Goal: Use online tool/utility: Utilize a website feature to perform a specific function

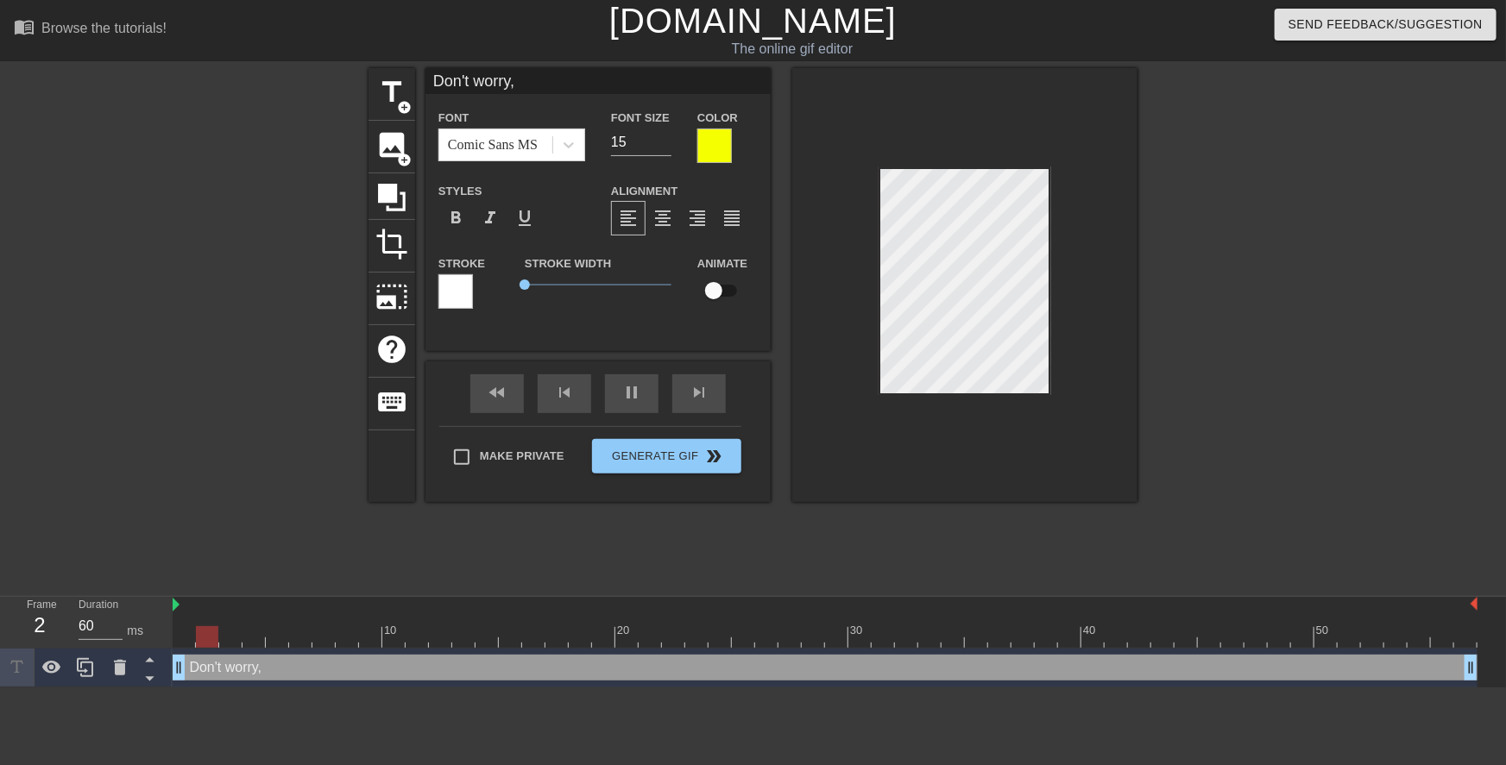
scroll to position [2, 2]
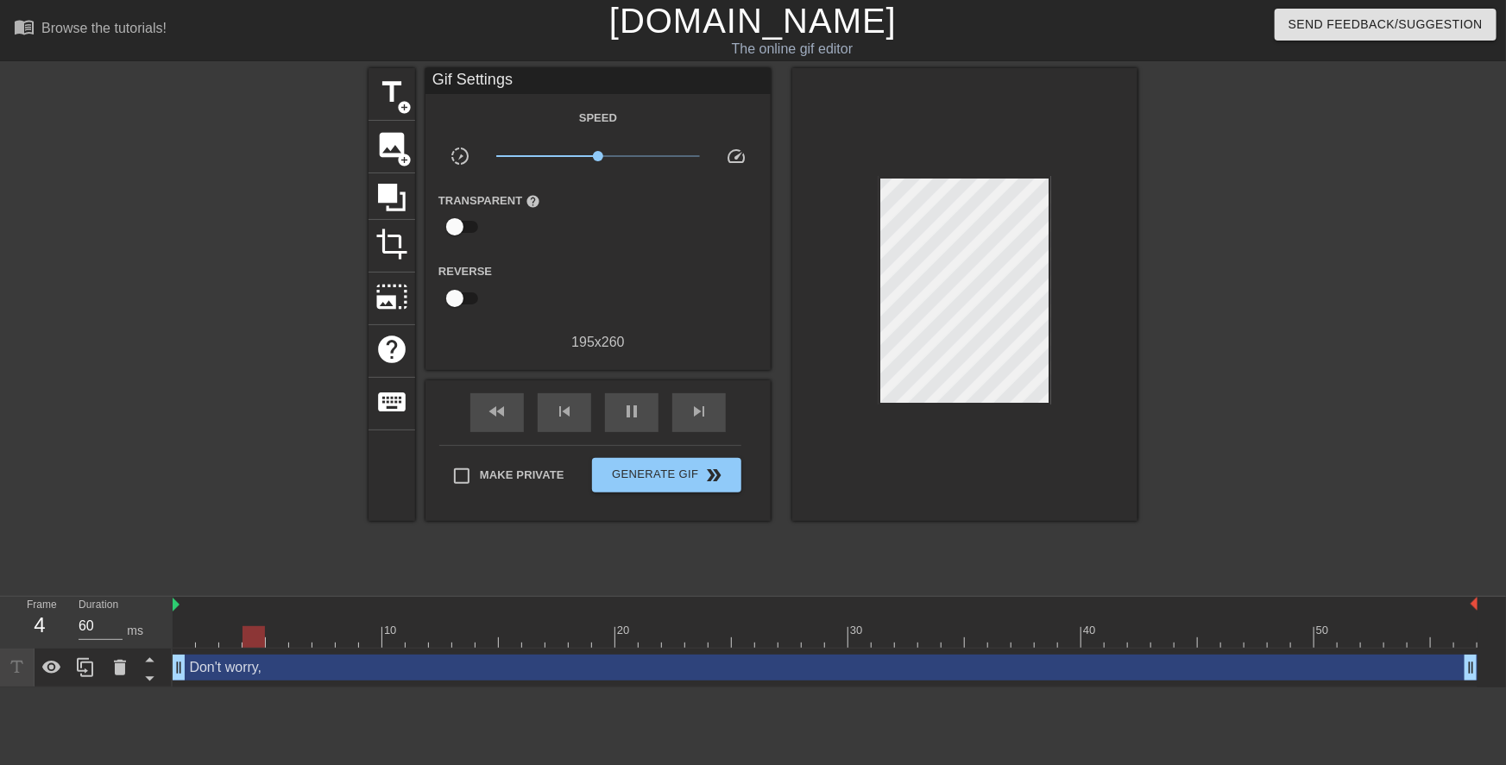
click at [1192, 233] on div at bounding box center [1287, 327] width 259 height 518
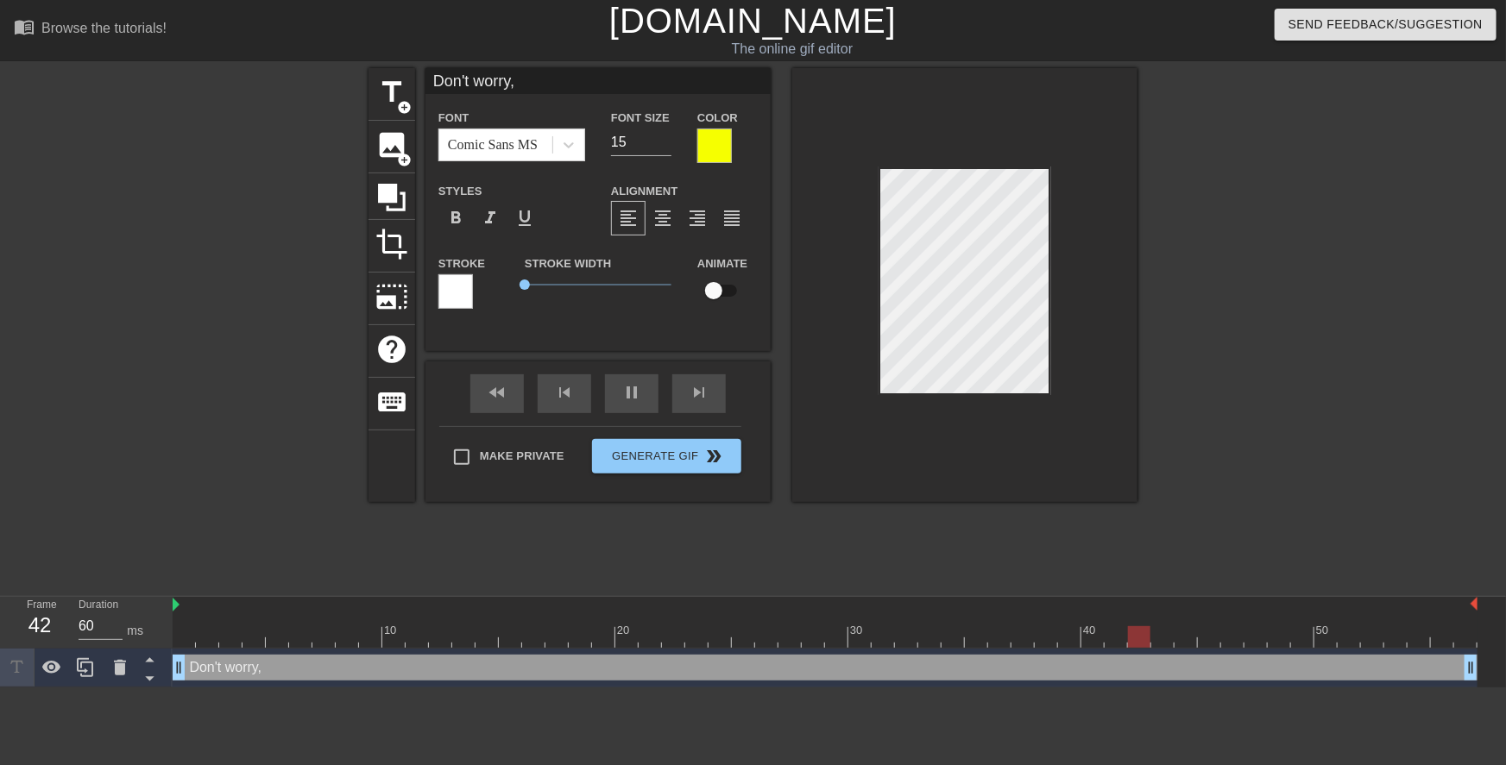
scroll to position [2, 6]
type textarea "Don't worry,"
type input "Don't worry,"
type textarea "Don't worry, i"
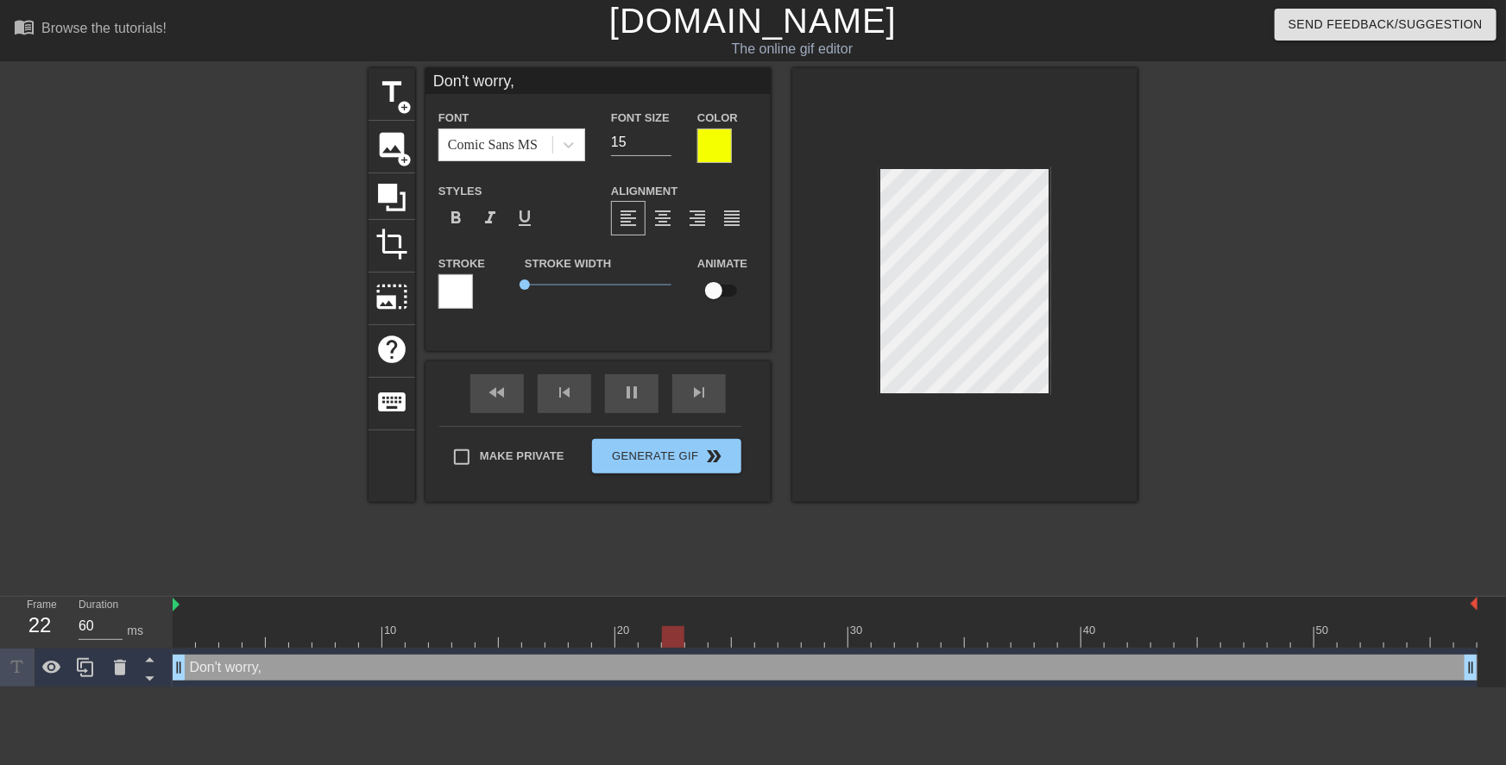
type input "Don't worry,i"
type textarea "Don't worry, if"
type input "Don't worry,if"
type textarea "Don't worry, if"
type input "Don't worry,if"
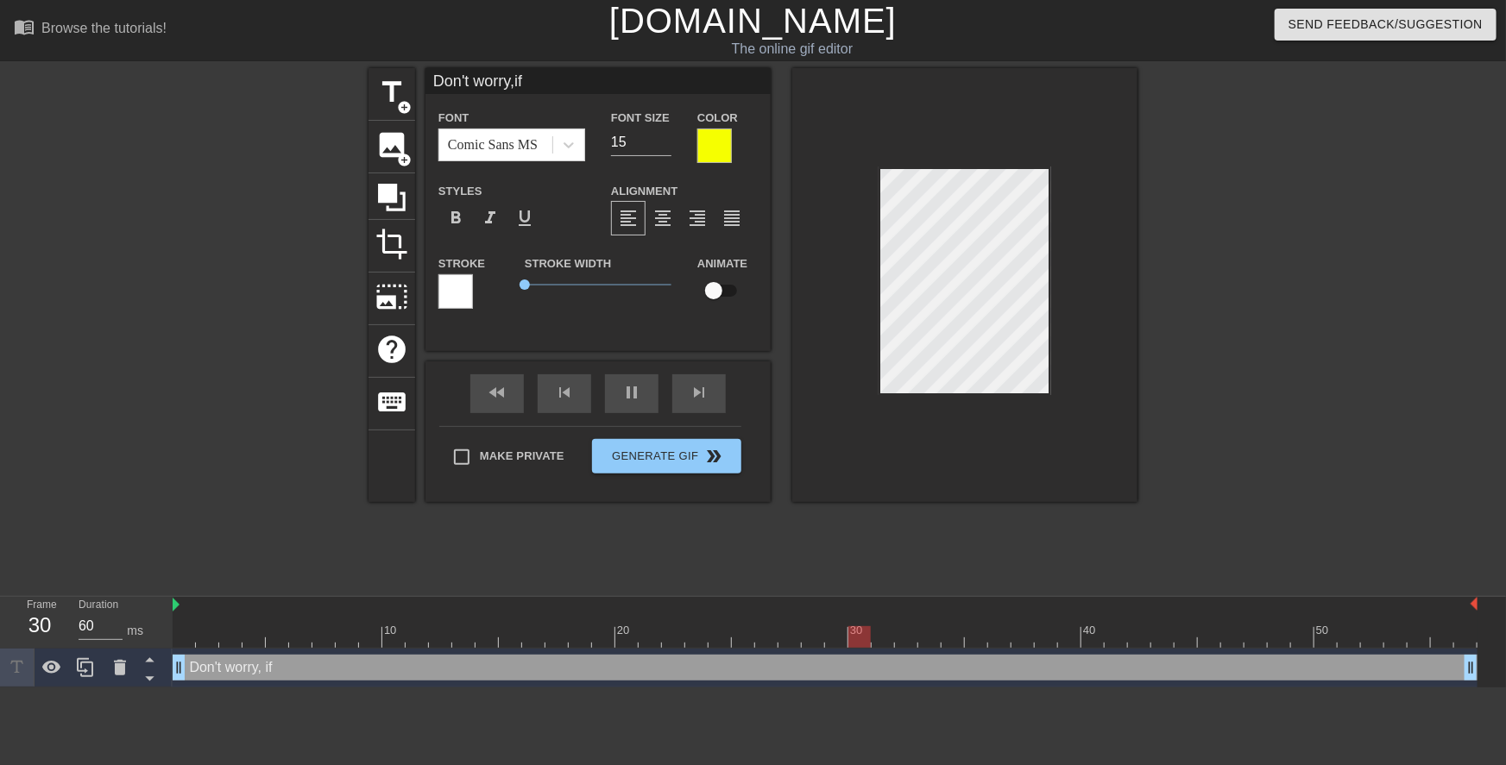
type textarea "Don't worry, if y"
type input "Don't worry,if y"
type textarea "Don't worry, if yo"
type input "Don't worry,if yo"
type textarea "Don't worry, if you"
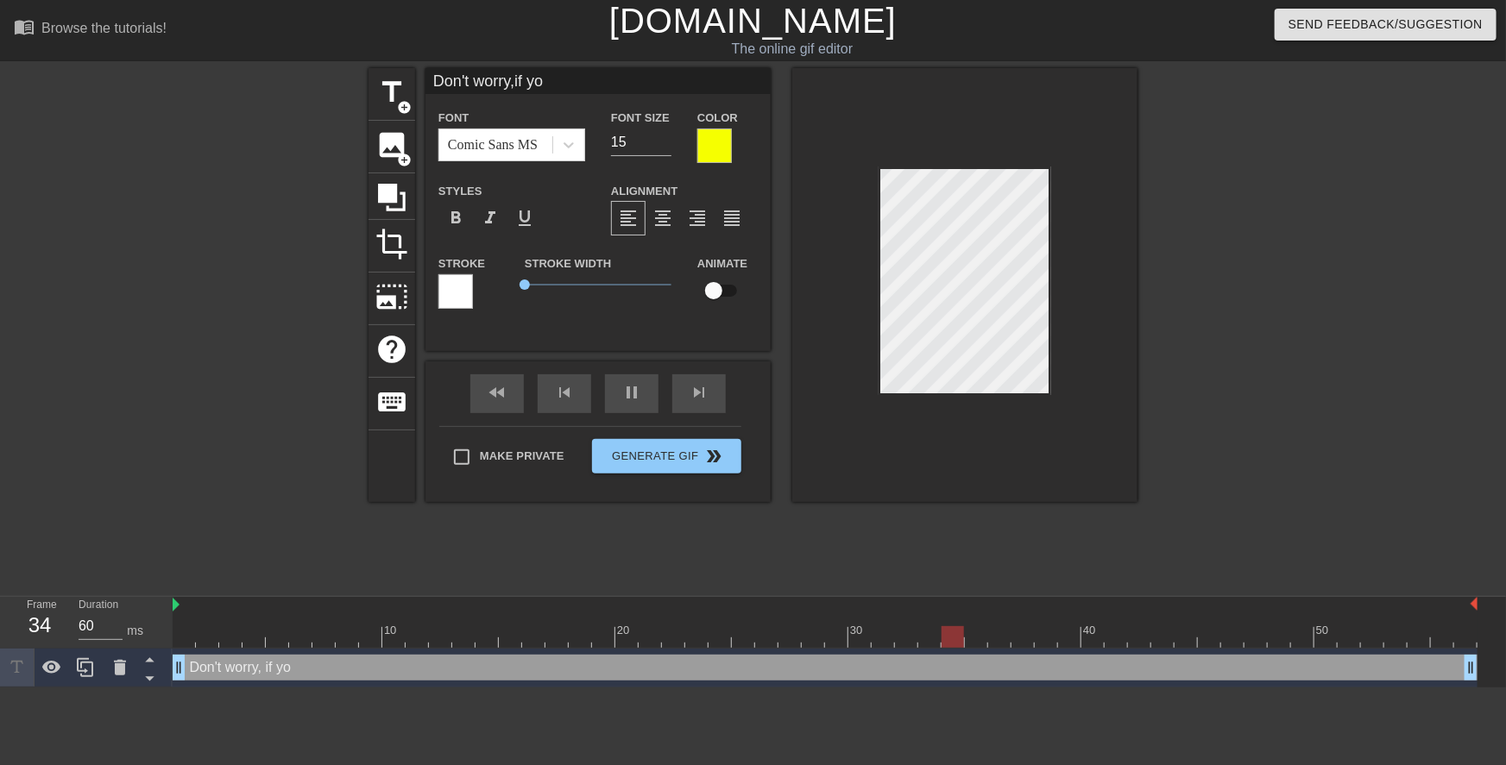
type input "Don't worry,if you"
type textarea "Don't worry, if you"
type input "Don't worry,if you"
type textarea "Don't worry, if you e"
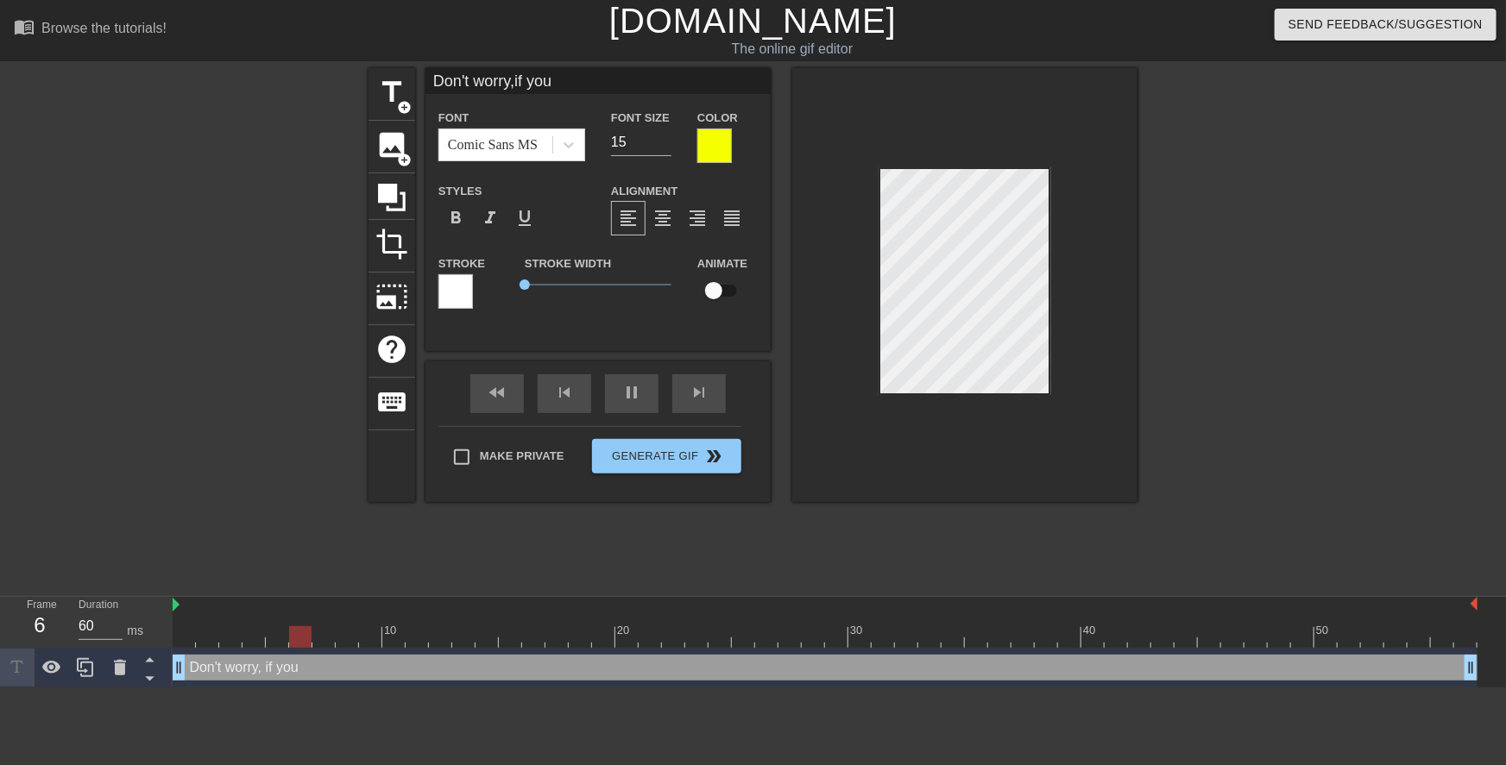
type input "Don't worry,if you e"
type textarea "Don't worry, if you ev"
type input "Don't worry,if you ev"
type textarea "Don't worry, if you eve"
type input "Don't worry,if you eve"
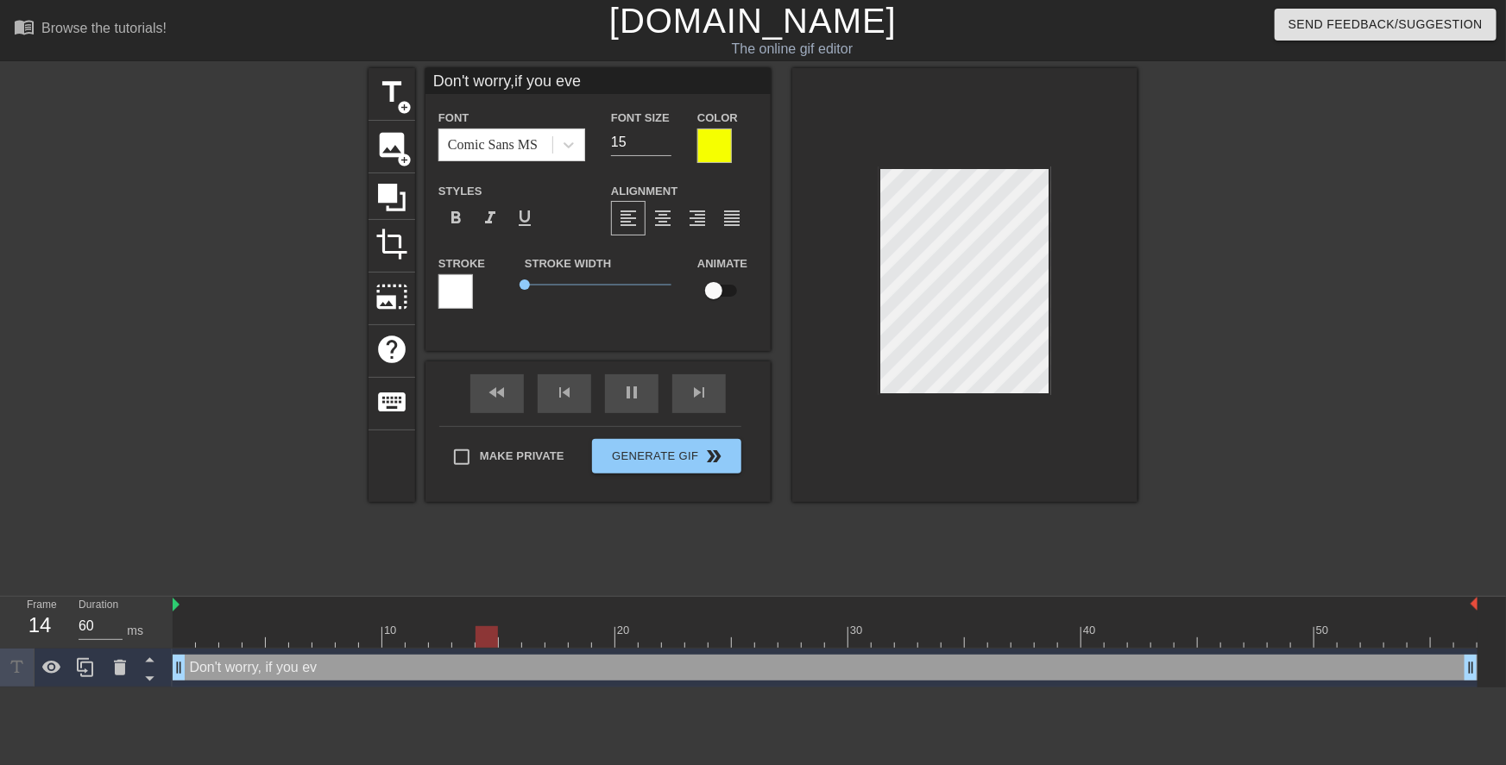
scroll to position [2, 4]
type textarea "Don't worry, if you ever"
type input "Don't worry,if you ever"
type textarea "Don't worry, if you ever"
type input "Don't worry,if you ever"
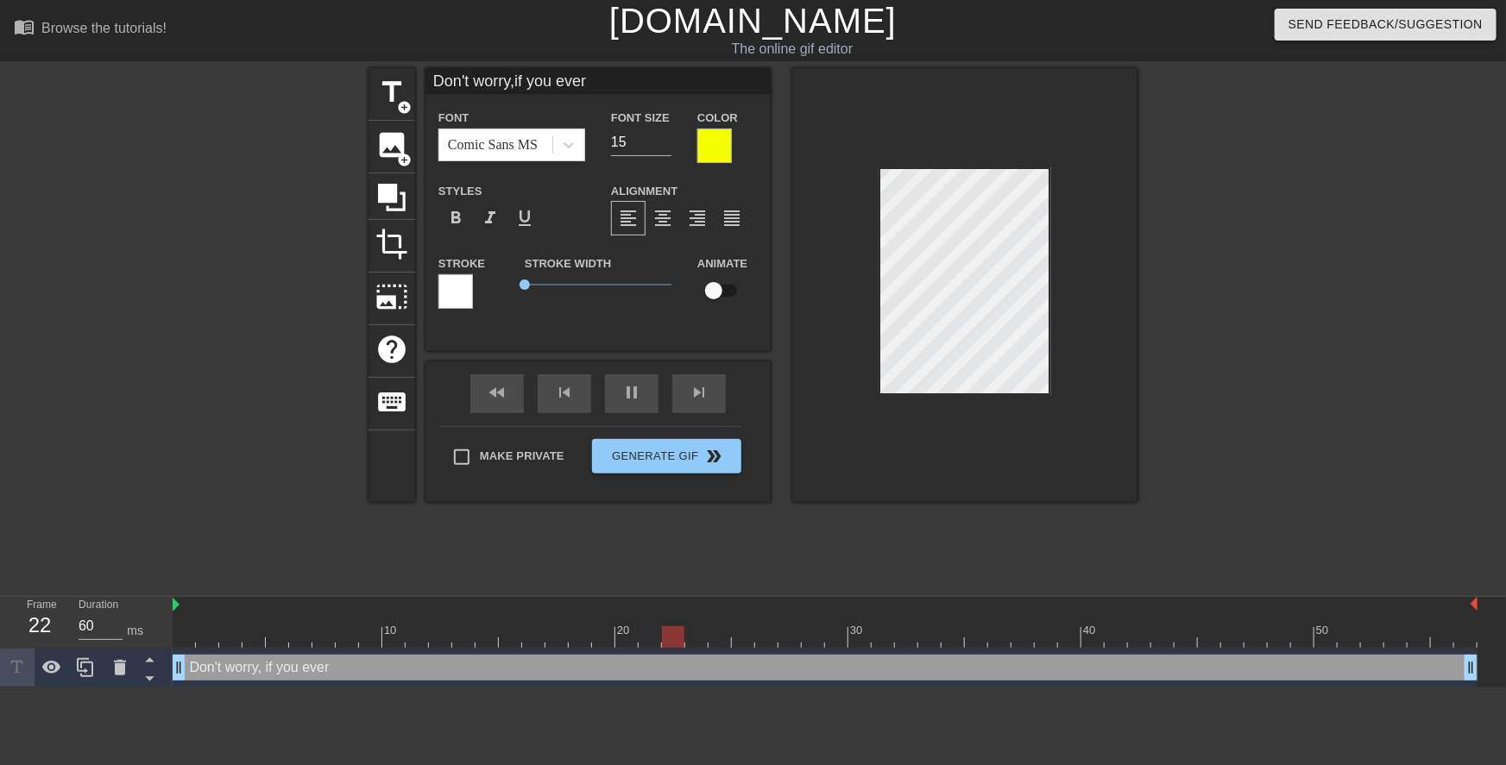
type textarea "Don't worry, if you ever"
type input "Don't worry,if you ever"
type textarea "Don't worry, if you ever"
type input "Don't worry,if you ever"
type textarea "Don't worry, if you ever e"
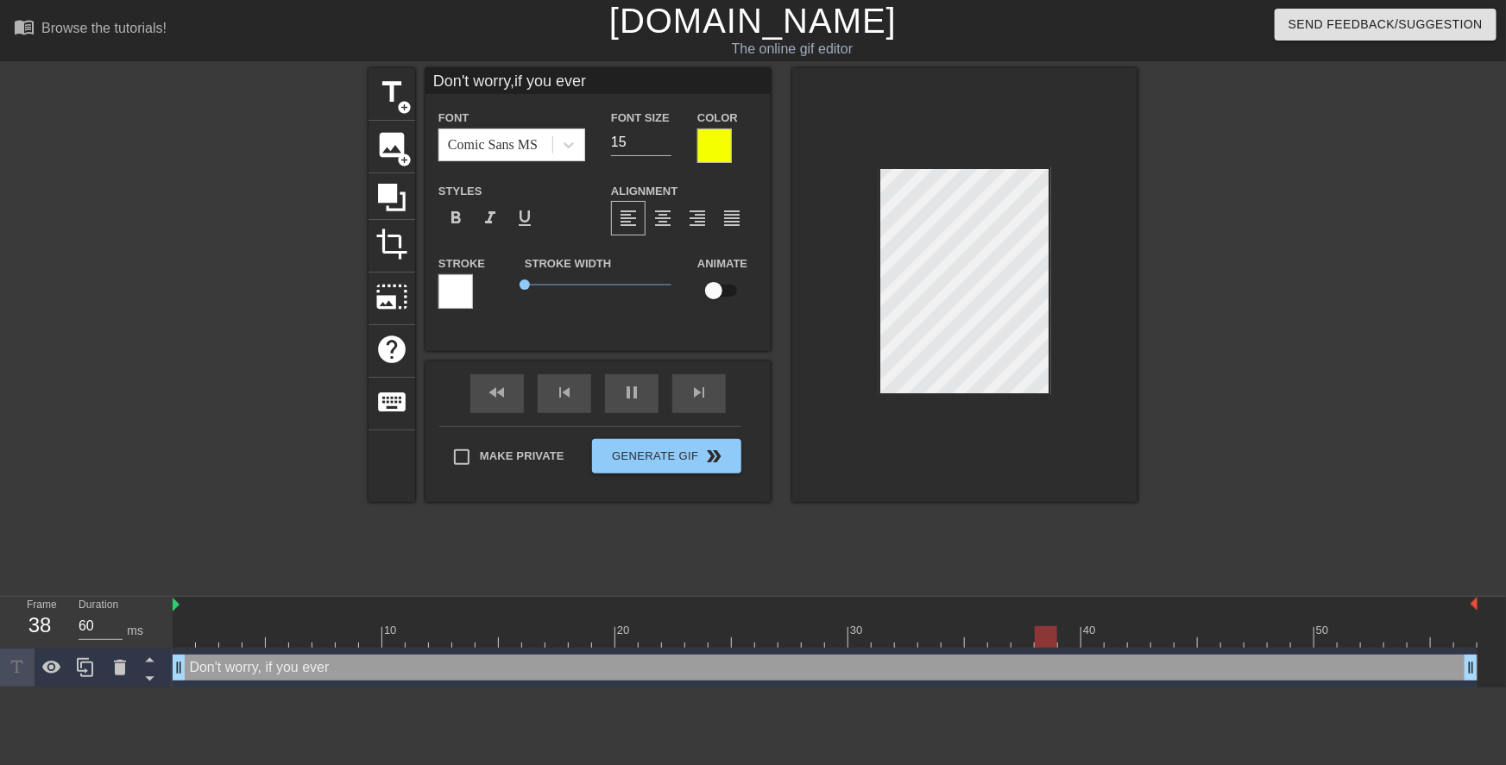
type input "Don't worry,if you evere"
type textarea "Don't worry, if you ever en"
type input "Don't worry,if you everen"
type textarea "Don't worry, if you ever end"
type input "Don't worry,if you everend"
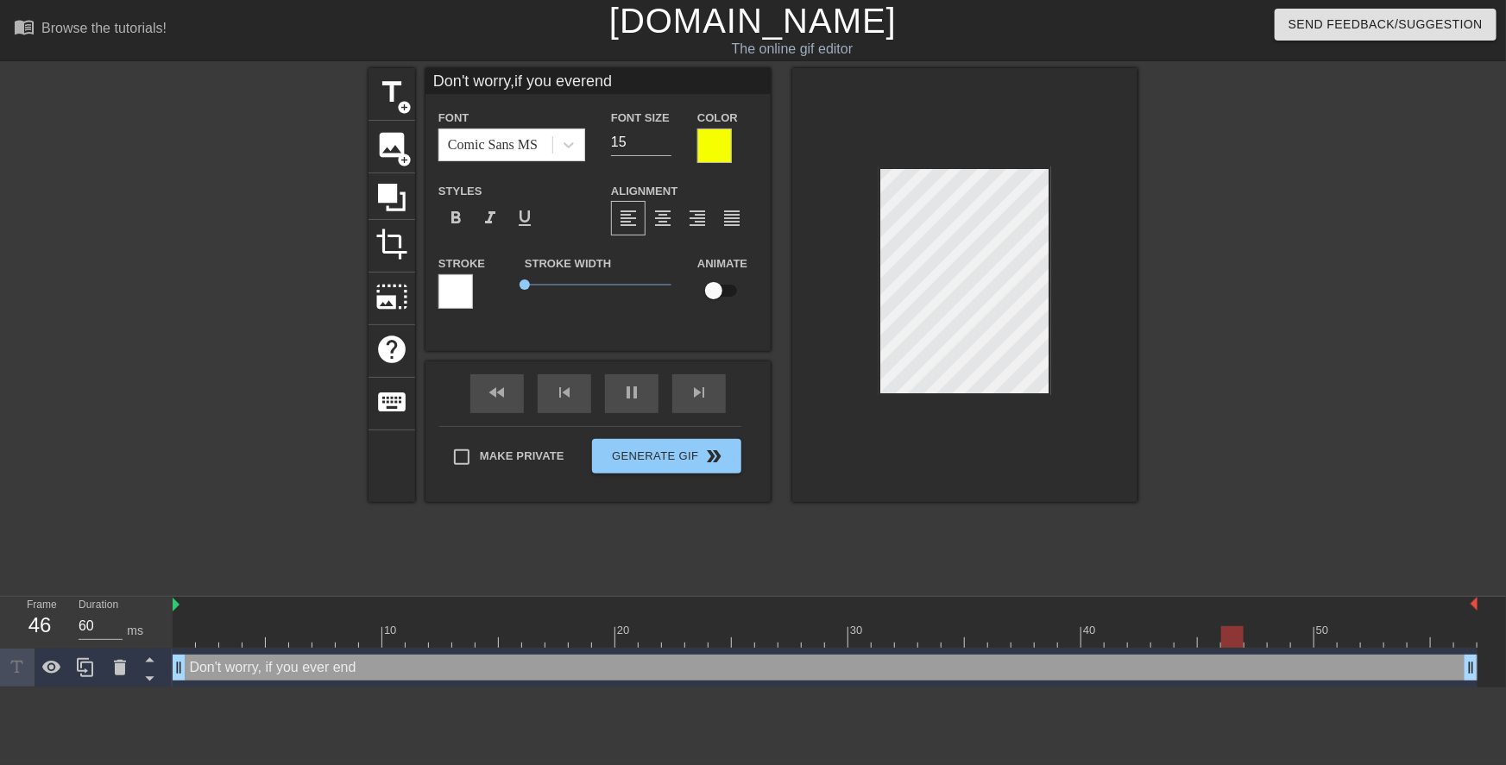
type textarea "Don't worry, if you ever end"
type input "Don't worry,if you everend"
type textarea "Don't worry, if you ever end u"
type input "Don't worry,if you everend u"
type textarea "Don't worry, if you ever end up"
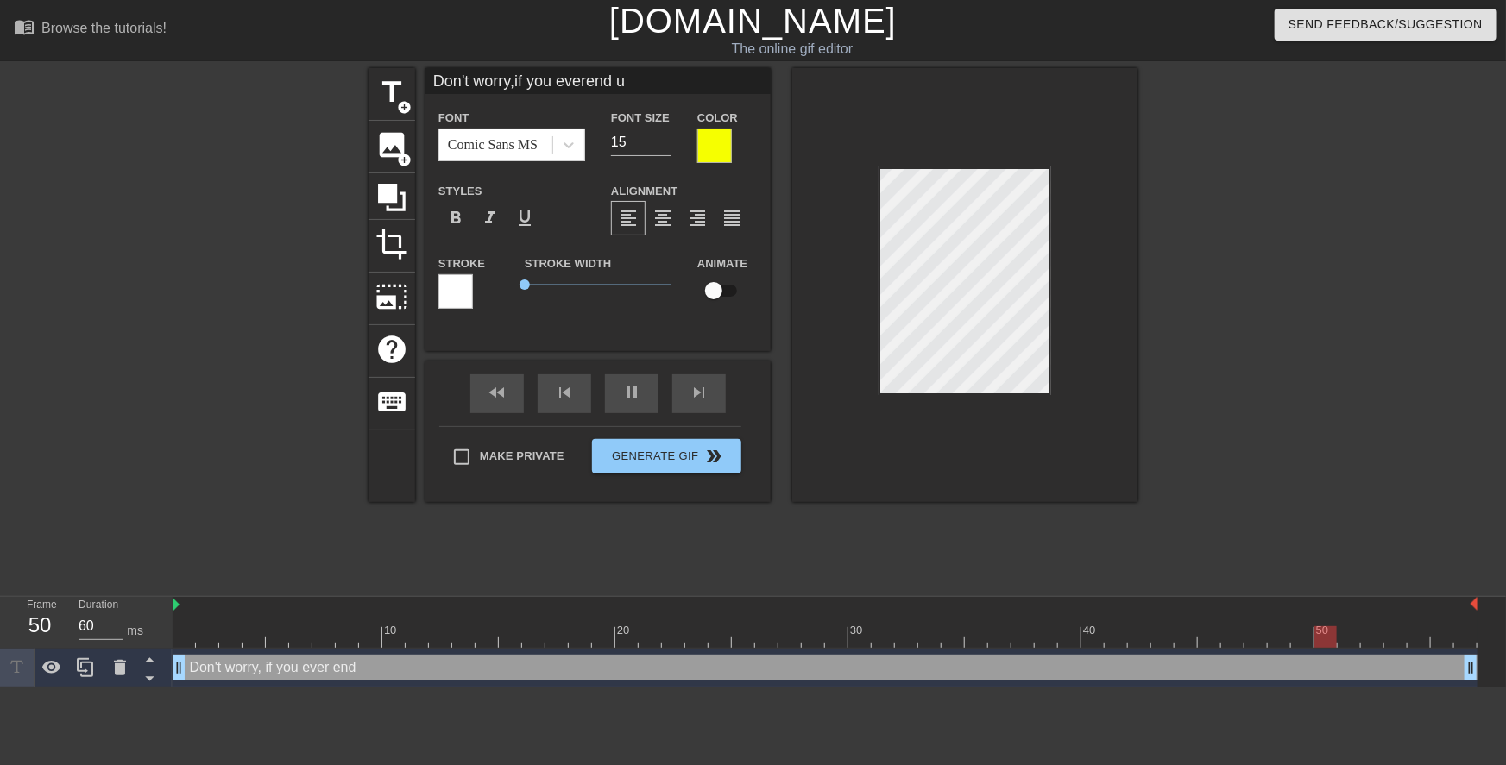
type input "Don't worry,if you everend up"
type textarea "Don't worry, if you ever end up"
type input "Don't worry,if you everend up"
type textarea "Don't worry, if you ever end up g"
type input "Don't worry,if you everend up g"
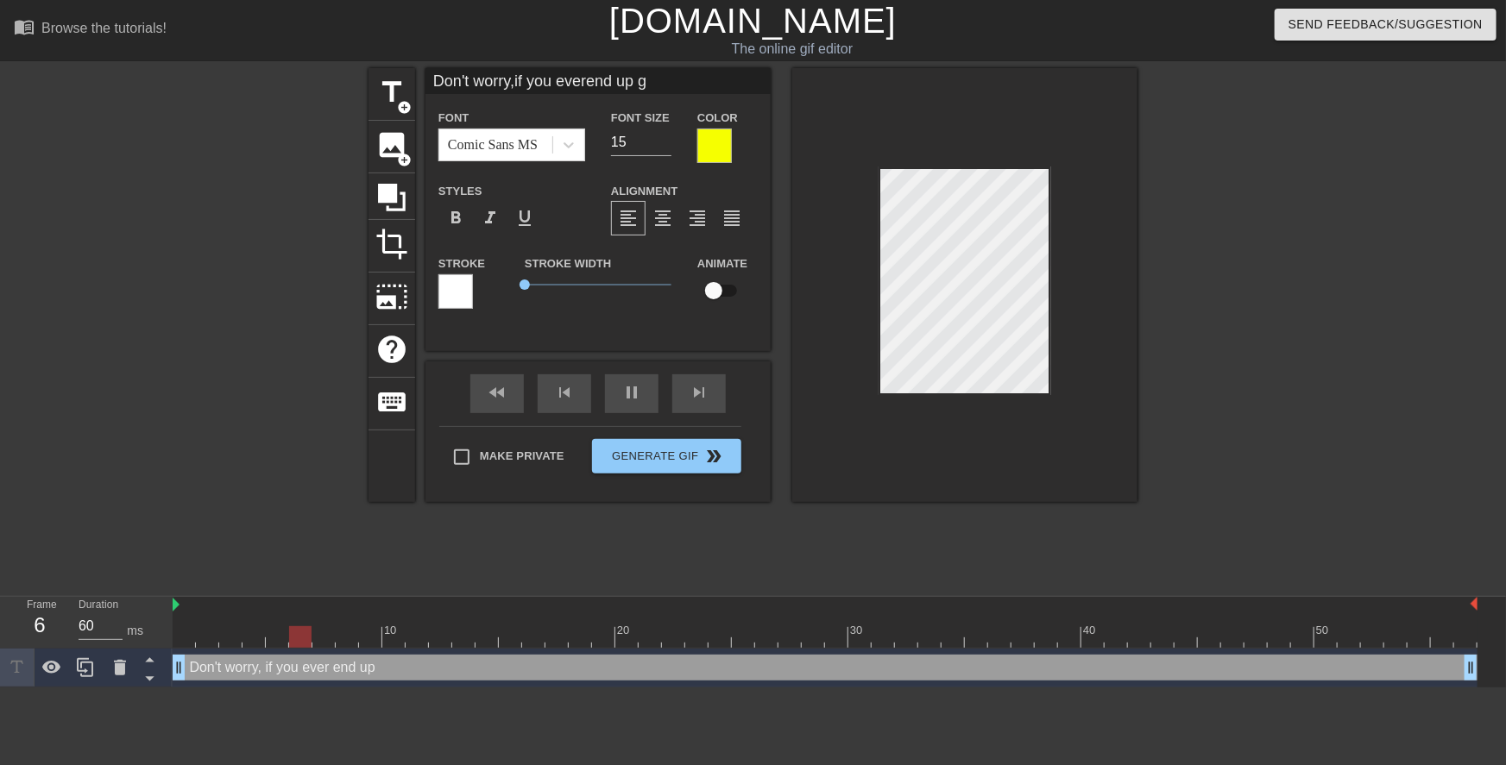
type textarea "Don't worry, if you ever end up ge"
type input "Don't worry,if you everend up ge"
type textarea "Don't worry, if you ever end up get"
type input "Don't worry,if you everend up get"
type textarea "Don't worry, if you ever end up gett"
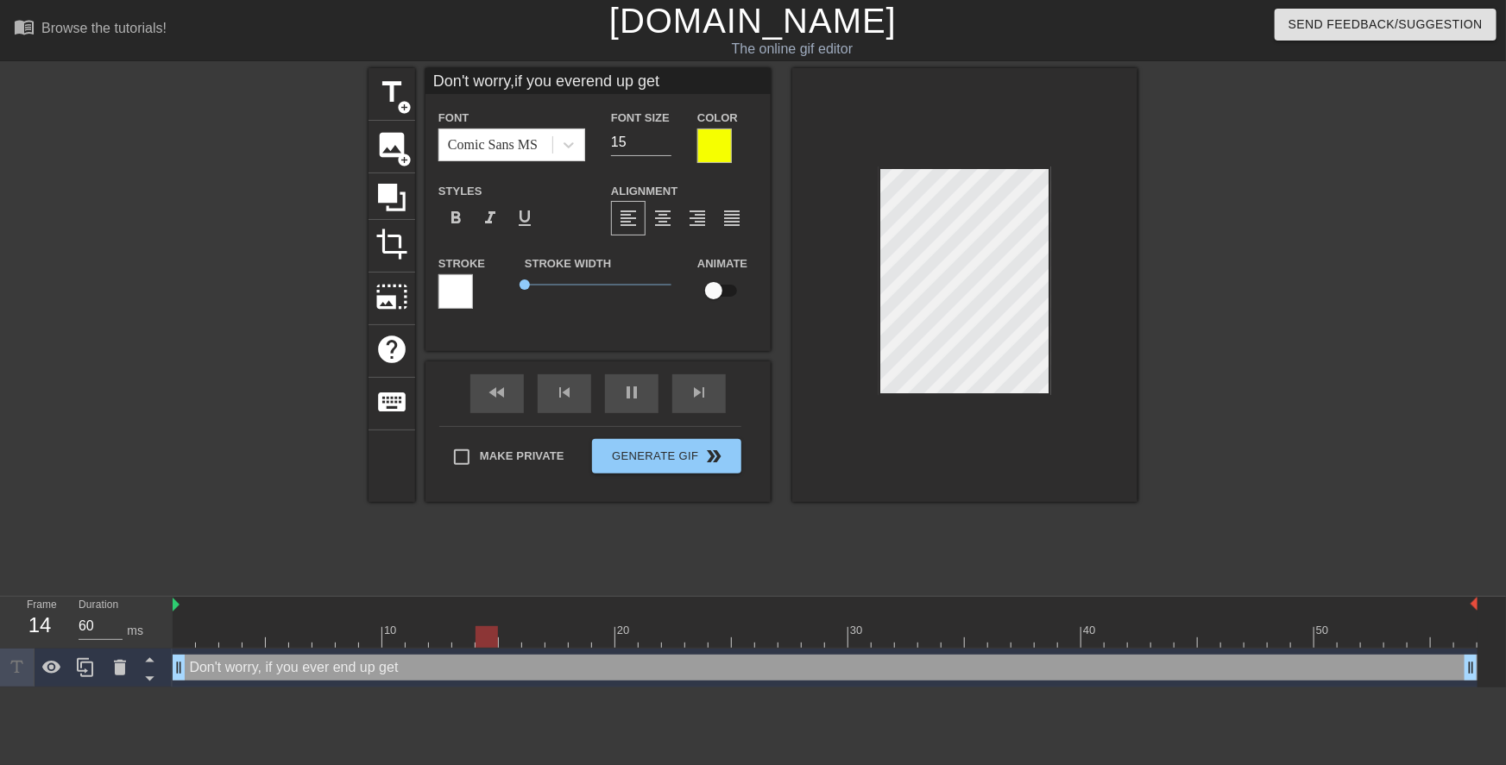
type input "Don't worry,if you everend up gett"
type textarea "Don't worry, if you ever end up getti"
type input "Don't worry,if you everend up getti"
type textarea "Don't worry, if you ever end up gettin"
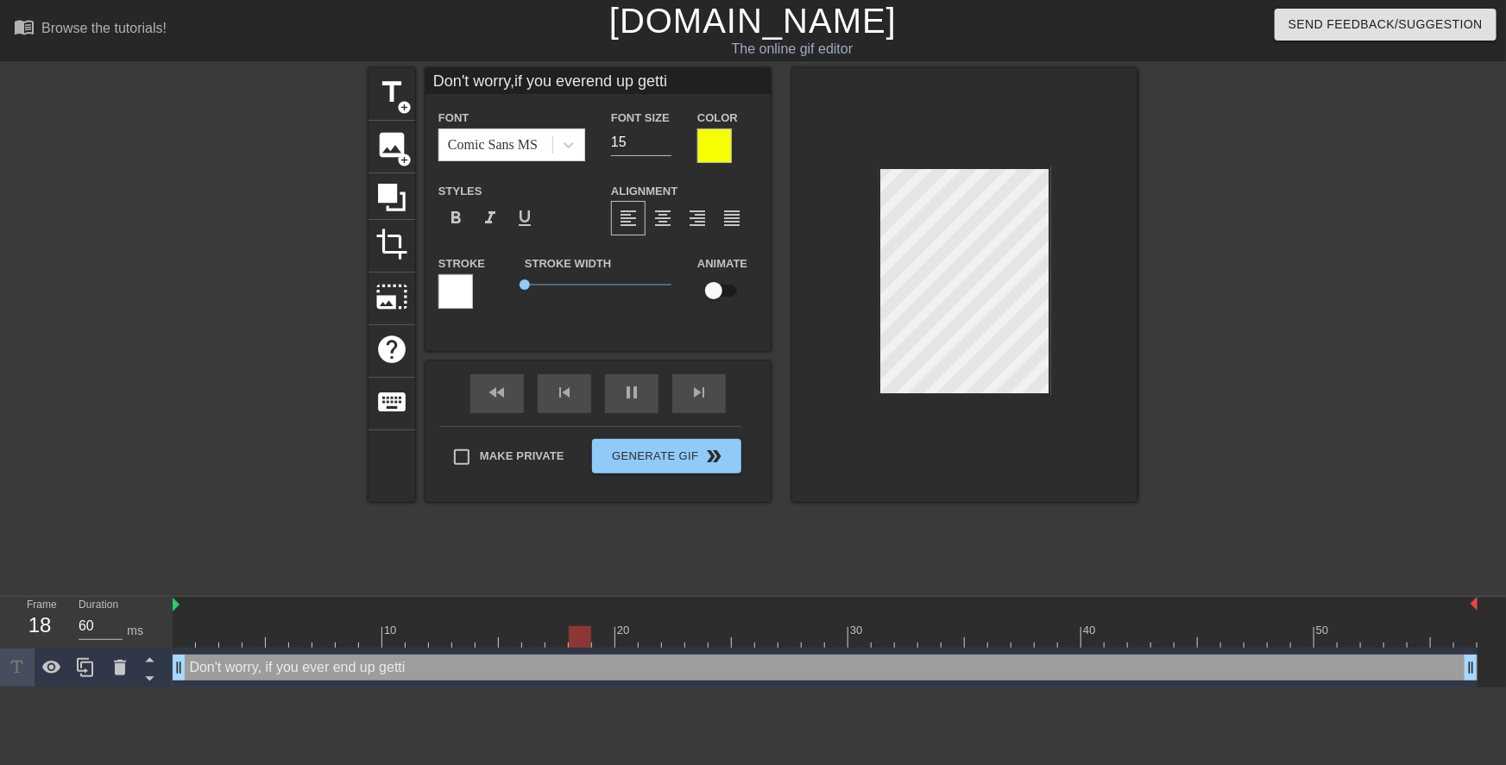
type input "Don't worry,if you everend up gettin"
type textarea "Don't worry, if you ever end up getti"
type input "Don't worry,if you everend up getti"
type textarea "Don't worry, if you ever end up gett"
type input "Don't worry,if you everend up gett"
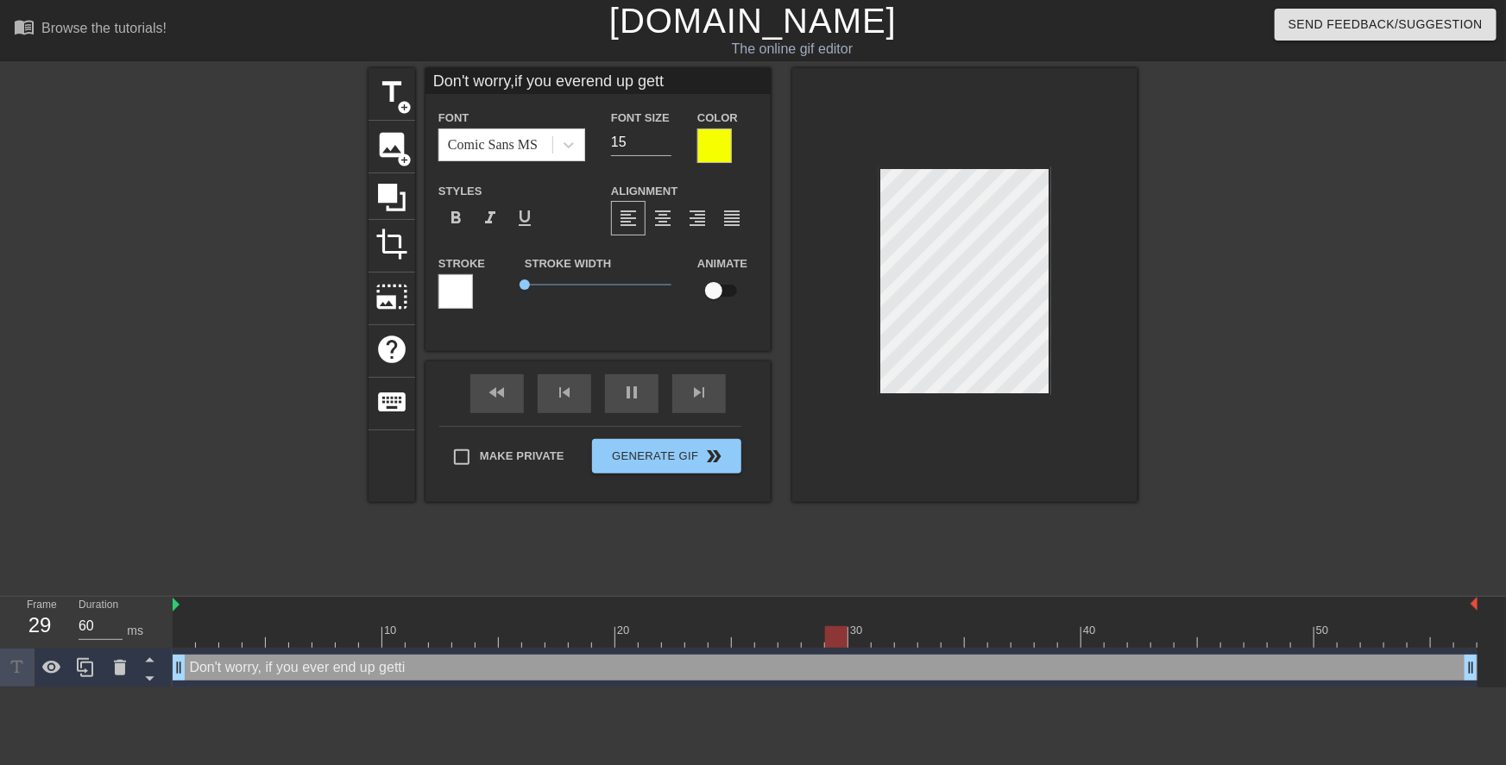
type textarea "Don't worry, if you ever end up get"
type input "Don't worry,if you everend up get"
type textarea "Don't worry, if you ever end up ge"
type input "Don't worry,if you everend up ge"
type textarea "Don't worry, if you ever end up g"
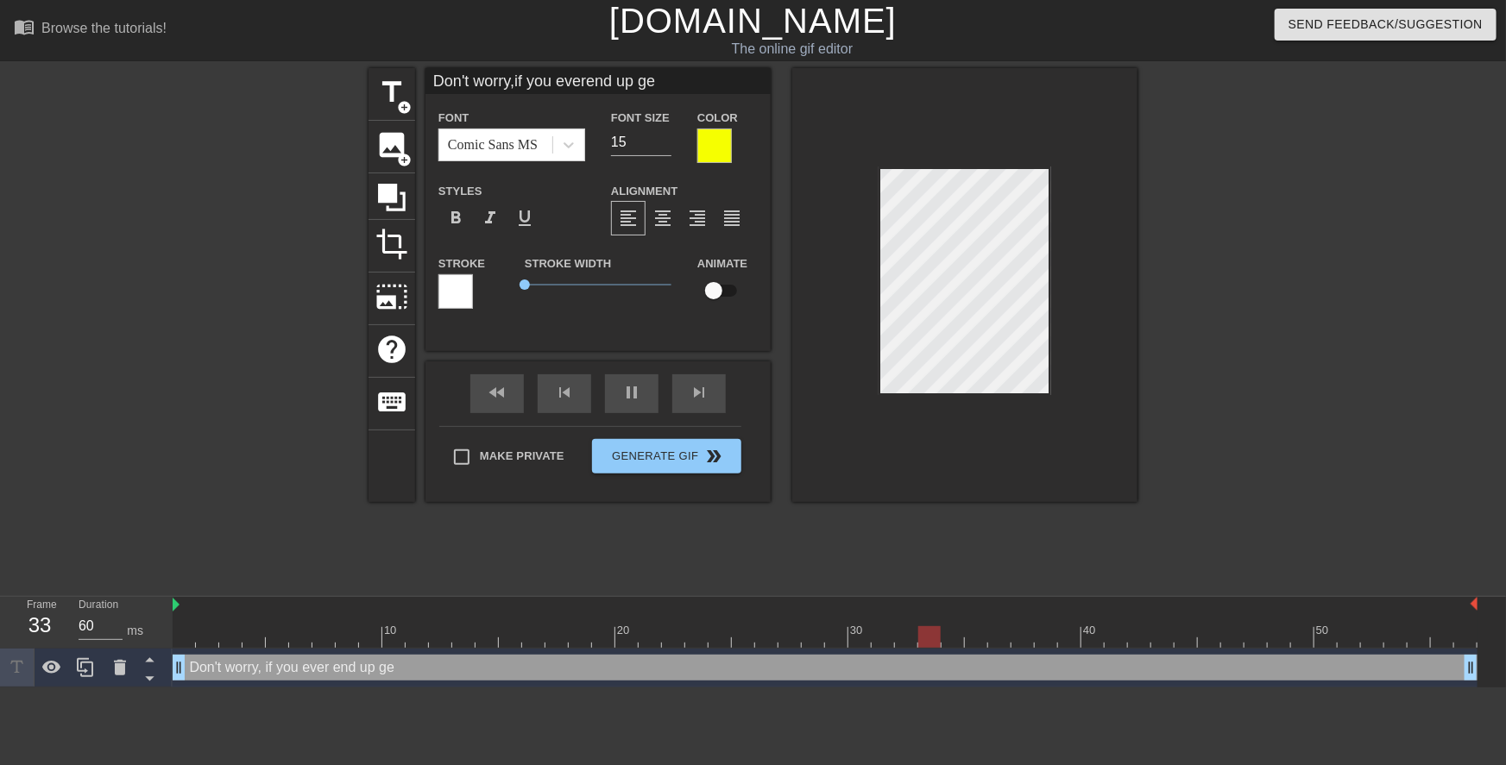
type input "Don't worry,if you everend up g"
type textarea "Don't worry, if you ever end up"
type input "Don't worry,if you everend up"
type textarea "Don't worry, if you ever end up"
type input "Don't worry,if you everend up"
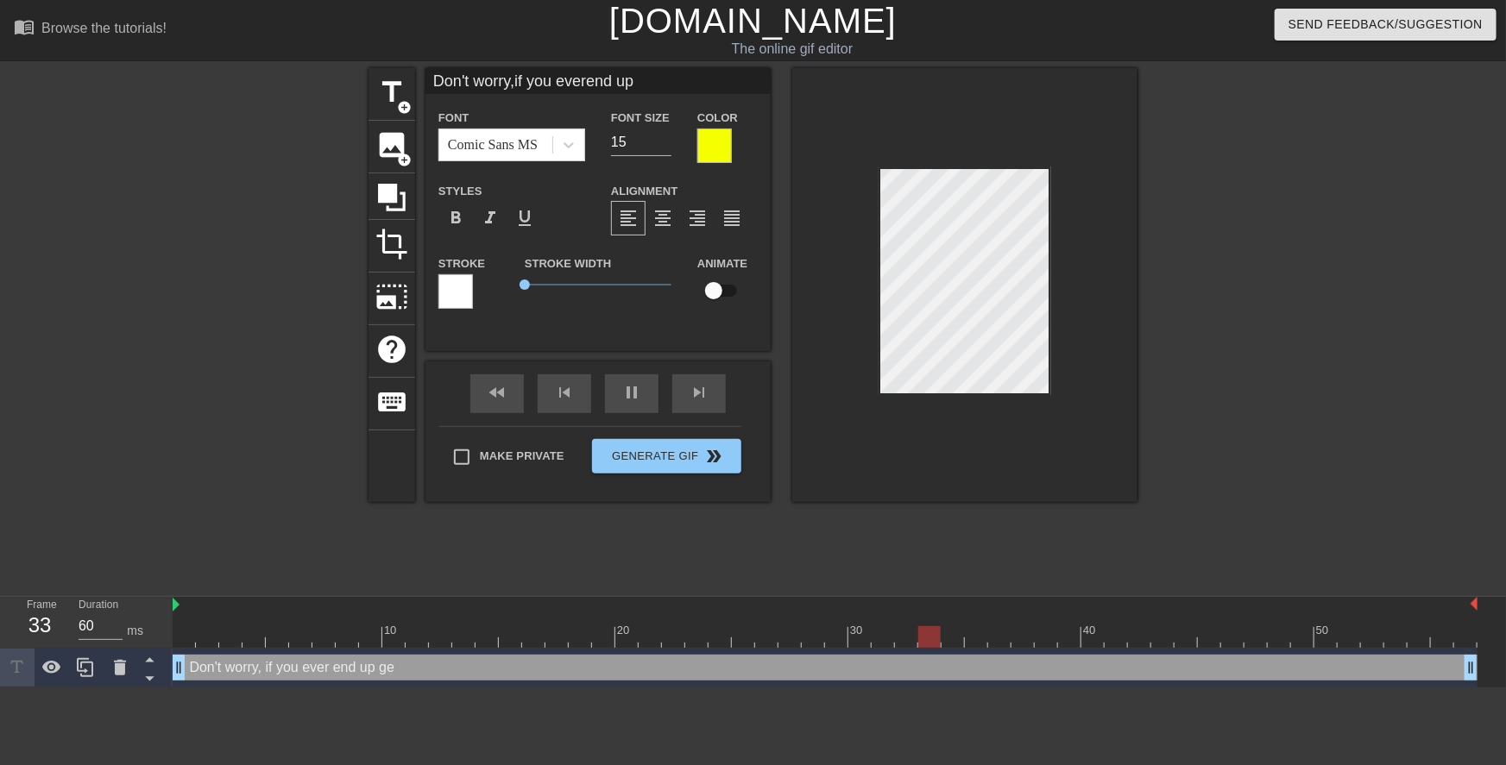
type textarea "Don't worry, if you ever end u"
type input "Don't worry,if you everend u"
type textarea "Don't worry, if you ever end"
type input "Don't worry,if you everend"
type textarea "Don't worry, if you ever end"
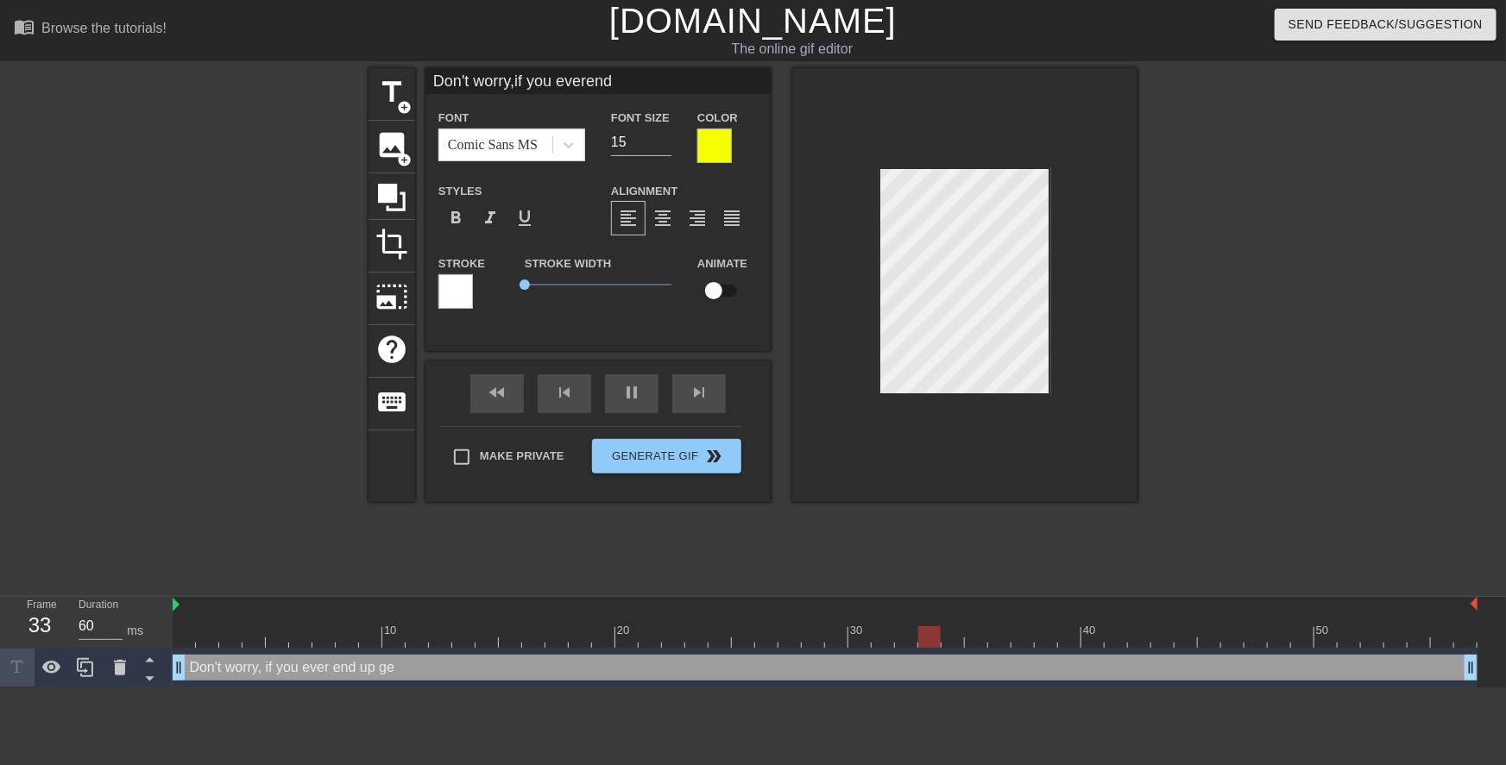
type input "Don't worry,if you everend"
type textarea "Don't worry, if you ever en"
type input "Don't worry,if you everen"
type textarea "Don't worry, if you ever e"
type input "Don't worry,if you evere"
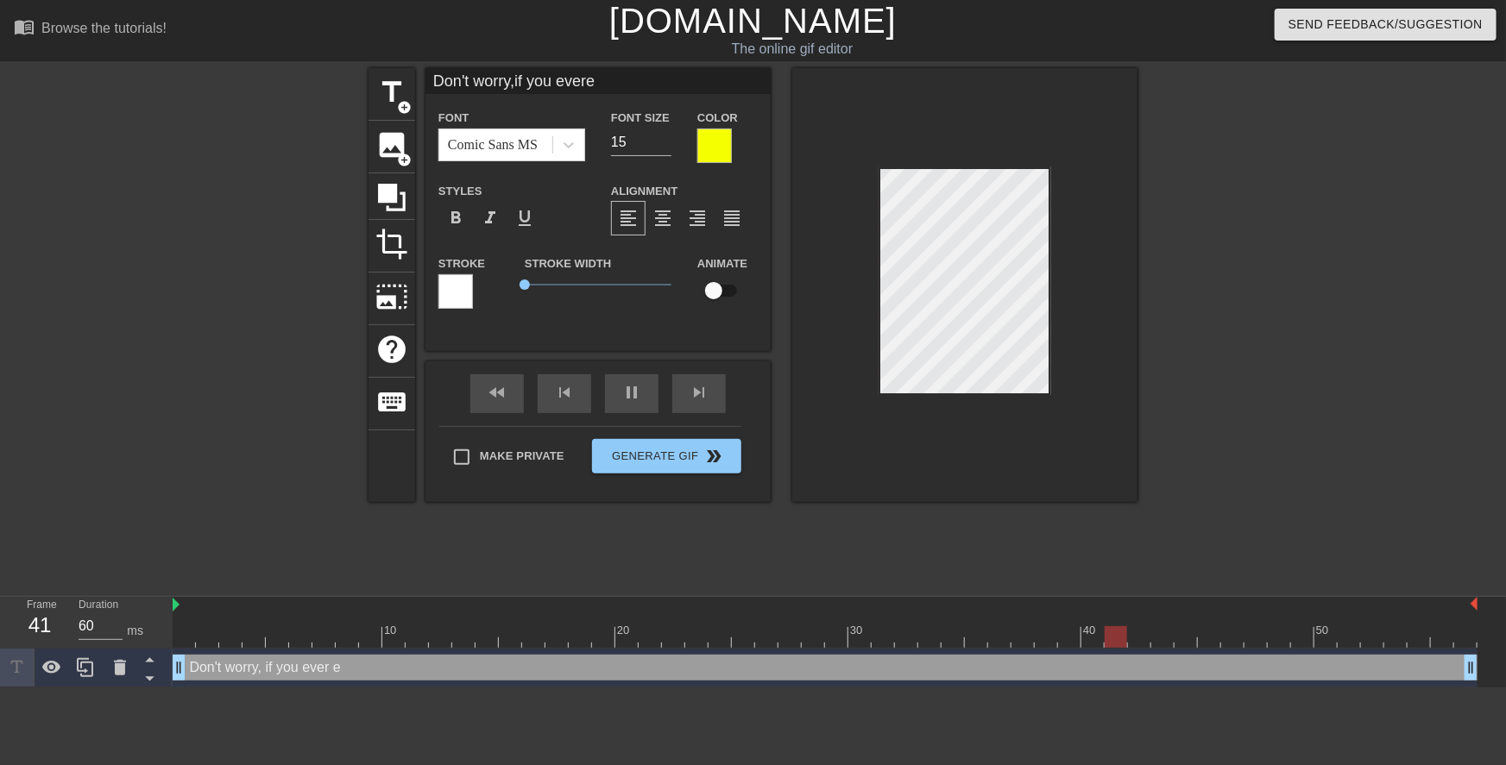
type textarea "Don't worry, if you ever"
type input "Don't worry,if you ever"
type textarea "Don't worry, if you ever"
type input "Don't worry,if you ever"
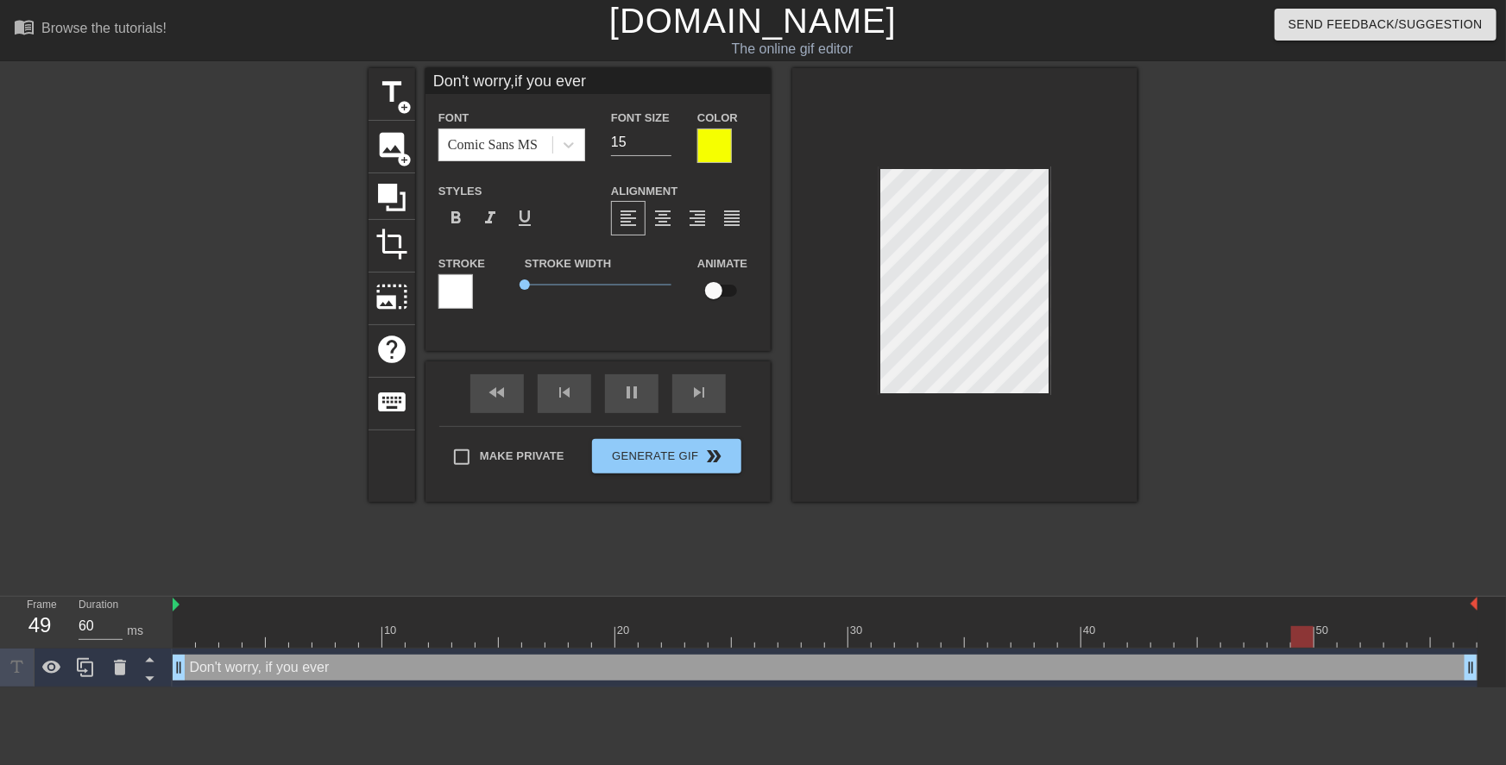
type textarea "Don't worry, if you eve"
type input "Don't worry,if you eve"
type textarea "Don't worry, if you ev"
type input "Don't worry,if you ev"
type textarea "Don't worry, if you e"
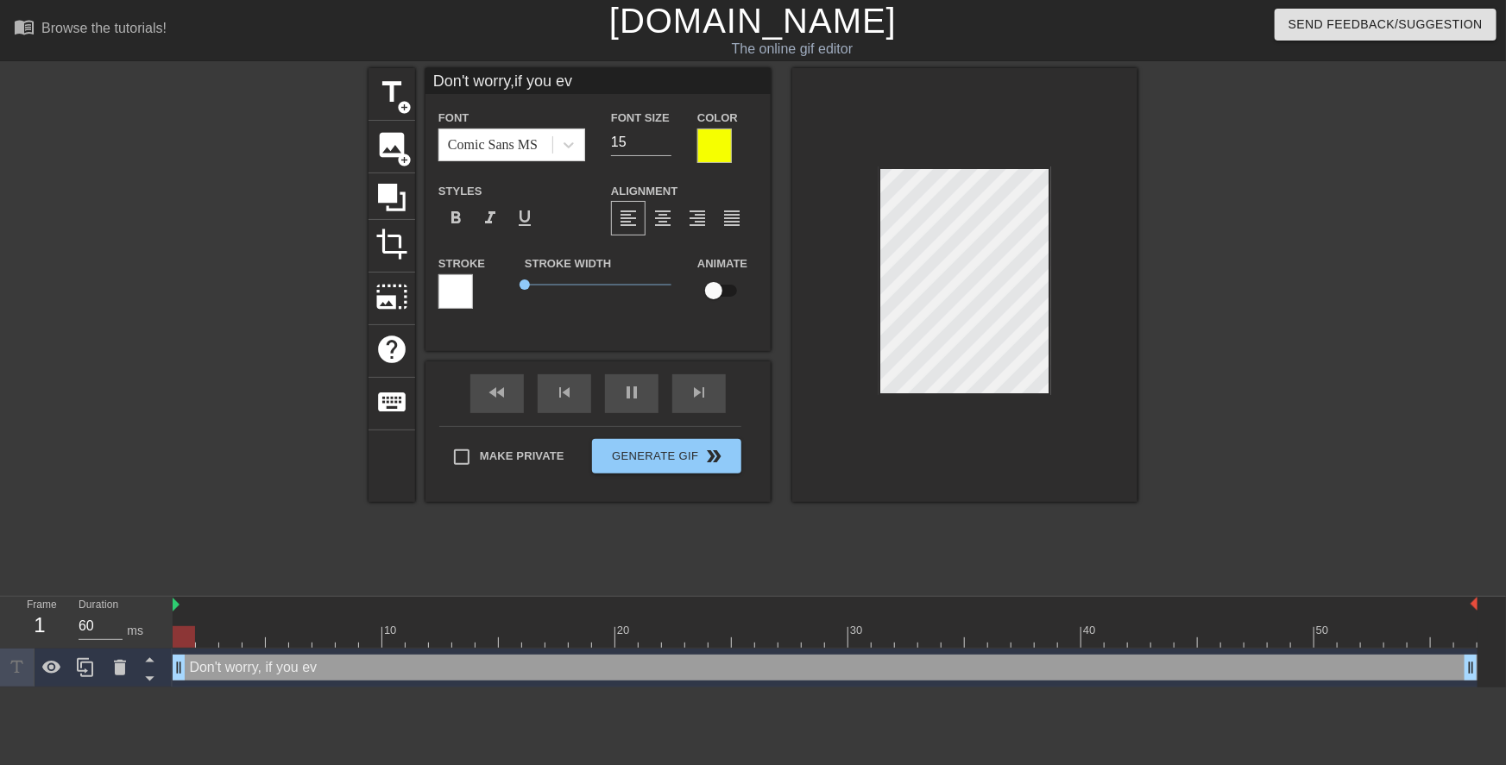
type input "Don't worry,if you e"
type textarea "Don't worry, if you"
type input "Don't worry,if you"
type textarea "Don't worry, if you"
type input "Don't worry,if you"
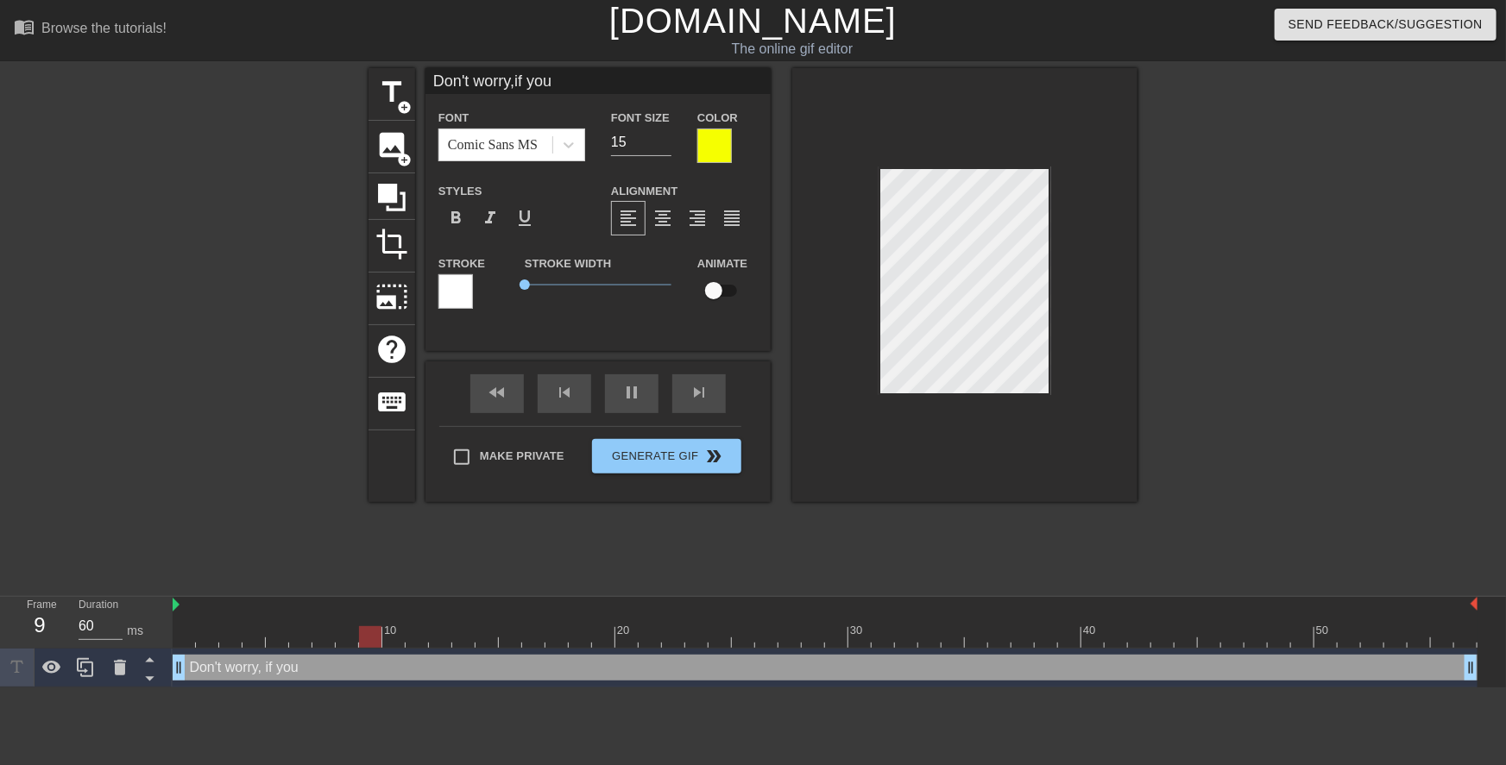
type textarea "Don't worry, if yo"
type input "Don't worry,if yo"
type textarea "Don't worry, if y"
type input "Don't worry,if y"
type textarea "Don't worry, if"
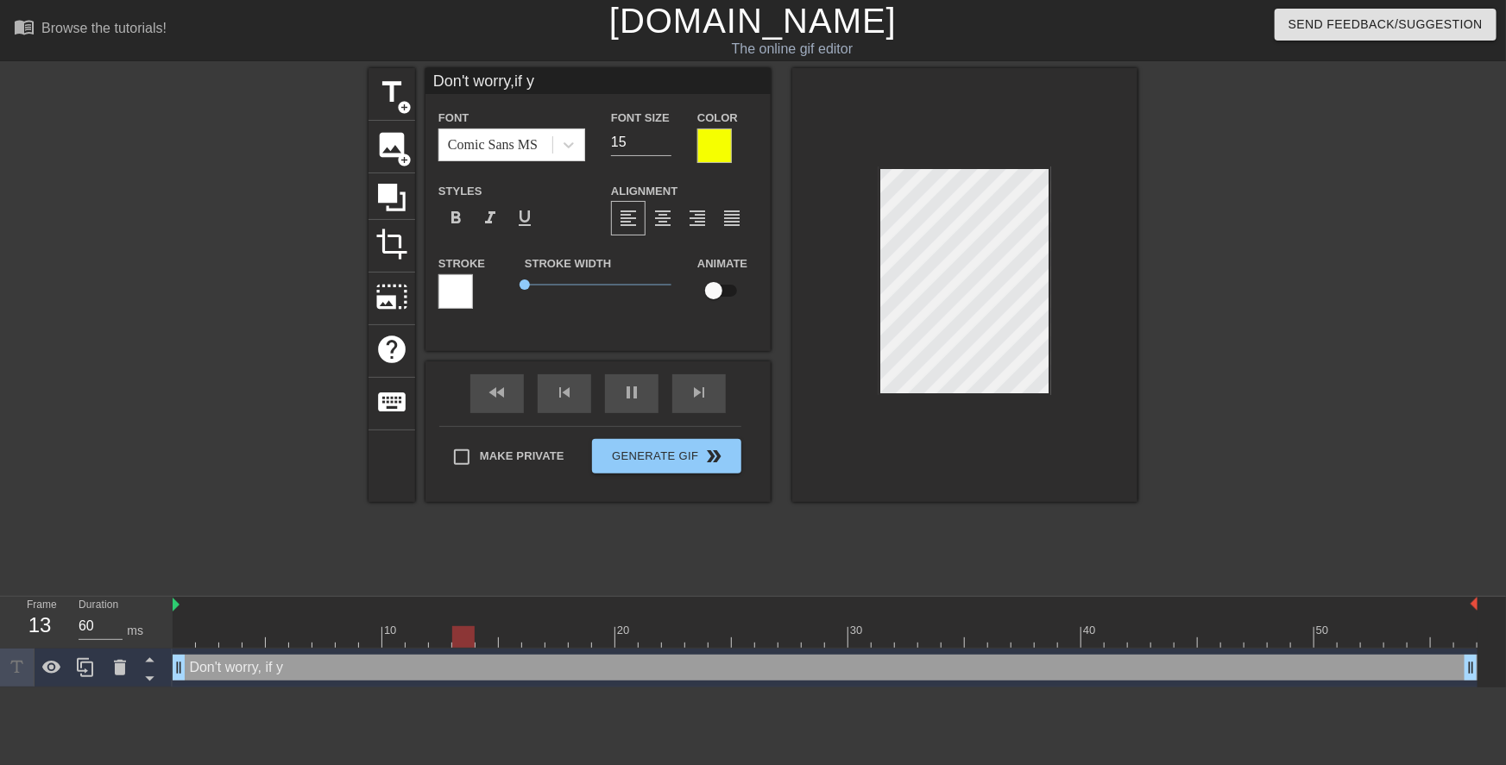
type input "Don't worry,if"
type textarea "Don't worry, if"
type input "Don't worry,if"
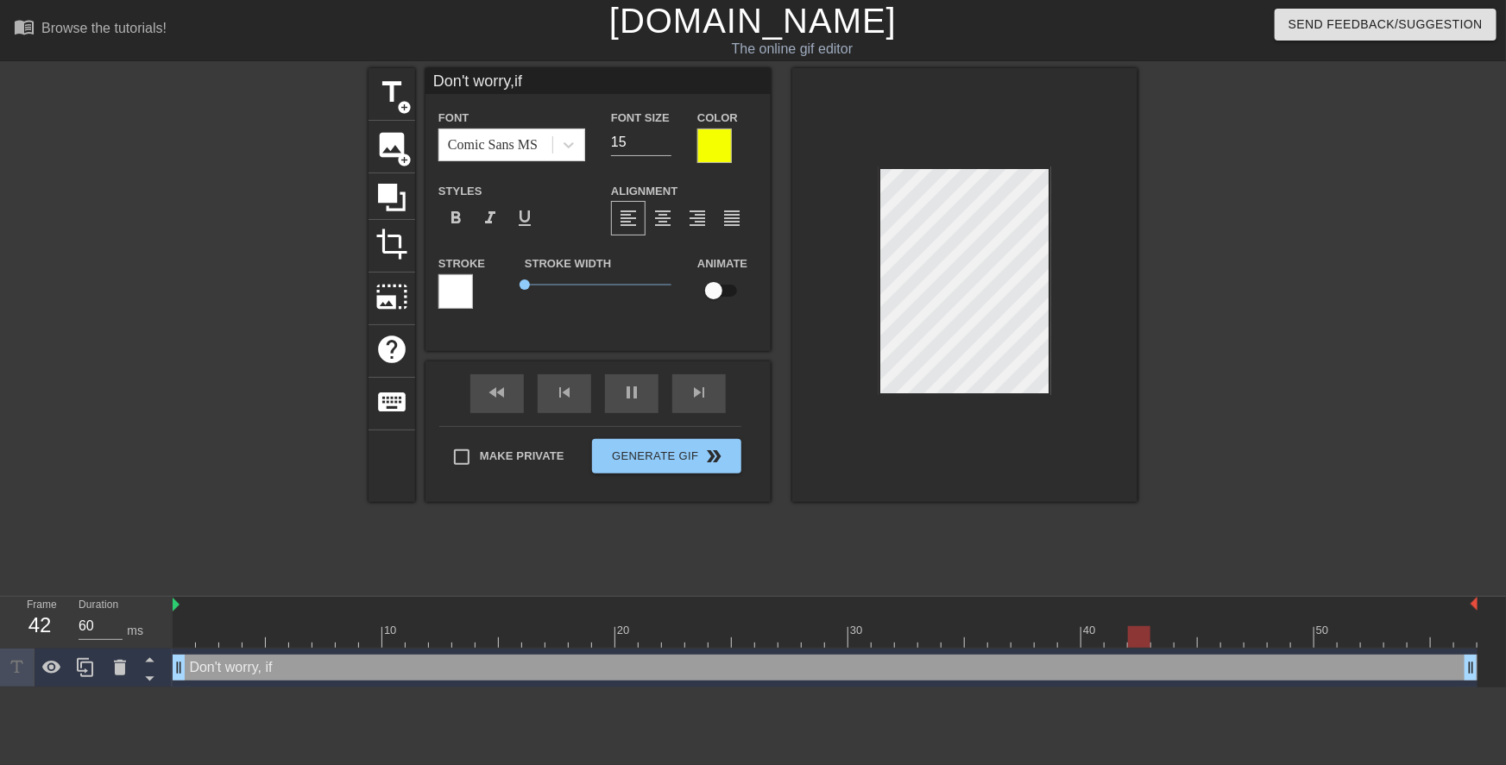
type textarea "Don't worry, i"
type input "Don't worry,i"
type textarea "Don't worry,"
type input "Don't worry,"
type textarea "Don't worry, I"
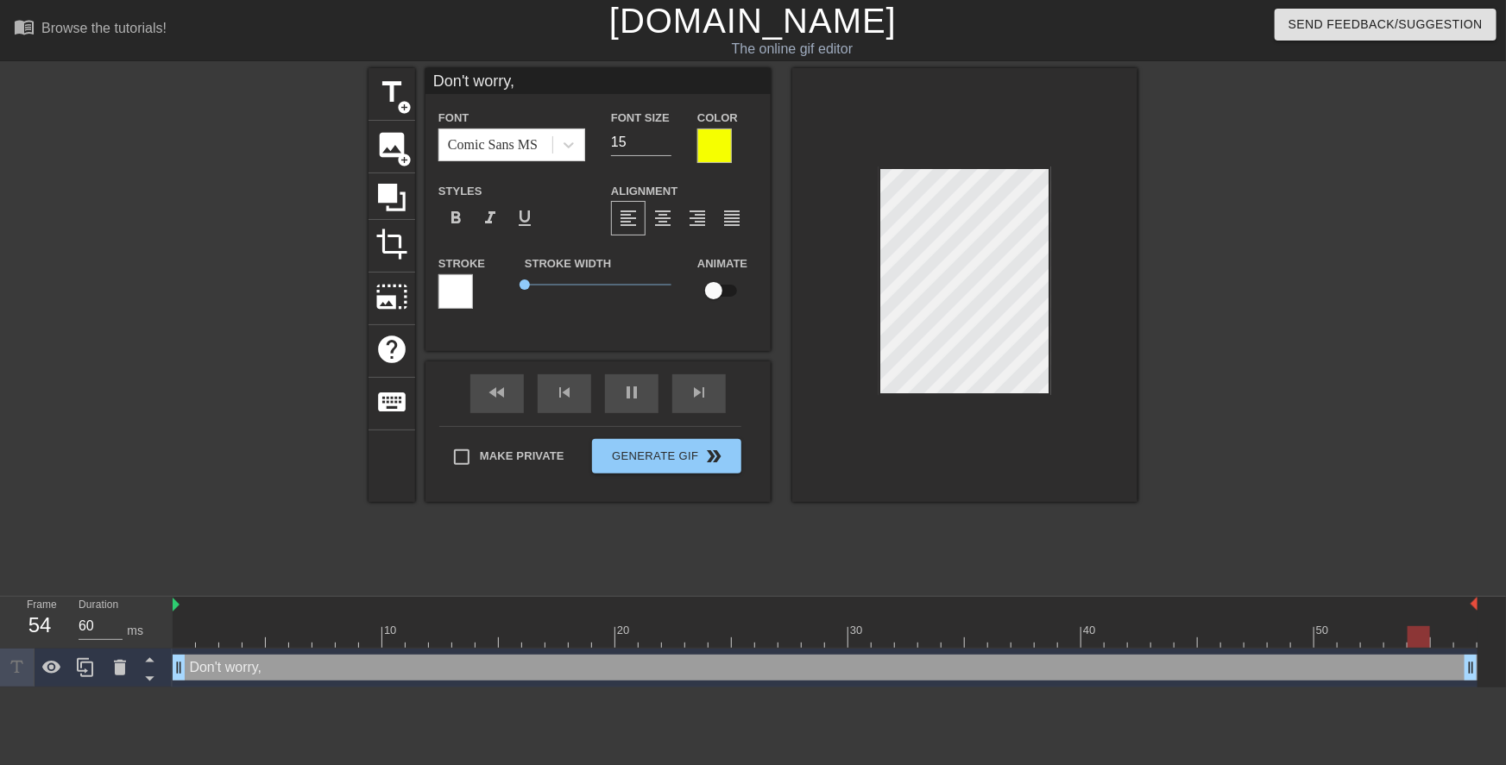
type input "Don't worry,I"
type textarea "Don't worry, I"
type input "Don't worry,I"
type textarea "Don't worry, I t"
type input "Don't worry,I t"
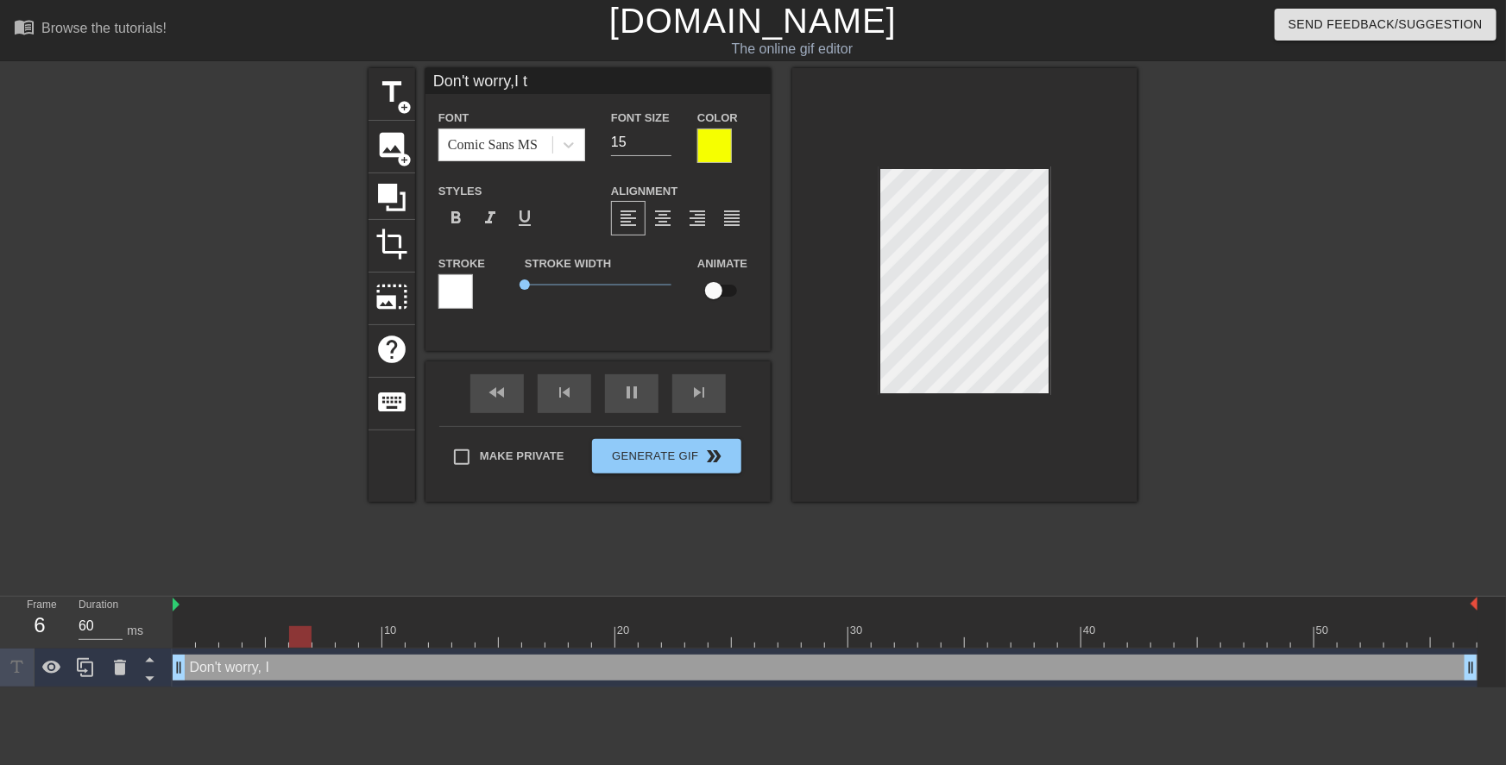
type textarea "Don't worry, I th"
type input "Don't worry,I th"
type textarea "Don't worry, I thi"
type input "Don't worry,I thi"
type textarea "Don't worry, I thin"
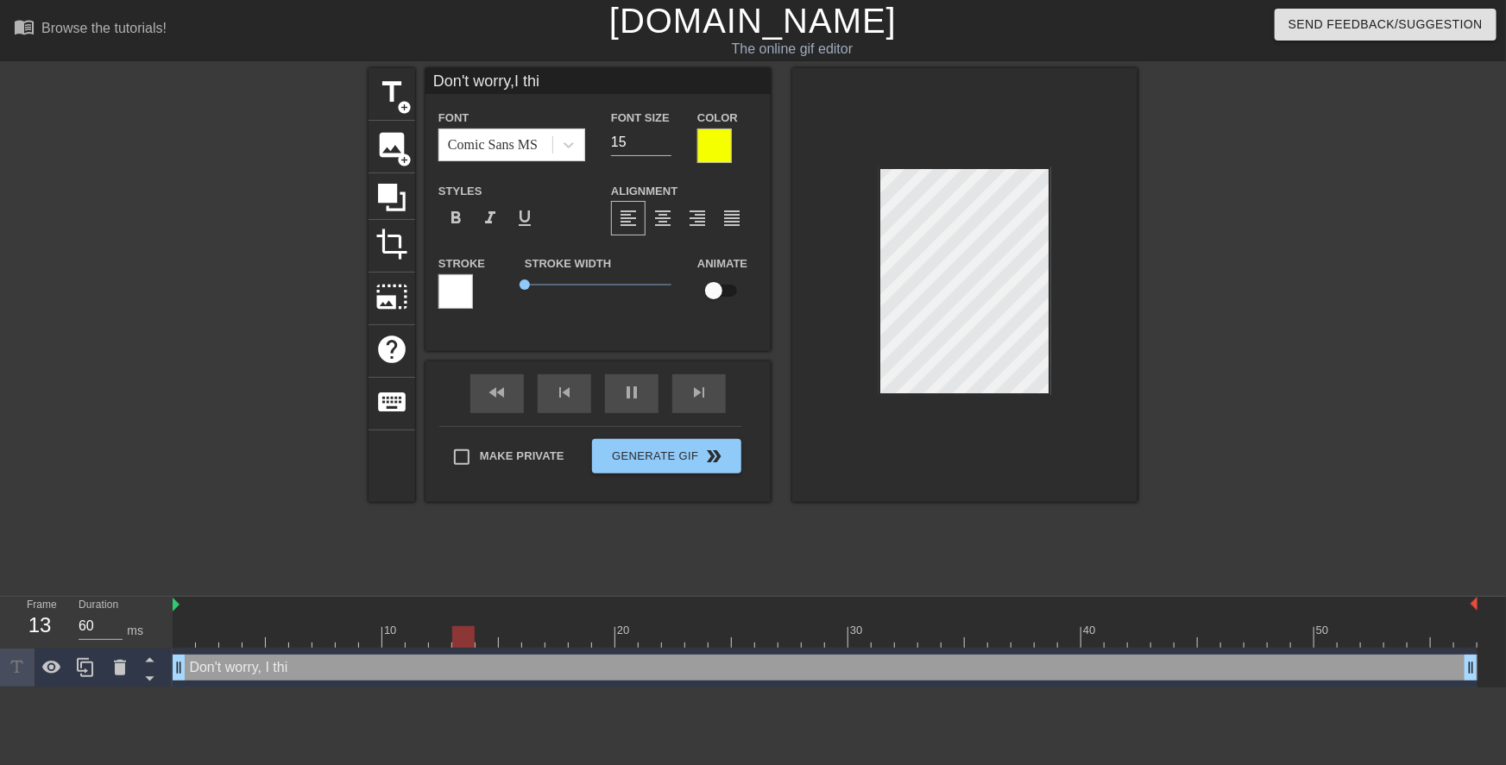
type input "Don't worry,I thin"
type textarea "Don't worry, I think"
type input "Don't worry,I think"
type textarea "Don't worry, I think"
type input "Don't worry,I think"
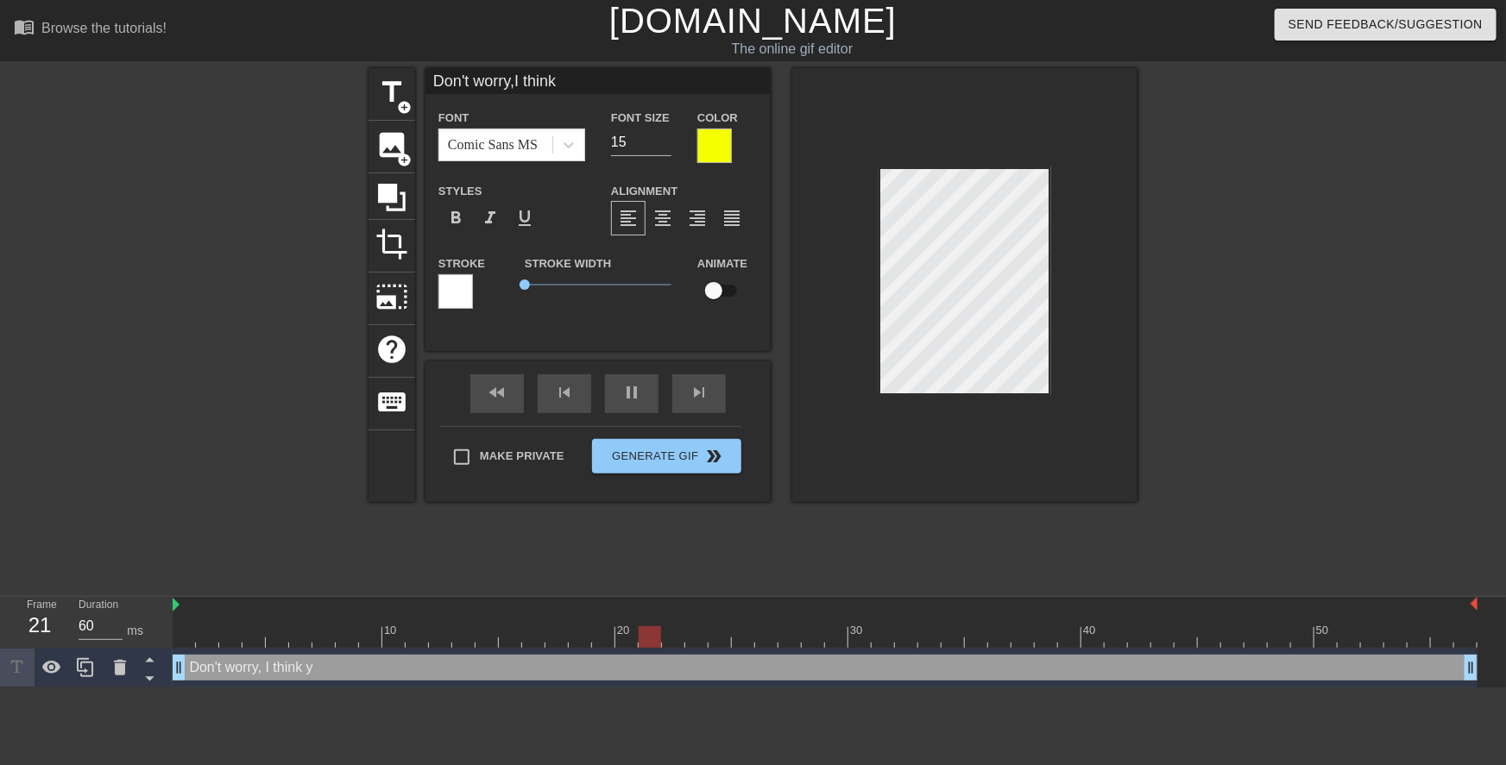
type textarea "Don't worry, I think y"
type input "Don't worry,I think y"
type textarea "Don't worry, I think yo"
type input "Don't worry,I think yo"
type textarea "Don't worry, I think you"
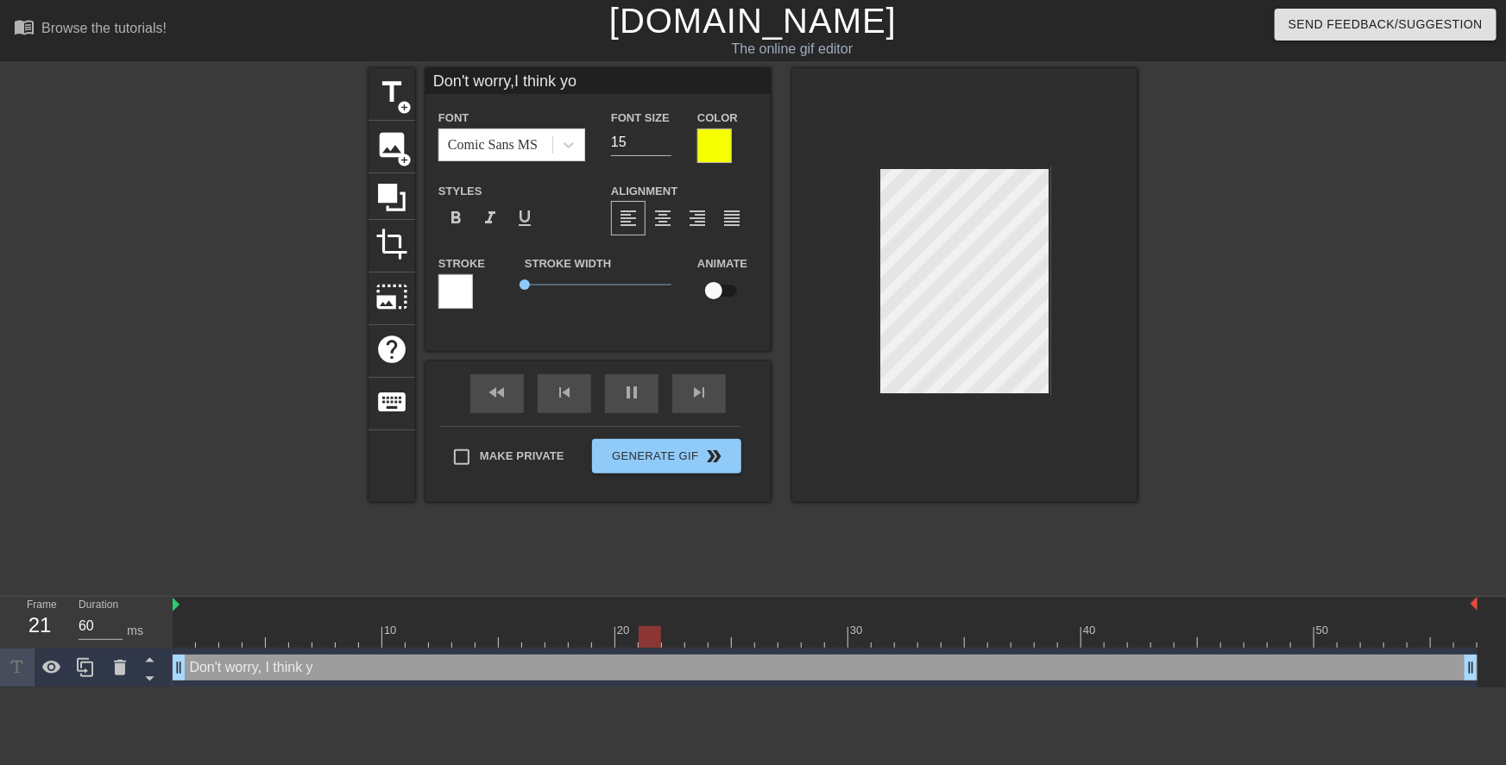
type input "Don't worry,I think you"
type textarea "Don't worry, I think you'"
type input "Don't worry,I think you'"
type textarea "Don't worry, I think you'r"
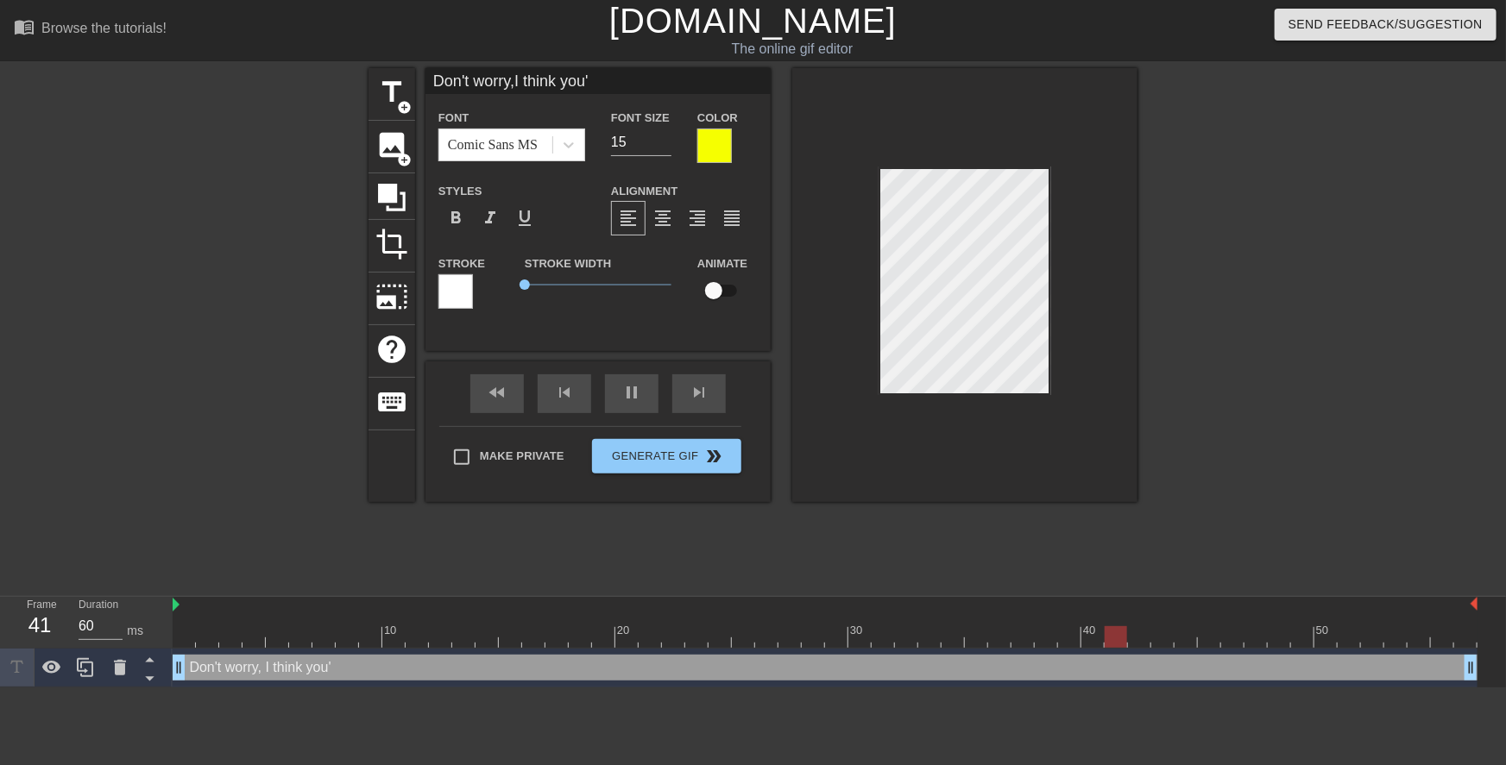
type input "Don't worry,I think you'r"
type textarea "Don't worry, I think you're"
type input "Don't worry,I think you're"
type textarea "Don't worry, I think you're"
type input "Don't worry,I think you're"
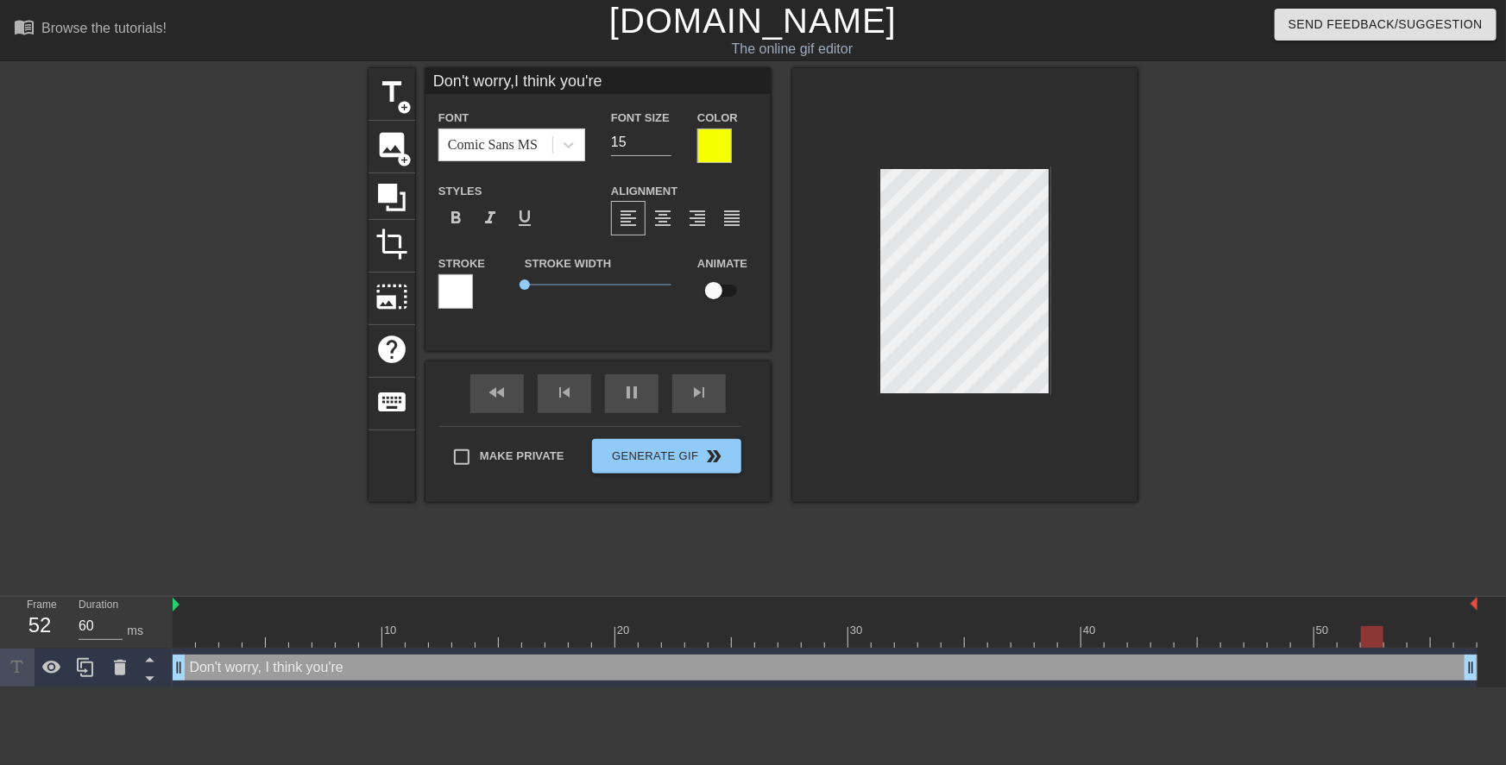
scroll to position [3, 2]
type textarea "Don't worry, I think you're t"
type input "Don't worry,I think you'ret"
type textarea "Don't worry, I think you're to"
type input "Don't worry,I think you'reto"
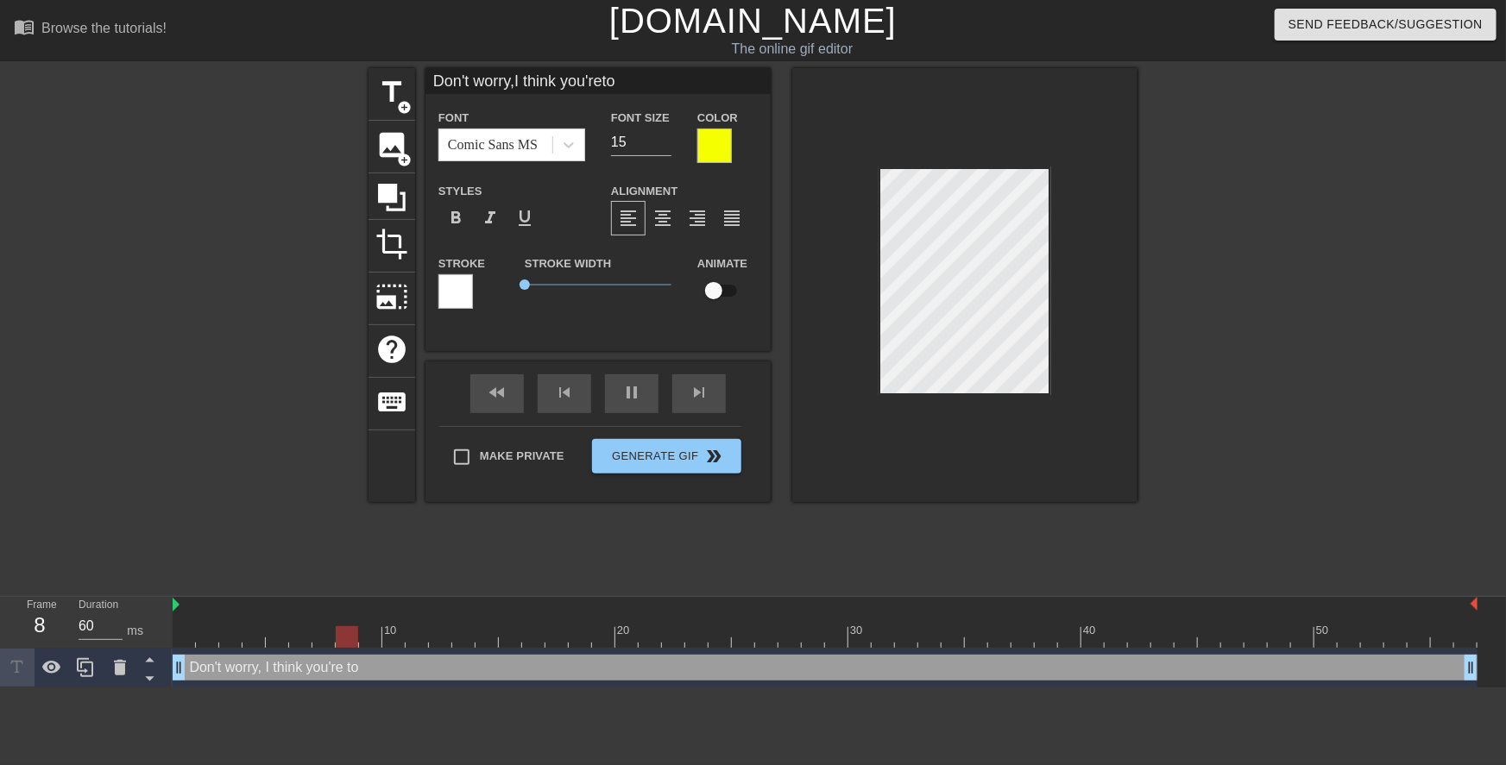
type textarea "Don't worry, I think you're too"
type input "Don't worry,I think you'retoo"
type textarea "Don't worry, I think you're too"
type input "Don't worry,I think you'retoo"
type textarea "Don't worry, I think you're too y"
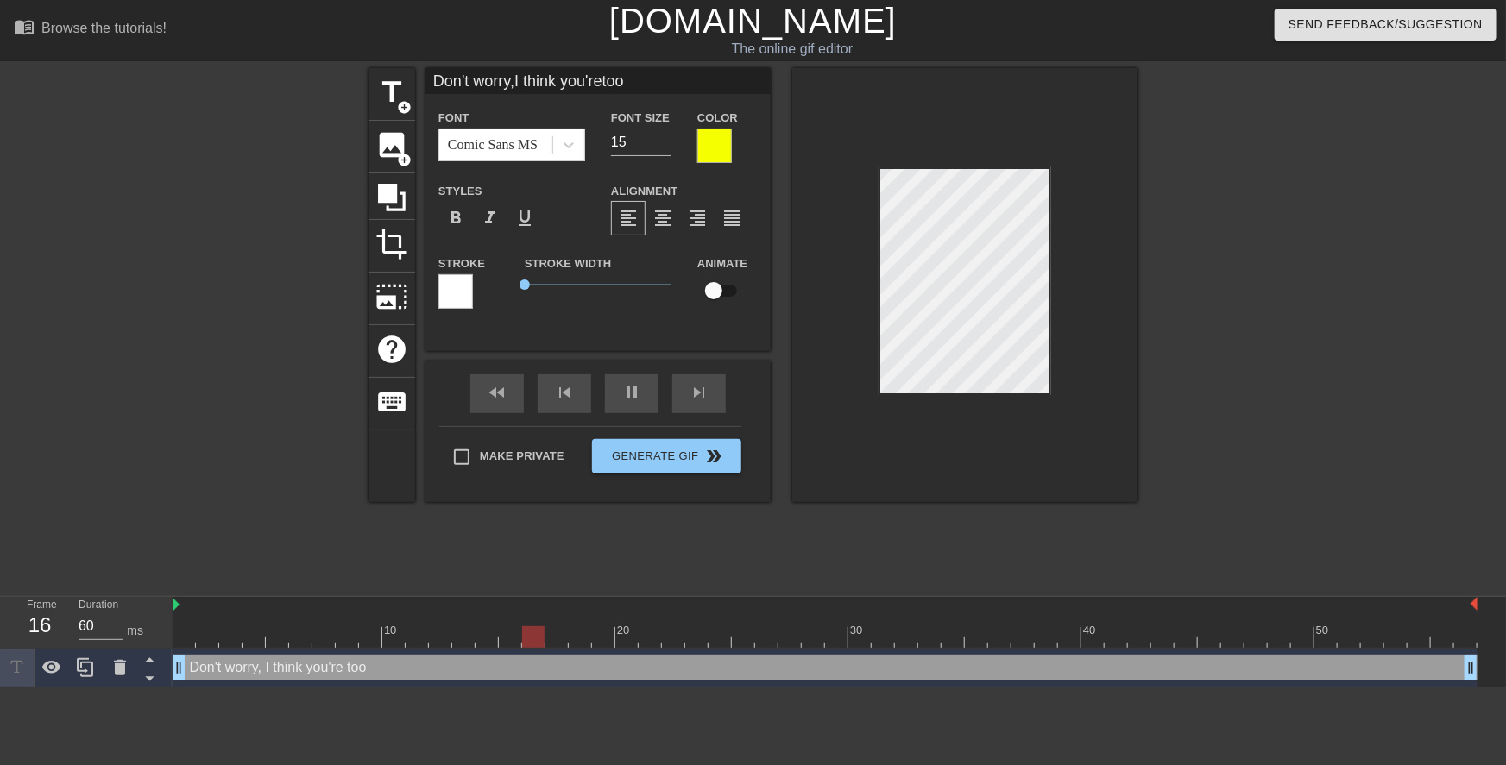
type input "Don't worry,I think you'retoo y"
type textarea "Don't worry, I think you're too yo"
type input "Don't worry,I think you'retoo yo"
type textarea "Don't worry, I think you're too you"
type input "Don't worry,I think you'retoo you"
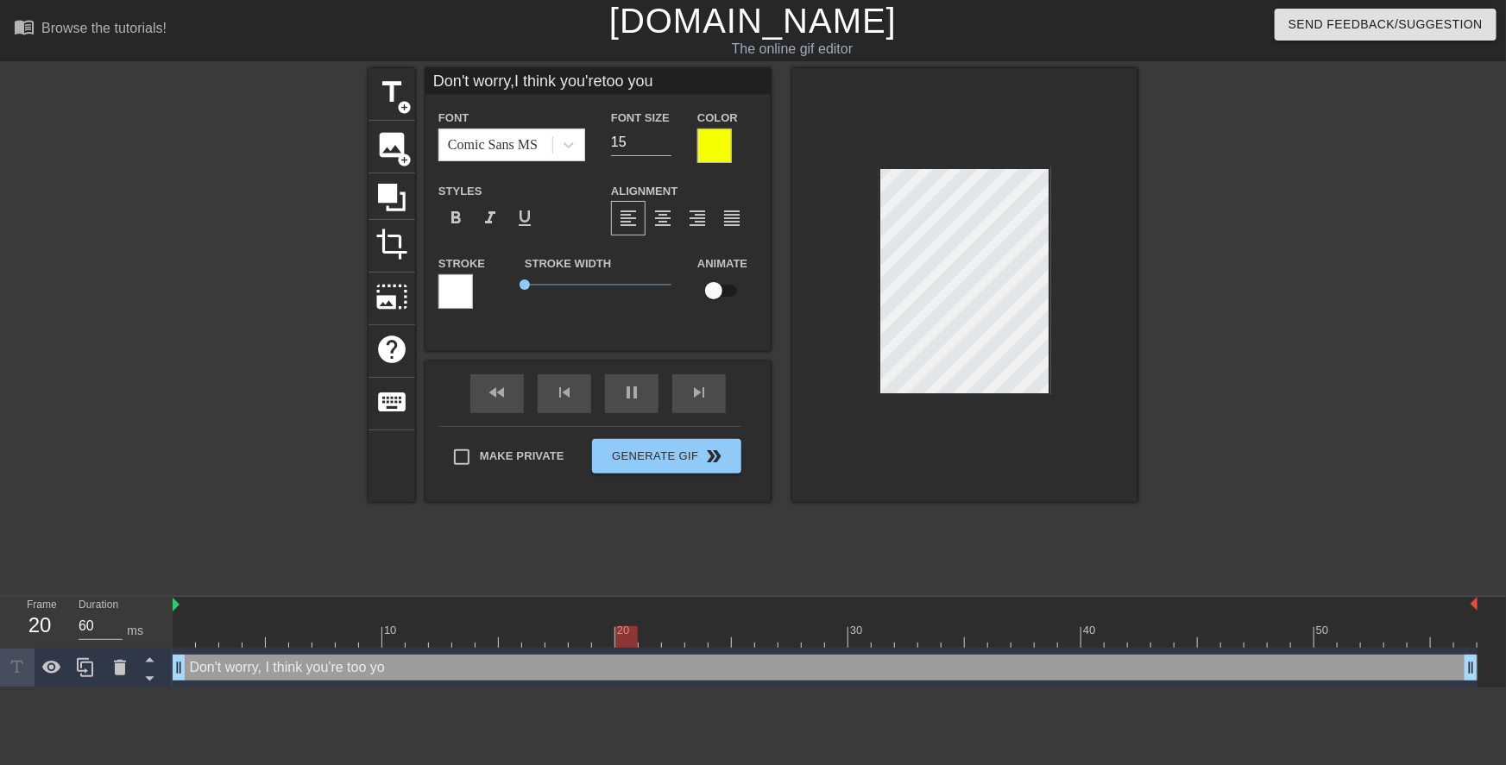
scroll to position [3, 3]
type textarea "Don't worry, I think you're too youn"
type input "Don't worry,I think you'retoo youn"
type textarea "Don't worry, I think you're too young"
type input "Don't worry,I think you'retoo young"
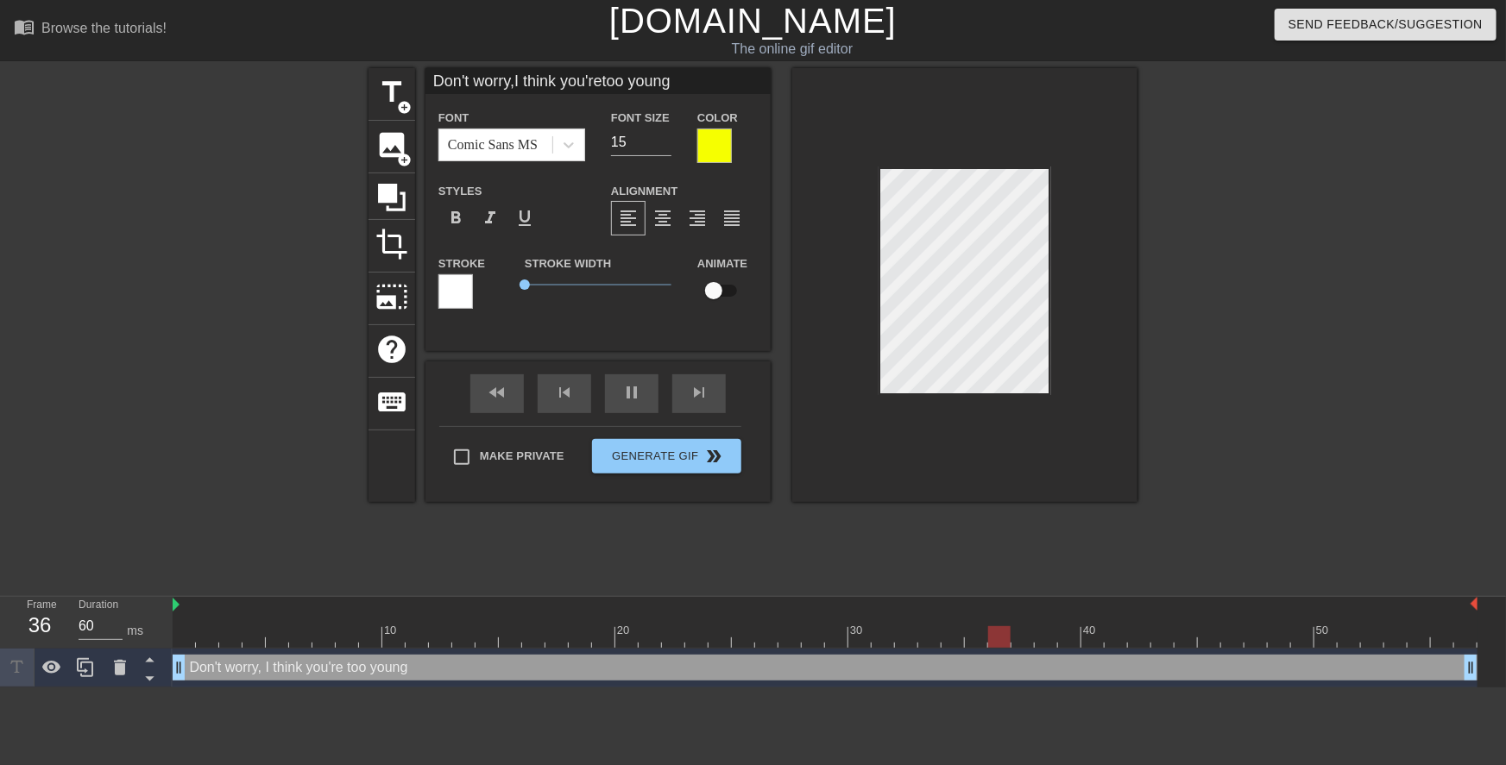
type textarea "Don't worry, I think you're too young"
type input "Don't worry,I think you'retoo young"
type textarea "Don't worry, I think you're too young t"
type input "Don't worry,I think you'retoo young t"
type textarea "Don't worry, I think you're too young to"
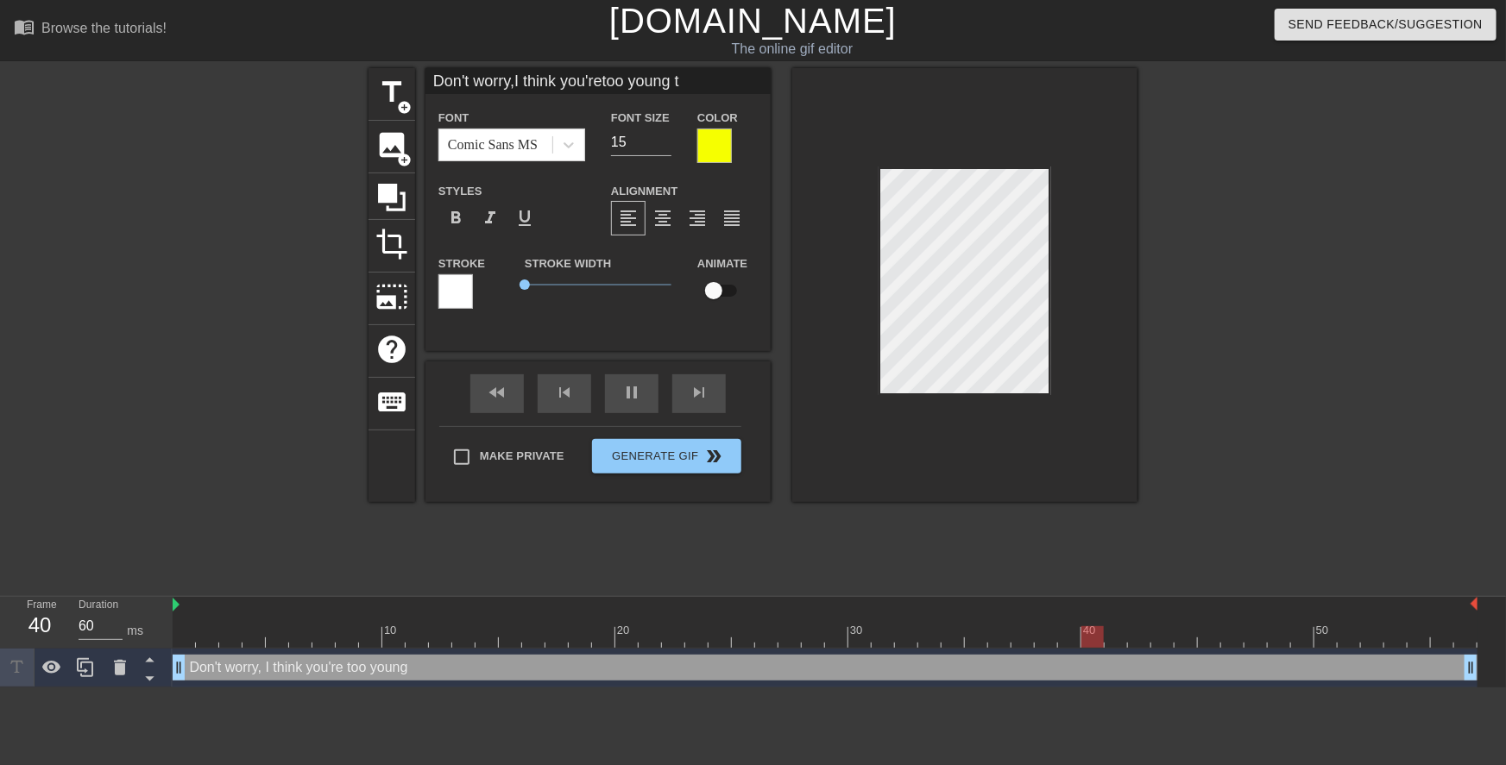
type input "Don't worry,I think you'retoo young to"
type textarea "Don't worry, I think you're too young to"
type input "Don't worry,I think you'retoo young to"
type textarea "Don't worry, I think you're too young to g"
type input "Don't worry,I think you'retoo young tog"
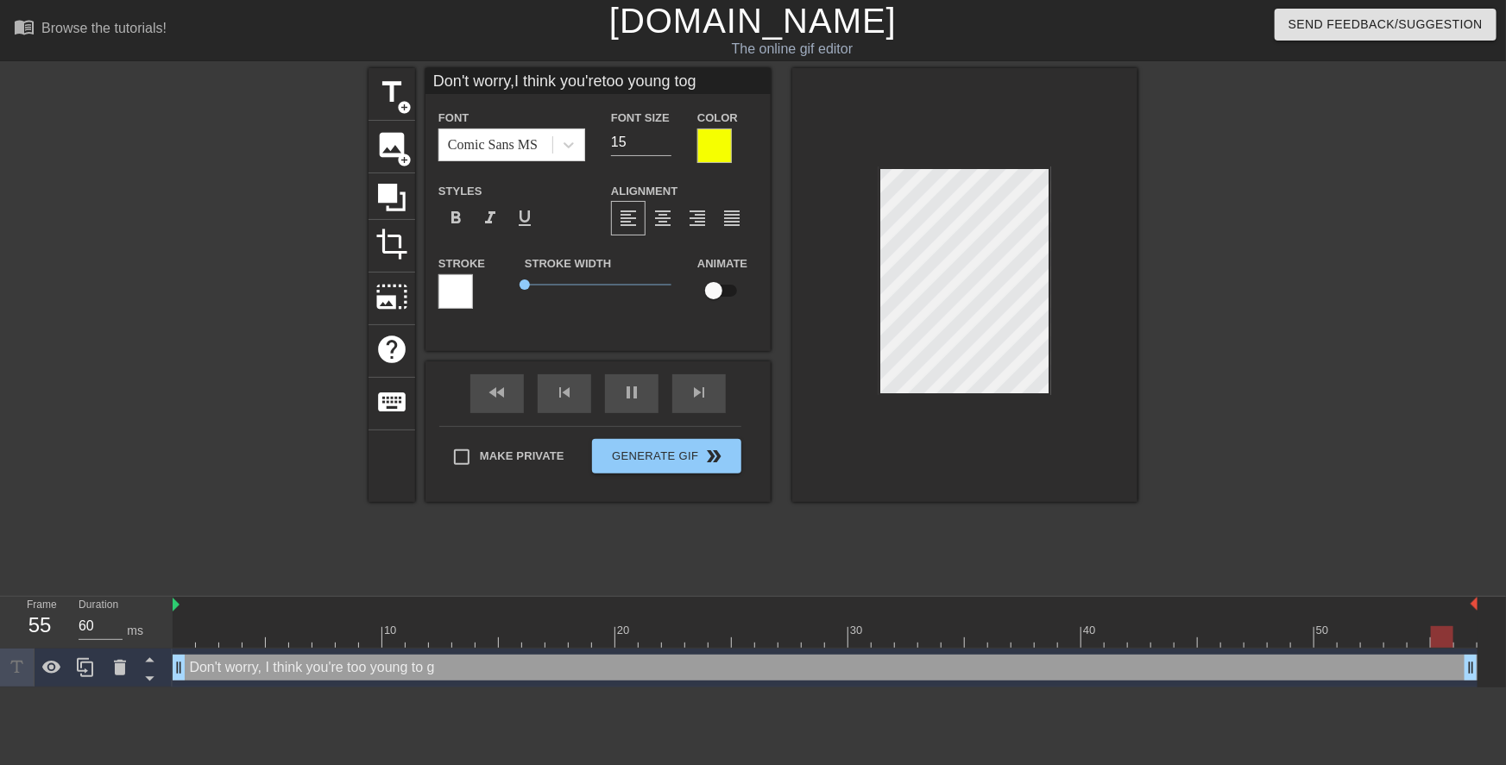
type textarea "Don't worry, I think you're too young to ge"
type input "Don't worry,I think you'retoo young toge"
type textarea "Don't worry, I think you're too young to get"
type input "Don't worry,I think you'retoo young toget"
type textarea "Don't worry, I think you're too young to get"
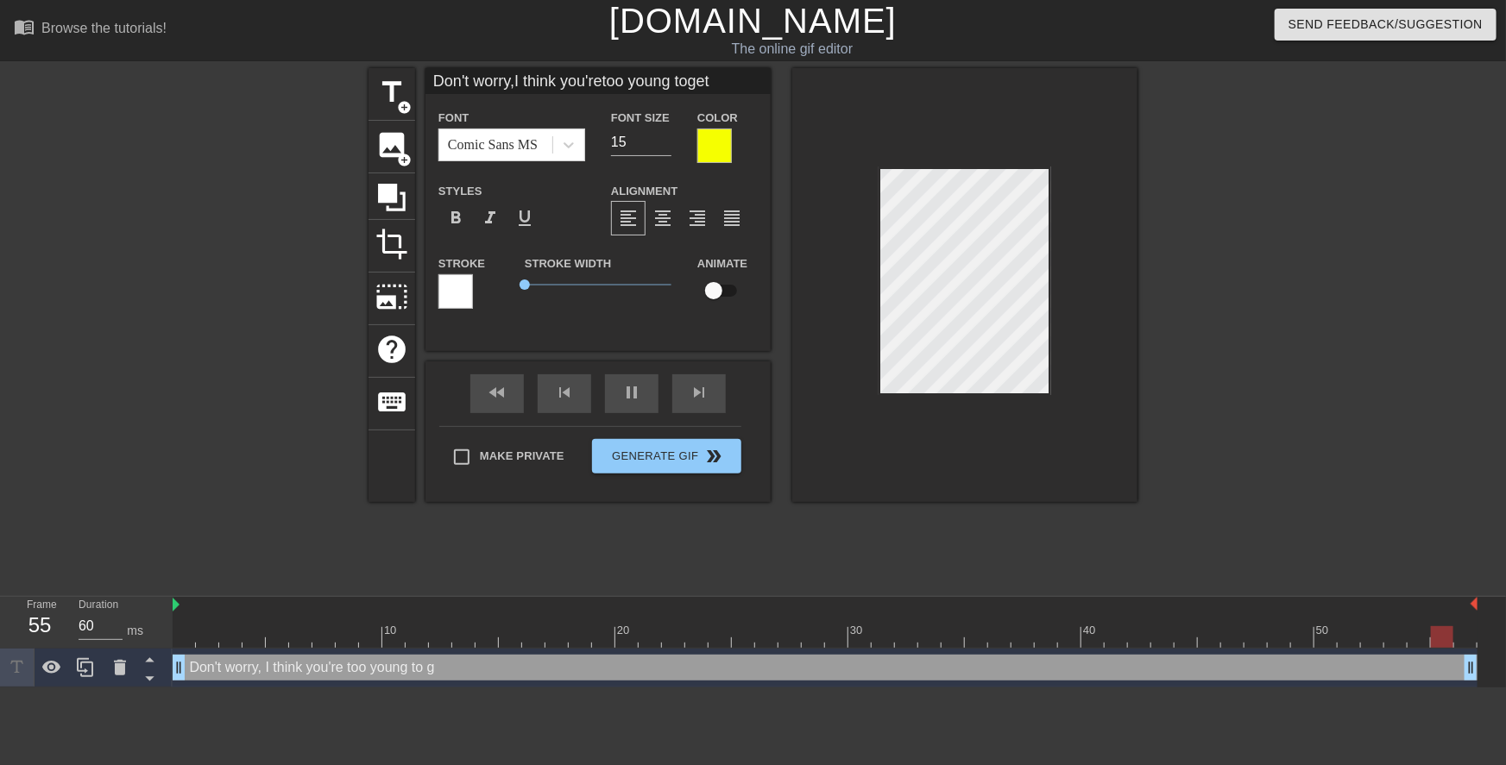
type input "Don't worry,I think you'retoo young toget"
type textarea "Don't worry, I think you're too young to get m"
type input "Don't worry,I think you'retoo young toget m"
type textarea "Don't worry, I think you're too young to get me"
type input "Don't worry,I think you'retoo young toget me"
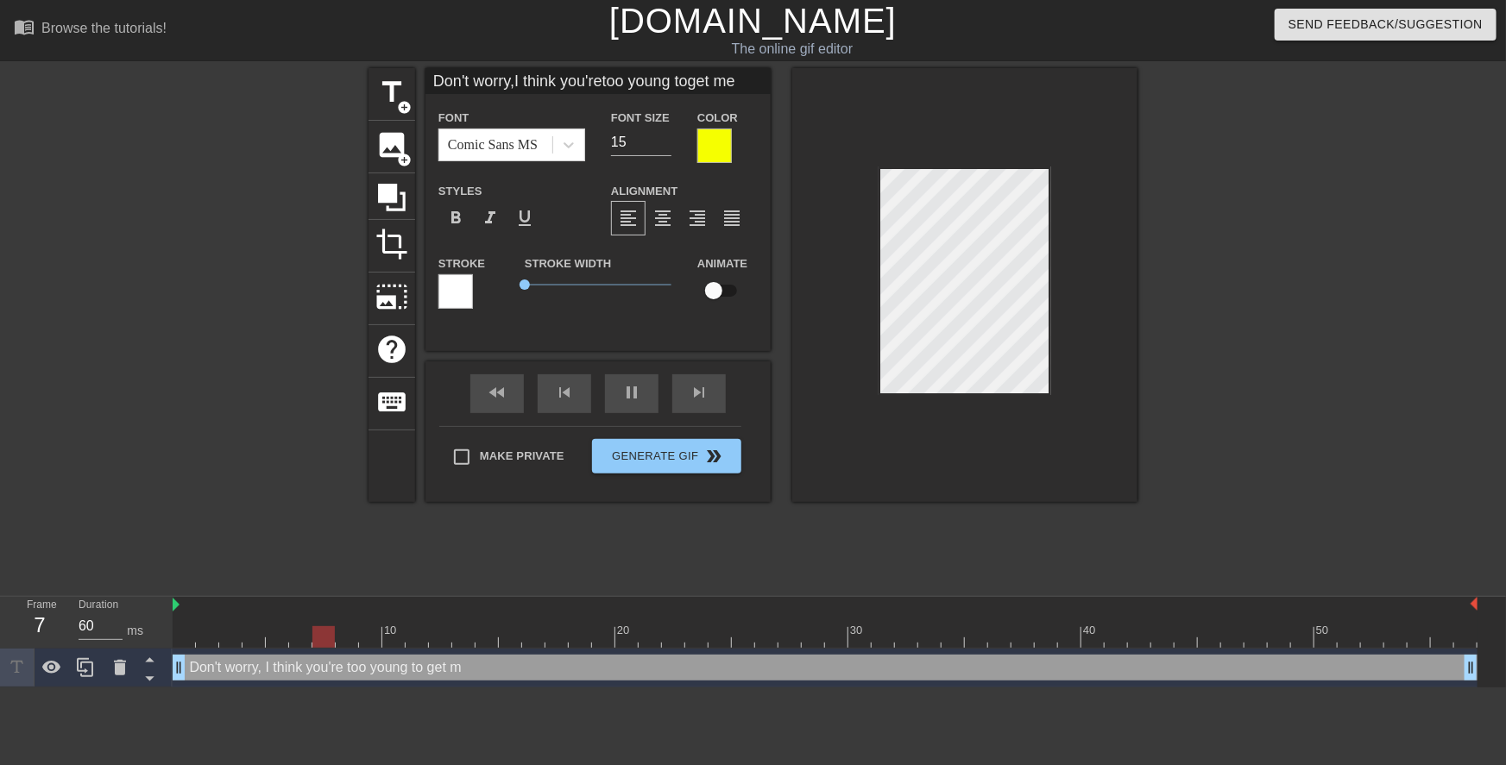
type textarea "Don't worry, I think you're too young to get me"
type input "Don't worry,I think you'retoo young toget me"
type textarea "Don't worry, I think you're too young to get me p"
type input "Don't worry,I think you'retoo young toget me p"
type textarea "Don't worry, I think you're too young to get me pr"
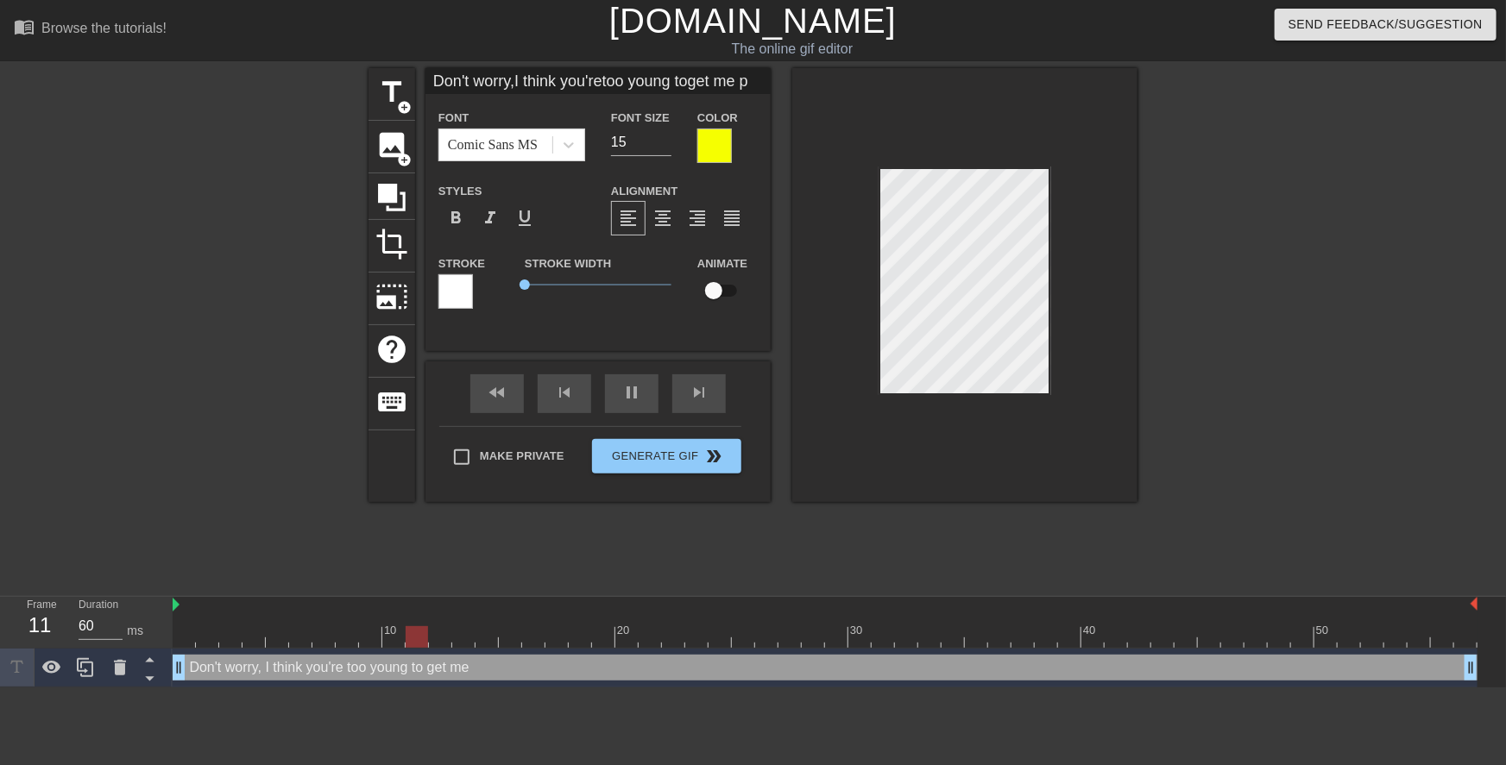
type input "Don't worry,I think you'retoo young toget me pr"
type textarea "Don't worry, I think you're too young to get me pre"
type input "Don't worry,I think you'retoo young toget me pre"
type textarea "Don't worry, I think you're too young to get me preg"
type input "Don't worry,I think you'retoo young toget me preg"
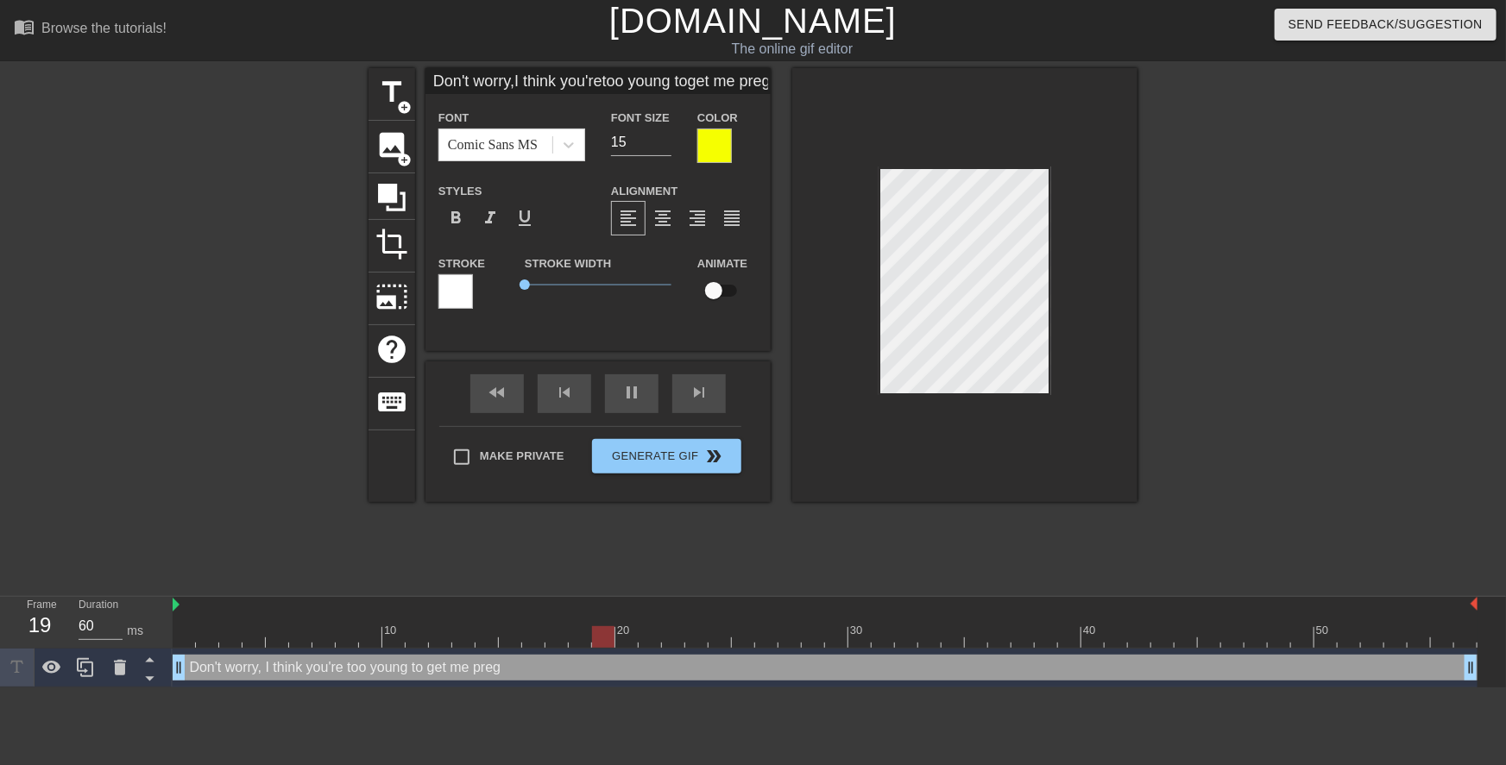
scroll to position [5, 5]
type textarea "Don't worry, I think you're too young to get me pre"
type input "Don't worry,I think you'retoo young toget me pre"
type textarea "Don't worry, I think you're too young to get me pr"
type input "Don't worry,I think you'retoo young toget me pr"
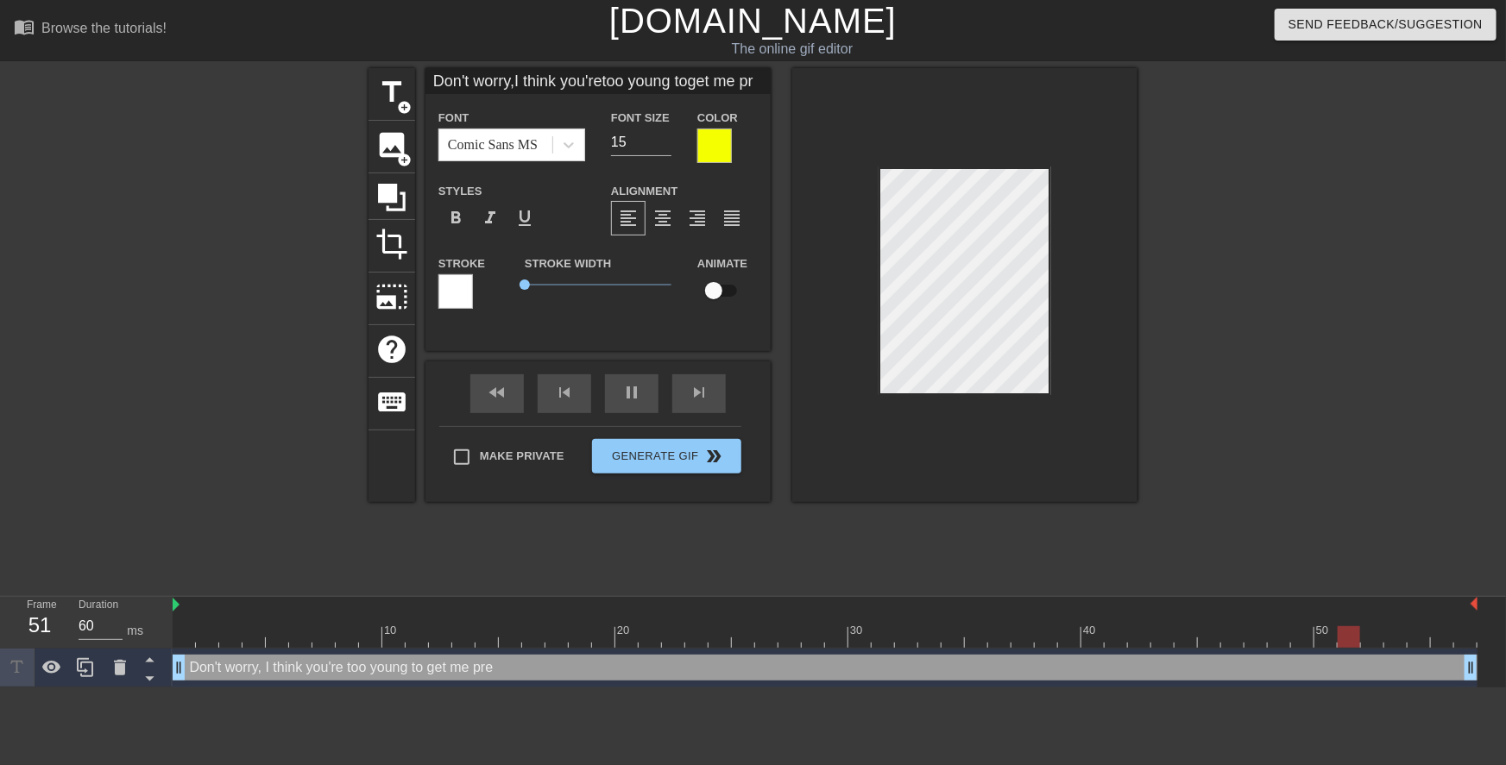
type textarea "Don't worry, I think you're too young to get me p"
type input "Don't worry,I think you'retoo young toget me p"
type textarea "Don't worry, I think you're too young to get me"
type input "Don't worry,I think you'retoo young toget me"
type textarea "Don't worry, I think you're too young to get me"
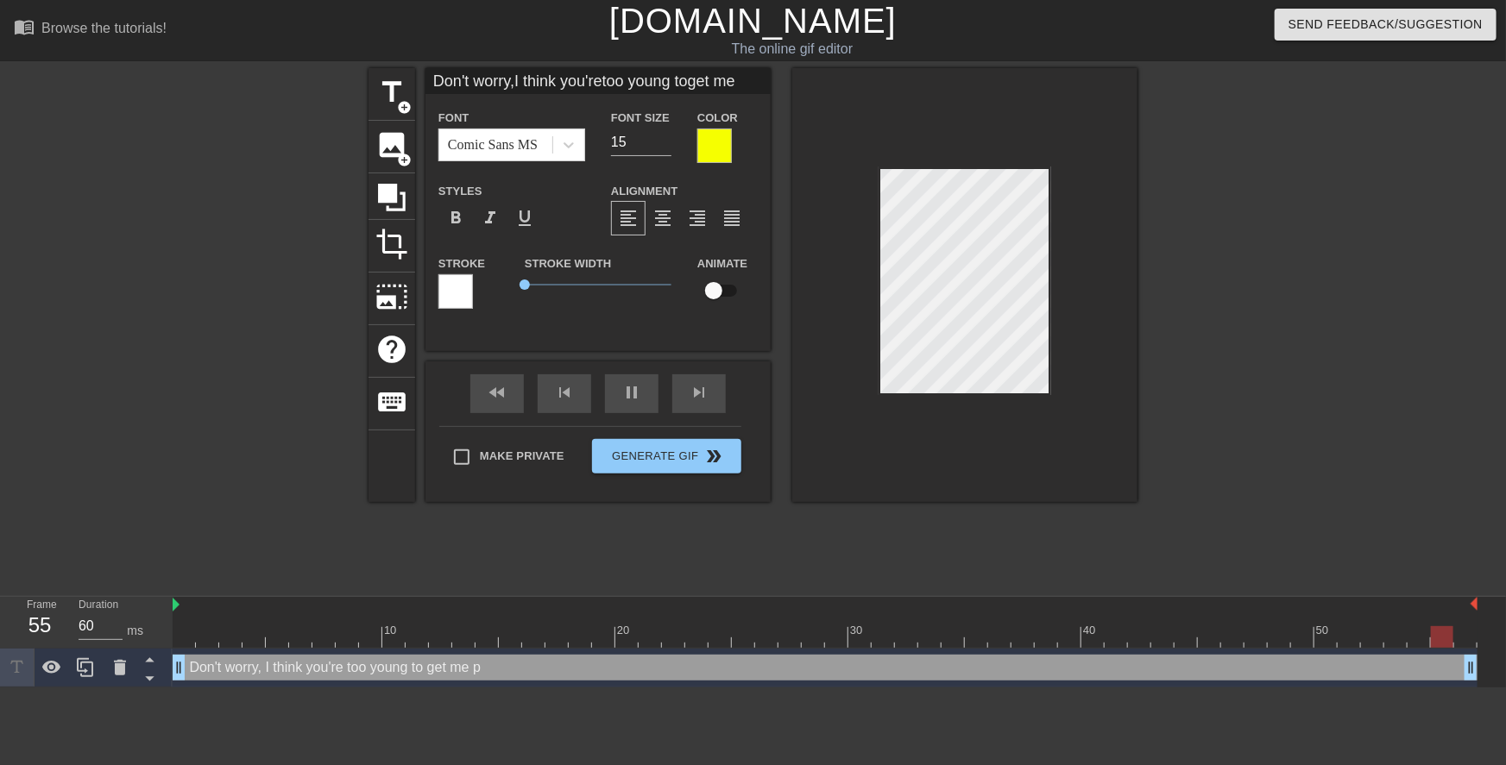
type input "Don't worry,I think you'retoo young toget me"
type textarea "Don't worry, I think you're too young to get m"
type input "Don't worry,I think you'retoo young toget m"
type textarea "Don't worry, I think you're too young to get"
type input "Don't worry,I think you'retoo young toget"
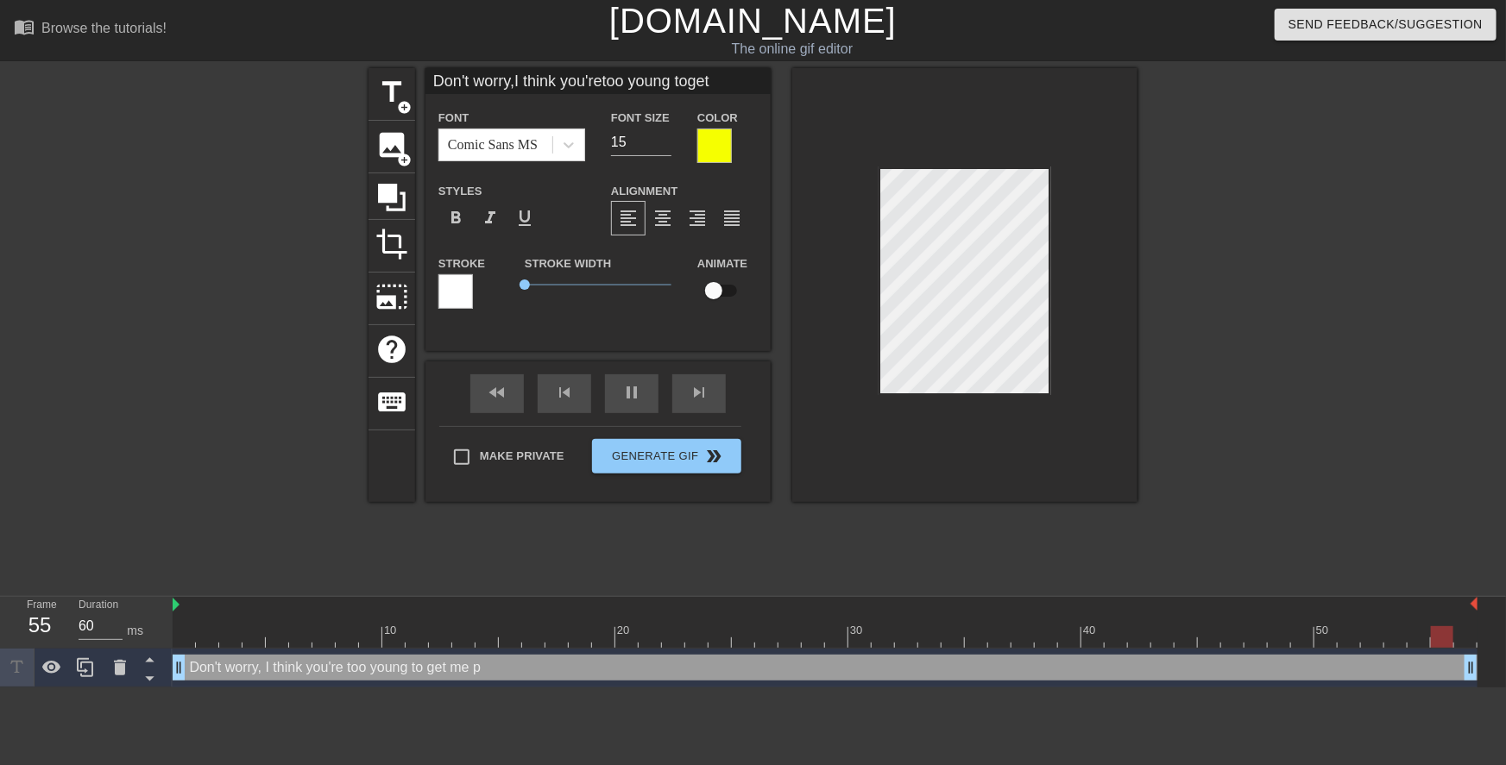
type textarea "Don't worry, I think you're too young to get"
type input "Don't worry,I think you'retoo young toget"
click at [1274, 277] on div at bounding box center [1287, 327] width 259 height 518
click at [1107, 237] on div at bounding box center [964, 285] width 345 height 434
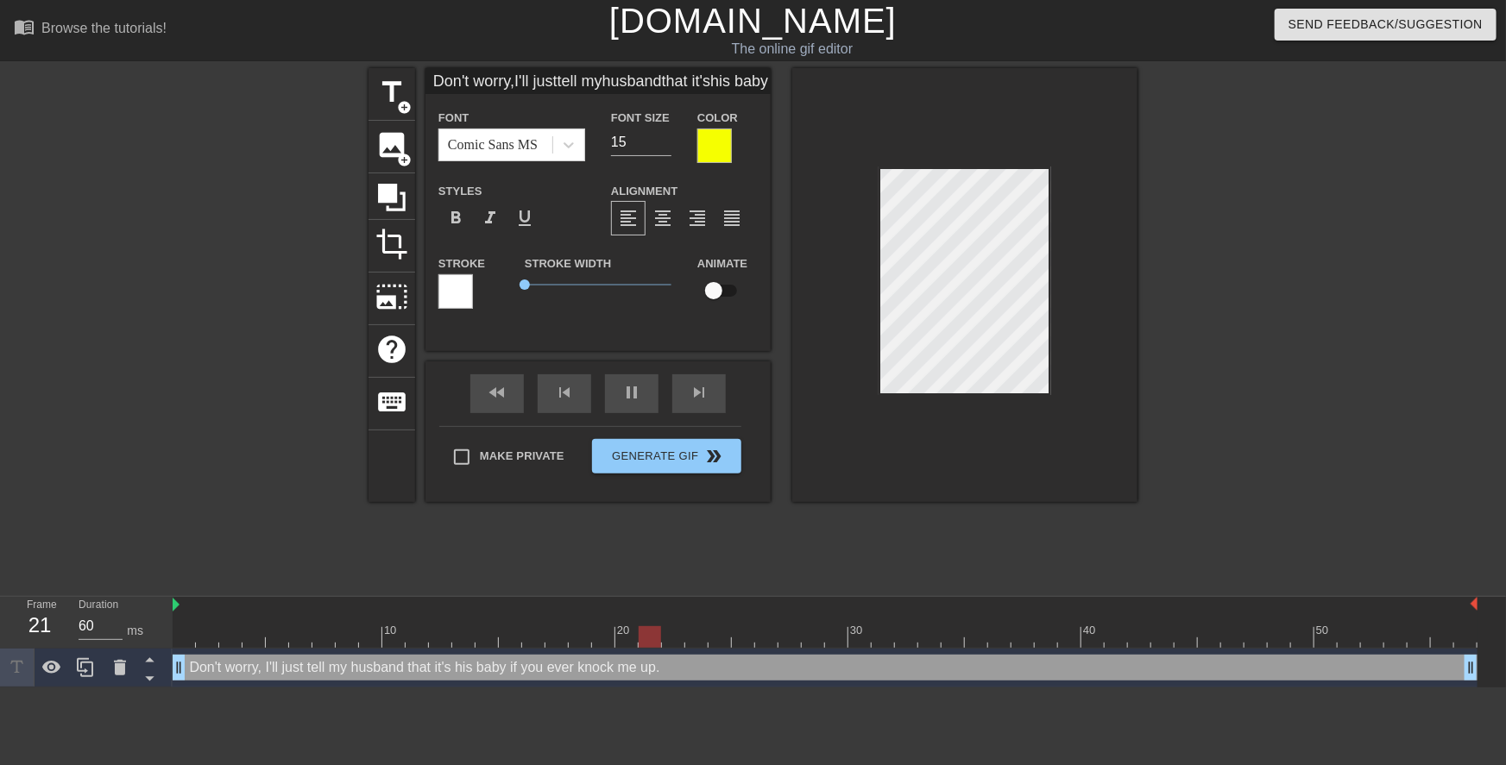
scroll to position [13, 2]
click at [1086, 252] on div at bounding box center [964, 285] width 345 height 434
click at [1205, 259] on div at bounding box center [1287, 327] width 259 height 518
drag, startPoint x: 1109, startPoint y: 233, endPoint x: 1058, endPoint y: 242, distance: 51.8
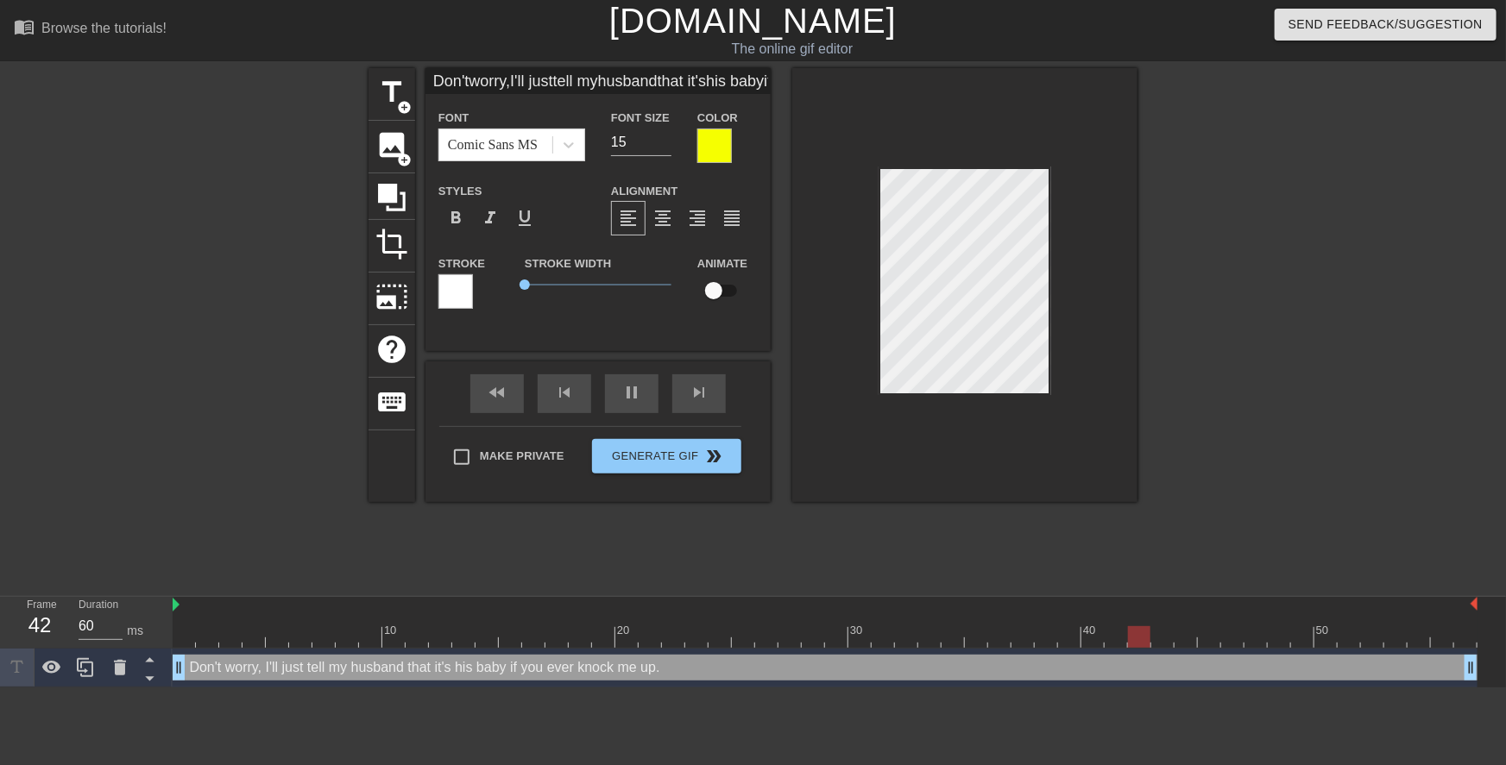
click at [1108, 233] on div at bounding box center [964, 285] width 345 height 434
click at [1173, 244] on div at bounding box center [1287, 327] width 259 height 518
click at [813, 282] on div at bounding box center [964, 285] width 345 height 434
click at [836, 253] on div at bounding box center [964, 285] width 345 height 434
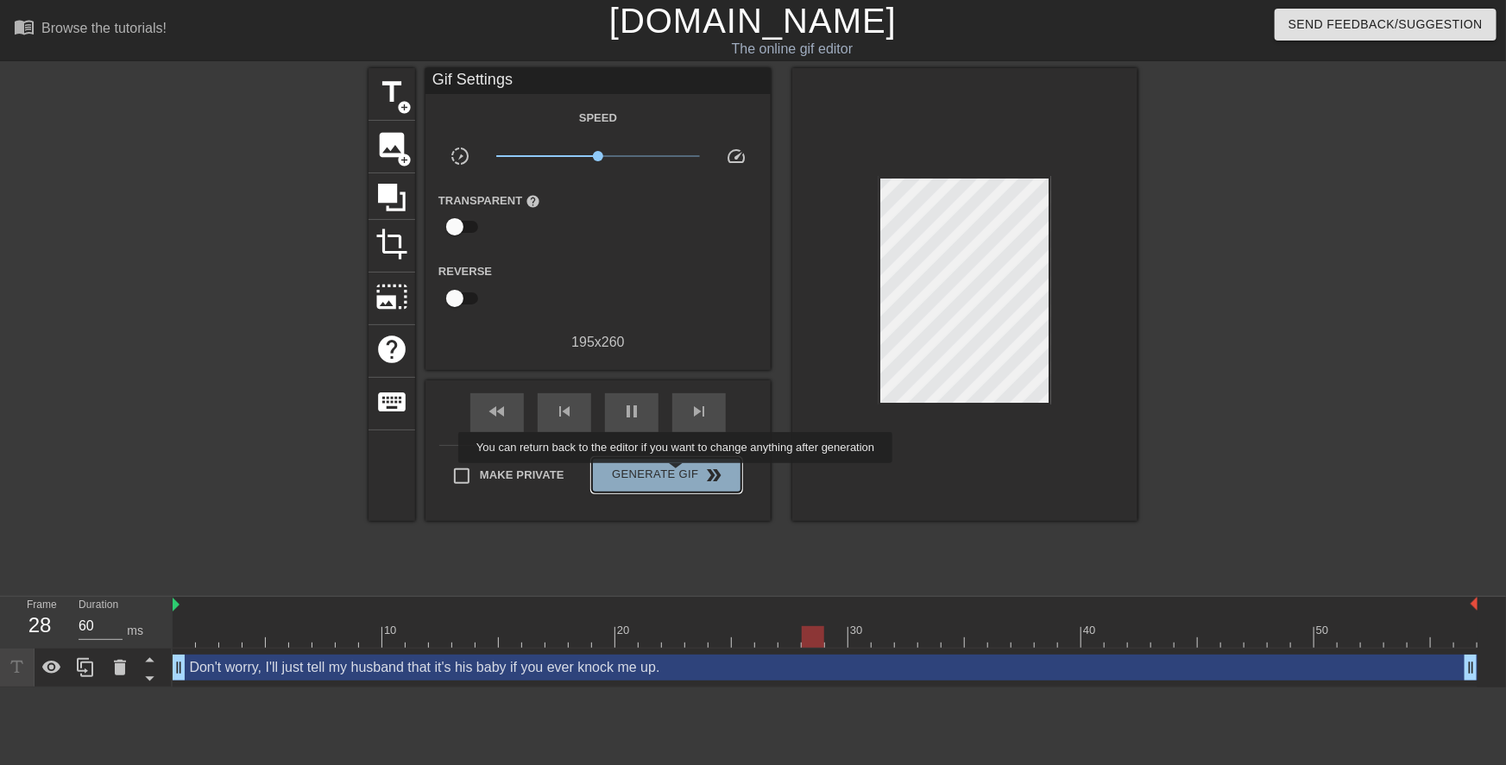
click at [677, 475] on span "Generate Gif double_arrow" at bounding box center [666, 475] width 135 height 21
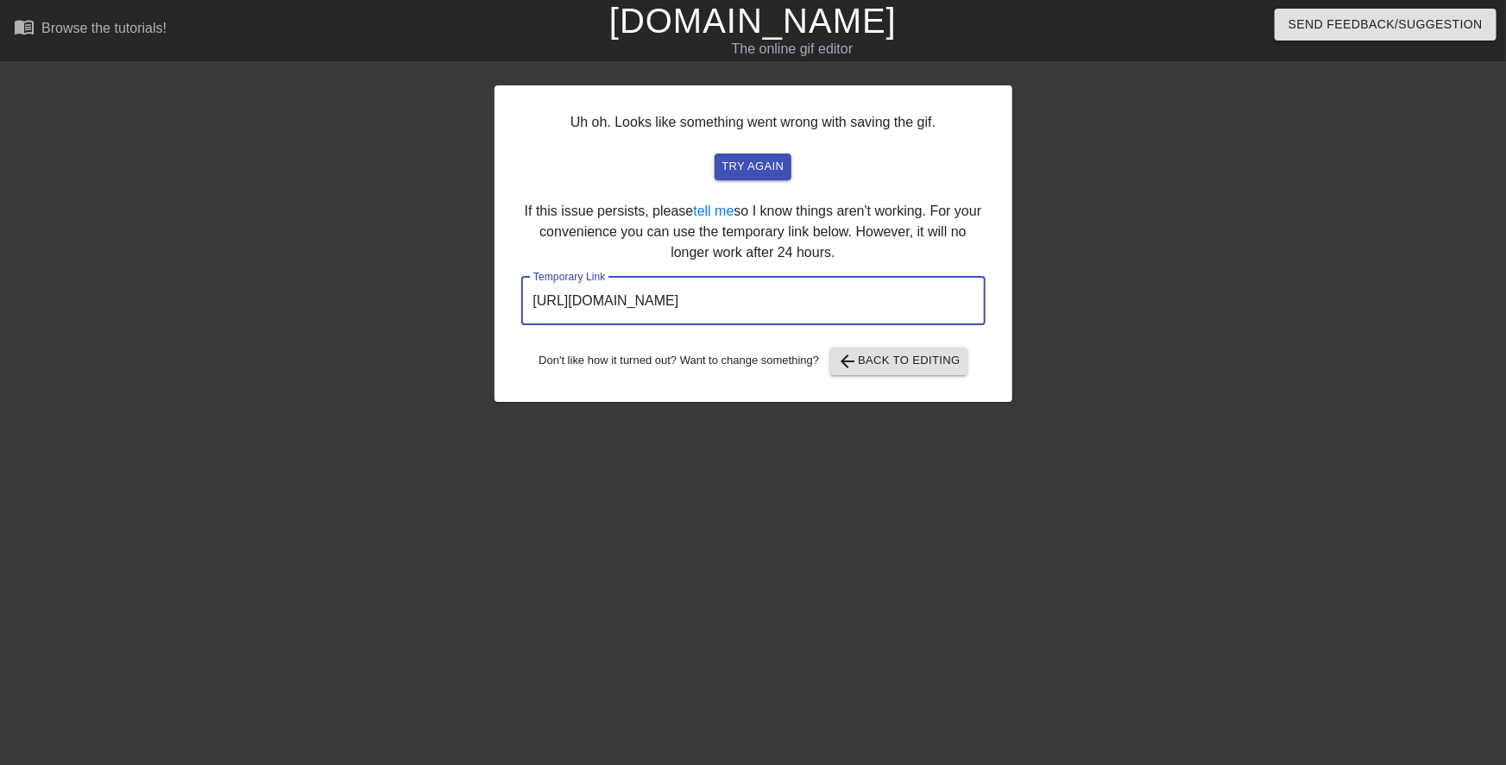
click at [821, 293] on input "https://www.gifntext.com/temp_generations/uuawaNqC.gif" at bounding box center [753, 301] width 464 height 48
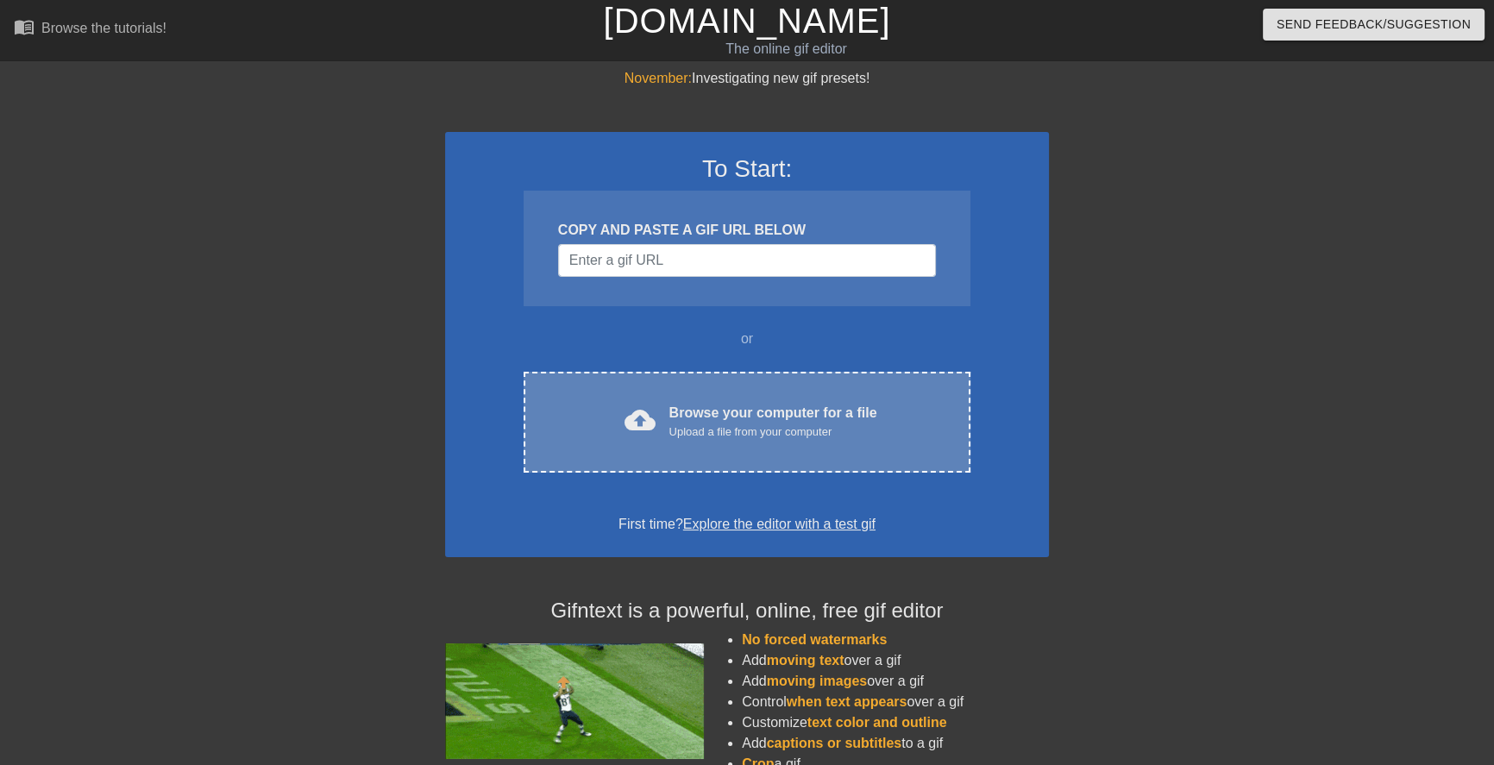
click at [707, 414] on div "Browse your computer for a file Upload a file from your computer" at bounding box center [774, 422] width 208 height 38
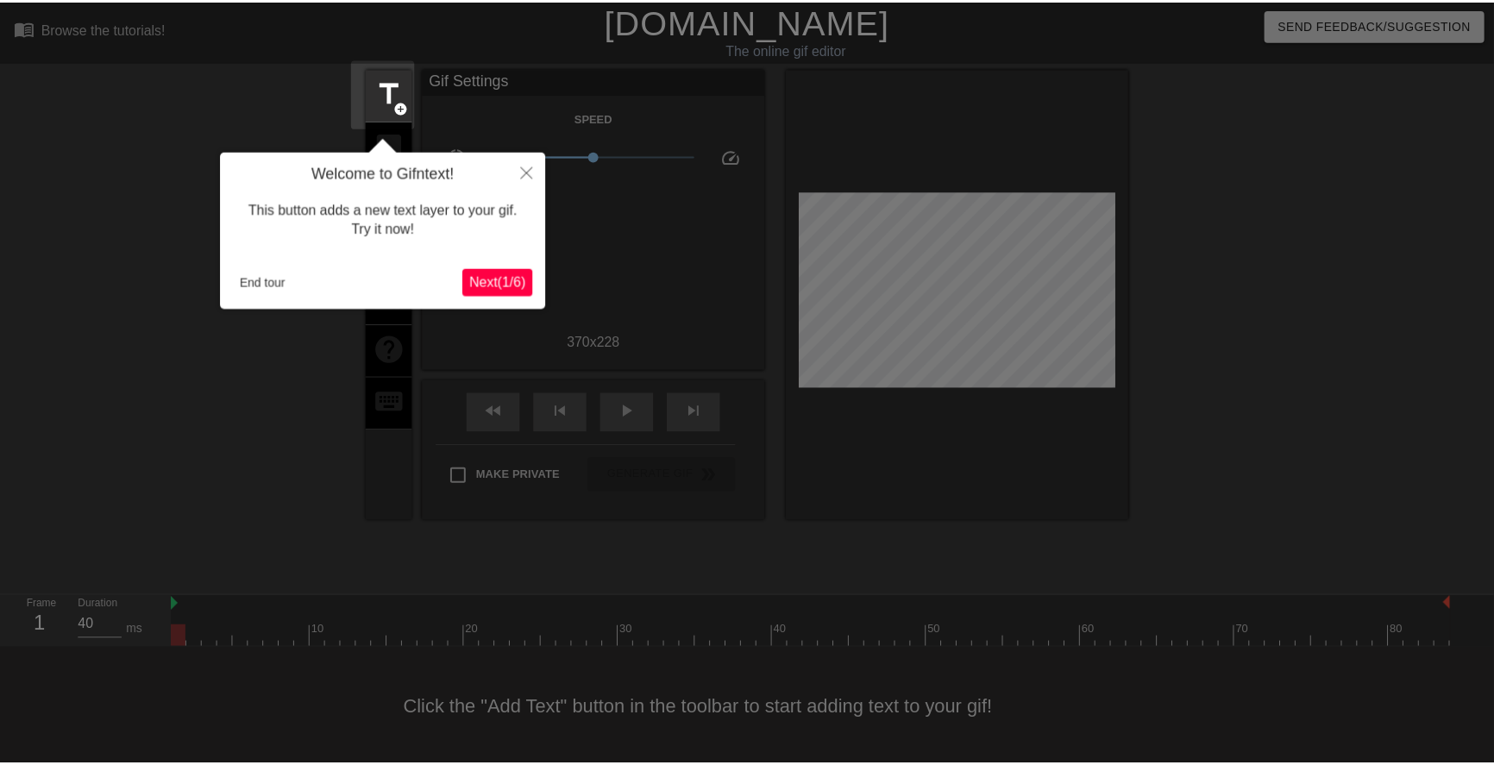
scroll to position [3, 0]
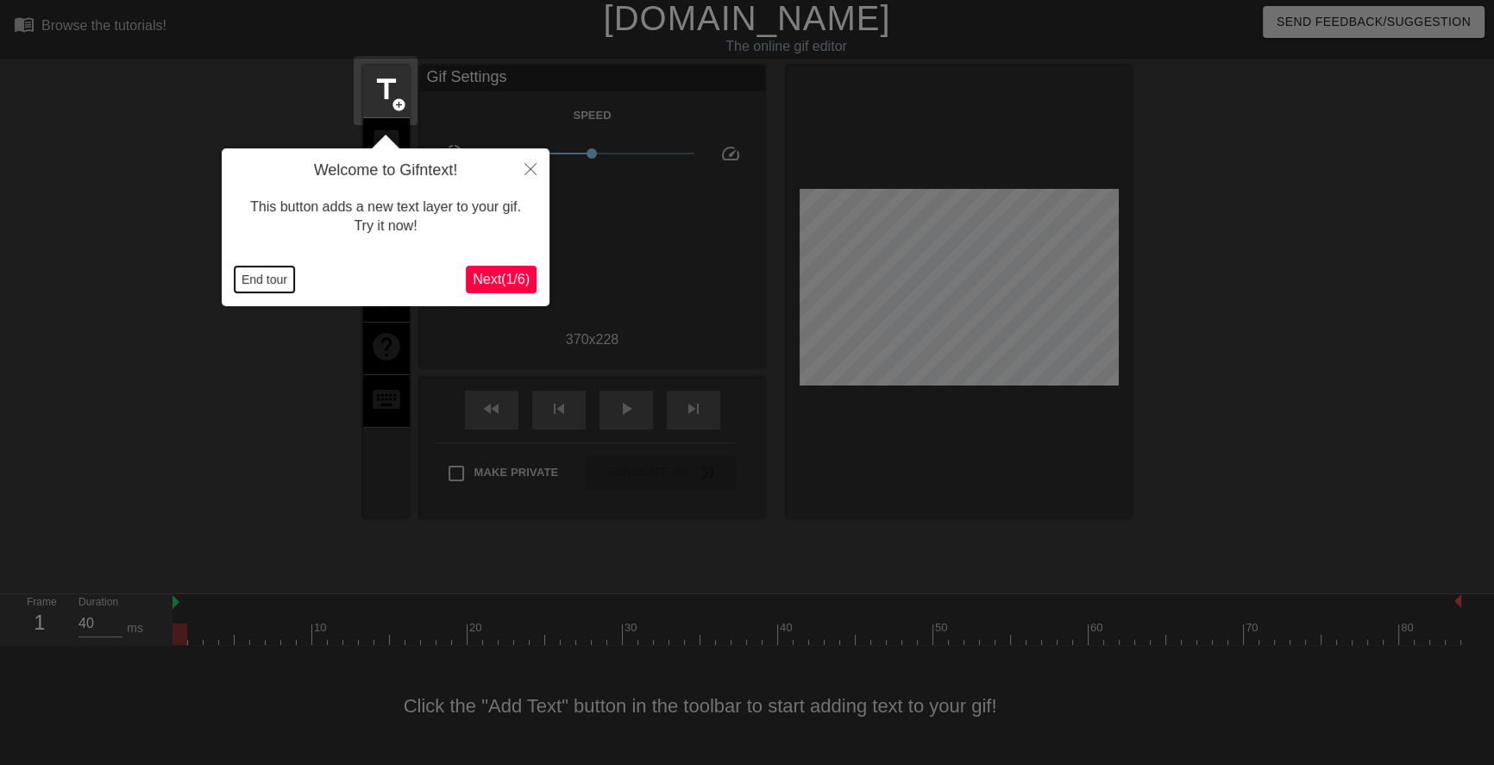
click at [256, 282] on button "End tour" at bounding box center [265, 280] width 60 height 26
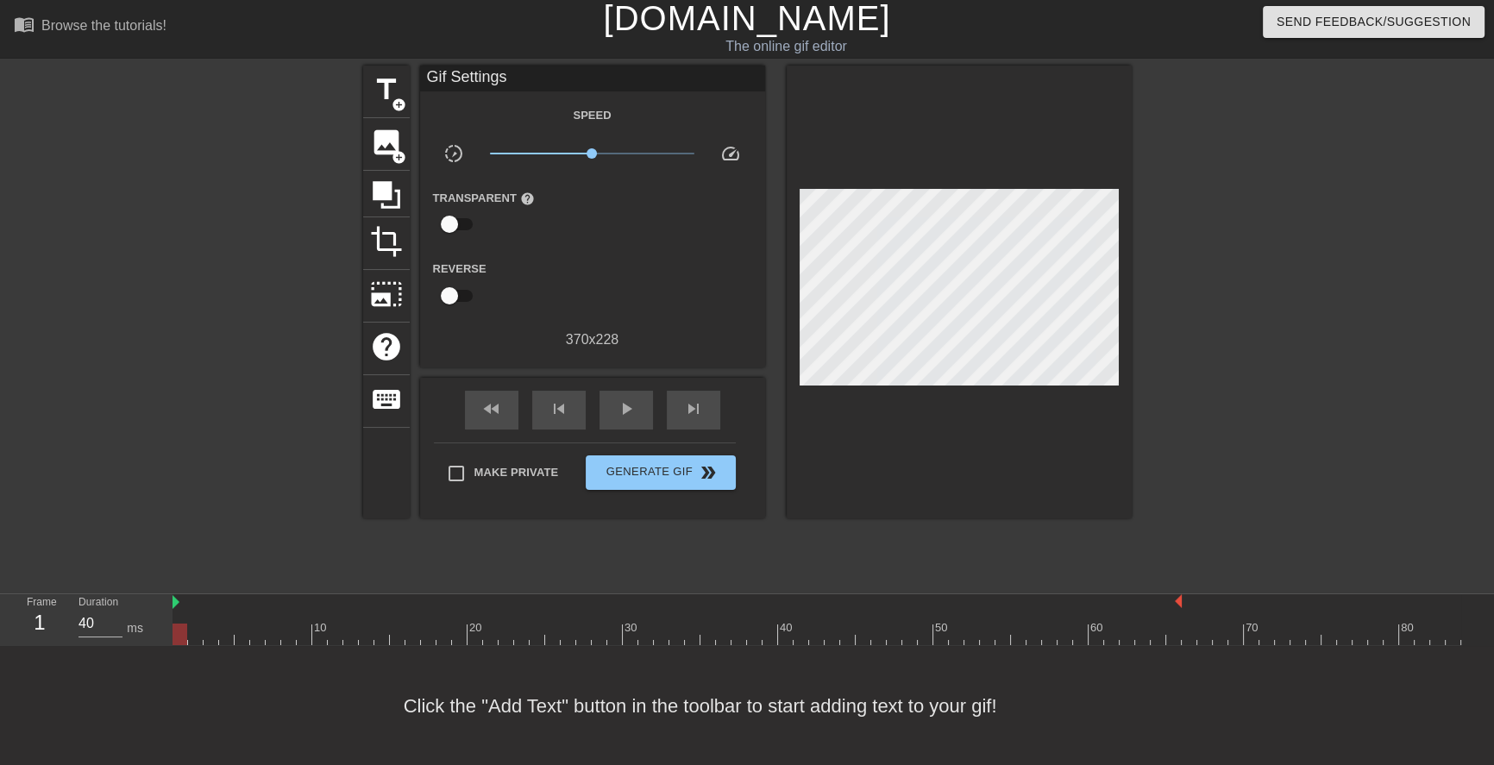
drag, startPoint x: 1458, startPoint y: 597, endPoint x: 1165, endPoint y: 610, distance: 293.7
click at [1165, 610] on div at bounding box center [678, 603] width 1010 height 17
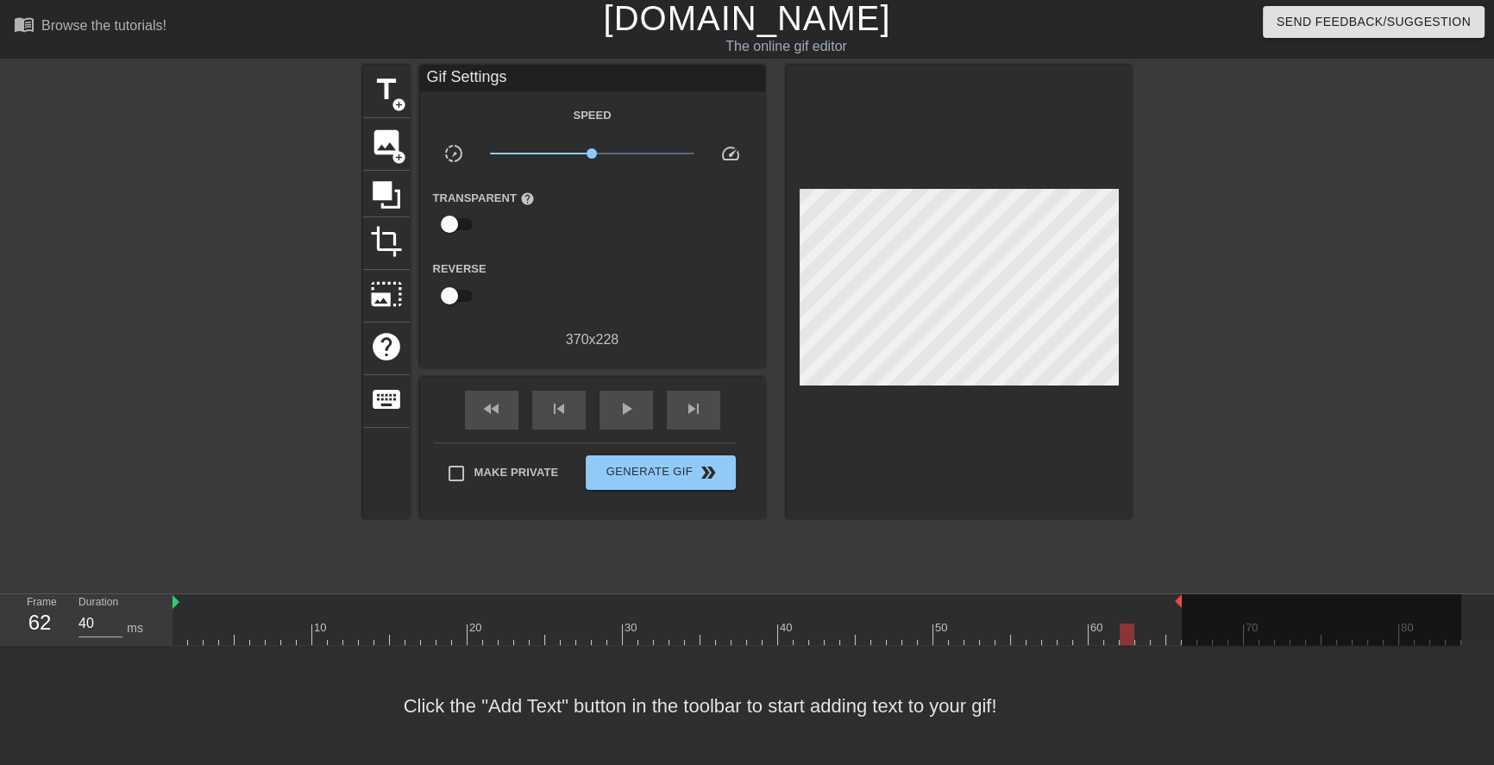
click at [1125, 613] on div at bounding box center [1128, 623] width 16 height 22
drag, startPoint x: 1180, startPoint y: 598, endPoint x: 1167, endPoint y: 597, distance: 13.0
click at [1167, 597] on div "10 20 30 40 50 60 70 80" at bounding box center [817, 620] width 1289 height 51
drag, startPoint x: 1164, startPoint y: 595, endPoint x: 1134, endPoint y: 602, distance: 31.0
drag, startPoint x: 1132, startPoint y: 600, endPoint x: 1088, endPoint y: 602, distance: 44.1
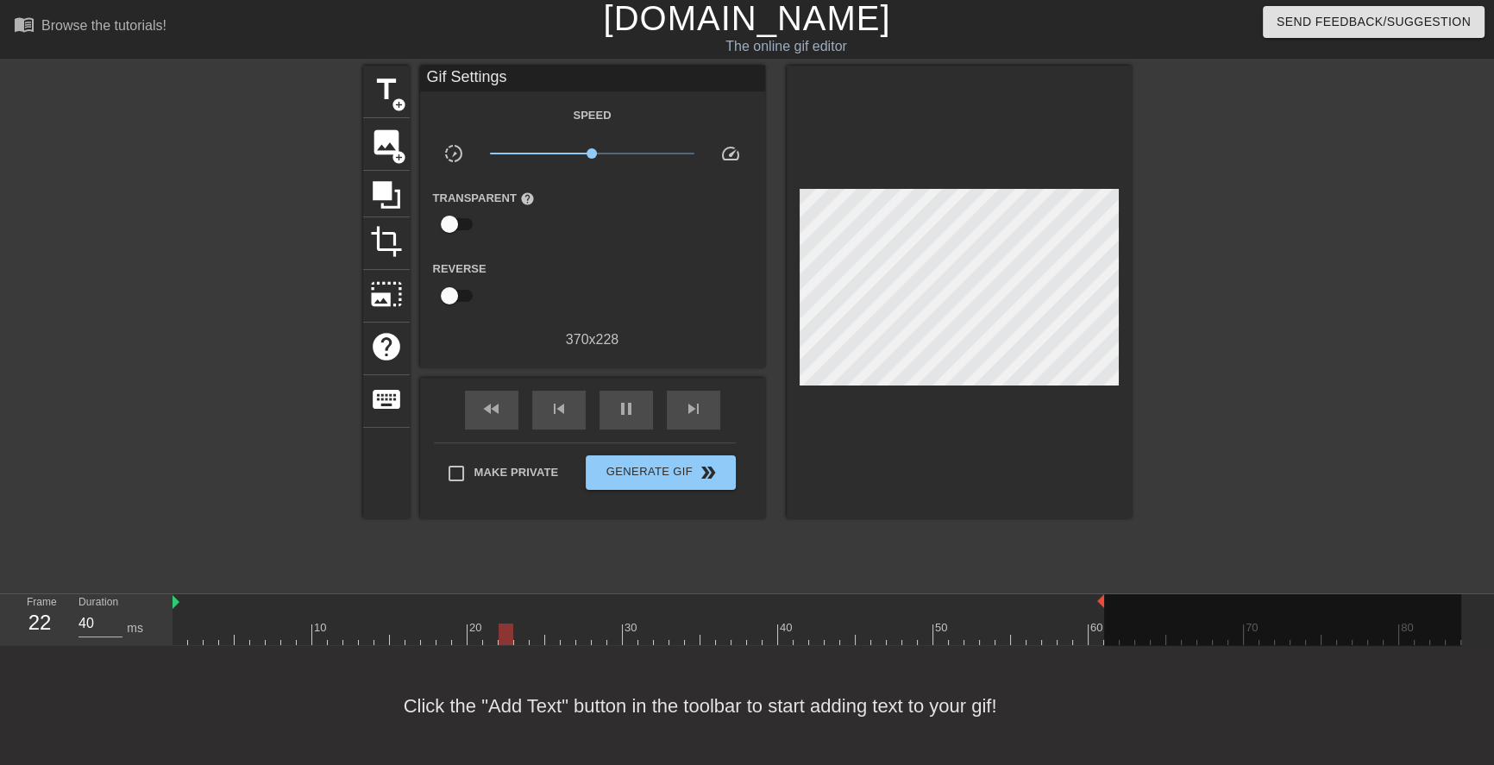
click at [1088, 602] on div "10 20 30 40 50 60 70 80" at bounding box center [817, 620] width 1289 height 51
drag, startPoint x: 1085, startPoint y: 600, endPoint x: 1056, endPoint y: 602, distance: 29.5
drag, startPoint x: 1056, startPoint y: 600, endPoint x: 1044, endPoint y: 598, distance: 12.2
click at [1043, 598] on div "10 20 30 40 50 60 70 80" at bounding box center [817, 620] width 1289 height 51
drag, startPoint x: 1040, startPoint y: 600, endPoint x: 1029, endPoint y: 600, distance: 10.4
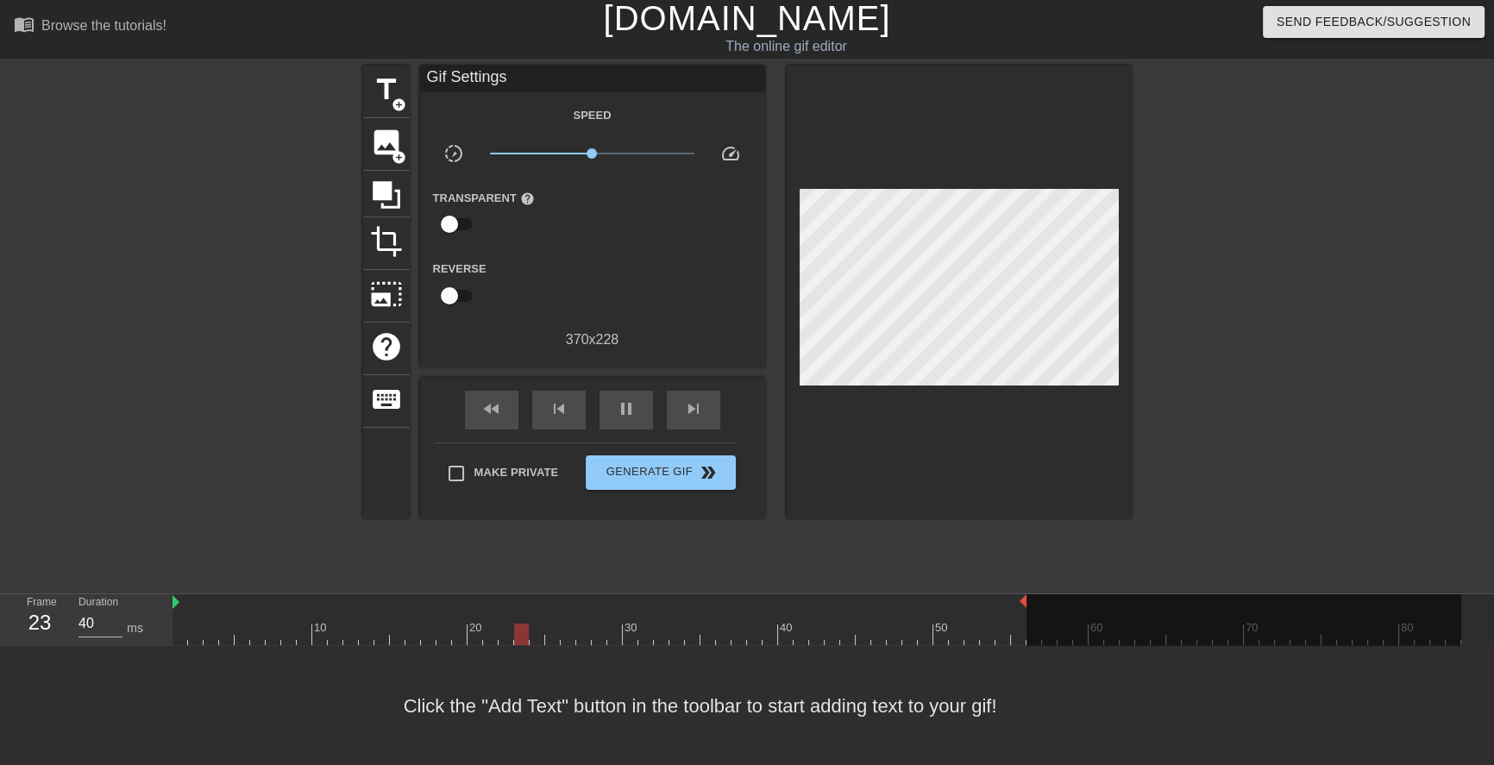
click at [1029, 600] on div "10 20 30 40 50 60 70 80" at bounding box center [817, 620] width 1289 height 51
drag, startPoint x: 1024, startPoint y: 598, endPoint x: 1015, endPoint y: 599, distance: 9.5
click at [1015, 599] on div "10 20 30 40 50 60 70 80" at bounding box center [817, 620] width 1289 height 51
click at [378, 90] on span "title" at bounding box center [386, 89] width 33 height 33
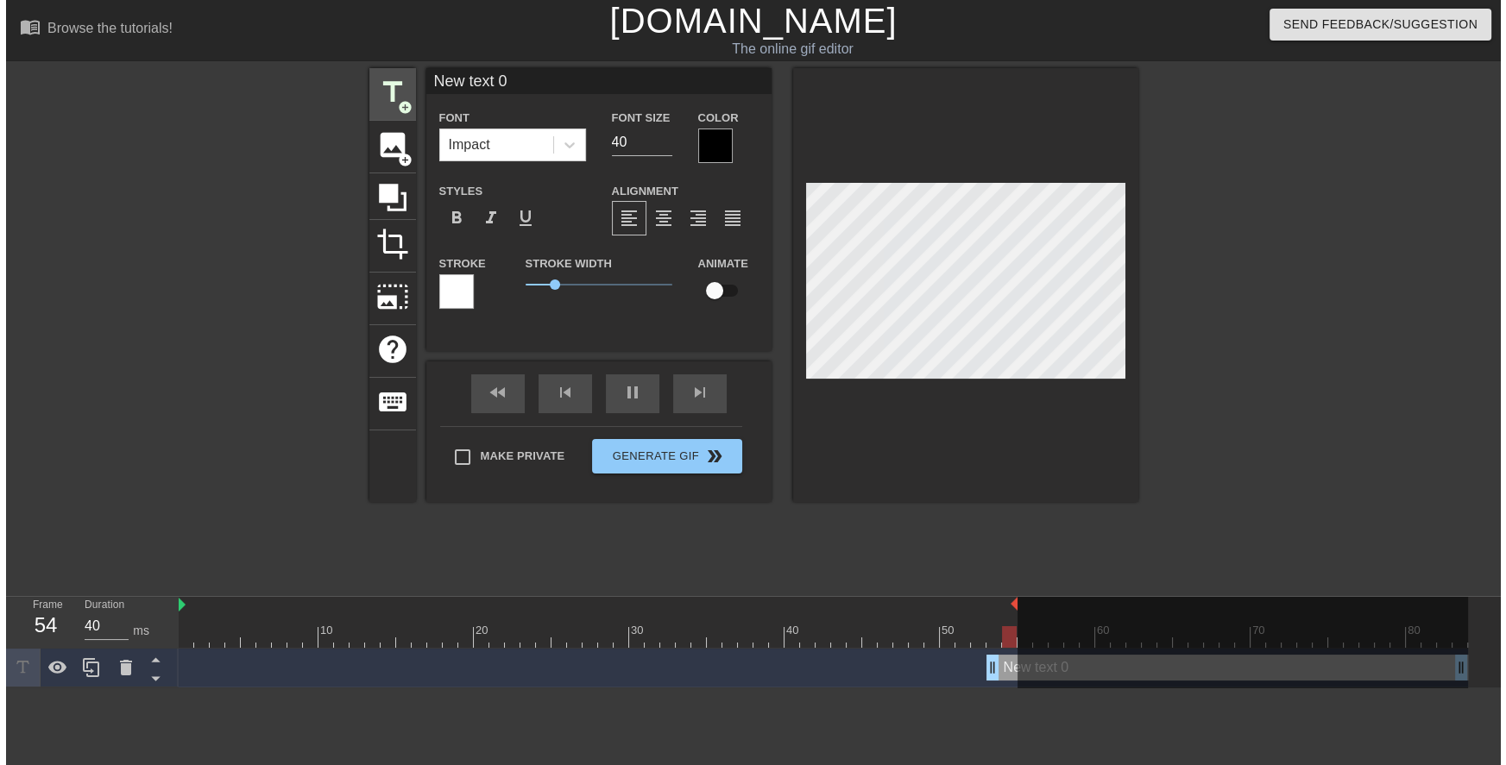
scroll to position [0, 0]
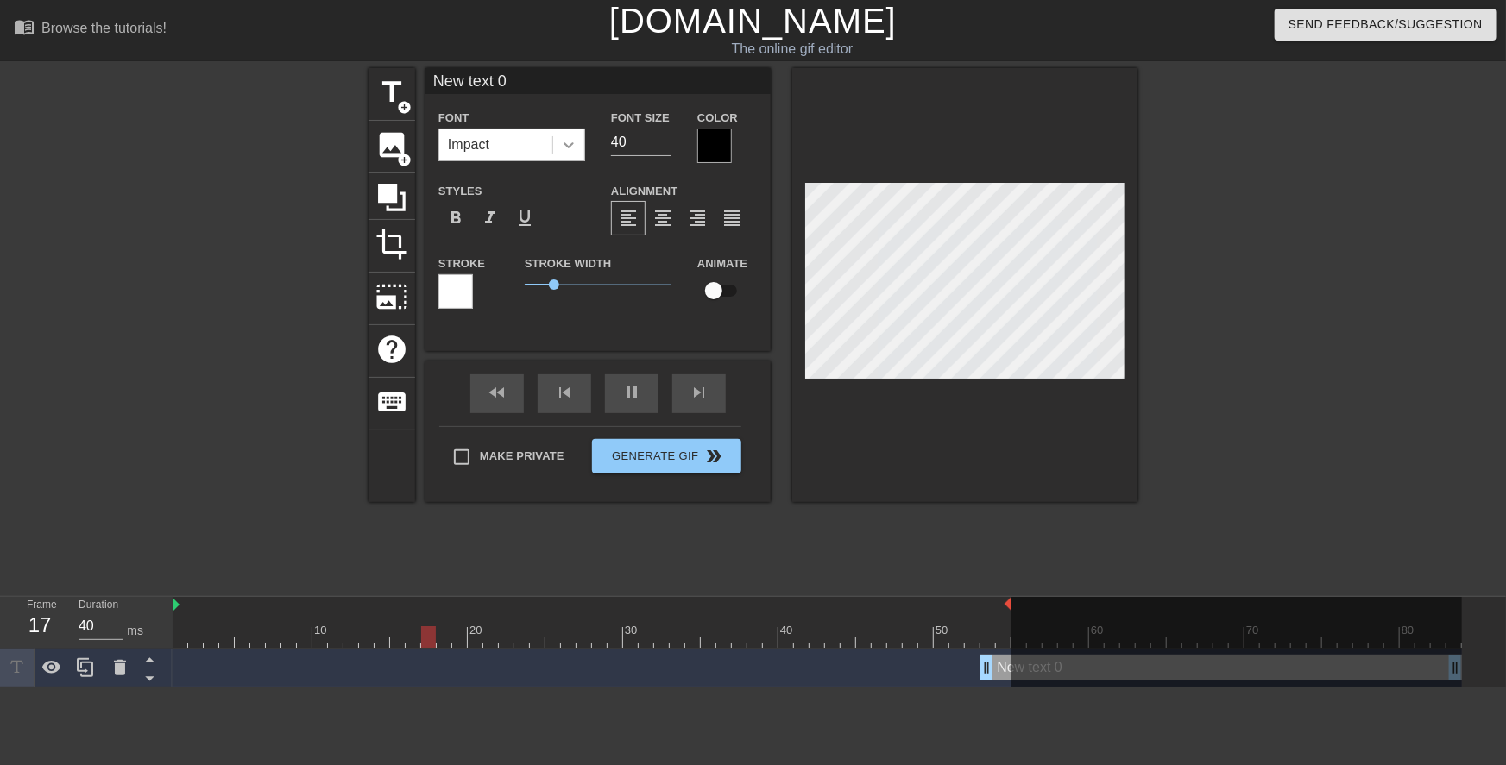
click at [572, 150] on icon at bounding box center [568, 144] width 17 height 17
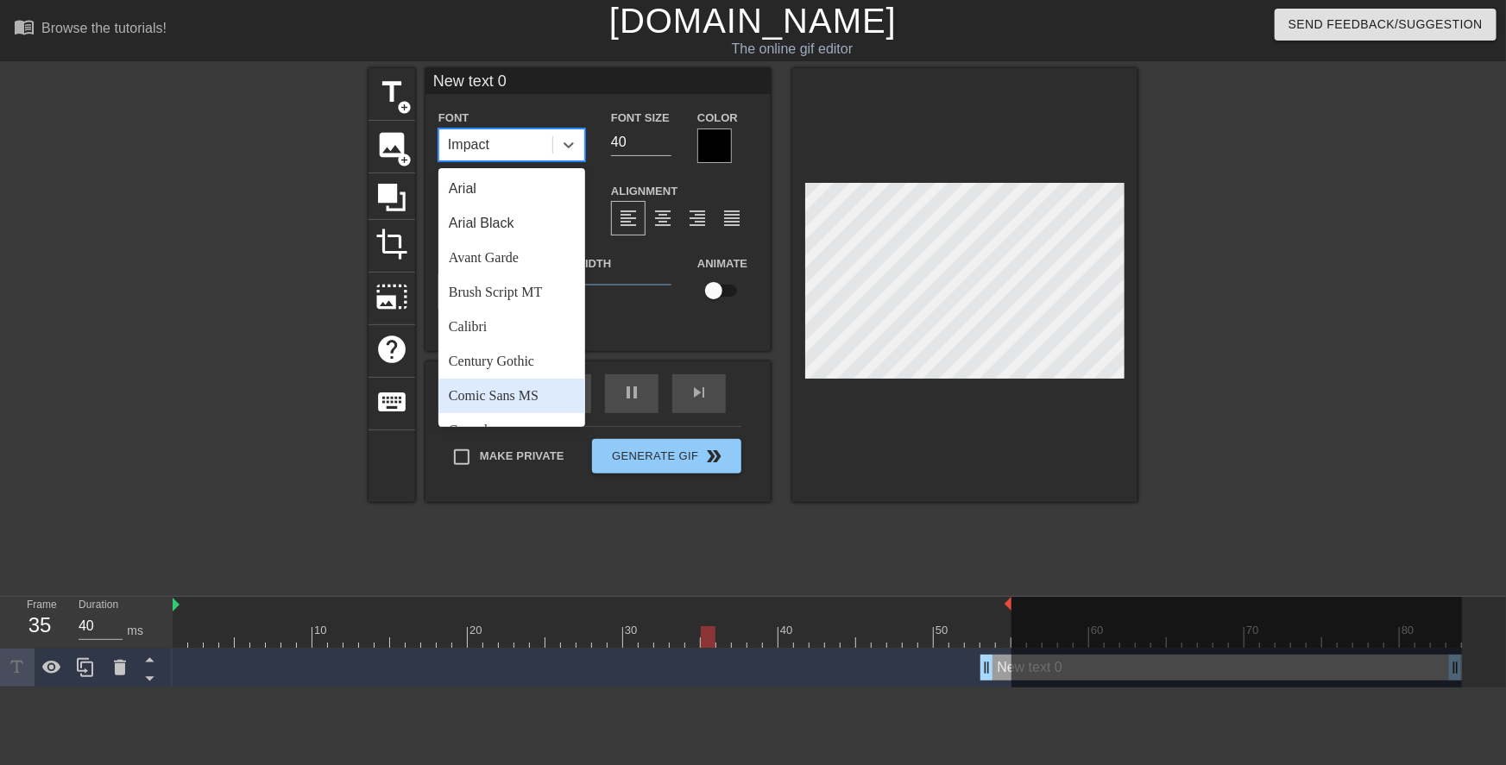
click at [519, 396] on div "Comic Sans MS" at bounding box center [511, 396] width 147 height 35
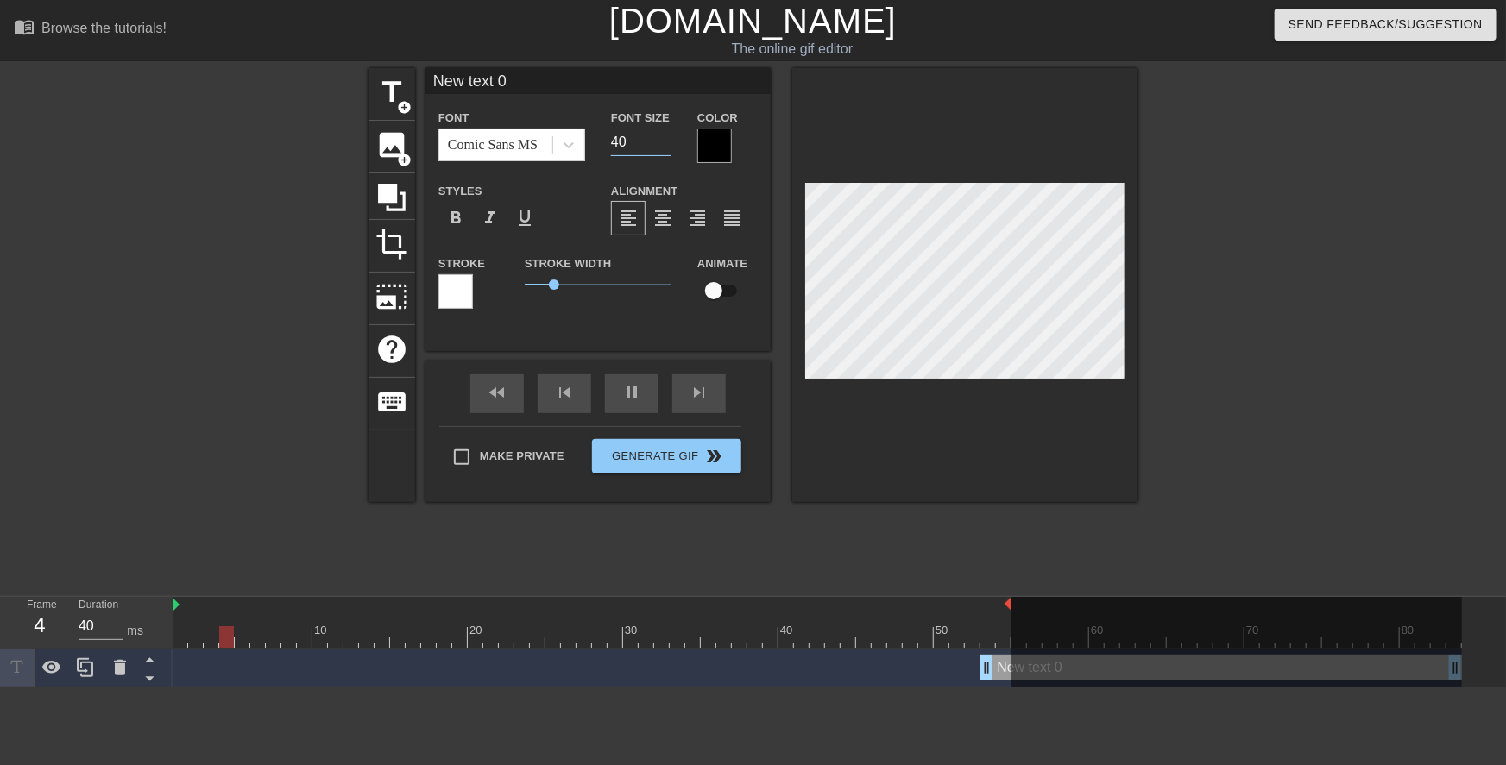
click at [608, 141] on div "Font Size 40" at bounding box center [641, 135] width 86 height 56
type input "20"
drag, startPoint x: 1124, startPoint y: 661, endPoint x: 1068, endPoint y: 672, distance: 57.2
click at [1068, 672] on div at bounding box center [1236, 644] width 450 height 94
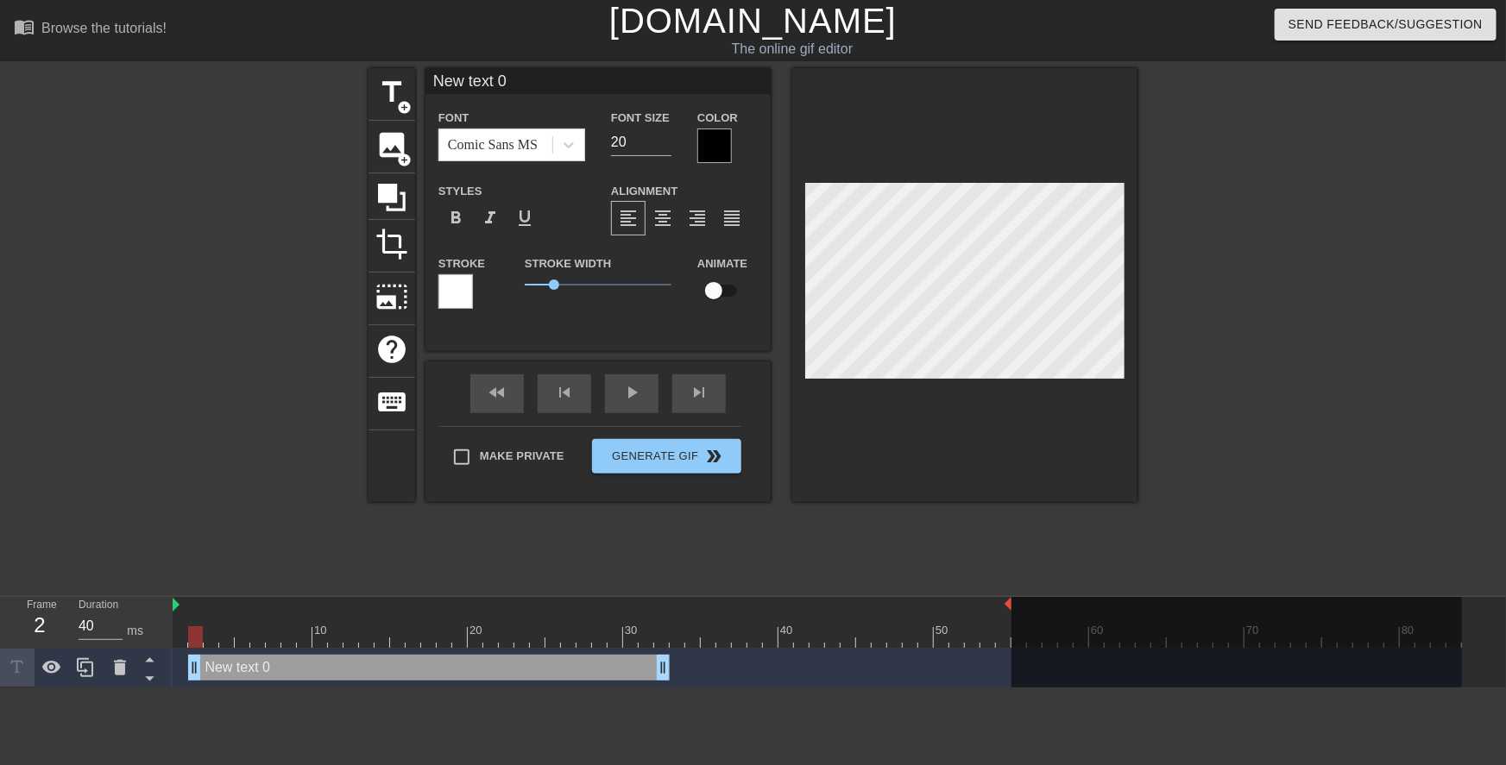
drag, startPoint x: 997, startPoint y: 668, endPoint x: 163, endPoint y: 692, distance: 834.7
click at [163, 688] on html "menu_book Browse the tutorials! [DOMAIN_NAME] The online gif editor Send Feedba…" at bounding box center [753, 344] width 1506 height 688
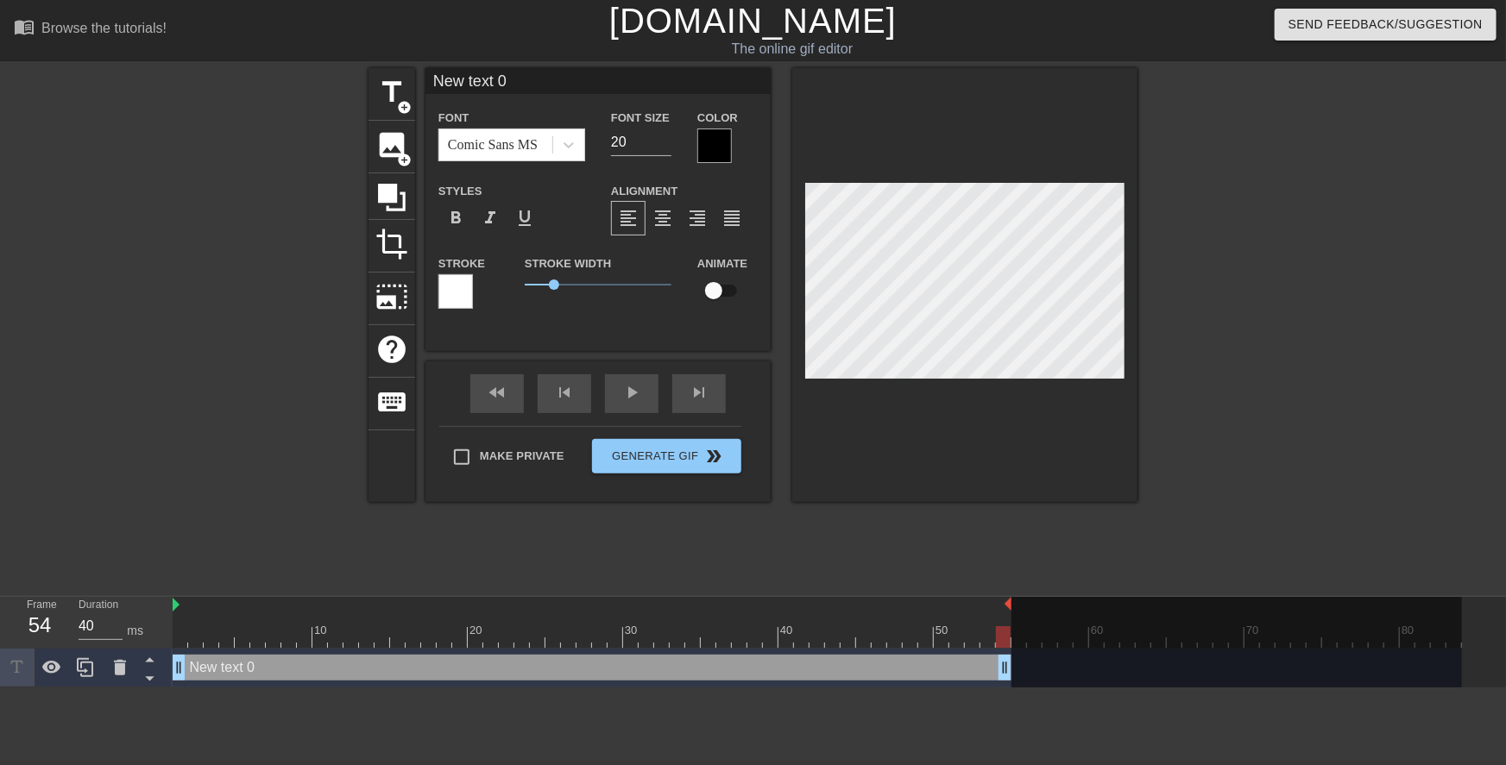
drag, startPoint x: 650, startPoint y: 670, endPoint x: 1003, endPoint y: 649, distance: 353.6
click at [1003, 649] on div "New text 0 drag_handle drag_handle" at bounding box center [817, 668] width 1289 height 39
drag, startPoint x: 552, startPoint y: 283, endPoint x: 505, endPoint y: 280, distance: 47.5
click at [506, 280] on div "Stroke Stroke Width 0 Animate" at bounding box center [597, 289] width 345 height 72
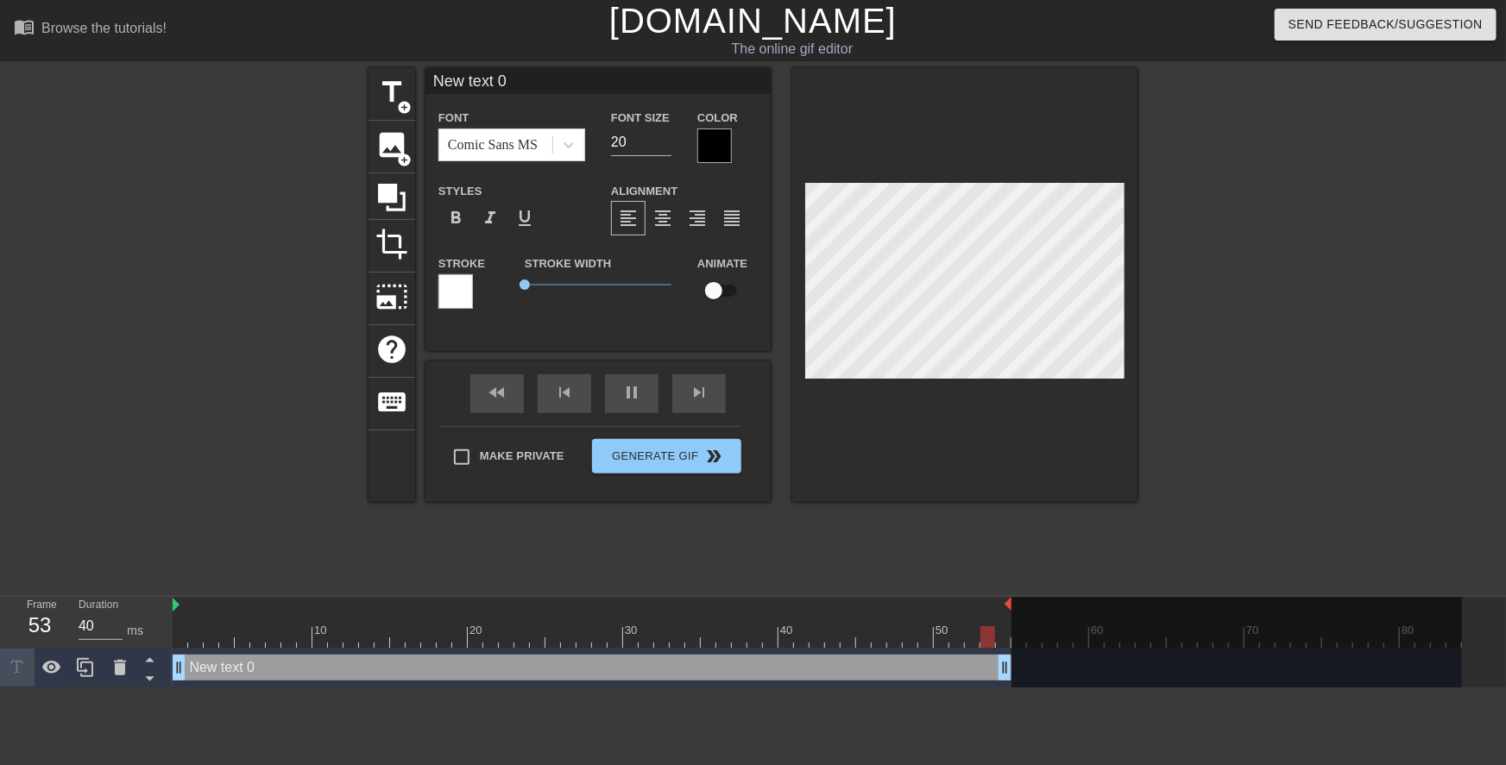
click at [707, 147] on div at bounding box center [714, 146] width 35 height 35
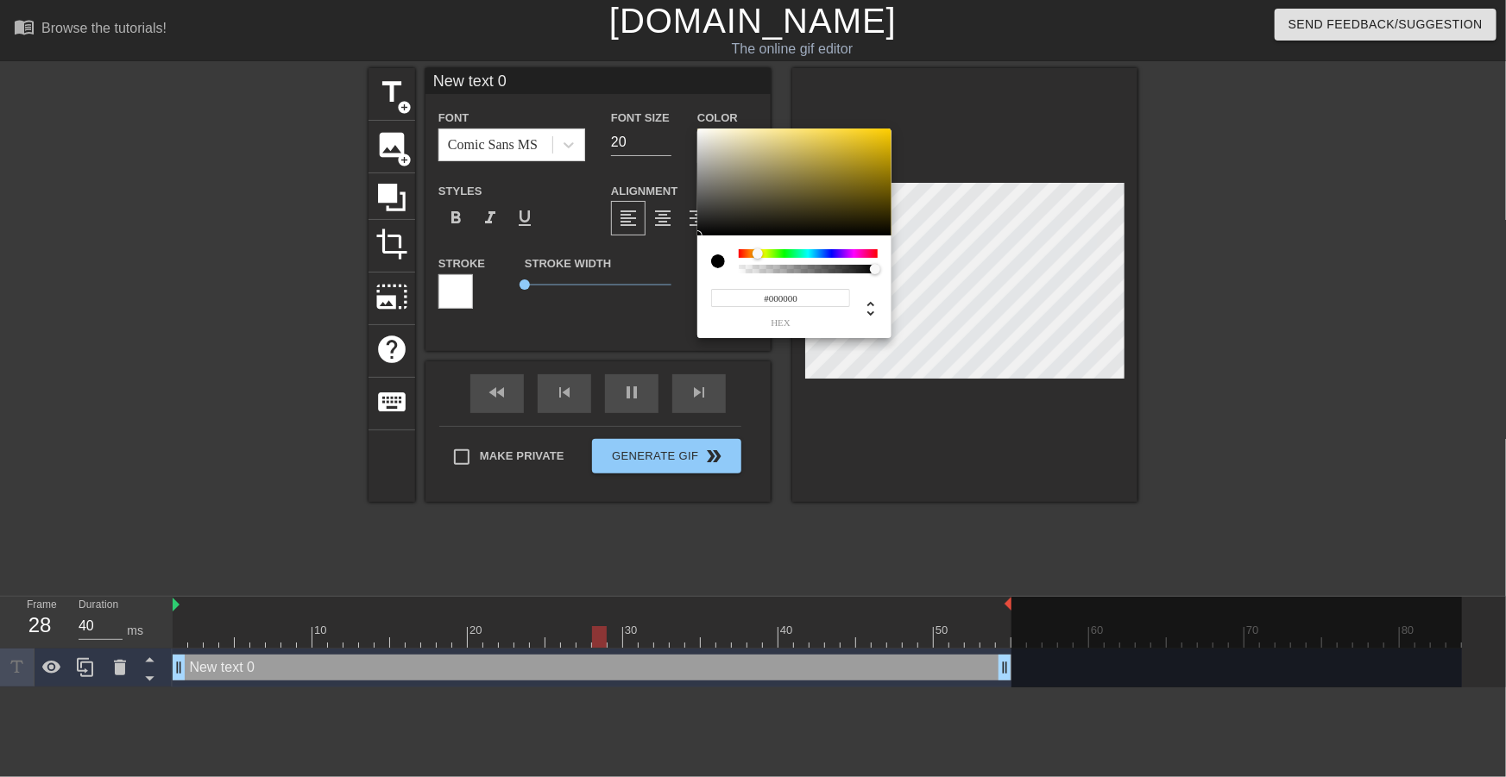
click at [758, 251] on div at bounding box center [808, 253] width 139 height 9
drag, startPoint x: 864, startPoint y: 147, endPoint x: 961, endPoint y: 63, distance: 128.5
click at [960, 63] on div "#FFD100 hex" at bounding box center [753, 388] width 1506 height 777
type input "#F6FF00"
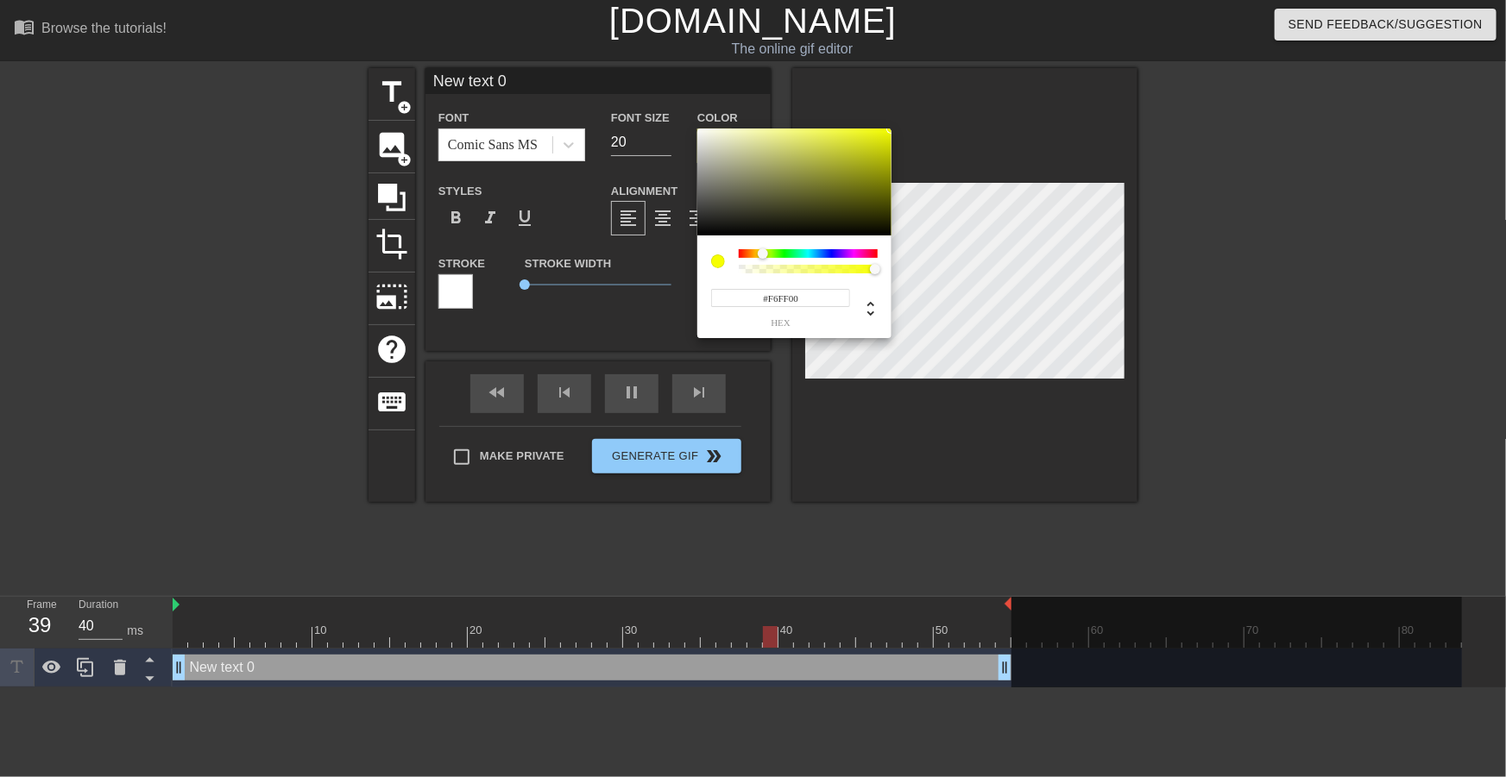
click at [763, 254] on div at bounding box center [763, 254] width 10 height 10
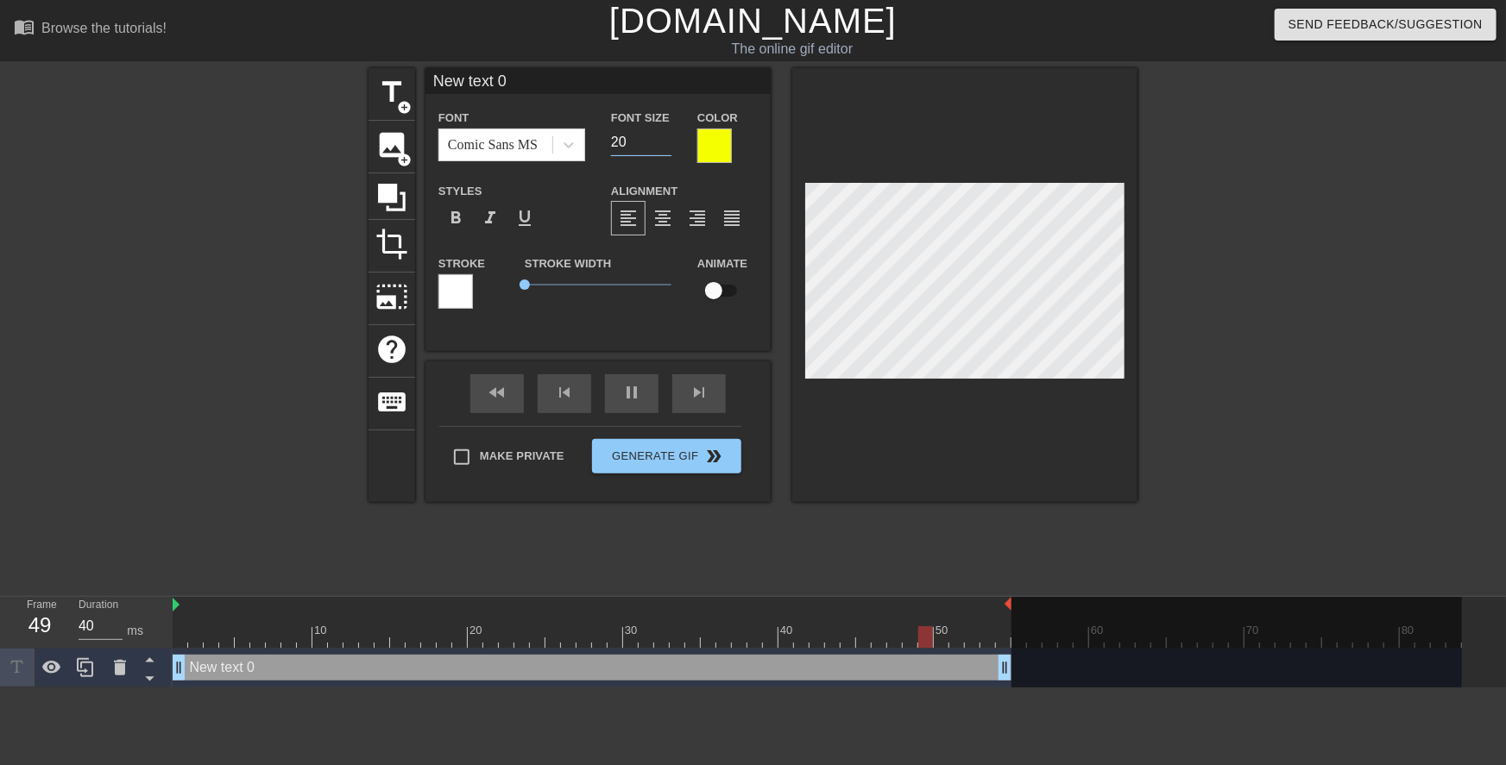
drag, startPoint x: 631, startPoint y: 142, endPoint x: 601, endPoint y: 152, distance: 31.7
click at [601, 152] on div "Font Size 20" at bounding box center [641, 135] width 86 height 56
drag, startPoint x: 645, startPoint y: 141, endPoint x: 657, endPoint y: 139, distance: 12.2
click at [644, 140] on input "15" at bounding box center [641, 143] width 60 height 28
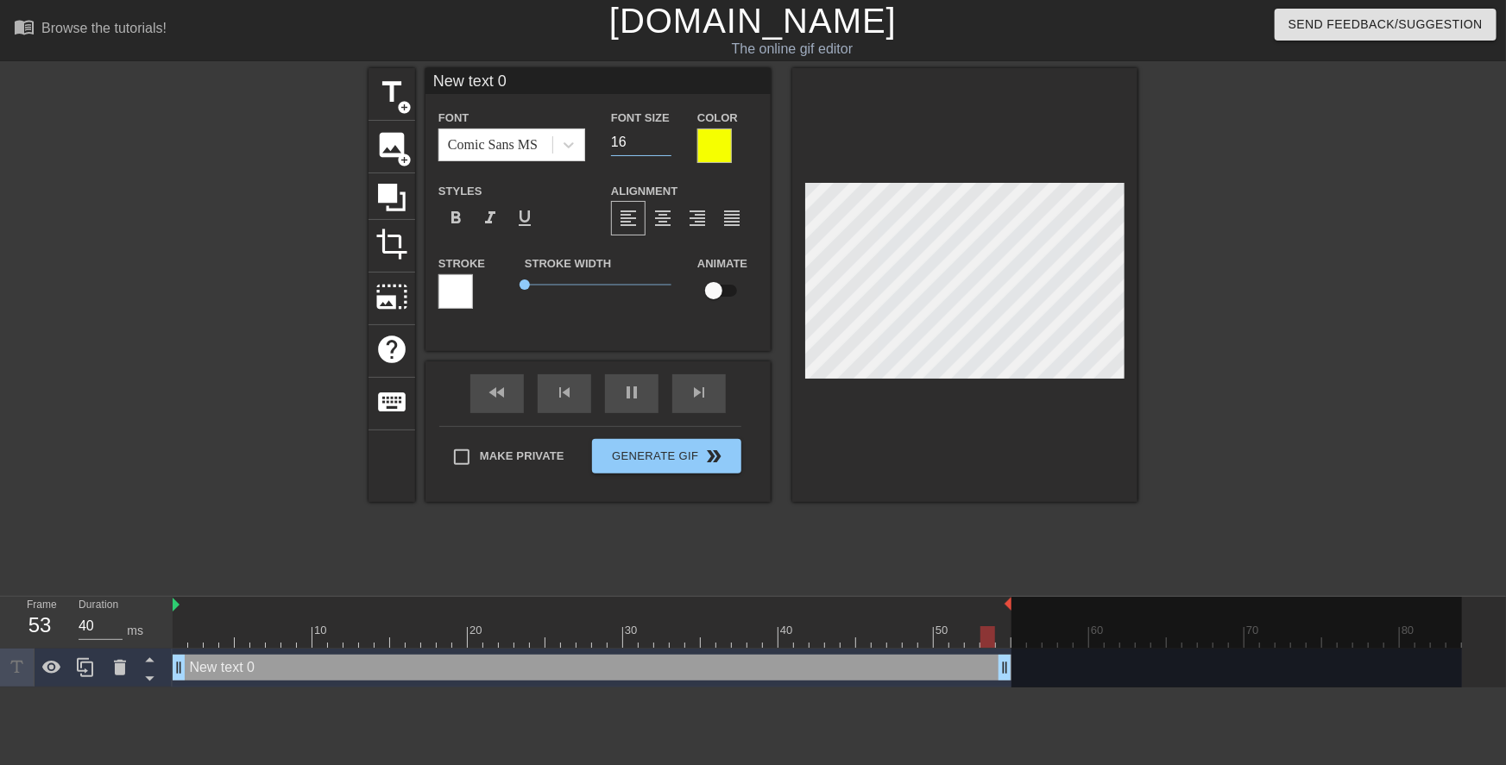
click at [661, 137] on input "16" at bounding box center [641, 143] width 60 height 28
type input "17"
click at [661, 137] on input "17" at bounding box center [641, 143] width 60 height 28
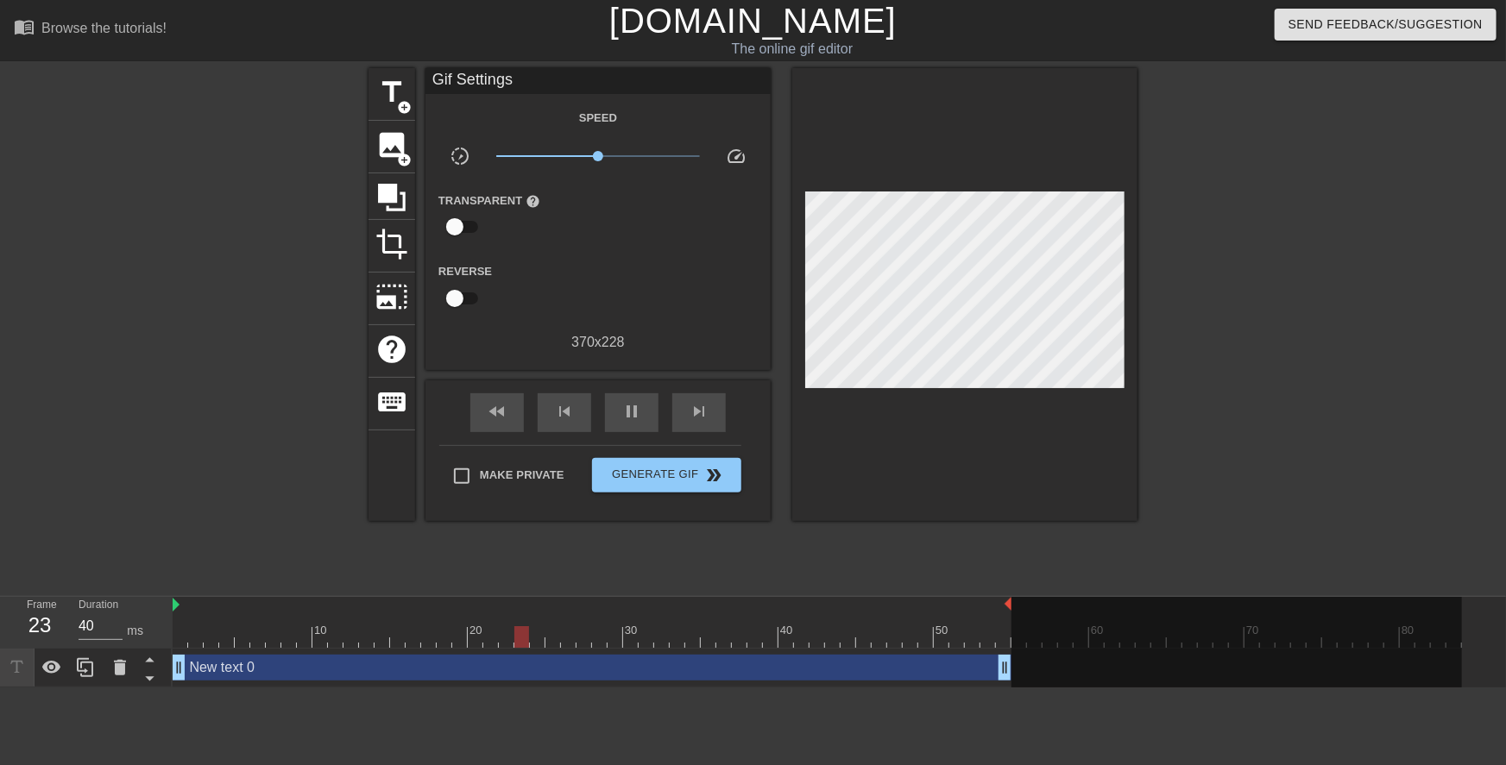
click at [1174, 203] on div at bounding box center [1287, 327] width 259 height 518
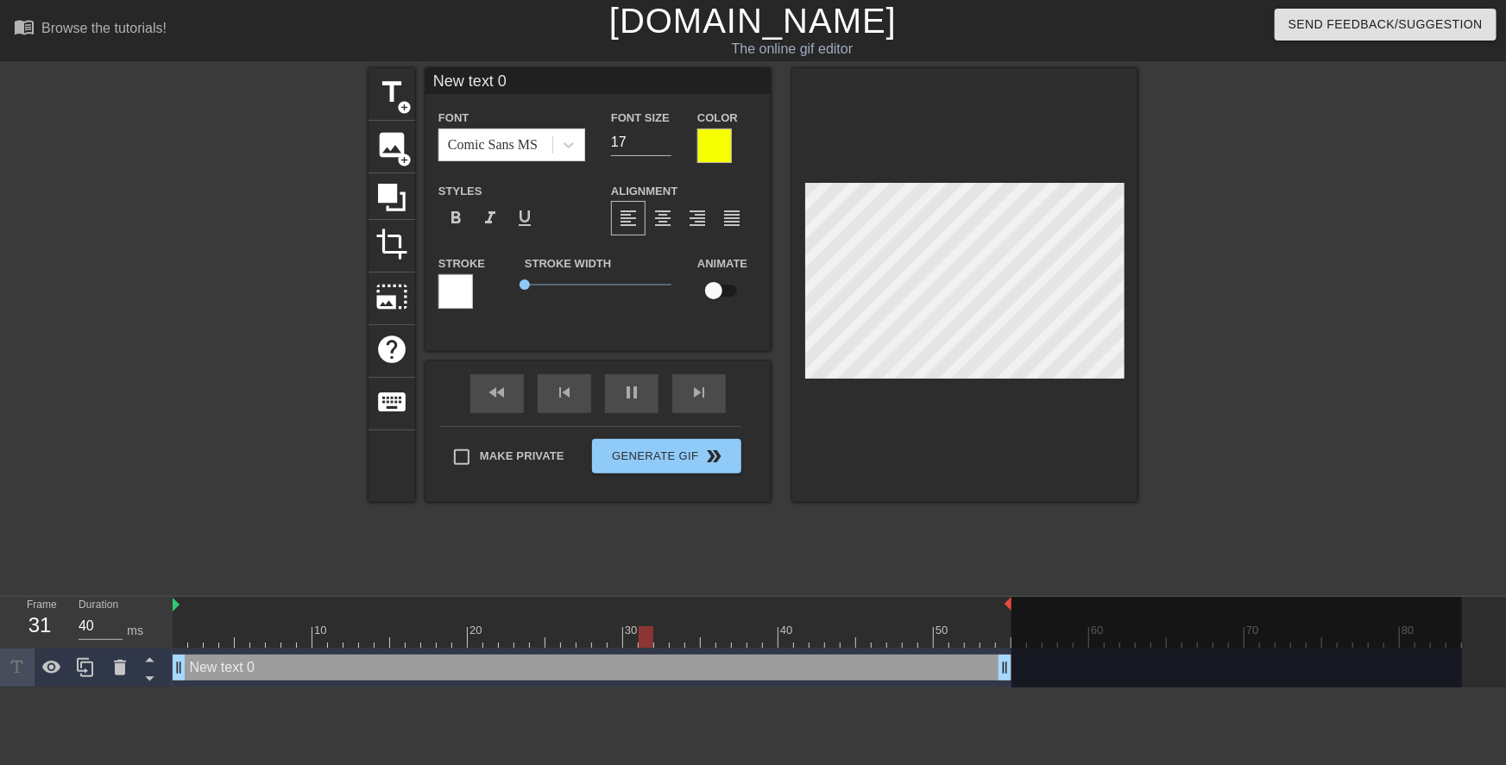
scroll to position [2, 4]
paste textarea "The face she makes, when she feels her student dump his load straight into her …"
type input "The face she makes, when she feels her student dump his load straight into her …"
type textarea "The face she makes, when she feels her student dump his load straight into her …"
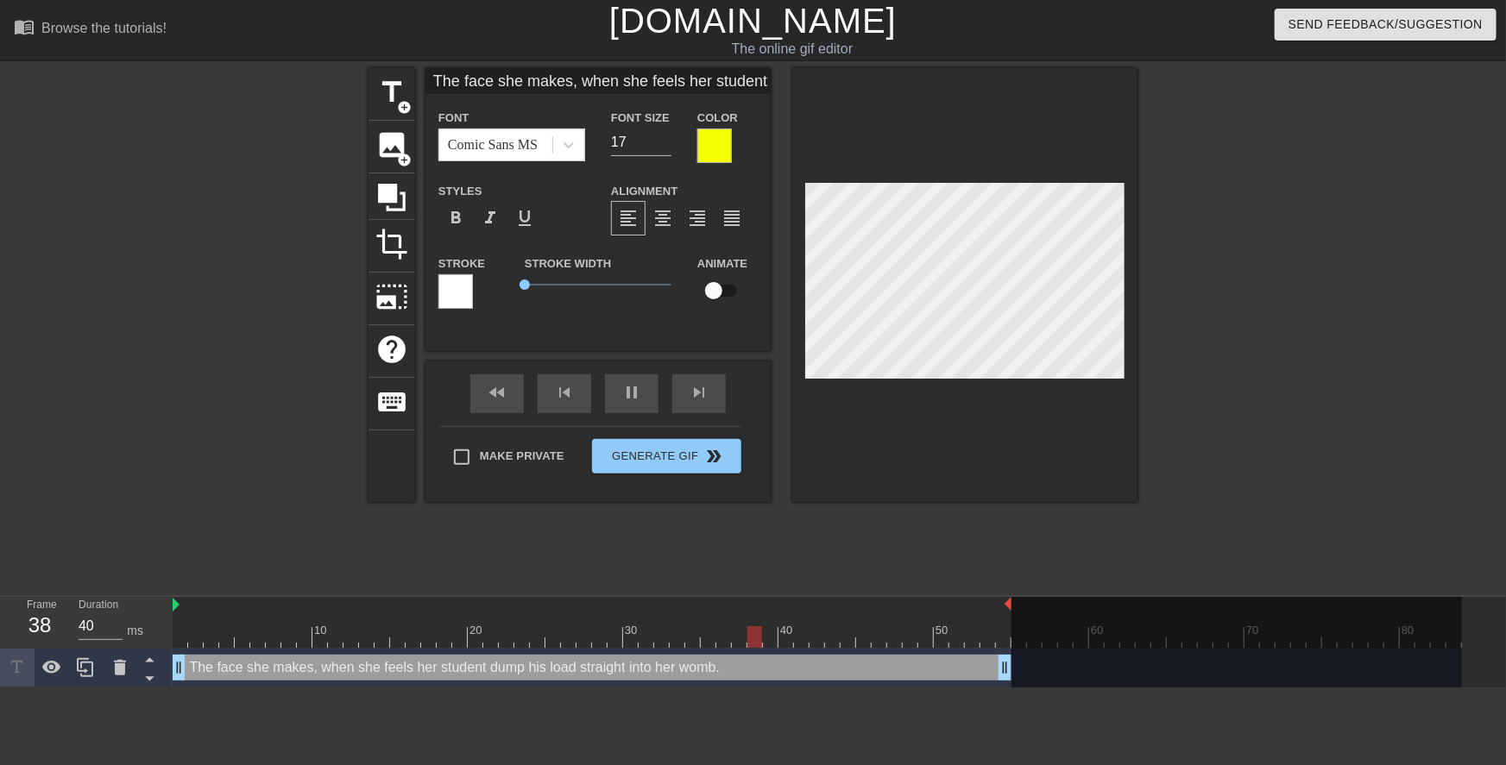
click at [1236, 302] on div at bounding box center [1287, 327] width 259 height 518
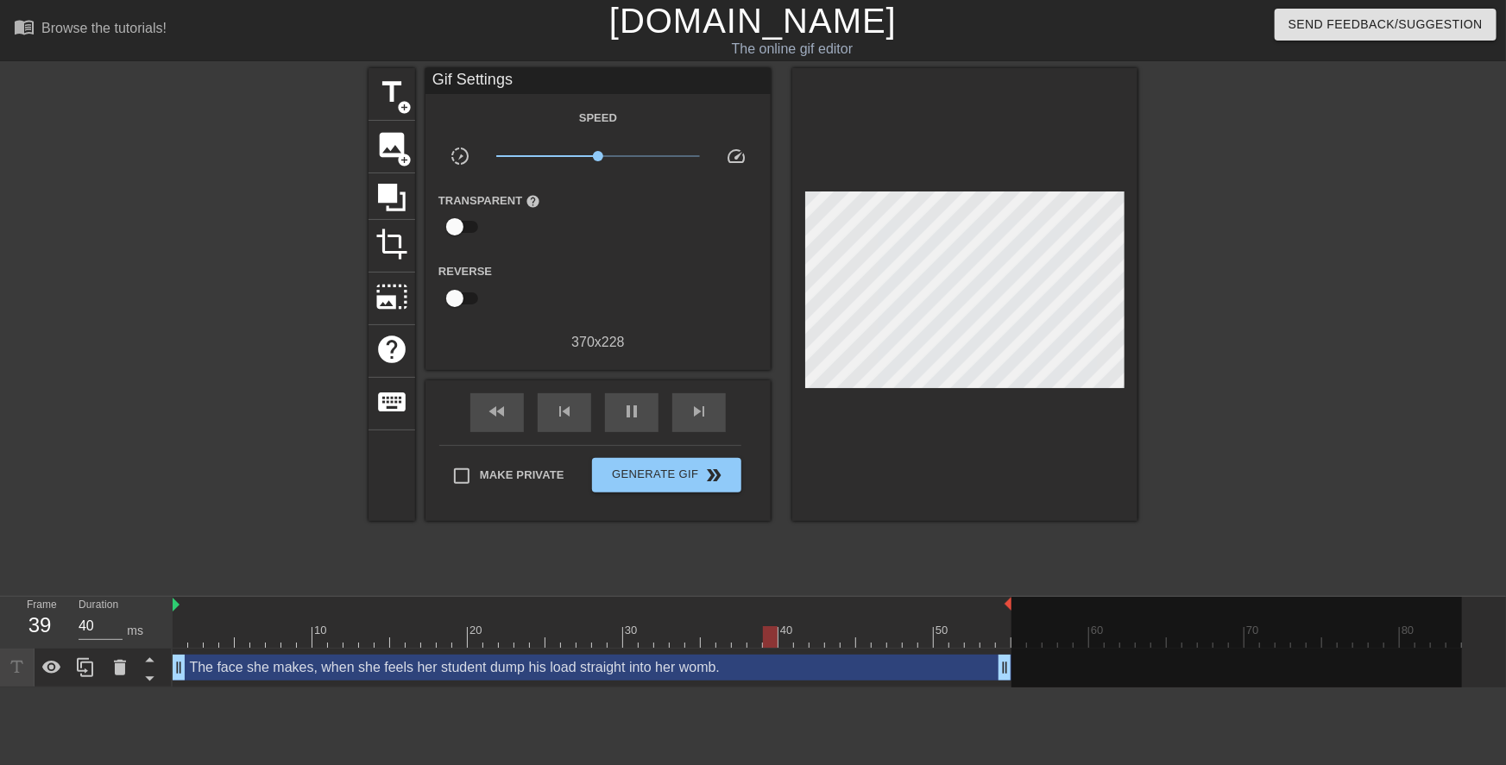
drag, startPoint x: 1256, startPoint y: 320, endPoint x: 1129, endPoint y: 311, distance: 128.0
click at [1253, 319] on div at bounding box center [1287, 327] width 259 height 518
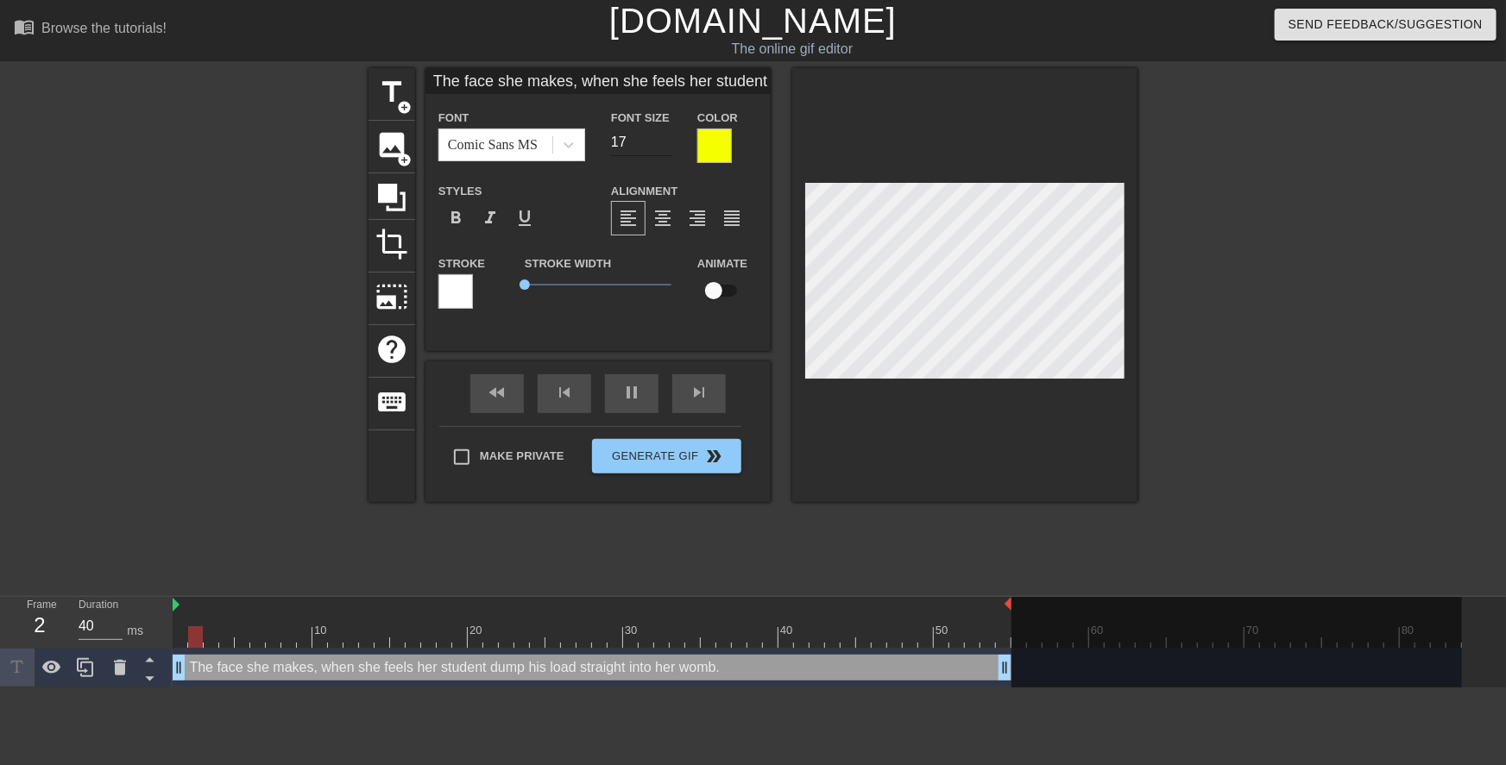
type input "The face she makes, when she feels her student dump his load straight into her …"
type input "16"
click at [668, 145] on input "16" at bounding box center [641, 143] width 60 height 28
type input "The face she makes, when she feelsher student dump his load straight into her w…"
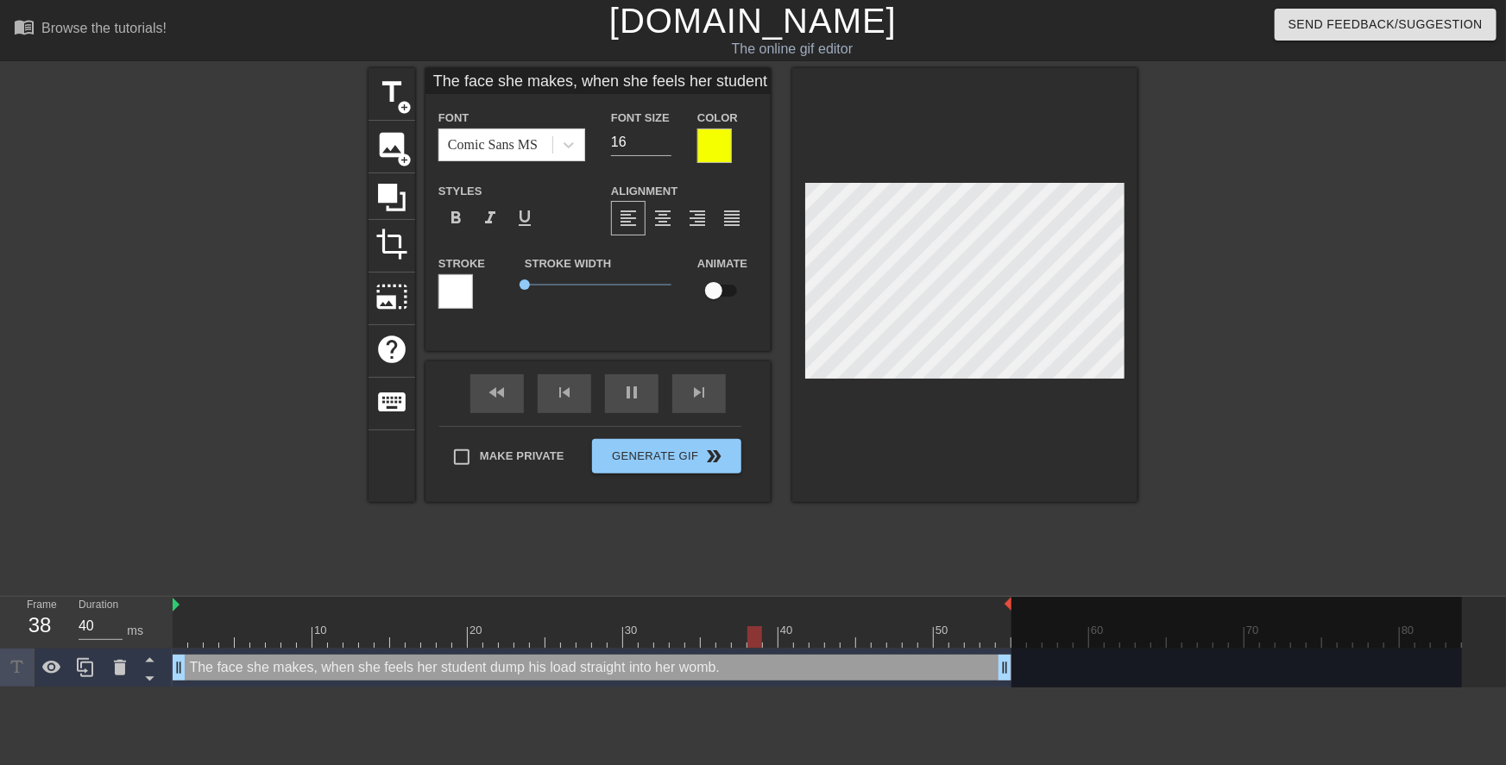
type textarea "The face she makes, when she feelsher student dump his load straight into her w…"
type input "The face she makes, when she feelsher student dump his load straight into her w…"
type textarea "The face she makes, when she feels her student dump his load straight into her …"
click at [1093, 409] on div at bounding box center [964, 285] width 345 height 434
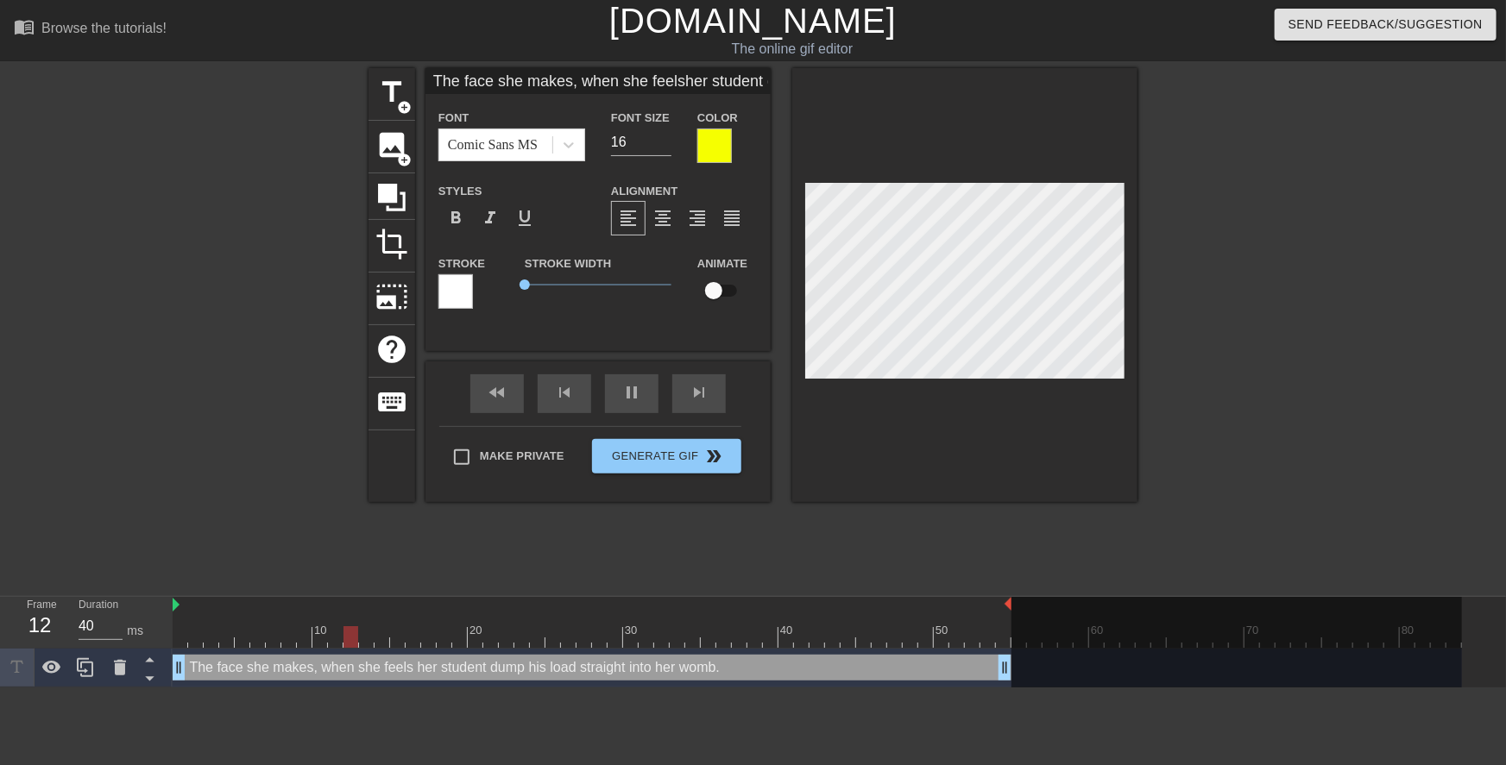
type input "The face she makes, when she feelsher student dump his load straightinto her wo…"
type textarea "The face she makes, when she feels her student dump his load straightinto her w…"
type input "The face she makes, when she feelsher student dump his load straightinto her wo…"
type textarea "The face she makes, when she feels her student dump his load straight into her …"
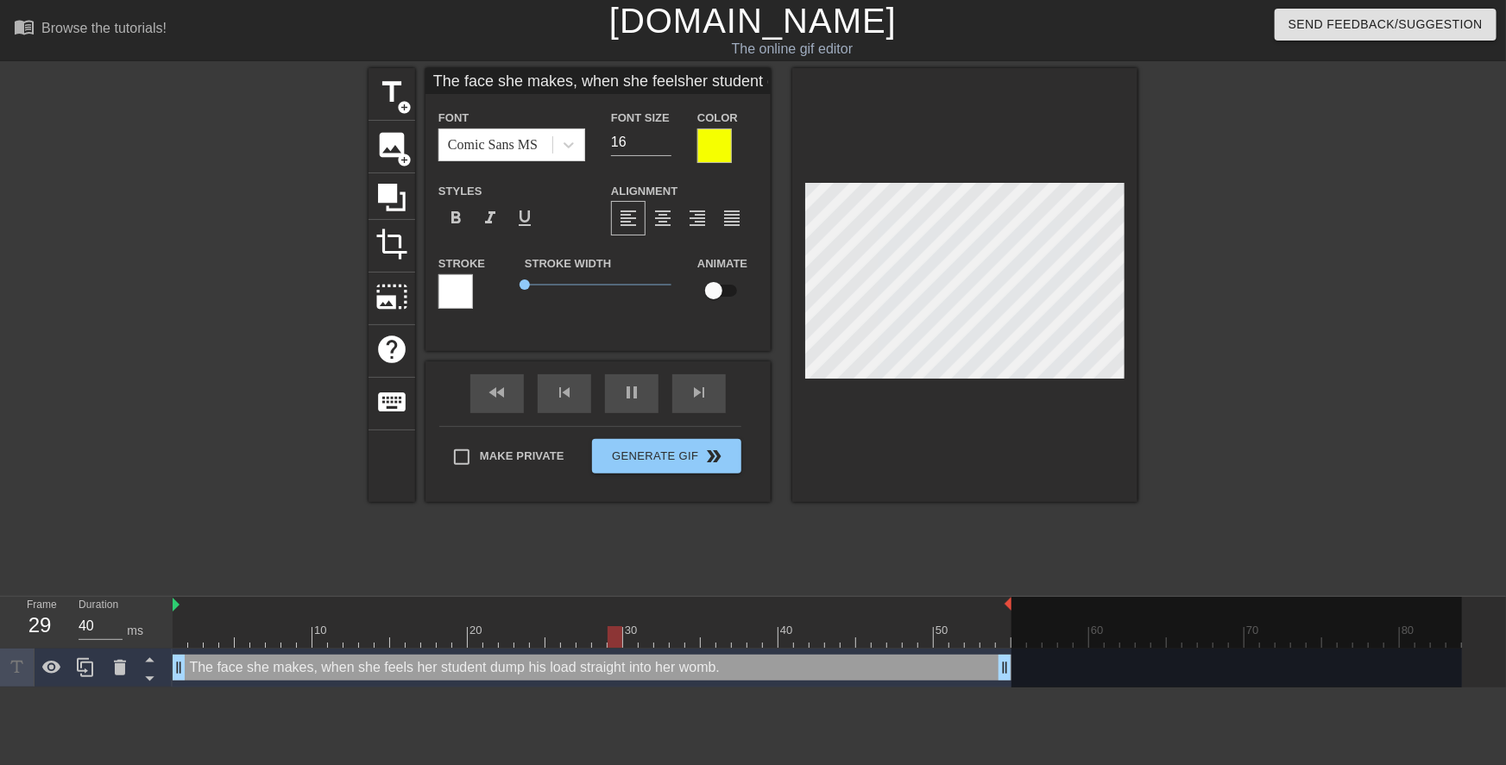
click at [1198, 377] on div at bounding box center [1287, 327] width 259 height 518
click at [1162, 347] on div at bounding box center [1287, 327] width 259 height 518
type input "The face she makes, when she feelsher tstudent dump his load straightinto her w…"
type textarea "The face she makes, when she feels her tstudent dump his load straight into her…"
type input "The face she makes, when she feelsher testudent dump his load straightinto her …"
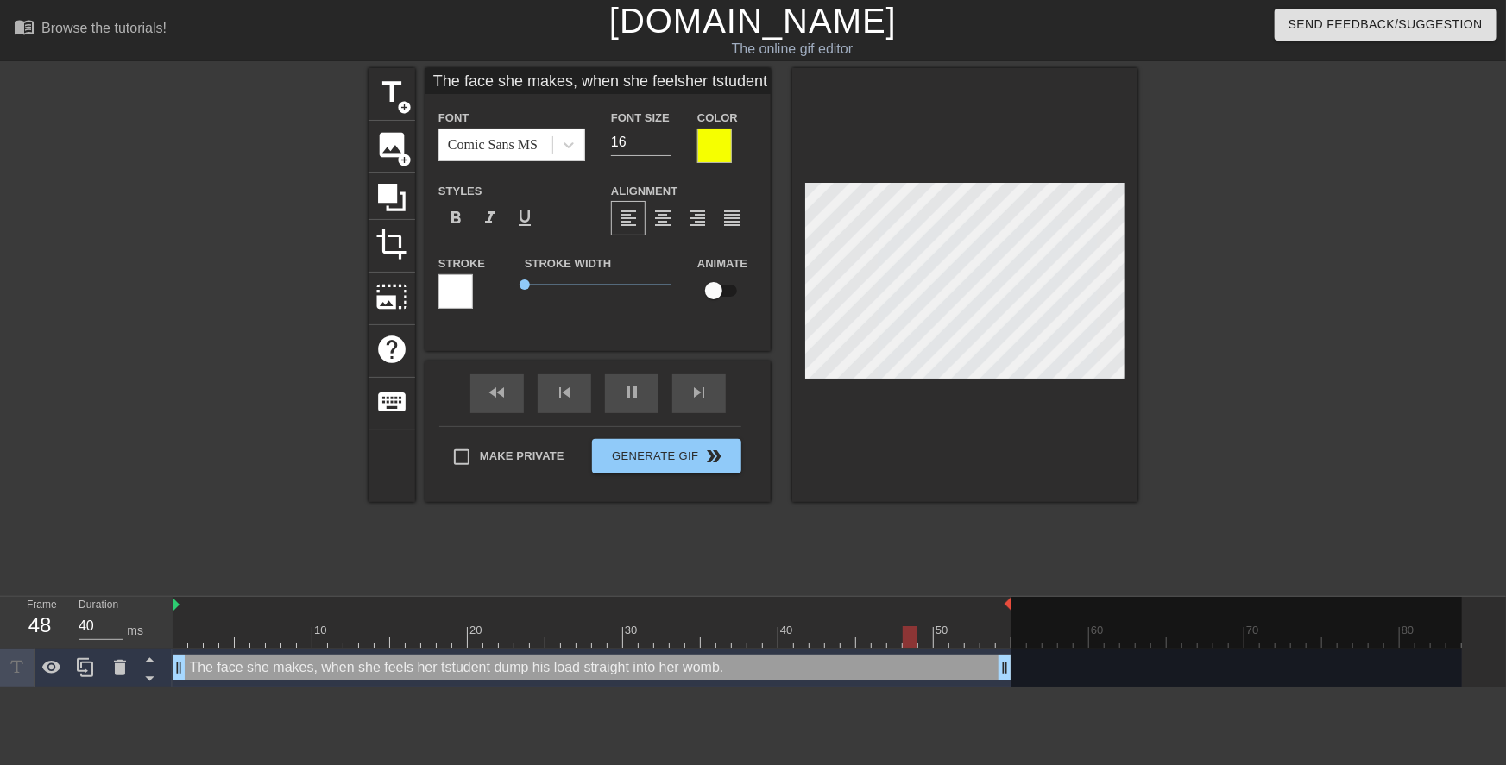
type textarea "The face she makes, when she feels her testudent dump his load straight into he…"
type input "The face she makes, when she feelsher teestudent dump his load straightinto her…"
type textarea "The face she makes, when she feels her teestudent dump his load straight into h…"
type input "The face she makes, when she feelsher teenstudent dump his load straightinto he…"
type textarea "The face she makes, when she feels her teenstudent dump his load straight into …"
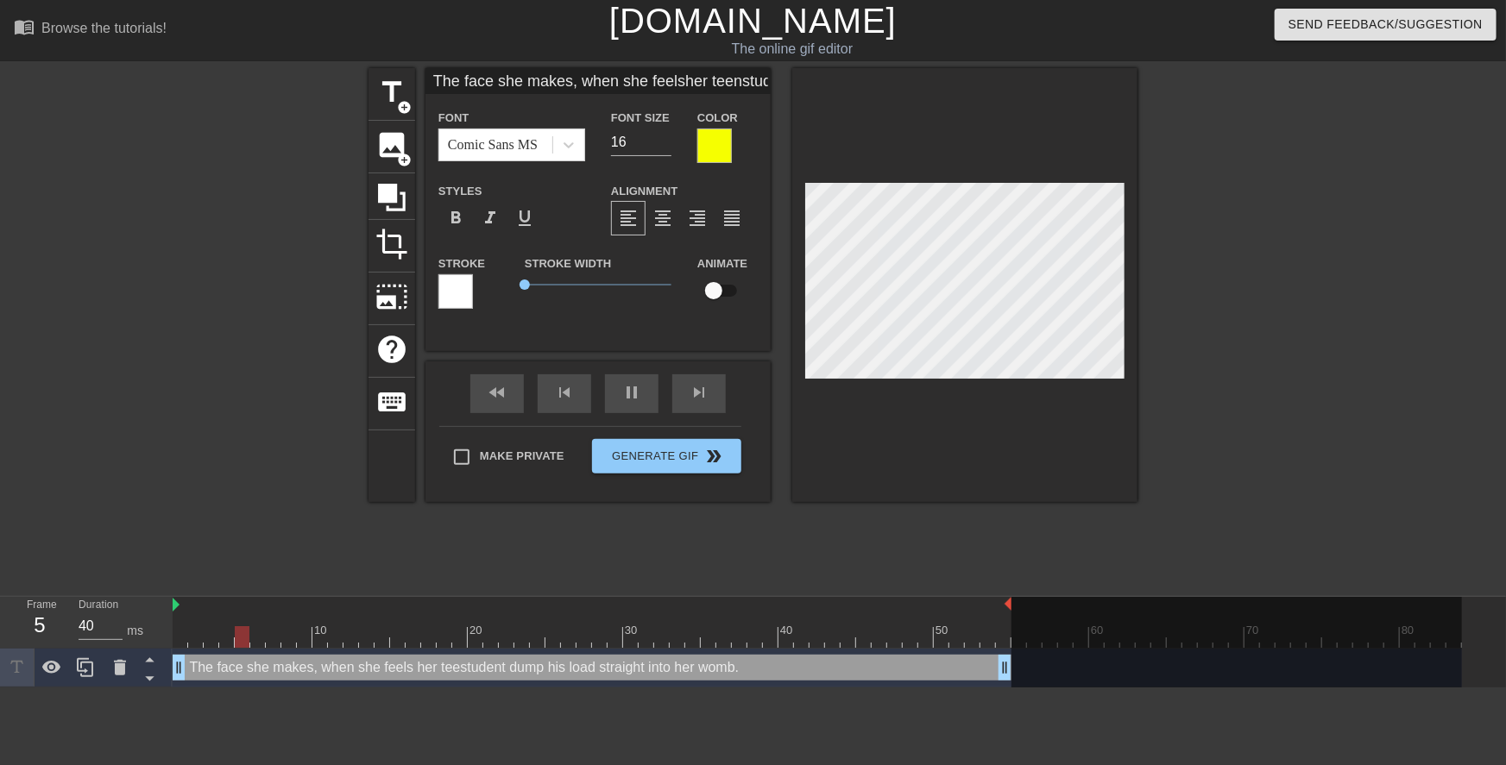
type input "The face she makes, when she feelsher teenastudent dump his load straightinto h…"
type textarea "The face she makes, when she feels her teenastudent dump his load straight into…"
type input "The face she makes, when she feelsher teenagstudent dump his load straightinto …"
type textarea "The face she makes, when she feels her teenagstudent dump his load straight int…"
type input "The face she makes, when she feelsher teenagestudent dump his load straightinto…"
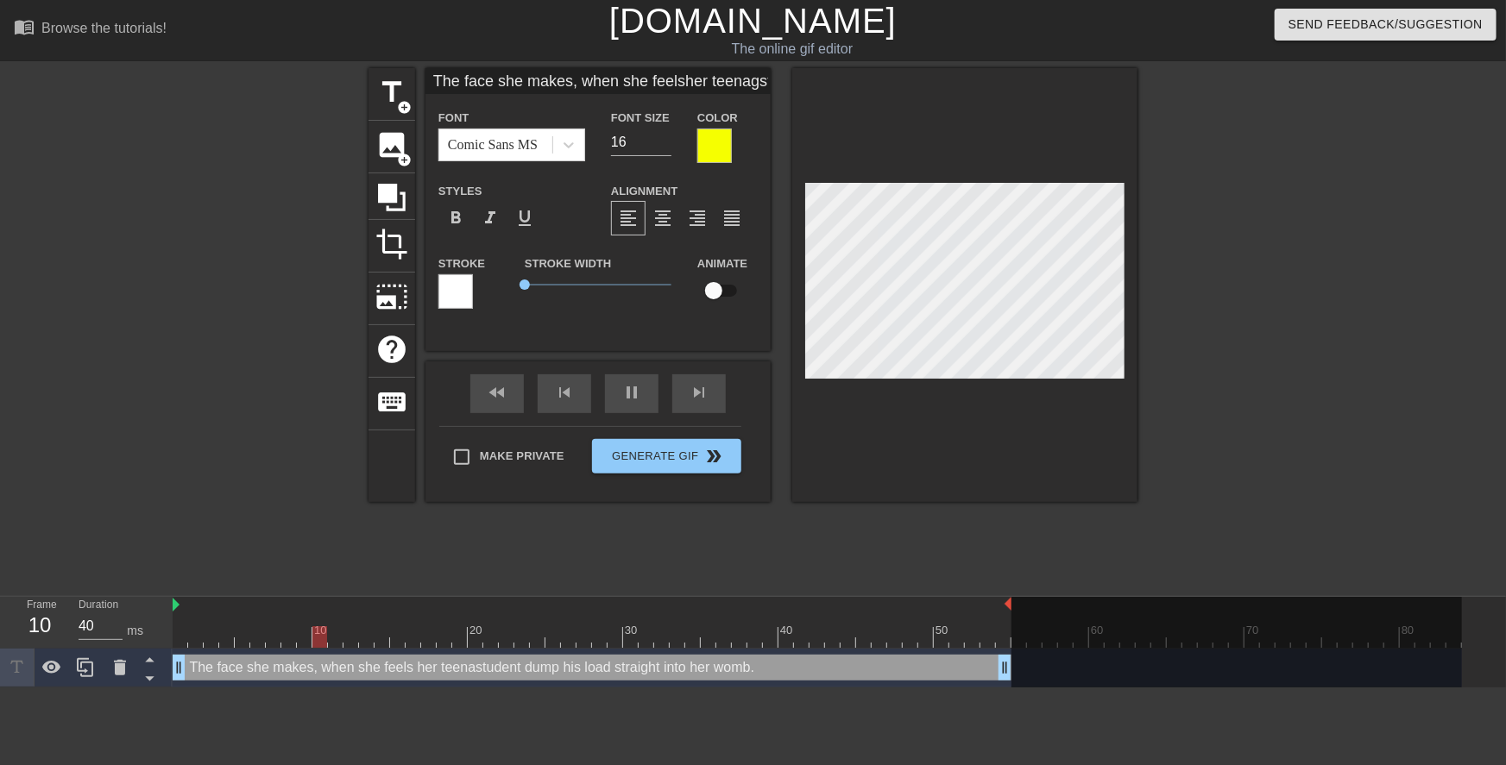
type textarea "The face she makes, when she feels her teenagestudent dump his load straight in…"
type input "The face she makes, when she feelsher teenage student dump his load straightint…"
type textarea "The face she makes, when she feels her teenage student dump his load straight i…"
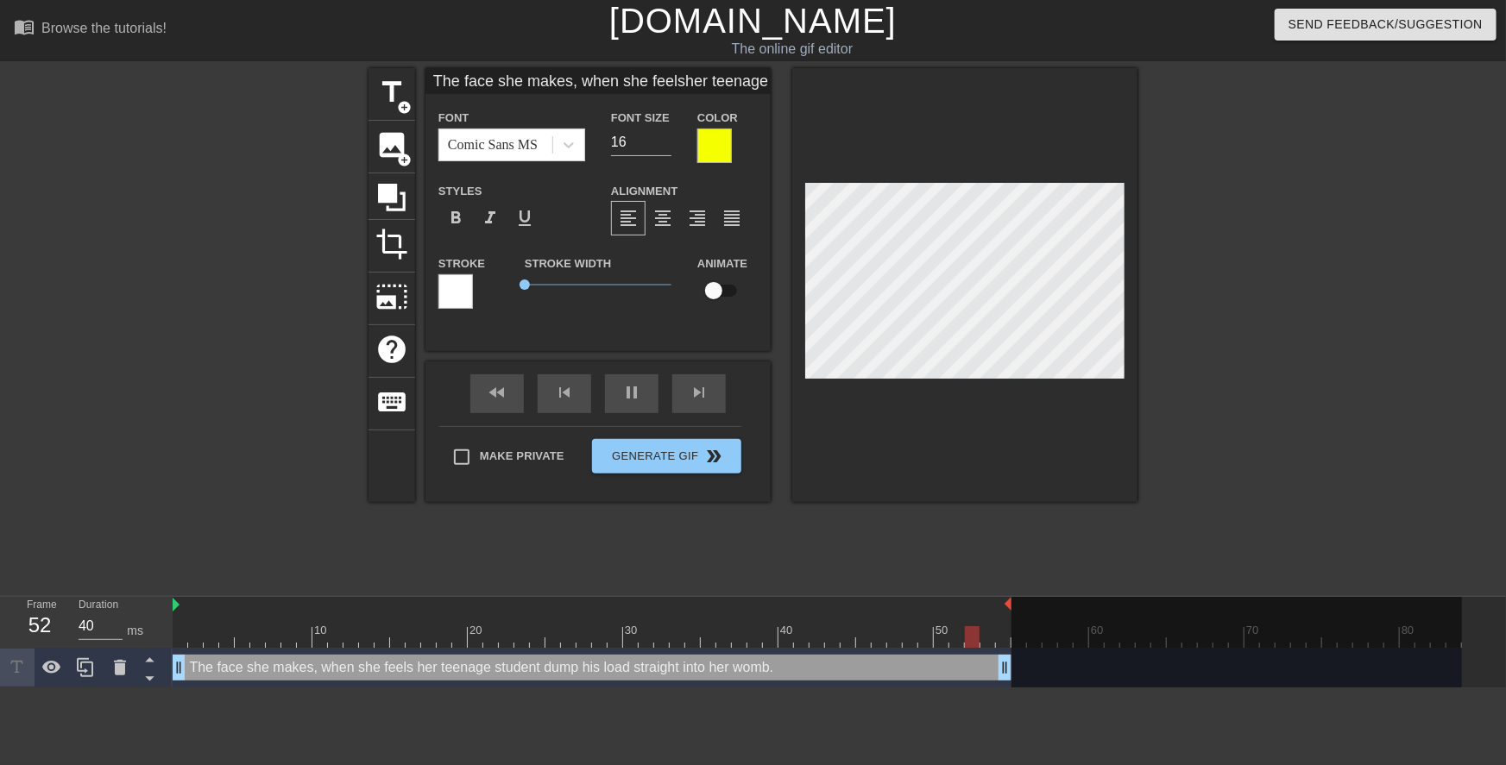
type input "The face she makes, when she feelsher teenage student dump his loadstraightinto…"
type textarea "The face she makes, when she feels her teenage student dump his loadstraight in…"
type input "The face she makes, when she feelsher teenage student dump his loadstraightinto…"
type textarea "The face she makes, when she feels her teenage student dump his load straight i…"
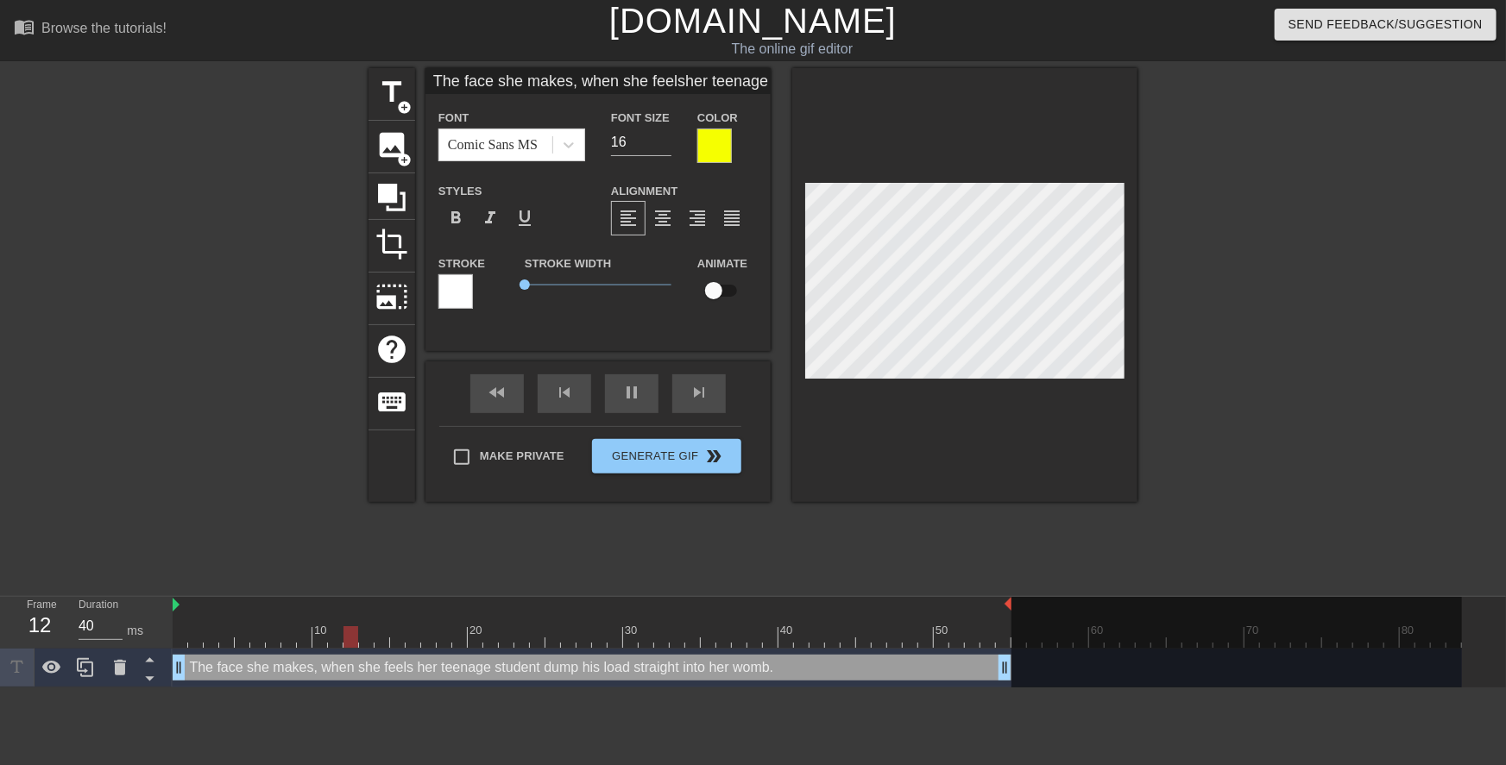
type input "The face she makes, when she feelsher teenage student dump his loadstraightinto…"
type textarea "The face she makes, when she feels her teenage student dump his load straightin…"
type input "The face she makes, when she feelsher teenage student dump his loadstraight int…"
type textarea "The face she makes, when she feels her teenage student dump his load straight i…"
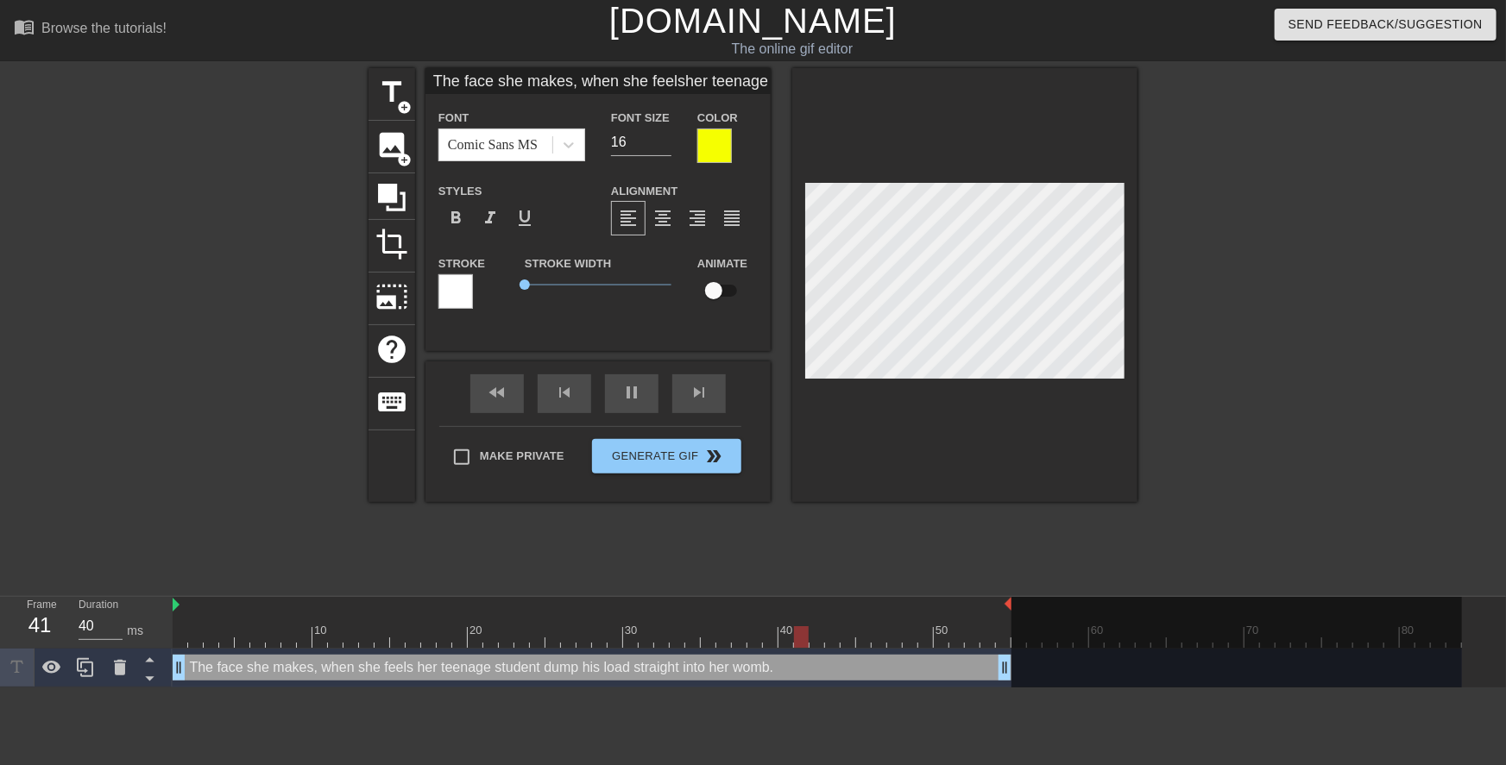
click at [1206, 355] on div at bounding box center [1287, 327] width 259 height 518
type input "The face she makes, when she feelsher teenage student dump his loadstraight int…"
type textarea "The face she makes, when she feels her teenage student dump his load straight i…"
type input "The face she makes, when she feelsher teenage student dump his loadstraight int…"
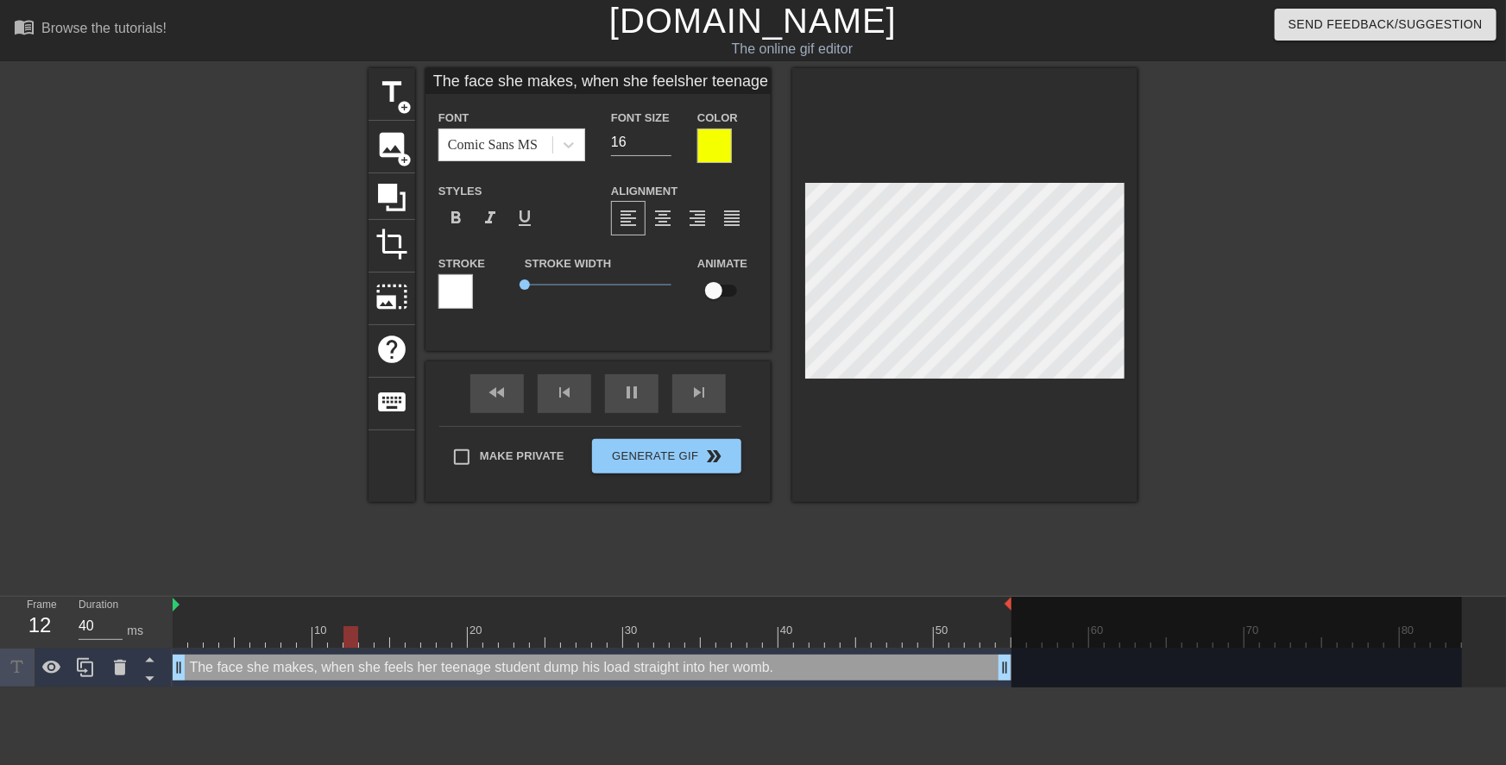
type textarea "The face she makes, when she feels her teenage student dump his load straight i…"
type input "The face she makes, when she feelsher teenage student dump his loadstraight int…"
type textarea "The face she makes, when she feels her teenage student dump his load straight i…"
type input "The face she makes, when she feelsher teenage student dump his loadstraight int…"
type textarea "The face she makes, when she feels her teenage student dump his load straight i…"
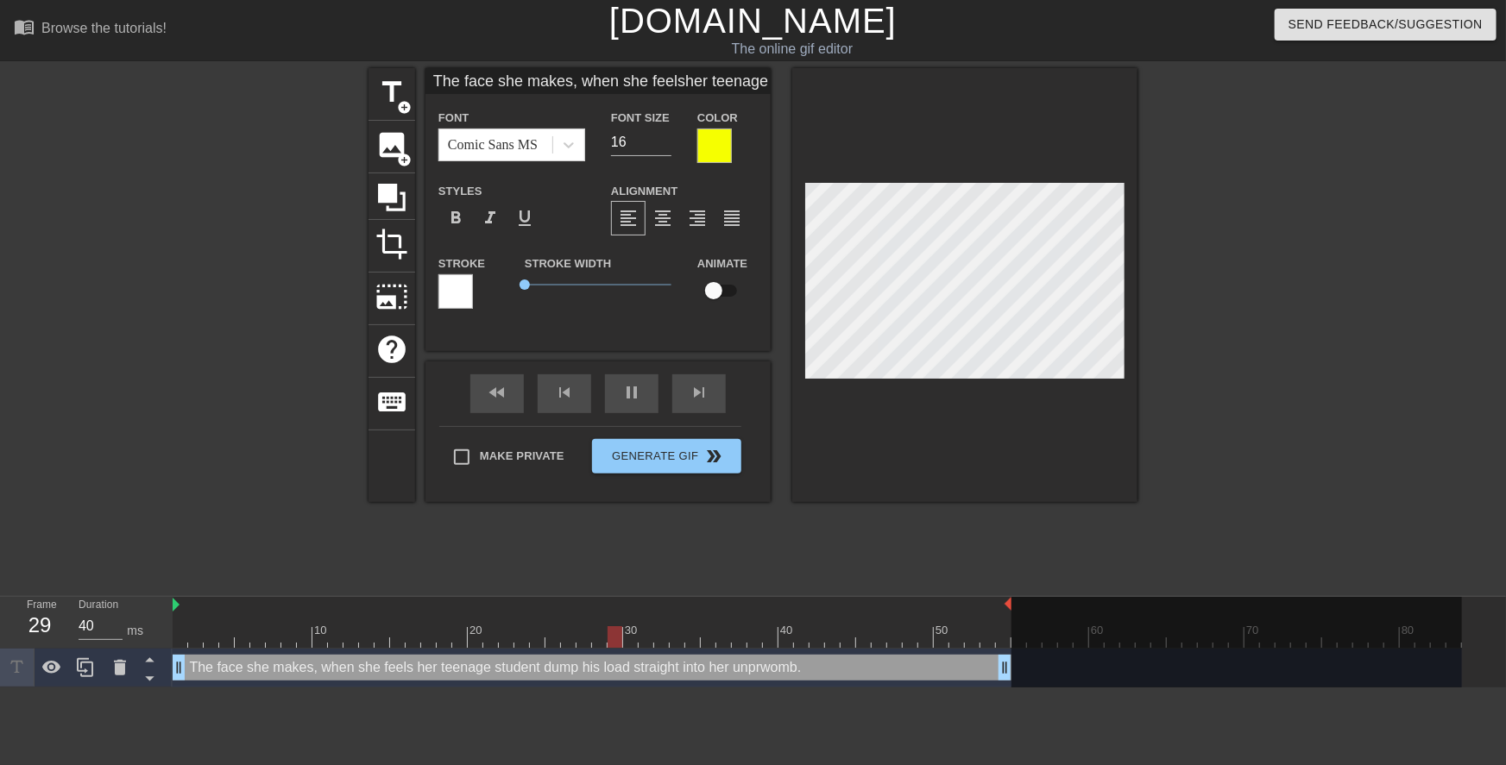
type input "The face she makes, when she feelsher teenage student dump his loadstraight int…"
type textarea "The face she makes, when she feels her teenage student dump his load straight i…"
type input "The face she makes, when she feelsher teenage student dump his loadstraight int…"
type textarea "The face she makes, when she feels her teenage student dump his load straight i…"
type input "The face she makes, when she feelsher teenage student dump his loadstraight int…"
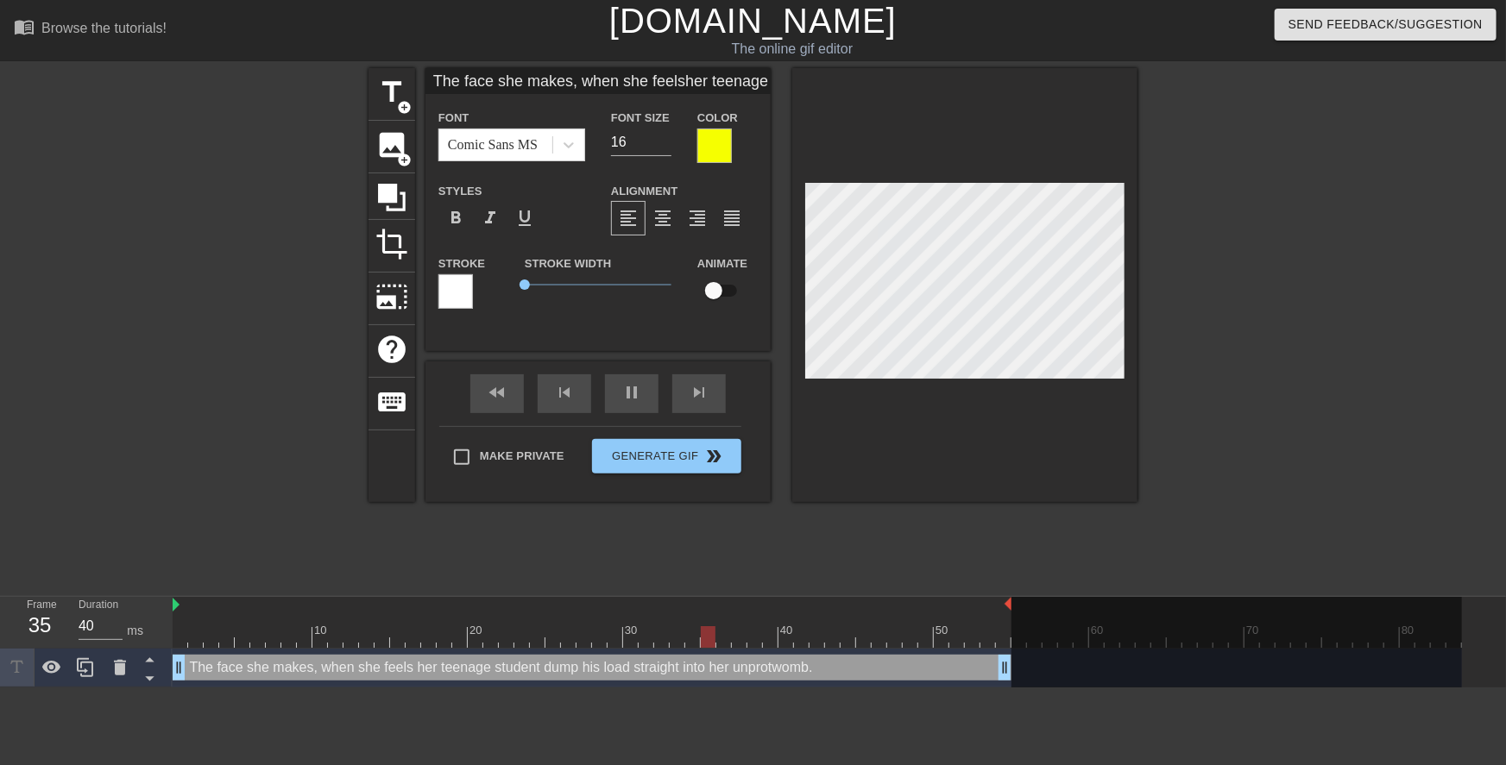
type textarea "The face she makes, when she feels her teenage student dump his load straight i…"
type input "The face she makes, when she feelsher teenage student dump his loadstraight int…"
type textarea "The face she makes, when she feels her teenage student dump his load straight i…"
type input "The face she makes, when she feelsher teenage student dump his loadstraight int…"
type textarea "The face she makes, when she feels her teenage student dump his load straight i…"
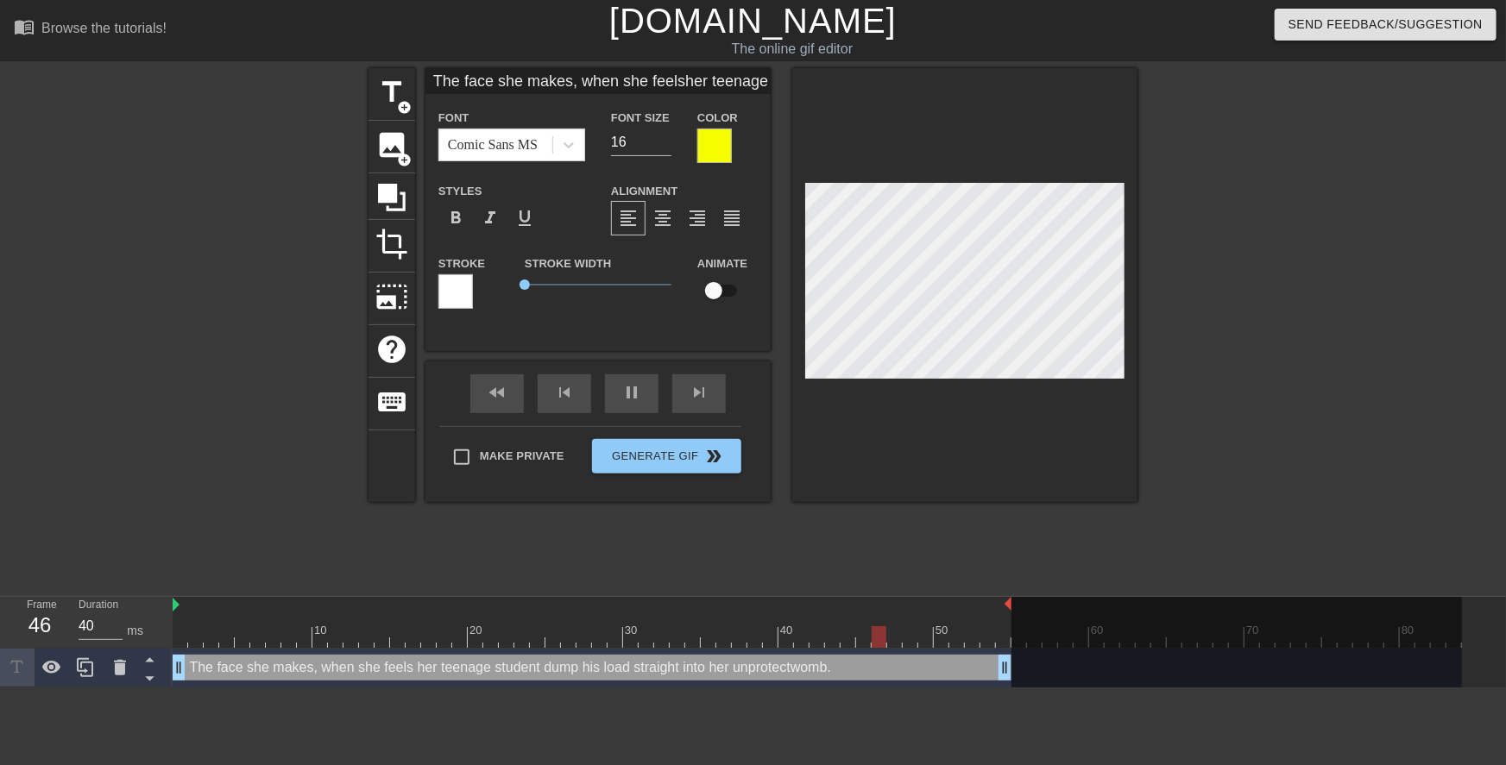
type input "The face she makes, when she feelsher teenage student dump his loadstraight int…"
type textarea "The face she makes, when she feels her teenage student dump his load straight i…"
type input "The face she makes, when she feelsher teenage student dump his loadstraight int…"
type textarea "The face she makes, when she feels her teenage student dump his load straight i…"
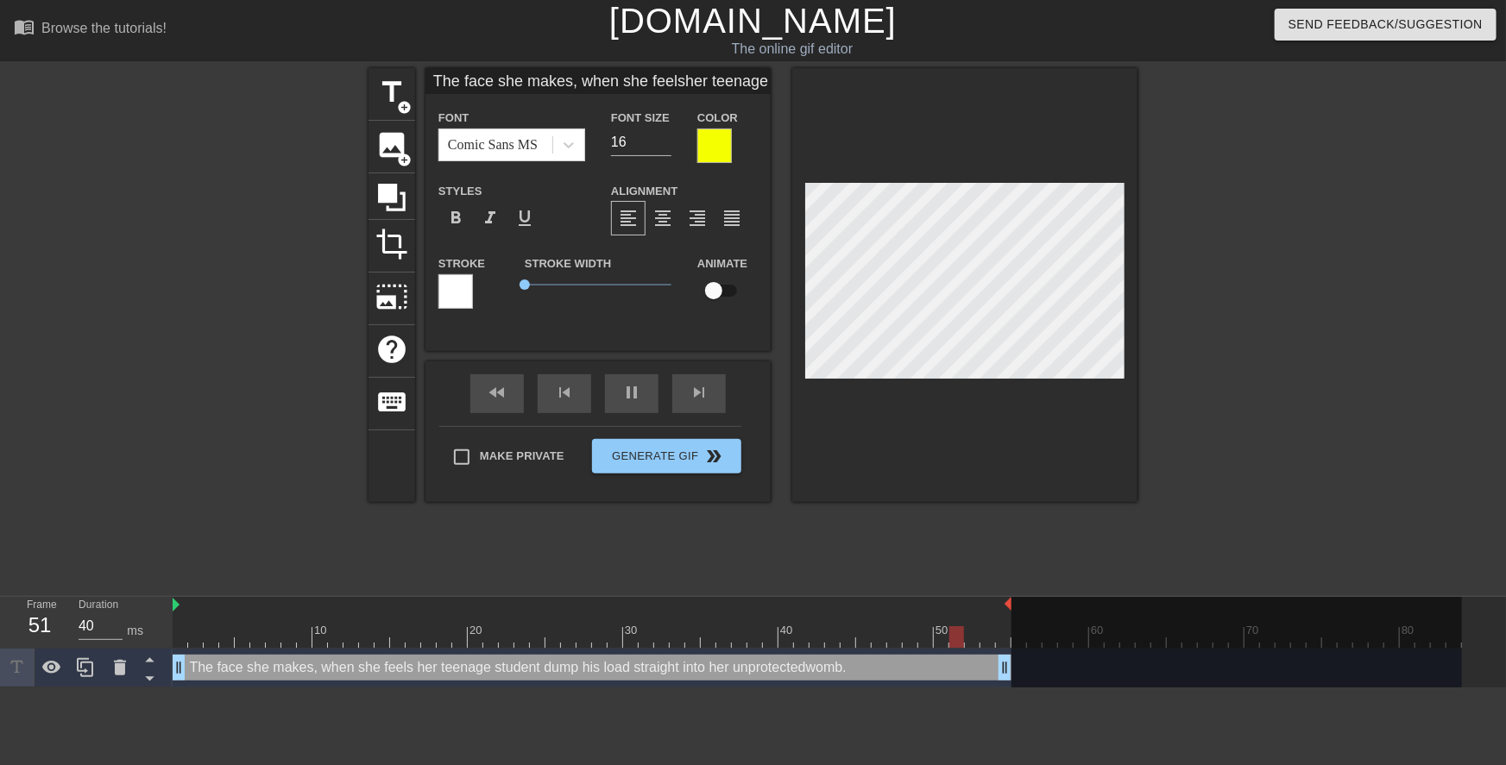
type input "The face she makes, when she feelsher teenage student dump his loadstraight int…"
type textarea "The face she makes, when she feels her teenage student dump his load straight i…"
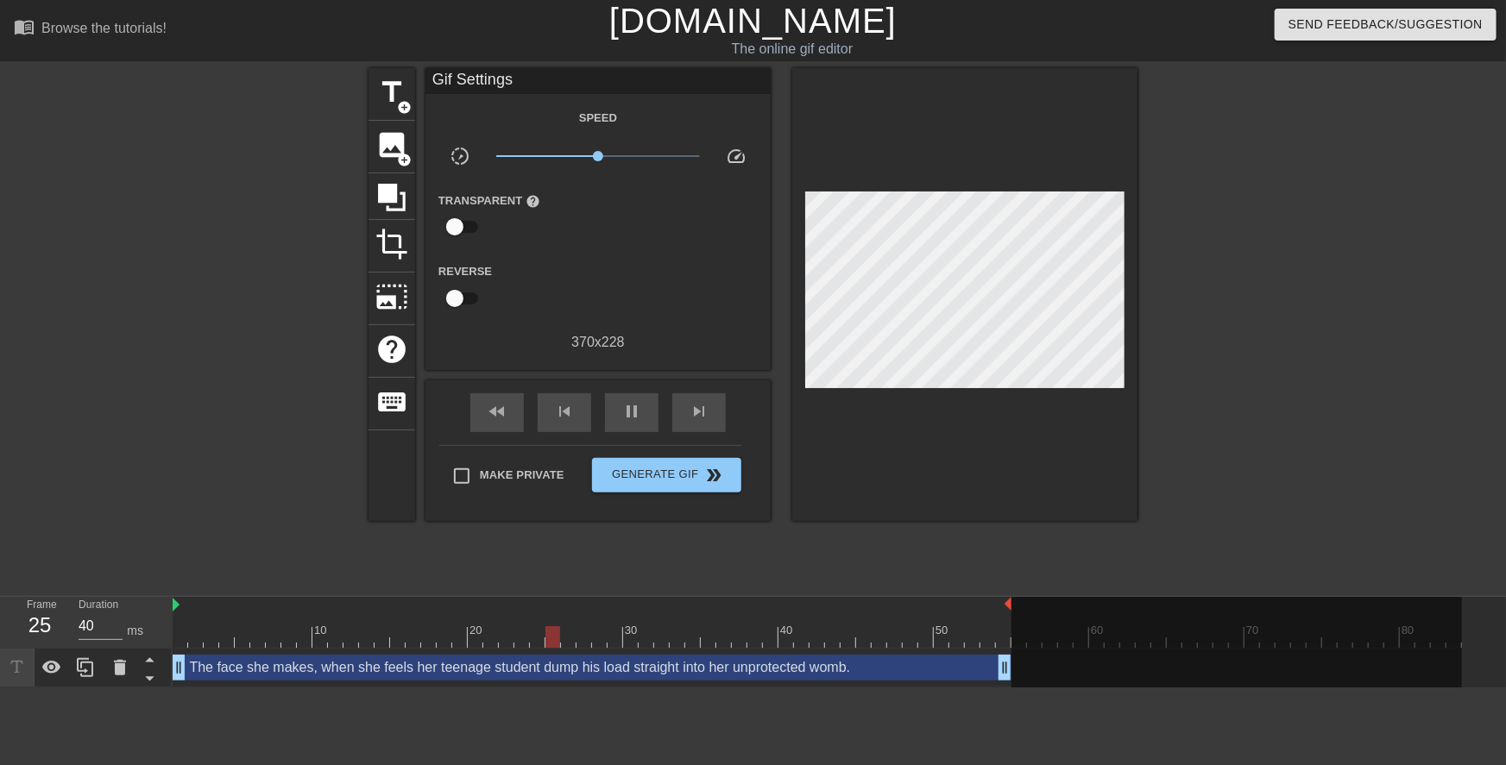
click at [1230, 374] on div at bounding box center [1287, 327] width 259 height 518
click at [1199, 376] on div at bounding box center [1287, 327] width 259 height 518
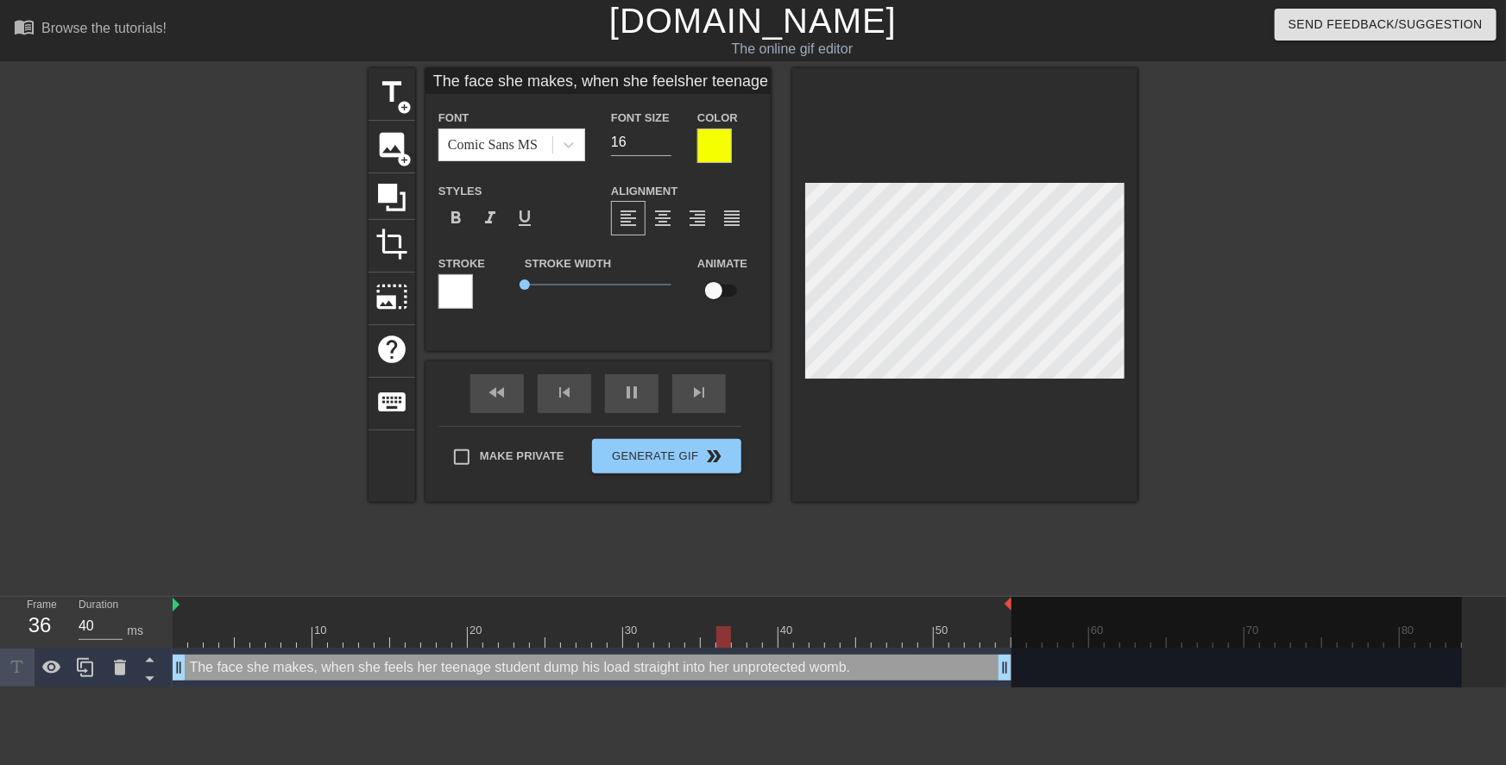
click at [1224, 356] on div at bounding box center [1287, 327] width 259 height 518
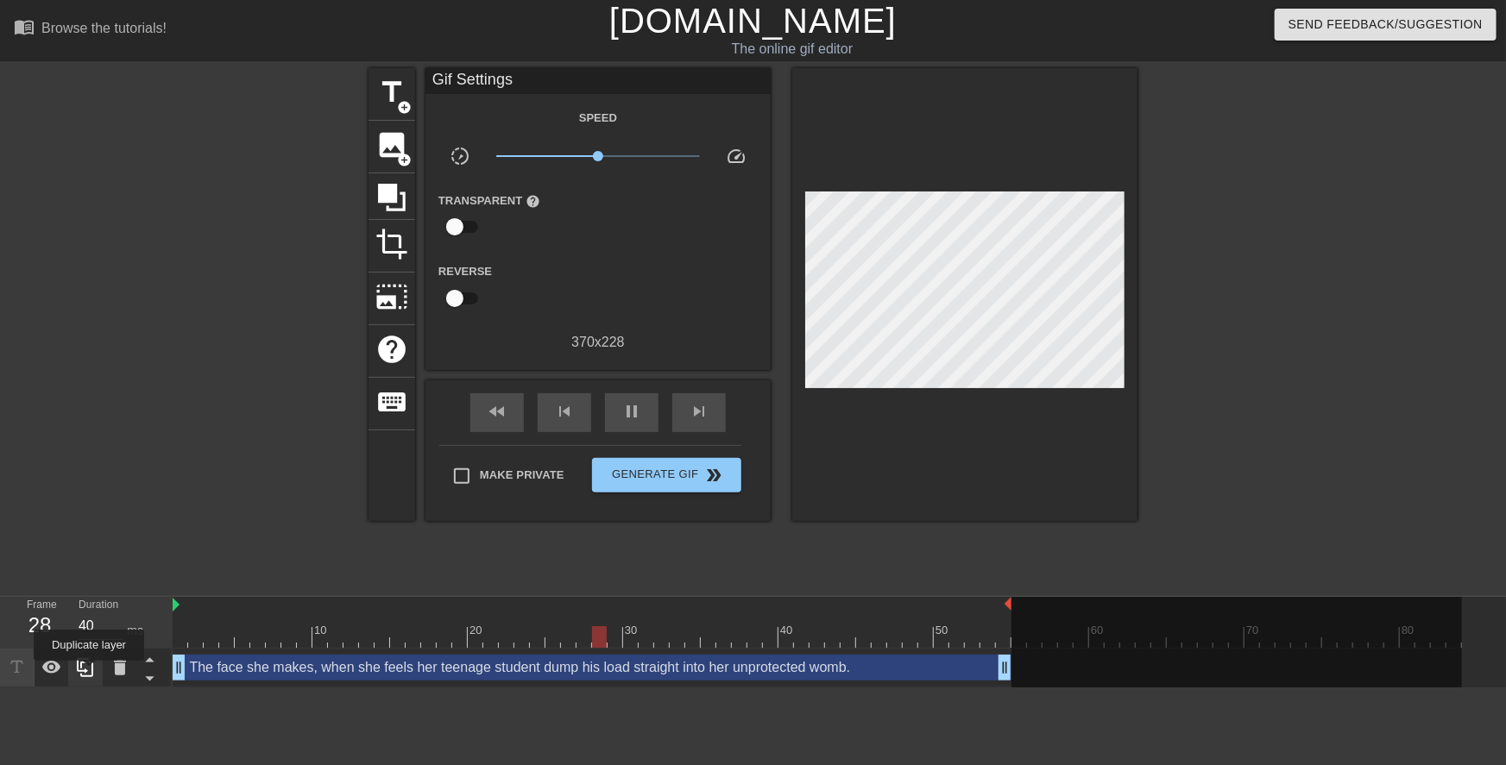
click at [89, 673] on icon at bounding box center [85, 668] width 21 height 21
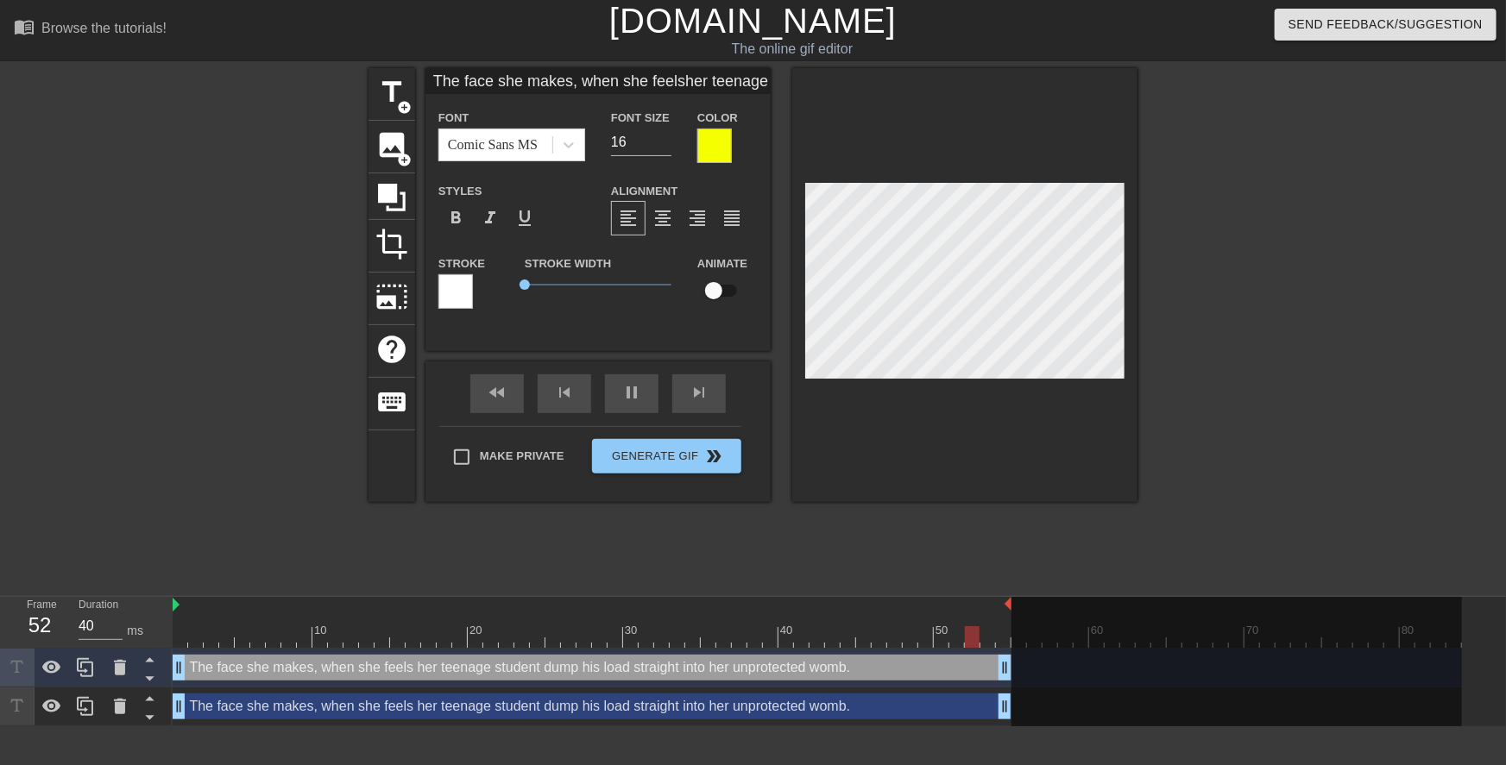
click at [255, 706] on div "The face she makes, when she feels her teenage student dump his load straight i…" at bounding box center [592, 707] width 839 height 26
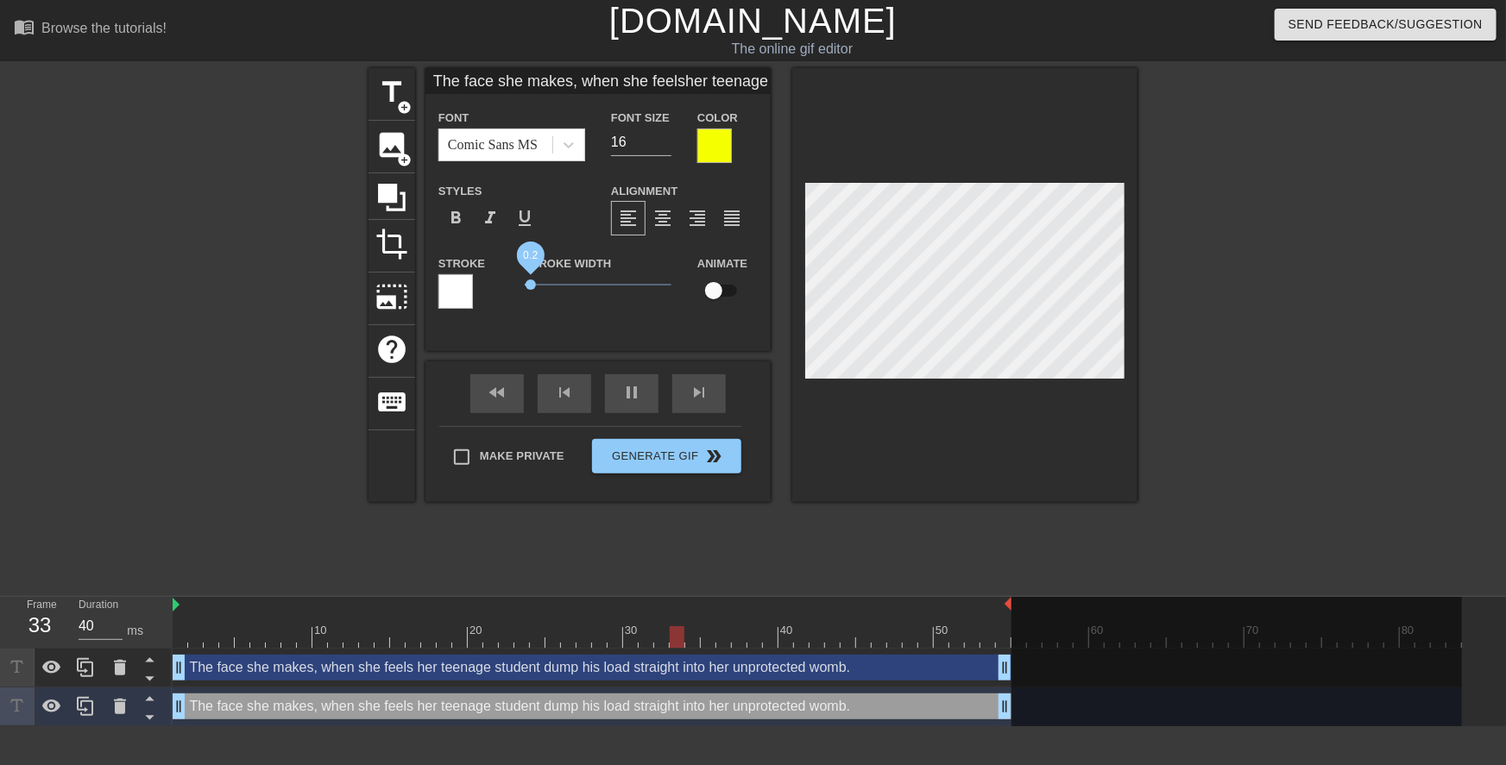
click at [532, 286] on span "0.2" at bounding box center [530, 285] width 10 height 10
click at [466, 294] on div at bounding box center [455, 291] width 35 height 35
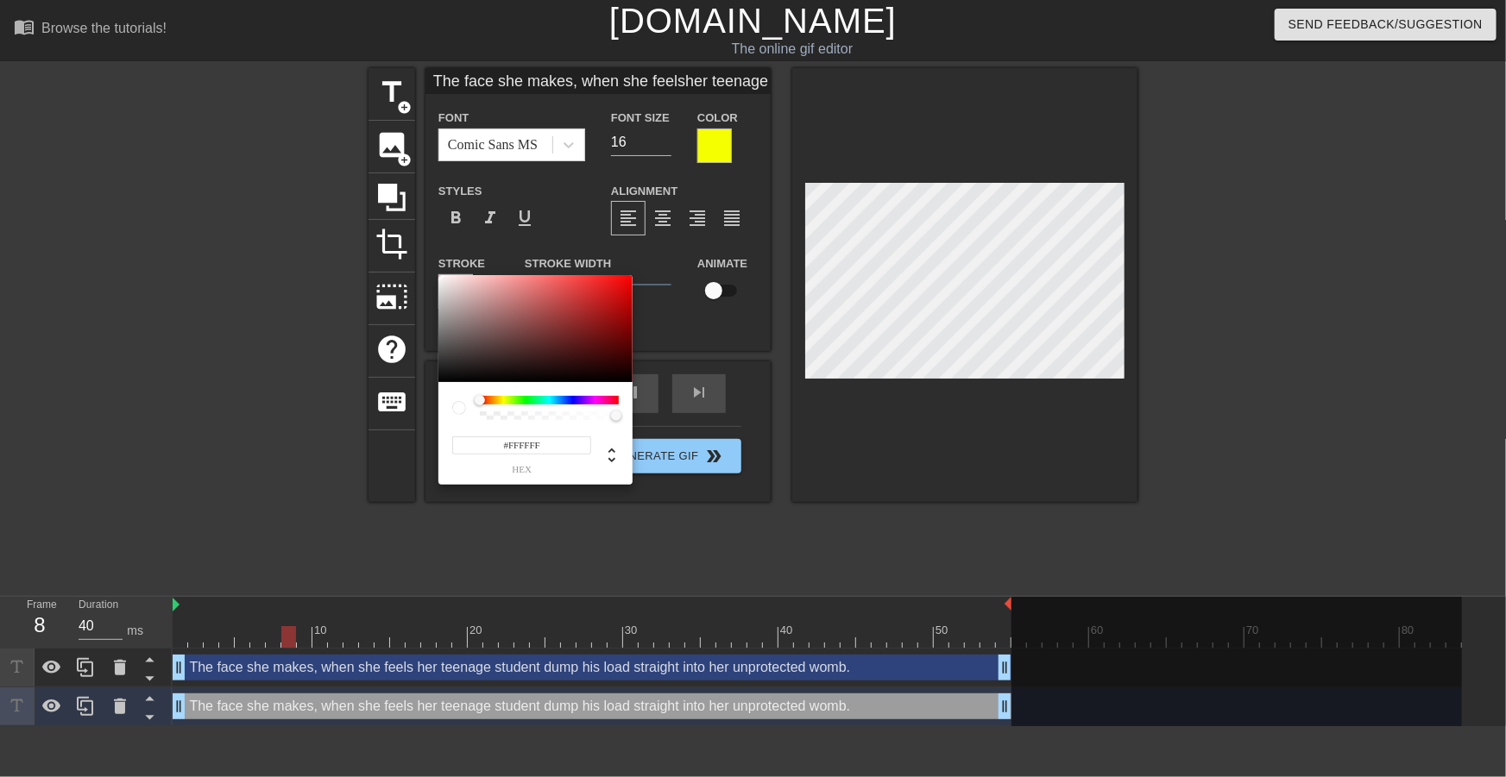
type input "The face she makes, when she feelsher teenage student dump his loadstraight int…"
type input "#322727"
type input "The face she makes, when she feelsher teenage student dump his loadstraight int…"
type input "#342828"
type input "The face she makes, when she feelsher teenage student dump his loadstraight int…"
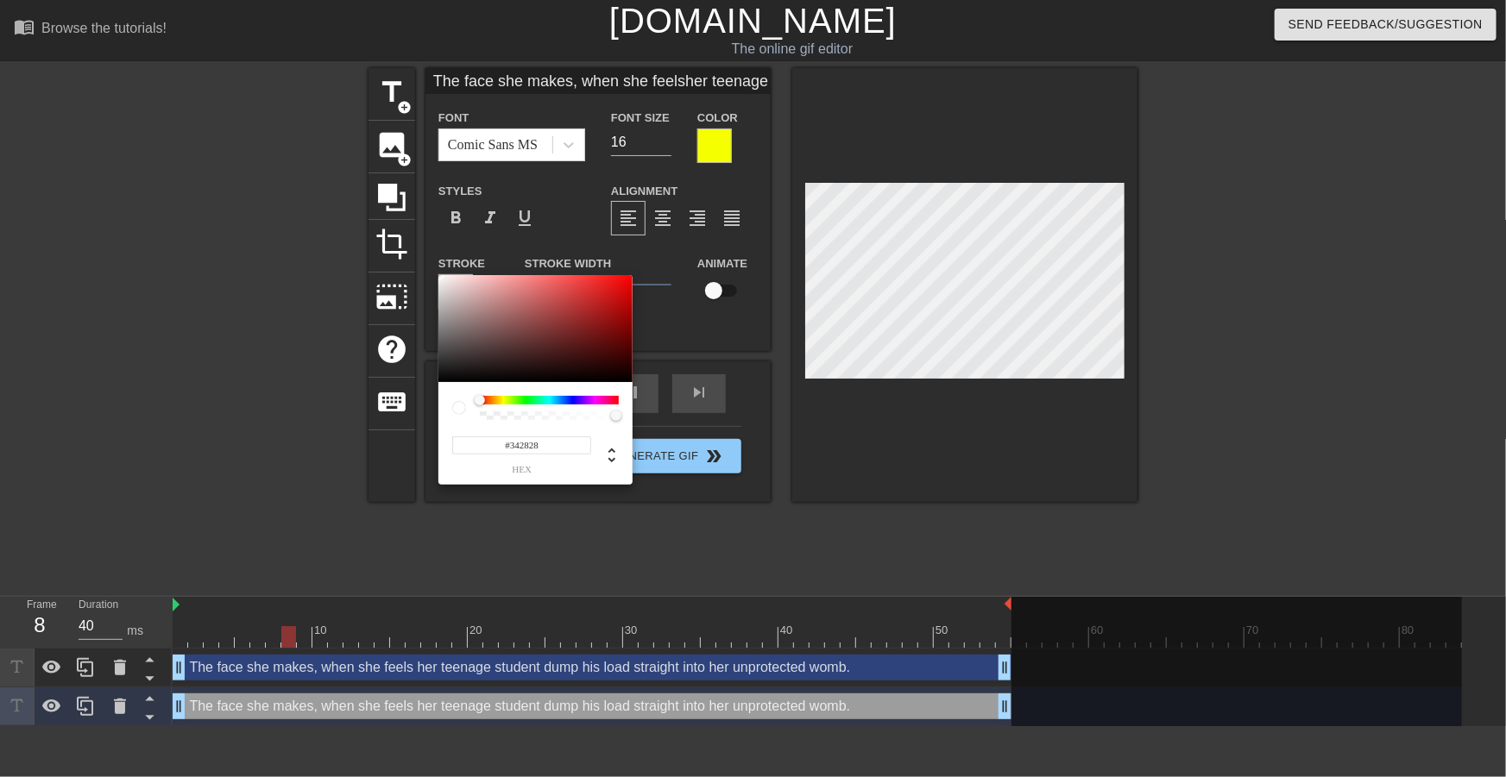
type input "#302727"
type input "The face she makes, when she feelsher teenage student dump his loadstraight int…"
type input "#1B1A1A"
type input "The face she makes, when she feelsher teenage student dump his loadstraight int…"
type input "#000000"
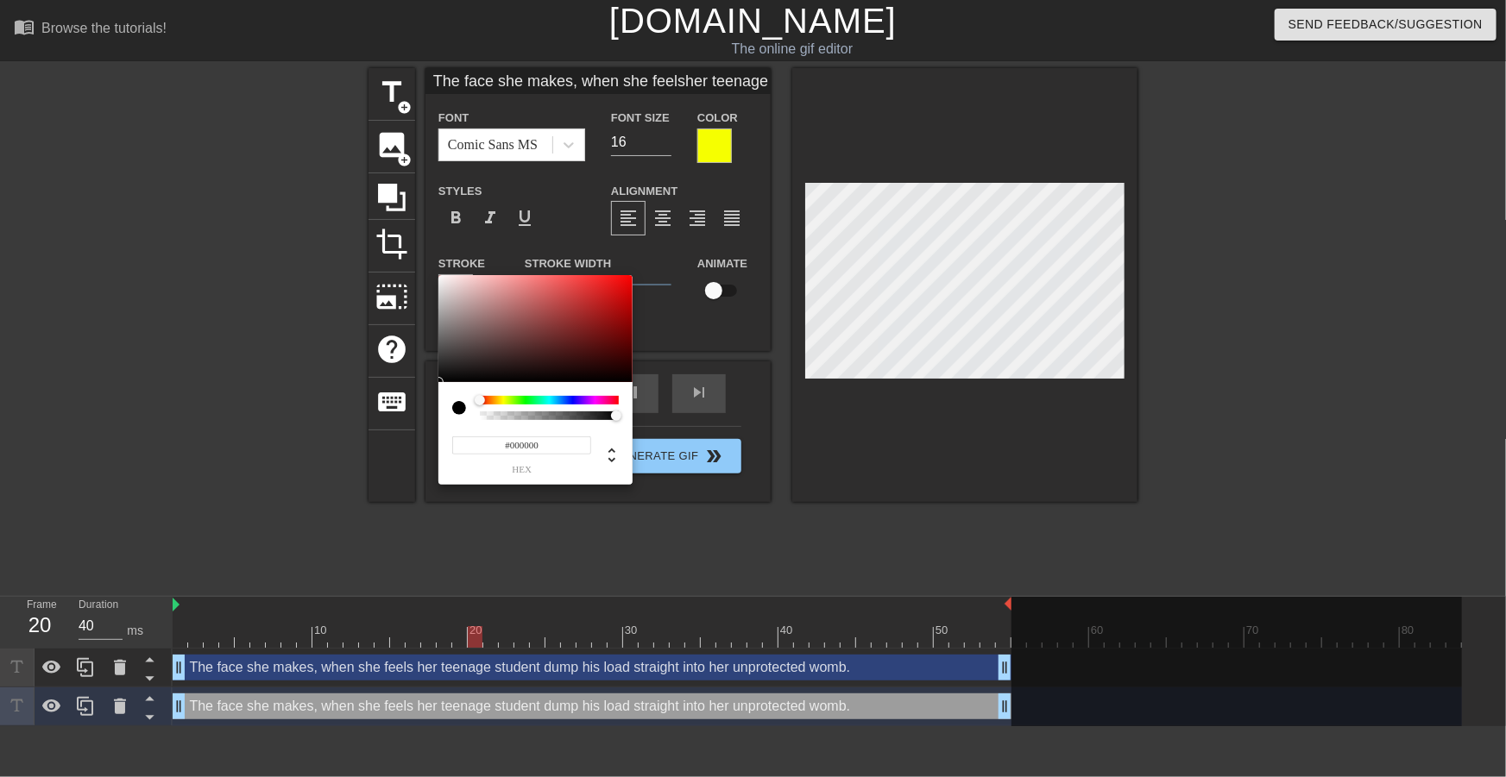
drag, startPoint x: 481, startPoint y: 362, endPoint x: 400, endPoint y: 429, distance: 105.4
click at [402, 430] on div "#000000 hex" at bounding box center [753, 388] width 1506 height 777
type input "The face she makes, when she feelsher teenage student dump his loadstraight int…"
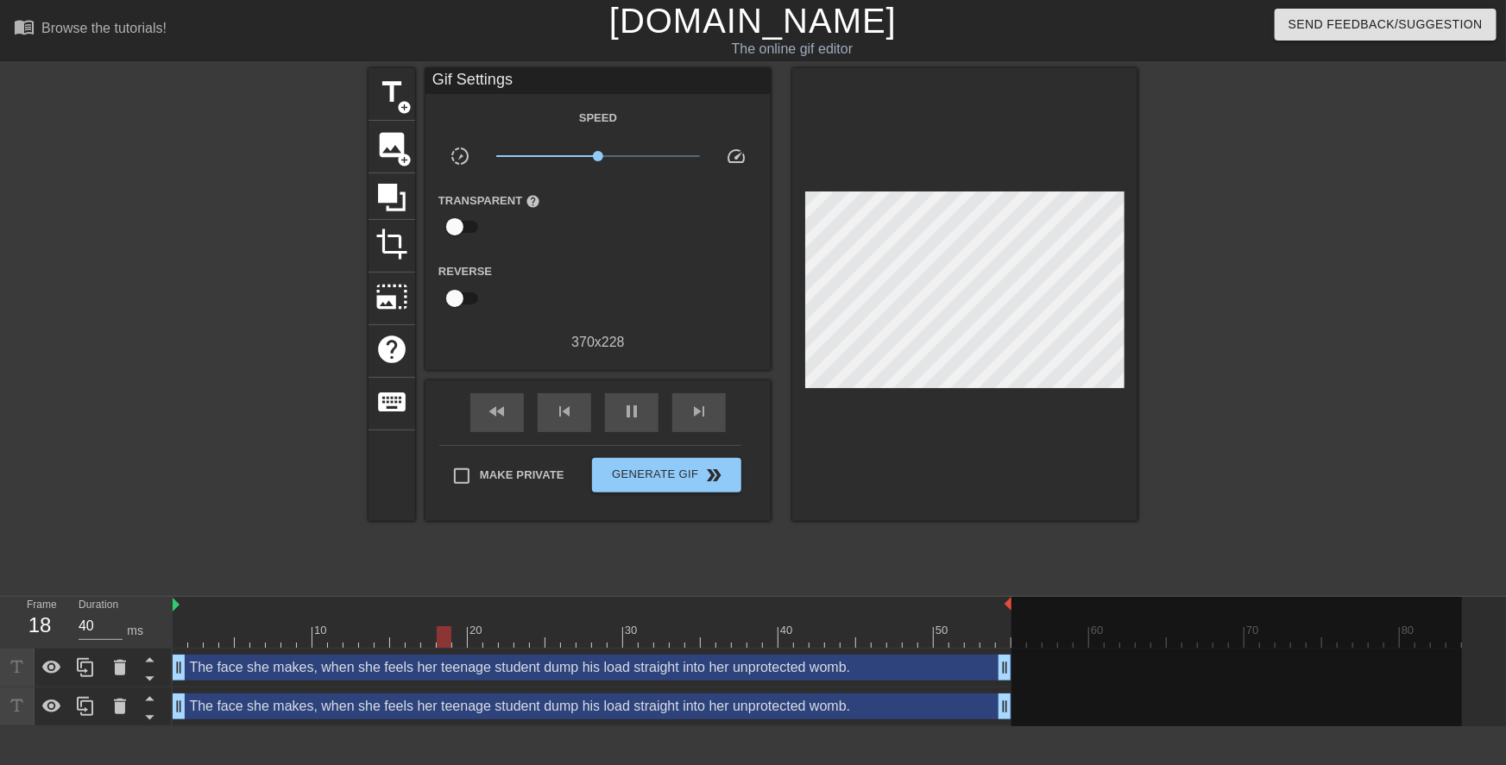
click at [700, 714] on div "The face she makes, when she feels her teenage student dump his load straight i…" at bounding box center [592, 707] width 839 height 26
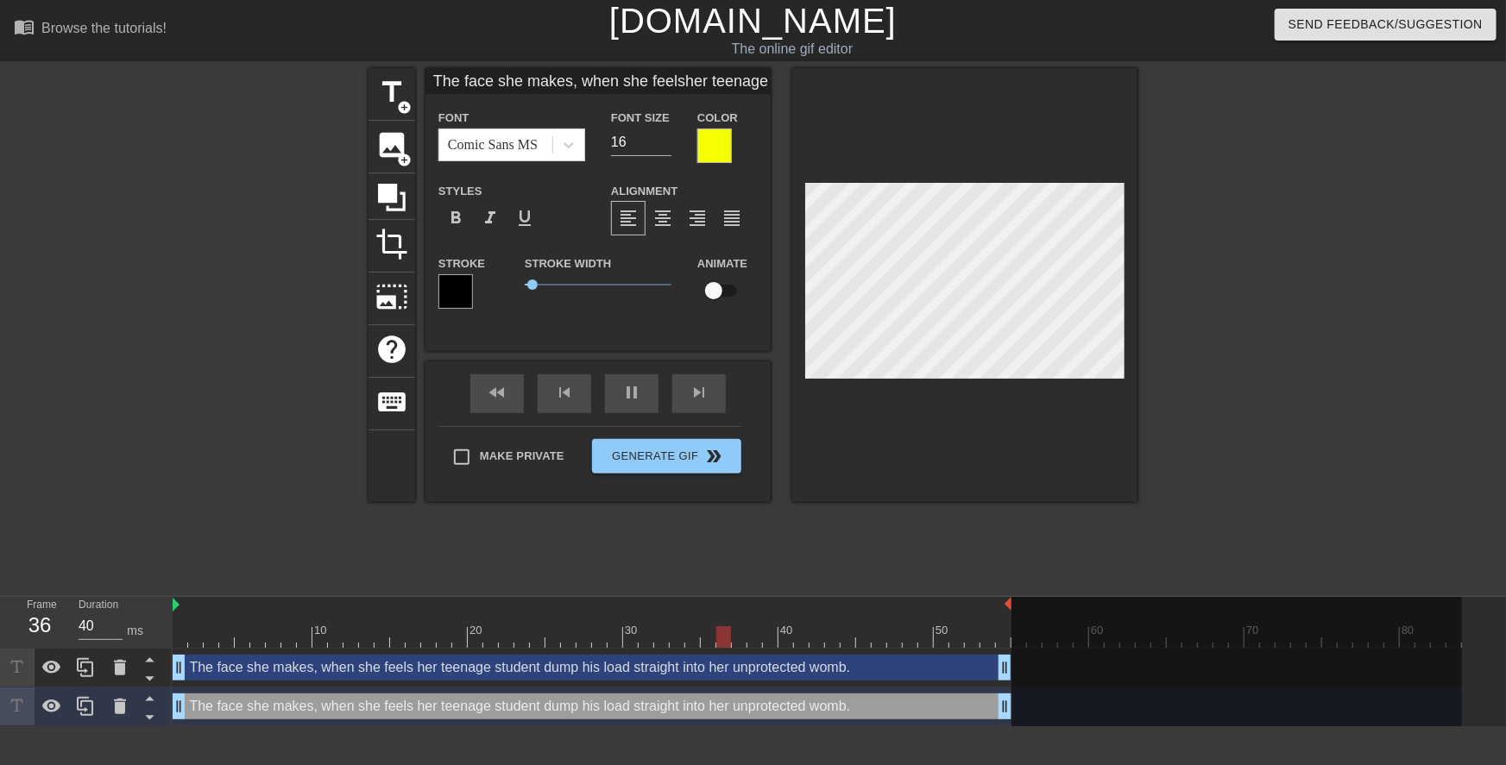
click at [711, 148] on div at bounding box center [714, 146] width 35 height 35
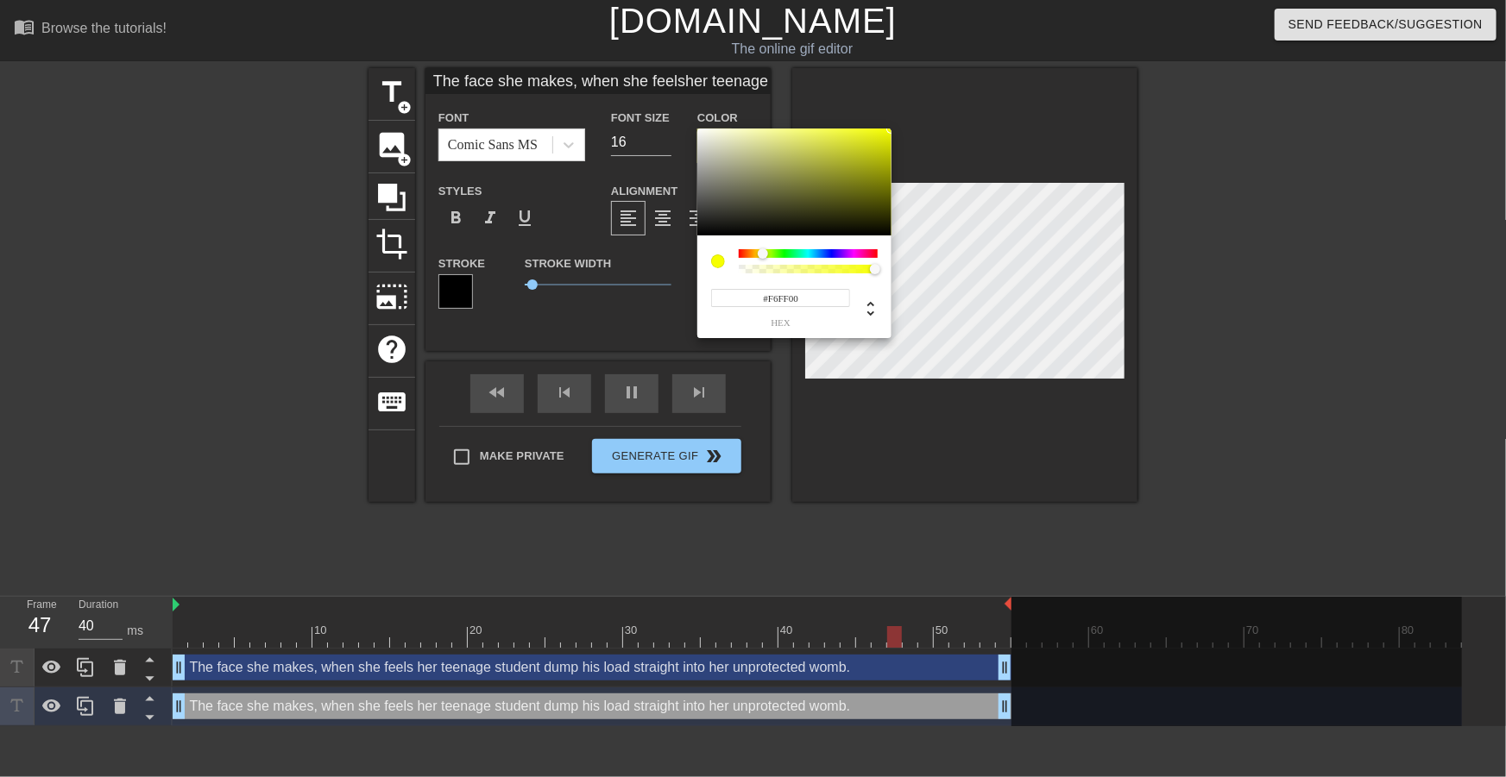
type input "The face she makes, when she feelsher teenage student dump his loadstraight int…"
type input "#2D2D2A"
type input "The face she makes, when she feelsher teenage student dump his loadstraight int…"
type input "#181818"
type input "The face she makes, when she feelsher teenage student dump his loadstraight int…"
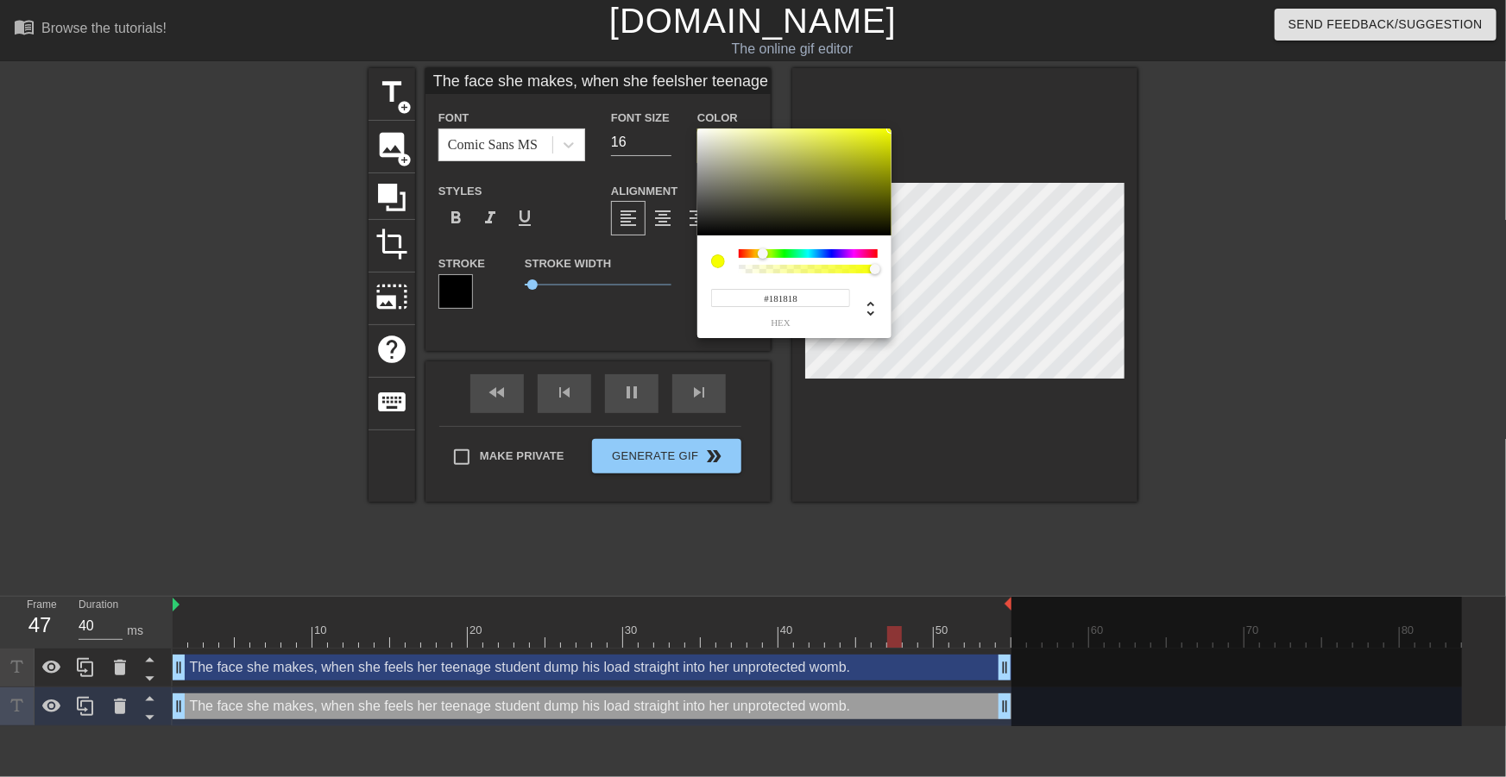
type input "#000000"
drag, startPoint x: 687, startPoint y: 234, endPoint x: 598, endPoint y: 326, distance: 128.2
click at [601, 318] on div "#000000 hex" at bounding box center [753, 388] width 1506 height 777
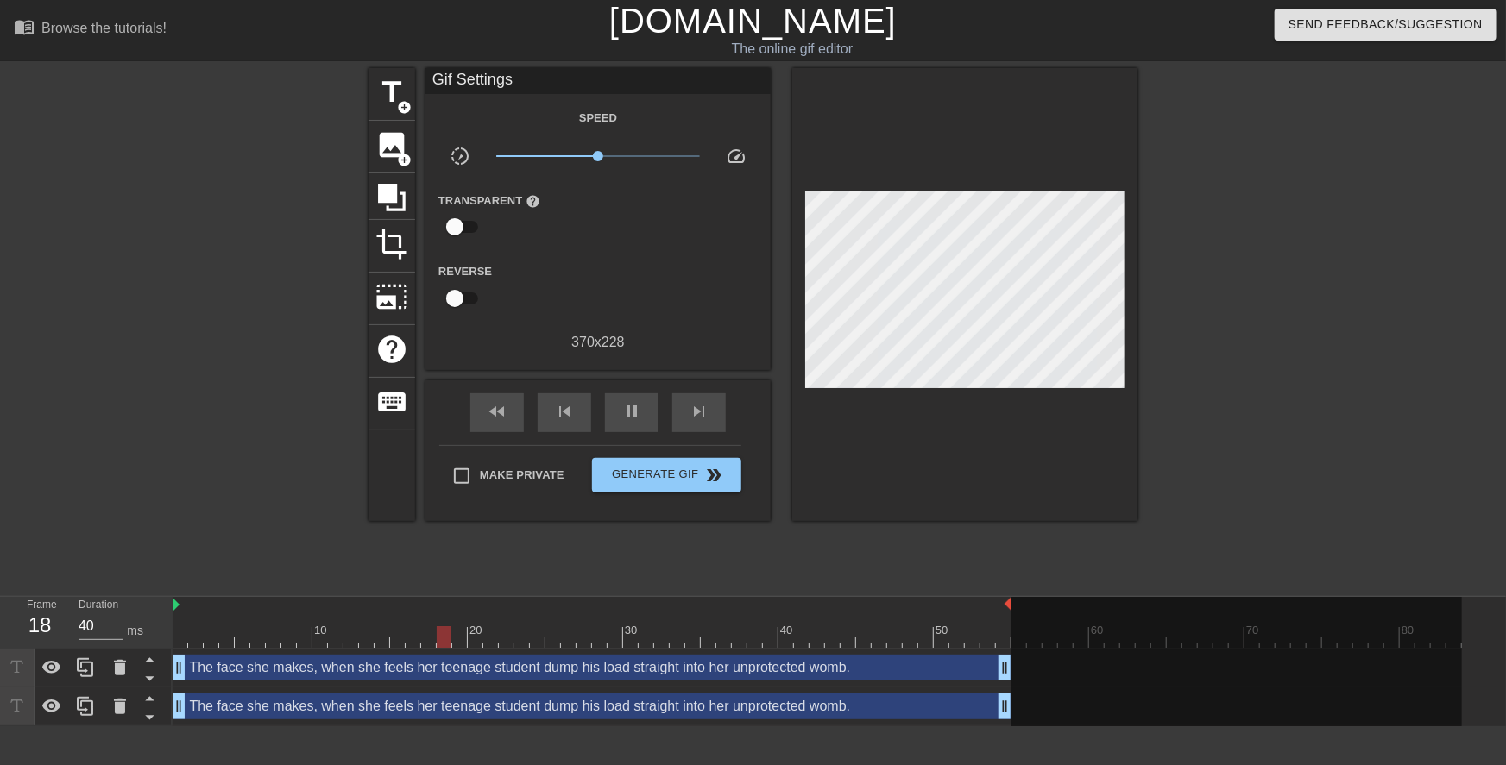
click at [549, 698] on div "The face she makes, when she feels her teenage student dump his load straight i…" at bounding box center [592, 707] width 839 height 26
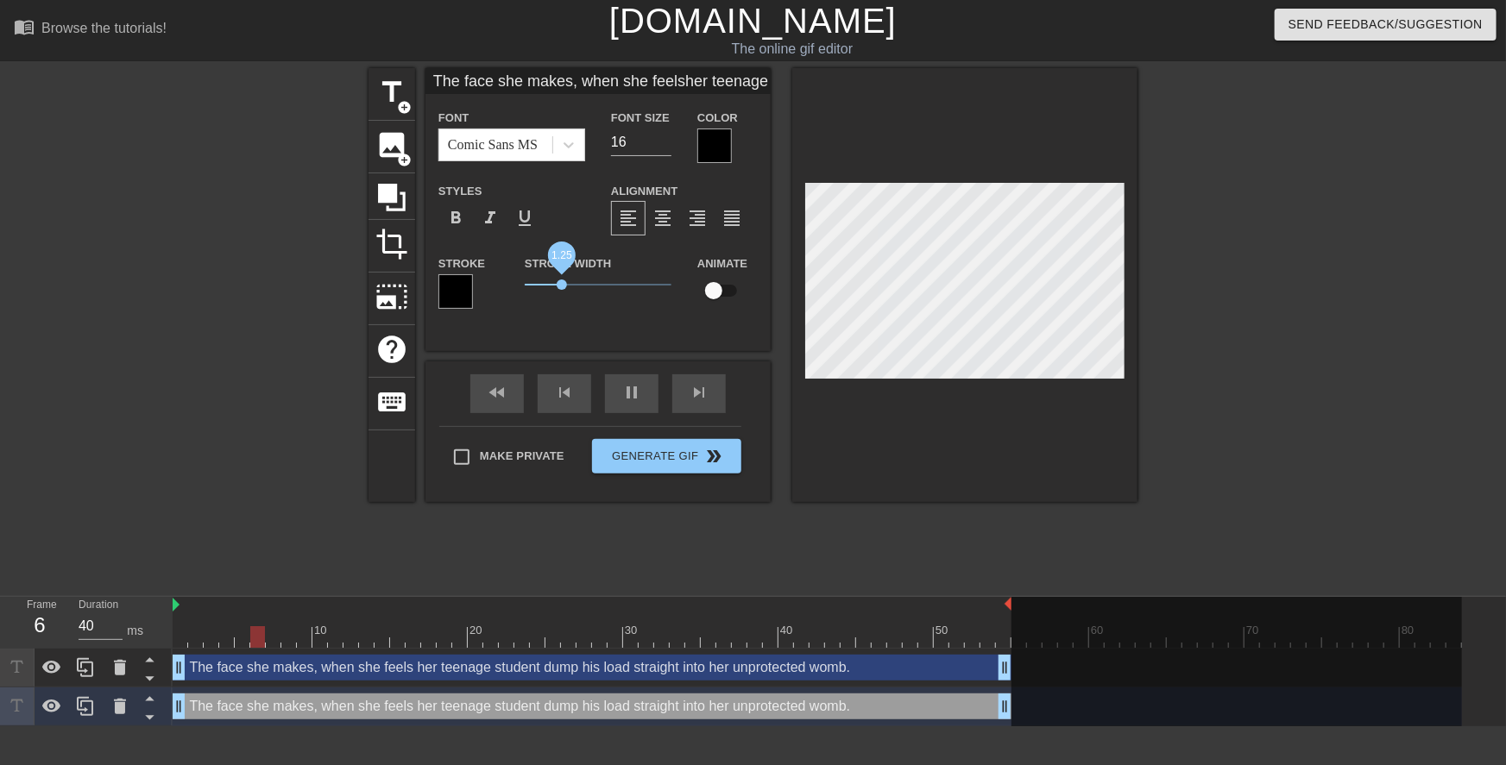
drag, startPoint x: 533, startPoint y: 285, endPoint x: 561, endPoint y: 285, distance: 27.6
click at [561, 285] on span "1.25" at bounding box center [562, 285] width 10 height 10
click at [147, 681] on icon at bounding box center [150, 679] width 22 height 22
click at [151, 680] on icon at bounding box center [149, 679] width 9 height 4
type input "The face she makes, when she feelsher teenage student dump his loadstraight int…"
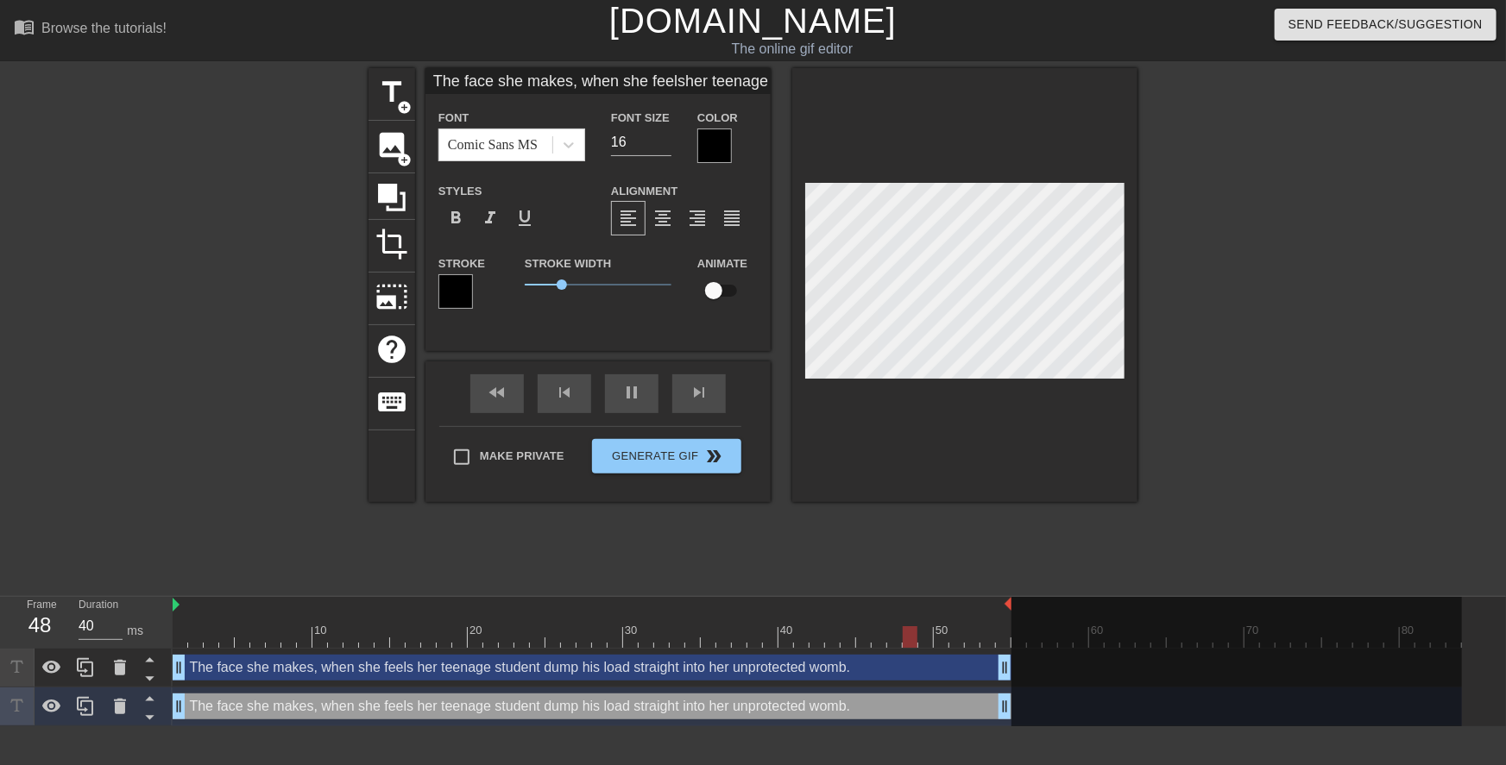
click at [647, 577] on div "title add_circle image add_circle crop photo_size_select_large help keyboard Th…" at bounding box center [752, 327] width 769 height 518
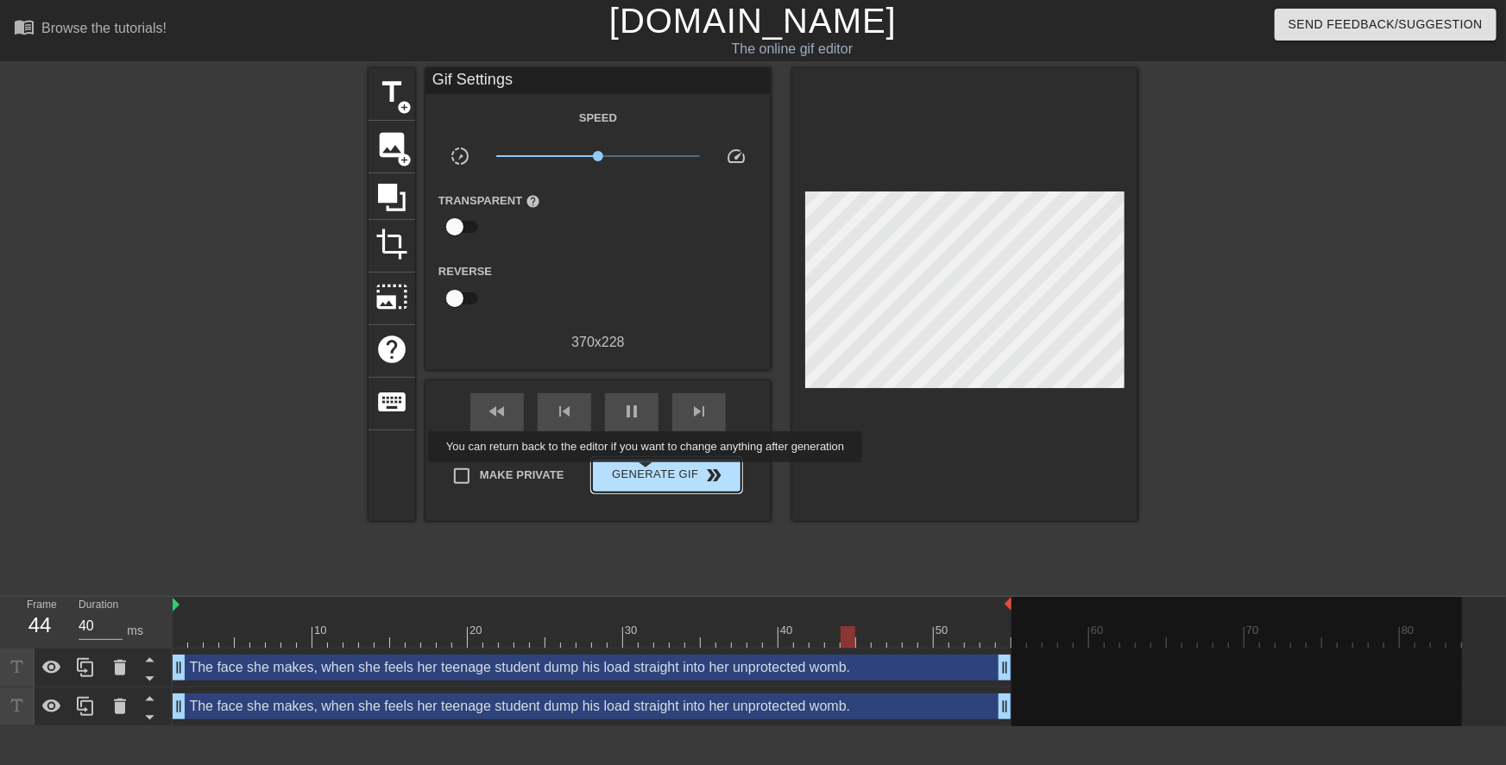
click at [647, 475] on span "Generate Gif double_arrow" at bounding box center [666, 475] width 135 height 21
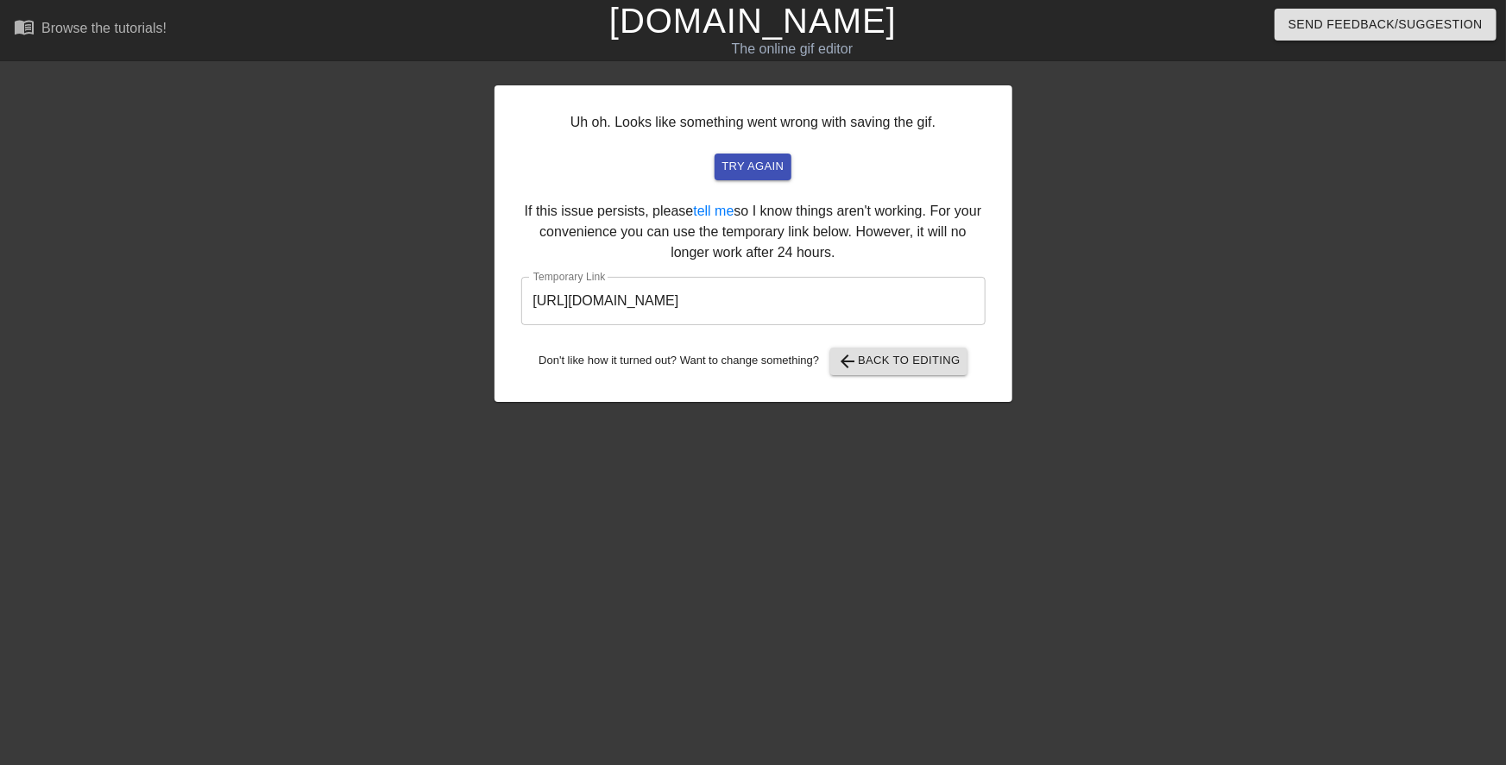
click at [734, 307] on input "[URL][DOMAIN_NAME]" at bounding box center [753, 301] width 464 height 48
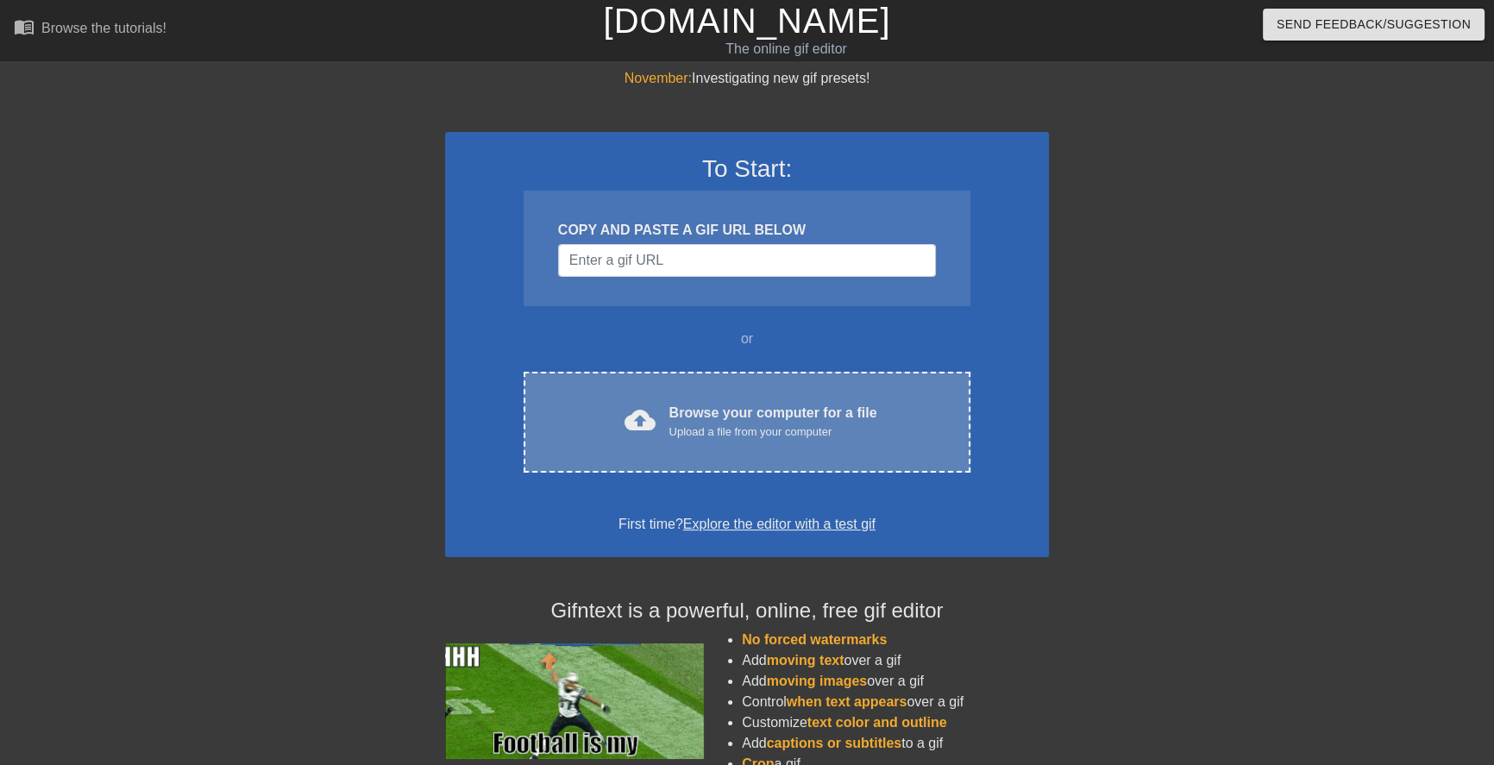
click at [689, 387] on div "cloud_upload Browse your computer for a file Upload a file from your computer C…" at bounding box center [747, 422] width 447 height 101
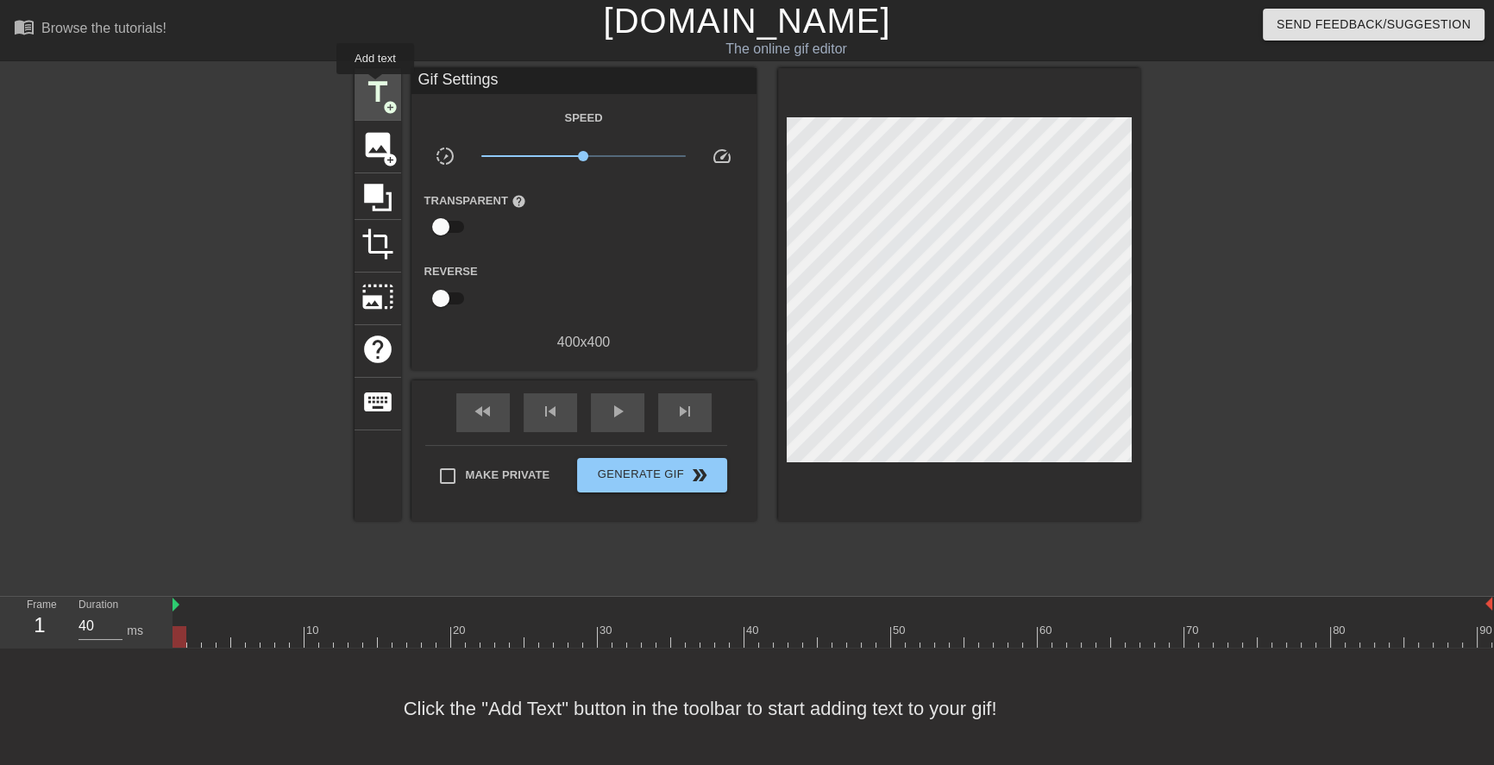
click at [375, 86] on span "title" at bounding box center [378, 92] width 33 height 33
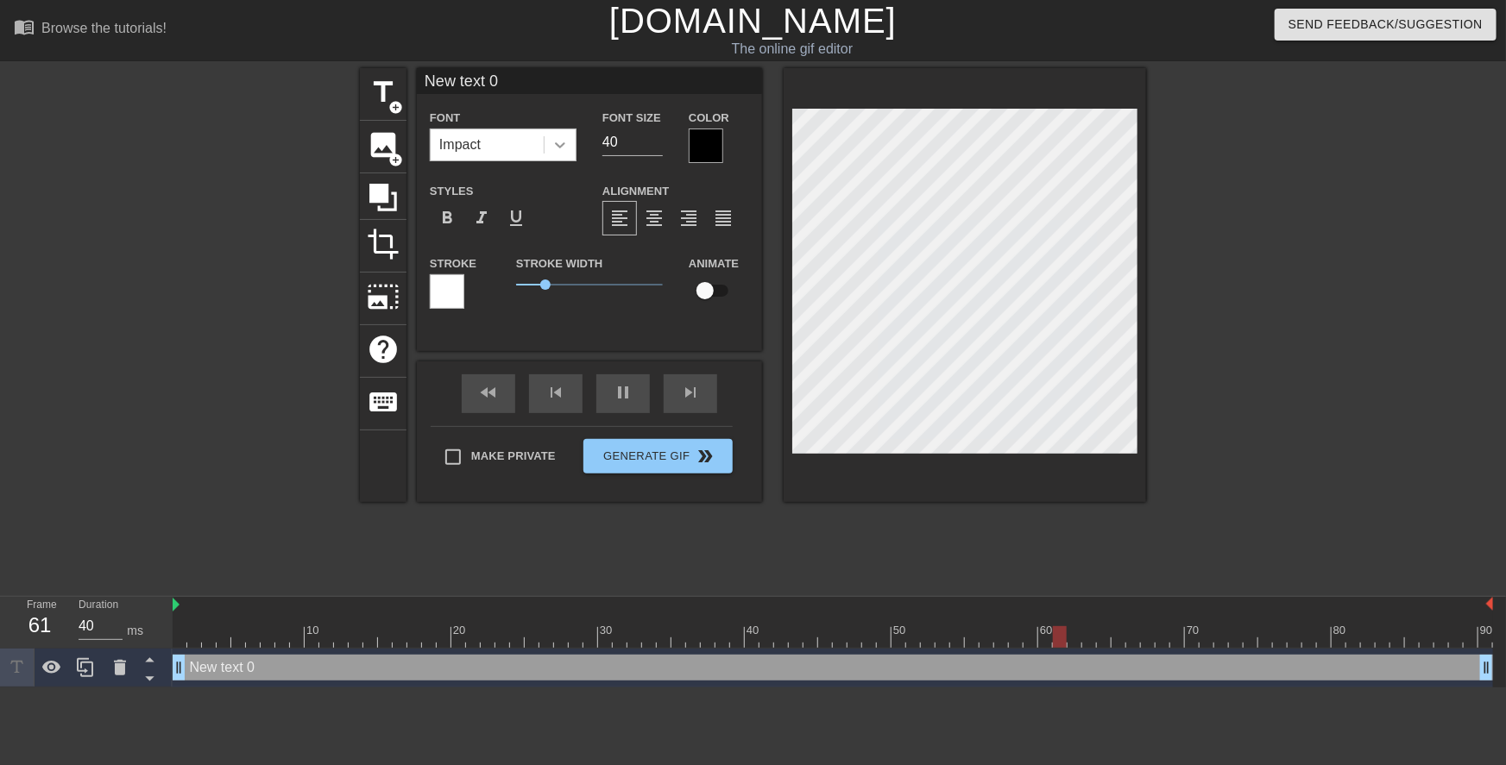
click at [564, 148] on icon at bounding box center [559, 144] width 17 height 17
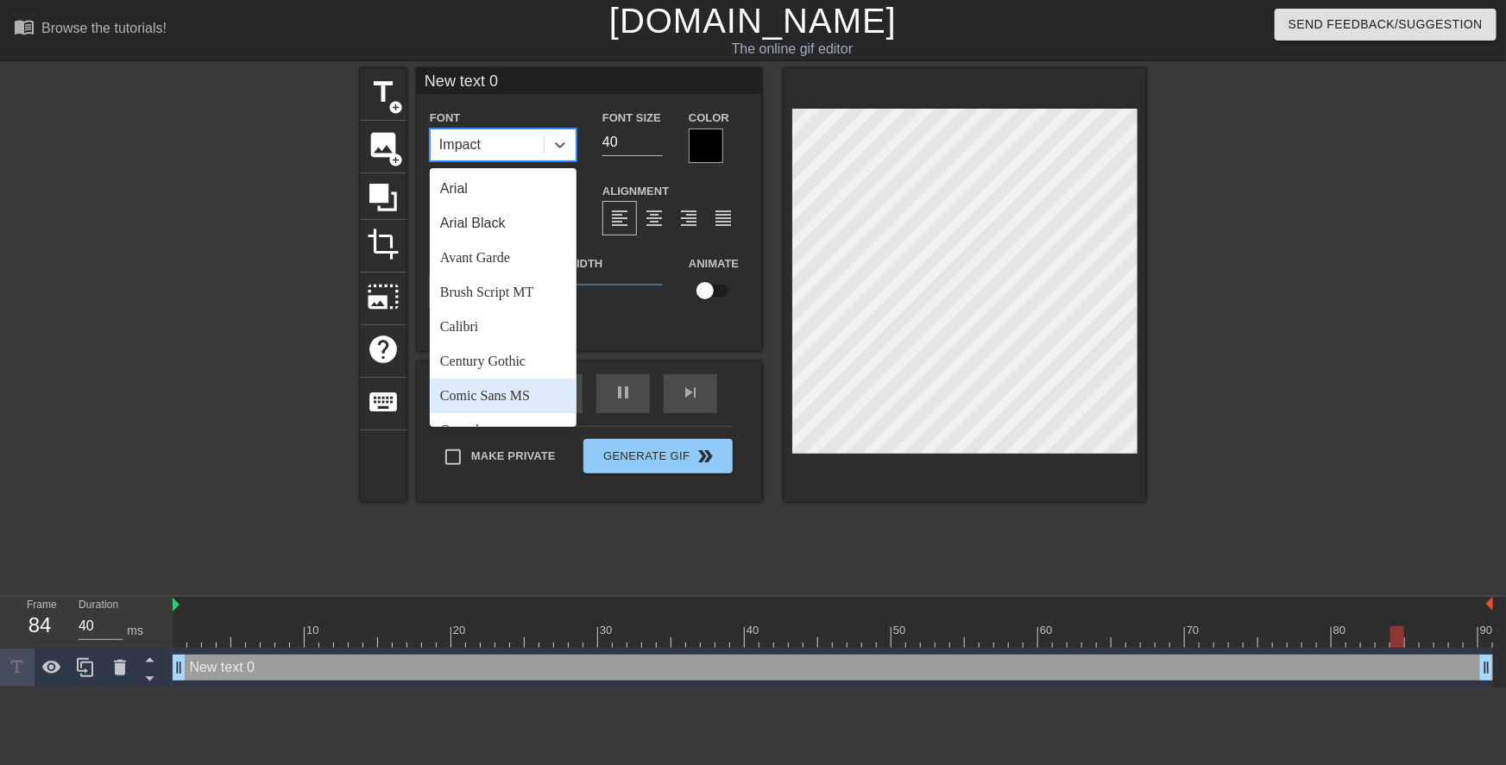
click at [539, 390] on div "Comic Sans MS" at bounding box center [503, 396] width 147 height 35
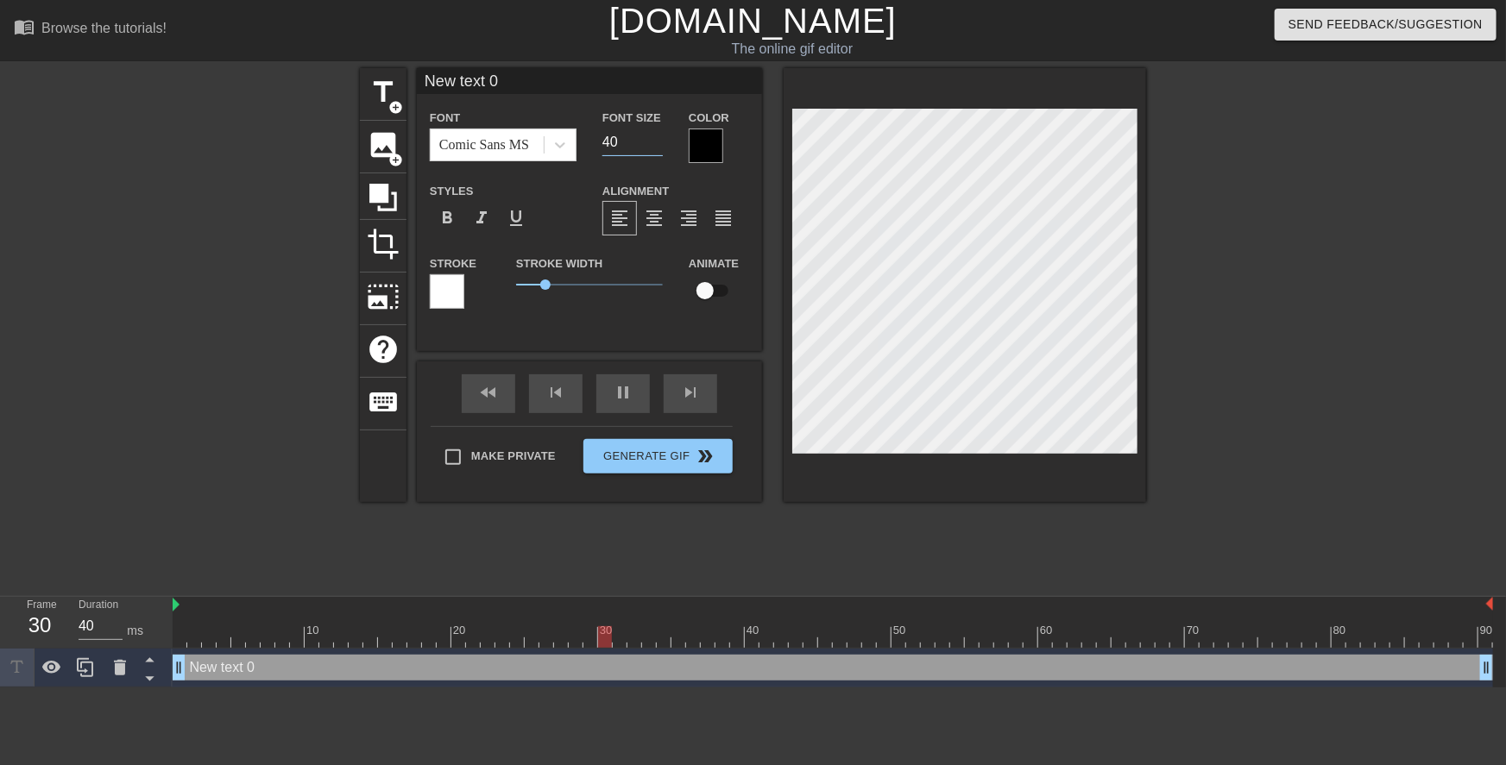
drag, startPoint x: 628, startPoint y: 143, endPoint x: 601, endPoint y: 142, distance: 26.8
click at [601, 142] on div "Font Size 40" at bounding box center [632, 135] width 86 height 56
type input "20"
drag, startPoint x: 551, startPoint y: 286, endPoint x: 478, endPoint y: 276, distance: 74.1
click at [486, 287] on div "Stroke Stroke Width 0 Animate" at bounding box center [589, 289] width 345 height 72
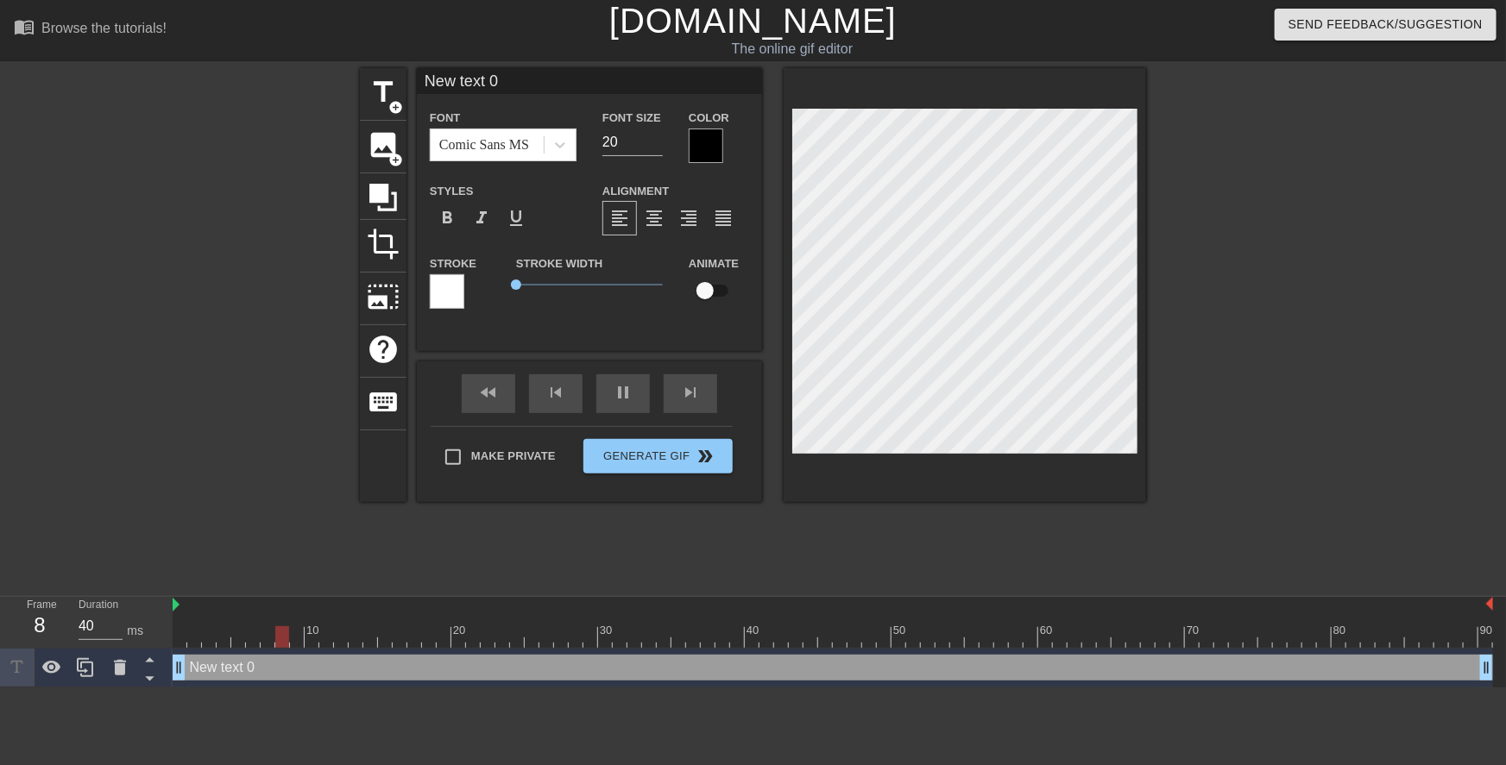
click at [702, 143] on div at bounding box center [706, 146] width 35 height 35
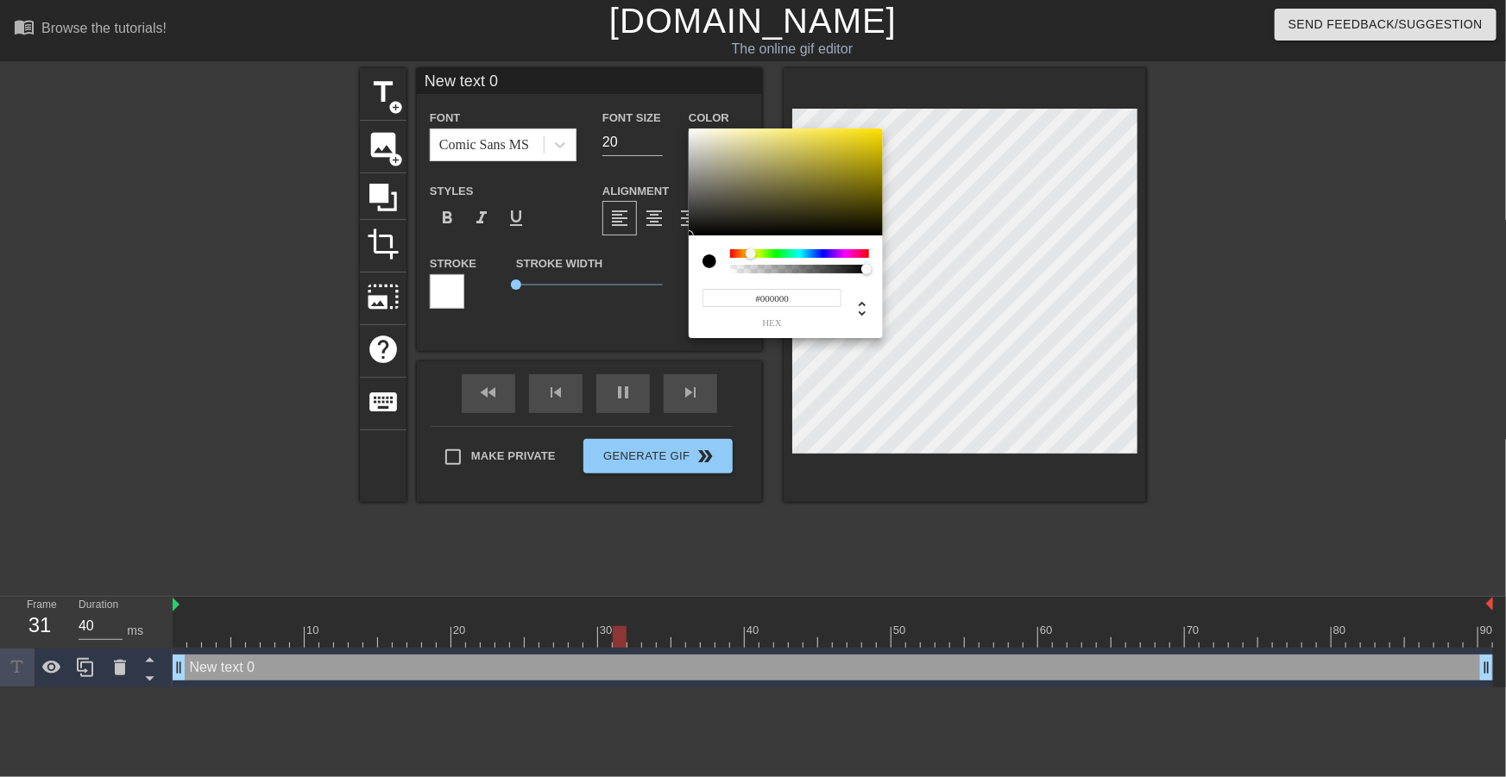
click at [751, 256] on div at bounding box center [799, 253] width 139 height 9
drag, startPoint x: 859, startPoint y: 148, endPoint x: 932, endPoint y: 92, distance: 91.6
click at [932, 92] on div "#FFE000 hex" at bounding box center [753, 388] width 1506 height 777
type input "#F6FF00"
click at [754, 255] on div at bounding box center [754, 254] width 10 height 10
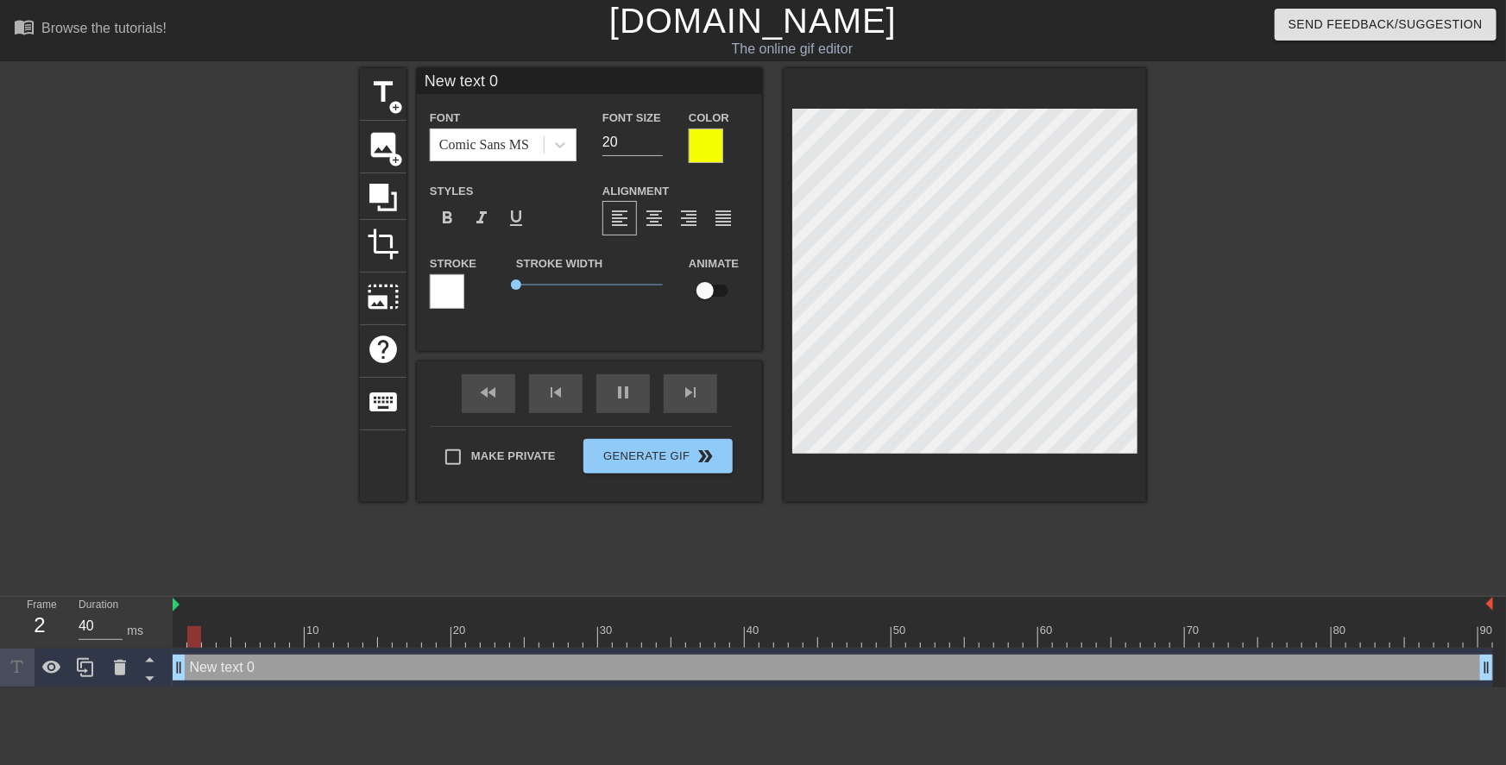
scroll to position [2, 2]
paste textarea "You better hurry up and fill this pussy up or you’re going to miss the bus."
type textarea "You better hurry up and fill this pussy up or you’re going to miss the bus. tex…"
type input "You better hurry up and fill this pussy up or you’re going to miss the bus. tex…"
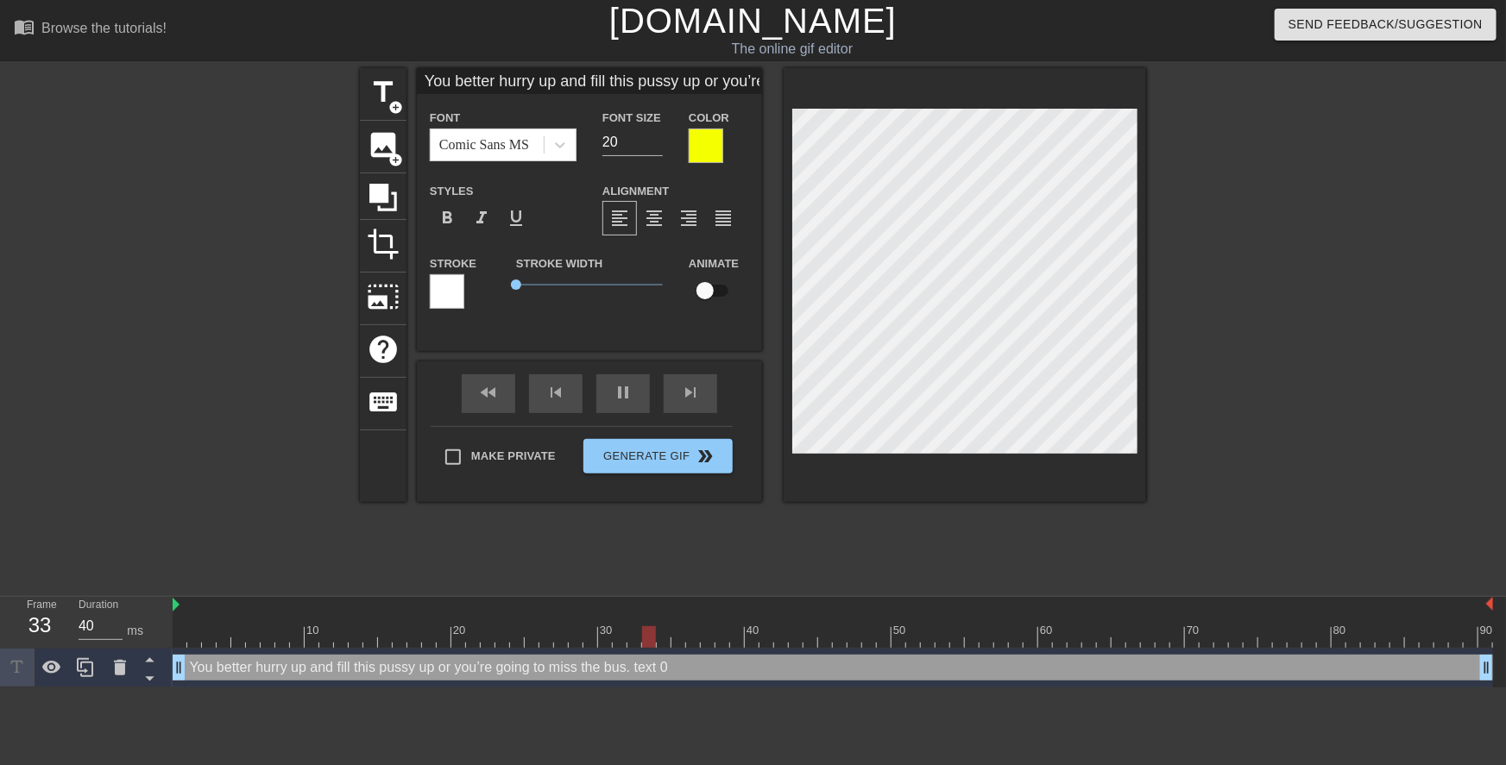
click at [776, 264] on div "title add_circle image add_circle crop photo_size_select_large help keyboard Yo…" at bounding box center [753, 285] width 786 height 434
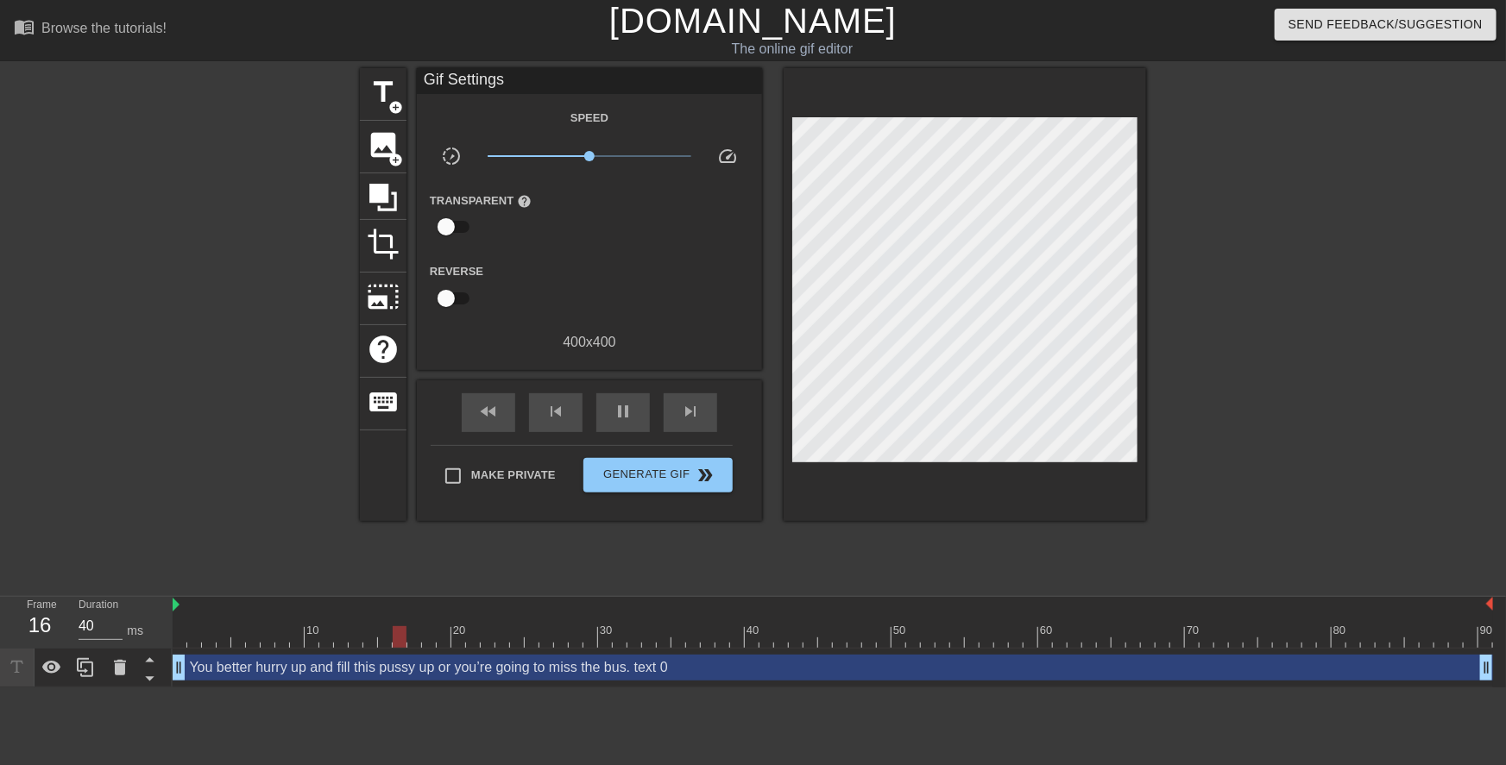
drag, startPoint x: 1280, startPoint y: 341, endPoint x: 1142, endPoint y: 328, distance: 138.7
click at [1280, 341] on div at bounding box center [1296, 327] width 259 height 518
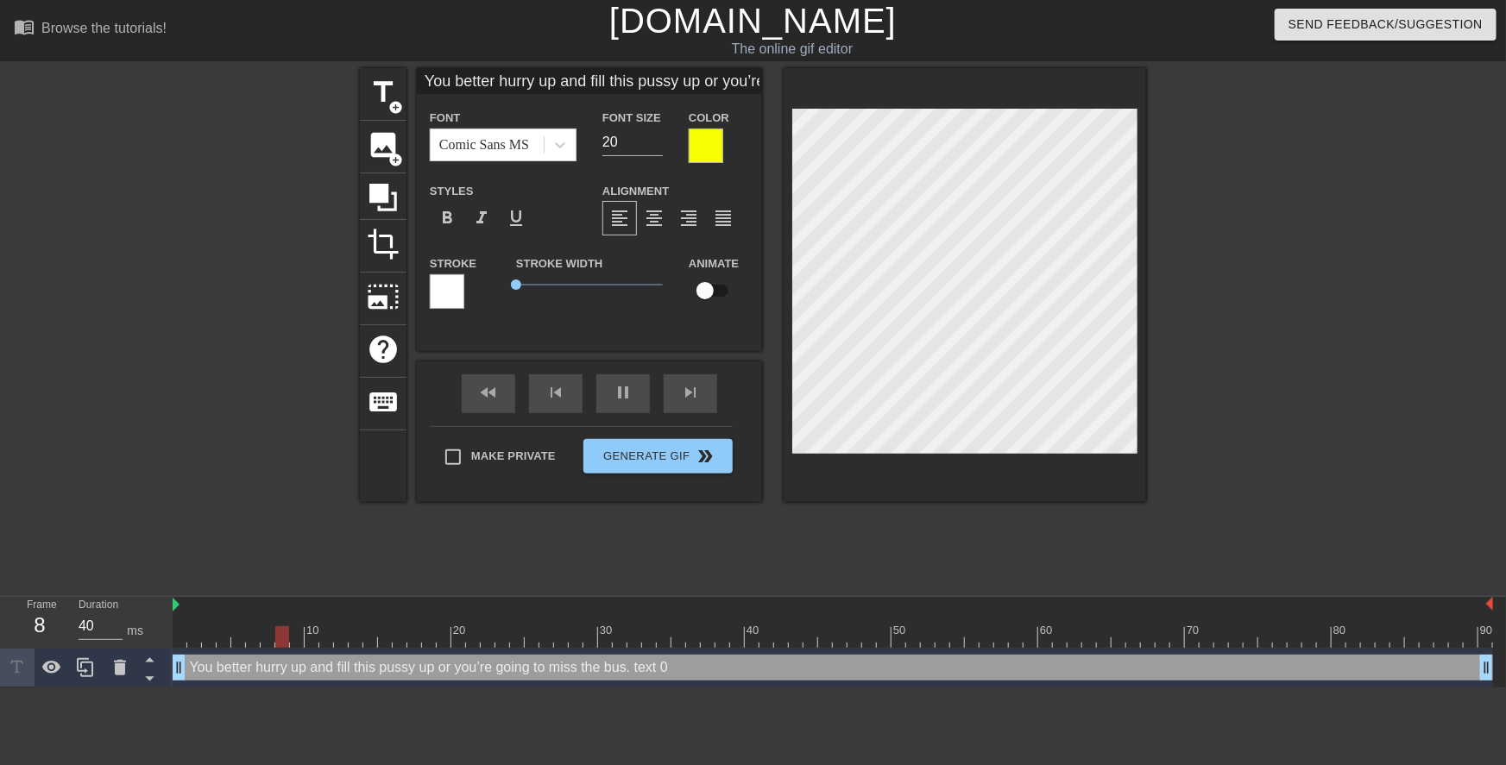
type input "You better hurry upand fill this pussy up or you’re going to miss the bus. text…"
type textarea "You better hurry upand fill this pussy up or you’re going to miss the bus. text…"
type input "You better hurry upand fill this pussy up or you’re going to miss the bus. text…"
type textarea "You better hurry up and fill this pussy up or you’re going to miss the bus. tex…"
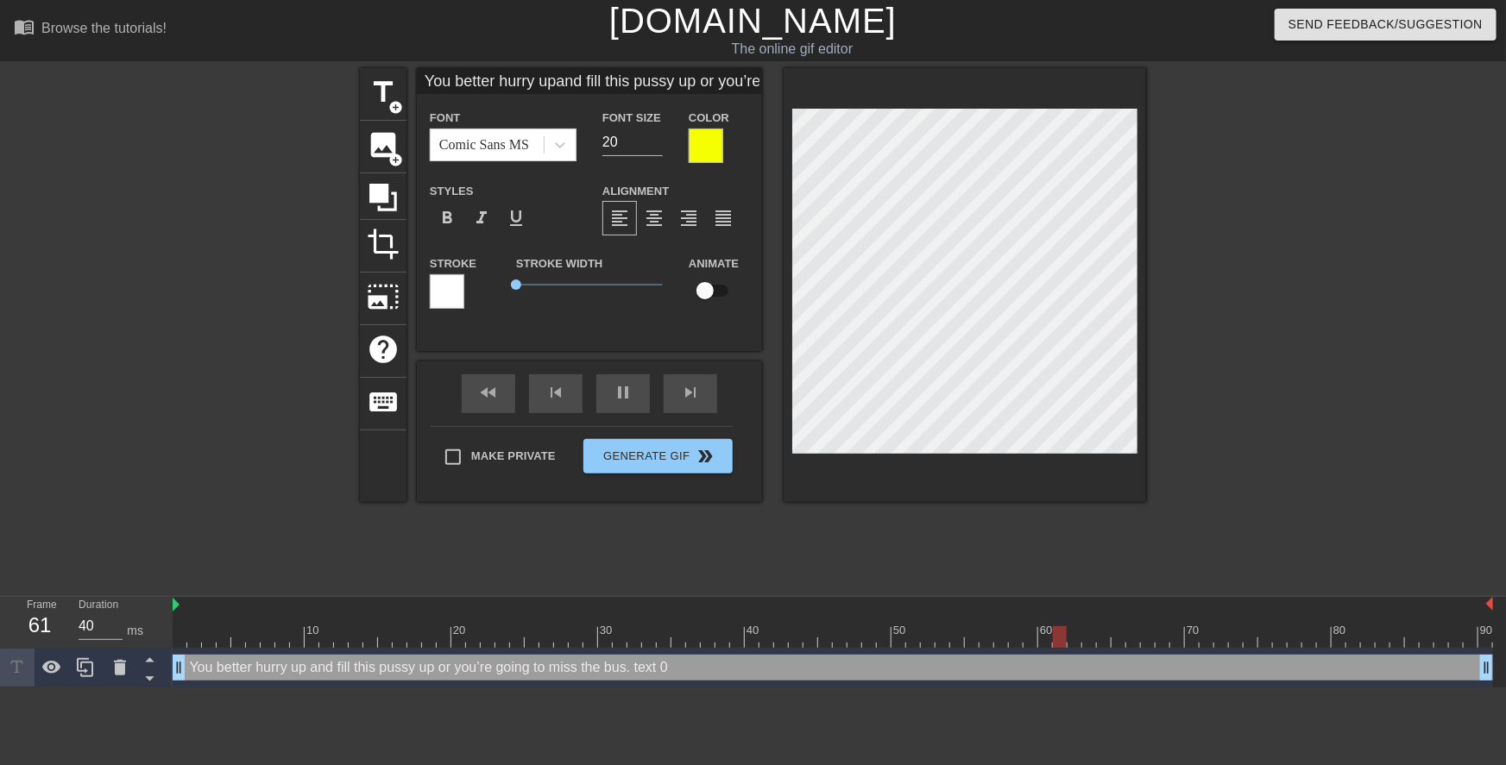
type input "You better hurry upand fill this pussy upor you’re going to miss the bus. text 0"
type textarea "You better hurry up and fill this pussy upor you’re going to miss the bus. text…"
type input "You better hurry upand fill this pussy upor you’re going to miss the bus. text 0"
type textarea "You better hurry up and fill this pussy up or you’re going to miss the bus. tex…"
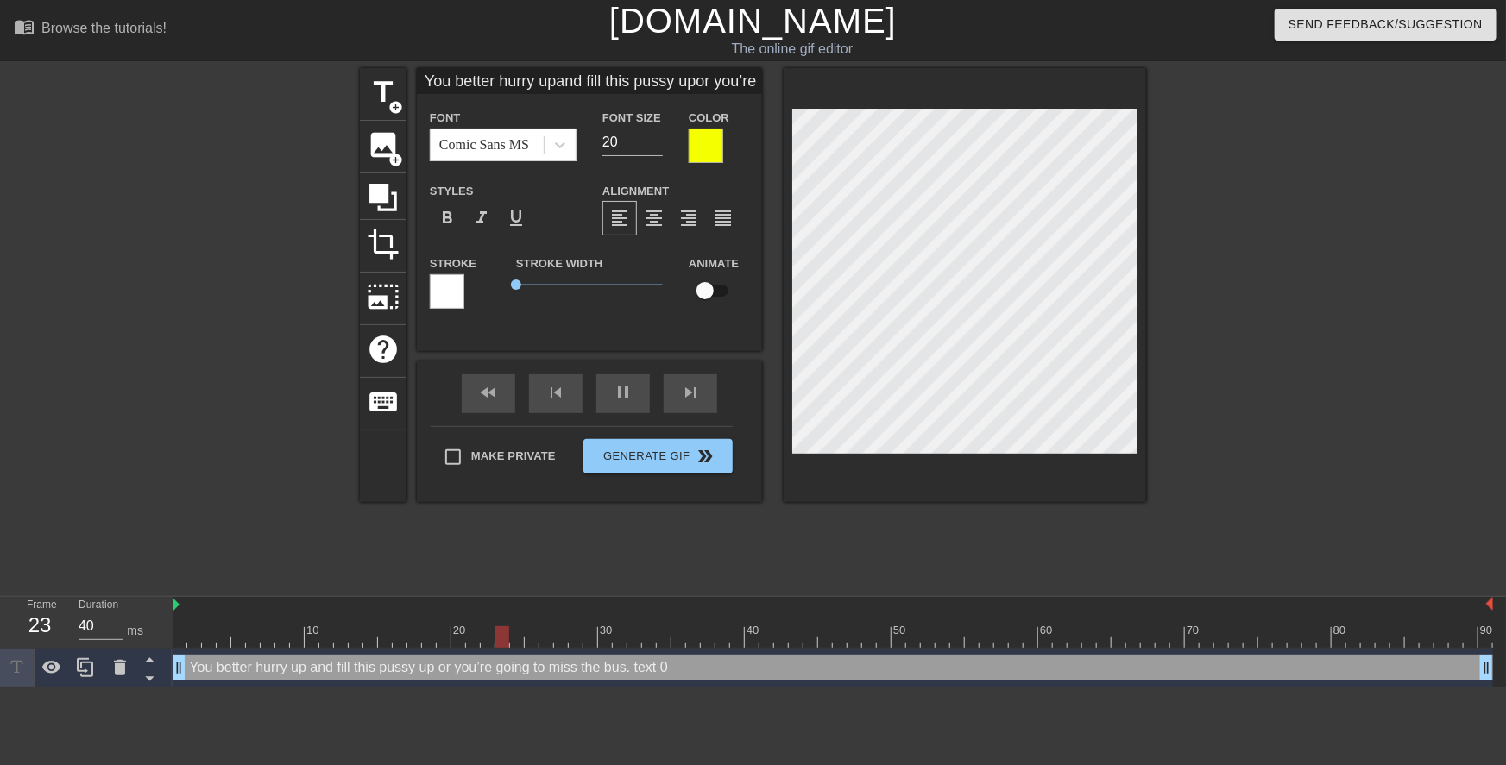
type input "You better hurry upand fill this pussy upor you’re going tomiss the bus. text 0"
type textarea "You better hurry up and fill this pussy up or you’re going tomiss the bus. text…"
type input "You better hurry upand fill this pussy upor you’re going tomiss the bus. text 0"
type textarea "You better hurry up and fill this pussy up or you’re going to miss the bus. tex…"
type input "You better hurry upand fill this pussy upor you’re going tomiss the bus."
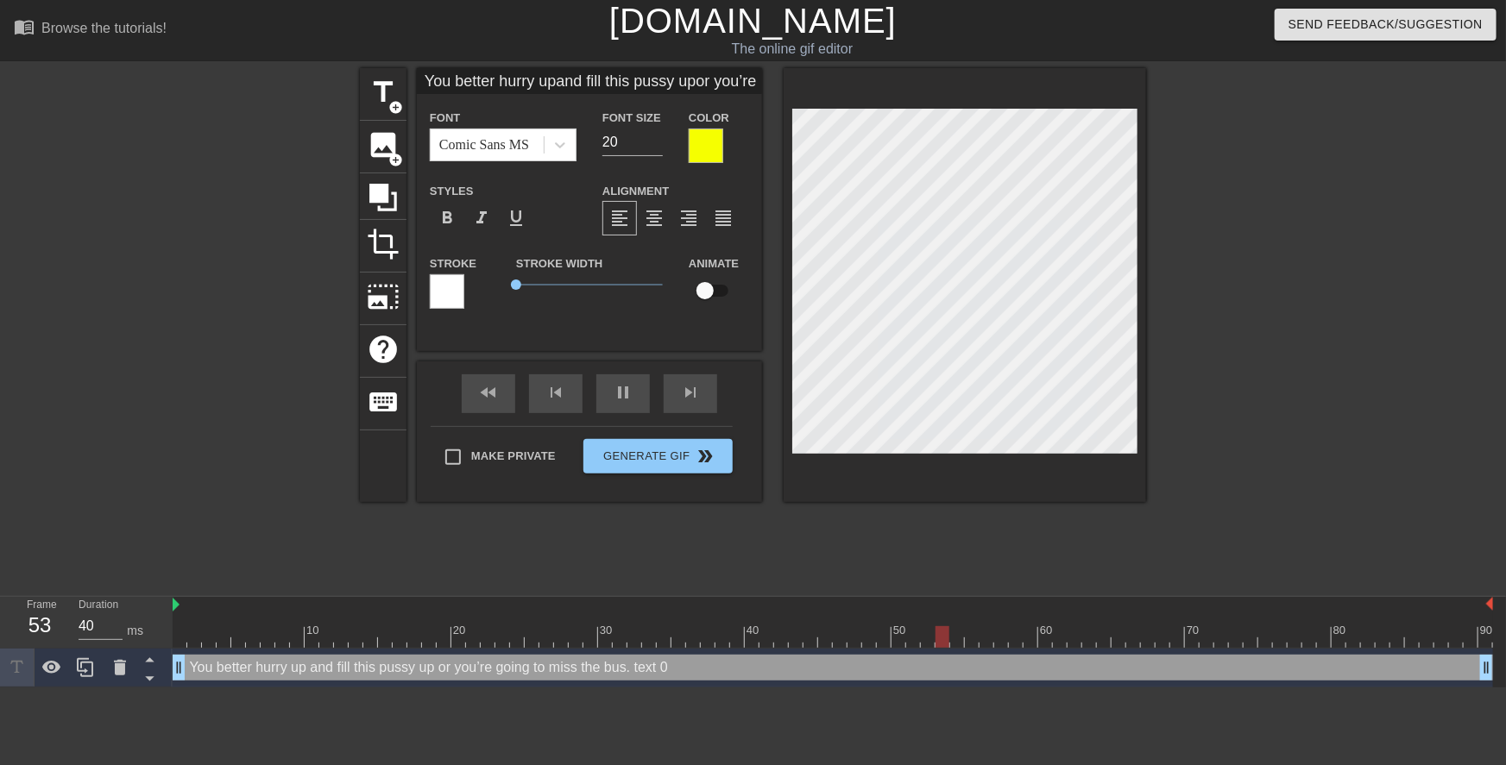
type textarea "You better hurry up and fill this pussy up or you’re going to miss the bus."
type input "You better hurry upand fill this pussy upor you’re going tomiss the bus."
type textarea "You better hurry up and fill this pussy up or you’re going to miss the bus."
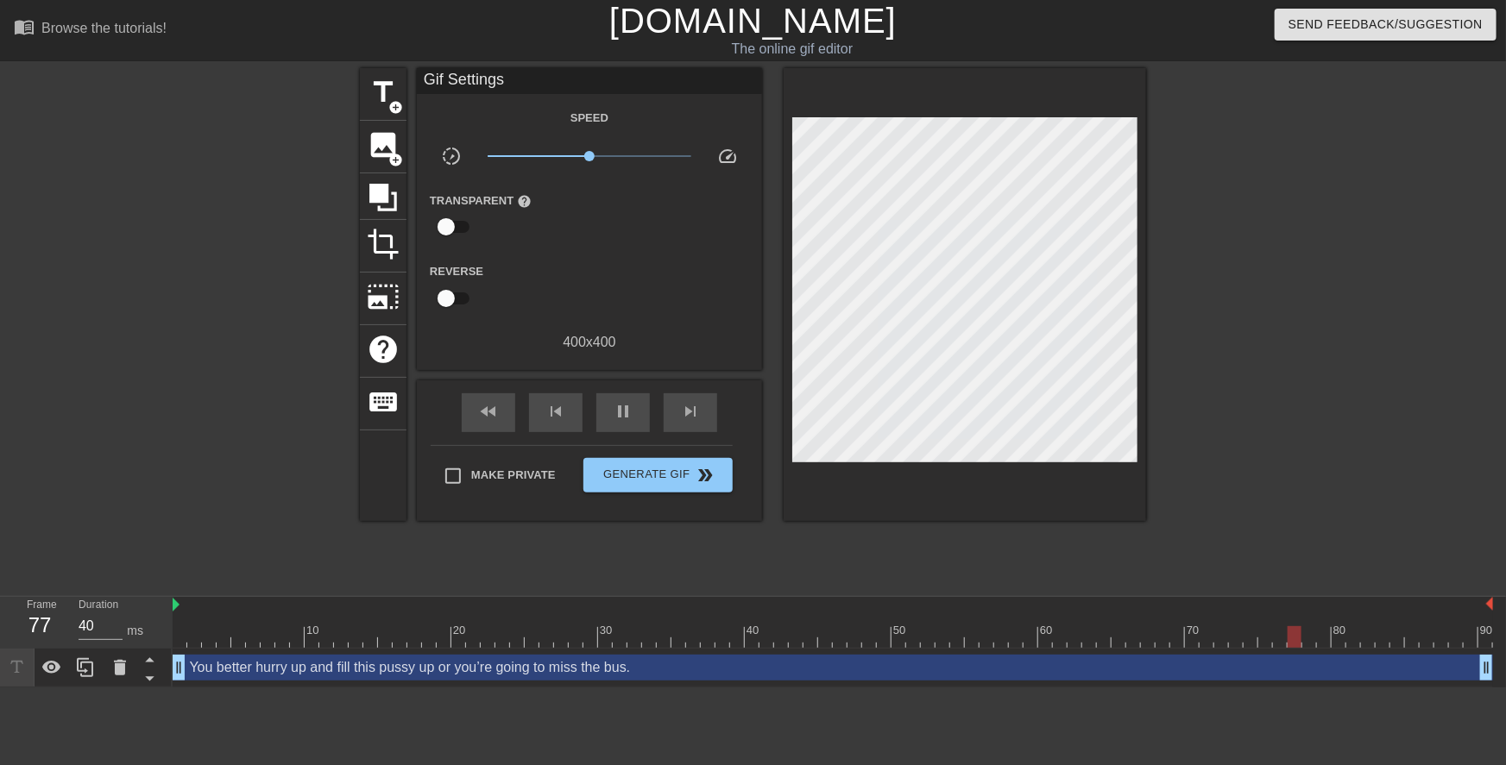
drag, startPoint x: 1277, startPoint y: 349, endPoint x: 1139, endPoint y: 349, distance: 138.1
click at [1274, 348] on div at bounding box center [1296, 327] width 259 height 518
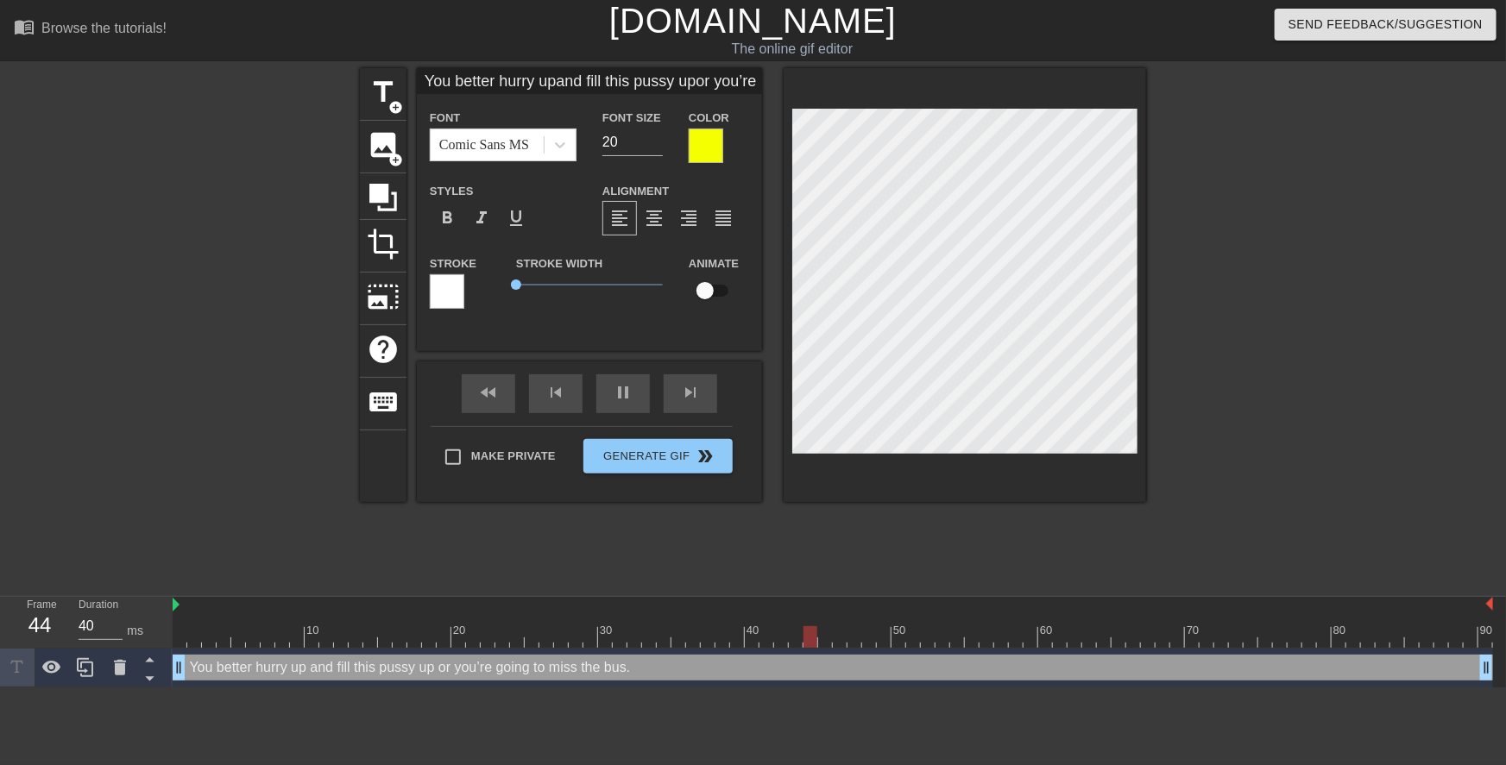
click at [1245, 322] on div at bounding box center [1296, 327] width 259 height 518
click at [1215, 294] on div at bounding box center [1296, 327] width 259 height 518
paste textarea "The moment his parents left, Mrs. Fox made the teen give her what her 44 year o…"
type input "The moment his parents left, Mrs. Fox made the teen give her what her 44 year o…"
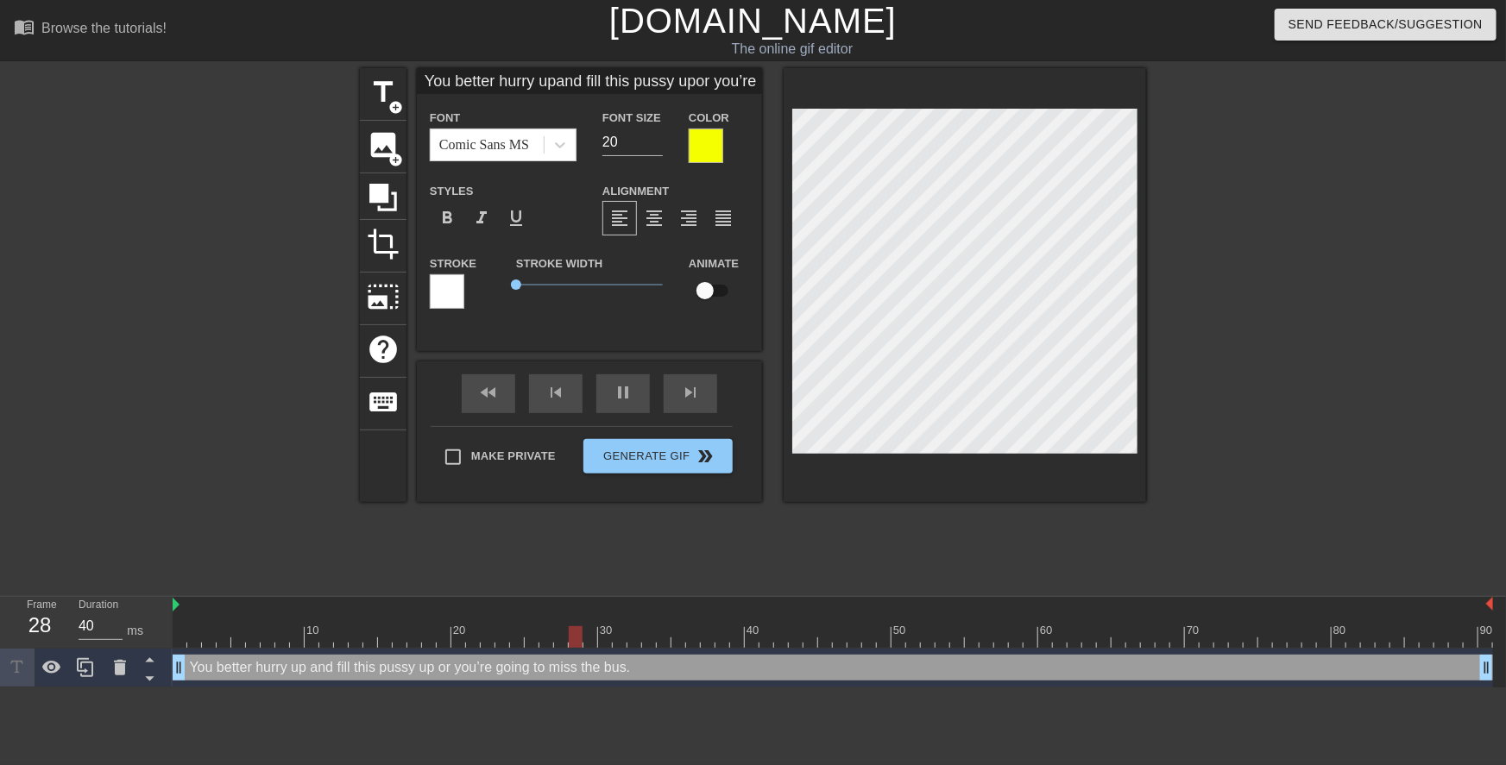
type textarea "The moment his parents left, Mrs. Fox made the teen give her what her 44 year o…"
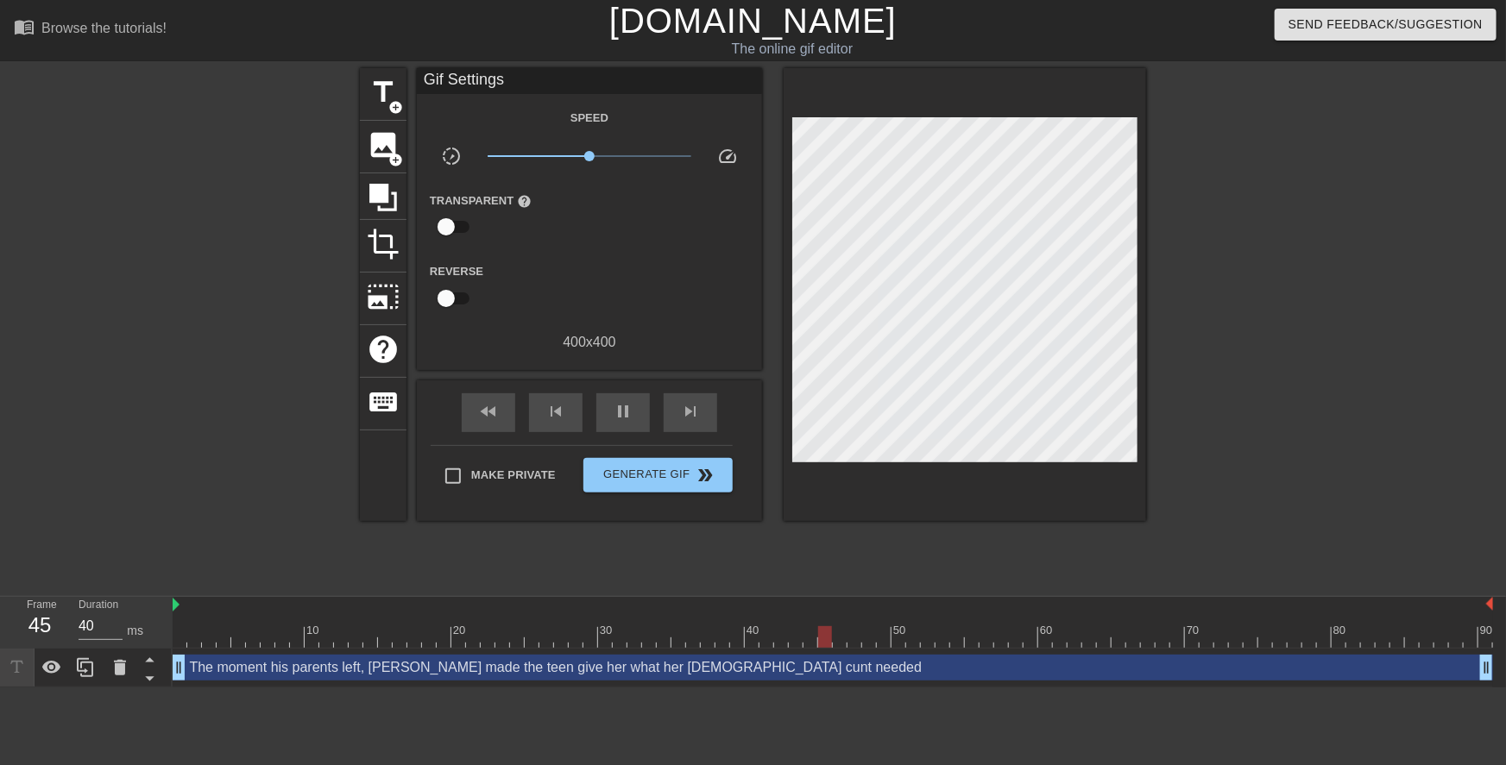
click at [1203, 328] on div at bounding box center [1296, 327] width 259 height 518
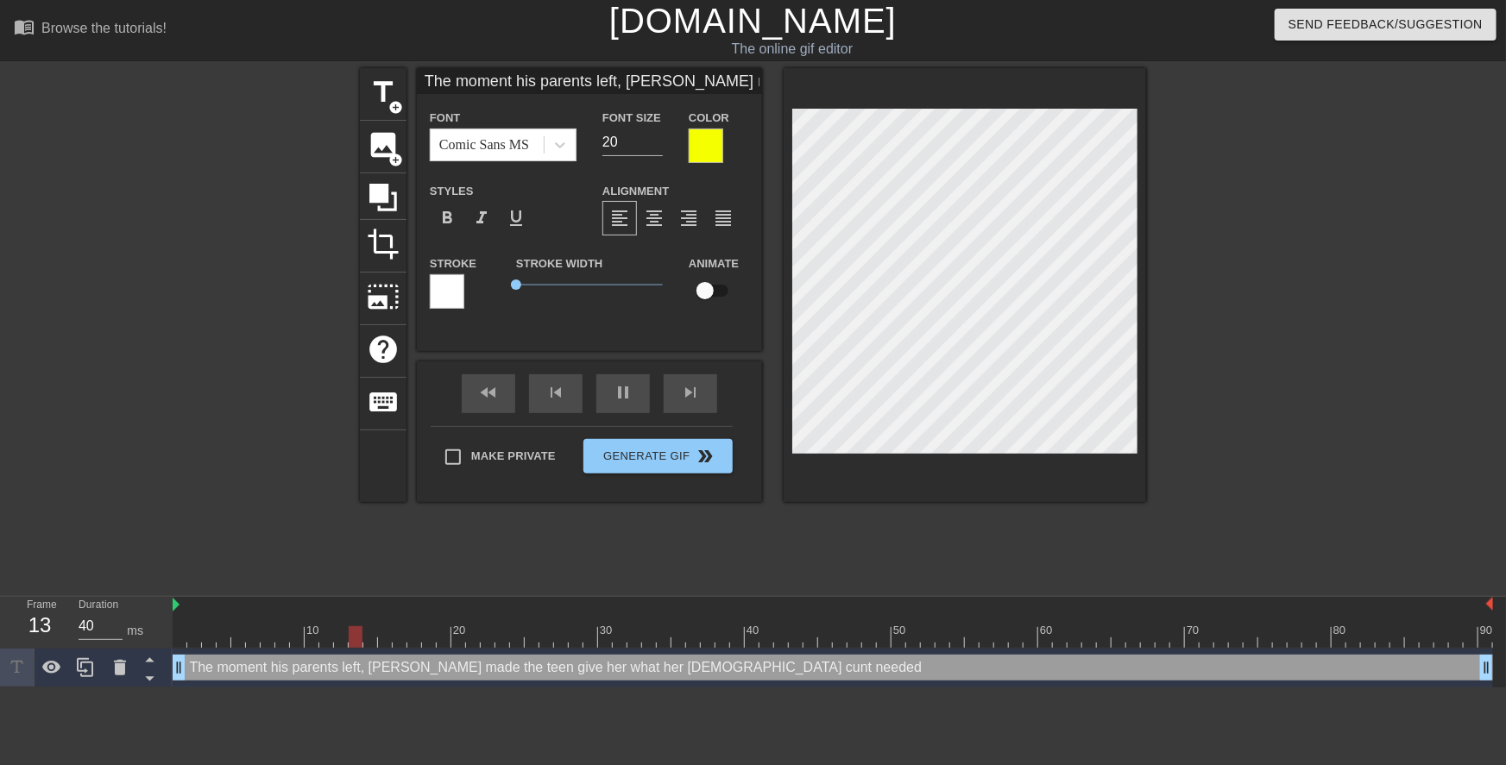
click at [1163, 260] on div "title add_circle image add_circle crop photo_size_select_large help keyboard Th…" at bounding box center [753, 327] width 1506 height 518
type input "The moment his parentsleft, Mrs. Fox made the teen give her what her 44 year ol…"
type textarea "The moment his parentsleft, Mrs. Fox made the teen give her what her 44 year ol…"
type input "The moment his parentsleft, Mrs. Fox made the teen give her what her 44 year ol…"
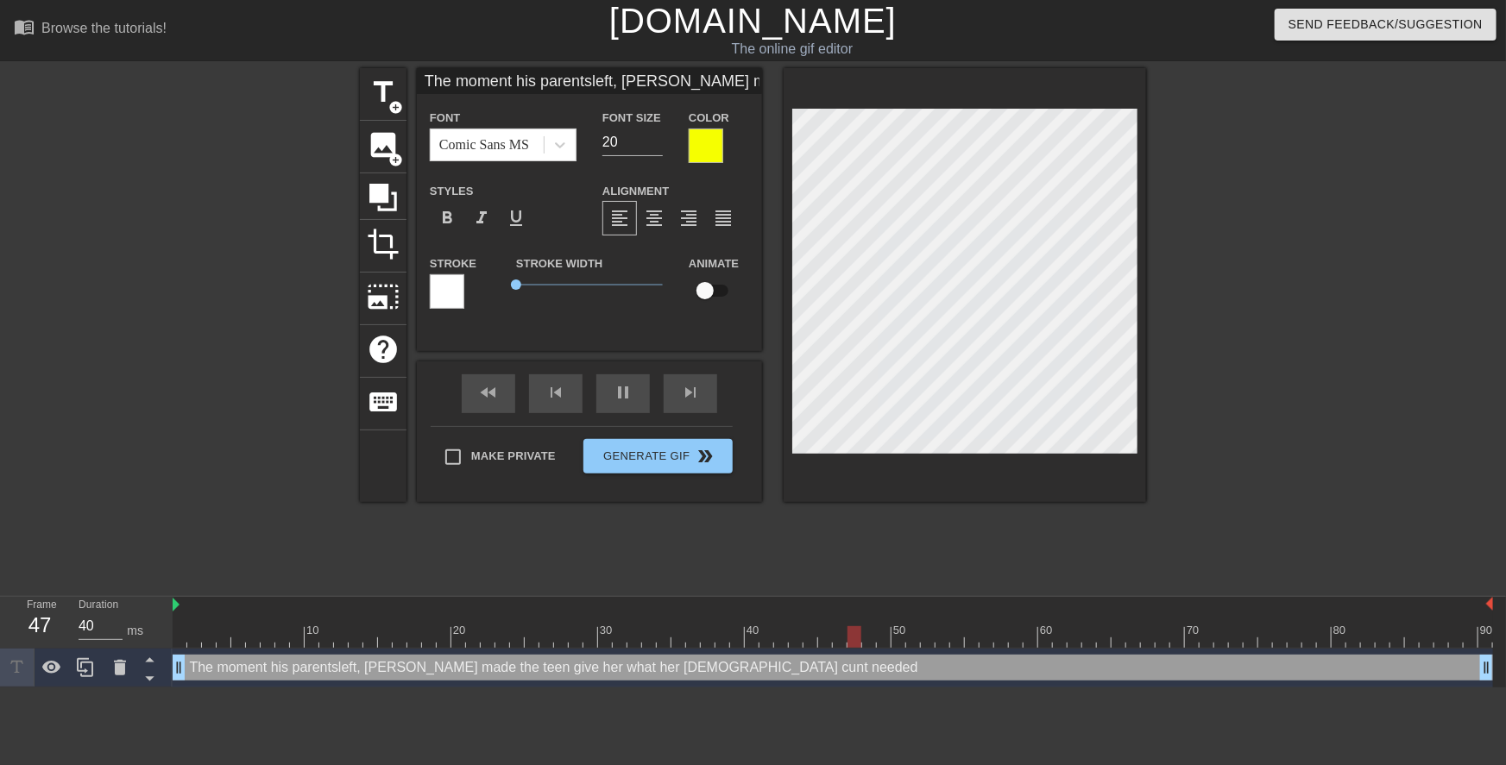
type textarea "The moment his parents left, Mrs. Fox made the teen give her what her 44 year o…"
click at [1208, 302] on div at bounding box center [1296, 327] width 259 height 518
type input "The moment his parentsw, Mrs. Fox made the teen give her what her 44 year old c…"
type textarea "The moment his parents w, Mrs. Fox made the teen give her what her 44 year old …"
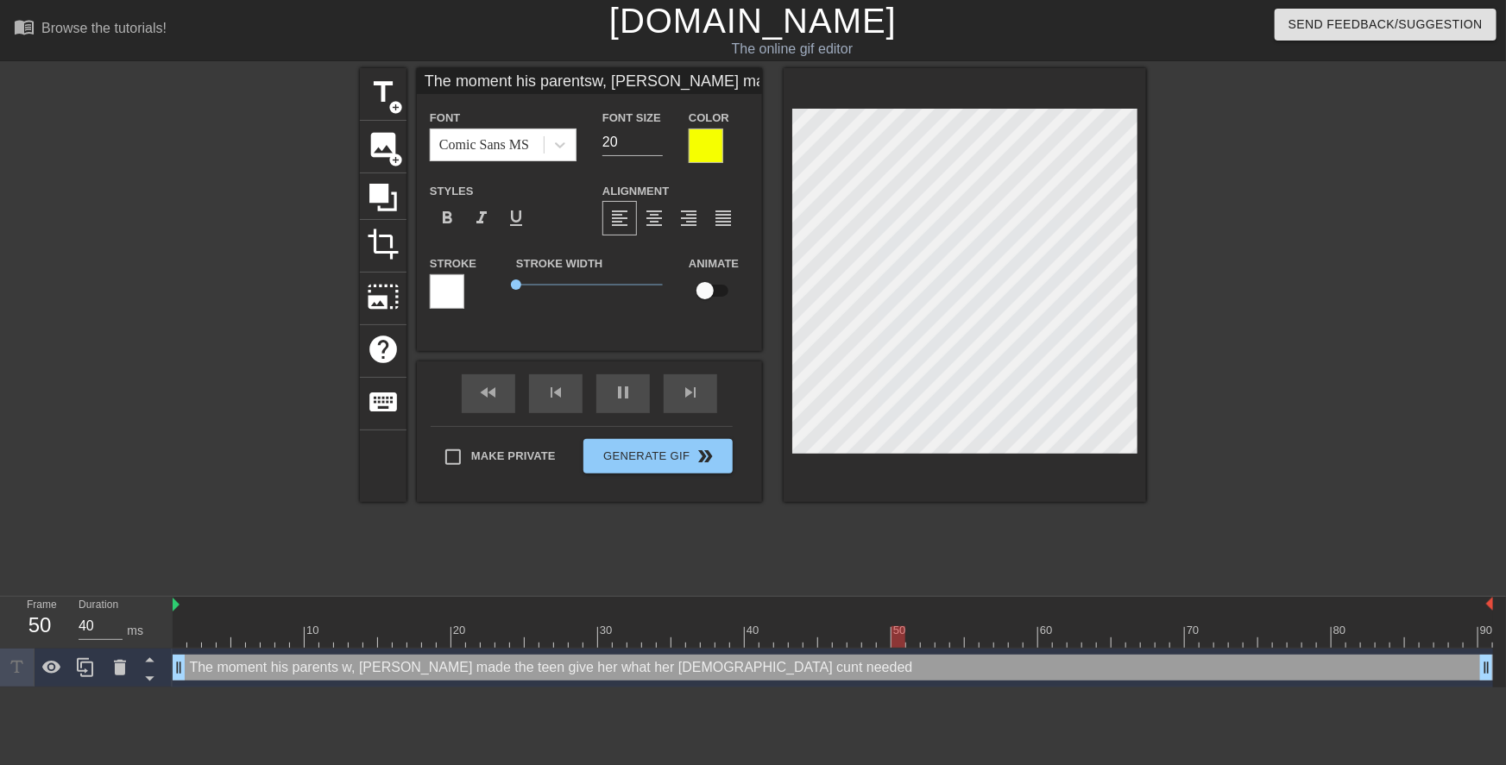
type input "The moment his parentswe, Mrs. Fox made the teen give her what her 44 year old …"
type textarea "The moment his parents we, Mrs. Fox made the teen give her what her 44 year old…"
type input "The moment his parentswen, Mrs. Fox made the teen give her what her 44 year old…"
type textarea "The moment his parents wen, Mrs. Fox made the teen give her what her 44 year ol…"
type input "The moment his parentswent, Mrs. Fox made the teen give her what her 44 year ol…"
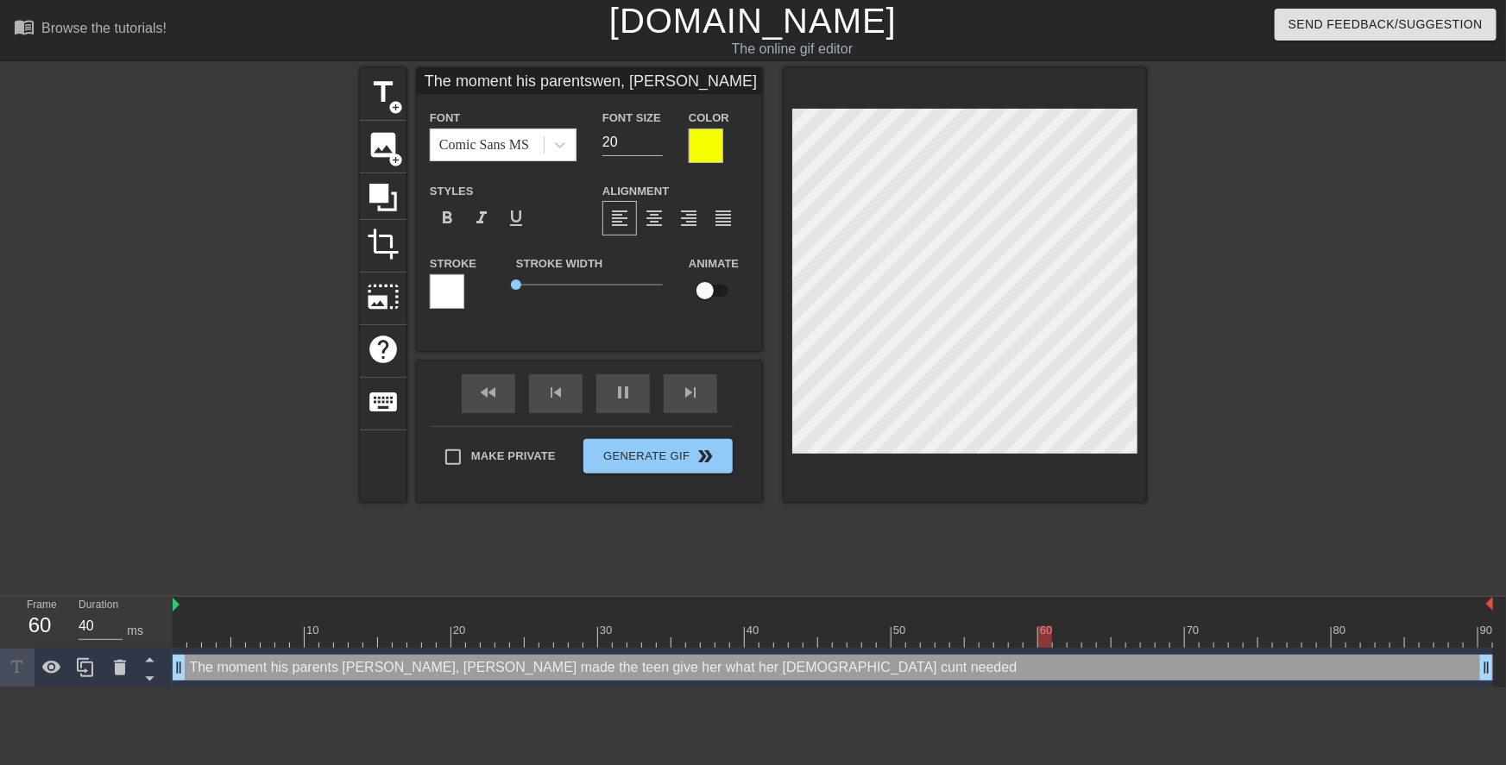
type textarea "The moment his parents went, Mrs. Fox made the teen give her what her 44 year o…"
type input "The moment his parentswent , Mrs. Fox made the teen give her what her 44 year o…"
type textarea "The moment his parents went , Mrs. Fox made the teen give her what her 44 year …"
type input "The moment his parentswent o, Mrs. Fox made the teen give her what her 44 year …"
type textarea "The moment his parents went o, Mrs. Fox made the teen give her what her 44 year…"
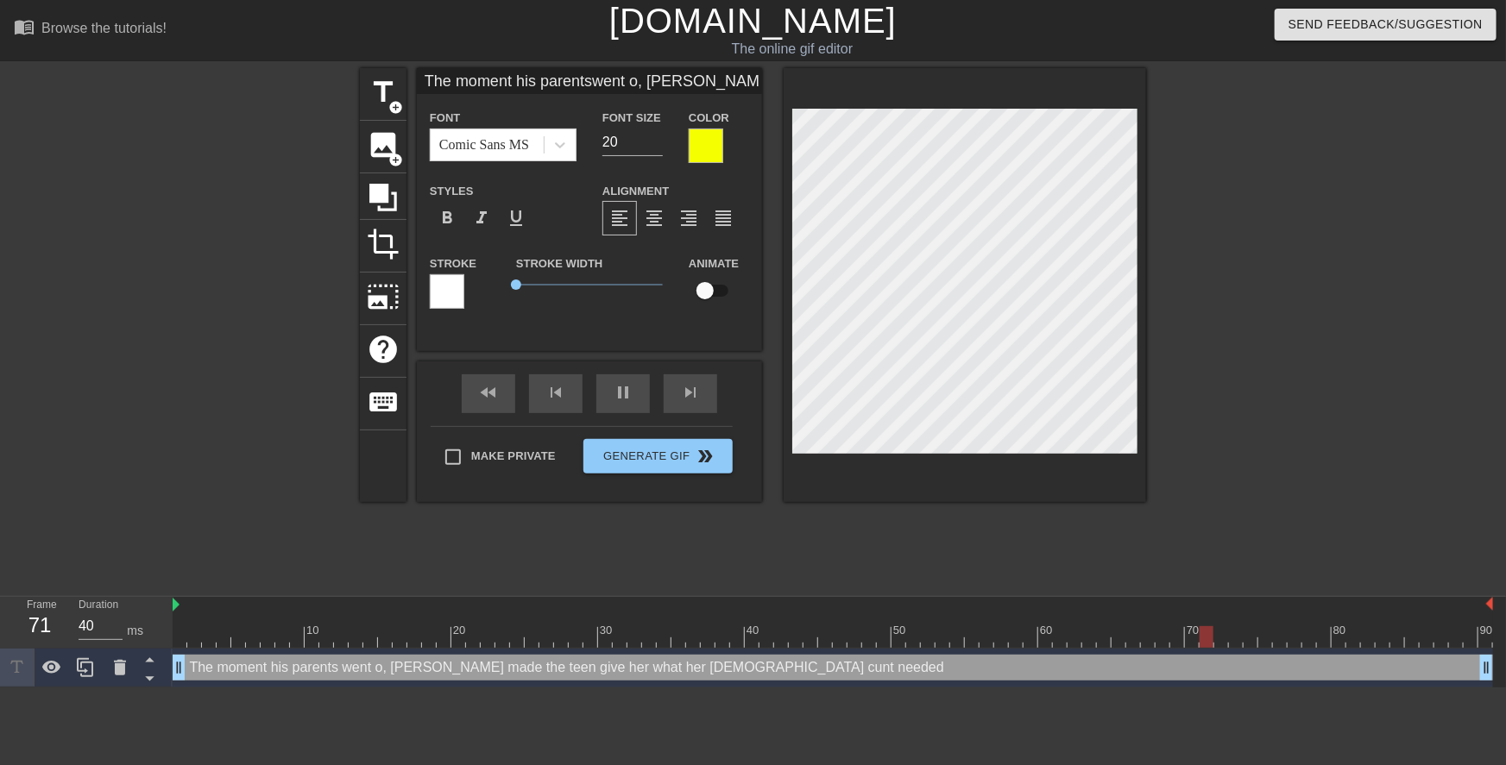
type input "The moment his parentswent ou, Mrs. Fox made the teen give her what her 44 year…"
type textarea "The moment his parents went ou, Mrs. Fox made the teen give her what her 44 yea…"
type input "The moment his parentswent out, Mrs. Fox made the teen give her what her 44 yea…"
type textarea "The moment his parents went out, Mrs. Fox made the teen give her what her 44 ye…"
type input "The moment his parentswent out , Mrs. Fox made the teen give her what her 44 ye…"
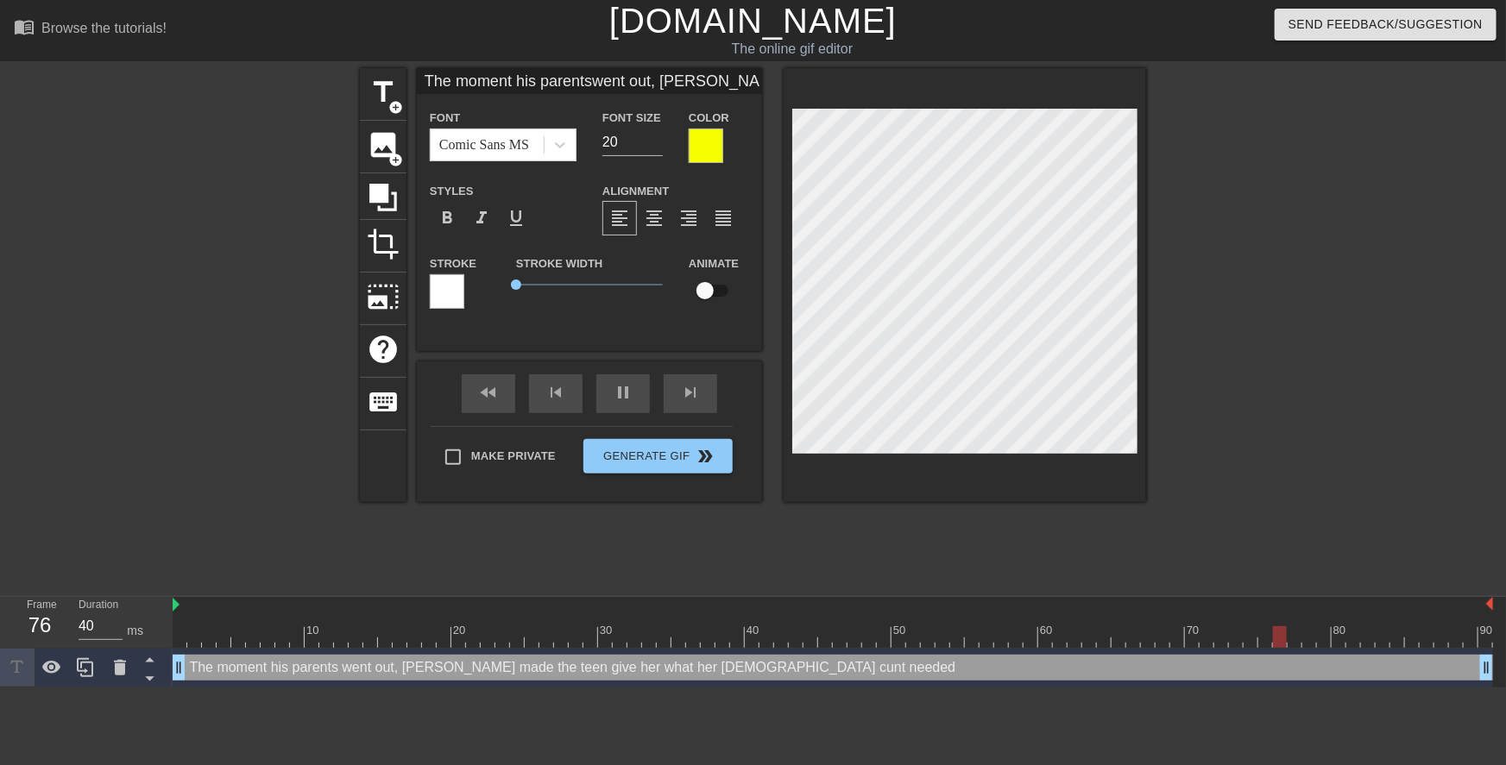
type textarea "The moment his parents went out , Mrs. Fox made the teen give her what her 44 y…"
type input "The moment his parentswent out t, Mrs. Fox made the teen give her what her 44 y…"
type textarea "The moment his parents went out t, Mrs. Fox made the teen give her what her 44 …"
type input "The moment his parentswent out th, Mrs. Fox made the teen give her what her 44 …"
type textarea "The moment his parents went out th, Mrs. Fox made the teen give her what her 44…"
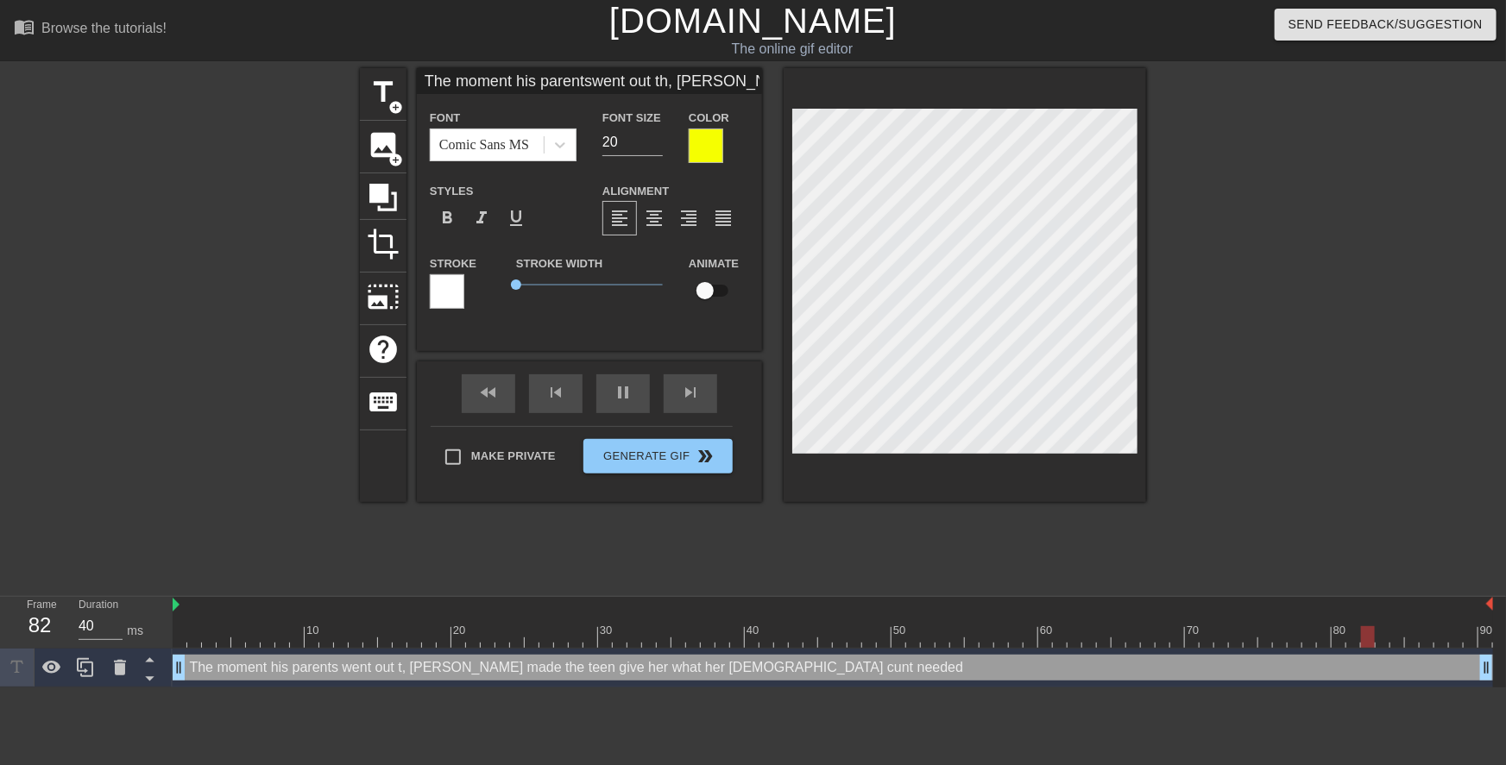
type input "The moment his parentswent out the, Mrs. Fox made the teen give her what her 44…"
type textarea "The moment his parents went out the, Mrs. Fox made the teen give her what her 4…"
type input "The moment his parentswent out the , Mrs. Fox made the teen give her what her 4…"
type textarea "The moment his parents went out the , Mrs. Fox made the teen give her what her …"
type input "The moment his parentswent out the f, Mrs. Fox made the teen give her what her …"
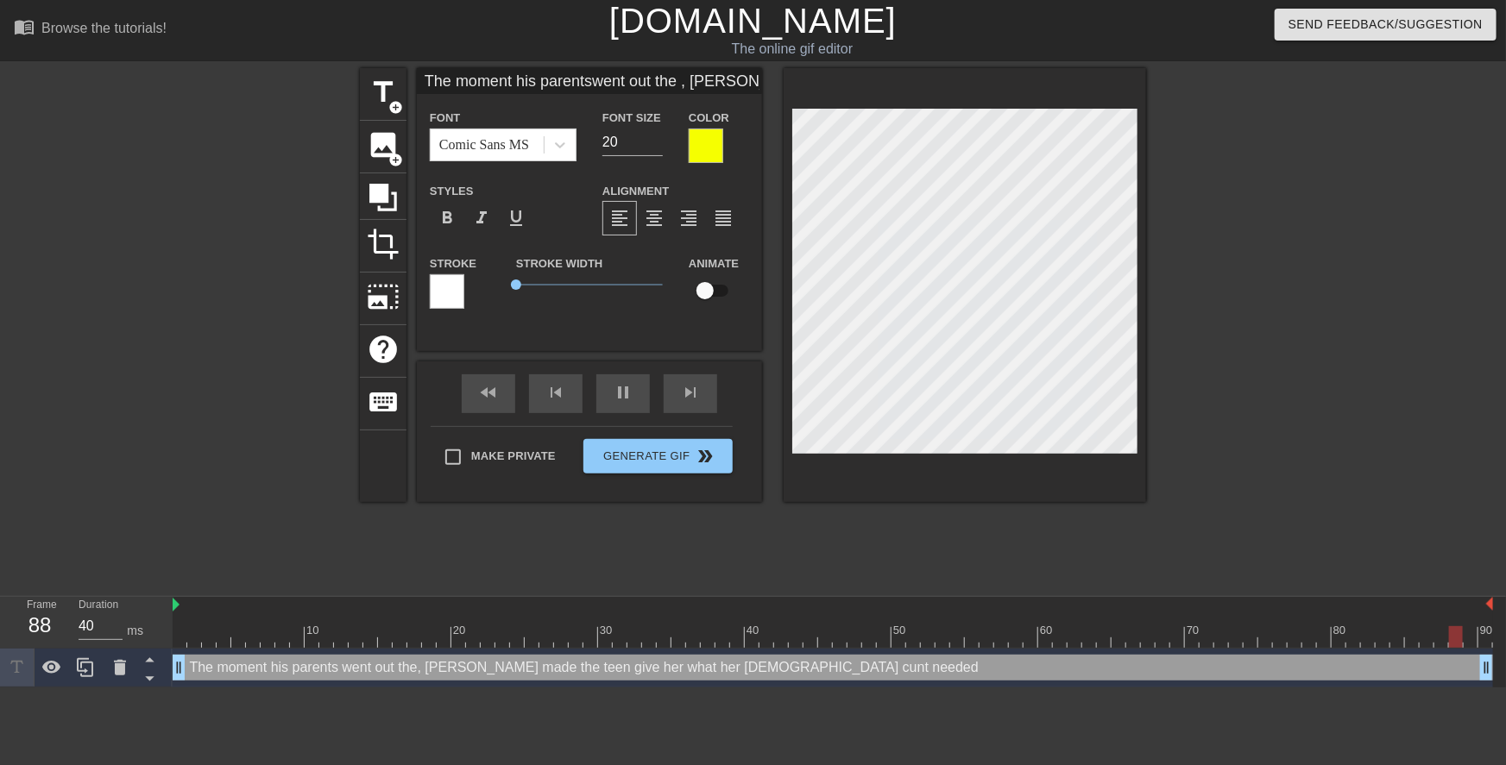
type textarea "The moment his parents went out the f, Mrs. Fox made the teen give her what her…"
type input "The moment his parentswent out the fr, Mrs. Fox made the teen give her what her…"
type textarea "The moment his parents went out the fr, Mrs. Fox made the teen give her what he…"
type input "The moment his parentswent out the fro, Mrs. Fox made the teen give her what he…"
type textarea "The moment his parents went out the fro, Mrs. Fox made the teen give her what h…"
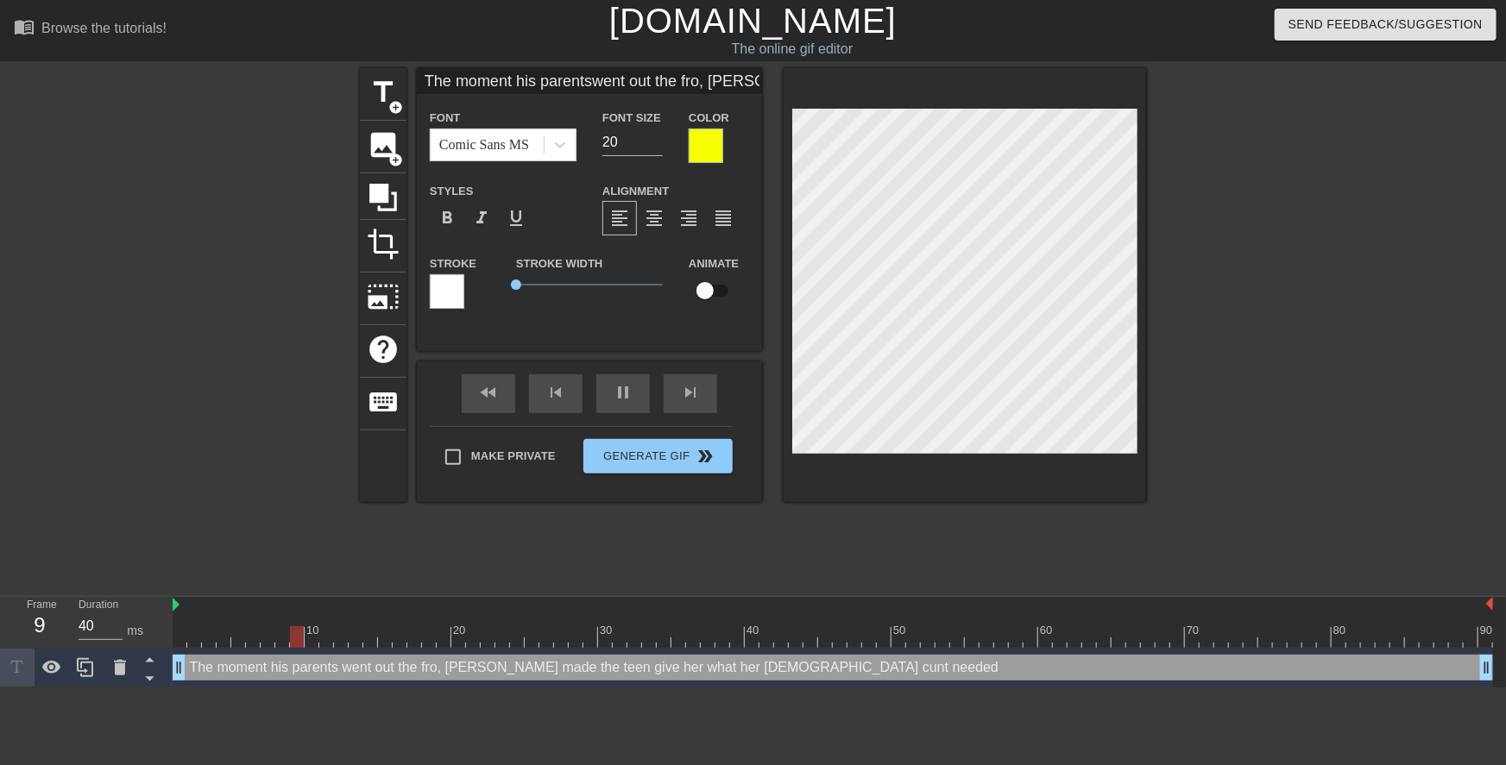
type input "The moment his parentswent out the fron, Mrs. Fox made the teen give her what h…"
type textarea "The moment his parents went out the fron, Mrs. Fox made the teen give her what …"
type input "The moment his parentswent out the front, Mrs. Fox made the teen give her what …"
type textarea "The moment his parents went out the front, Mrs. Fox made the teen give her what…"
type input "The moment his parentswent out the front , Mrs. Fox made the teen give her what…"
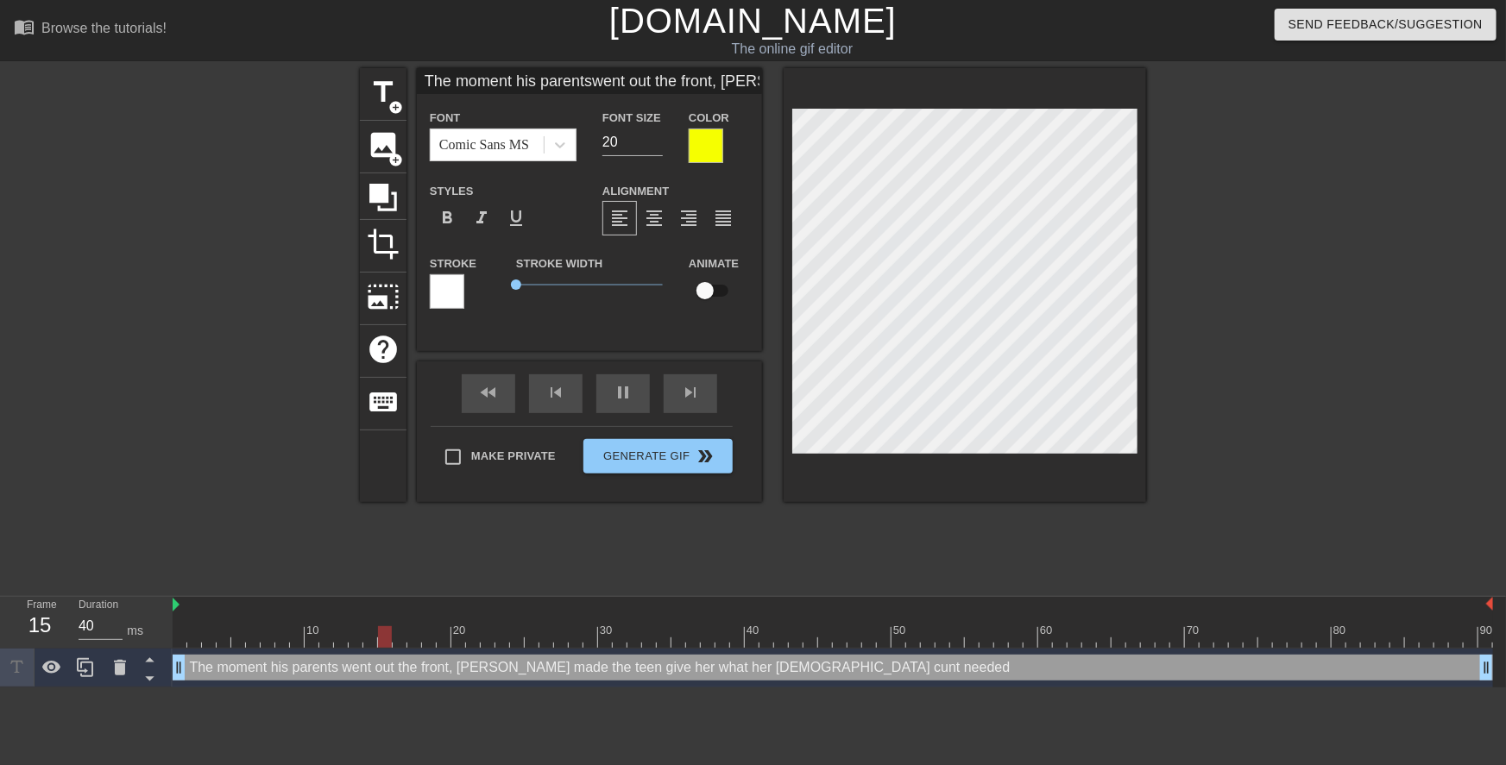
type textarea "The moment his parents went out the front , Mrs. Fox made the teen give her wha…"
type input "The moment his parentswent out the front d, Mrs. Fox made the teen give her wha…"
type textarea "The moment his parents went out the front d, Mrs. Fox made the teen give her wh…"
type input "The moment his parentswent out the front do, Mrs. Fox made the teen give her wh…"
type textarea "The moment his parents went out the front do, Mrs. Fox made the teen give her w…"
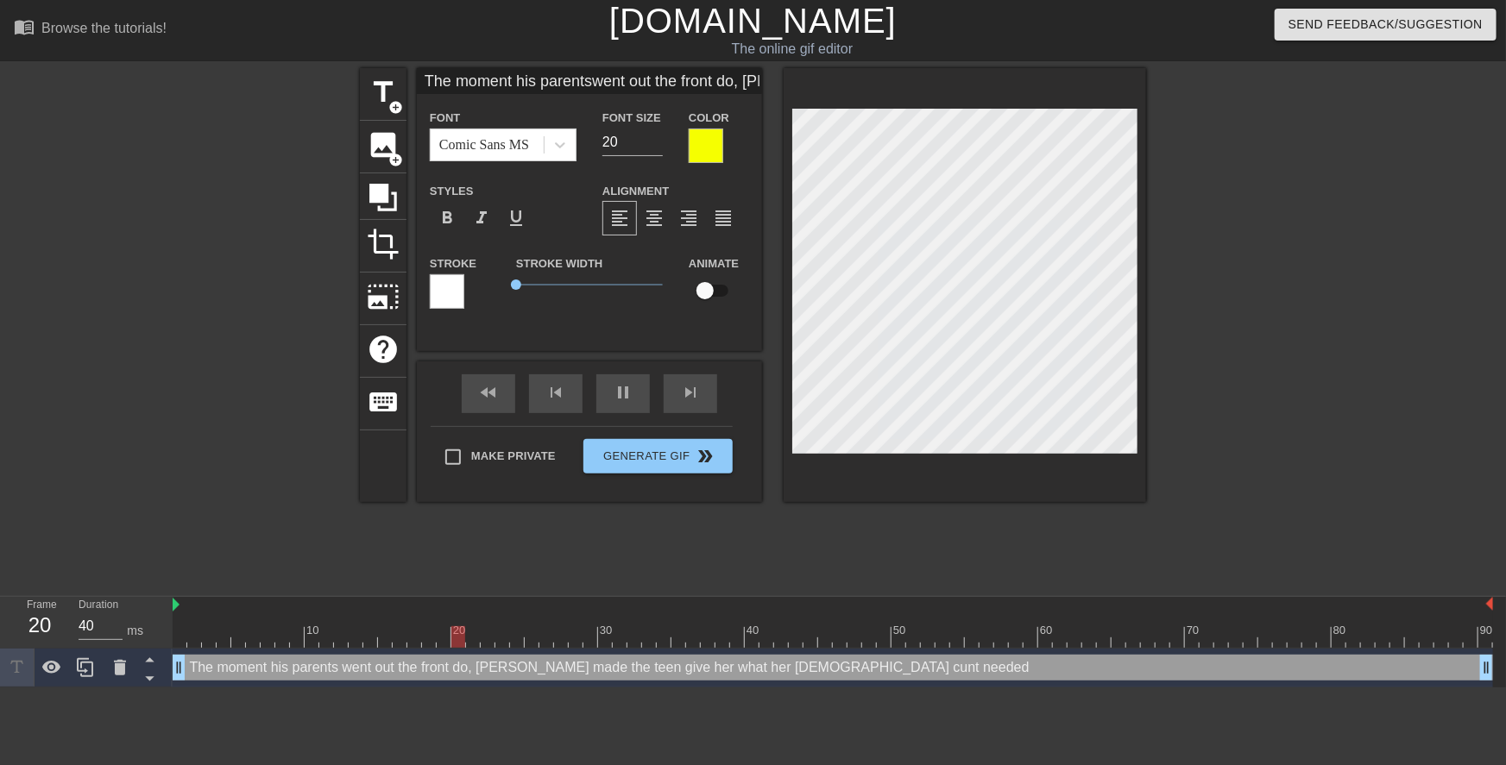
type input "The moment his parentswent out the front doo, Mrs. Fox made the teen give her w…"
type textarea "The moment his parents went out the front doo, Mrs. Fox made the teen give her …"
type input "The moment his parentswent out the front door, Mrs. Fox made the teen give her …"
type textarea "The moment his parents went out the front door, Mrs. Fox made the teen give her…"
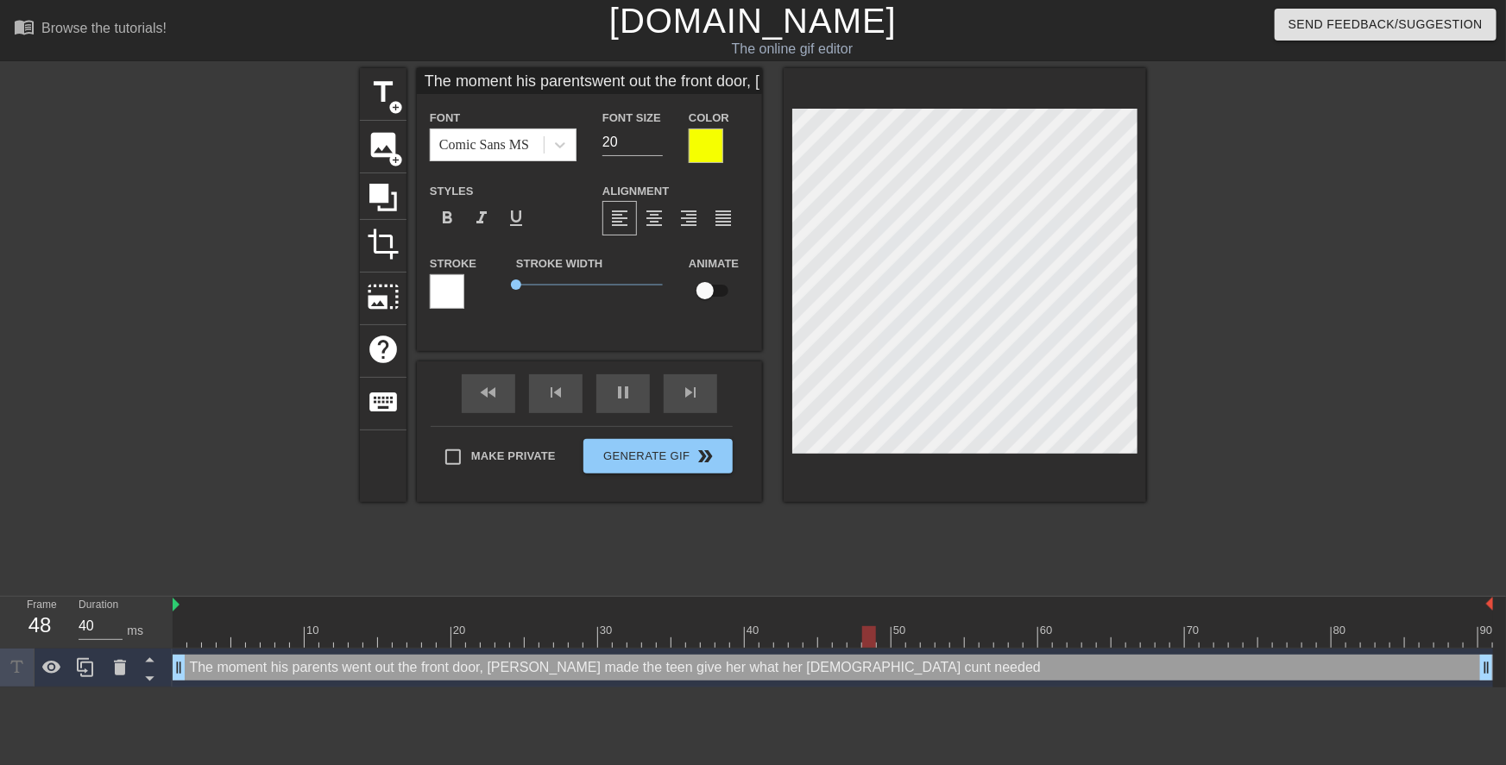
click at [1355, 348] on div at bounding box center [1296, 327] width 259 height 518
type input "The moment his parentswent out the front door,Mrs. Fox made the teen give her w…"
type textarea "The moment his parents went out the front door,Mrs. Fox made the teen give her …"
type input "The moment his parentswent out the front door,Mrs. Fox made the teen give her w…"
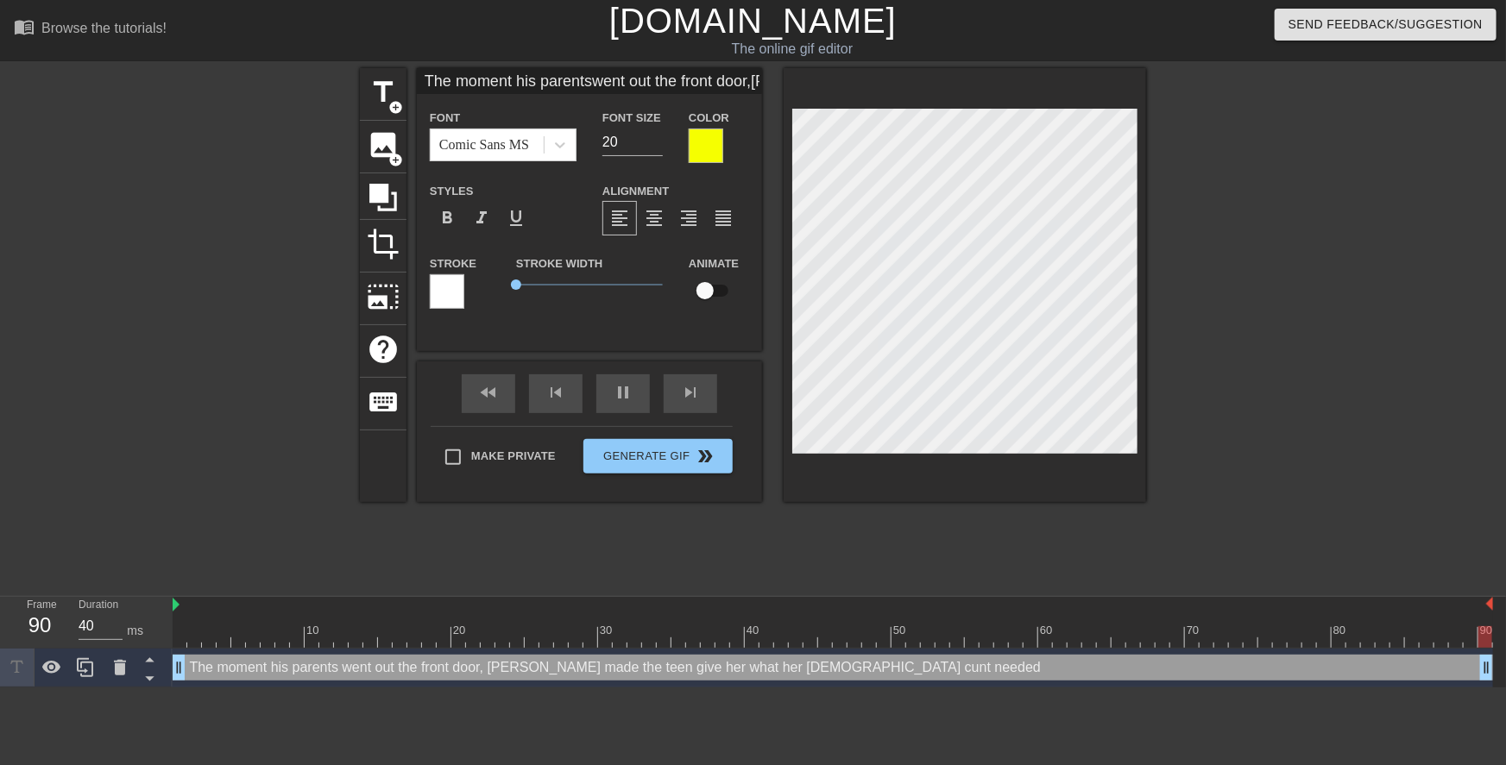
type textarea "The moment his parents went out the front door, Mrs. Fox made the teen give her…"
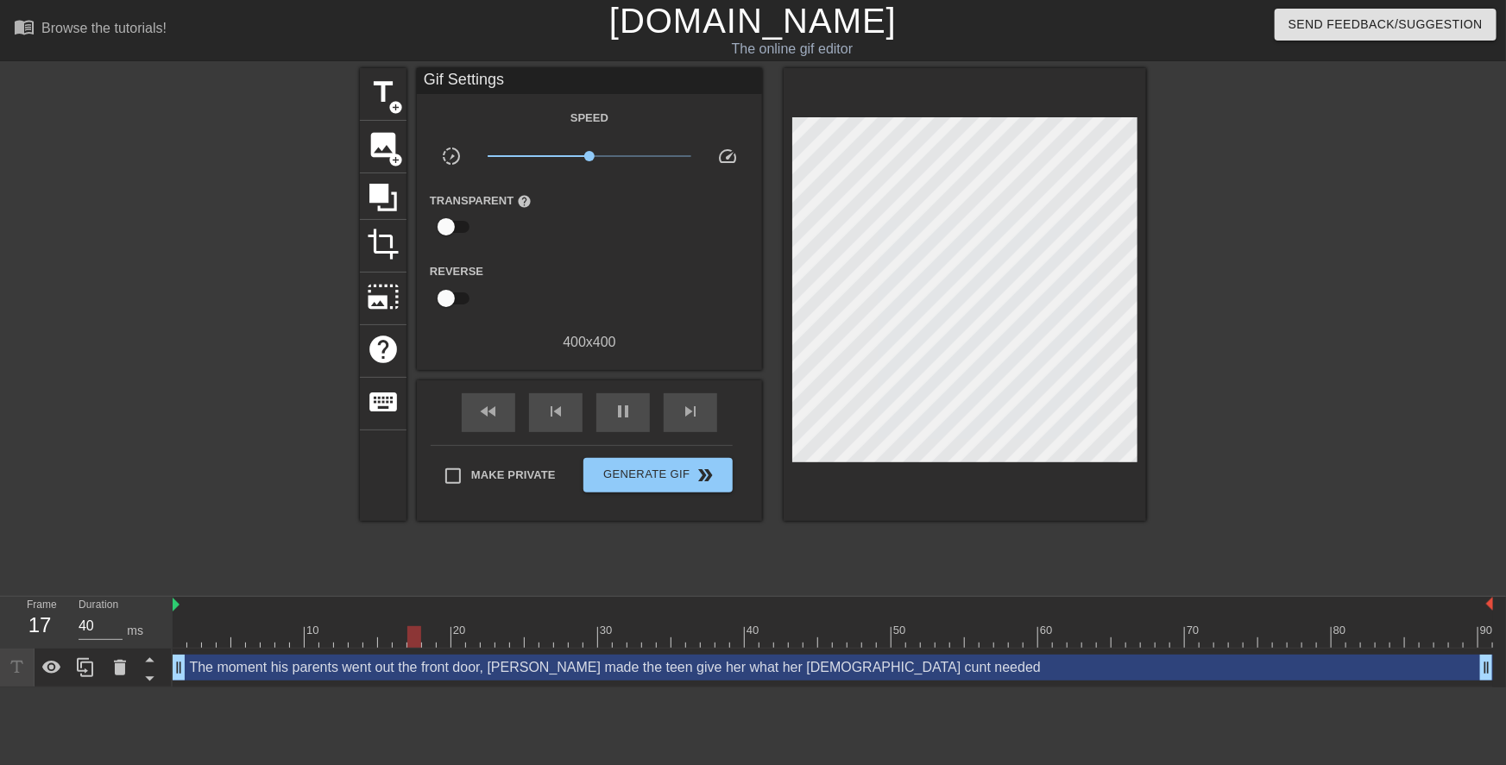
drag, startPoint x: 1233, startPoint y: 345, endPoint x: 1144, endPoint y: 343, distance: 88.9
click at [1233, 344] on div at bounding box center [1296, 327] width 259 height 518
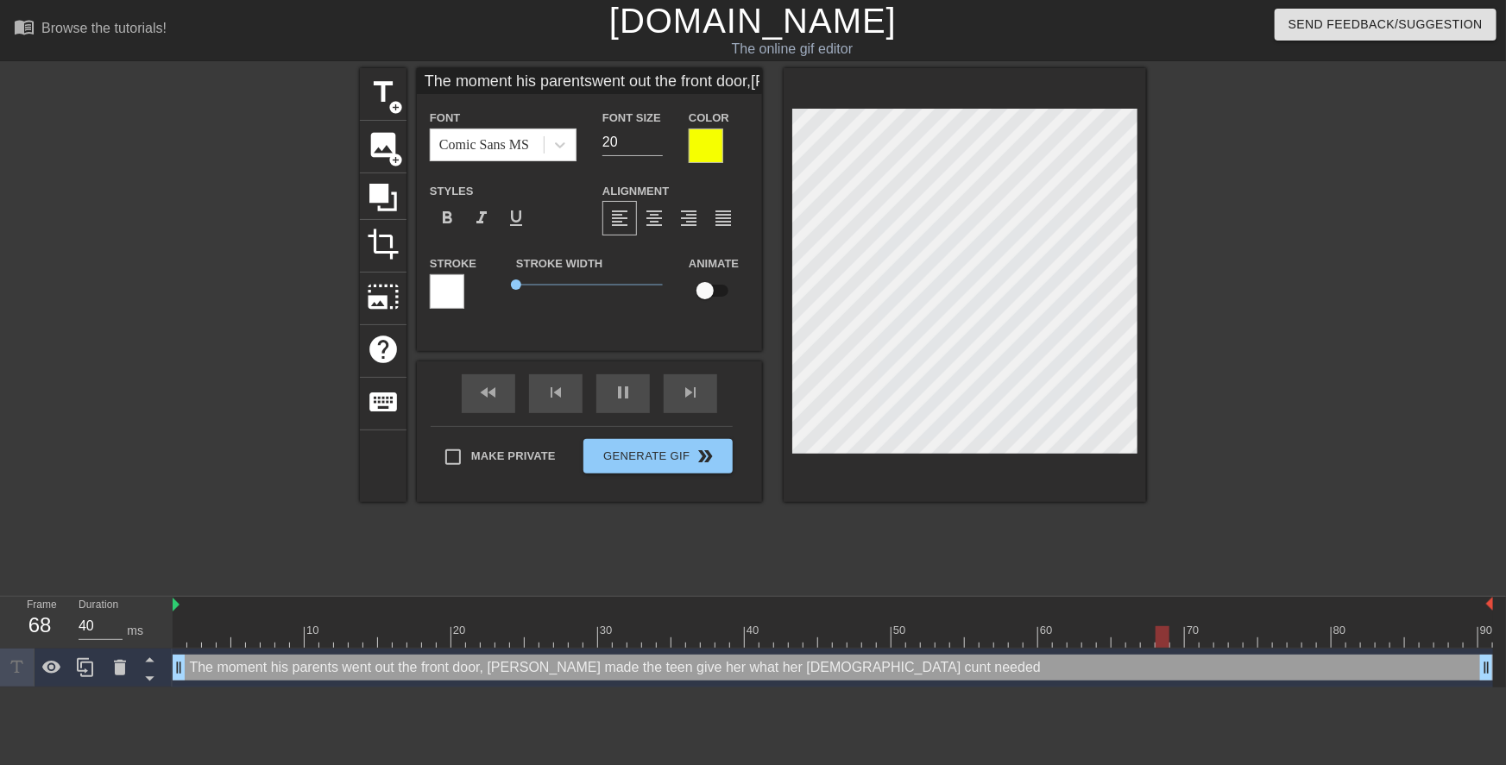
scroll to position [3, 3]
type input "The moment his parents went out the front door,Mrs. Fox made the teen give her …"
type textarea "The moment his parents went out the front door, Mrs. Fox made the teen give her…"
type input "The moment his parents ewent out the front door,Mrs. Fox made the teen give her…"
type textarea "The moment his parents e went out the front door, Mrs. Fox made the teen give h…"
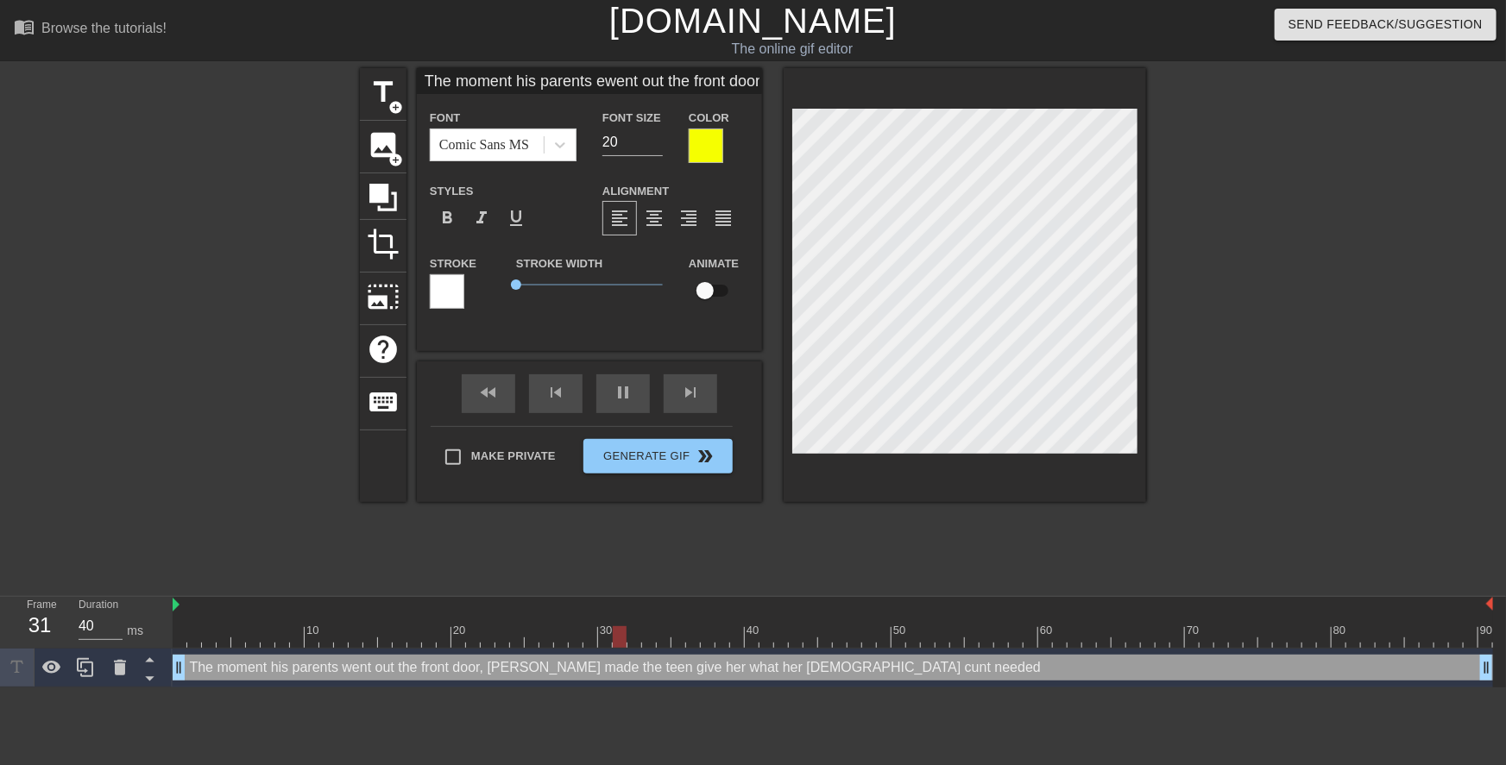
type input "The moment his parents elwent out the front door,Mrs. Fox made the teen give he…"
type textarea "The moment his parents el went out the front door, Mrs. Fox made the teen give …"
type input "The moment his parents elfwent out the front door,Mrs. Fox made the teen give h…"
type textarea "The moment his parents elf went out the front door, Mrs. Fox made the teen give…"
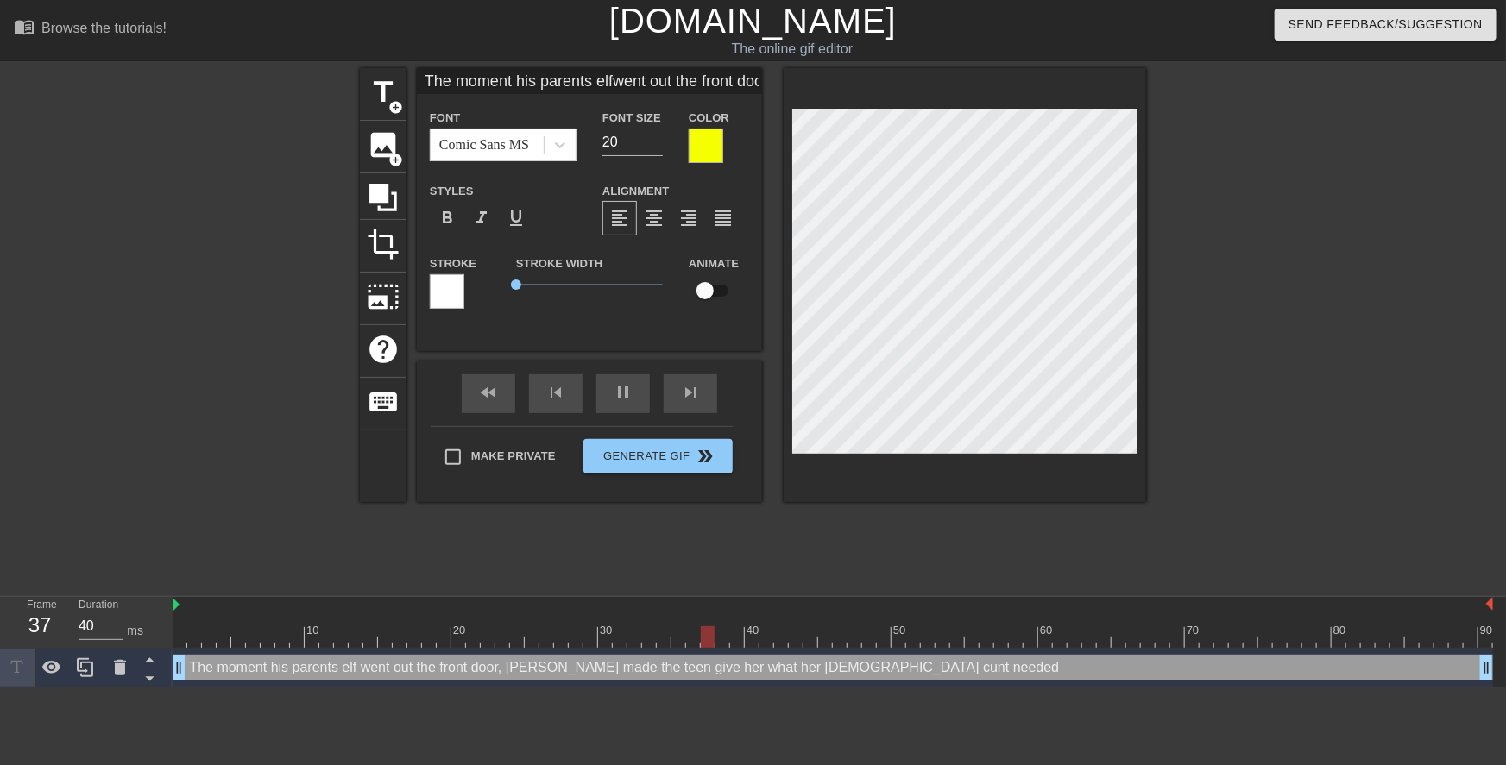
type input "The moment his parents elftwent out the front door,Mrs. Fox made the teen give …"
type textarea "The moment his parents elft went out the front door, Mrs. Fox made the teen giv…"
type input "The moment his parents elft,went out the front door,Mrs. Fox made the teen give…"
type textarea "The moment his parents elft, went out the front door, Mrs. Fox made the teen gi…"
type input "The moment his parentslt,went out the front door,Mrs. Fox made the teen give he…"
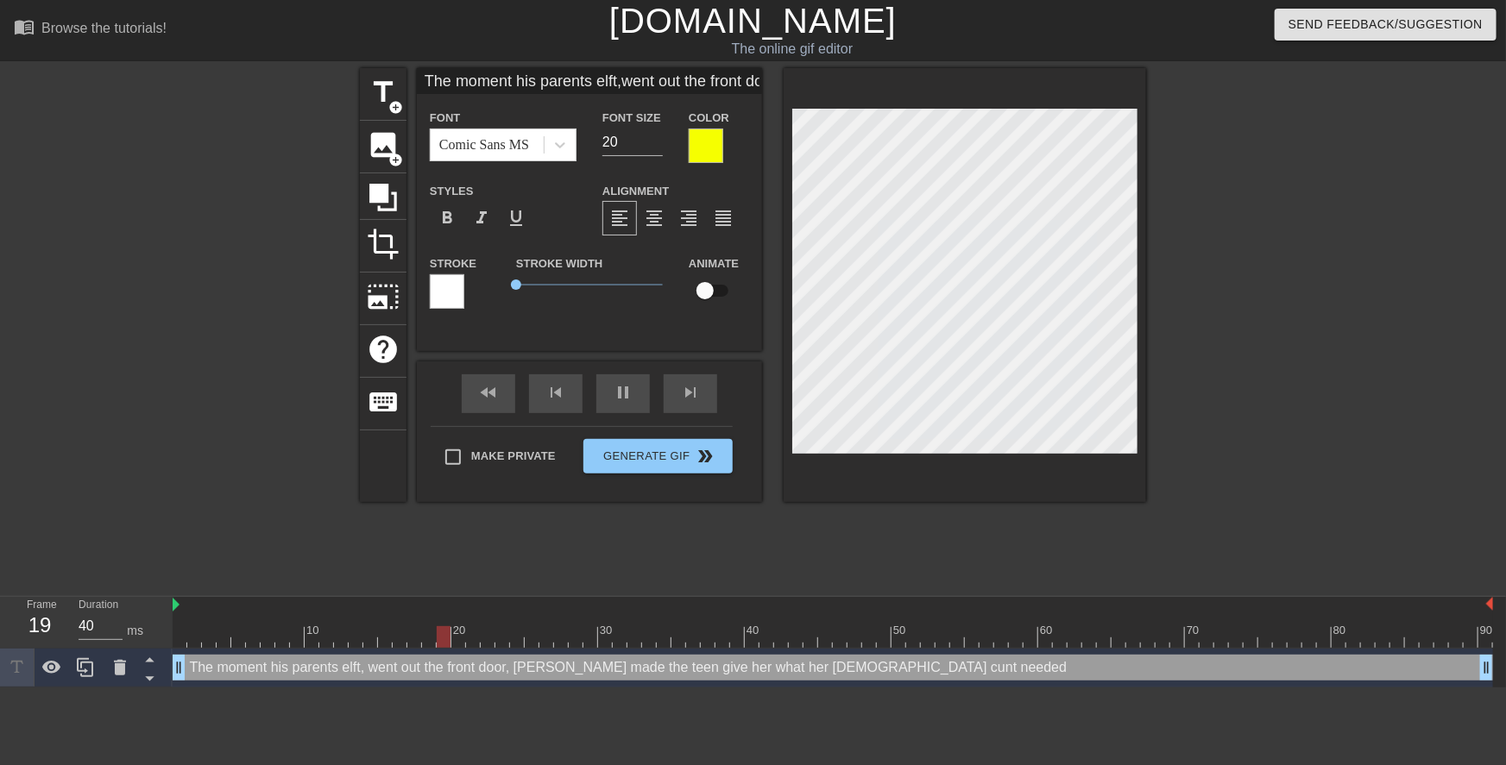
type textarea "The moment his parentslt, went out the front door, Mrs. Fox made the teen give …"
type input "The moment his parentslet,went out the front door,Mrs. Fox made the teen give h…"
type textarea "The moment his parentslet, went out the front door, Mrs. Fox made the teen give…"
type input "The moment his parentsleft,went out the front door,Mrs. Fox made the teen give …"
type textarea "The moment his parentsleft, went out the front door, Mrs. Fox made the teen giv…"
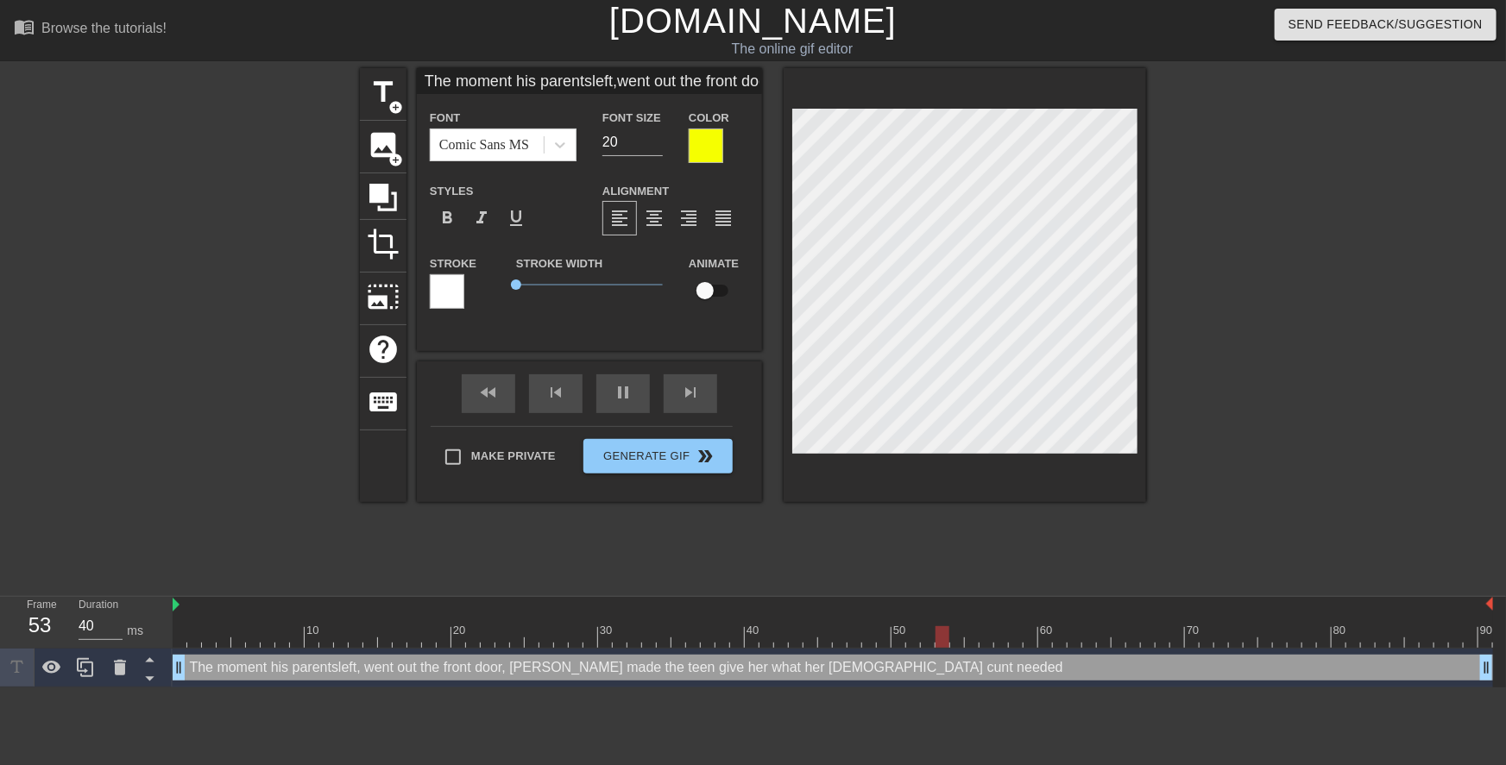
type input "The moment his parents left,went out the front door,Mrs. Fox made the teen give…"
type textarea "The moment his parents left, went out the front door, Mrs. Fox made the teen gi…"
click at [1200, 297] on div at bounding box center [1296, 327] width 259 height 518
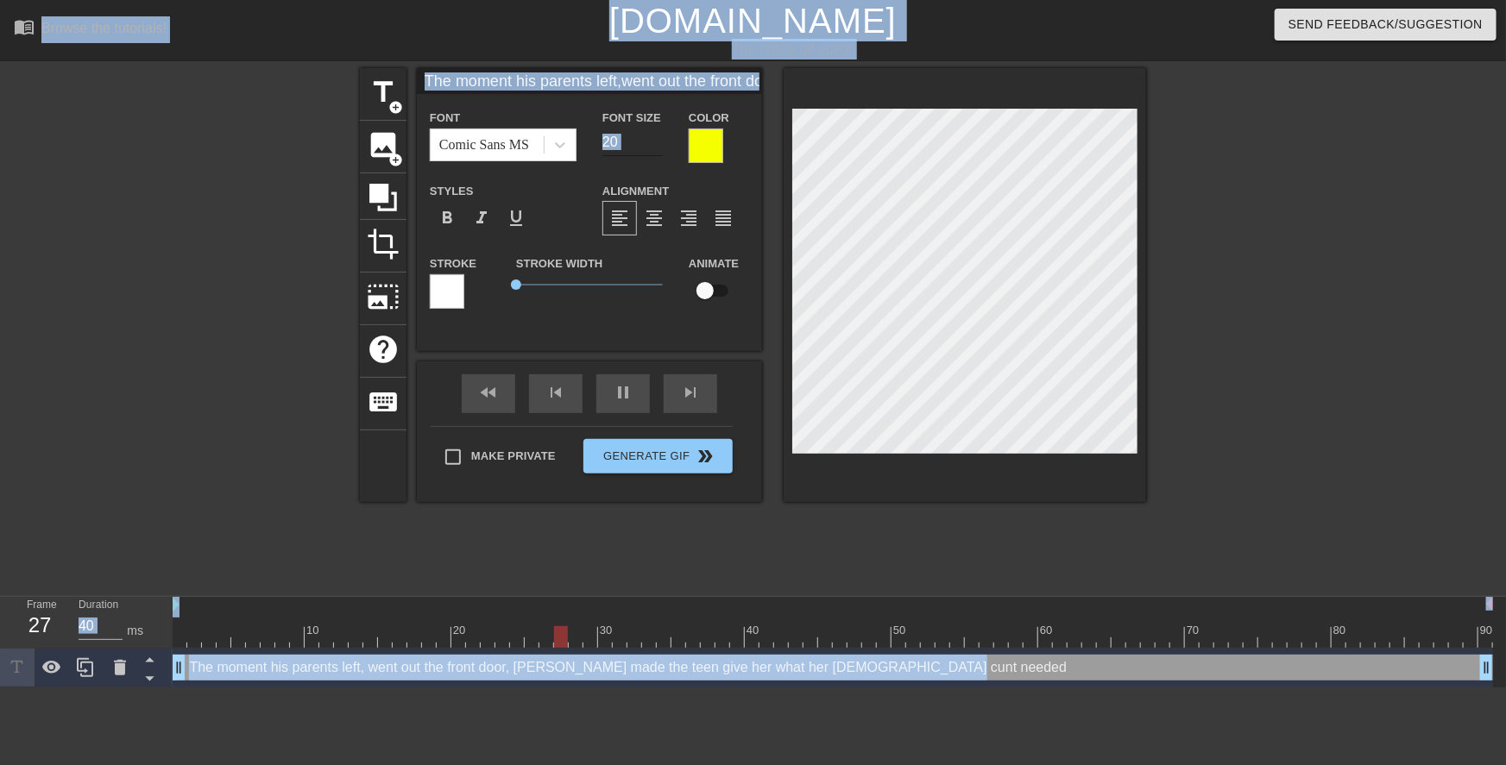
type input "The moment his parents left,went out the front door,Mrs. Fox made the teen give…"
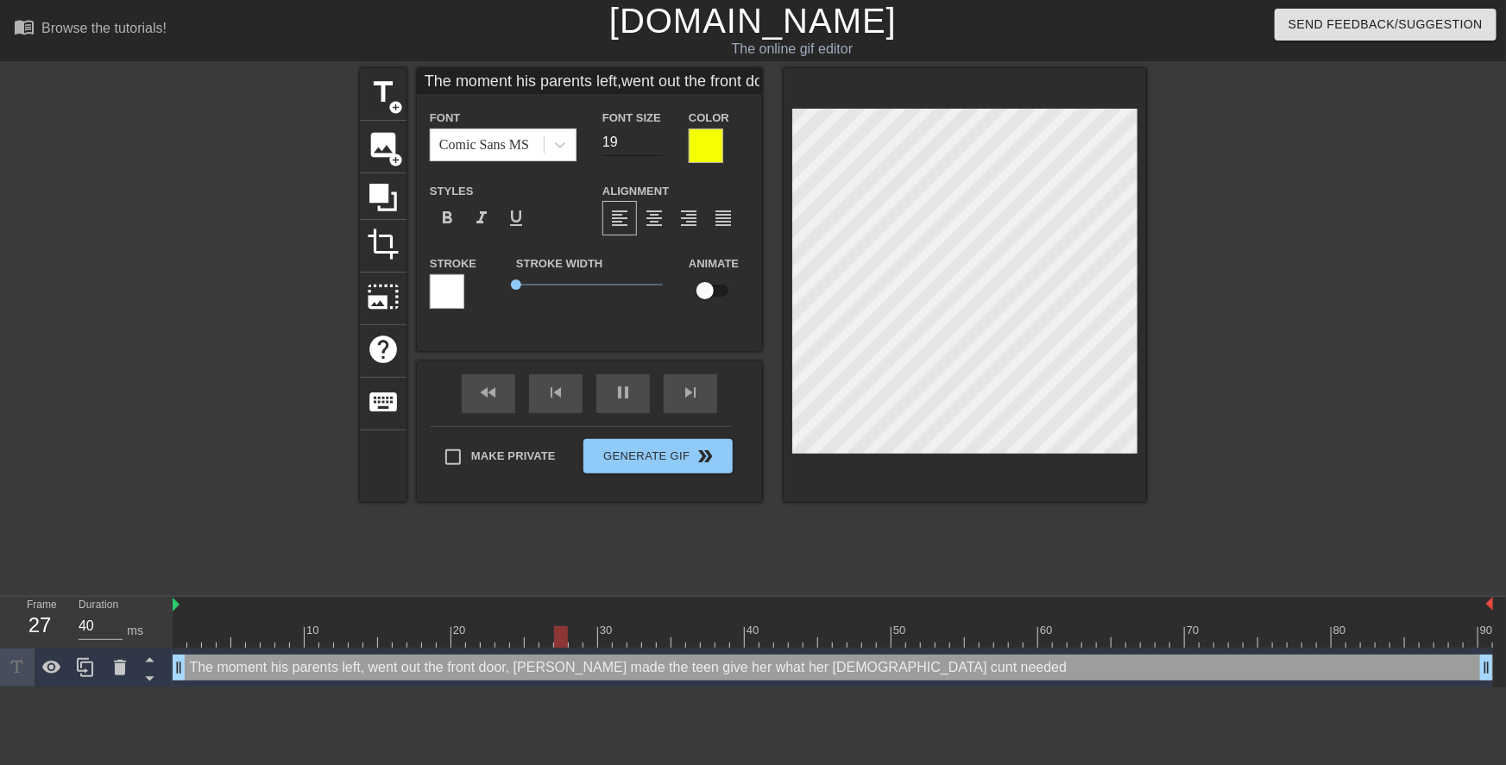
type input "19"
click at [654, 148] on input "19" at bounding box center [632, 143] width 60 height 28
type input "The moment his parents left,went out the front door,Mrs. Fox made the teen give…"
type input "18"
click at [654, 148] on input "18" at bounding box center [632, 143] width 60 height 28
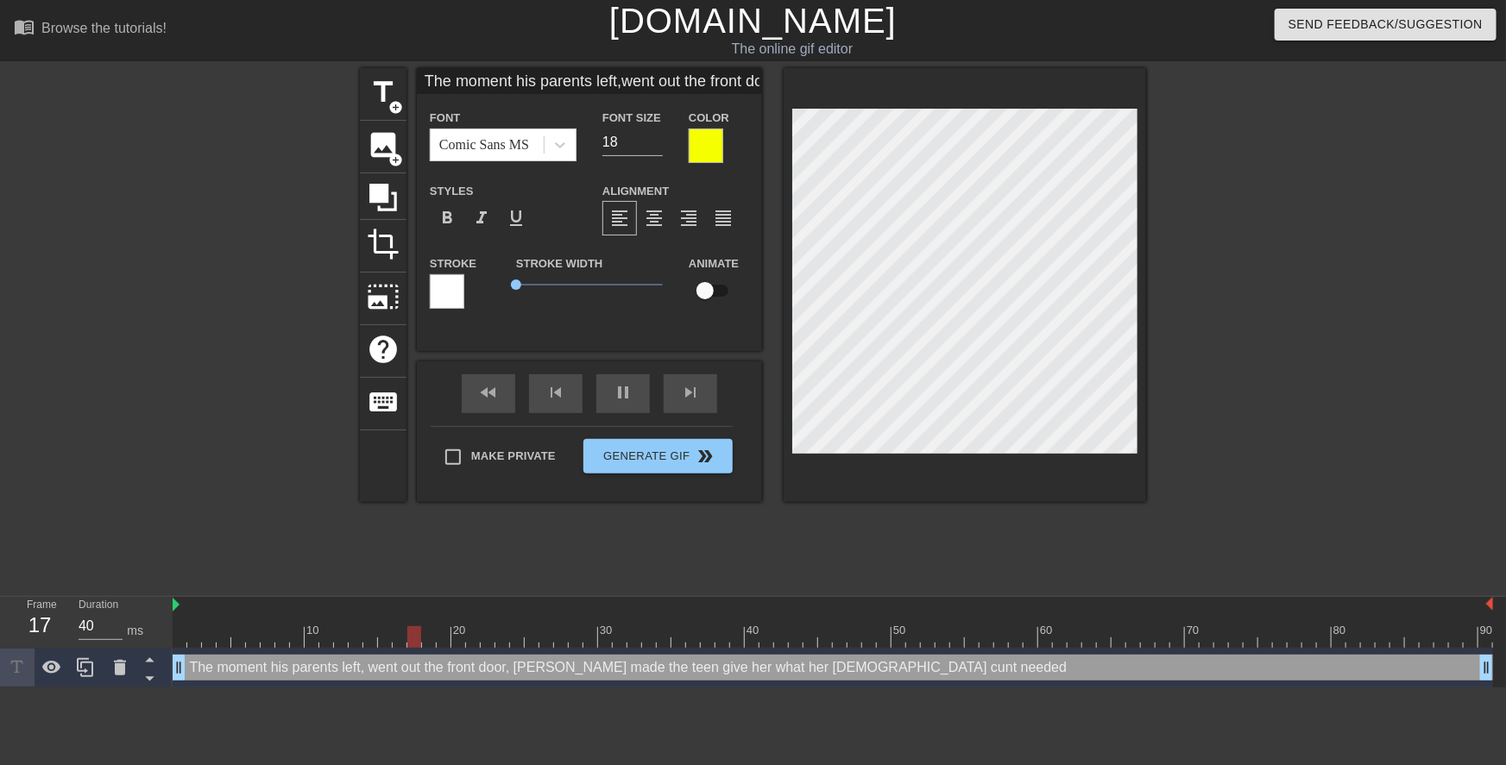
scroll to position [3, 2]
type input "The moment his parents left,Mrs. Fox made the teen give her what her 44 year ol…"
type textarea "The moment his parents left, Mrs. Fox made the teen give her what her 44 year o…"
type input "The moment his parents left,Mrs. Fox made the teen give her what her 44 year ol…"
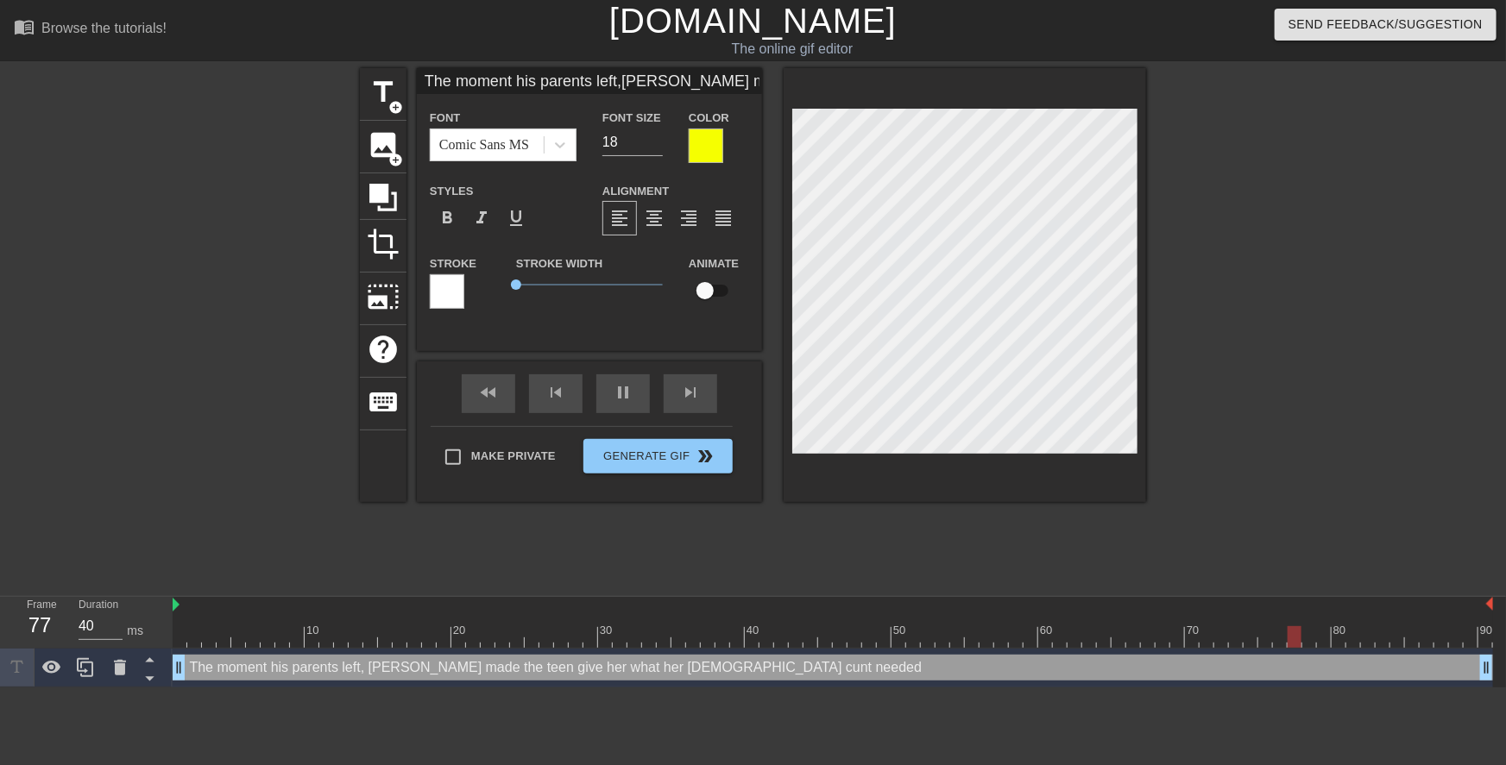
type textarea "The moment his parents left, Mrs. Fox made the teen give her what her 44 year o…"
type input "The moment his parents left,Mrs. A made the teen give her what her 44 year old …"
type textarea "The moment his parents left, Mrs. A made the teen give her what her 44 year old…"
type input "The moment his parents left,Mrs. An made the teen give her what her 44 year old…"
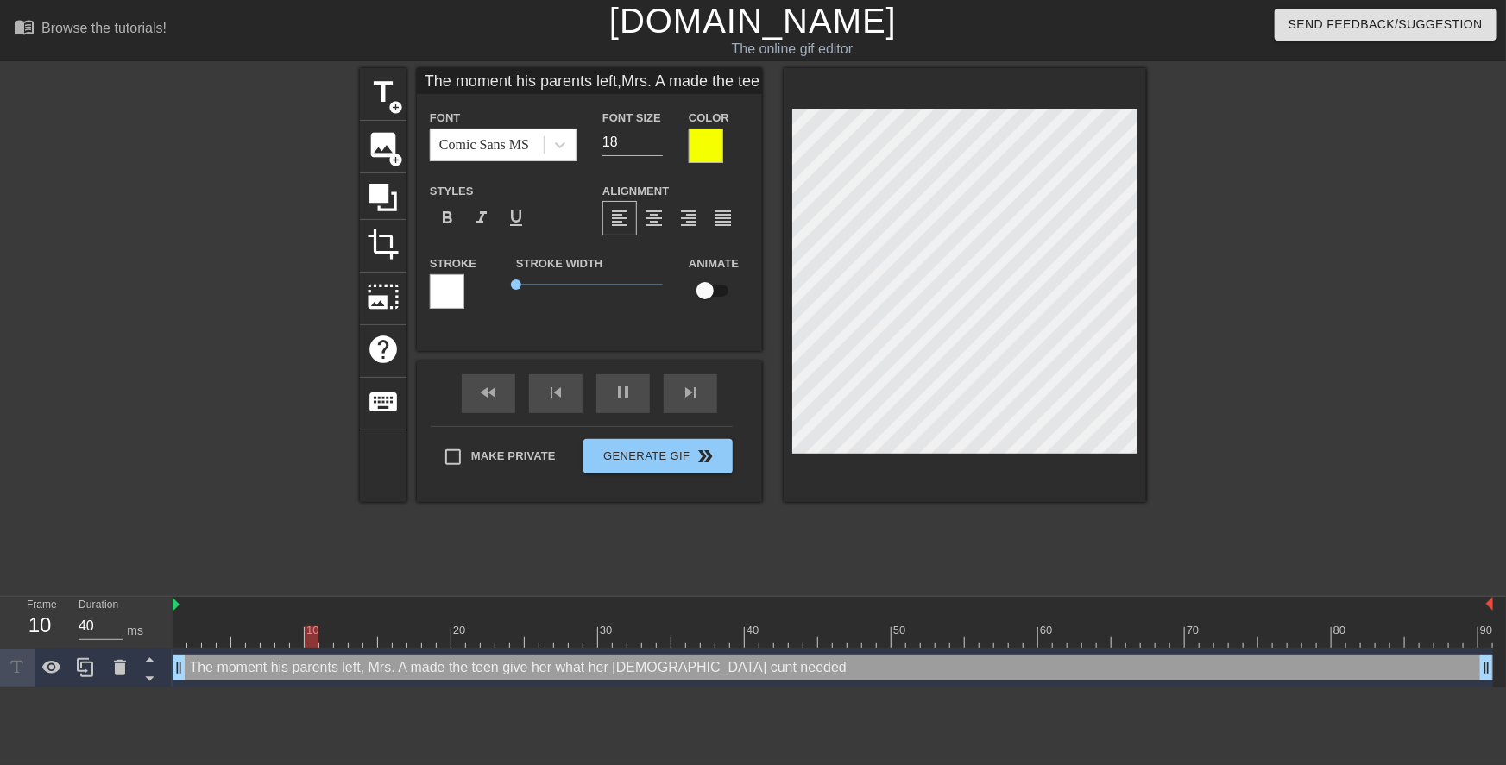
type textarea "The moment his parents left, Mrs. An made the teen give her what her 44 year ol…"
type input "The moment his parents left,Mrs. And made the teen give her what her 44 year ol…"
type textarea "The moment his parents left, Mrs. And made the teen give her what her 44 year o…"
type input "The moment his parents left,Mrs. Ande made the teen give her what her 44 year o…"
type textarea "The moment his parents left, Mrs. Ande made the teen give her what her 44 year …"
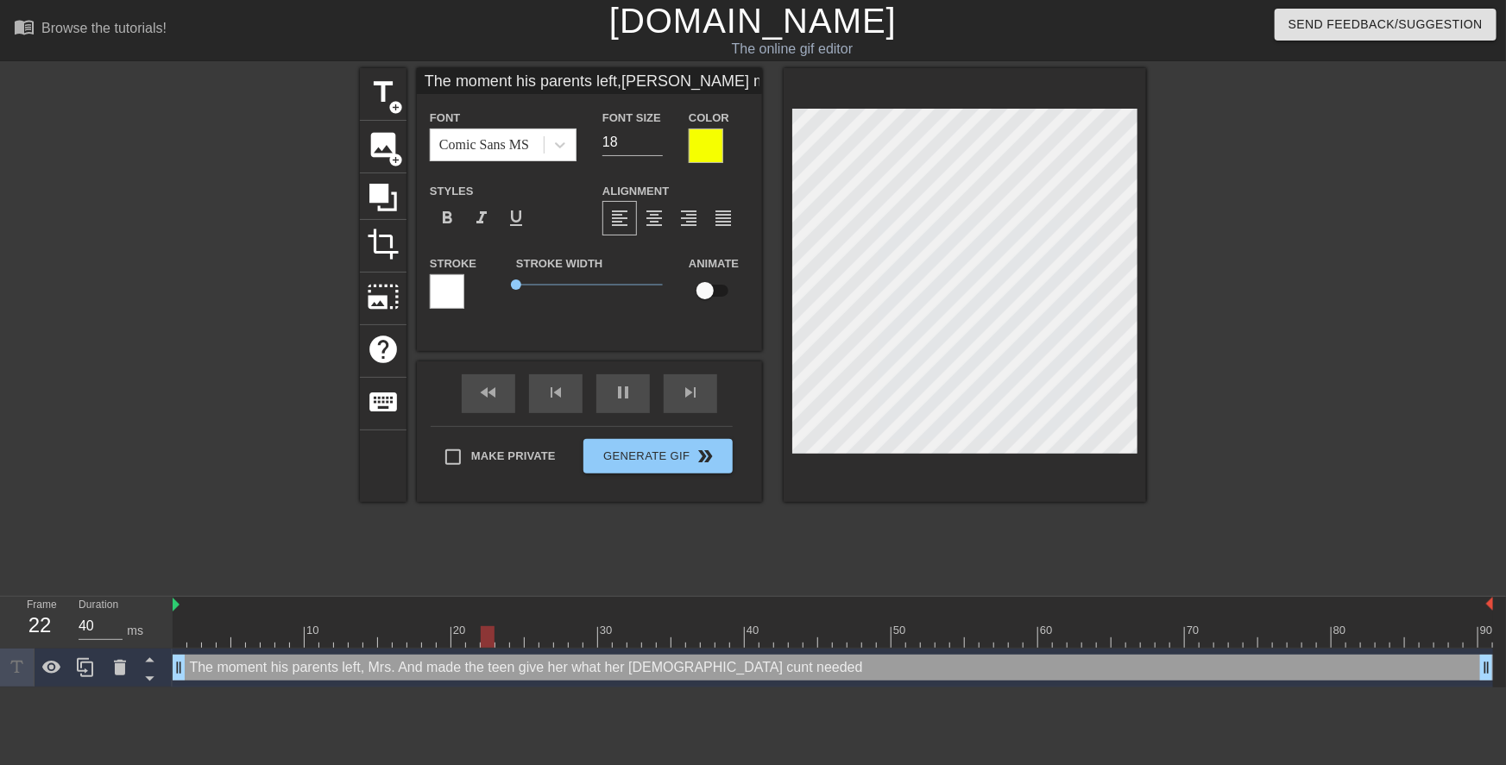
type input "The moment his parents left,Mrs. Ander made the teen give her what her 44 year …"
type textarea "The moment his parents left, Mrs. Ander made the teen give her what her 44 year…"
type input "The moment his parents left,Mrs. Anders made the teen give her what her 44 year…"
type textarea "The moment his parents left, Mrs. Anders made the teen give her what her 44 yea…"
type input "The moment his parents left,Mrs. Anderso made the teen give her what her 44 yea…"
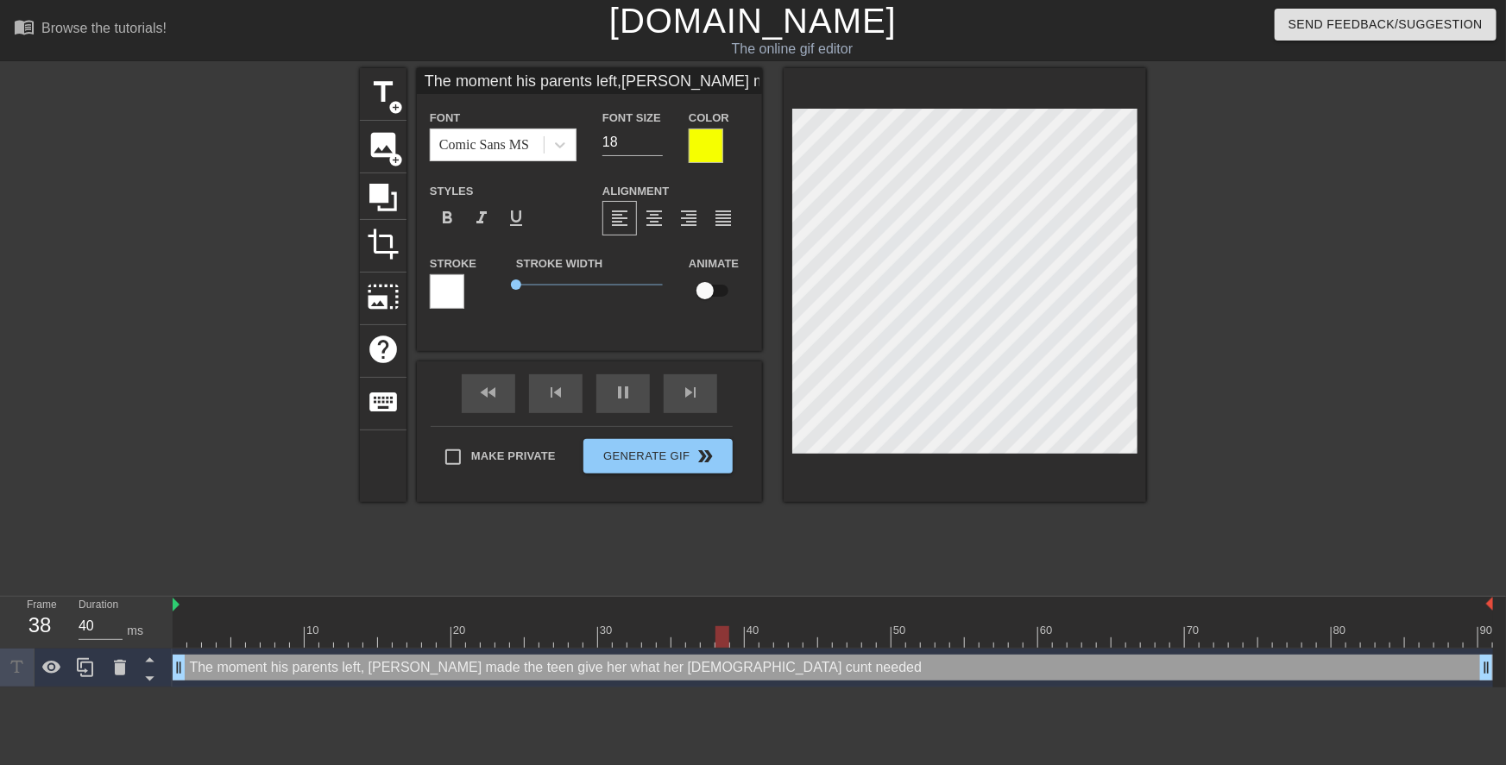
type textarea "The moment his parents left, Mrs. Anderso made the teen give her what her 44 ye…"
type input "The moment his parents left,Mrs. Anderson made the teen give her what her 44 ye…"
type textarea "The moment his parents left, Mrs. Anderson made the teen give her what her 44 y…"
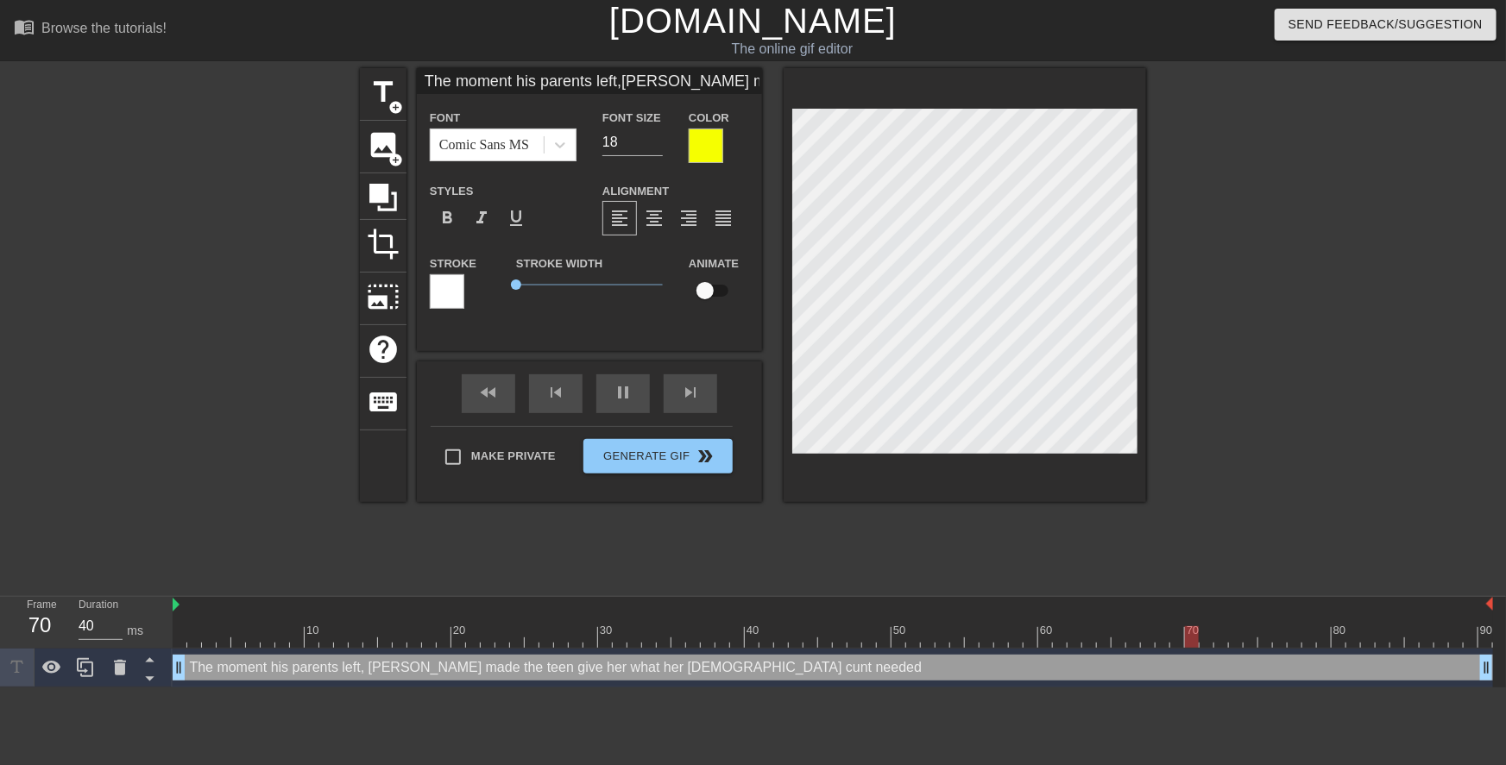
type input "The moment his parents left,Mrs. Anderson made the teengive her what her 44 yea…"
type textarea "The moment his parents left, Mrs. Anderson made the teengive her what her 44 ye…"
type input "The moment his parents left,Mrs. Anderson made the teengive her what her 44 yea…"
type textarea "The moment his parents left, Mrs. Anderson made the teen give her what her 44 y…"
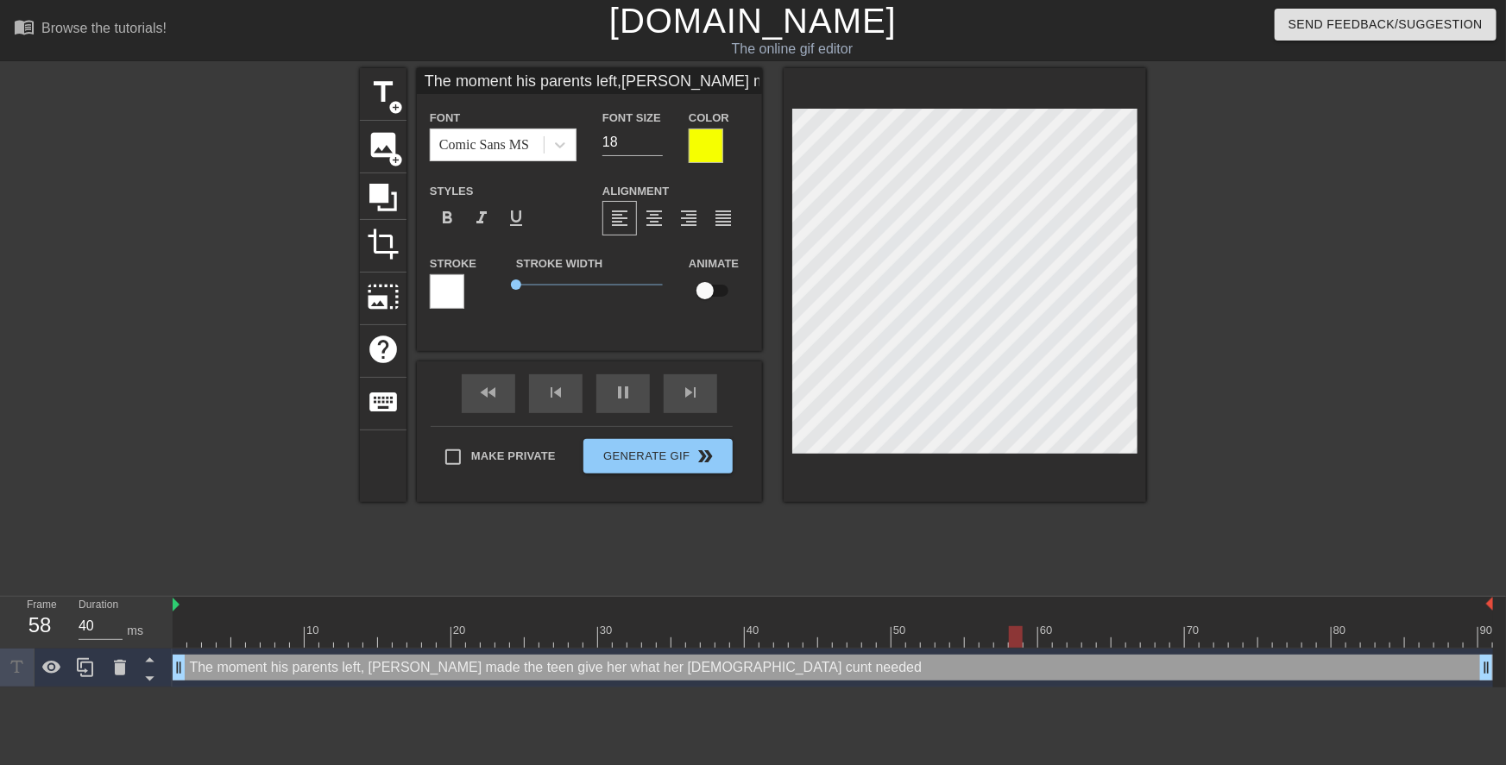
type input "The moment his parents left,Mrs. Anderson made the teengive her what her 44 yea…"
type textarea "The moment his parents left, Mrs. Anderson made the teen give her what her 44 y…"
type input "The moment his parents left,Mrs. Anderson made the teengive her what her 44 yea…"
type textarea "The moment his parents left, Mrs. Anderson made the teen give her what her 44 y…"
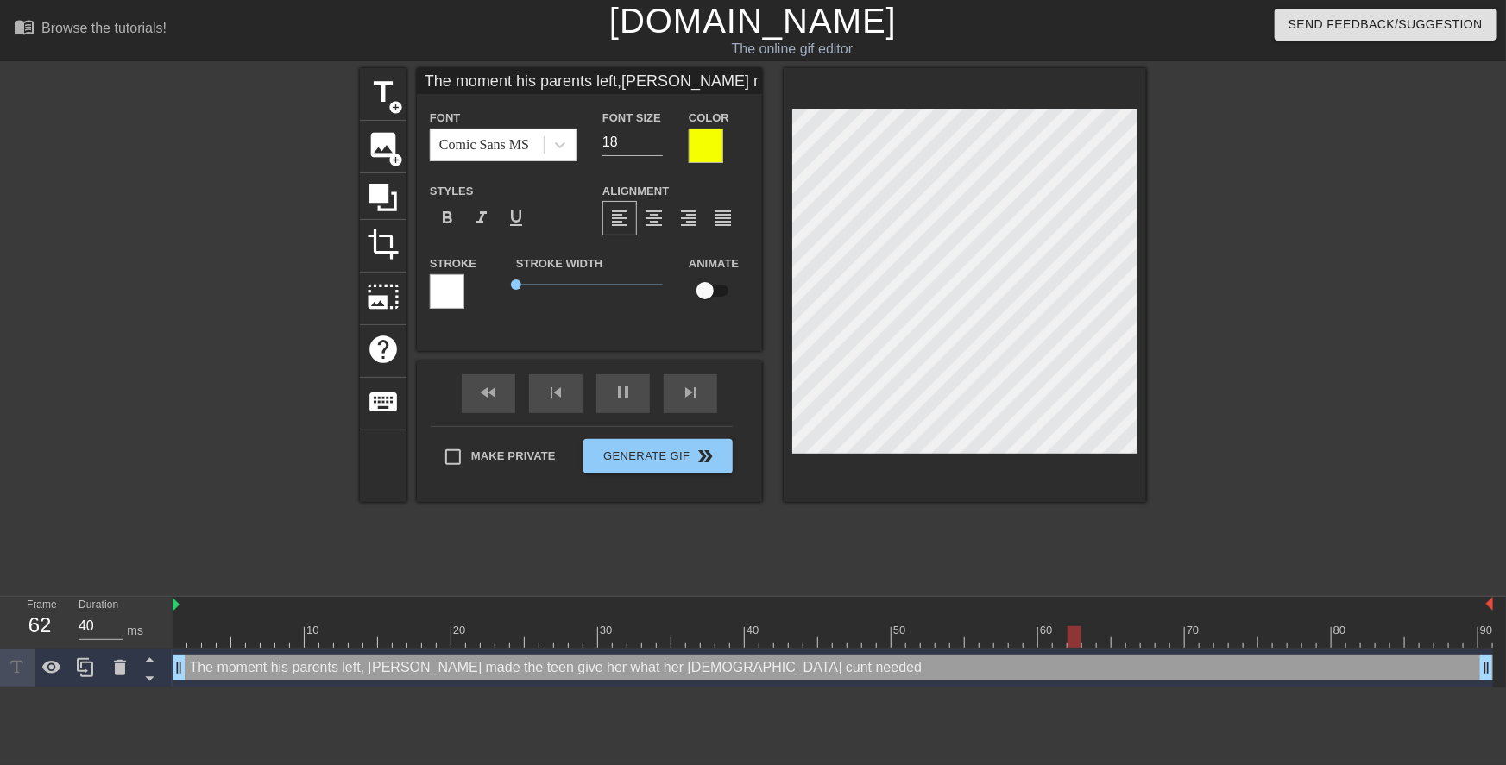
scroll to position [5, 6]
paste textarea "Like this? Am I doing it right Mrs. Wilson?"
type input "Like this? Am I doing it right Mrs. Wilson?"
type textarea "Like this? Am I doing it right Mrs. Wilson?"
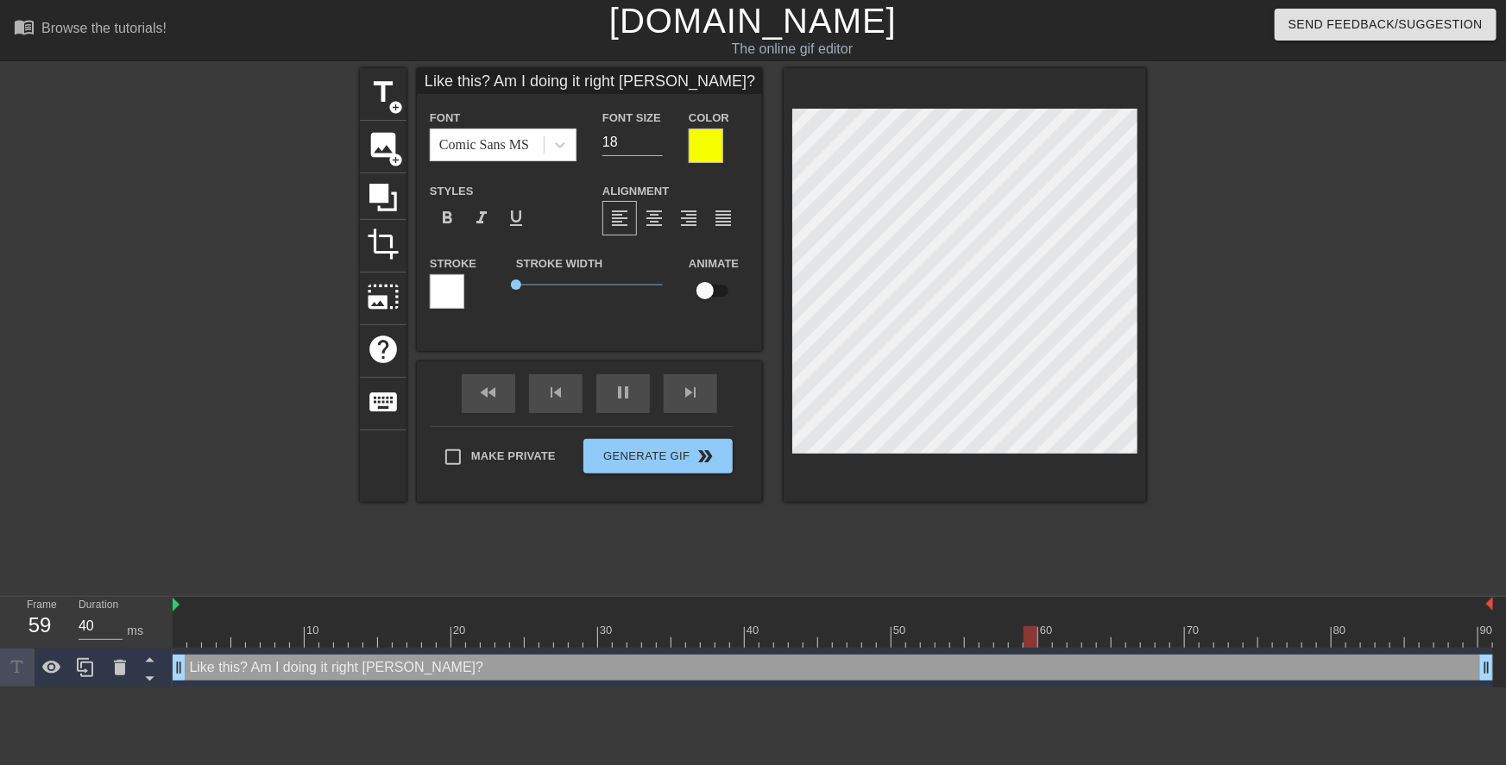
type input "Like this? Am I doingit right Mrs. Wilson?"
type textarea "Like this? Am I doingit right Mrs. Wilson?"
type input "Like this? Am I doingit right Mrs. Wilson?"
type textarea "Like this? Am I doing it right Mrs. Wilson?"
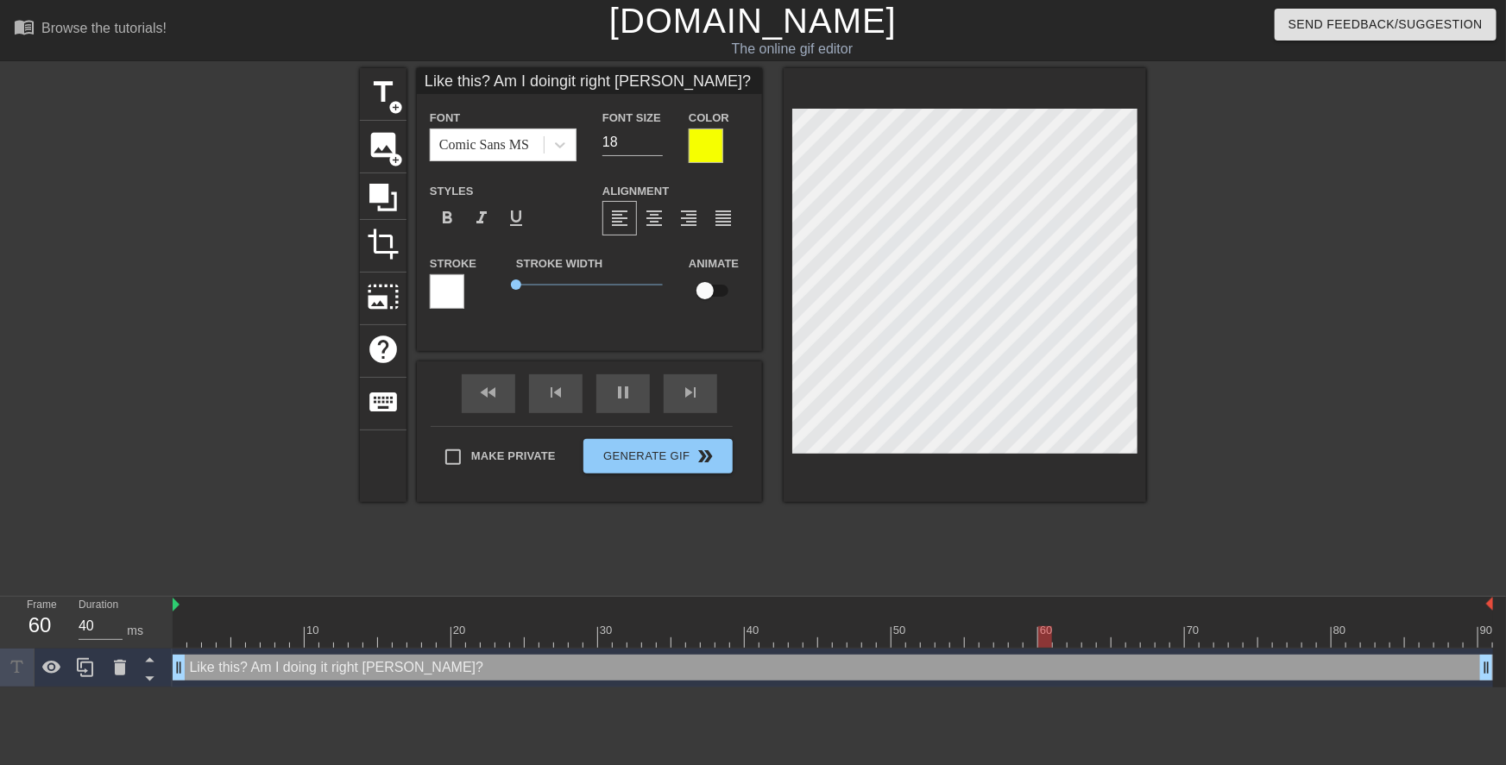
type input "Like this ? Am I doingit right Mrs. Wilson?"
type textarea "Like this ? Am I doing it right Mrs. Wilson?"
paste textarea "Mrs. Wilson"
type input "Like this Mrs. Wilson? Am I doingit right Mrs. Wilson?"
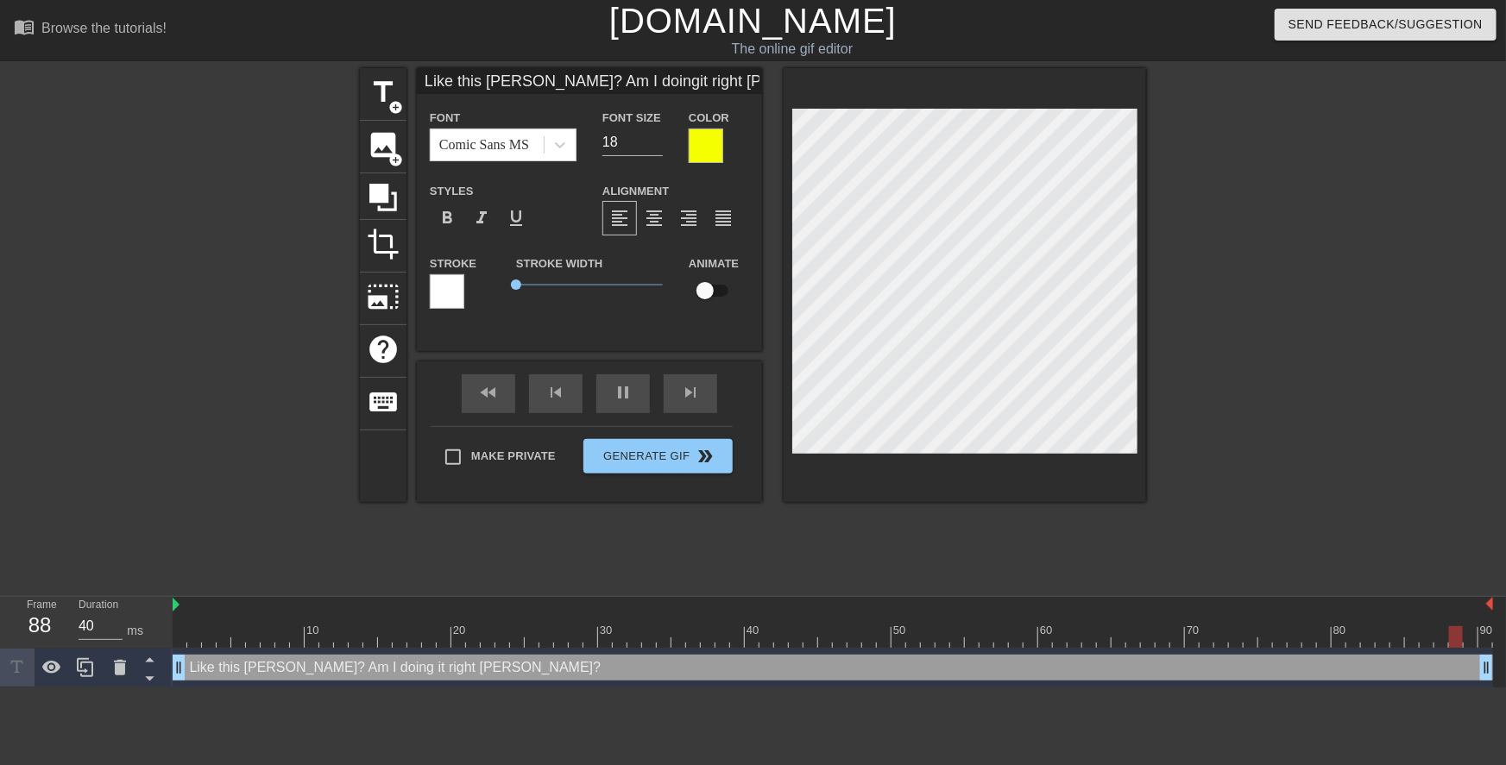
type textarea "Like this Mrs. Wilson? Am I doing it right Mrs. Wilson?"
type input "Like this Mrs. Wilson?Am I doingit right Mrs. Wilson?"
type textarea "Like this Mrs. Wilson?Am I doing it right Mrs. Wilson?"
type input "Like this Mrs. Wilson?Am I doingit right Mrs. Wilson?"
type textarea "Like this Mrs. Wilson? Am I doing it right Mrs. Wilson?"
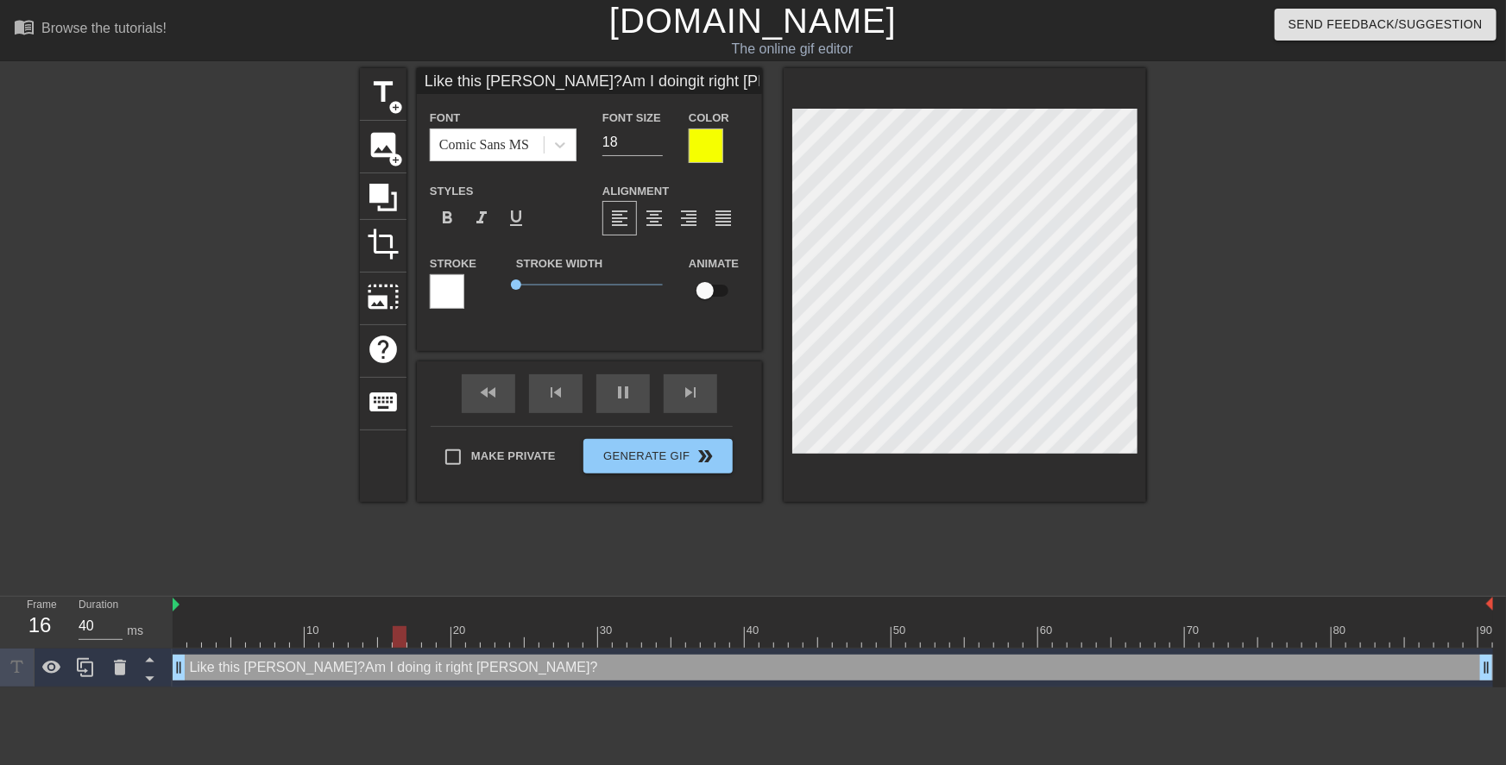
scroll to position [2, 2]
type input "Like this Mrs. Wilson?Am I doingit right Mrs. Wilson?"
type textarea "Like this Mrs. Wilson? Am I doingit right Mrs. Wilson?"
type input "Like this Mrs. Wilson?Am I doing it right Mrs. Wilson?"
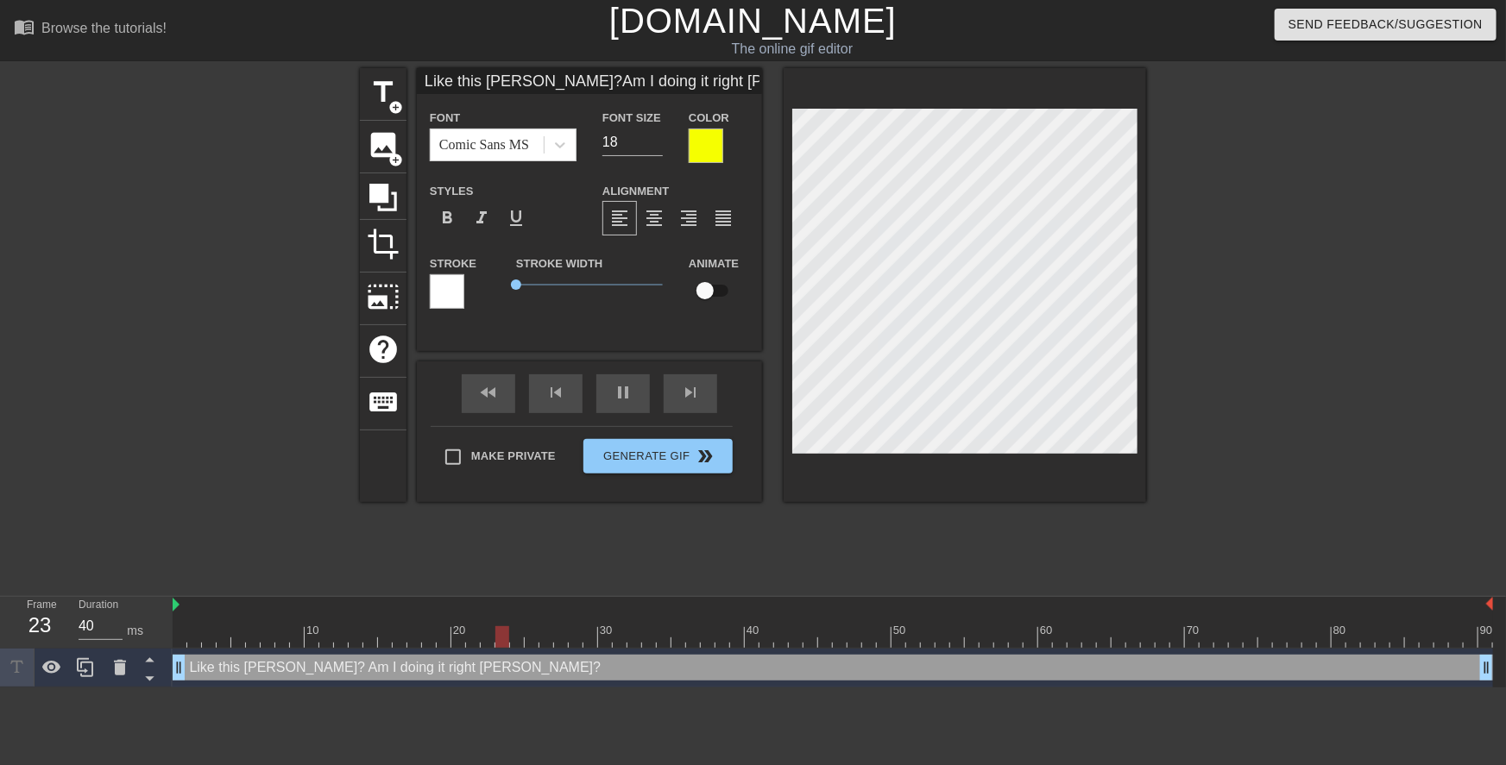
type textarea "Like this Mrs. Wilson? Am I doing it right Mrs. Wilson?"
click at [1243, 285] on div "title add_circle image add_circle crop photo_size_select_large help keyboard Li…" at bounding box center [753, 327] width 1506 height 518
type input "Like this Mrs. Wilson?Am I doing it right"
type textarea "Like this Mrs. Wilson? Am I doing it right"
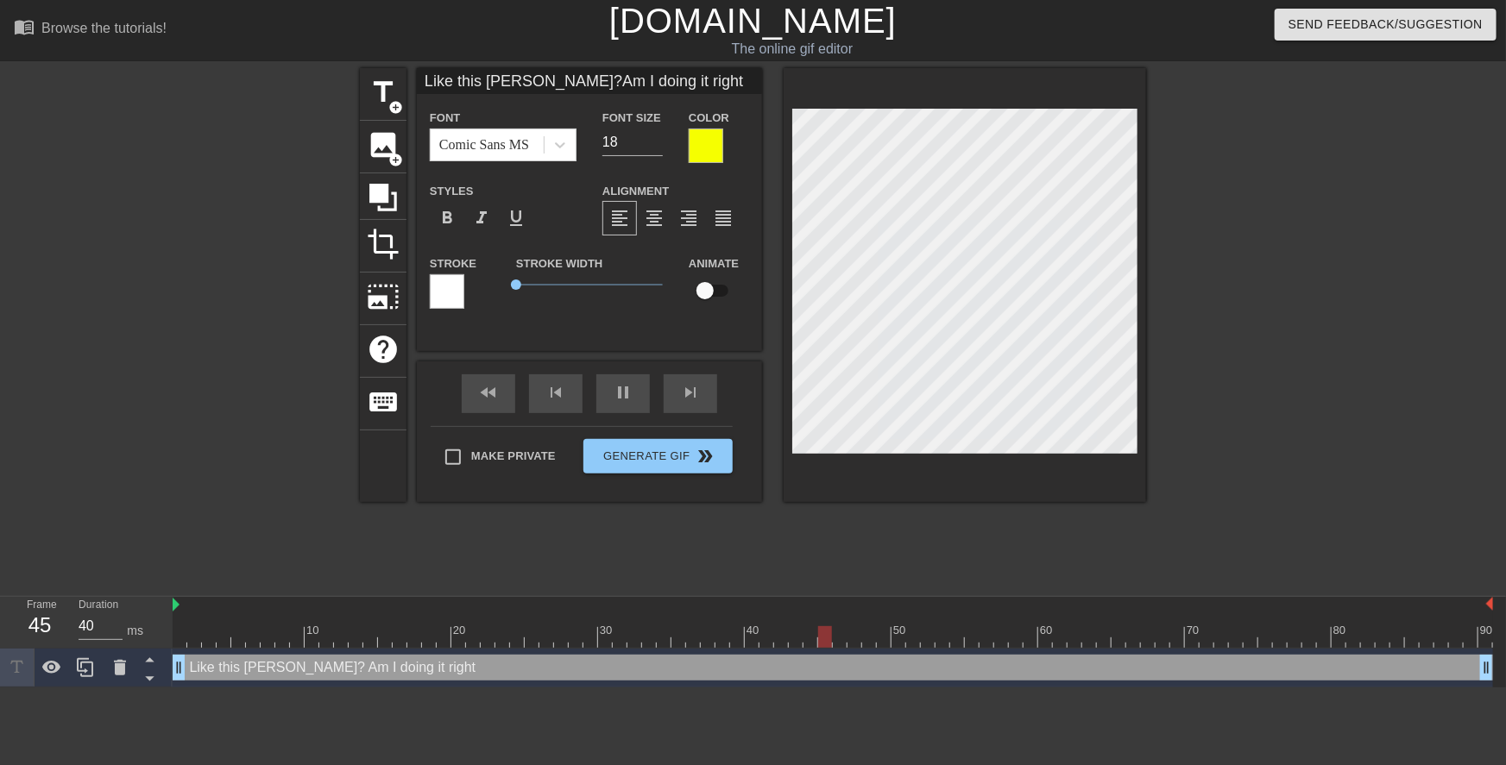
type input "Like this Mrs. Wilson?Am I doing it right"
type textarea "Like this Mrs. Wilson? Am I doing it right"
type input "Like this Mrs. Wilson?Am I doing it right?"
type textarea "Like this Mrs. Wilson? Am I doing it right?"
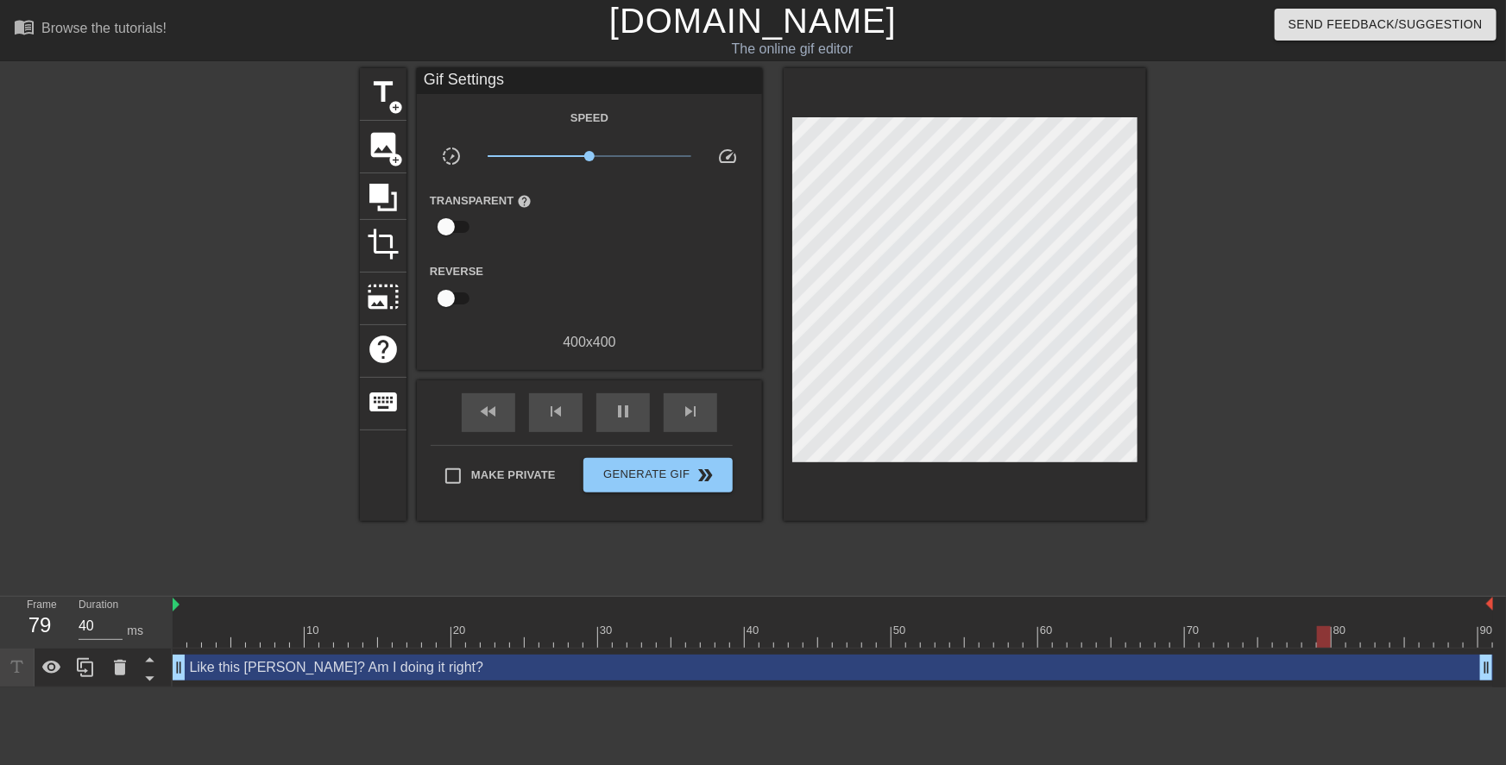
click at [1241, 299] on div at bounding box center [1296, 327] width 259 height 518
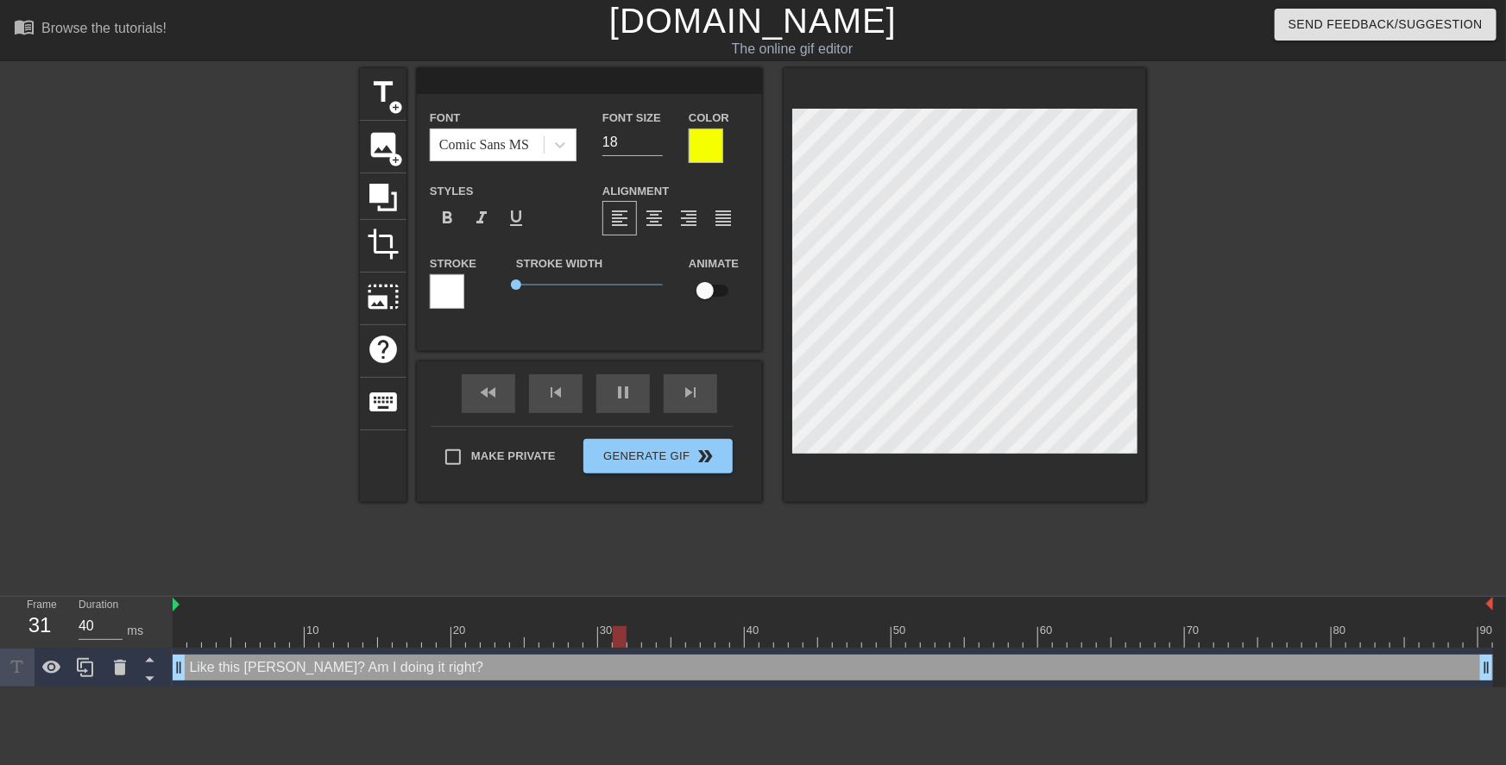
scroll to position [3, 3]
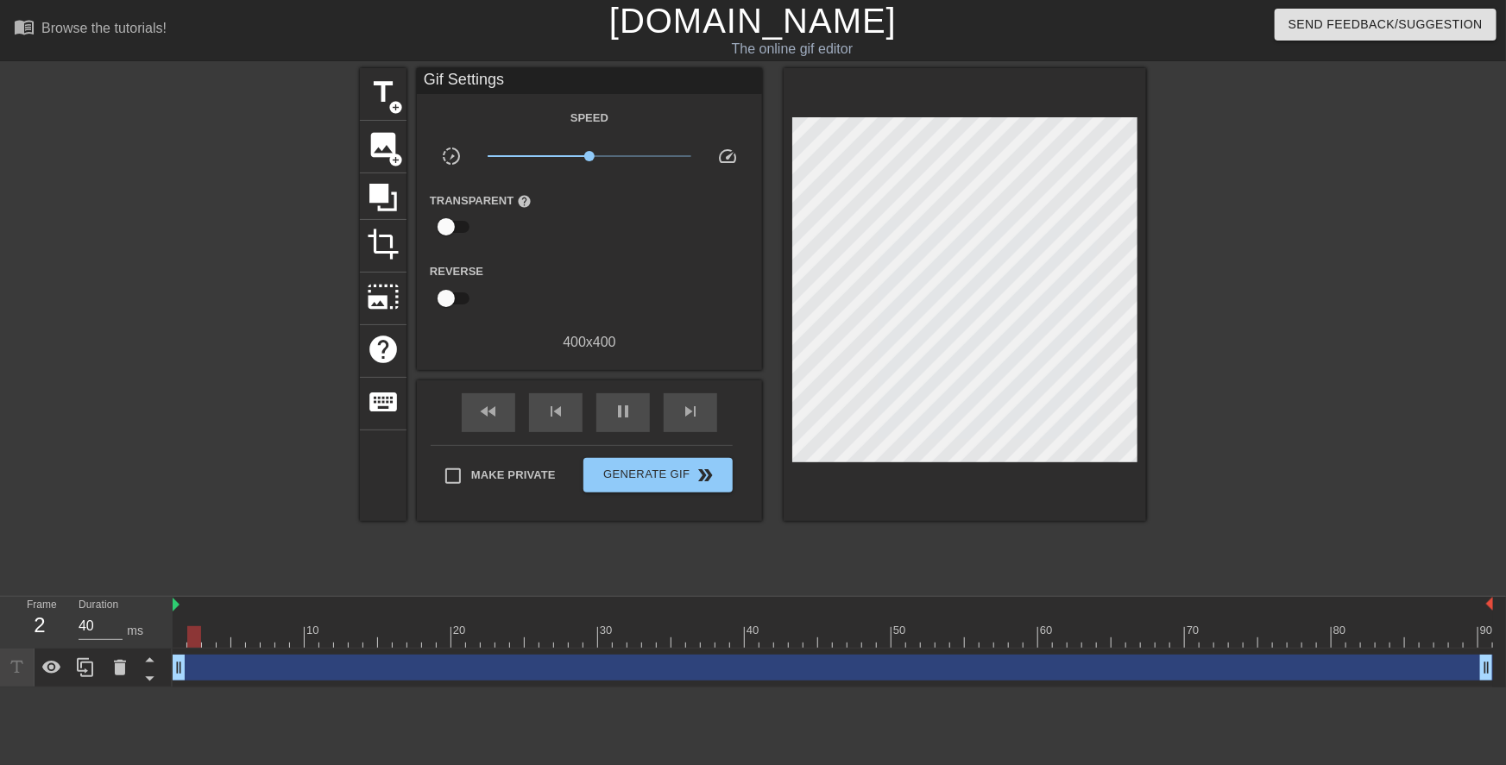
click at [348, 667] on div "drag_handle drag_handle" at bounding box center [833, 668] width 1320 height 26
click at [709, 676] on div "drag_handle drag_handle" at bounding box center [833, 668] width 1320 height 26
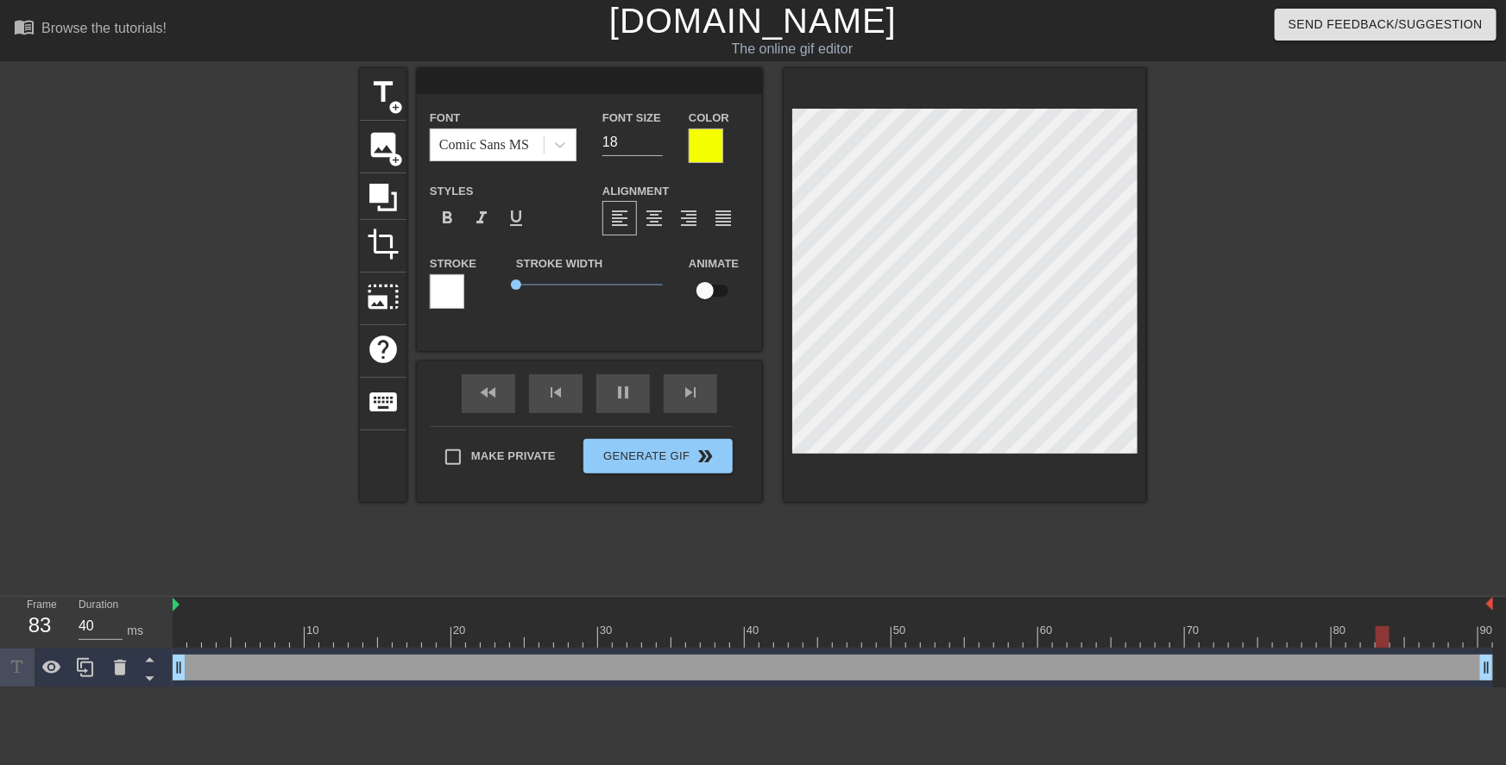
click at [597, 84] on input at bounding box center [589, 81] width 345 height 26
type input "I know sweetie, but we"
type textarea "I know sweetie, but we"
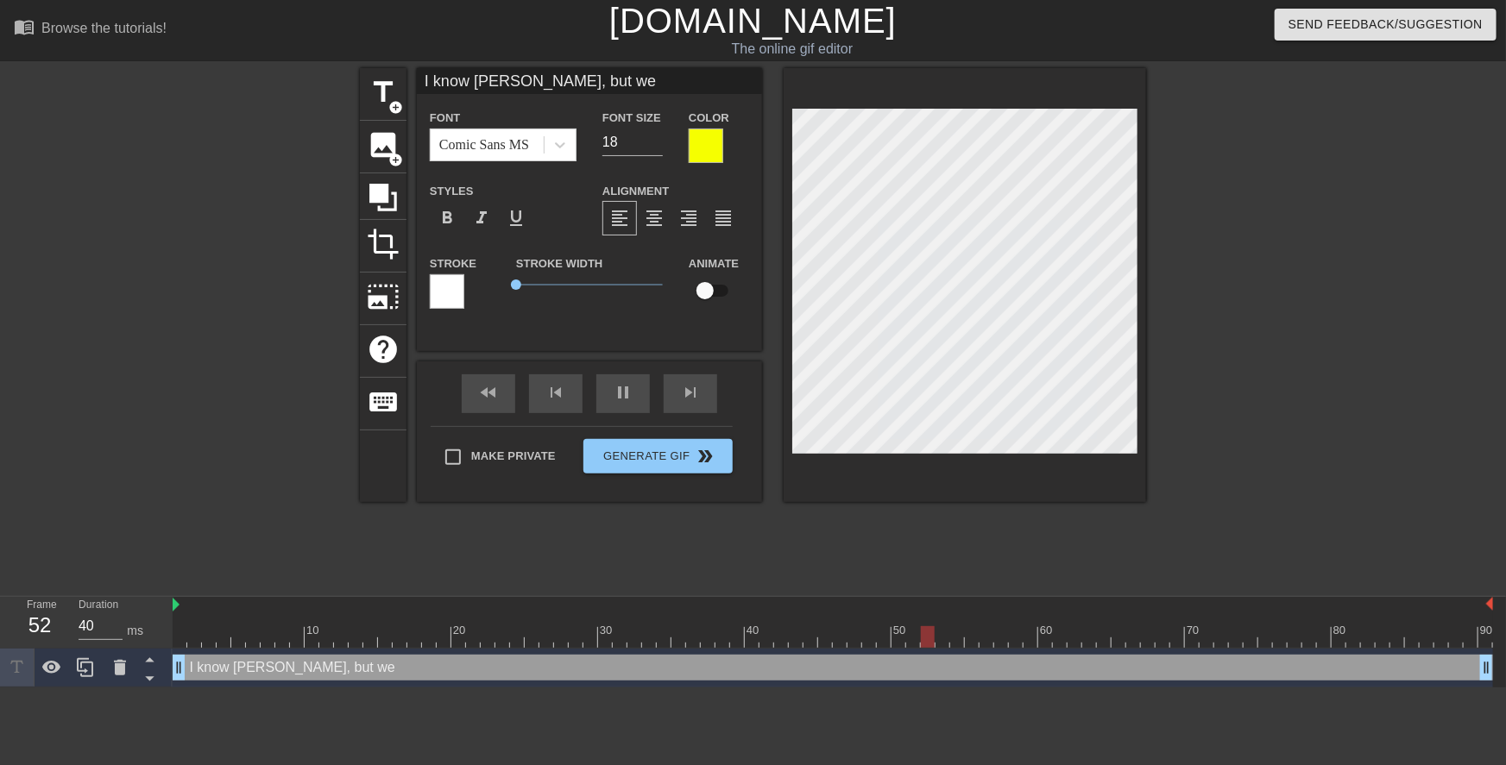
type input "I know sweetie, but weh"
type textarea "I know sweetie, but we h"
type input "I know sweetie, but weha"
type textarea "I know sweetie, but we ha"
type input "I know sweetie, but wehav"
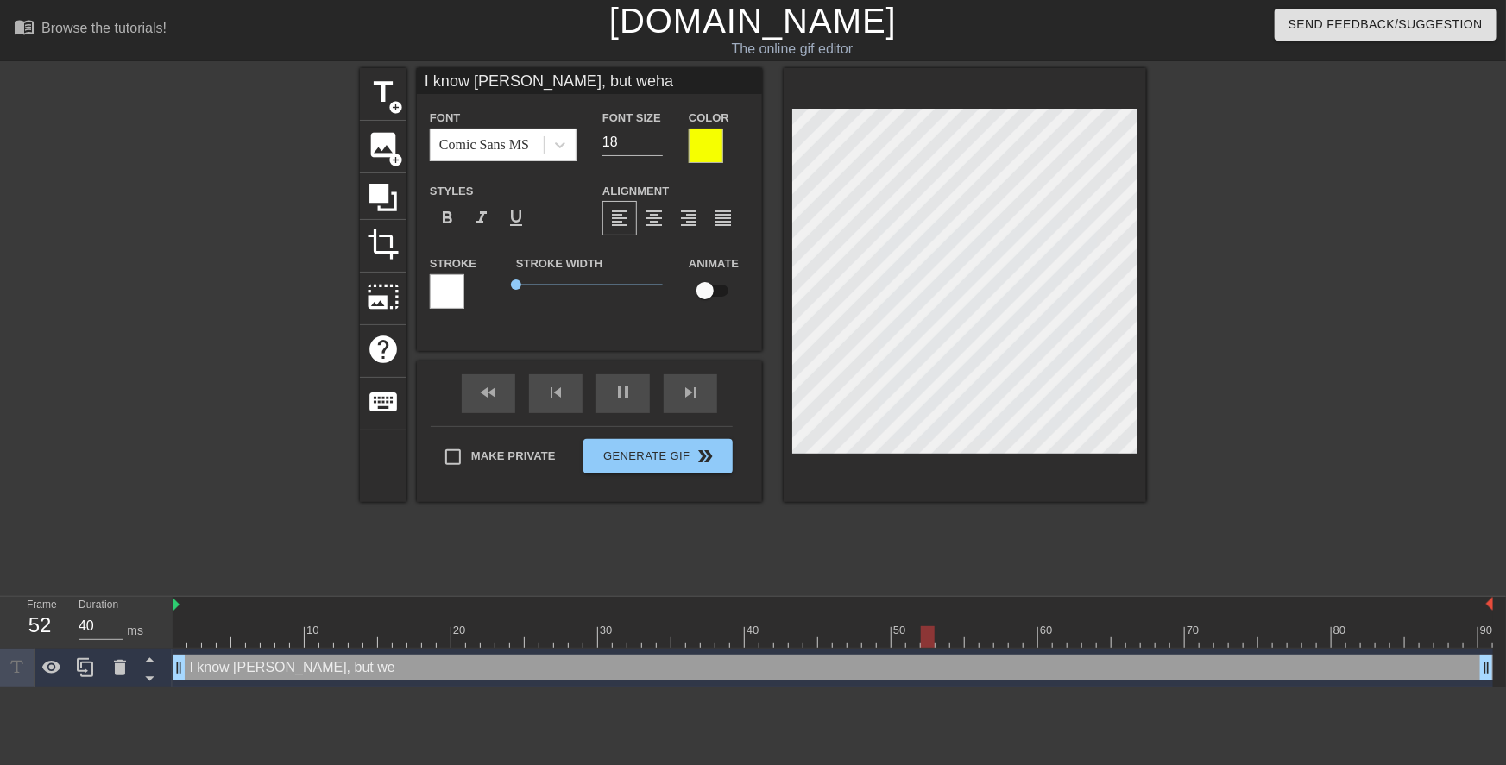
type textarea "I know sweetie, but we hav"
type input "I know sweetie, but wehave"
type textarea "I know sweetie, but we have"
type input "I know sweetie, but wehave"
type textarea "I know sweetie, but we have"
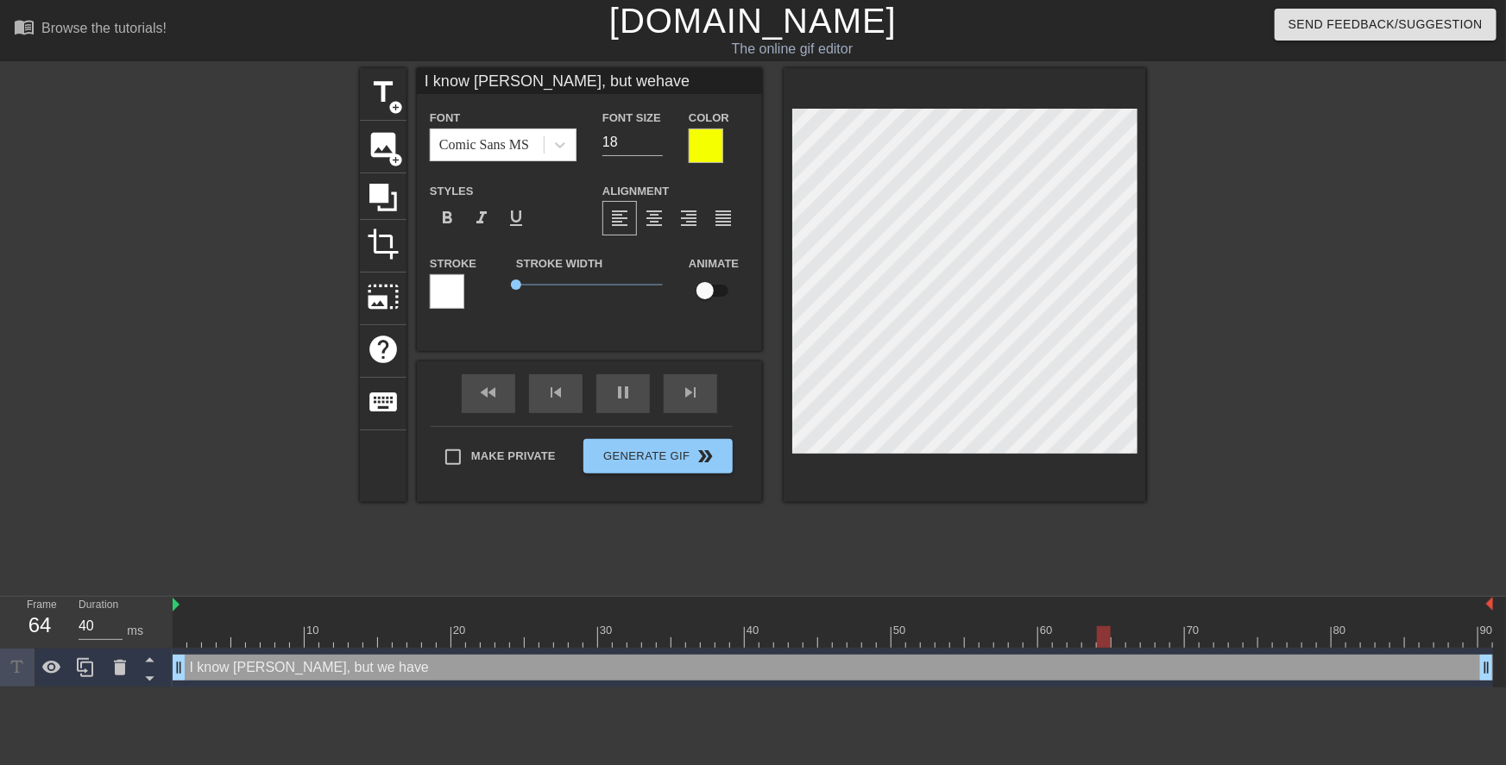
type input "I know sweetie, but wehave t"
type textarea "I know sweetie, but we have t"
type input "I know sweetie, but wehave to"
type textarea "I know sweetie, but we have to"
type input "I know sweetie, but wehave to"
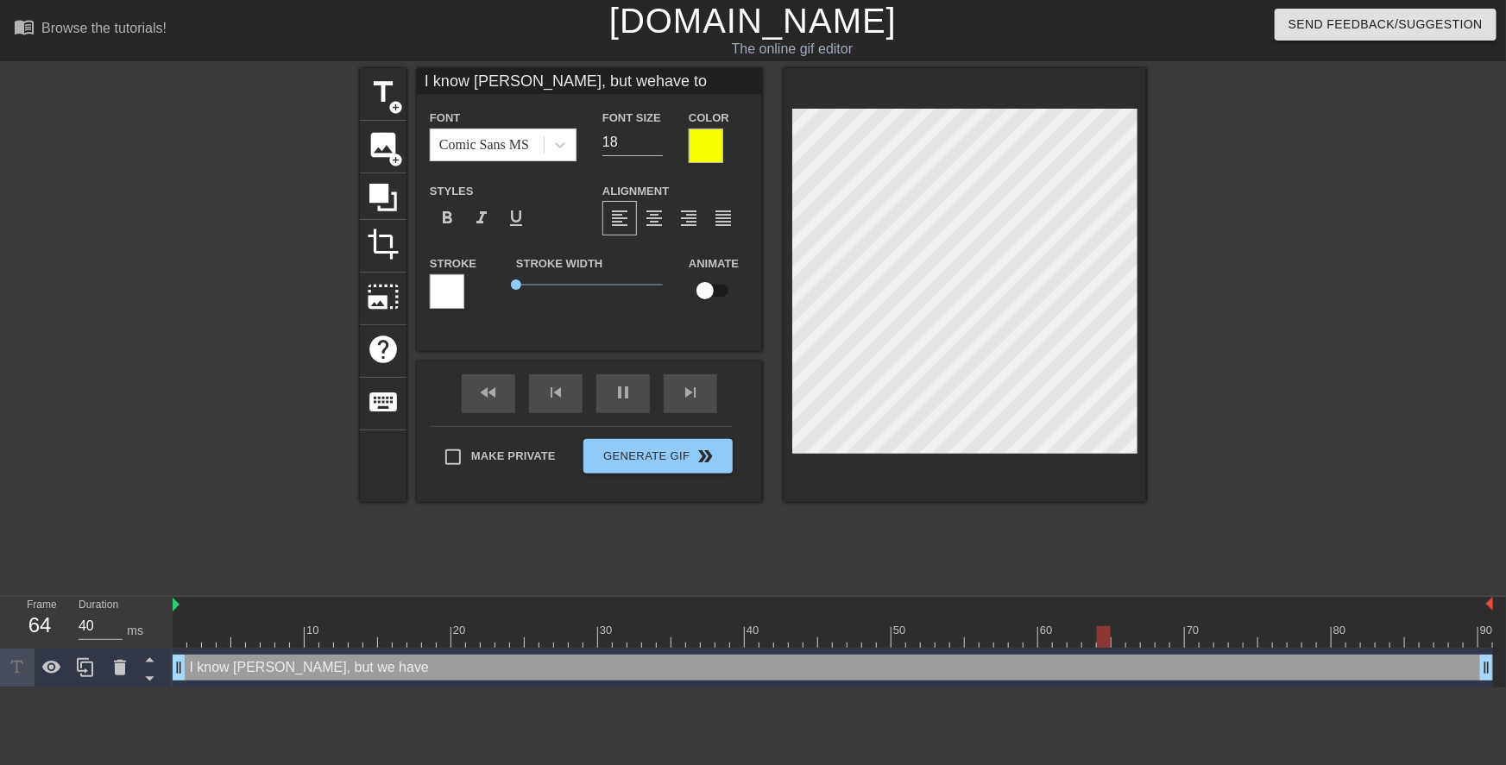
type textarea "I know sweetie, but we have to"
type input "I know sweetie, but wehave to k"
type textarea "I know sweetie, but we have to k"
type input "I know sweetie, but wehave to ke"
type textarea "I know sweetie, but we have to ke"
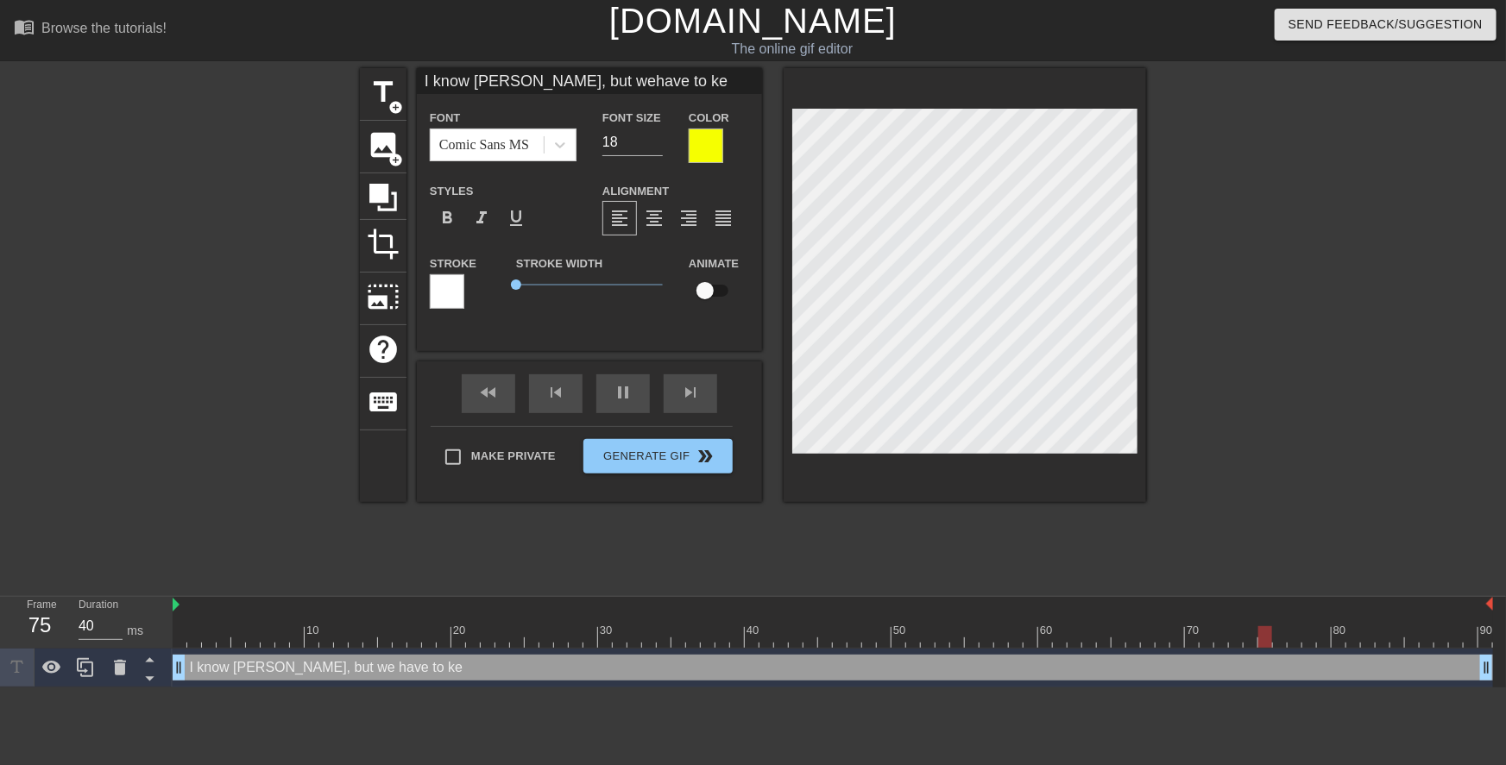
type input "I know sweetie, but wehave to kee"
type textarea "I know sweetie, but we have to kee"
type input "I know sweetie, but wehave to keep"
type textarea "I know sweetie, but we have to keep"
type input "I know sweetie, but wehave to keep"
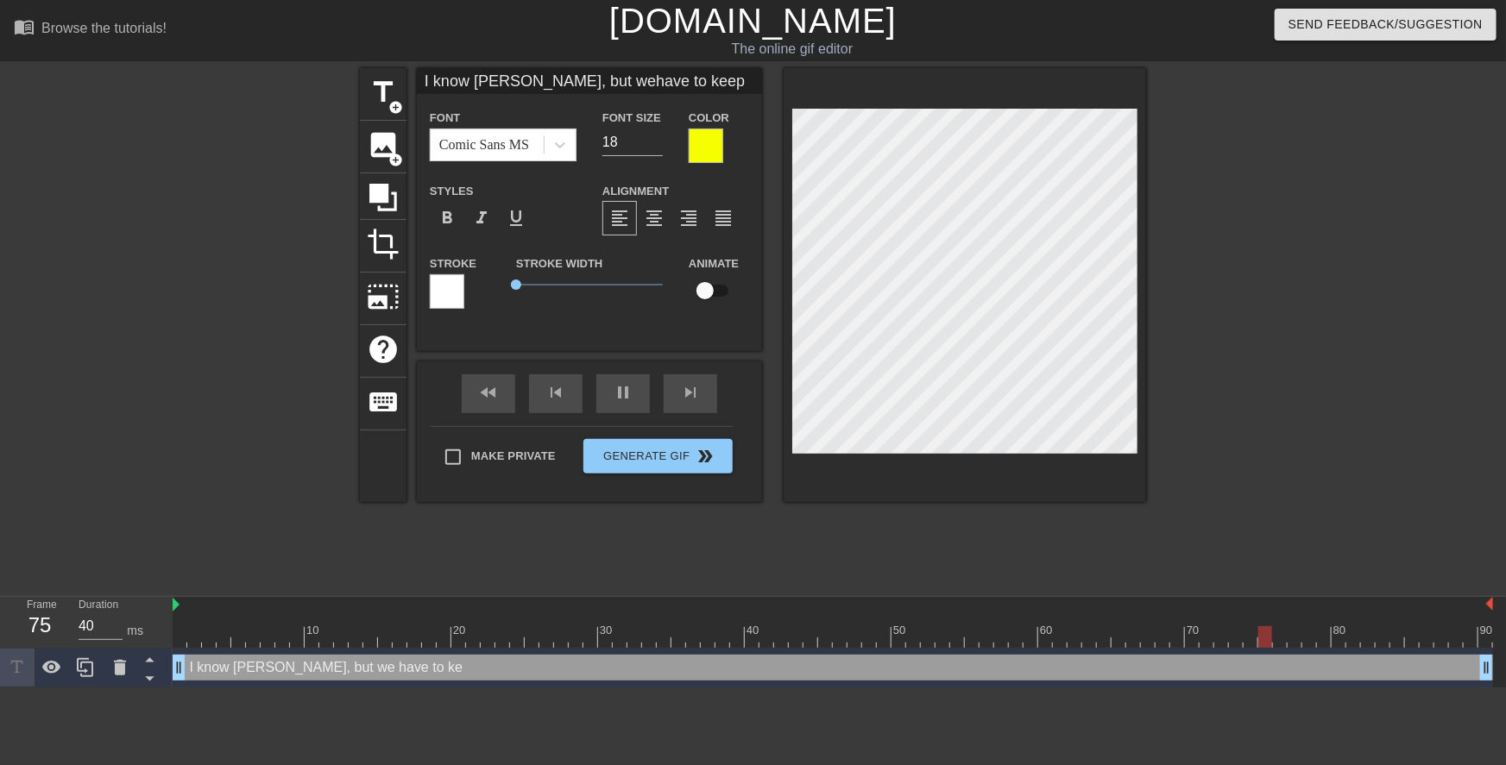
type textarea "I know sweetie, but we have to keep"
type input "I know sweetie, but wehave to keep o"
type textarea "I know sweetie, but we have to keep o"
type input "I know sweetie, but wehave to keep ou"
type textarea "I know sweetie, but we have to keep ou"
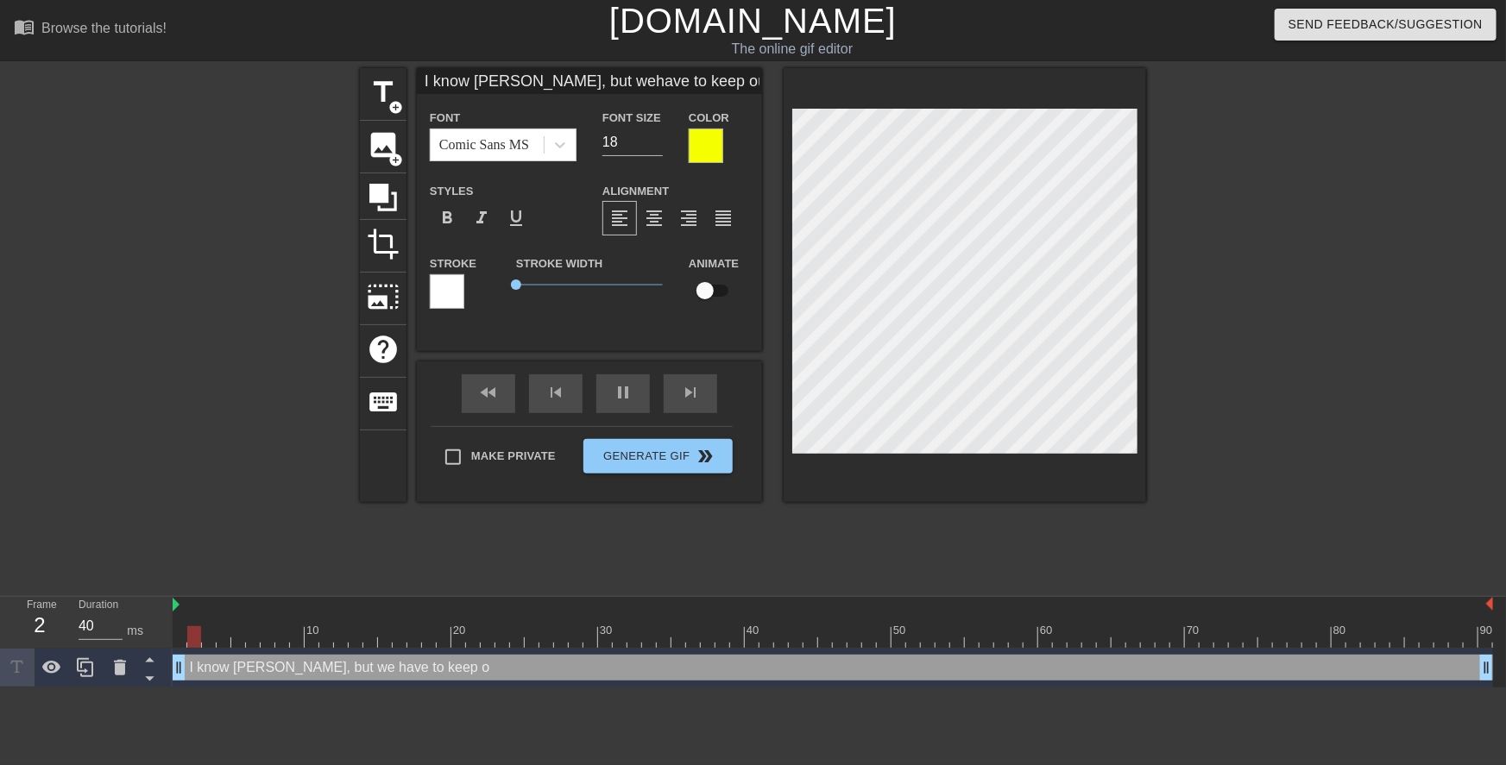
type input "I know sweetie, but wehave to keep our"
type textarea "I know sweetie, but we have to keep our"
type input "I know sweetie, but wehave to keep our"
type textarea "I know sweetie, but we have to keep our"
type input "I know sweetie, but wehave to keep our c"
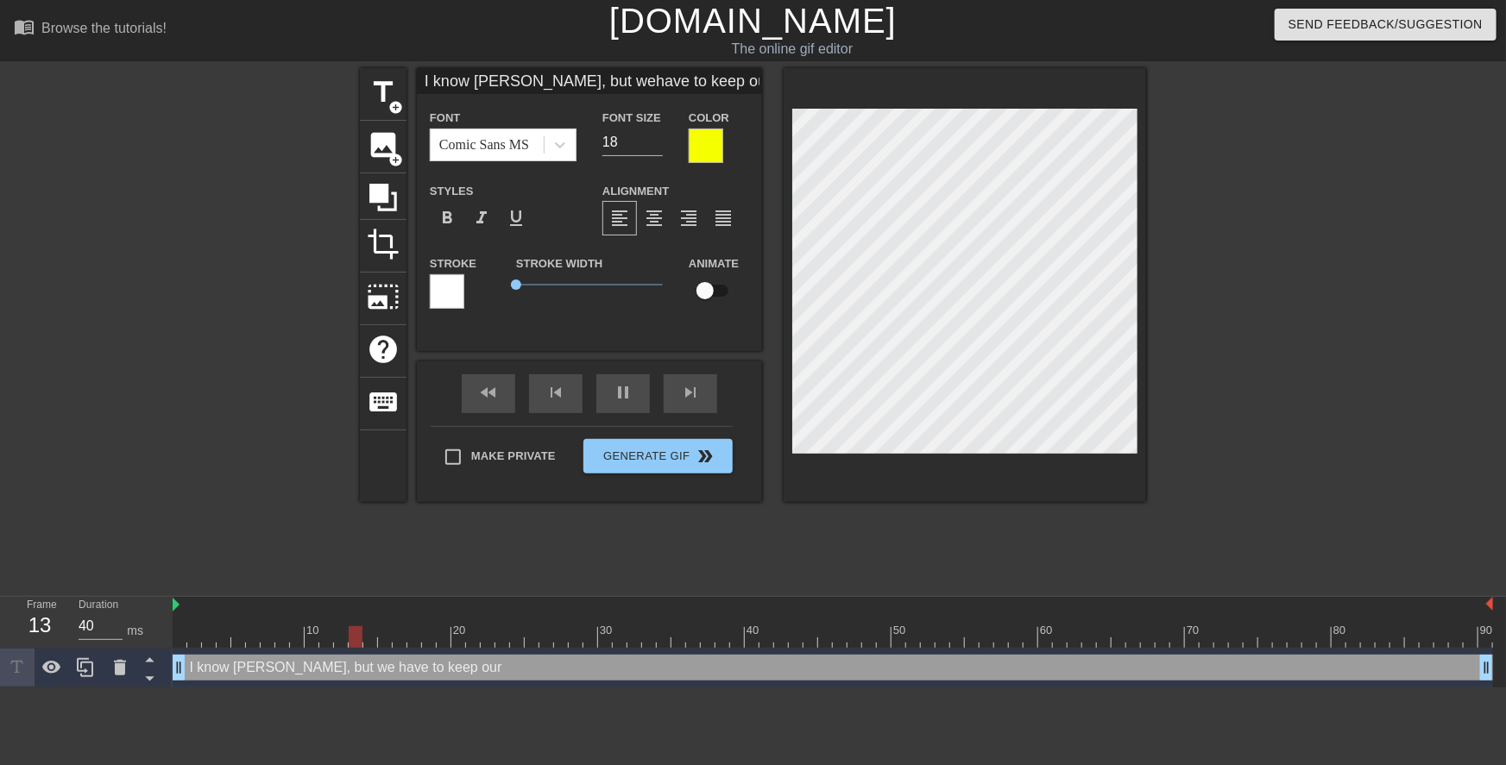
type textarea "I know sweetie, but we have to keep our c"
type input "I know sweetie, but wehave to keep our cl"
type textarea "I know sweetie, but we have to keep our cl"
type input "I know sweetie, but wehave to keep our clo"
type textarea "I know sweetie, but we have to keep our clo"
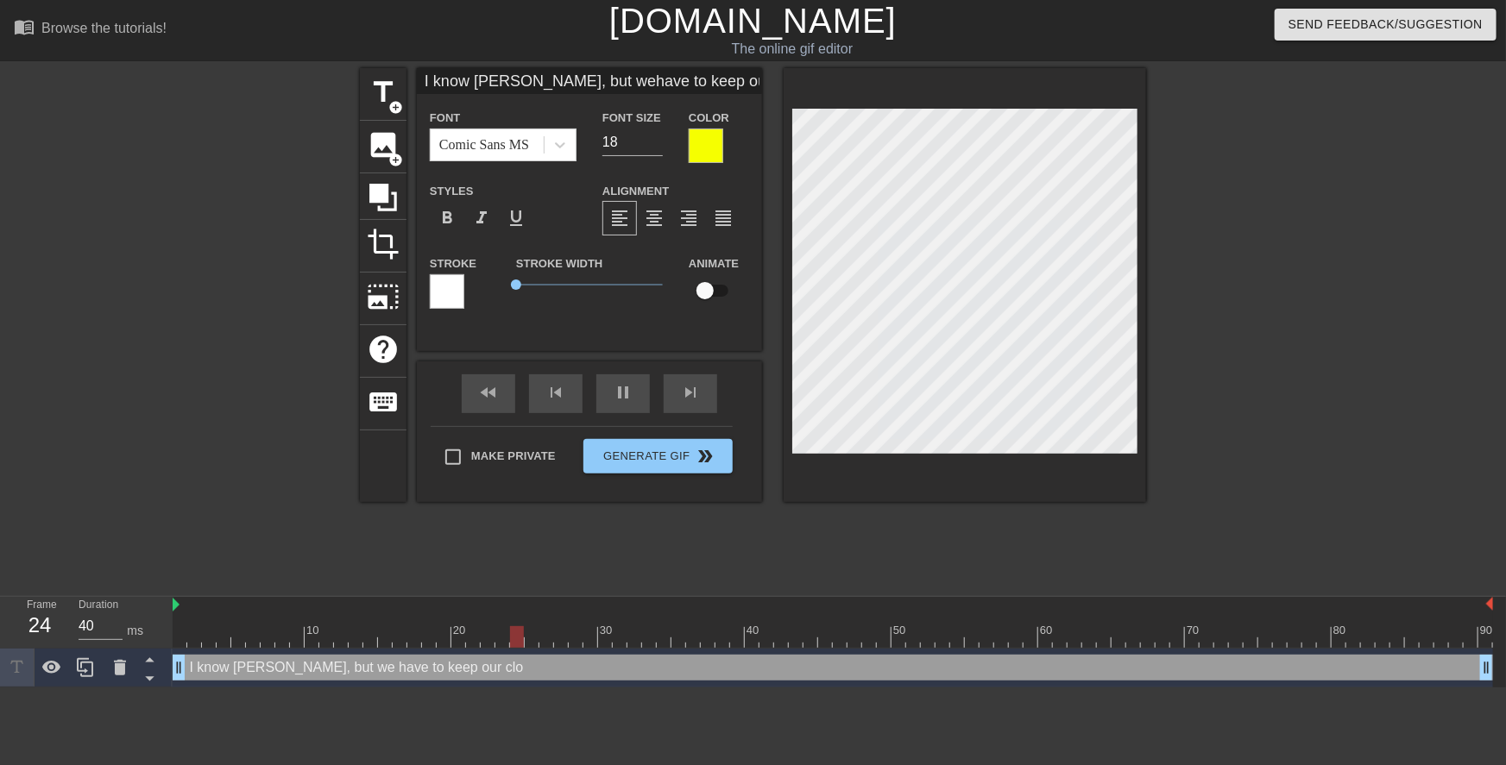
type input "I know sweetie, but wehave to keep our clot"
type textarea "I know sweetie, but we have to keep our clot"
type input "I know sweetie, but wehave to keep our cloth"
click at [1197, 311] on div at bounding box center [1296, 327] width 259 height 518
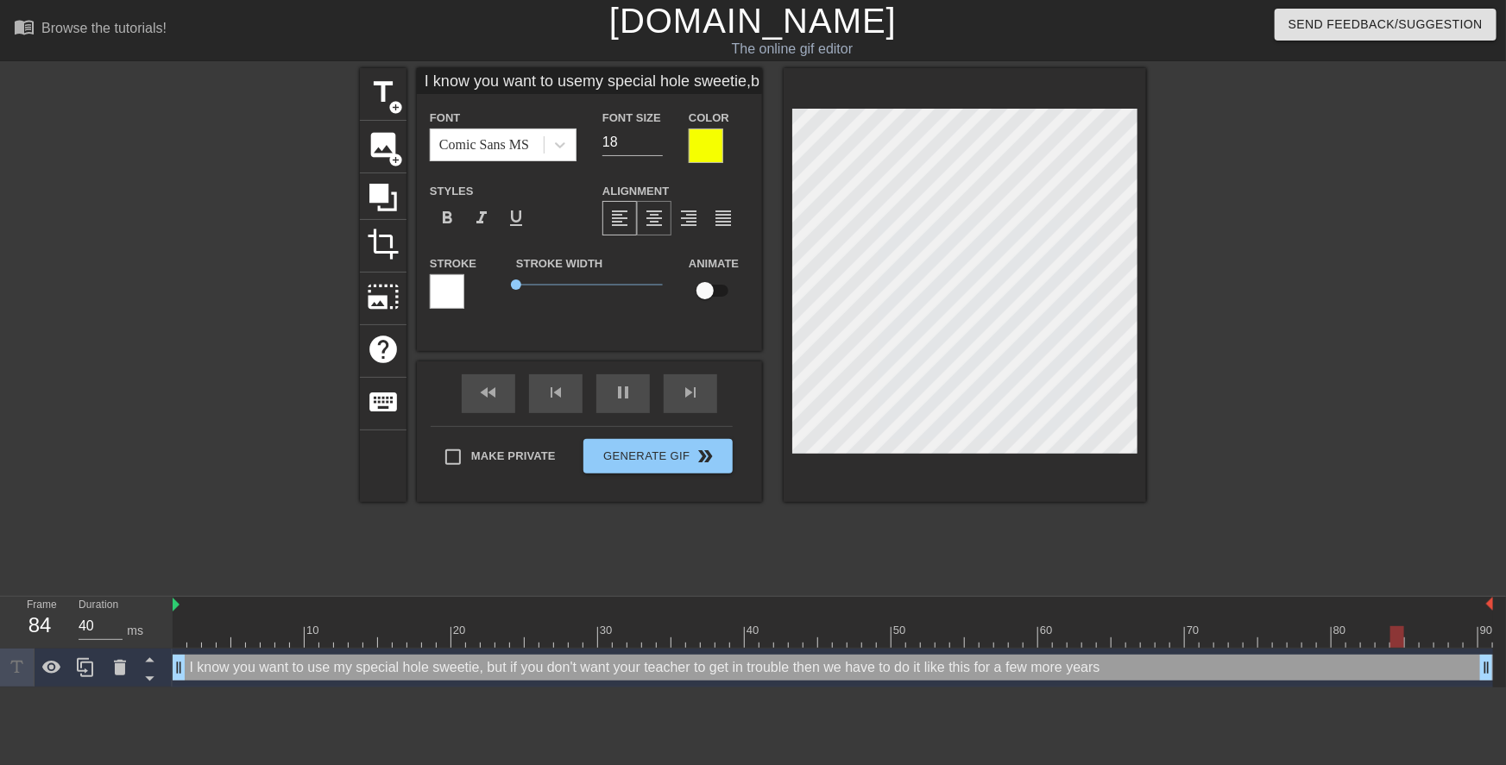
click at [658, 217] on span "format_align_center" at bounding box center [654, 218] width 21 height 21
click at [690, 216] on span "format_align_right" at bounding box center [688, 218] width 21 height 21
click at [649, 220] on span "format_align_center" at bounding box center [654, 218] width 21 height 21
click at [689, 223] on span "format_align_right" at bounding box center [688, 218] width 21 height 21
click at [1225, 313] on div at bounding box center [1296, 327] width 259 height 518
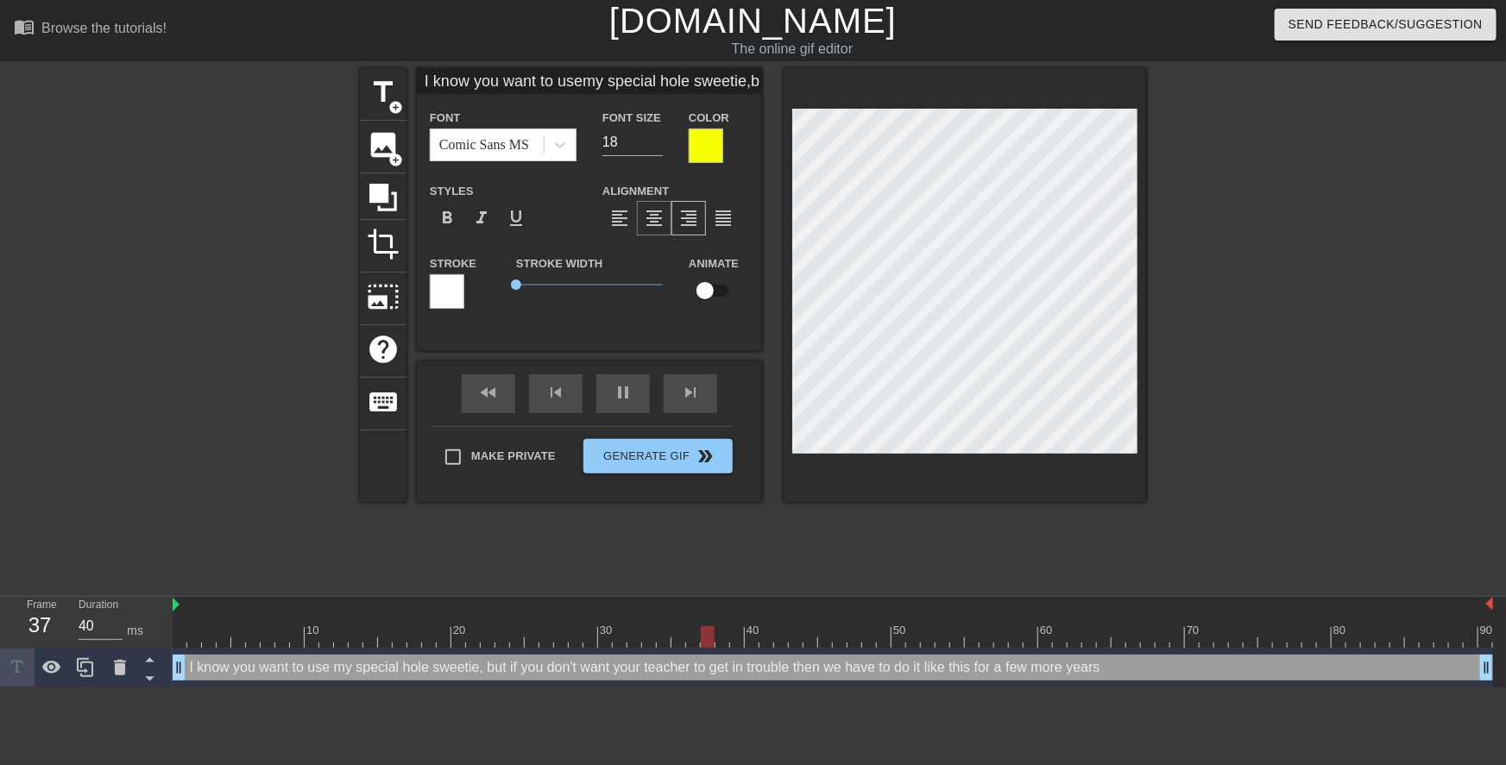
click at [651, 221] on span "format_align_center" at bounding box center [654, 218] width 21 height 21
drag, startPoint x: 1247, startPoint y: 303, endPoint x: 1138, endPoint y: 308, distance: 108.8
click at [1246, 303] on div at bounding box center [1296, 327] width 259 height 518
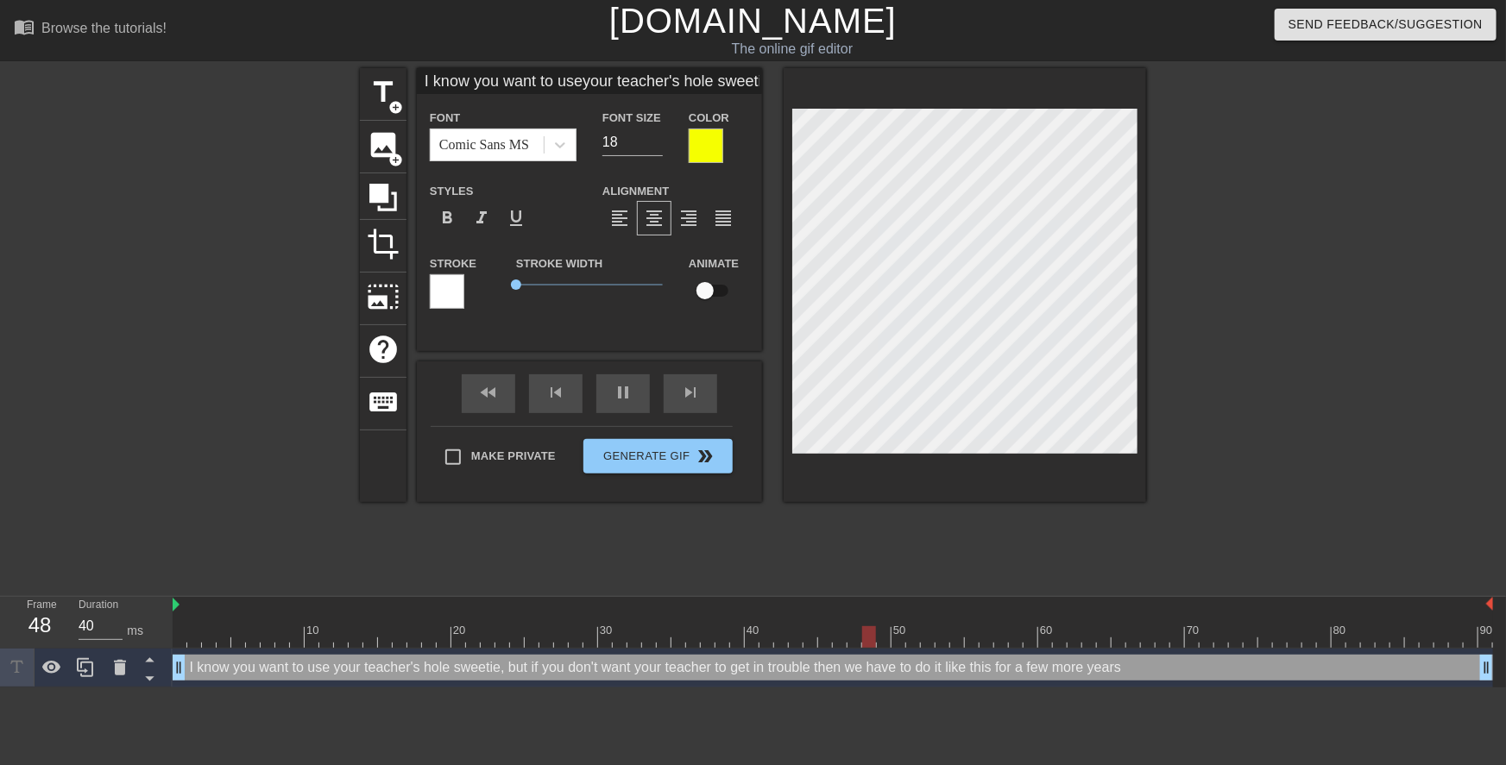
click at [1235, 258] on div at bounding box center [1296, 327] width 259 height 518
click at [1286, 309] on div at bounding box center [1296, 327] width 259 height 518
click at [1212, 358] on div at bounding box center [1296, 327] width 259 height 518
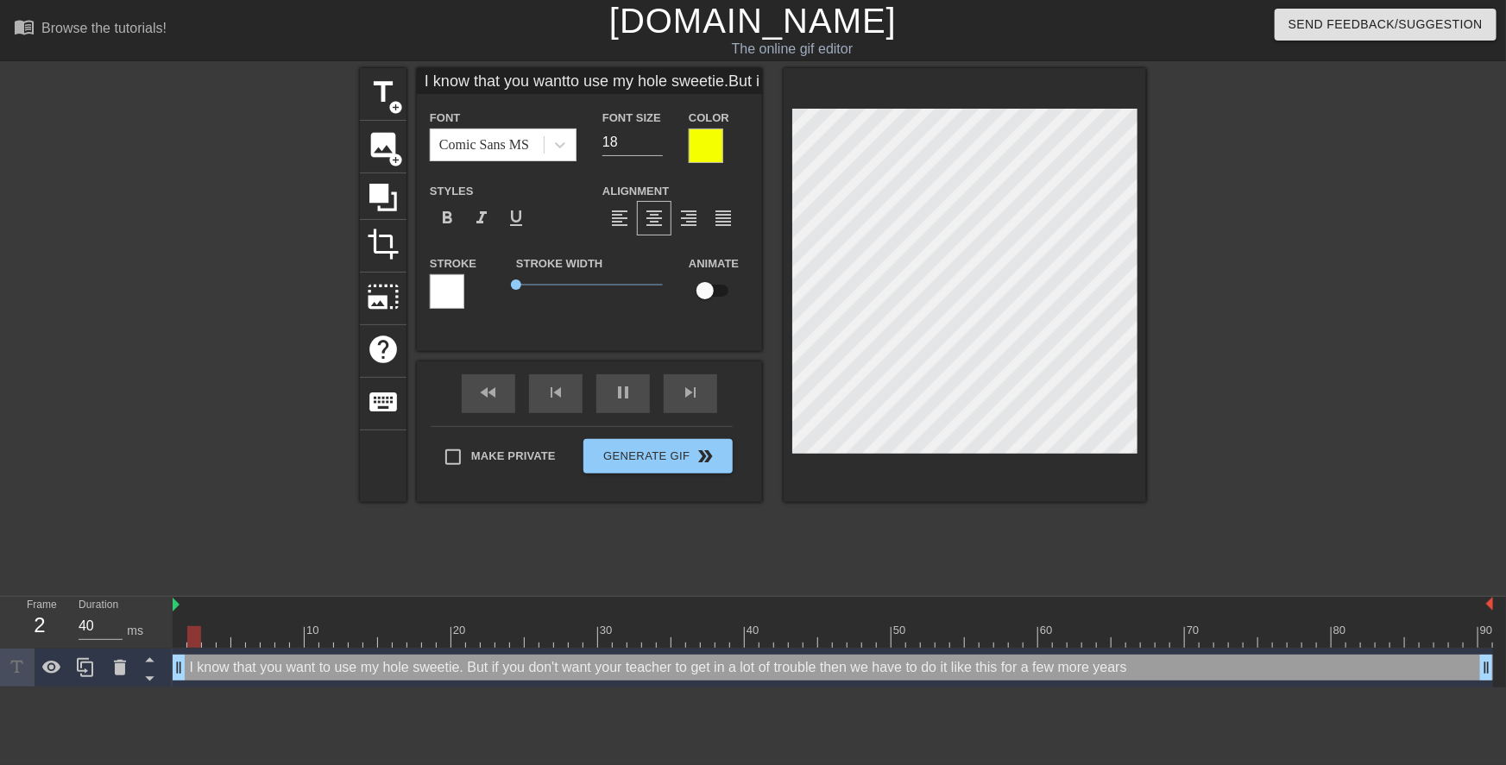
click at [1227, 319] on div at bounding box center [1296, 327] width 259 height 518
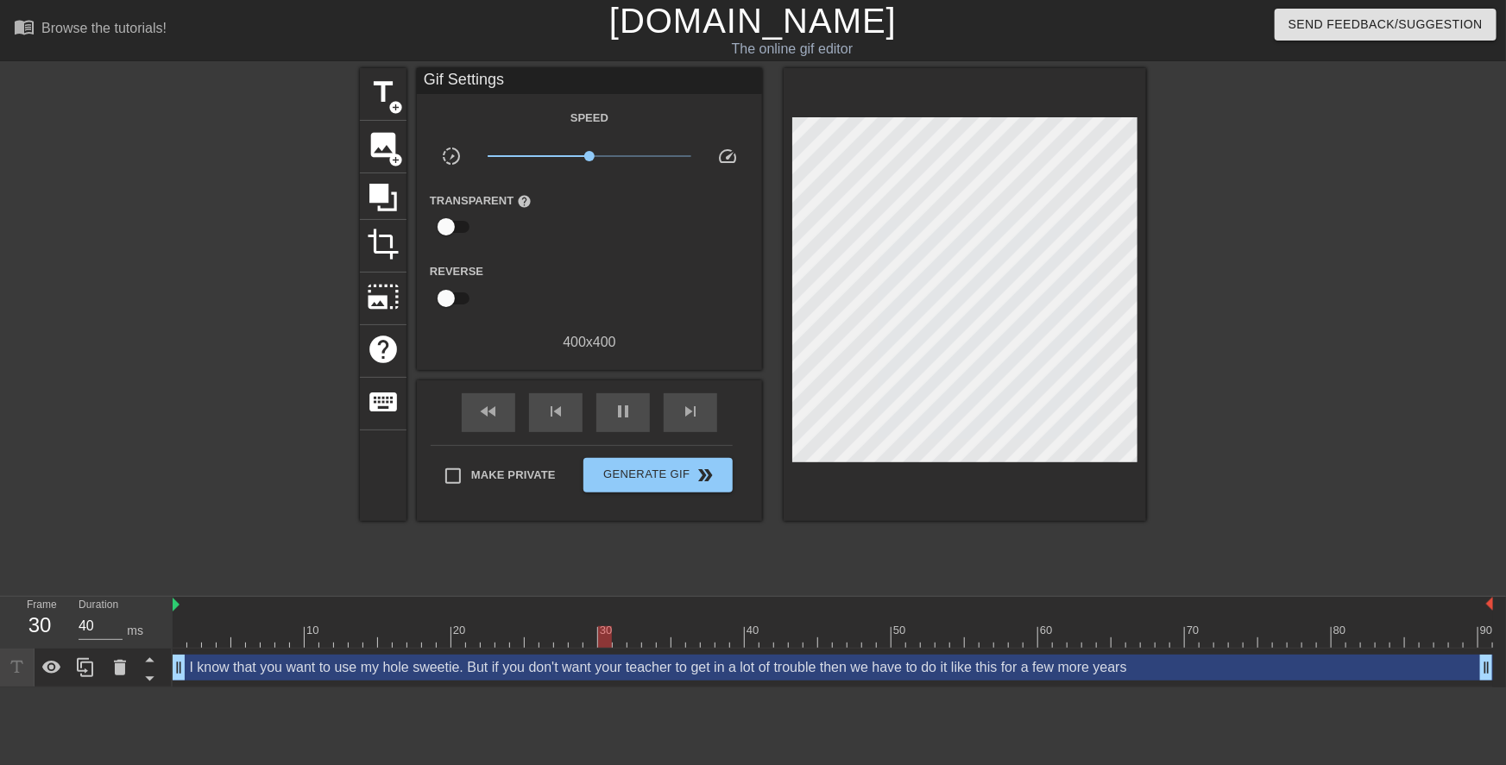
click at [1253, 332] on div at bounding box center [1296, 327] width 259 height 518
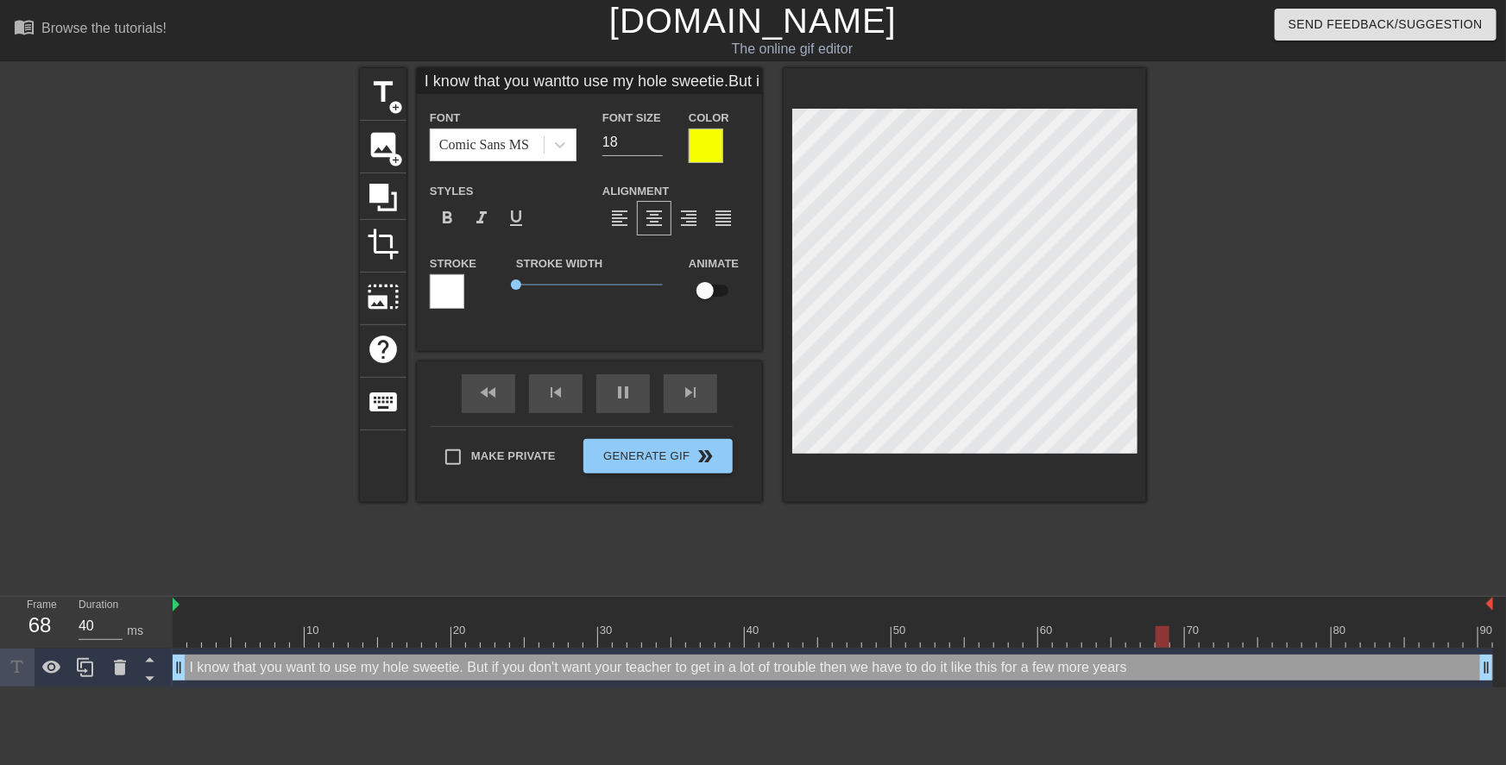
scroll to position [9, 9]
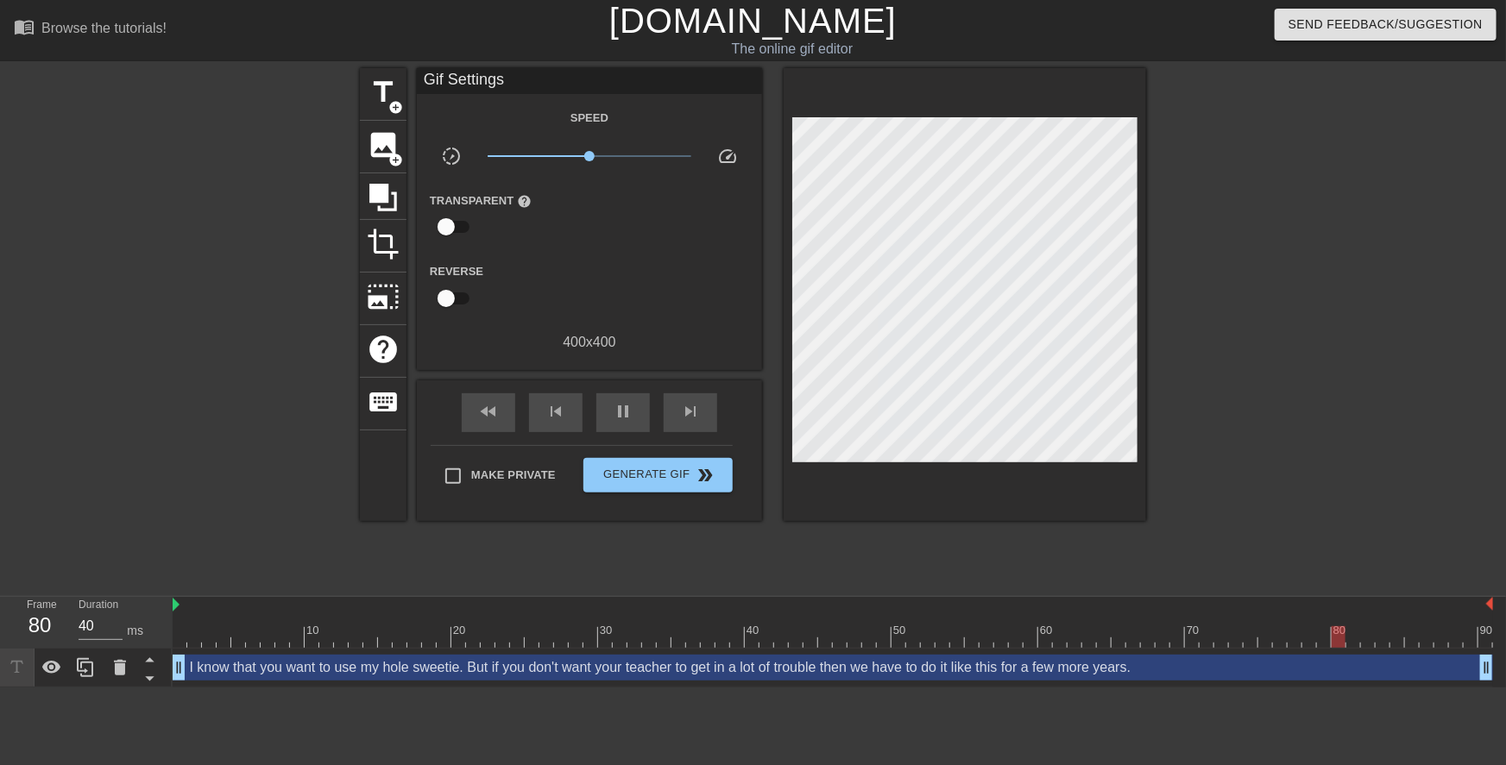
click at [1230, 365] on div at bounding box center [1296, 327] width 259 height 518
click at [678, 478] on span "Generate Gif double_arrow" at bounding box center [657, 475] width 135 height 21
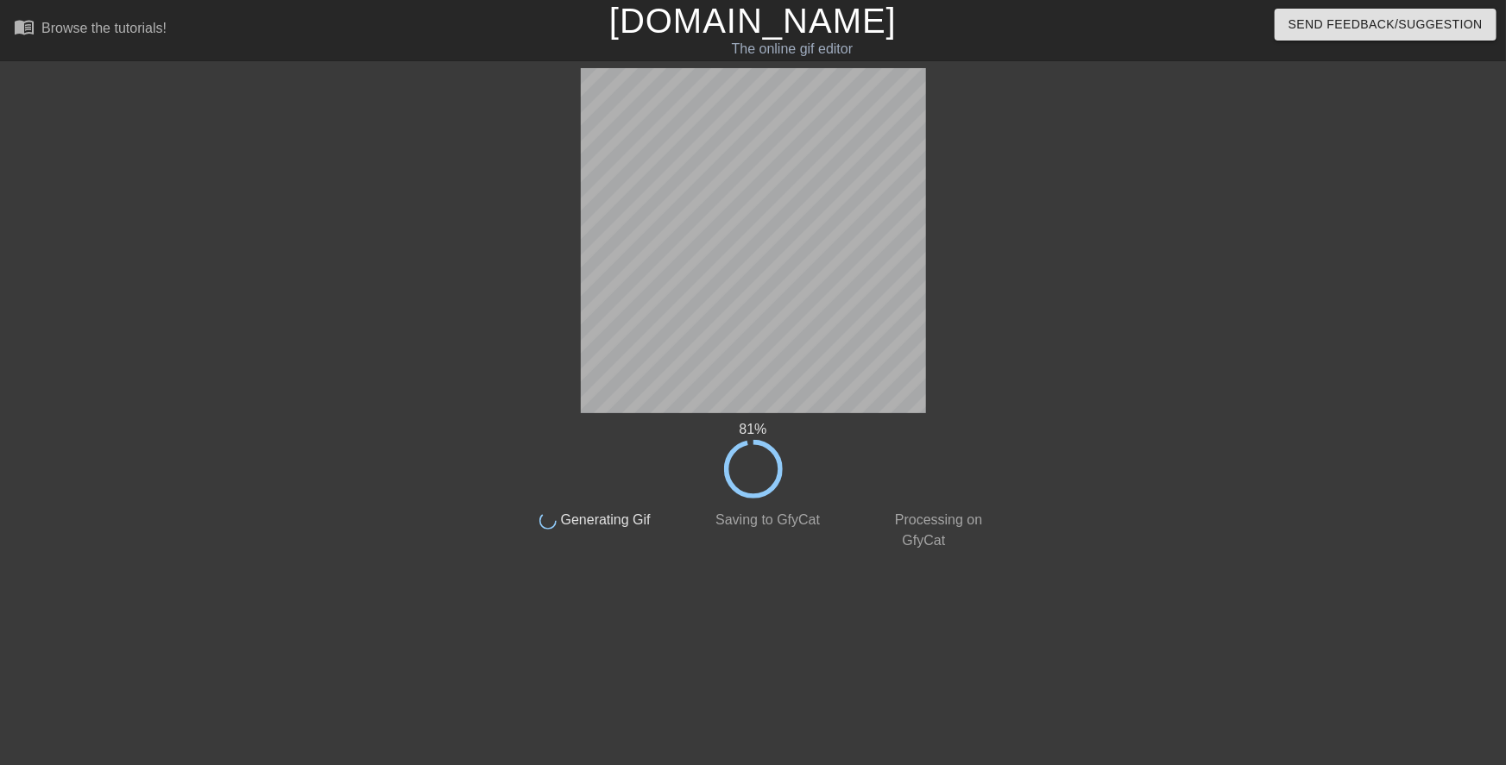
click at [1160, 594] on html "menu_book Browse the tutorials! Gifntext.com The online gif editor Send Feedbac…" at bounding box center [753, 297] width 1506 height 594
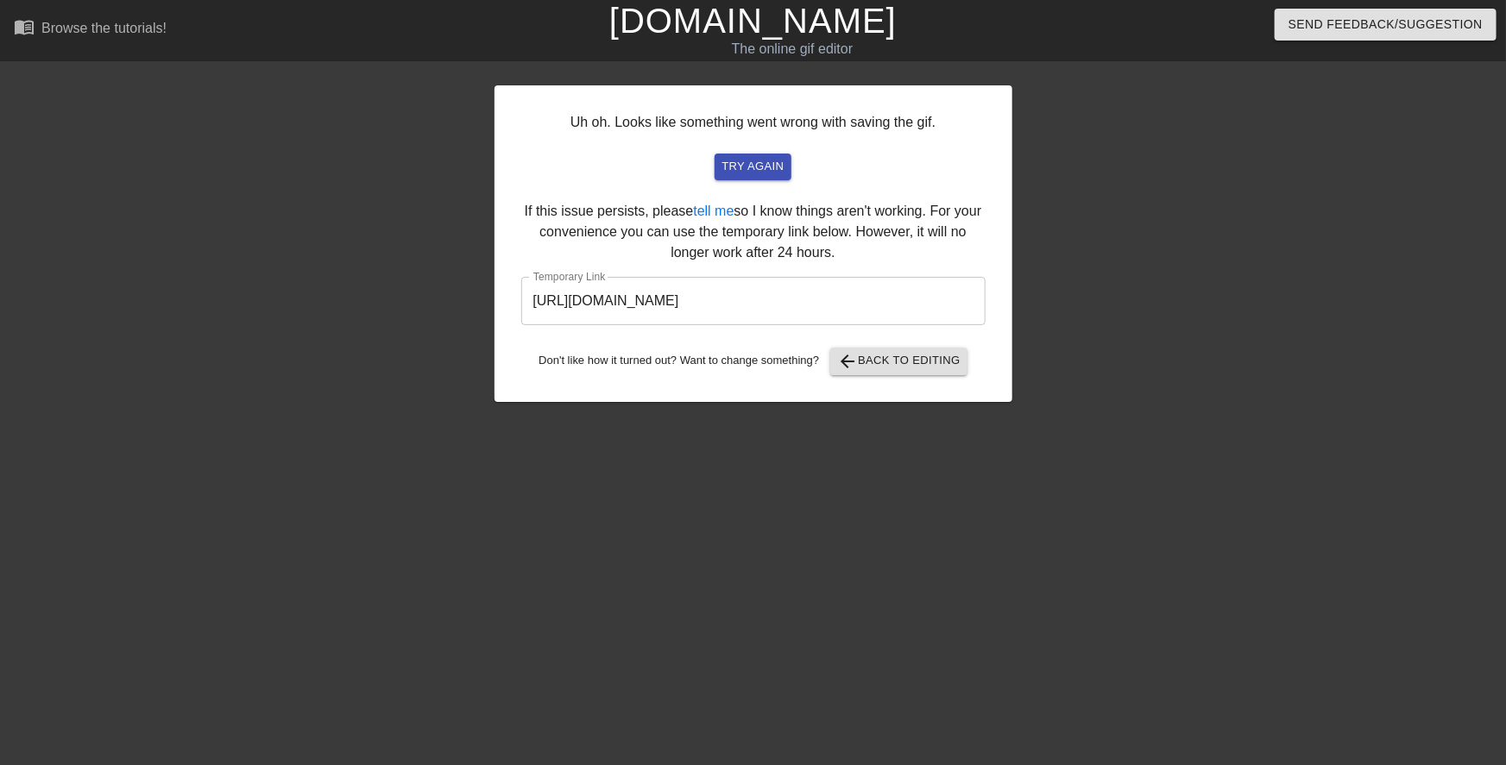
click at [842, 300] on input "https://www.gifntext.com/temp_generations/893lEyUk.gif" at bounding box center [753, 301] width 464 height 48
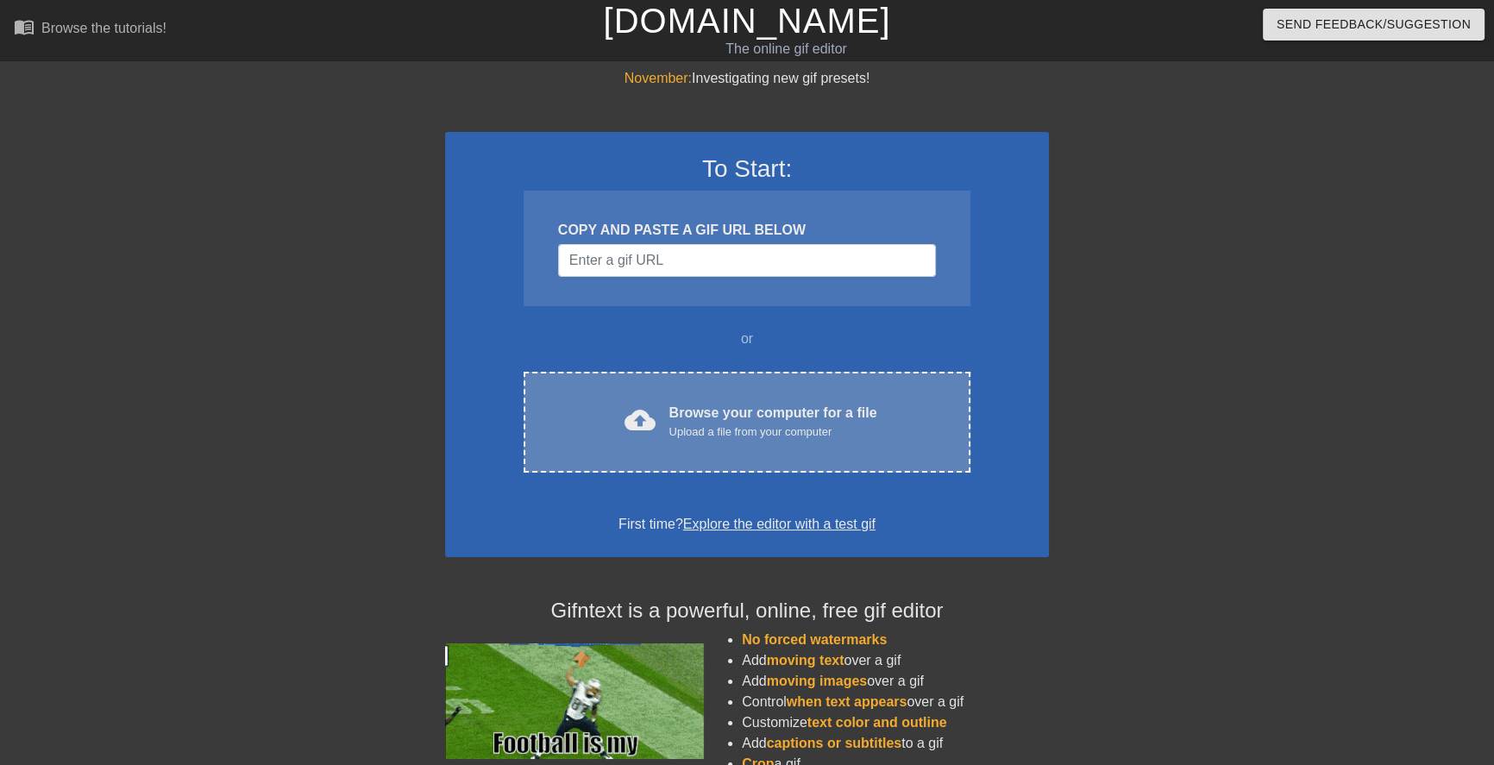
click at [705, 409] on div "Browse your computer for a file Upload a file from your computer" at bounding box center [774, 422] width 208 height 38
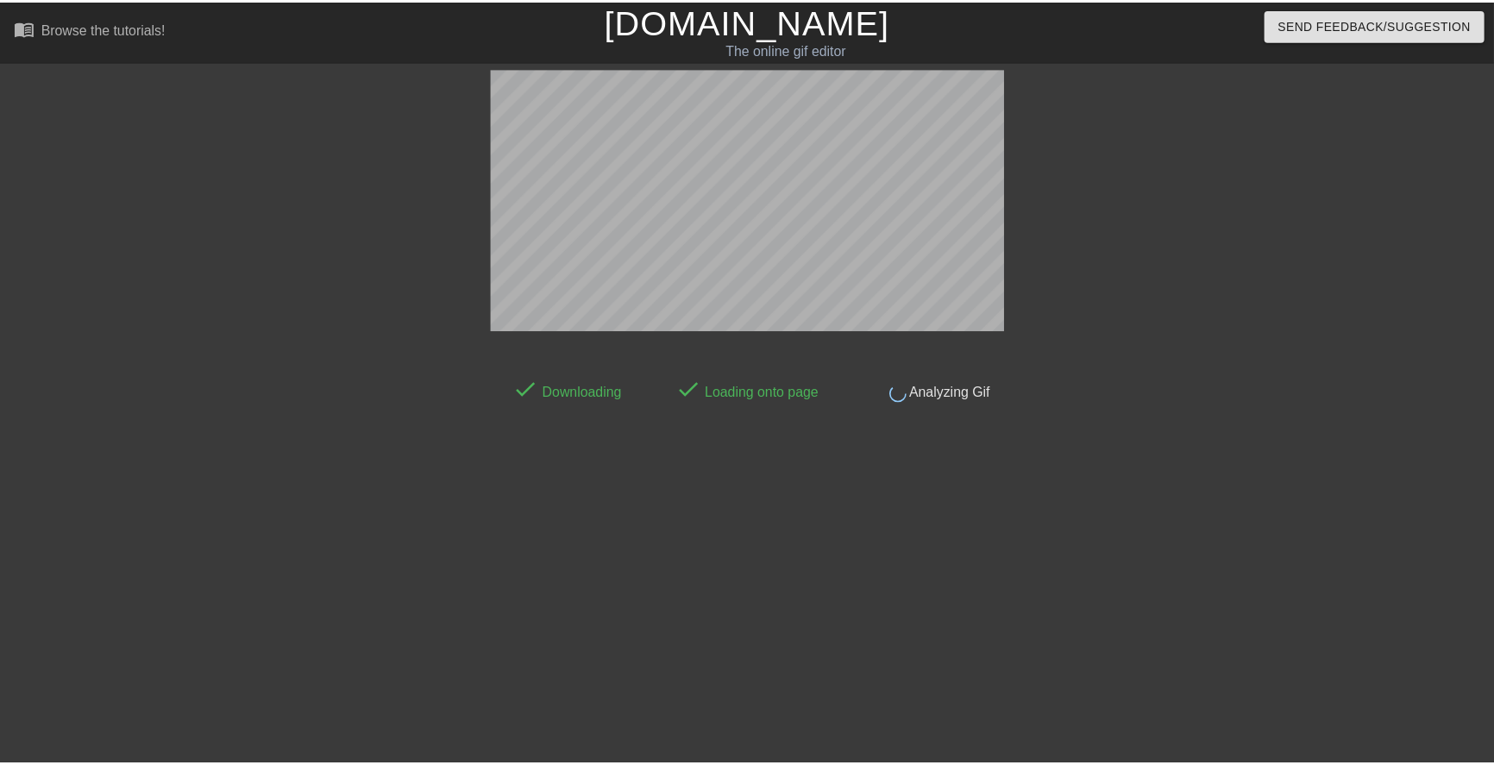
scroll to position [16, 0]
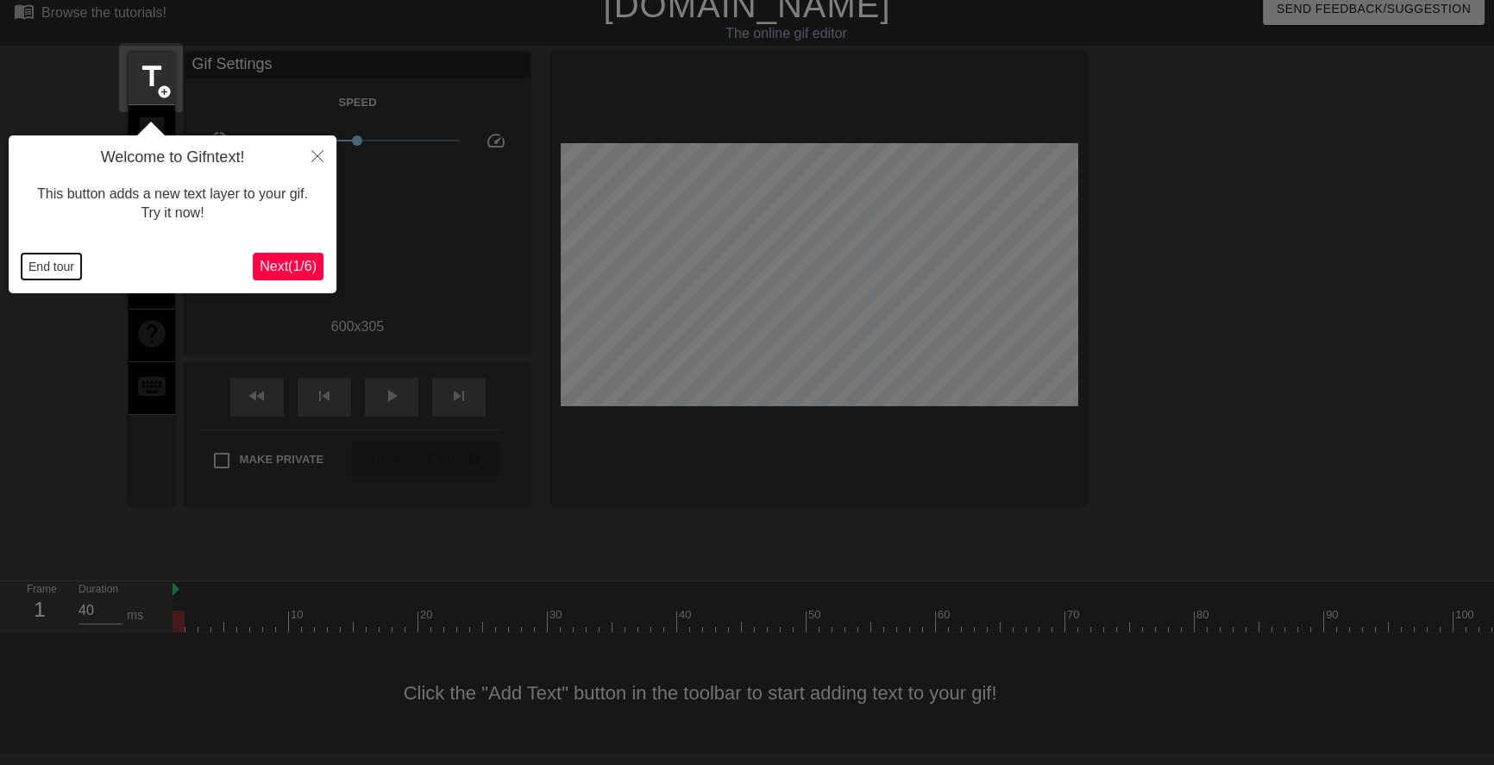
click at [66, 267] on button "End tour" at bounding box center [52, 267] width 60 height 26
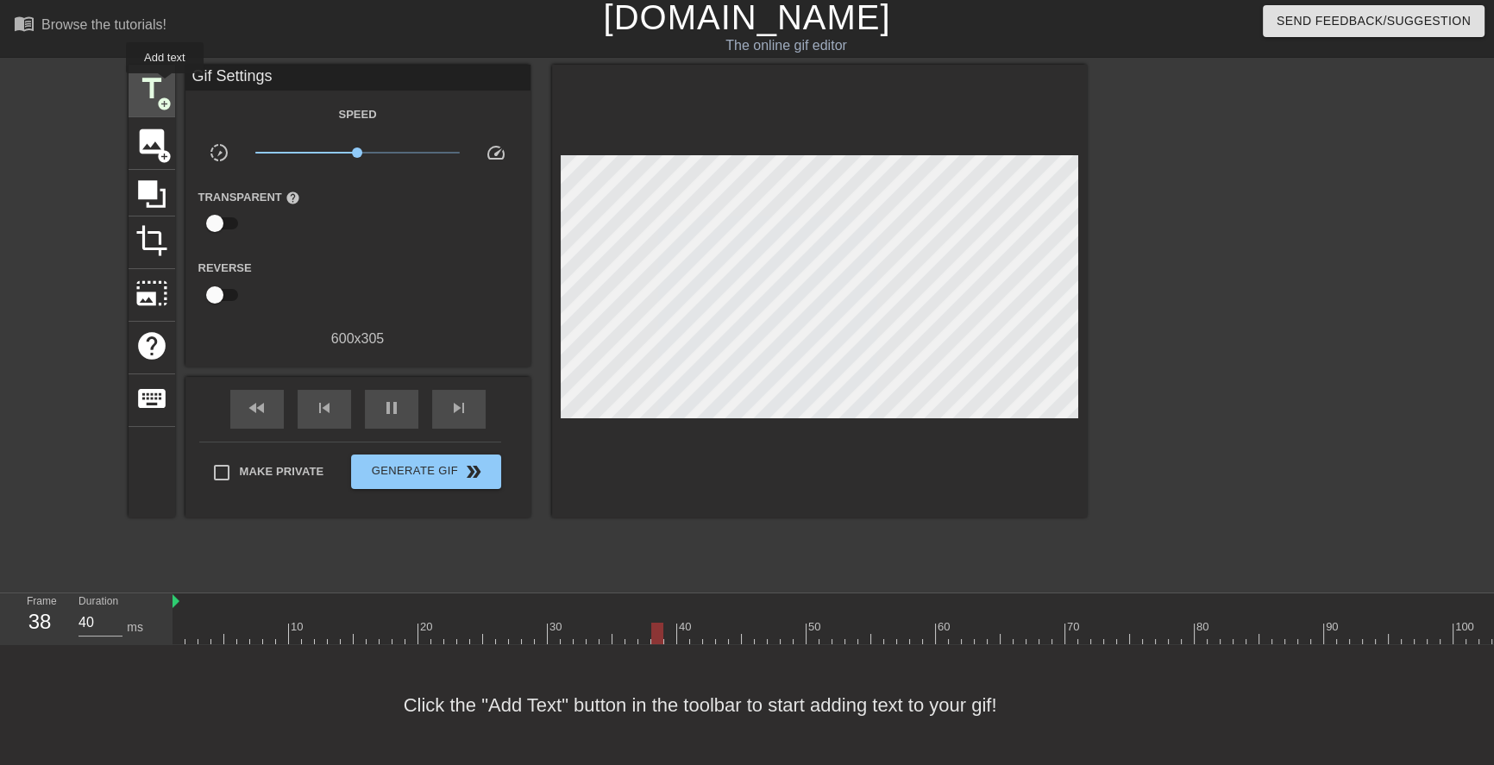
click at [165, 97] on span "add_circle" at bounding box center [164, 104] width 15 height 15
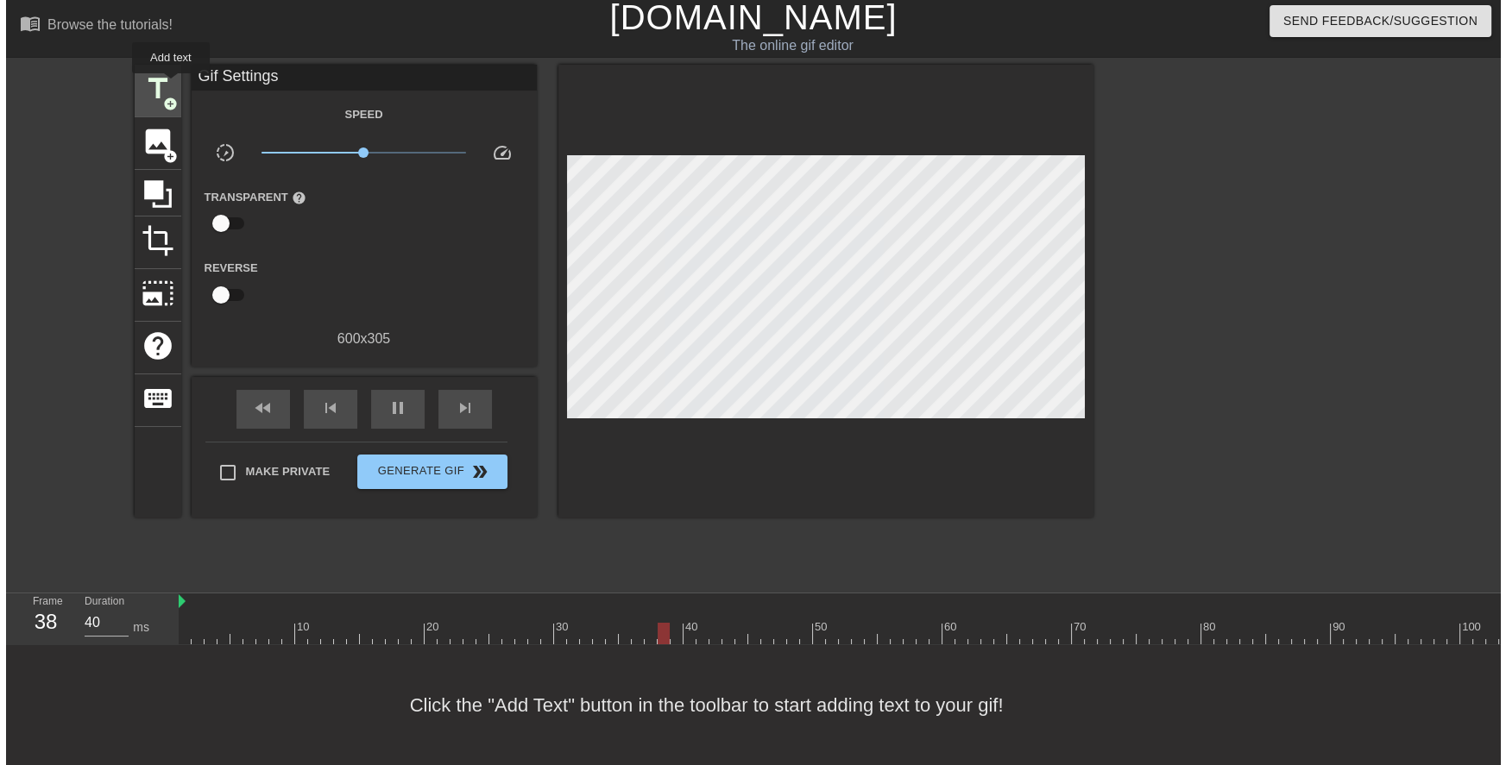
scroll to position [0, 0]
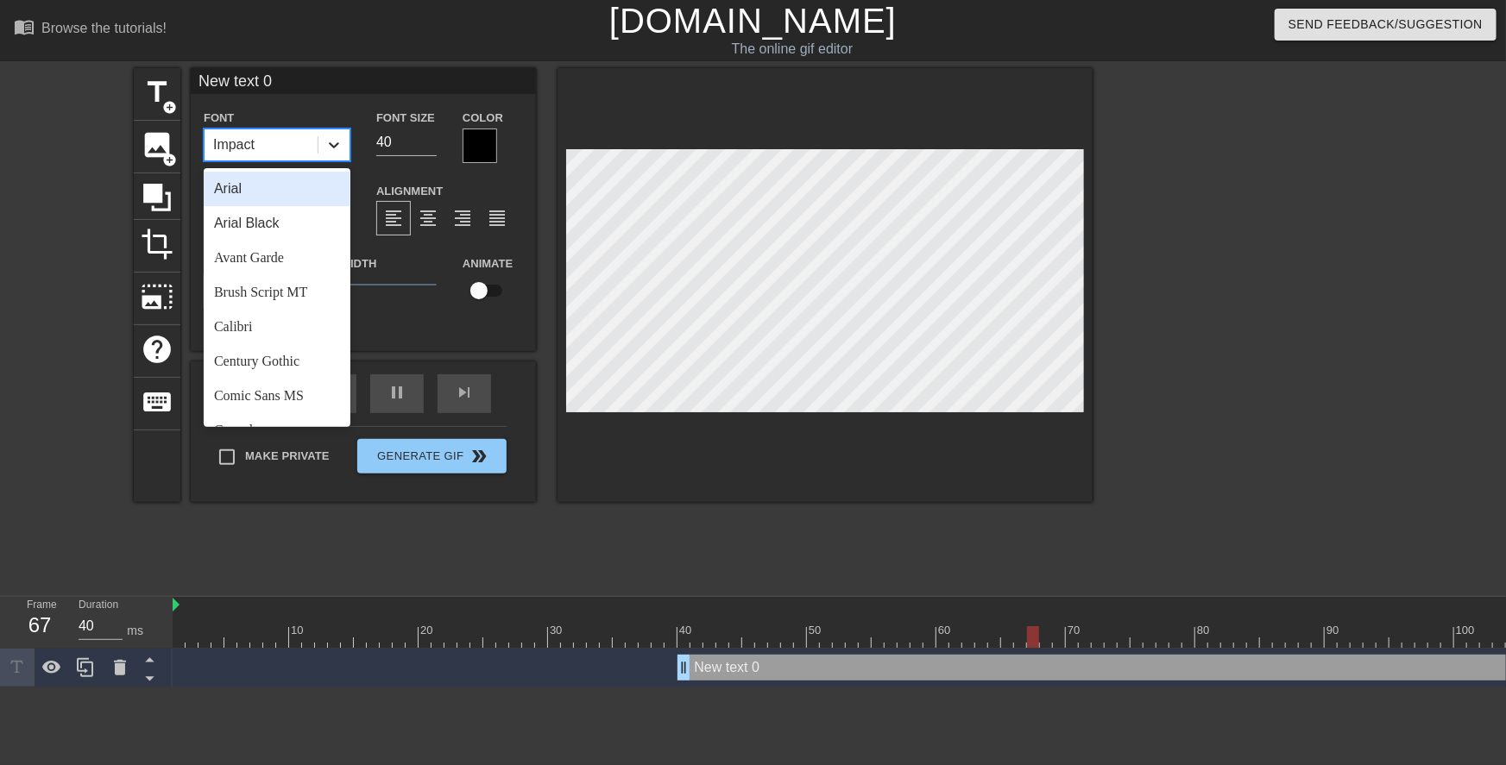
click at [346, 148] on div at bounding box center [333, 144] width 31 height 31
click at [311, 398] on div "Comic Sans MS" at bounding box center [277, 396] width 147 height 35
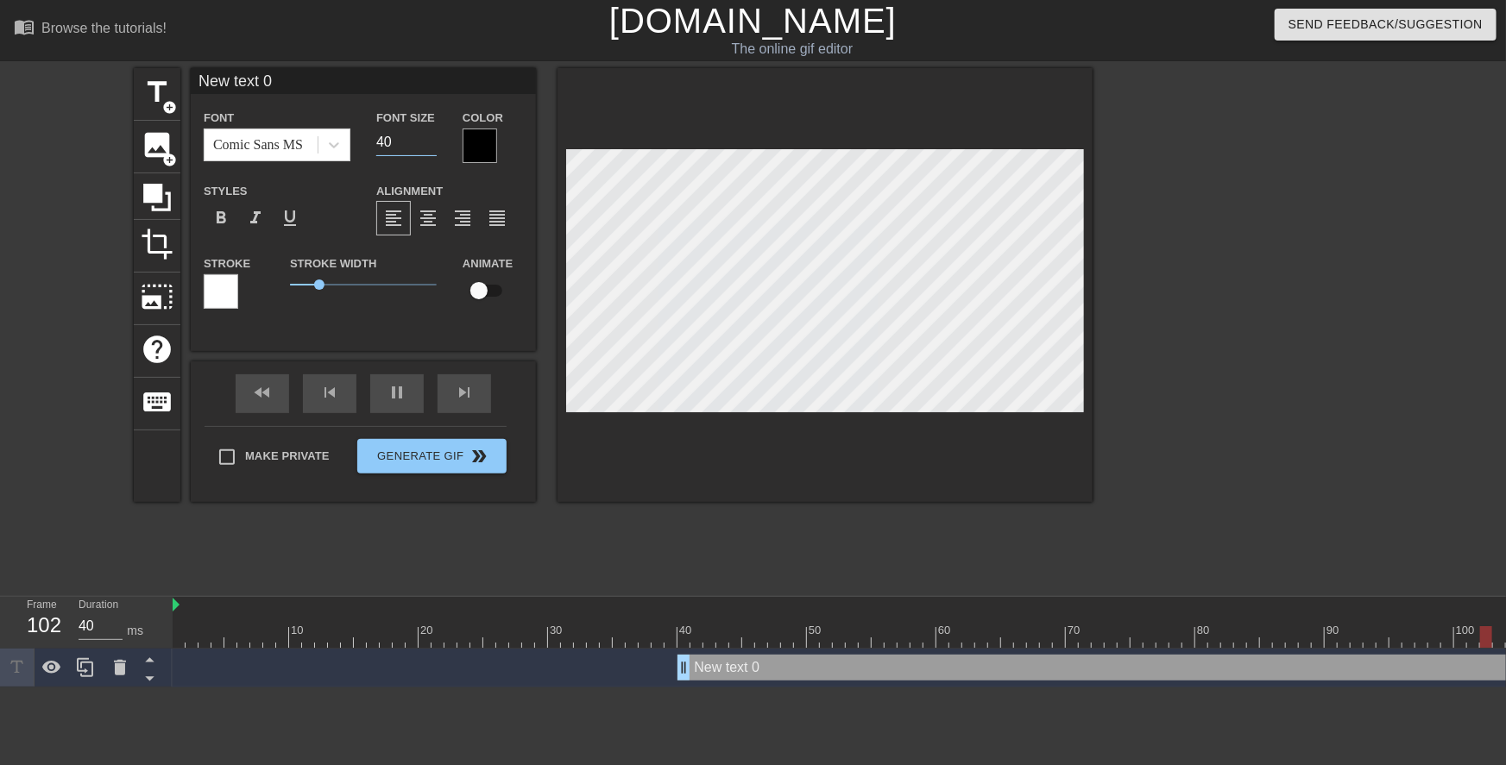
drag, startPoint x: 382, startPoint y: 139, endPoint x: 371, endPoint y: 136, distance: 11.5
click at [371, 136] on div "Font Size 40" at bounding box center [406, 135] width 86 height 56
type input "20"
drag, startPoint x: 319, startPoint y: 285, endPoint x: 265, endPoint y: 283, distance: 54.4
click at [265, 283] on div "Stroke Stroke Width 0 Animate" at bounding box center [363, 289] width 345 height 72
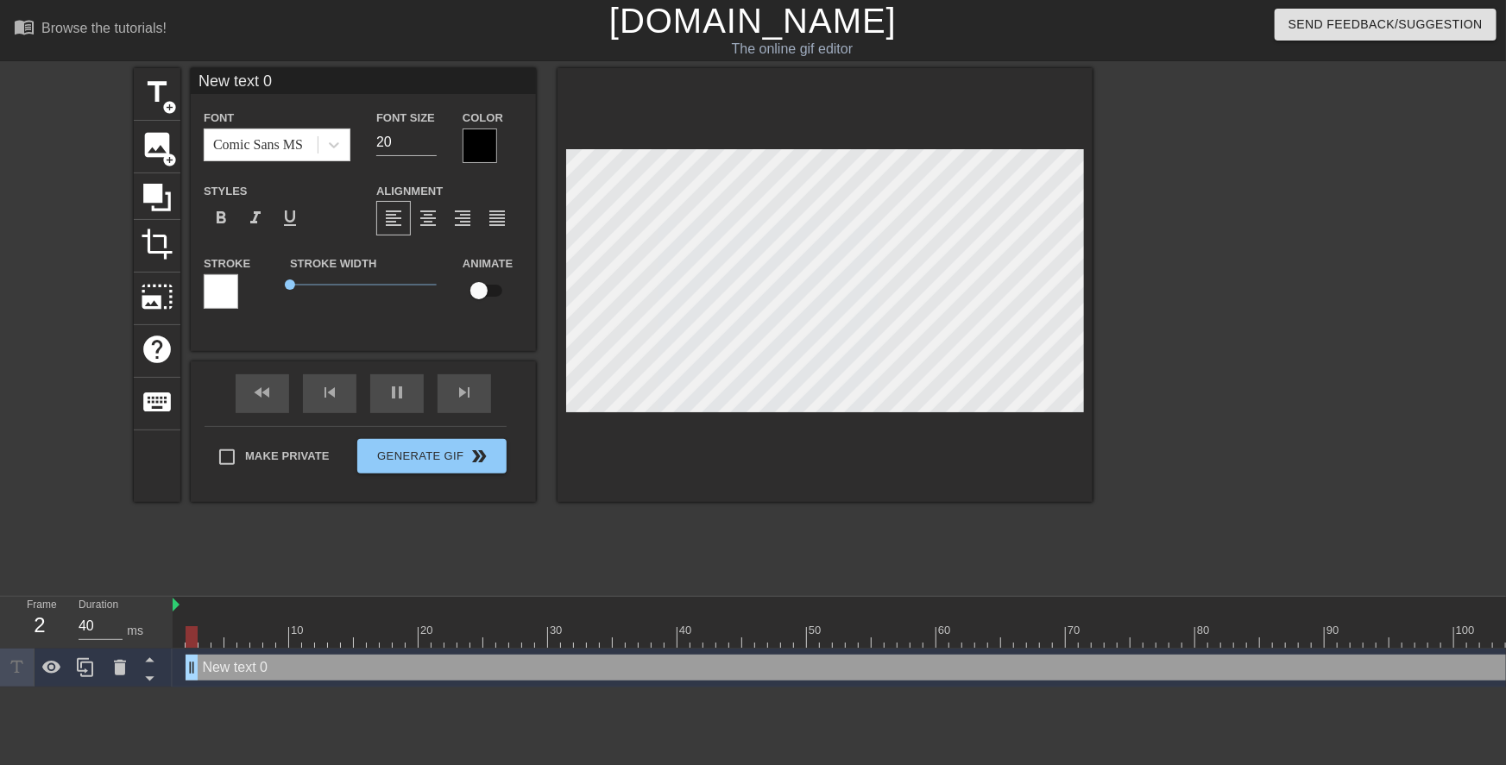
drag, startPoint x: 676, startPoint y: 660, endPoint x: 31, endPoint y: 619, distance: 645.9
click at [36, 619] on div "Frame 2 Duration 40 ms 10 20 30 40 50 60 70 80 90 100 110 120 New text 0 drag_h…" at bounding box center [753, 642] width 1506 height 91
click at [481, 142] on div at bounding box center [479, 146] width 35 height 35
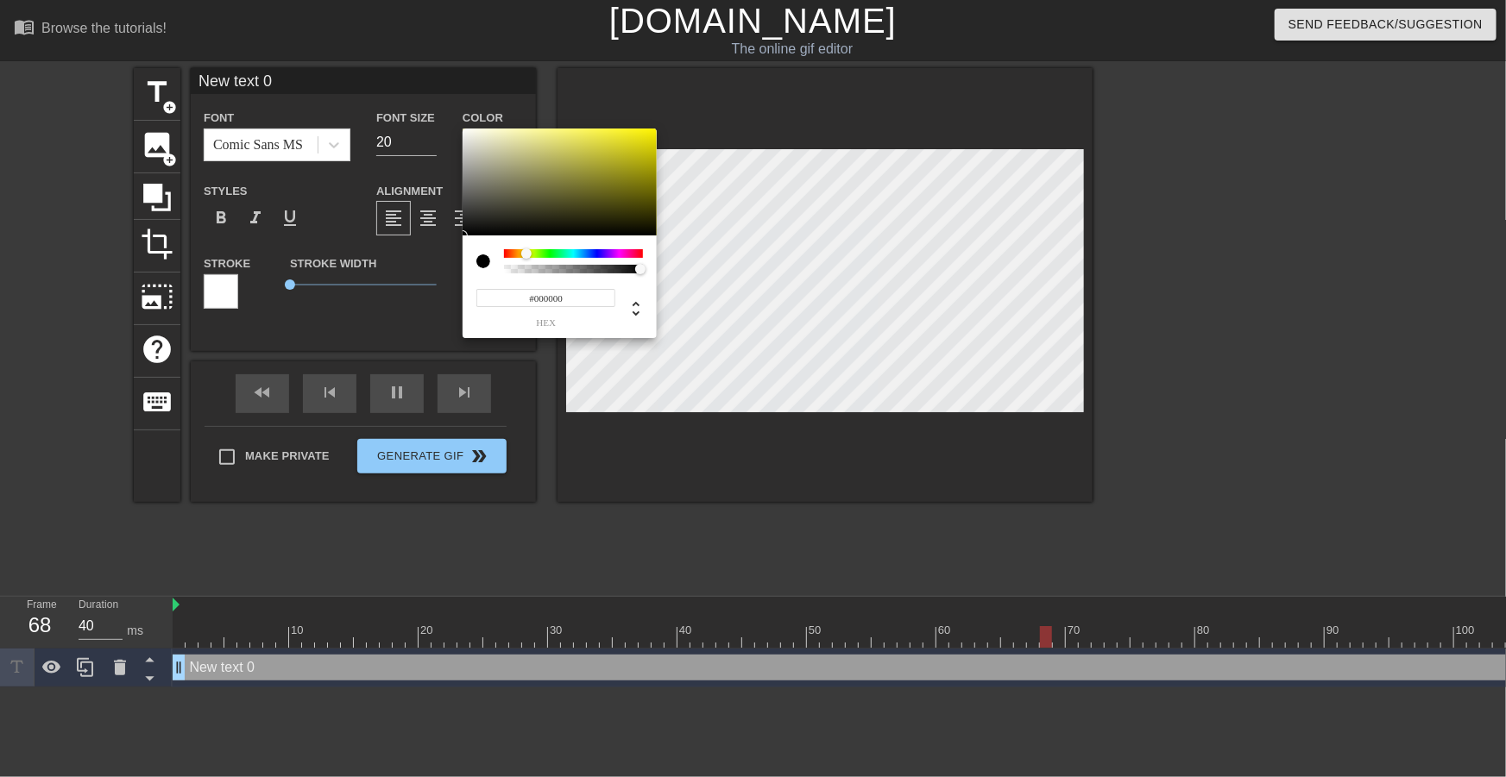
click at [526, 254] on div at bounding box center [573, 253] width 139 height 9
drag, startPoint x: 606, startPoint y: 163, endPoint x: 698, endPoint y: 85, distance: 121.2
click at [696, 85] on div "#FFF300 hex" at bounding box center [753, 388] width 1506 height 777
type input "#F6FF00"
click at [528, 252] on div at bounding box center [528, 254] width 10 height 10
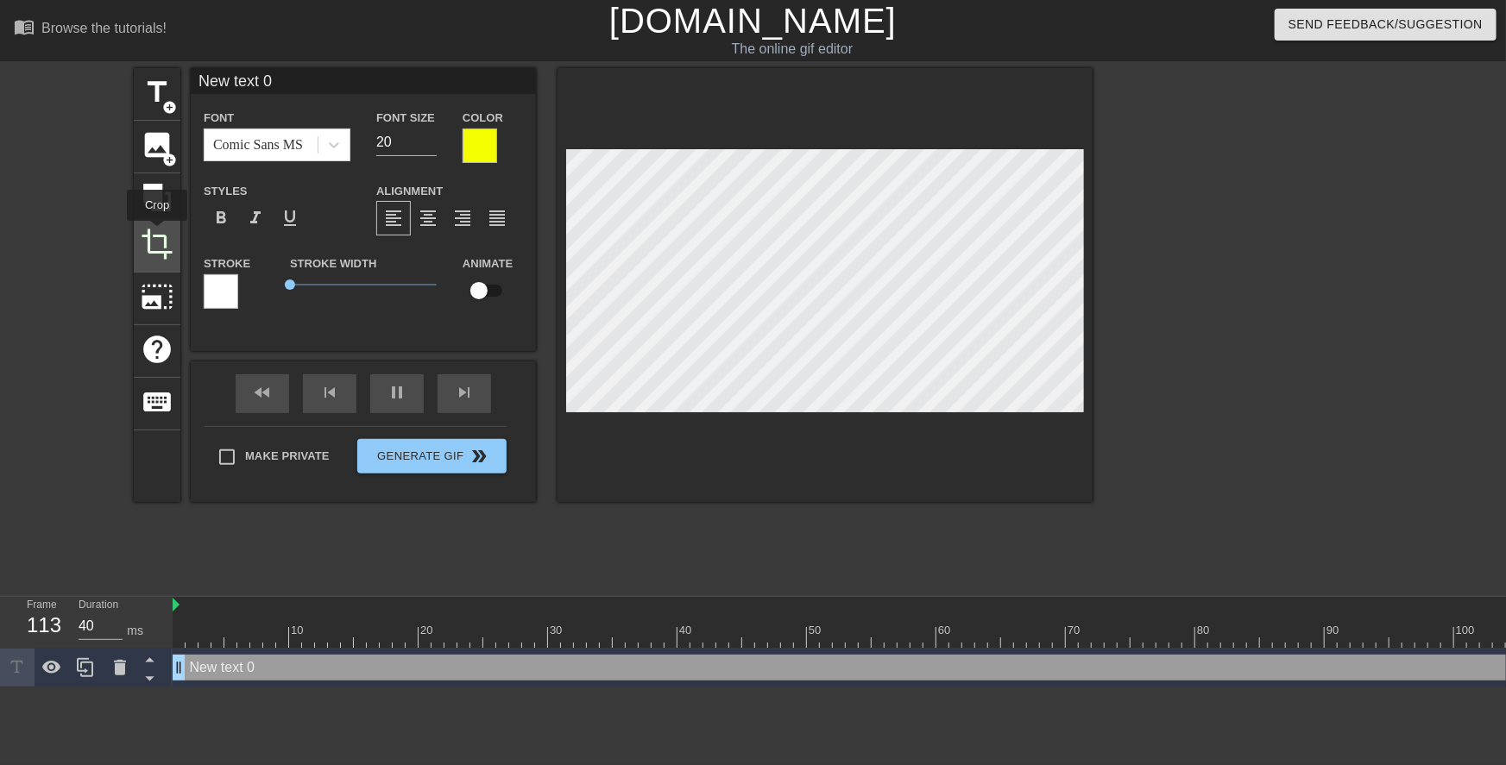
click at [157, 233] on span "crop" at bounding box center [157, 244] width 33 height 33
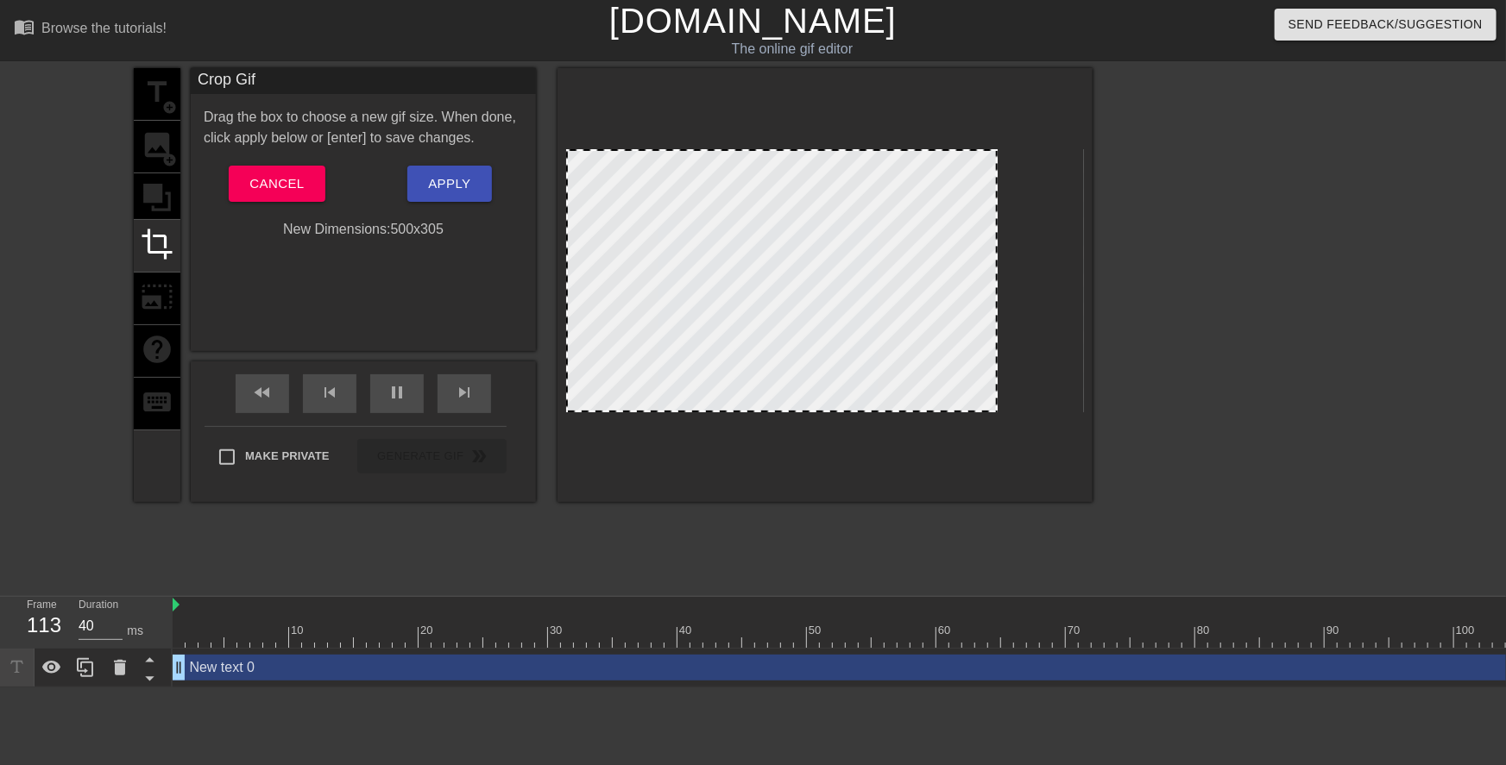
drag, startPoint x: 1082, startPoint y: 224, endPoint x: 996, endPoint y: 224, distance: 86.3
click at [996, 224] on div at bounding box center [995, 281] width 9 height 260
drag, startPoint x: 567, startPoint y: 247, endPoint x: 578, endPoint y: 245, distance: 11.3
click at [439, 176] on span "Apply" at bounding box center [449, 184] width 42 height 22
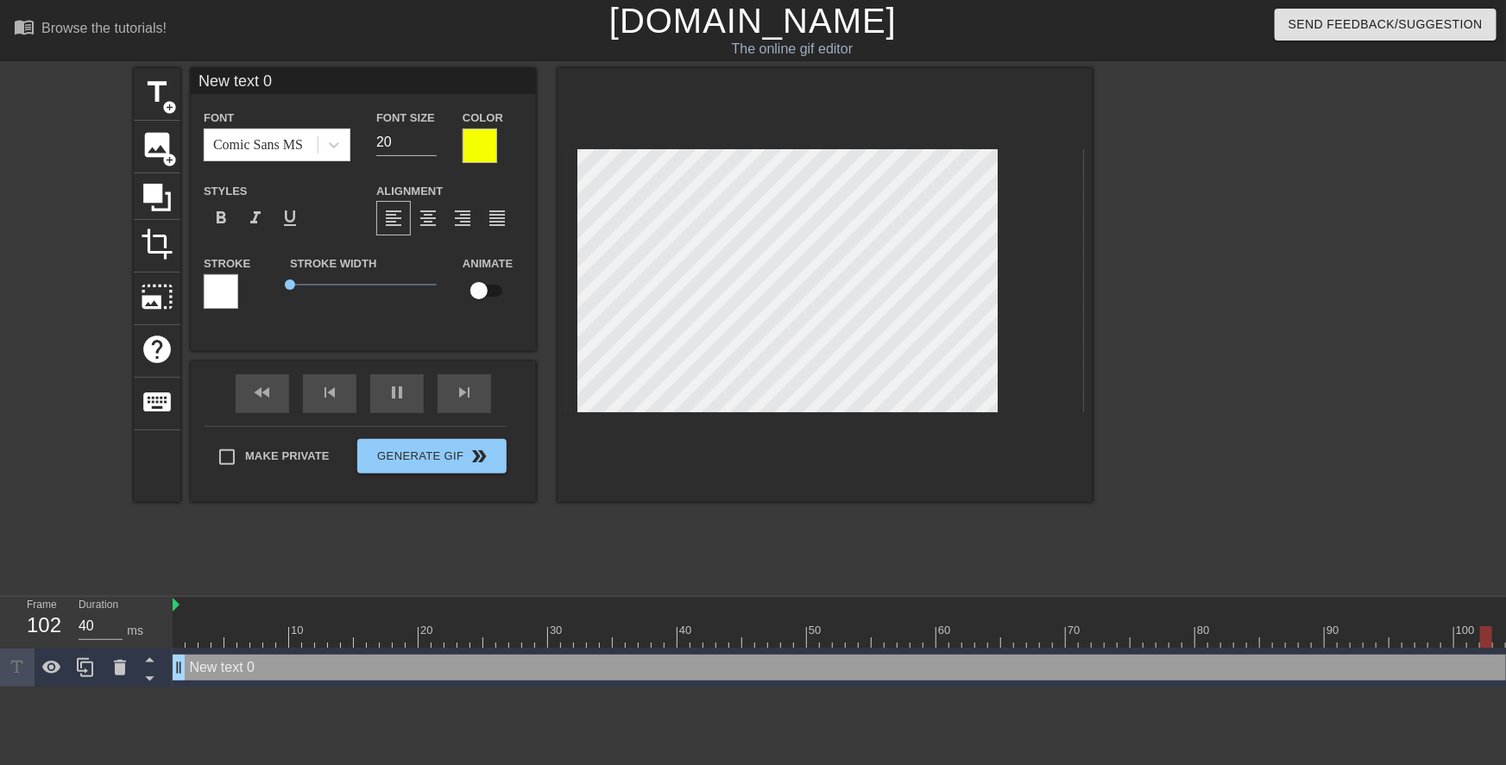
paste textarea "grand son meaning"
type input "grand son meaning"
type textarea "grand son meaning"
type input "T"
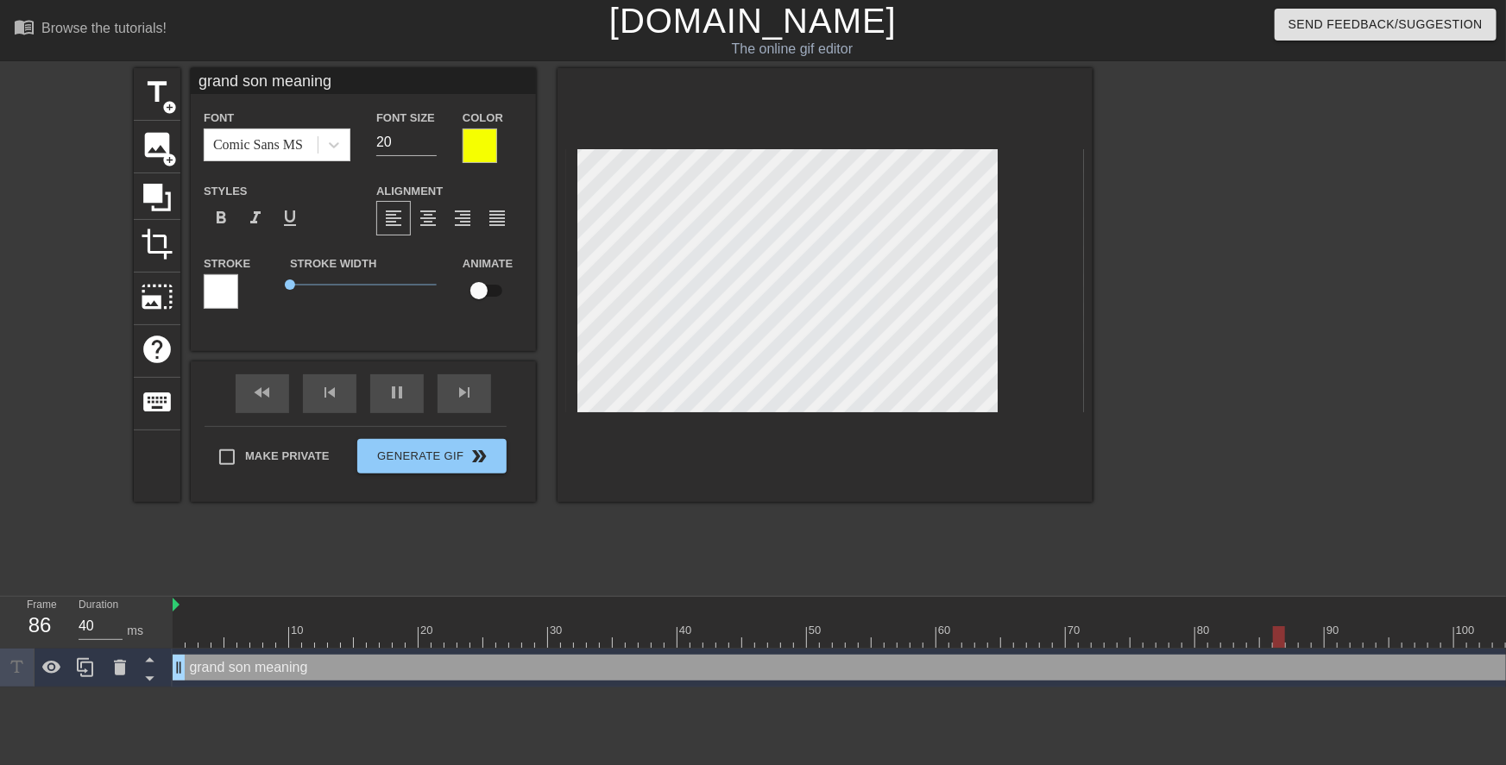
type textarea "T"
type input "Th"
type textarea "Th"
type input "The"
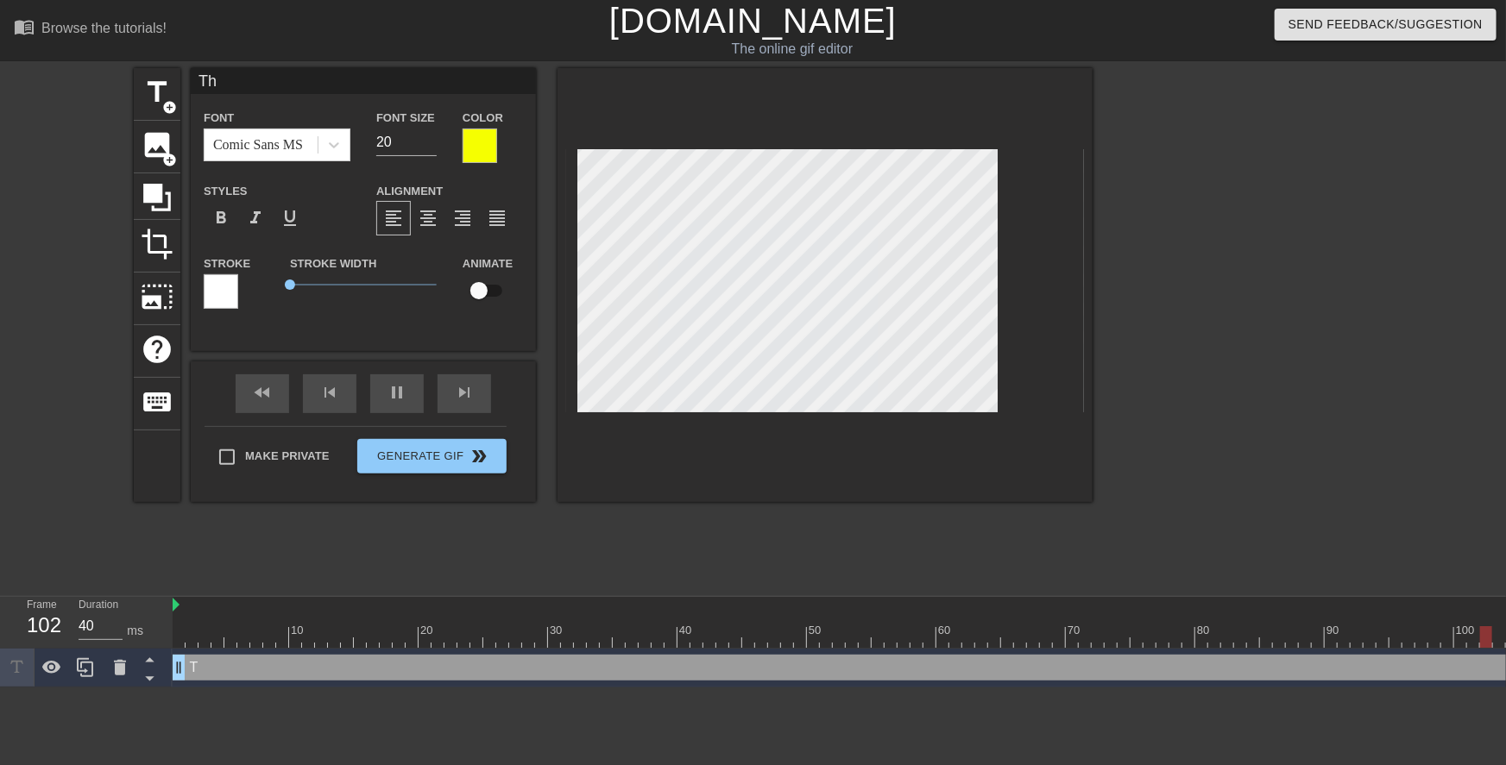
type textarea "The"
type input "Th"
type textarea "Th"
type input "T"
type textarea "T"
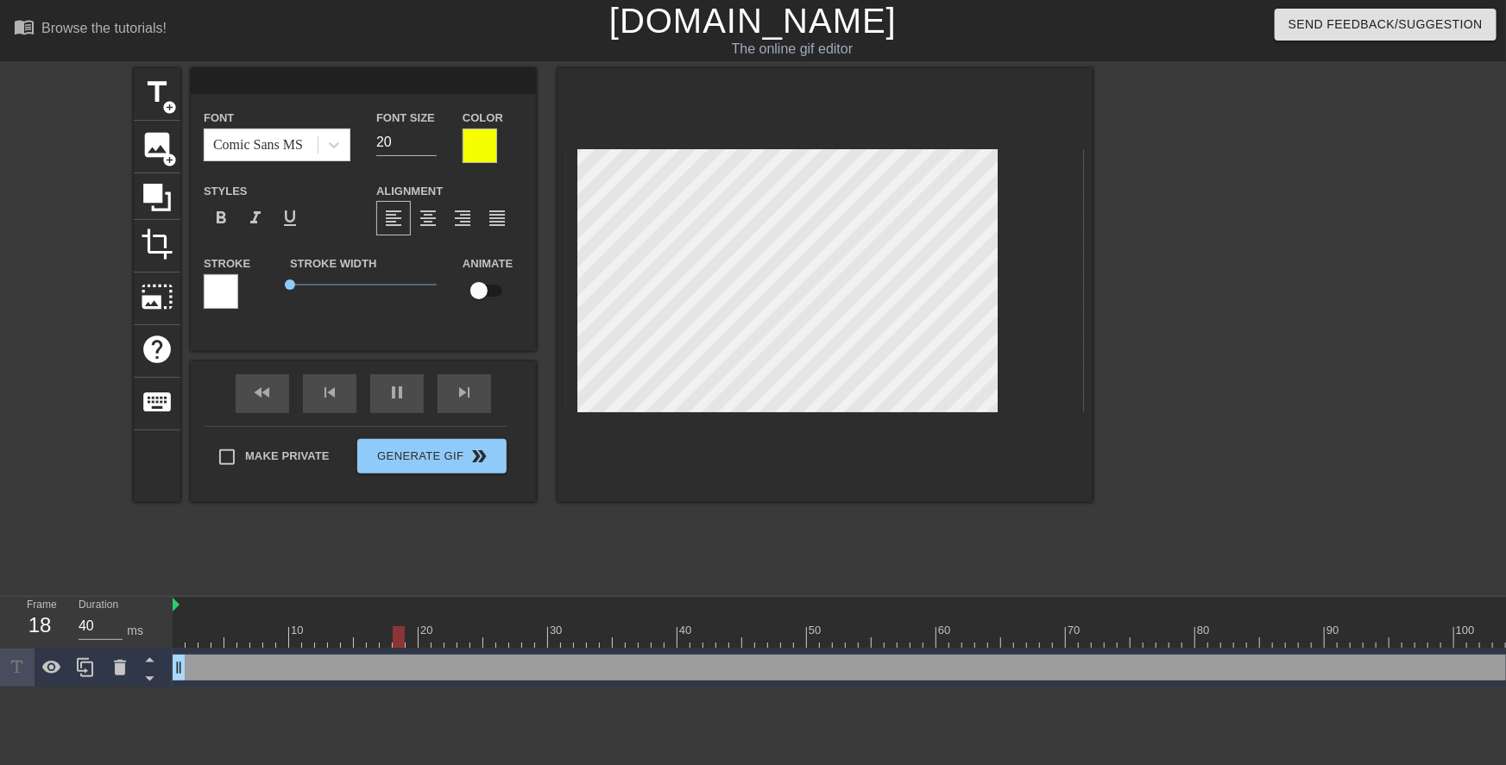
type input "E"
type textarea "E"
type input "Ev"
type textarea "Ev"
type input "Eve"
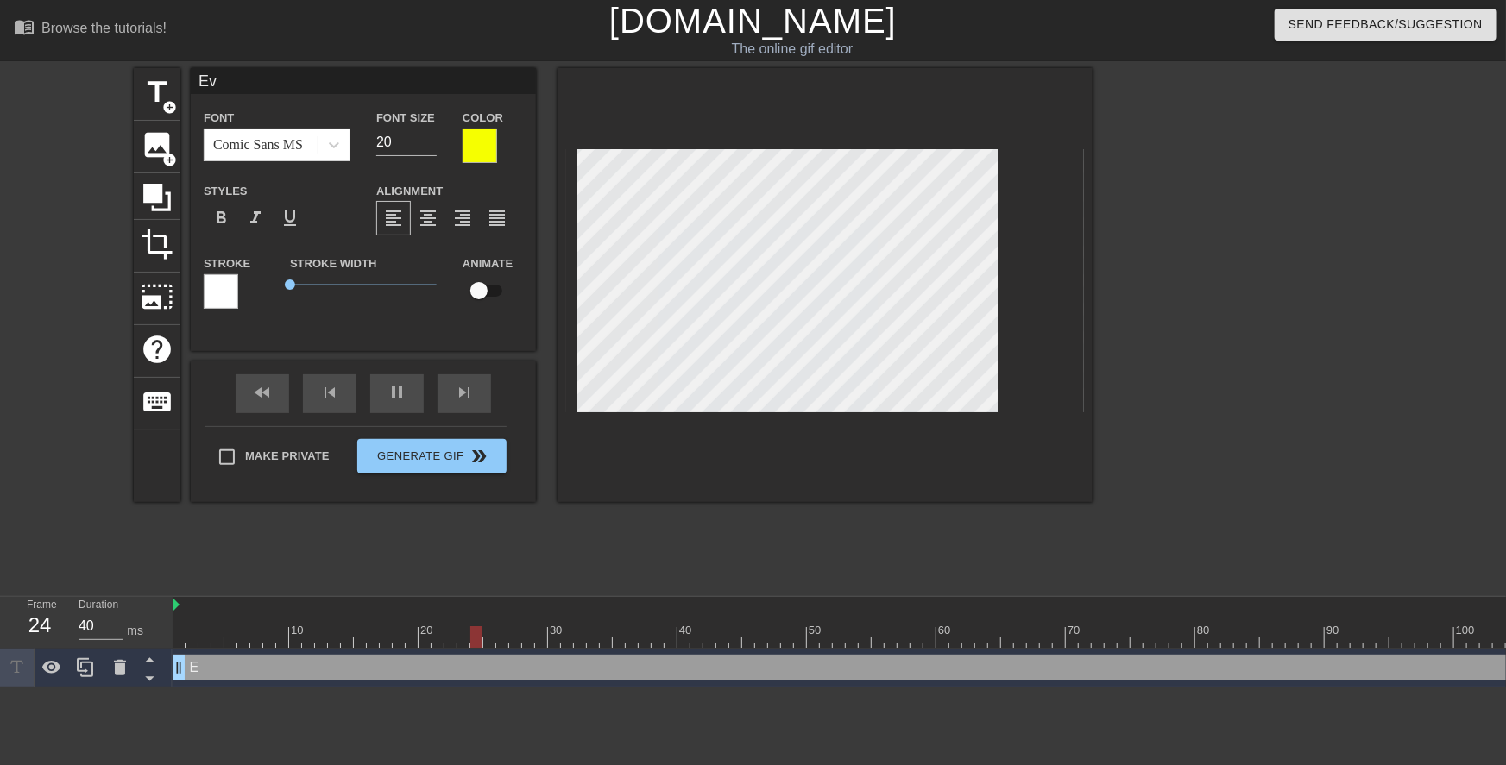
type textarea "Eve"
type input "Even"
type textarea "Even"
type input "Even"
type textarea "Even"
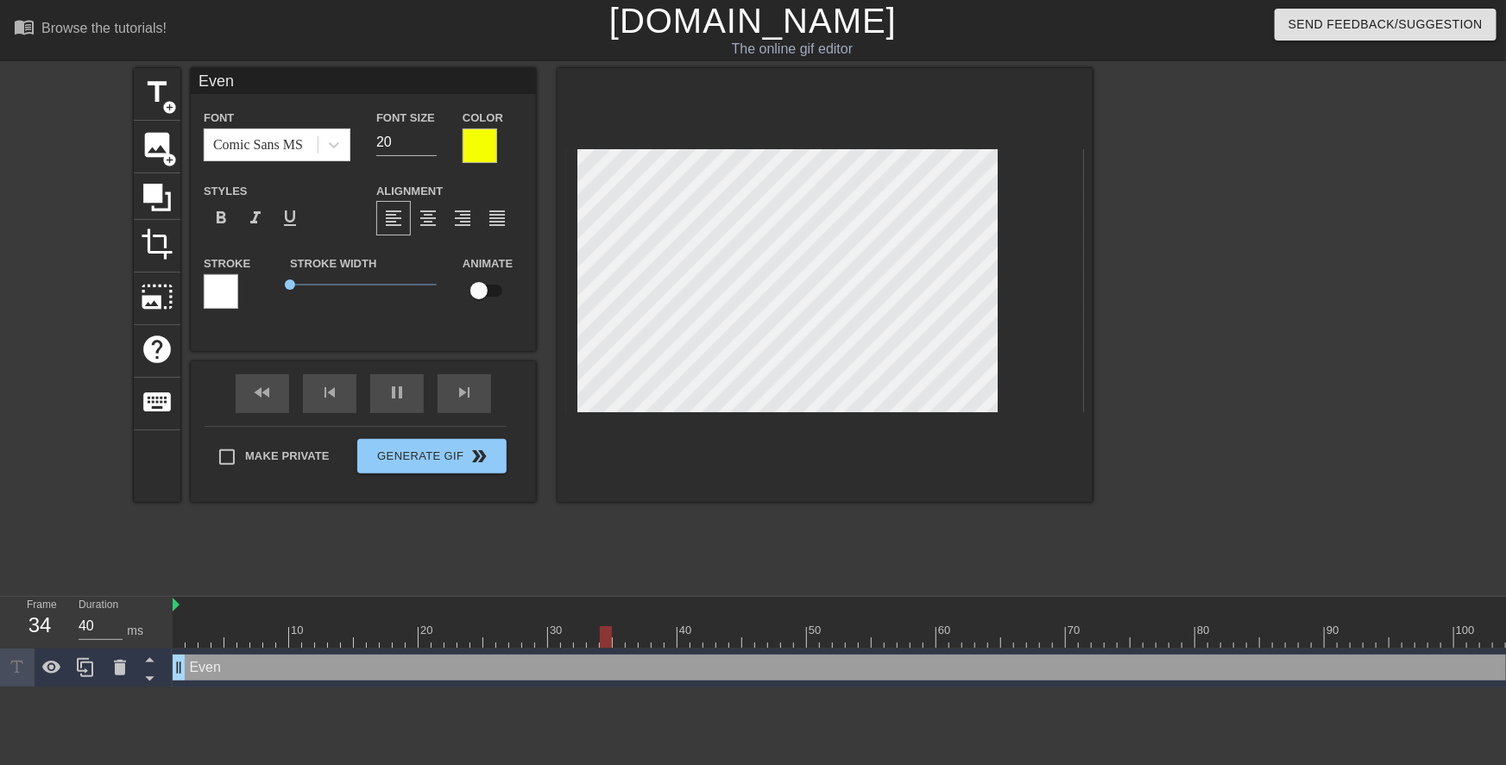
type input "Even t"
type textarea "Even t"
type input "Even th"
type textarea "Even th"
type input "Even tho"
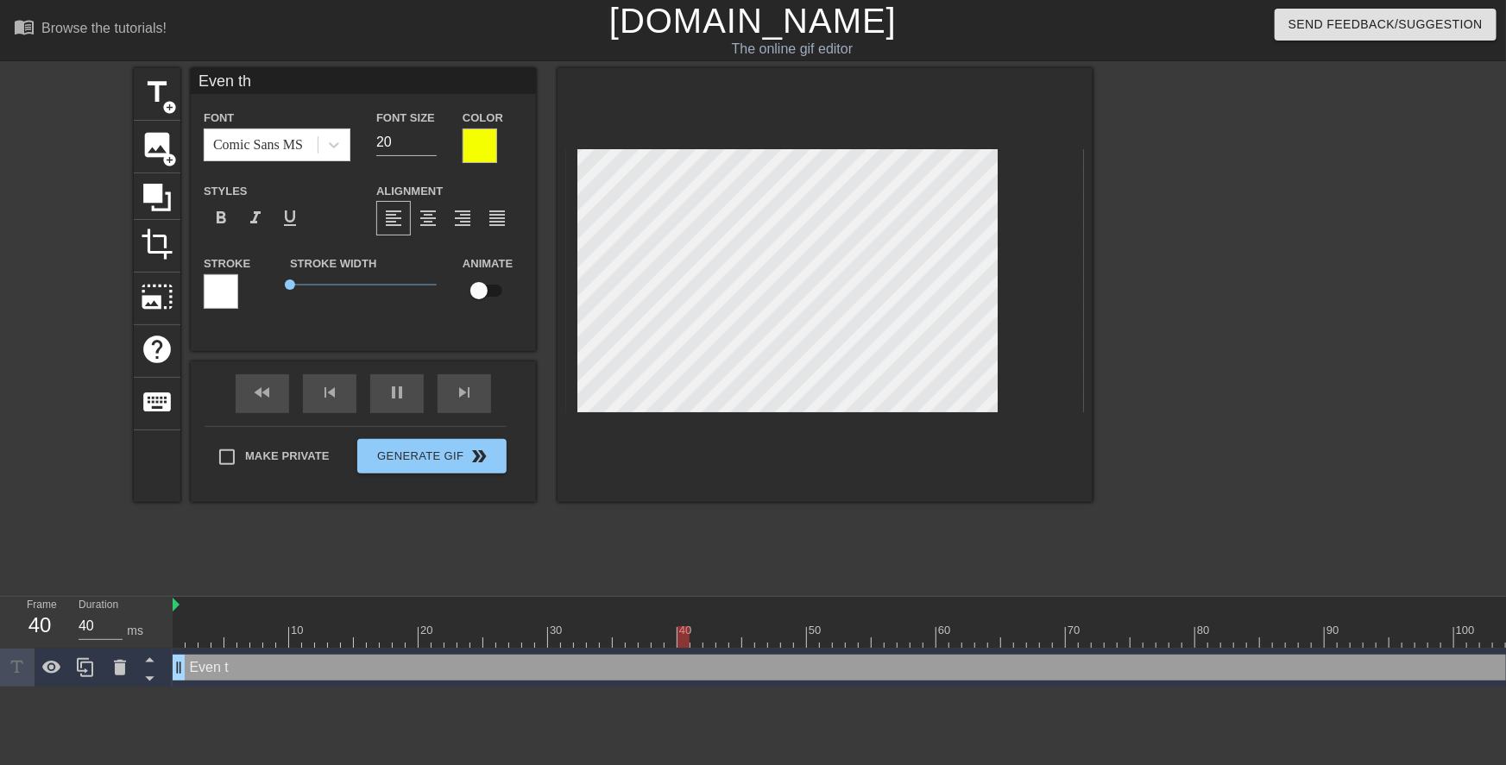
type textarea "Even tho"
type input "Even thou"
type textarea "Even thou"
type input "Even thoug"
type textarea "Even thoug"
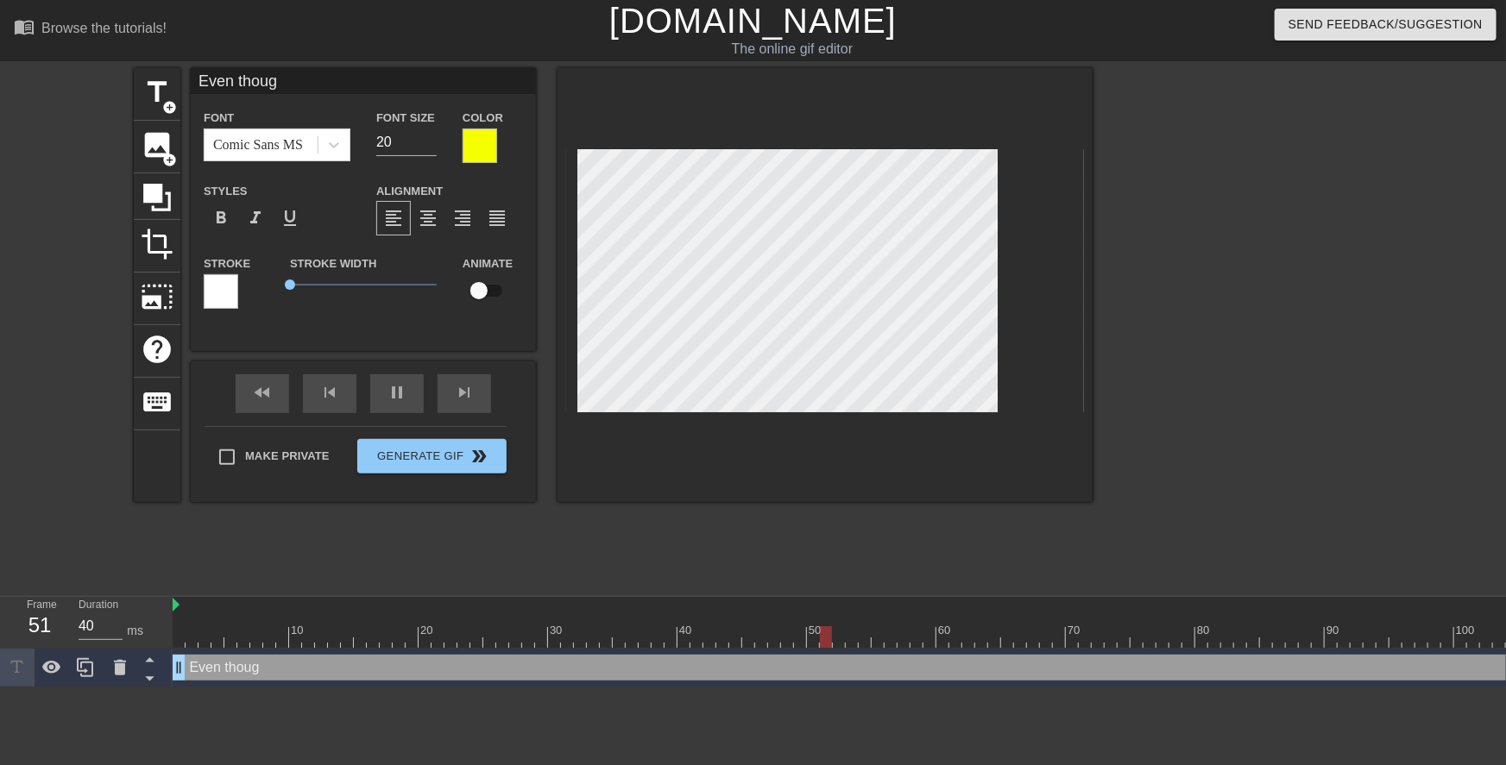
type input "Even though"
type textarea "Even though"
type input "Even though"
type textarea "Even though"
type input "Even though t"
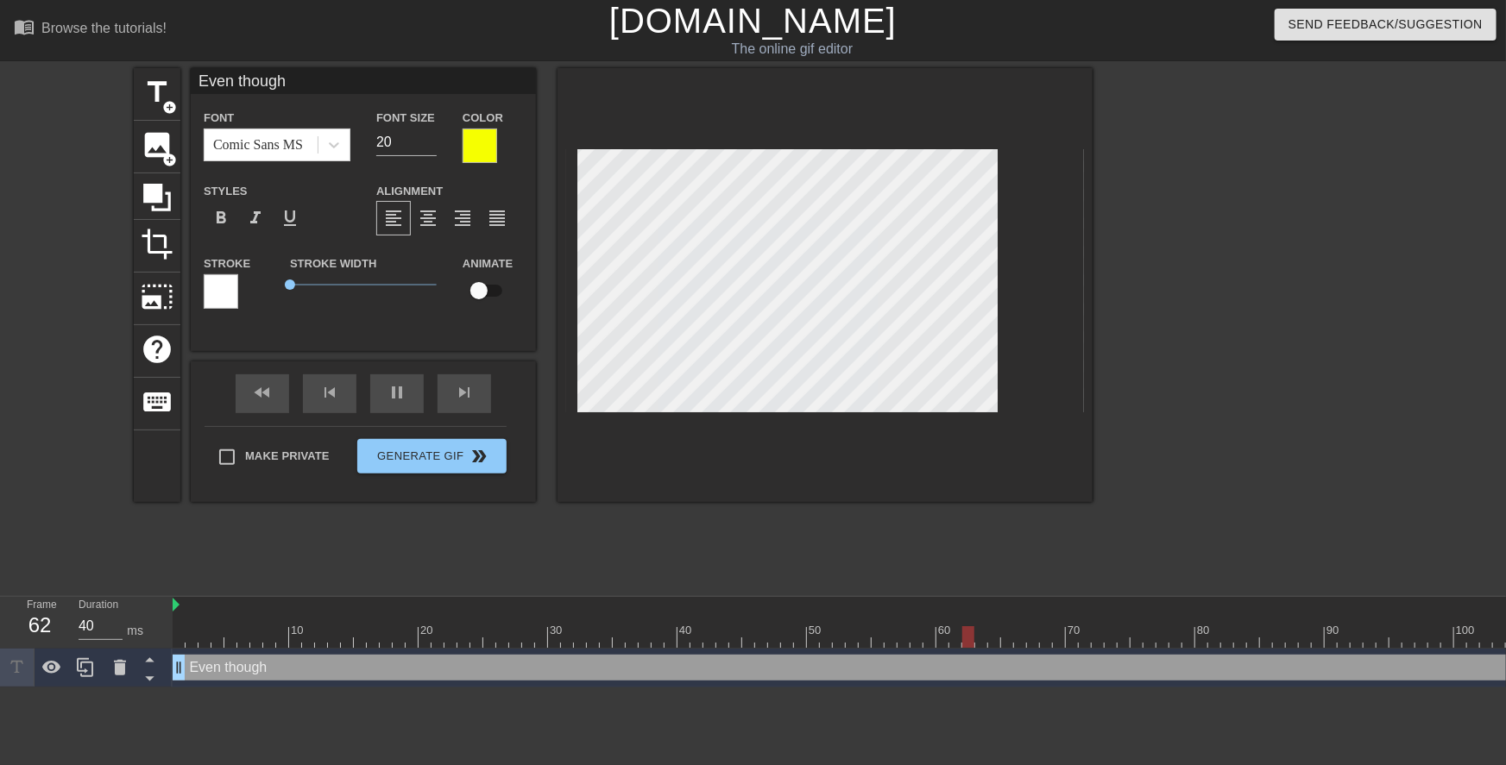
type textarea "Even though t"
type input "Even though th"
type textarea "Even though th"
type input "Even though the"
type textarea "Even though the"
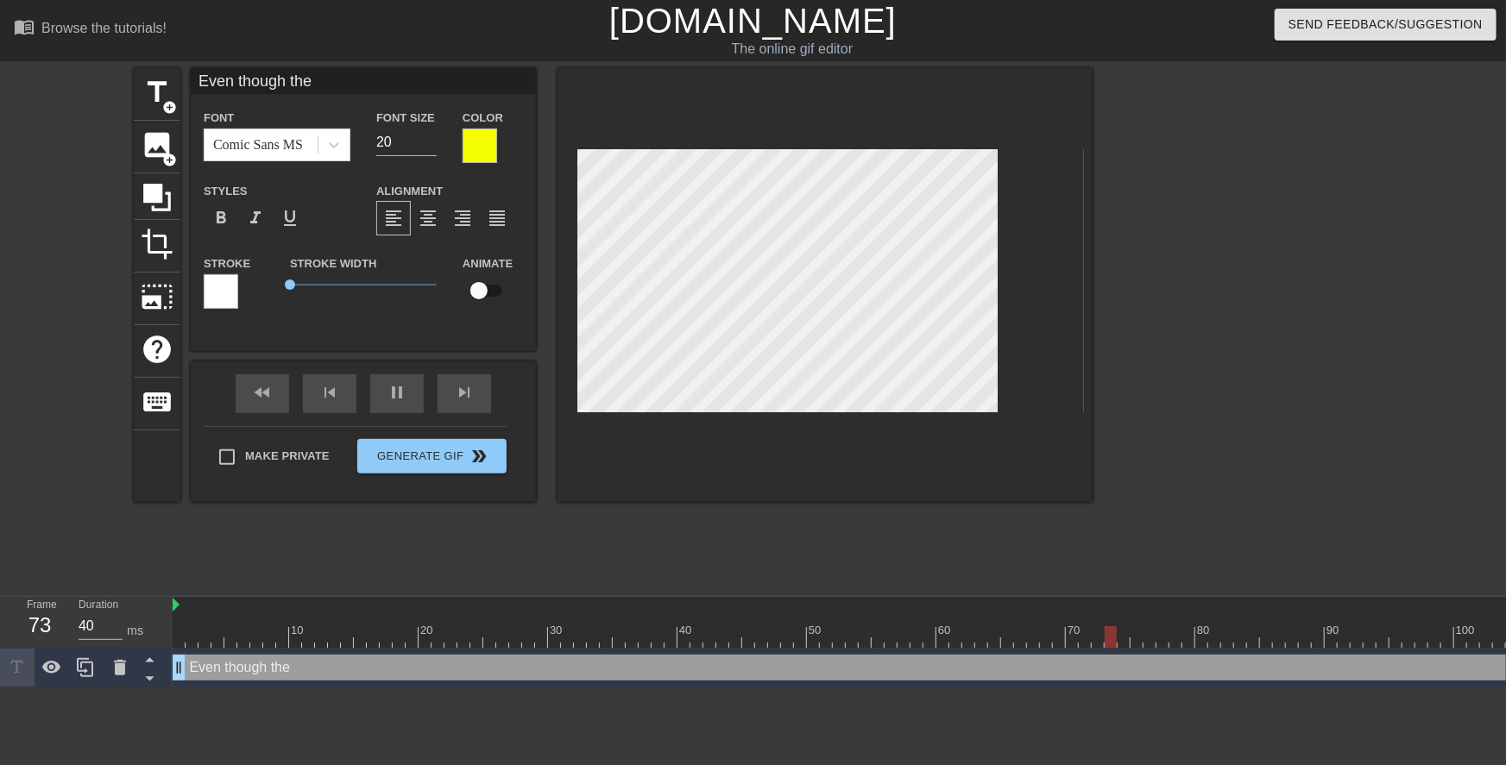
type input "Even though the"
type textarea "Even though the"
type input "Even though the t"
type textarea "Even though the t"
type input "Even though the te"
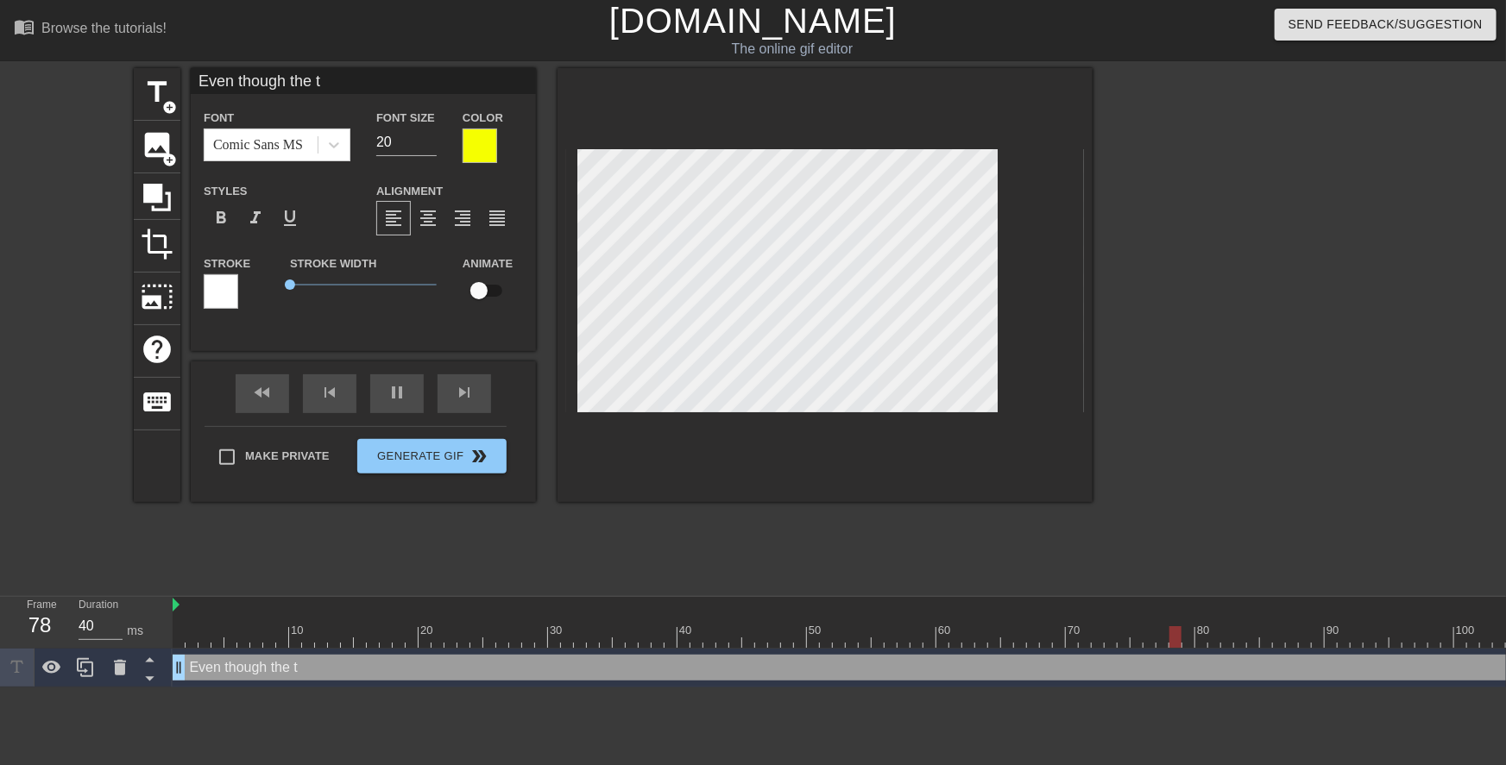
type textarea "Even though the te"
type input "Even though the tee"
type textarea "Even though the tee"
type input "Even though the teen"
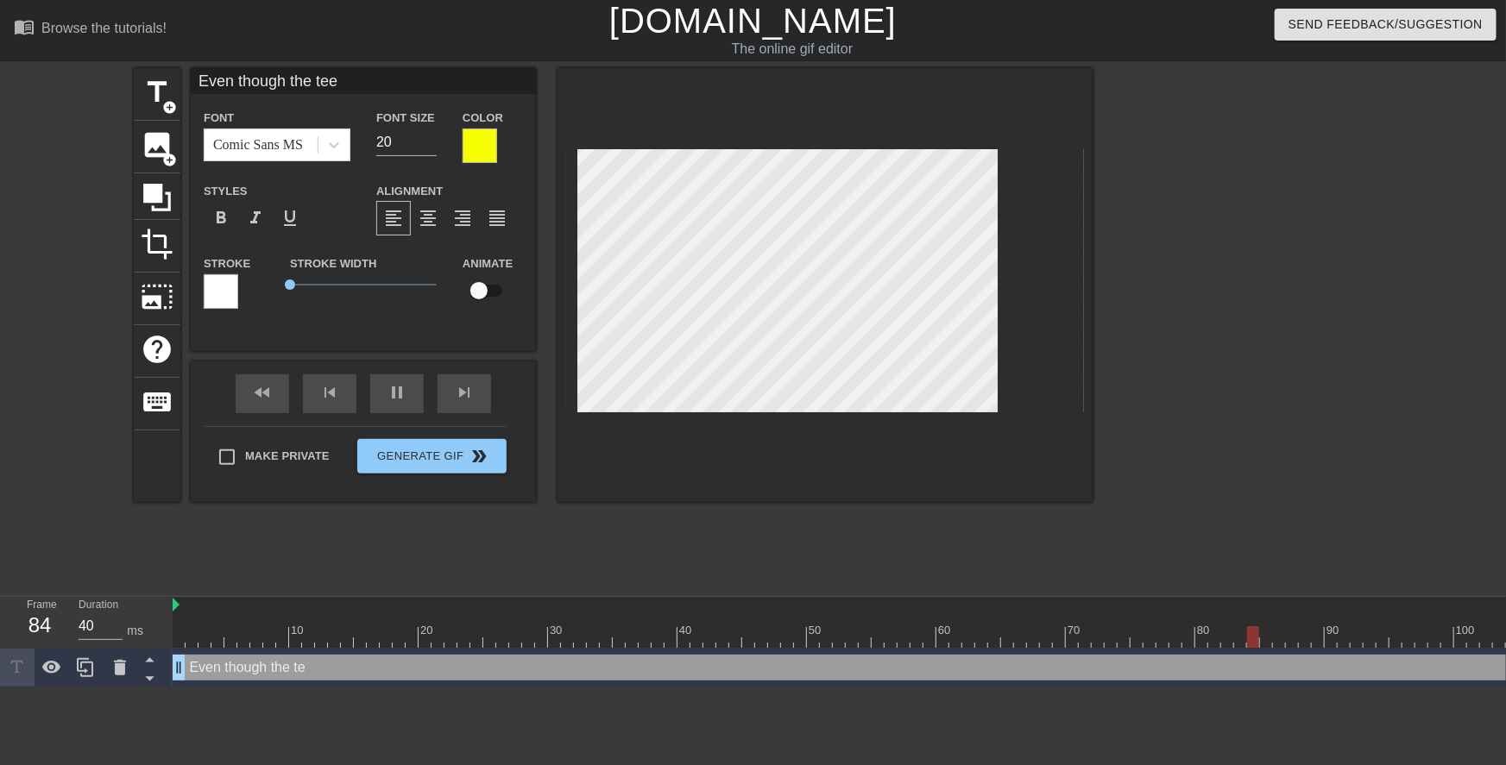
type textarea "Even though the teen"
type input "Even though the teen"
type textarea "Even though the teen"
type input "Even though the teenw"
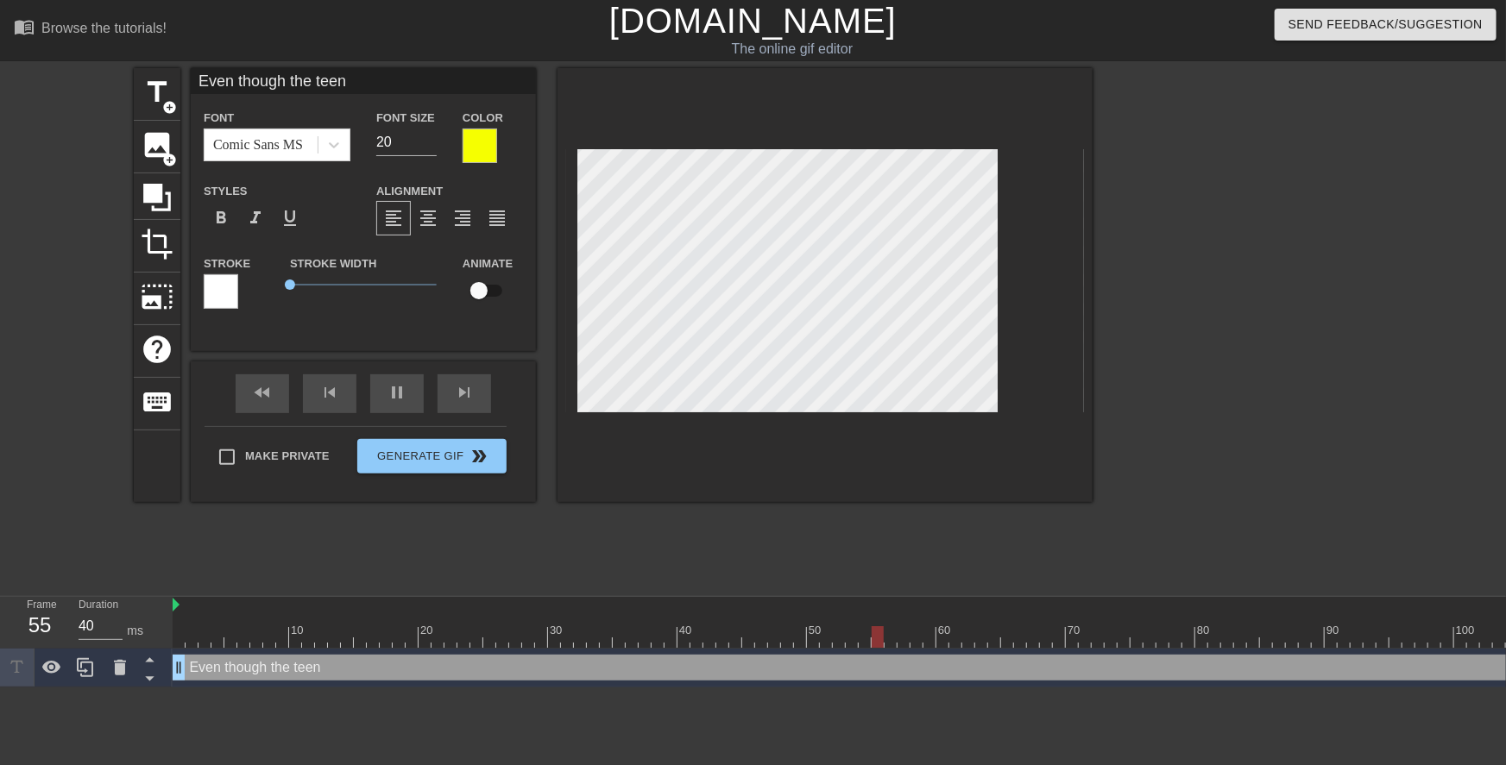
type textarea "Even though the teen w"
type input "Even though the teenwa"
type textarea "Even though the teen wa"
type input "Even though the teenwas"
type textarea "Even though the teen was"
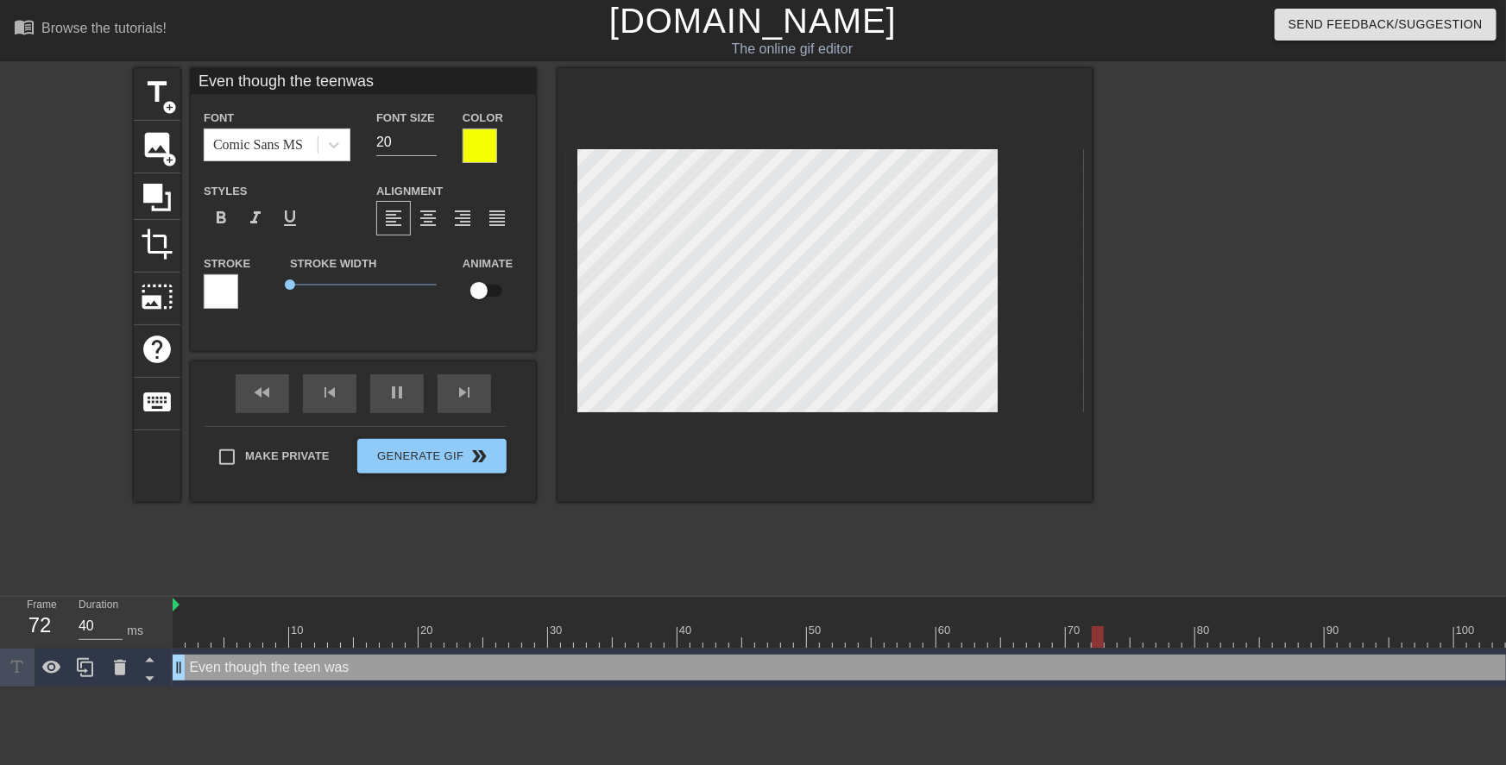
type input "Even though the teenwas"
type textarea "Even though the teen was"
type input "Even though the teenwas y"
type textarea "Even though the teen was y"
type input "Even though the teenwas yo"
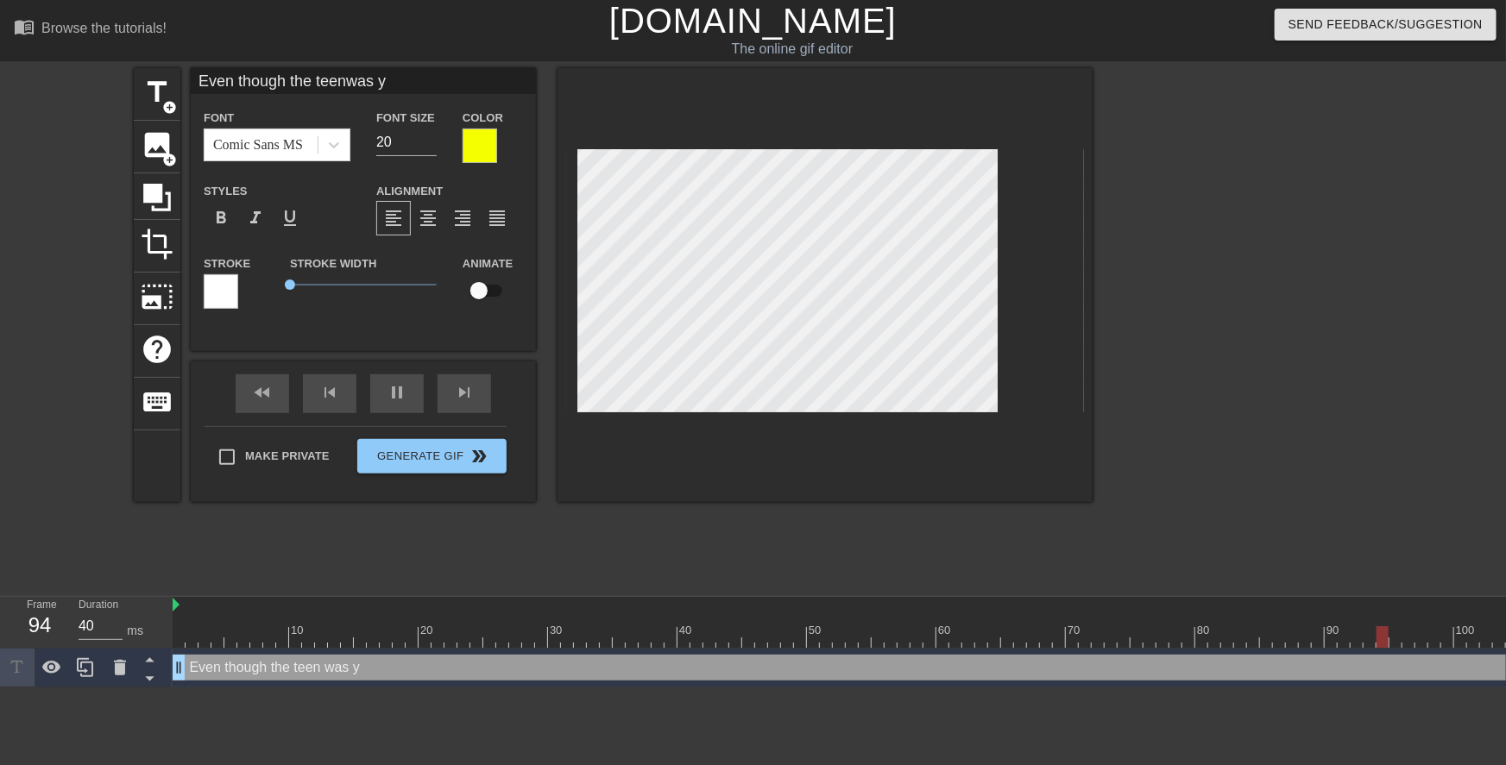
type textarea "Even though the teen was yo"
type input "Even though the teenwas you"
type textarea "Even though the teen was you"
type input "Even though the teenwas youn"
type textarea "Even though the teen was youn"
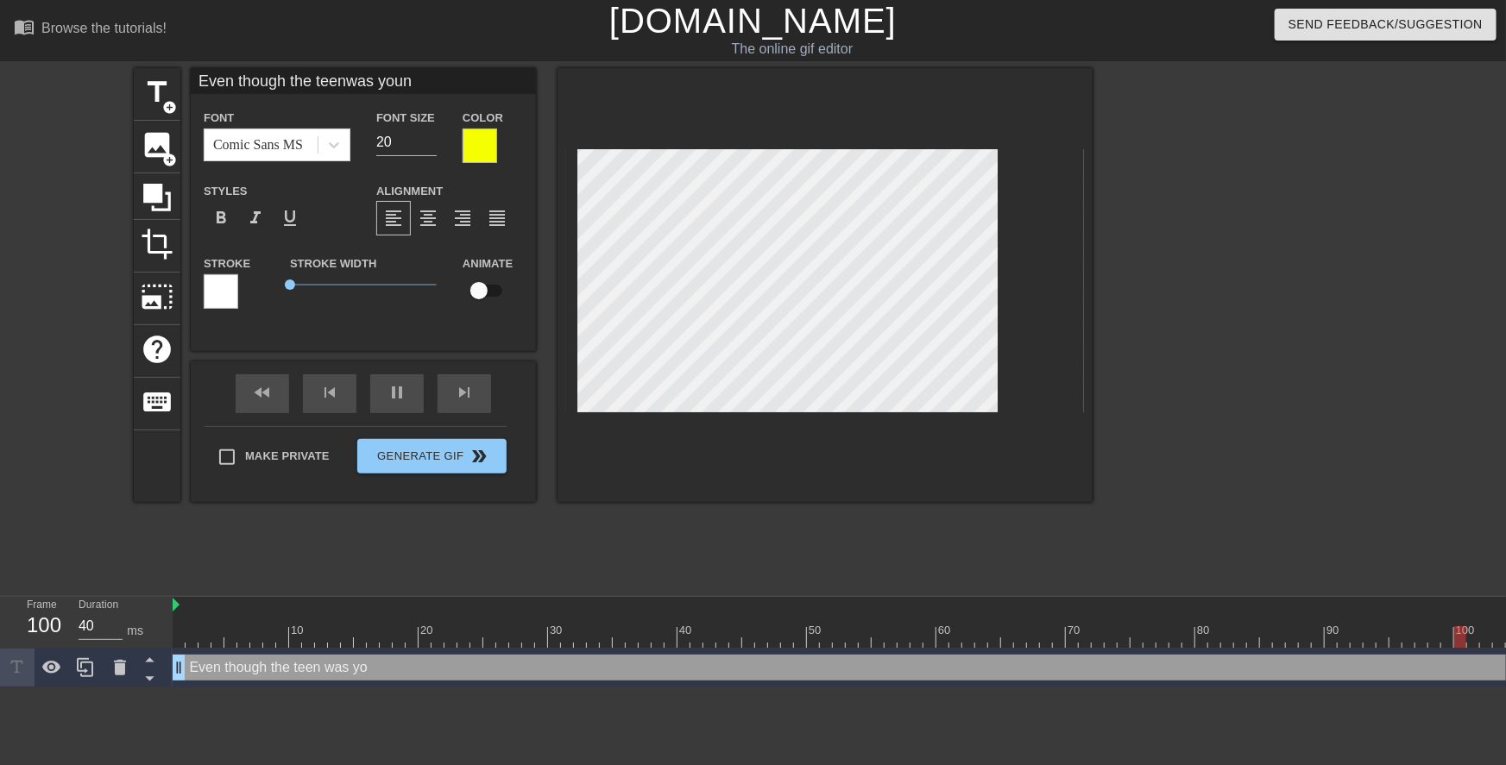
type input "Even though the teenwas young"
type textarea "Even though the teen was young"
type input "Even though the teenwas young"
type textarea "Even though the teen was young"
type input "Even though the teenwas young e"
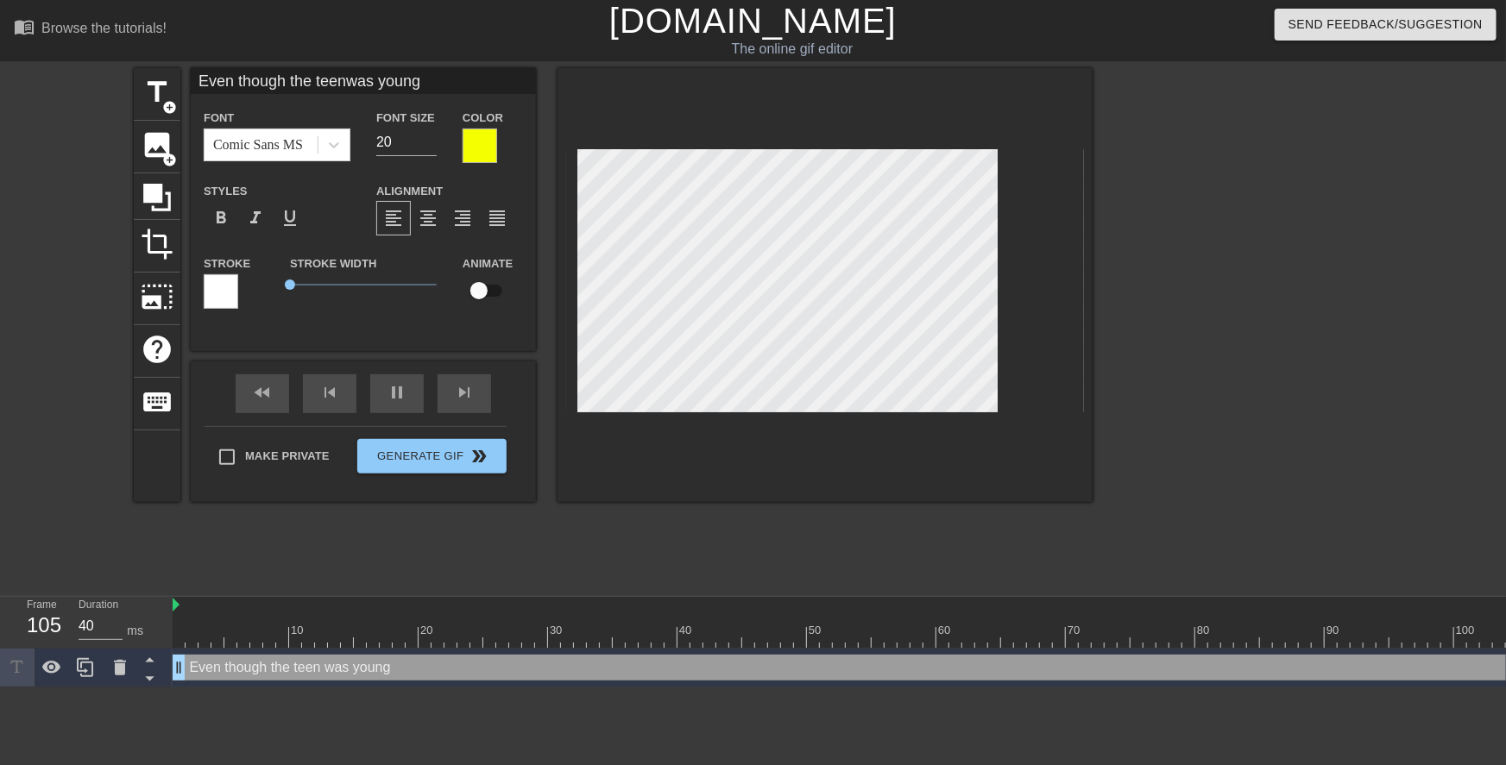
type textarea "Even though the teen was young e"
type input "Even though the teenwas young en"
type textarea "Even though the teen was young en"
type input "Even though the teenwas young eno"
type textarea "Even though the teen was young eno"
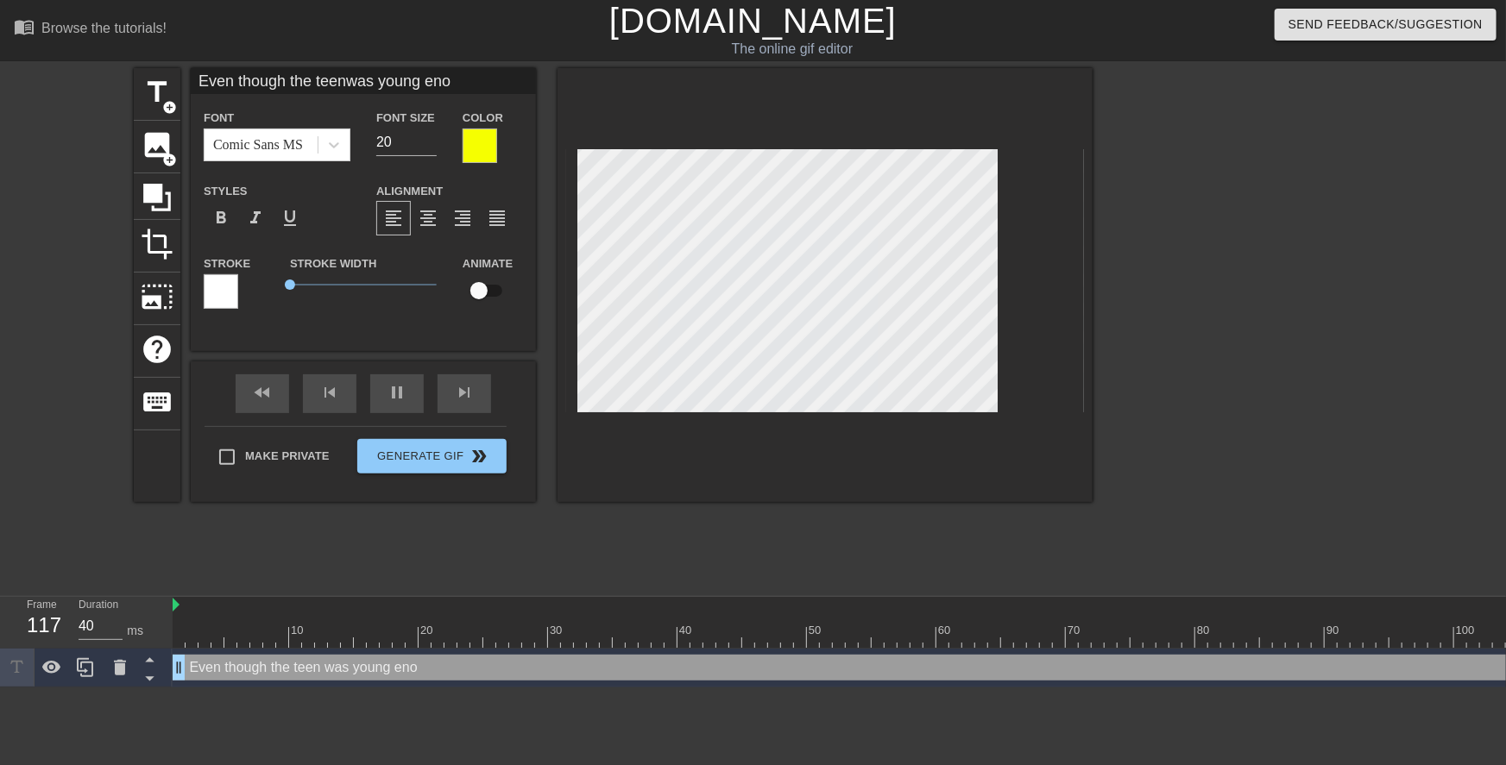
type input "Even though the teenwas young enou"
type textarea "Even though the teen was young enou"
type input "Even though the teenwas young enoug"
type textarea "Even though the teen was young enoug"
type input "Even though the teenwas young enough"
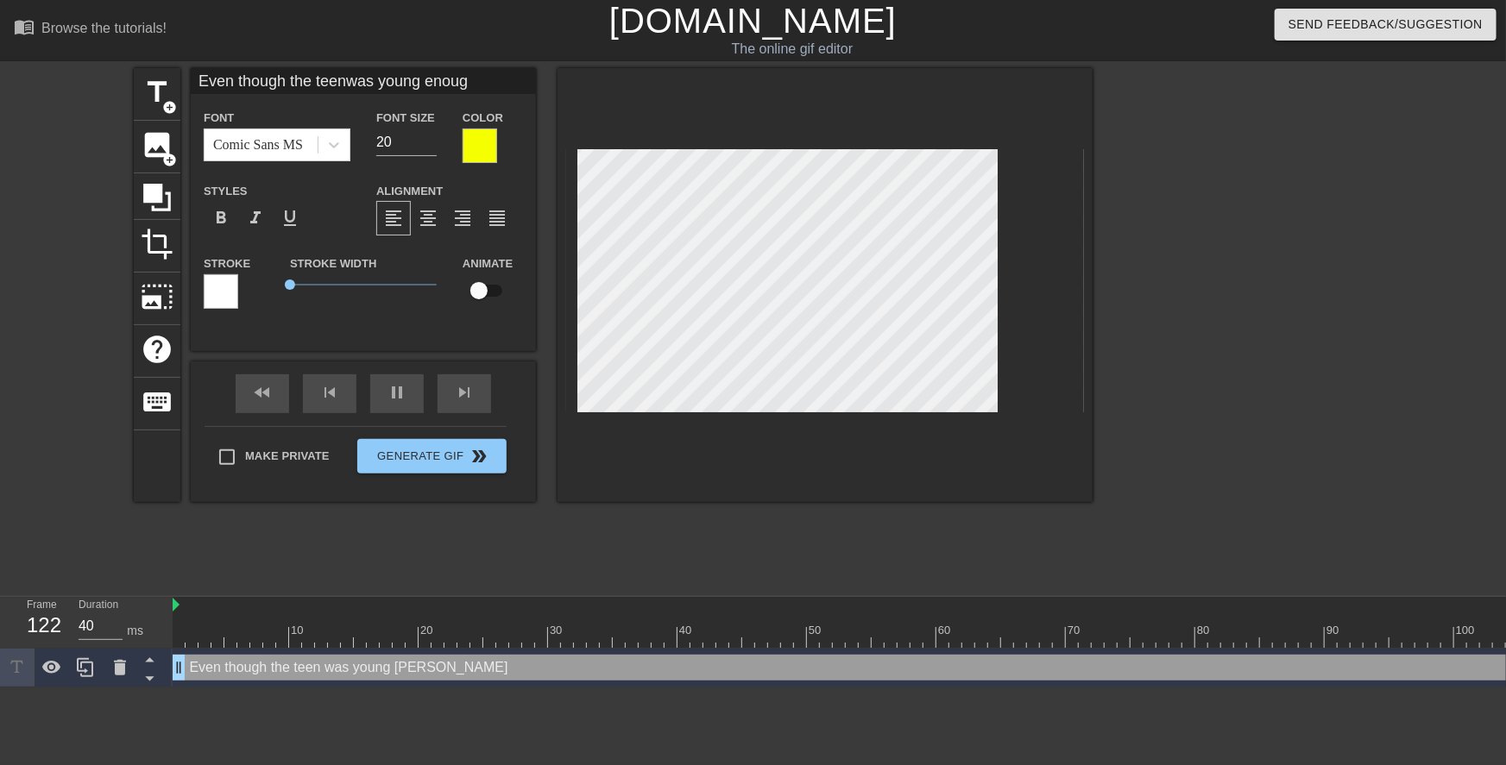
type textarea "Even though the teen was young enough"
type input "Even though the teenwas young enough"
type textarea "Even though the teen was young enough"
type input "Even though the teenwas young enough t"
type textarea "Even though the teen was young enough t"
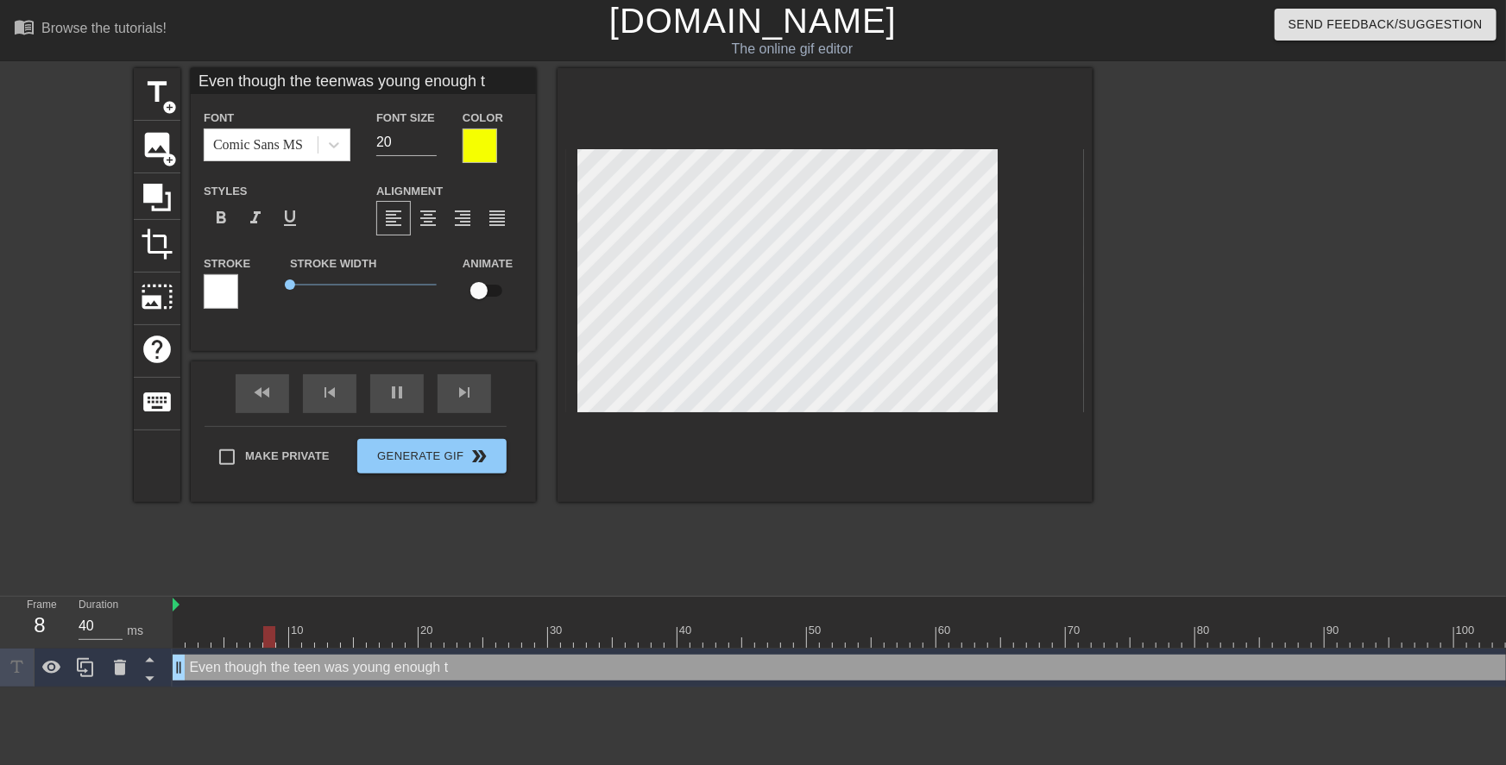
type input "Even though the teenwas young enough to"
type textarea "Even though the teen was young enough to"
type input "Even though the teenwas young enough to"
type textarea "Even though the teen was young enough to"
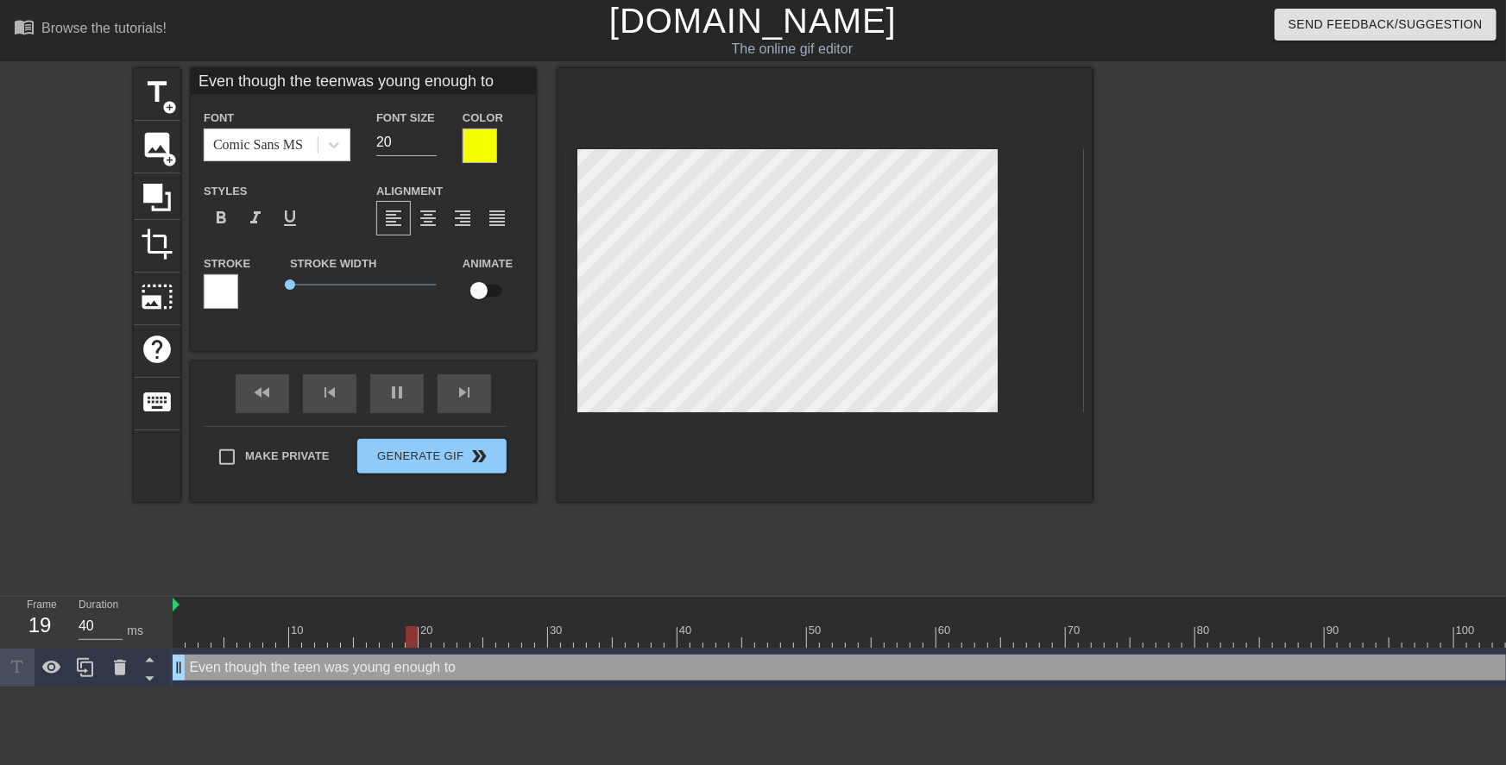
type input "Even though the teenwas young enough too"
type textarea "Even though the teen was young enough to o"
type input "Even though the teenwas young enough tooa"
type textarea "Even though the teen was young enough to oa"
type input "Even though the teenwas young enough tooas"
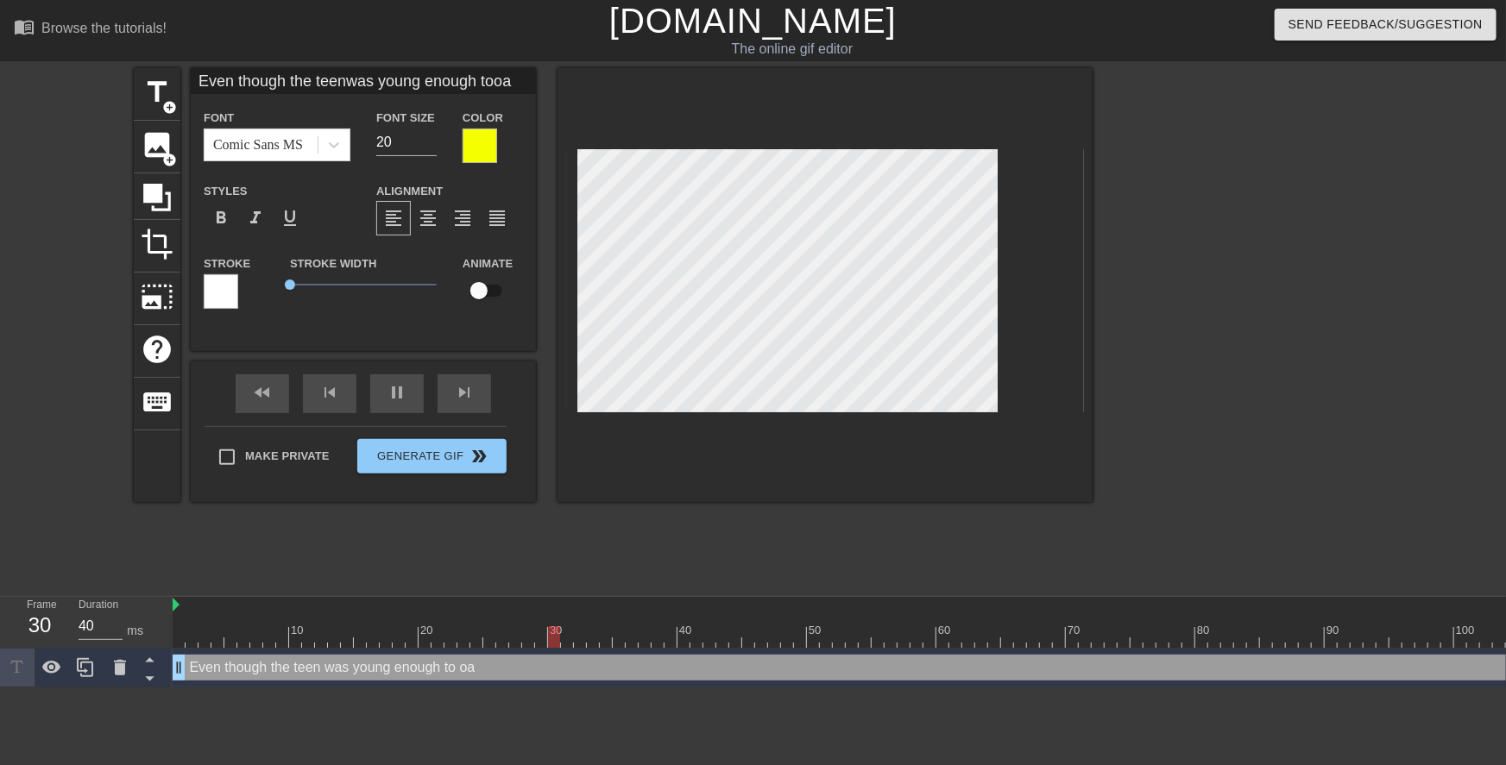
type textarea "Even though the teen was young enough to oas"
type input "Even though the teenwas young enough tooass"
type textarea "Even though the teen was young enough to oass"
type input "Even though the teenwas young enough tooas"
type textarea "Even though the teen was young enough to oas"
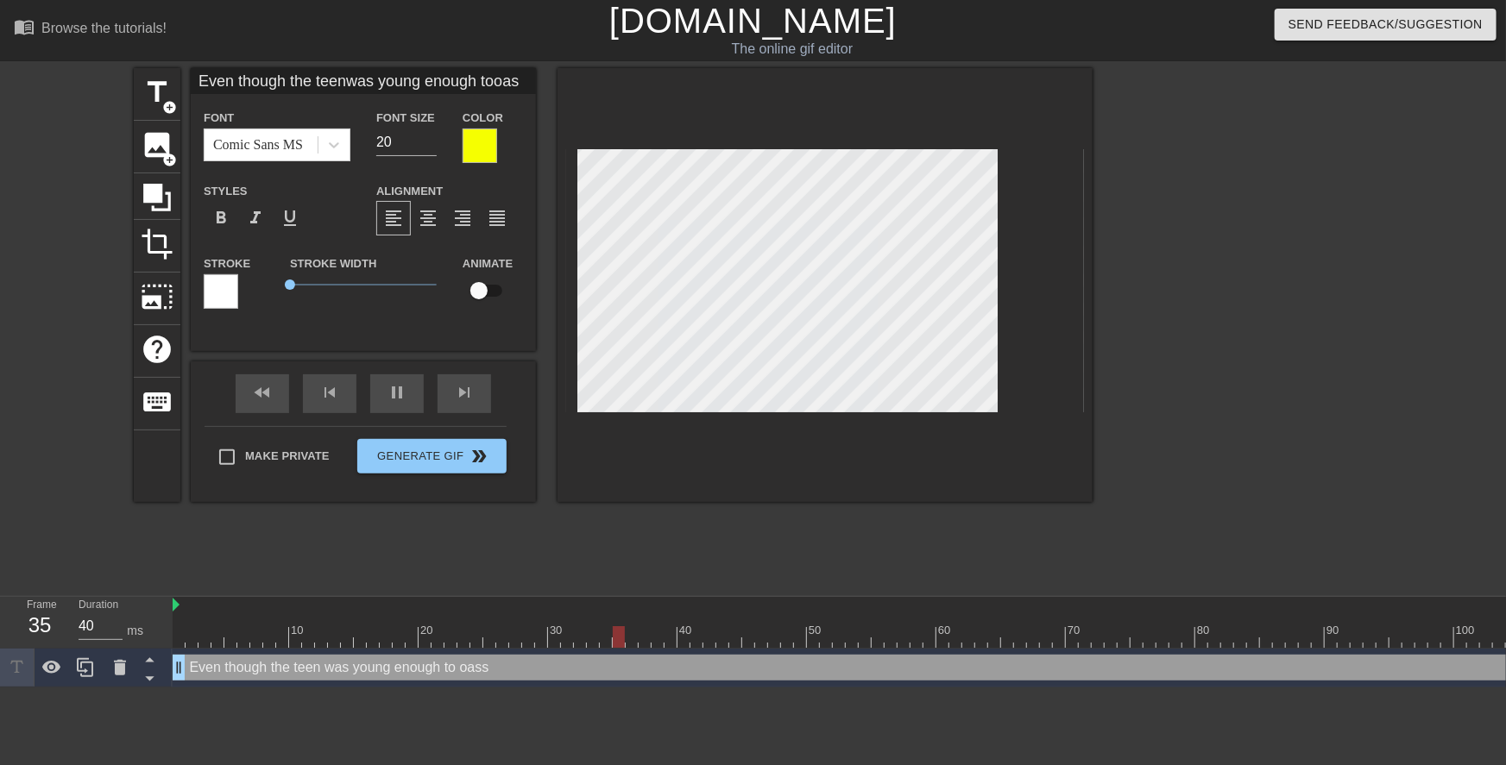
type input "Even though the teenwas young enough tooa"
type textarea "Even though the teen was young enough to oa"
type input "Even though the teenwas young enough too"
type textarea "Even though the teen was young enough to o"
type input "Even though the teenwas young enough to"
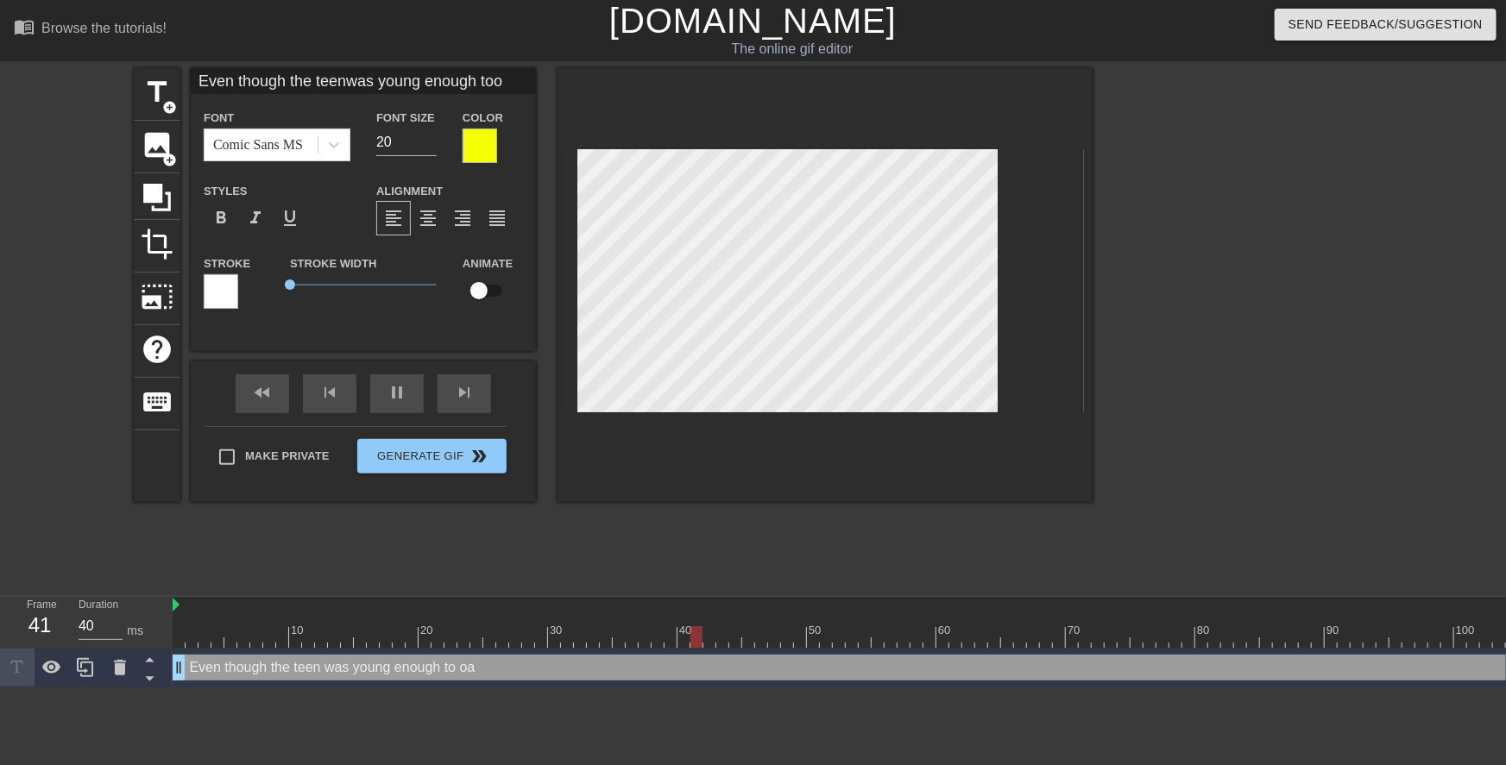
type textarea "Even though the teen was young enough to"
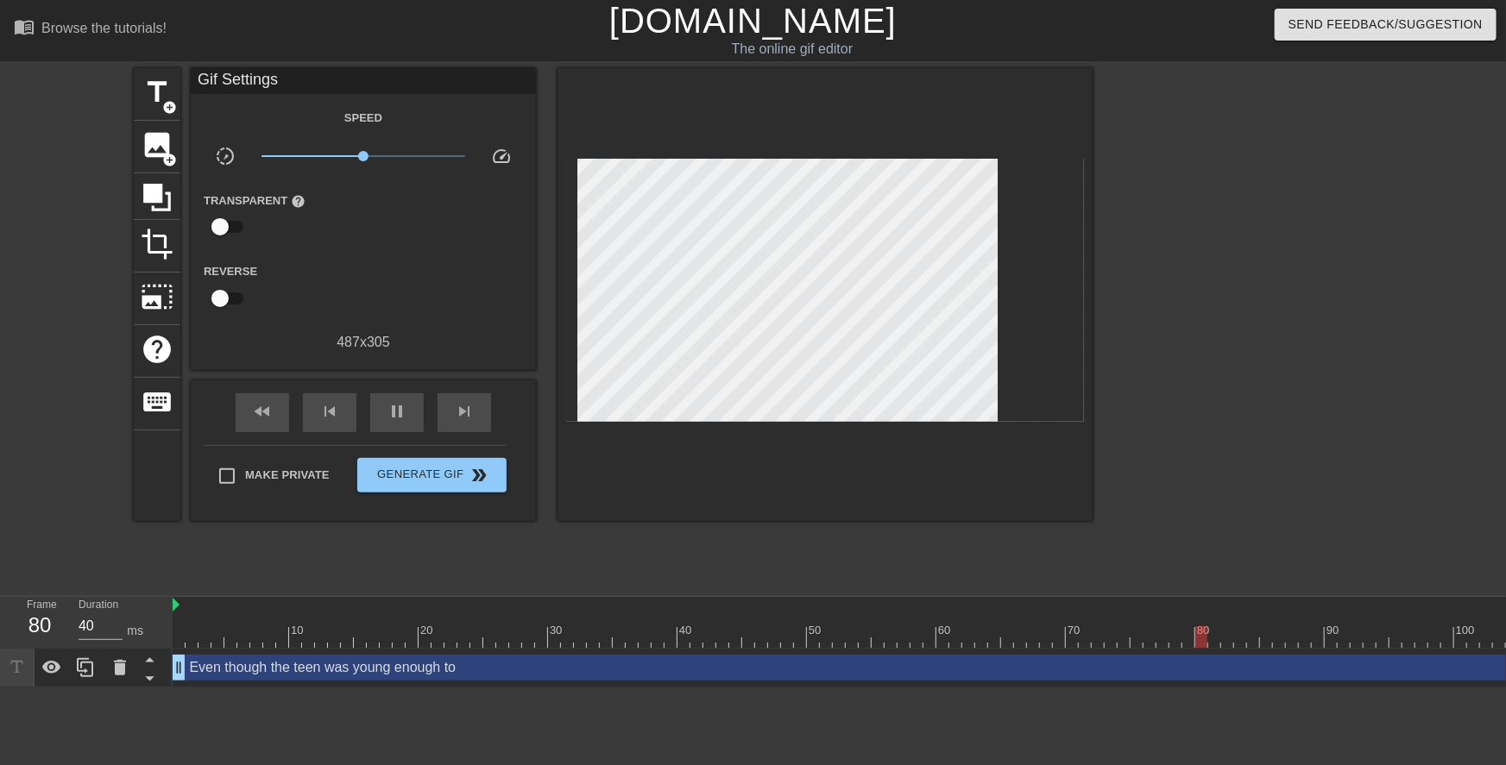
drag, startPoint x: 1250, startPoint y: 251, endPoint x: 1098, endPoint y: 236, distance: 153.4
click at [1250, 250] on div at bounding box center [1242, 327] width 259 height 518
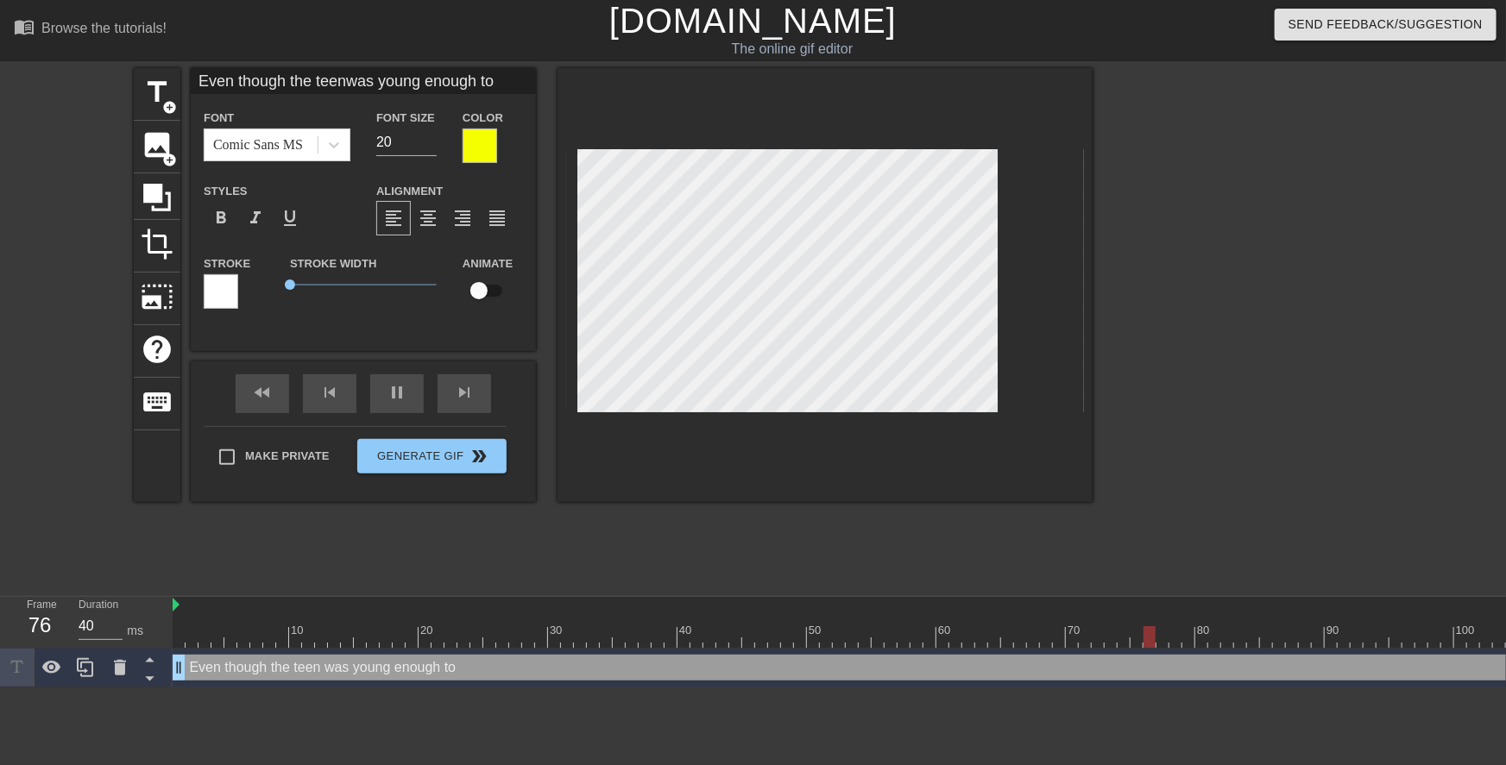
scroll to position [3, 6]
type input "Even though the teenwas younge enough to"
type textarea "Even though the teen was younge enough to"
type input "Even though the teenwas younger enough to"
type textarea "Even though the teen was younger enough to"
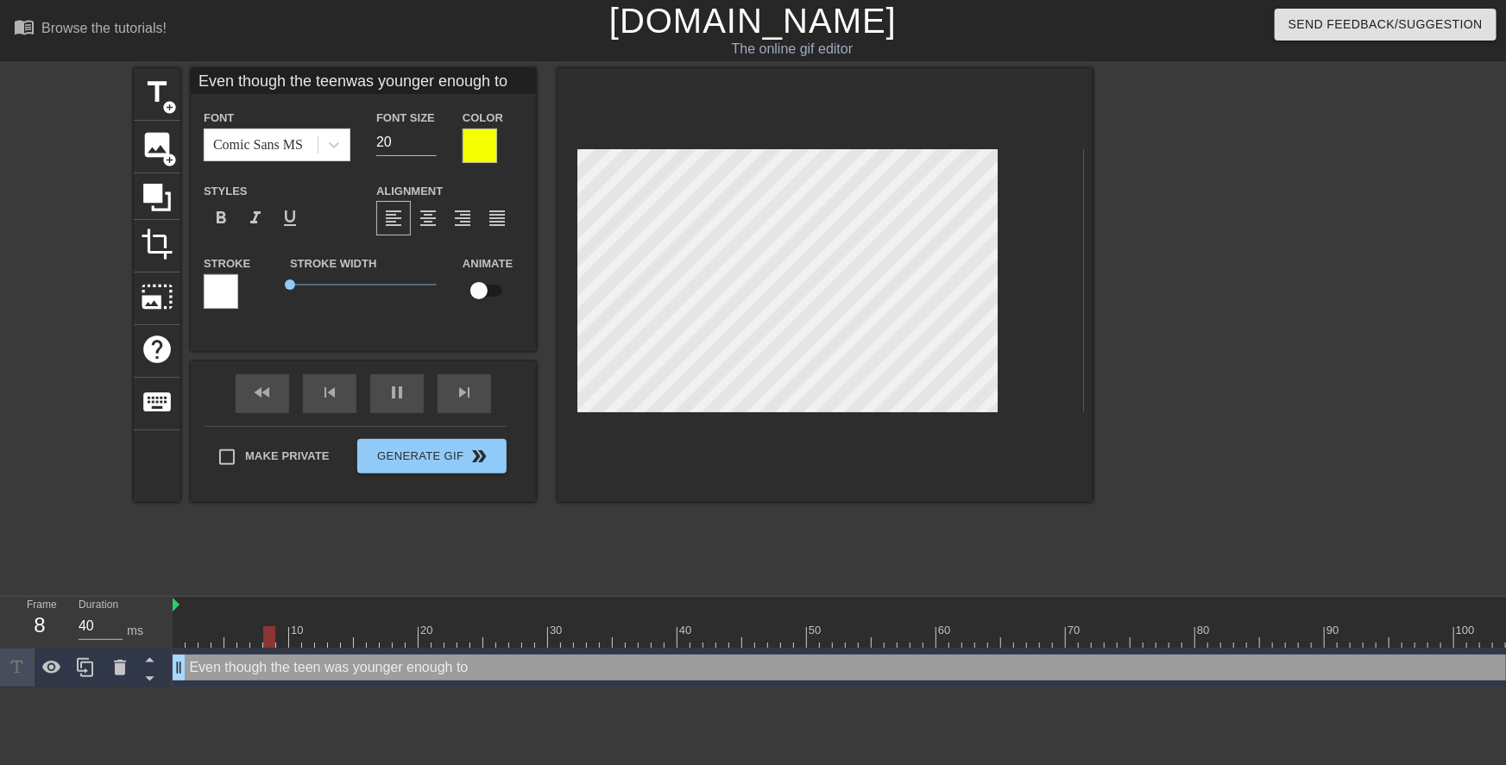
type input "Even though the teenwas younger t to"
type textarea "Even though the teen was younger t to"
type input "Even though the teenwas younger th to"
type textarea "Even though the teen was younger th to"
type input "Even though the teenwas younger tha to"
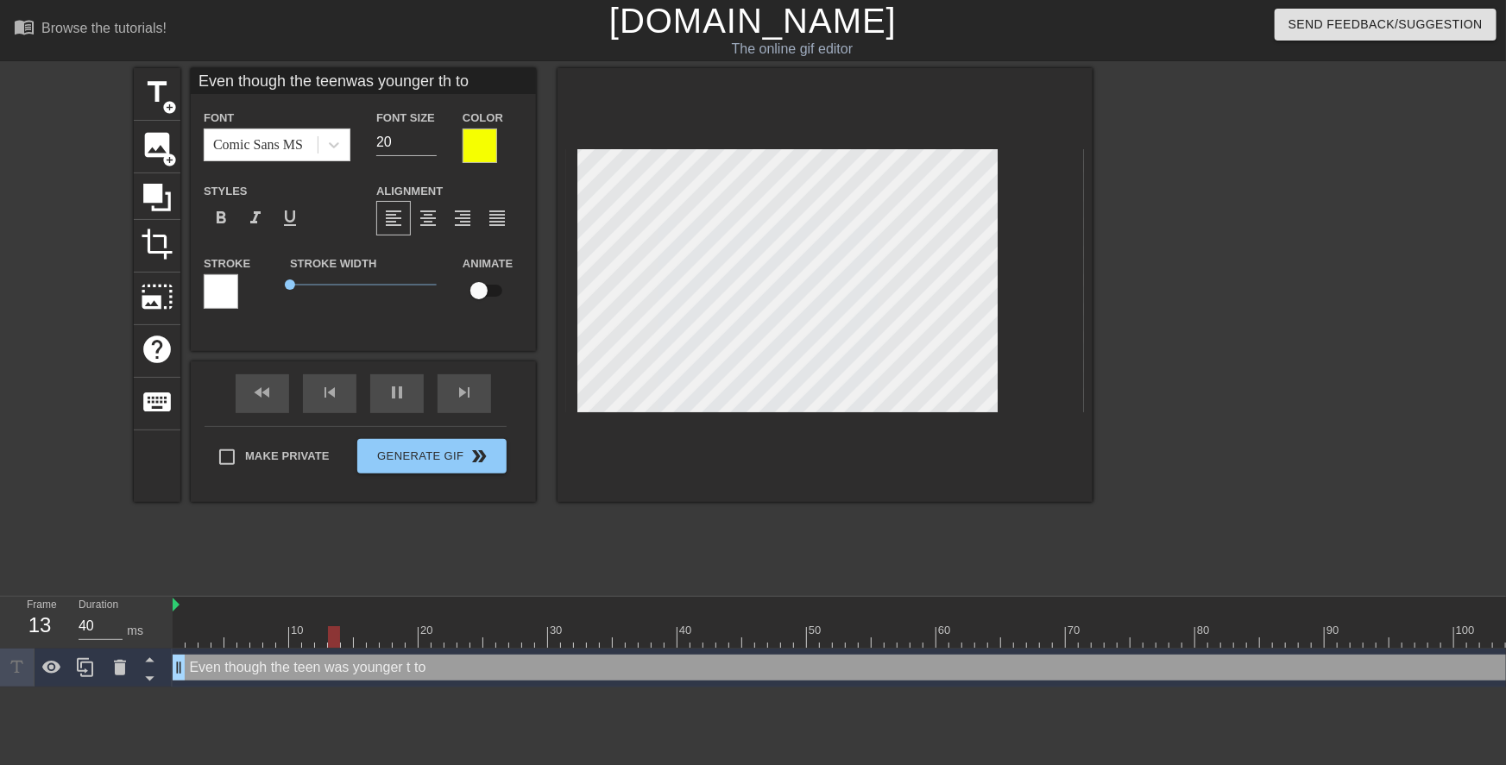
type textarea "Even though the teen was younger tha to"
type input "Even though the teenwas younger than to"
type textarea "Even though the teen was younger than to"
type input "Even though the teenwas younger than to"
type textarea "Even though the teen was younger than to"
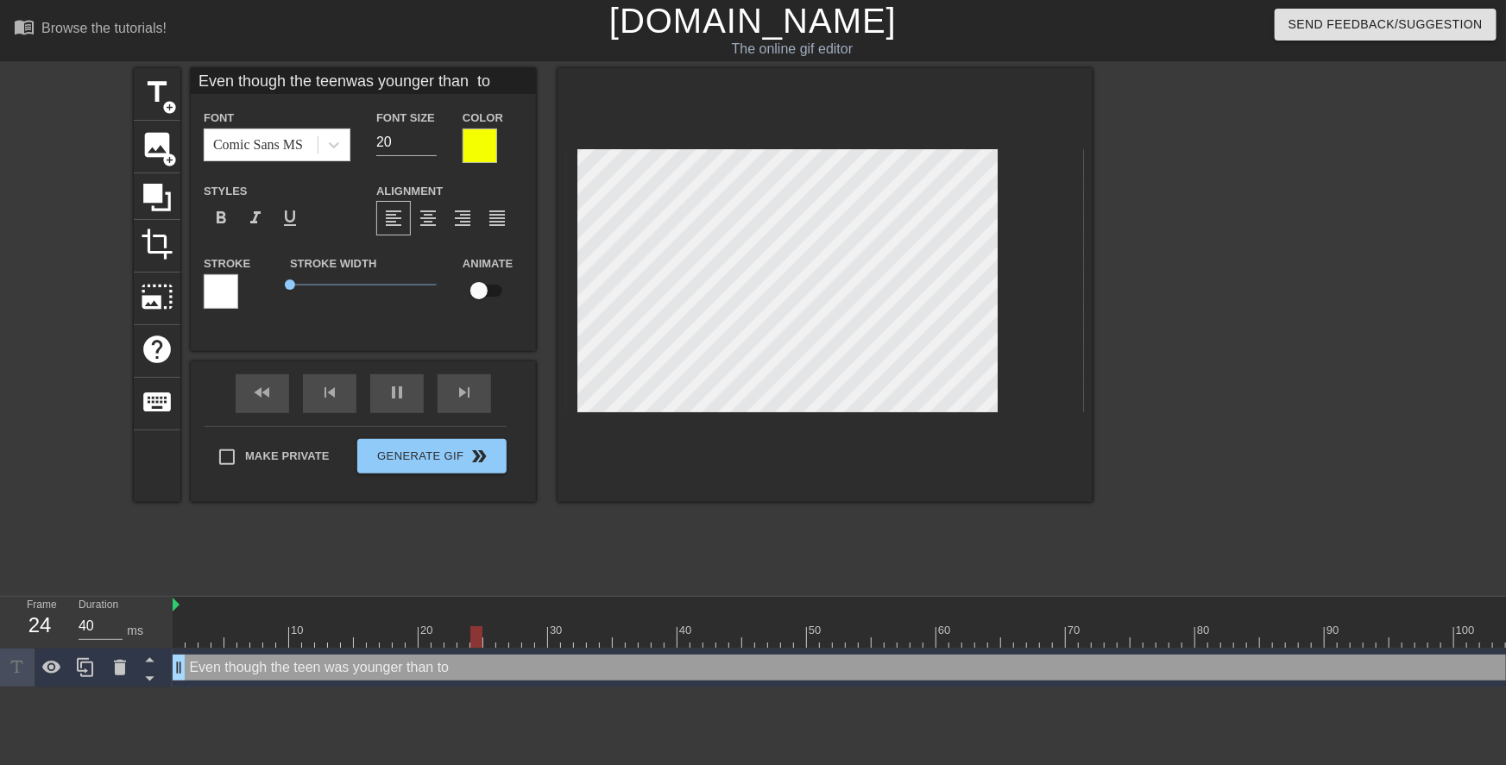
type input "Even though the teenwas younger than h to"
type textarea "Even though the teen was younger than h to"
type input "Even though the teenwas younger than he to"
type textarea "Even though the teen was younger than he to"
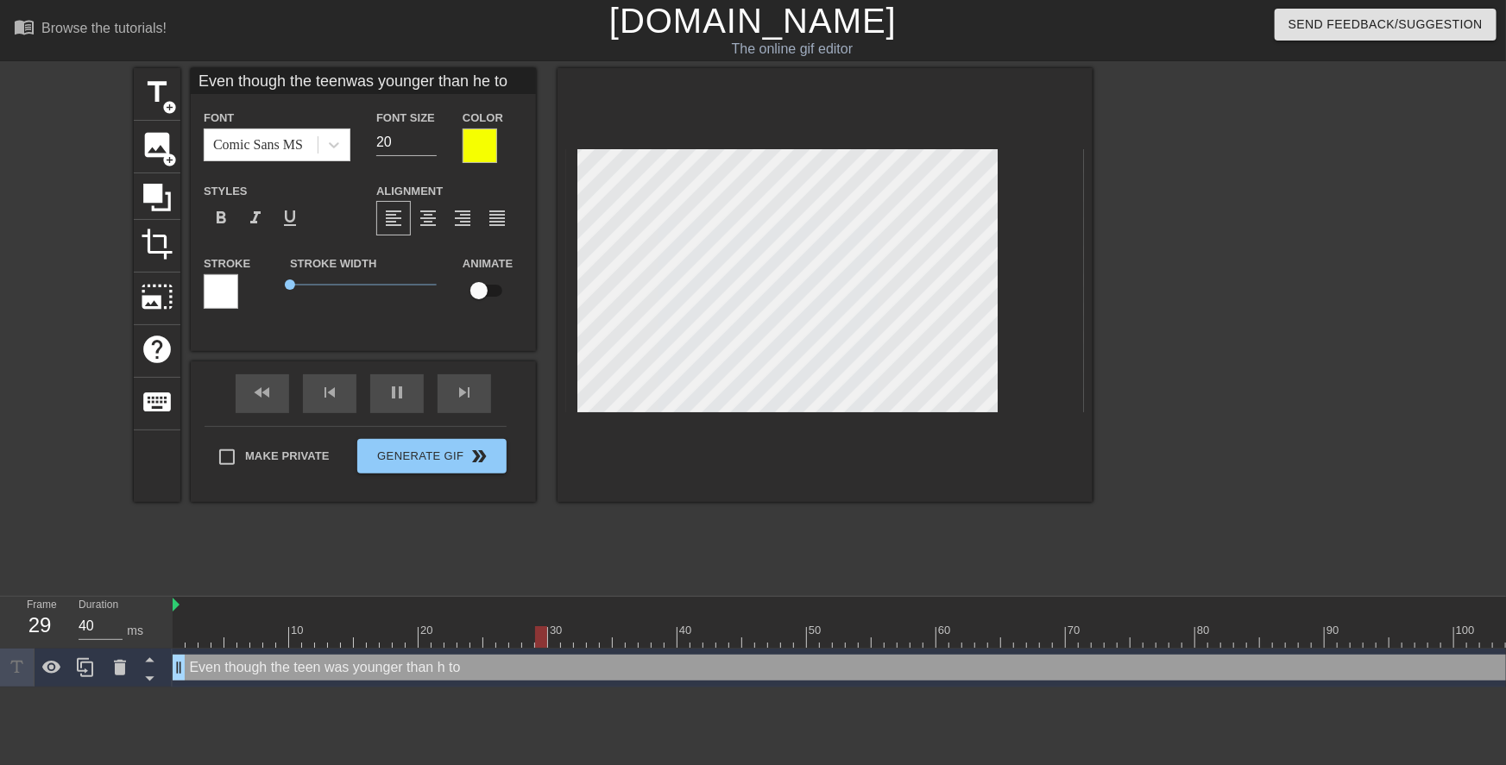
type input "Even though the teenwas younger than her to"
type textarea "Even though the teen was younger than her to"
type input "Even though the teenwas younger than her"
type textarea "Even though the teen was younger than her"
type input "Even though the teenwas younger than her"
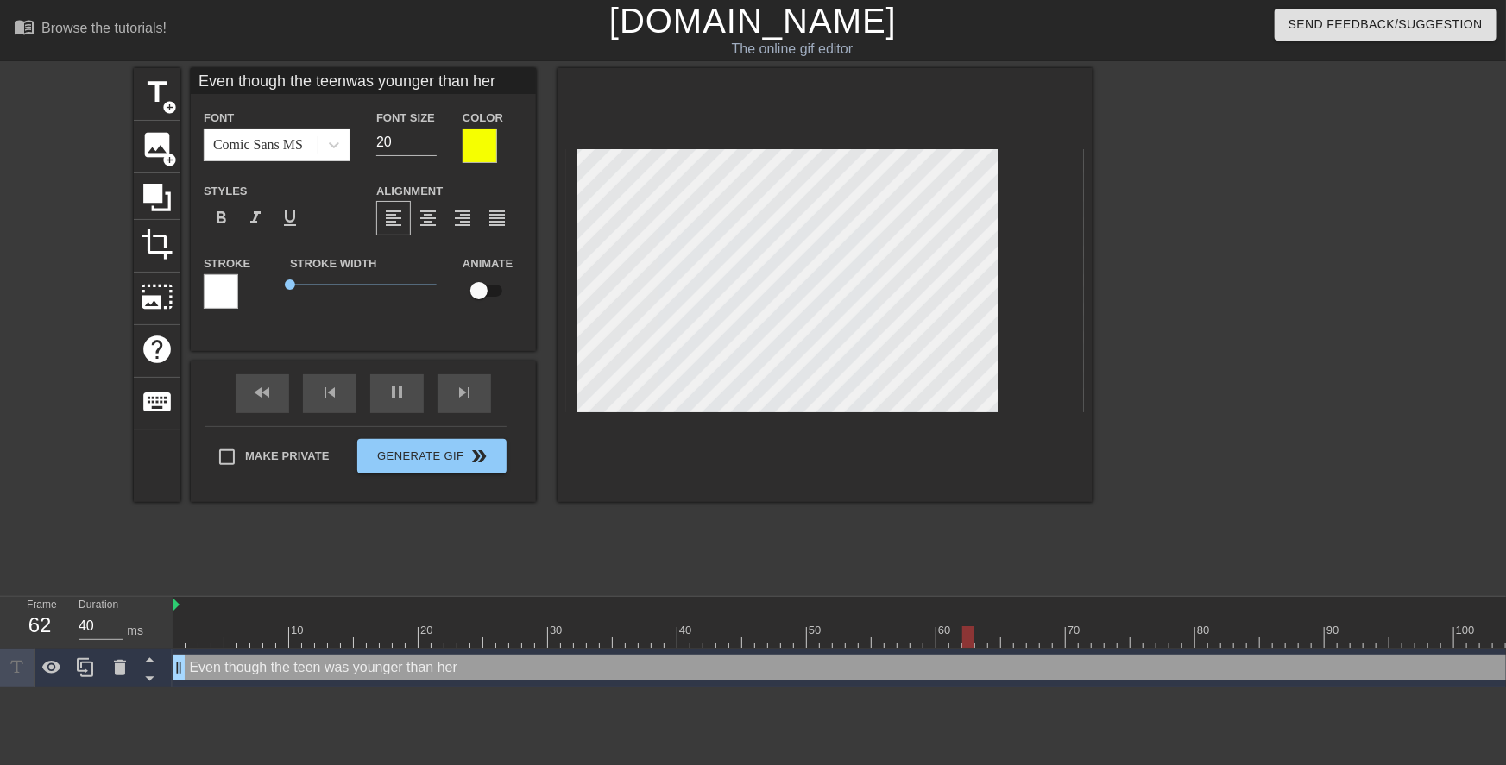
type textarea "Even though the teen was younger than her"
type input "Even though the teenwas younger than her"
type textarea "Even though the teen was younger than her"
type input "Even though the teenwas younger than herg"
type textarea "Even though the teen was younger than her g"
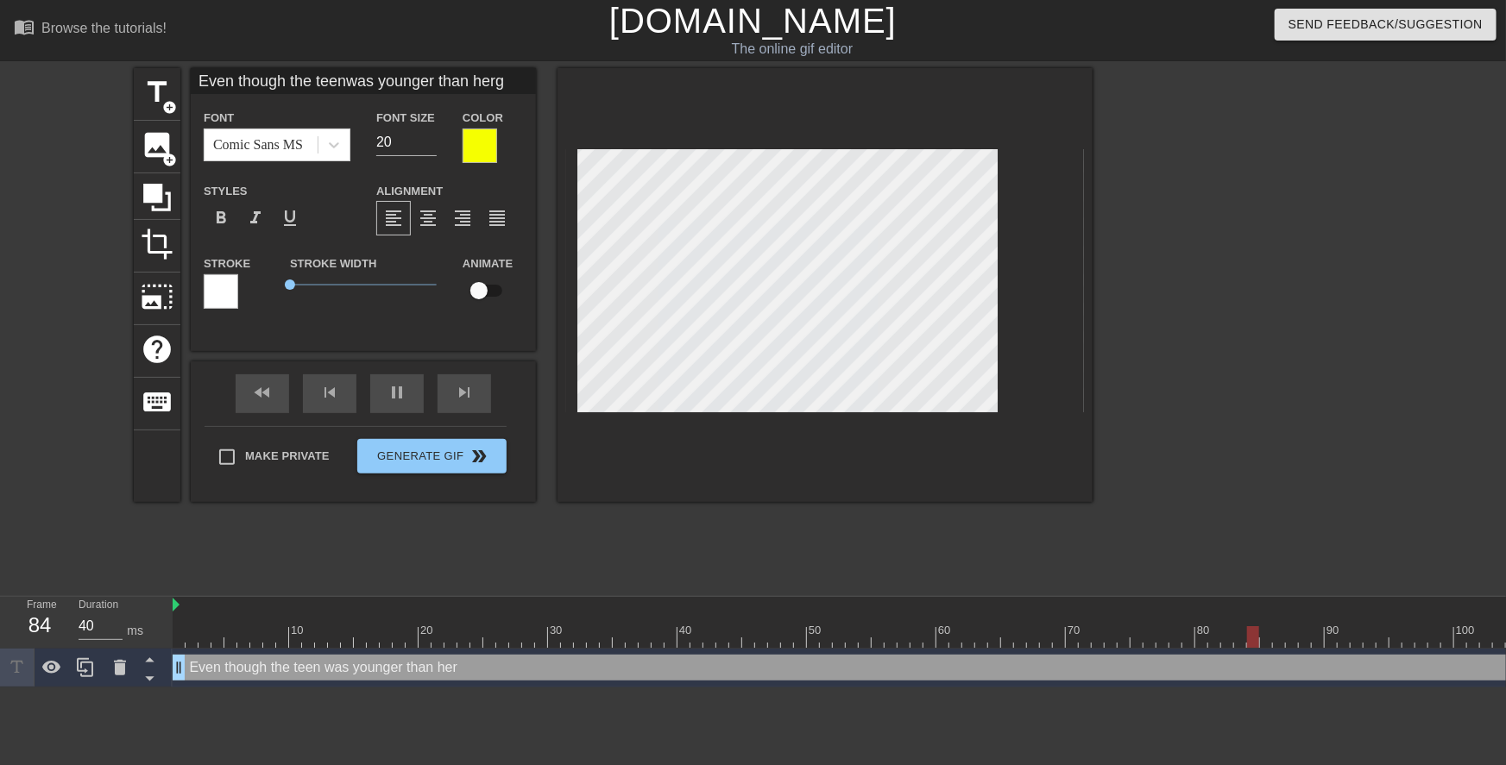
type input "Even though the teenwas younger than hergr"
type textarea "Even though the teen was younger than her gr"
type input "Even though the teenwas younger than hergra"
type textarea "Even though the teen was younger than her gra"
type input "Even though the teenwas younger than hergran"
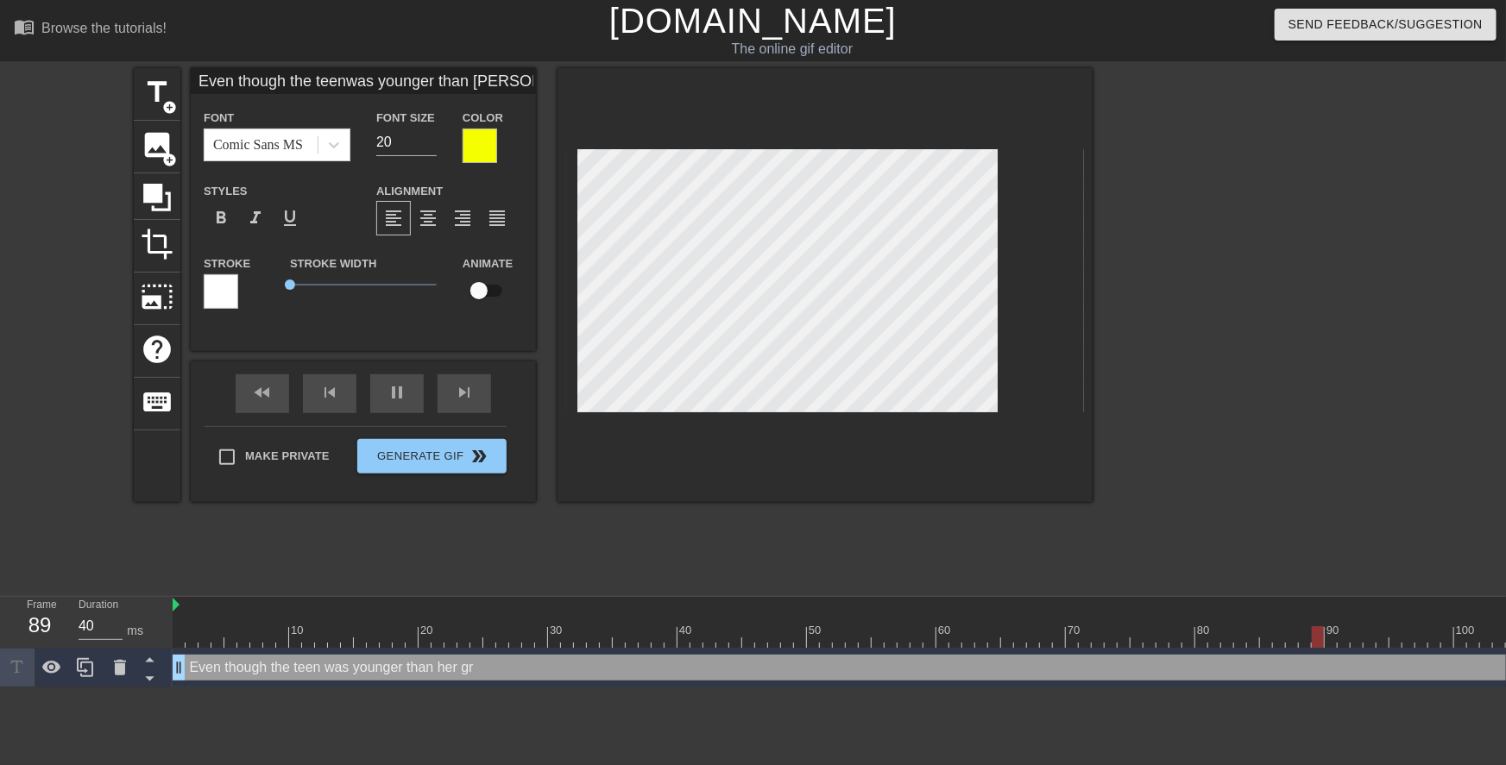
type textarea "Even though the teen was younger than her gran"
type input "Even though the teenwas younger than hergrand"
type textarea "Even though the teen was younger than her grand"
type input "Even though the teenwas younger than hergrands"
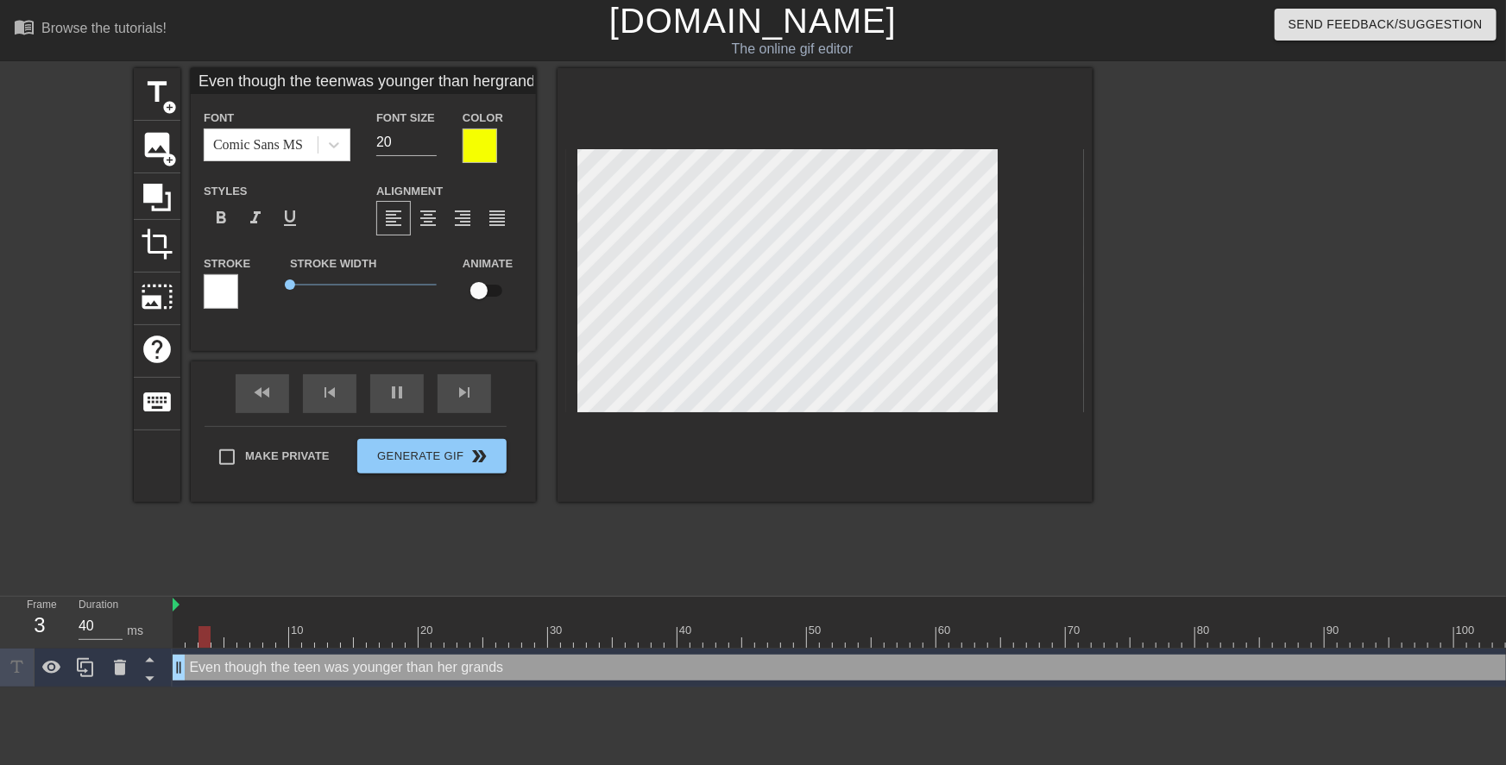
type textarea "Even though the teen was younger than her grands"
type input "Even though the teenwas younger than hergrandso"
type textarea "Even though the teen was younger than her grandso"
type input "Even though the teenwas younger than hergrandson"
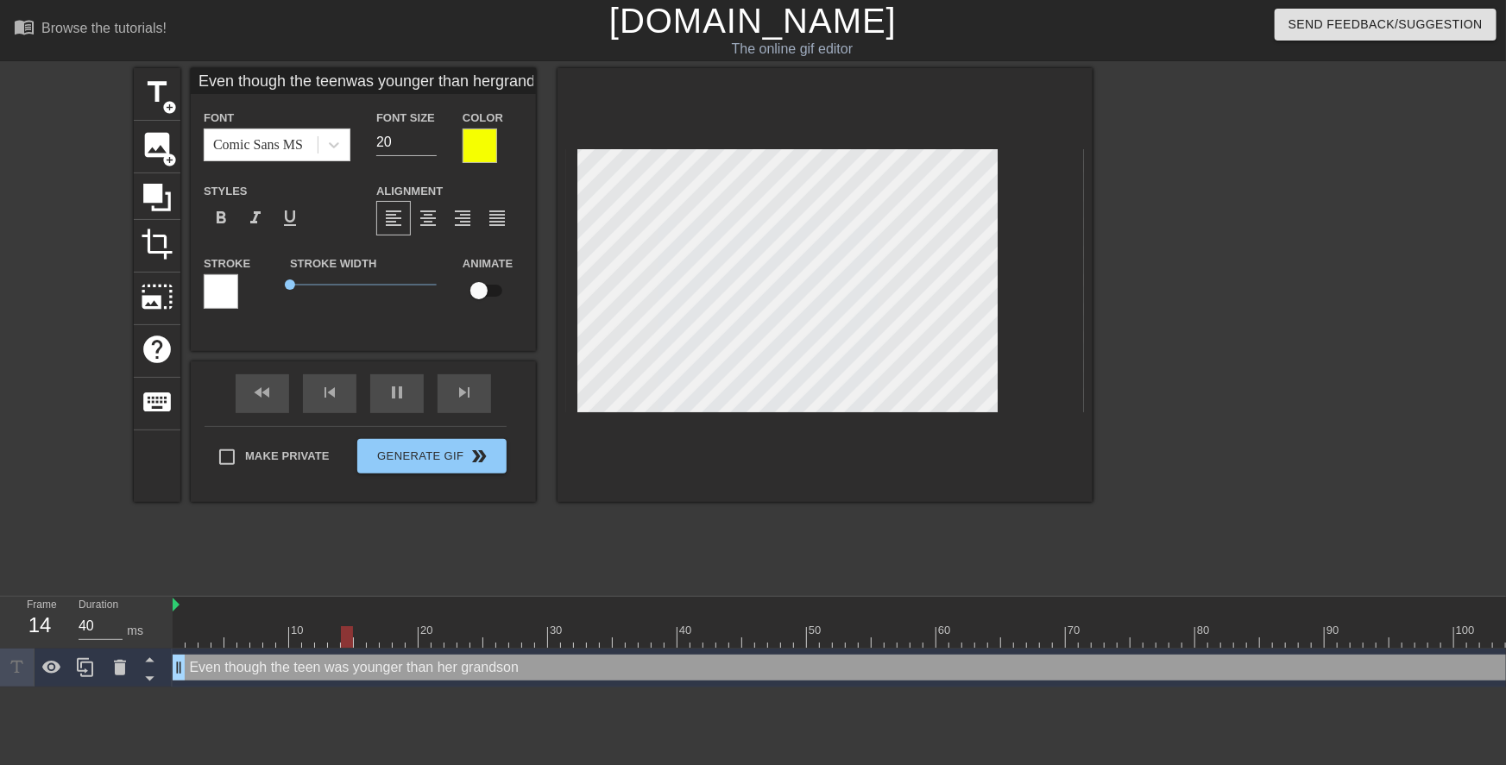
type textarea "Even though the teen was younger than her grandson"
type input "Even though the teenwas younger than hergrandson,"
type textarea "Even though the teen was younger than her grandson,"
type input "Even though the teenwas younger than hergrandson,"
type textarea "Even though the teen was younger than her grandson,"
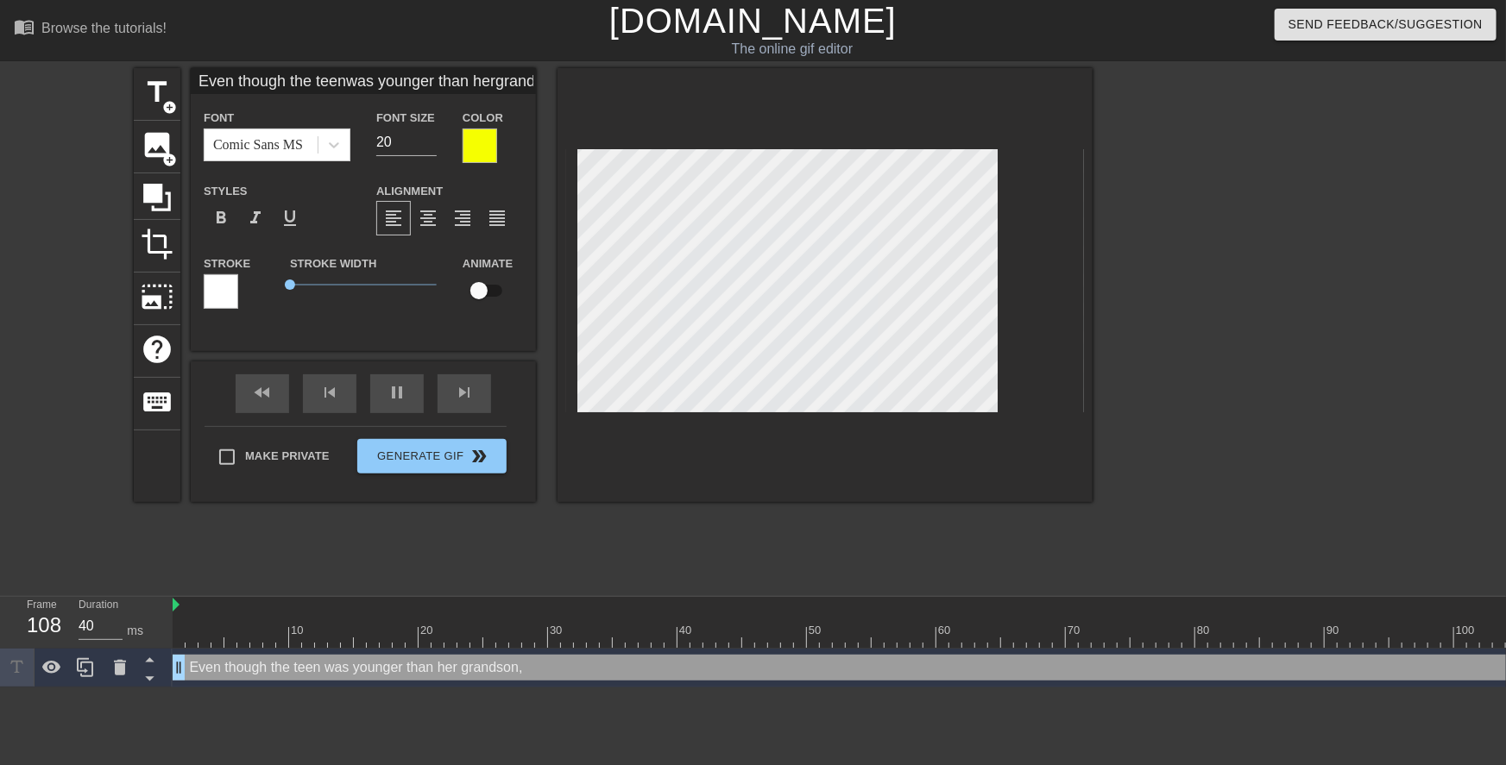
type input "Even though the teenwas younger than hergrandson, t"
type textarea "Even though the teen was younger than her grandson, t"
type input "Even though the teenwas younger than hergrandson, th"
type textarea "Even though the teen was younger than her grandson, th"
type input "Even though the teenwas younger than hergrandson, tha"
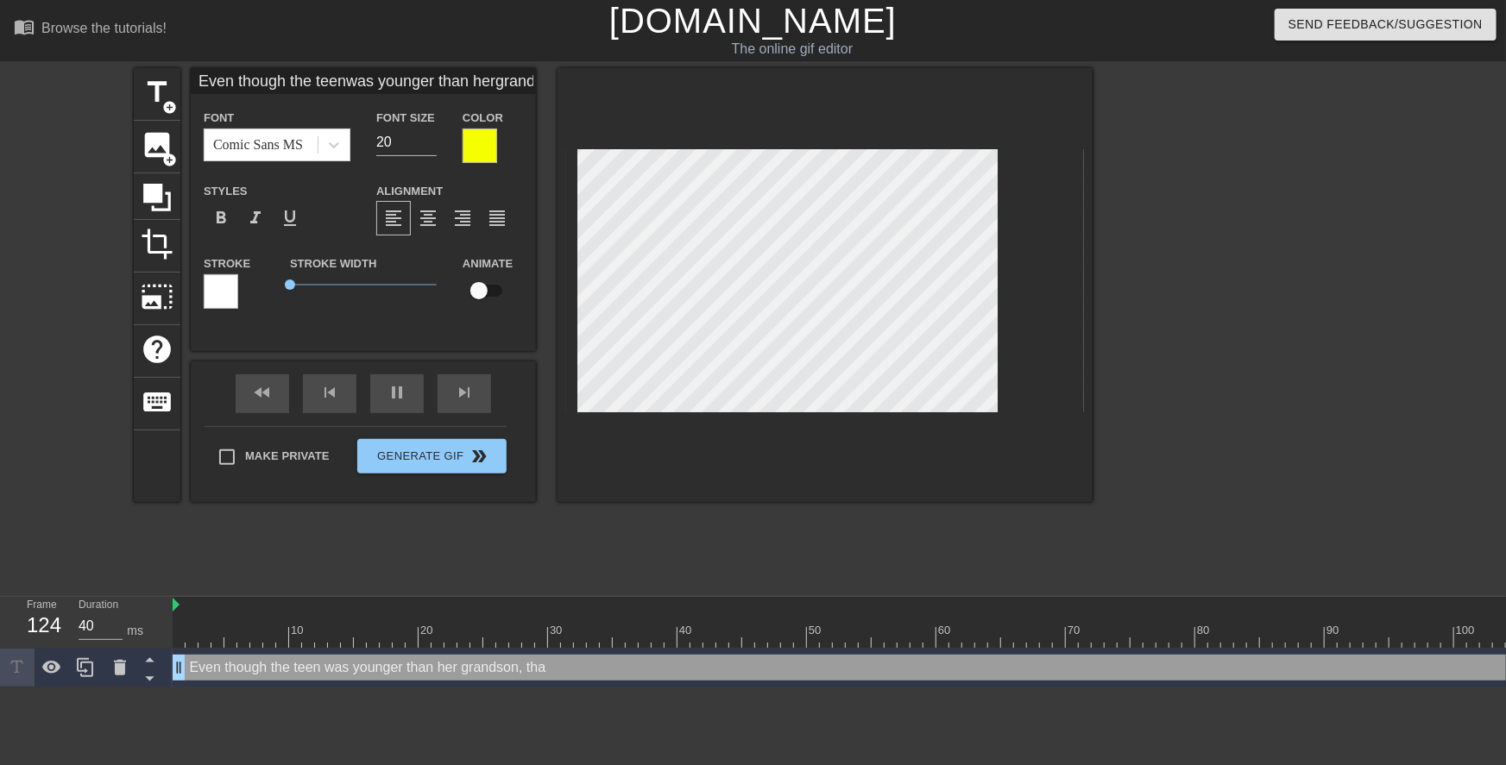
type textarea "Even though the teen was younger than her grandson, tha"
type input "Even though the teenwas younger than hergrandson, that"
type textarea "Even though the teen was younger than her grandson, that"
type input "Even though the teenwas younger than hergrandson, that"
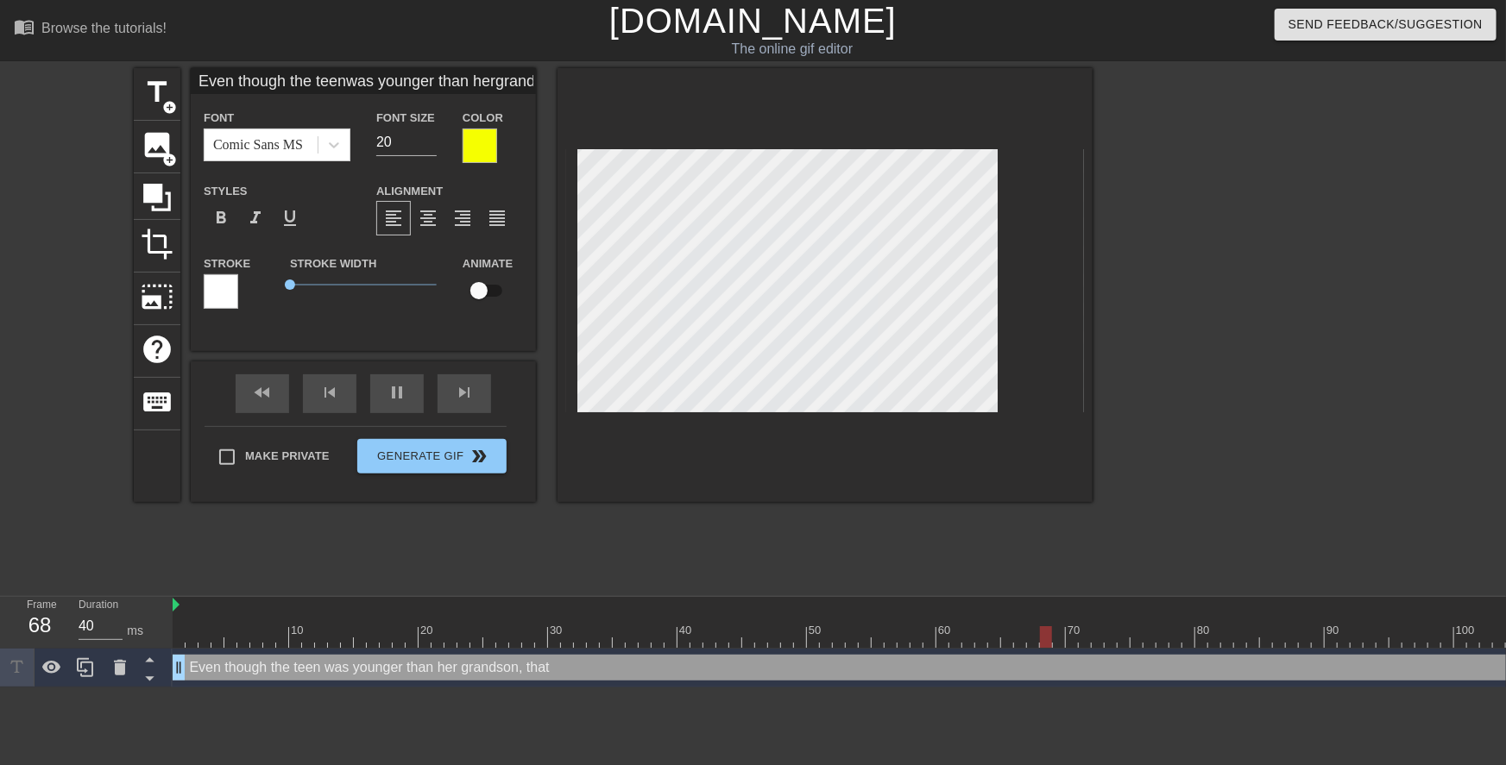
type textarea "Even though the teen was younger than her grandson, that"
type input "Even though the teenwas younger than hergrandson, that d"
type textarea "Even though the teen was younger than her grandson, that d"
type input "Even though the teenwas younger than hergrandson, that di"
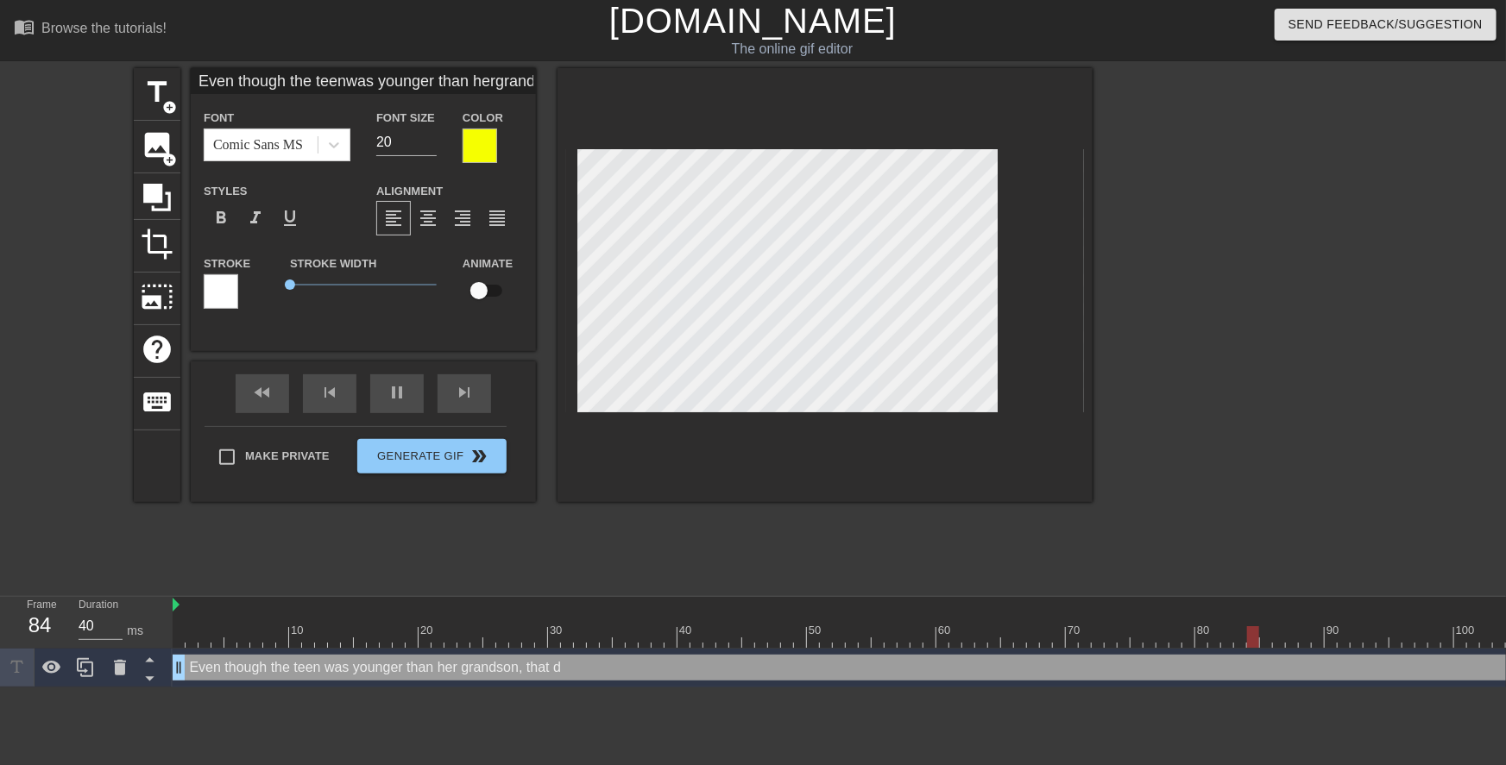
type textarea "Even though the teen was younger than her grandson, that di"
type input "Even though the teenwas younger than hergrandson, that did"
type textarea "Even though the teen was younger than her grandson, that did"
type input "Even though the teenwas younger than hergrandson, that didn"
type textarea "Even though the teen was younger than her grandson, that didn"
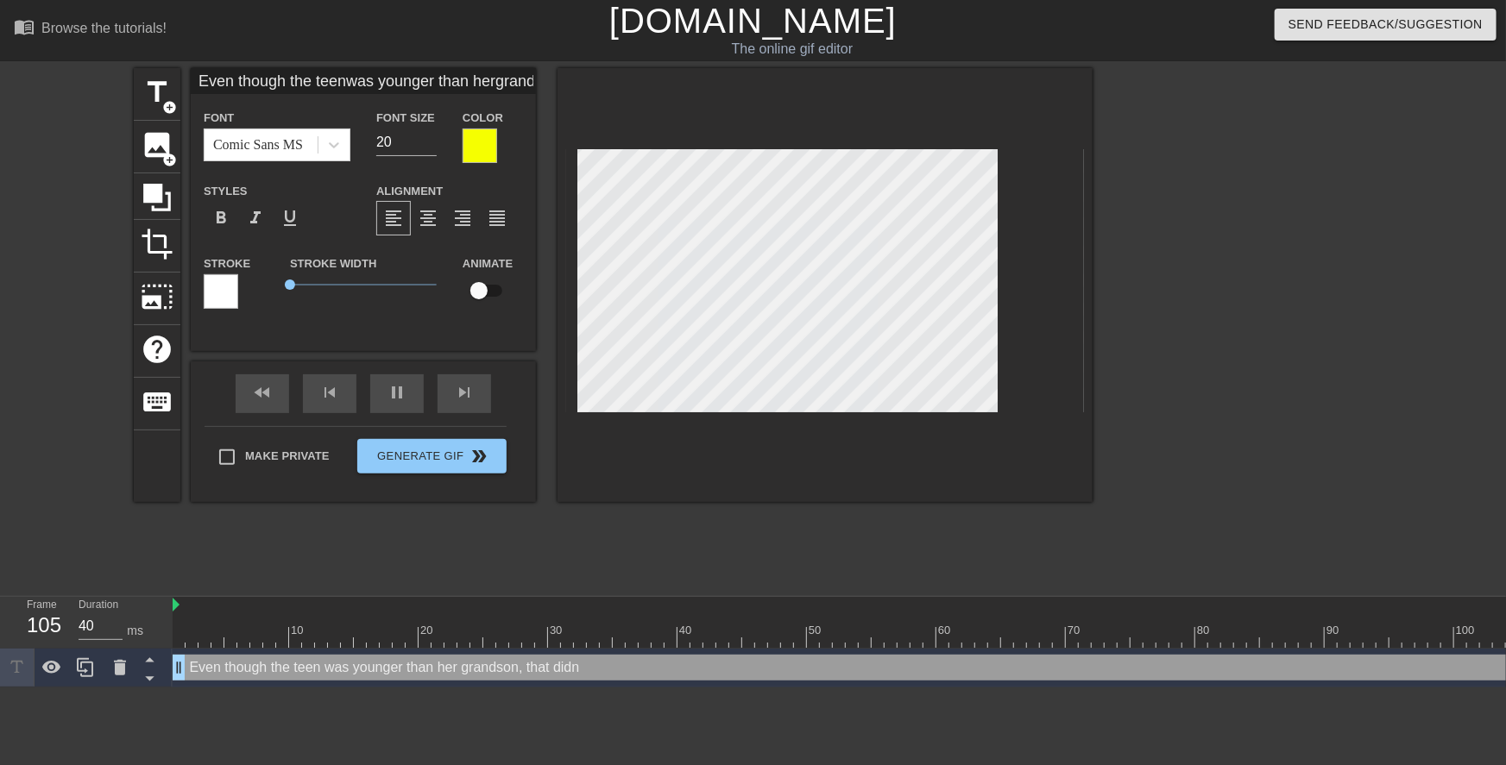
scroll to position [3, 8]
type input "Even though the teenwas younger than hergrandson, that didn'"
type textarea "Even though the teen was younger than her grandson, that didn'"
type input "Even though the teenwas younger than hergrandson, that didn't"
type textarea "Even though the teen was younger than her grandson, that didn't"
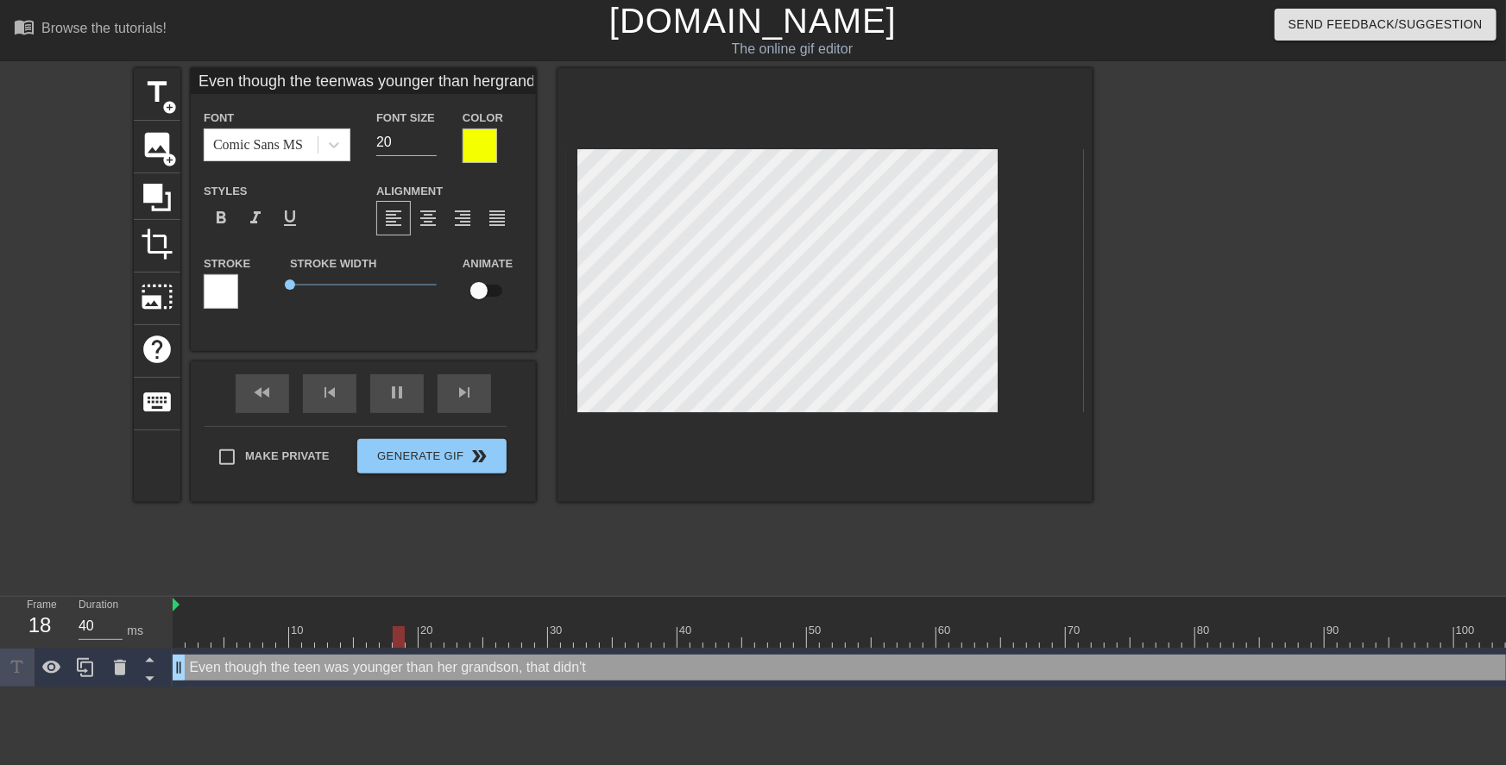
type input "Even though the teenwas younger than hergrandson, that didn't"
type textarea "Even though the teen was younger than her grandson, that didn't"
type input "Even though the teenwas younger than hergrandson, that didn'ts"
type textarea "Even though the teen was younger than her grandson, that didn't s"
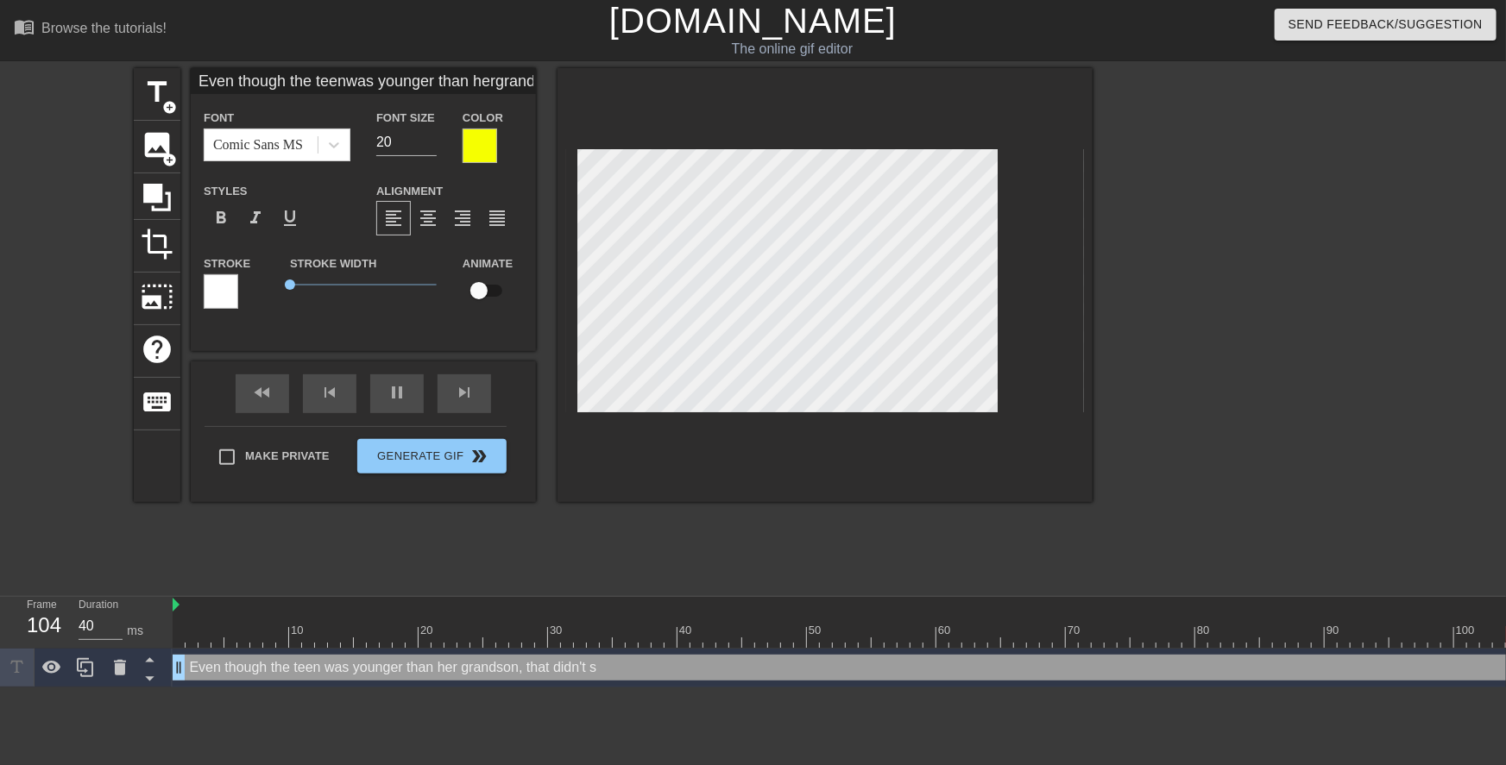
type input "Even though the teenwas younger than hergrandson, that didn'tst"
type textarea "Even though the teen was younger than her grandson, that didn't st"
type input "Even though the teenwas younger than hergrandson, that didn'tsto"
type textarea "Even though the teen was younger than her grandson, that didn't sto"
type input "Even though the teenwas younger than hergrandson, that didn'tstop"
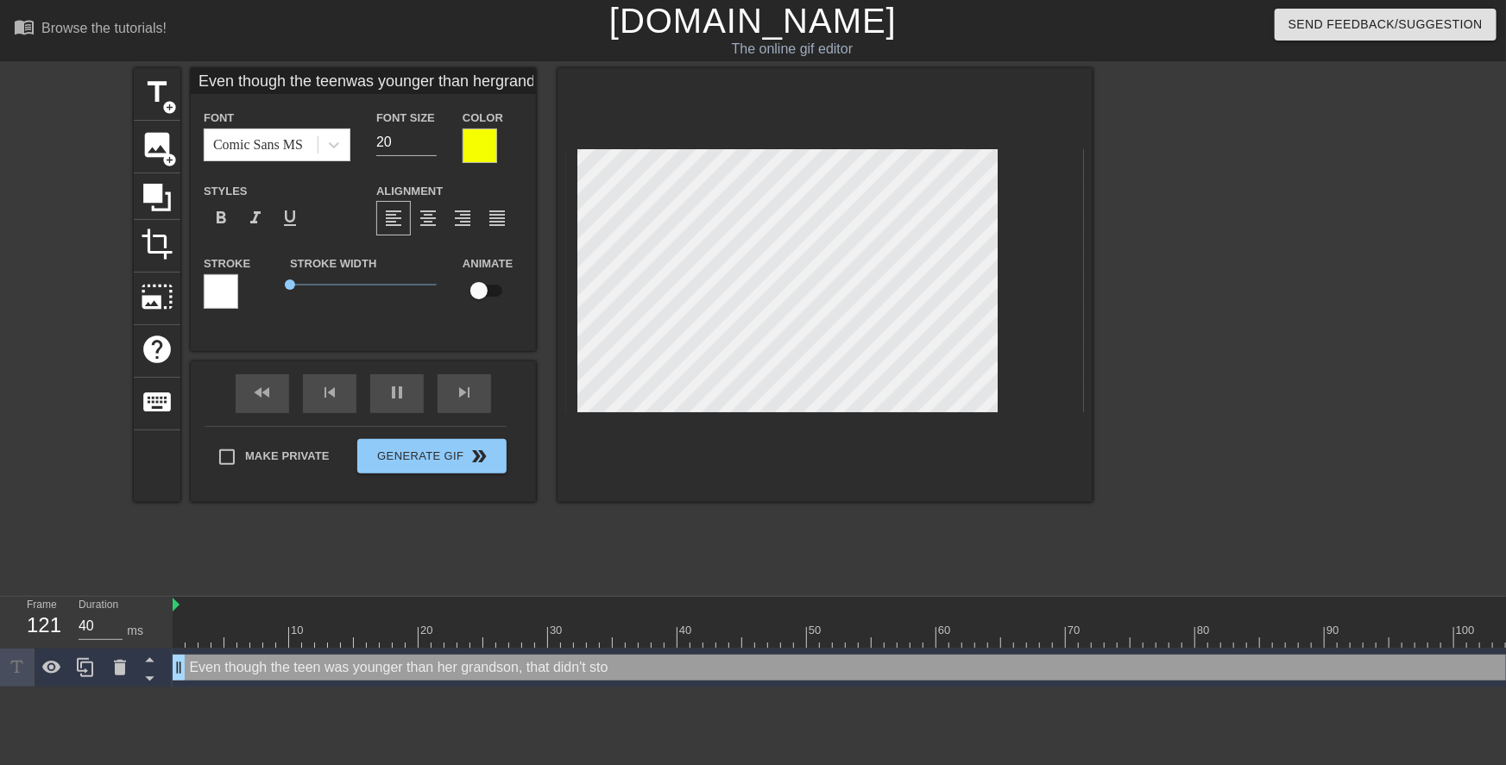
type textarea "Even though the teen was younger than her grandson, that didn't stop"
type input "Even though the teenwas younger than hergrandson, that didn'tstop"
type textarea "Even though the teen was younger than her grandson, that didn't stop"
type input "Even though the teenwas younger than hergrandson, that didn'tstop M"
type textarea "Even though the teen was younger than her grandson, that didn't stop M"
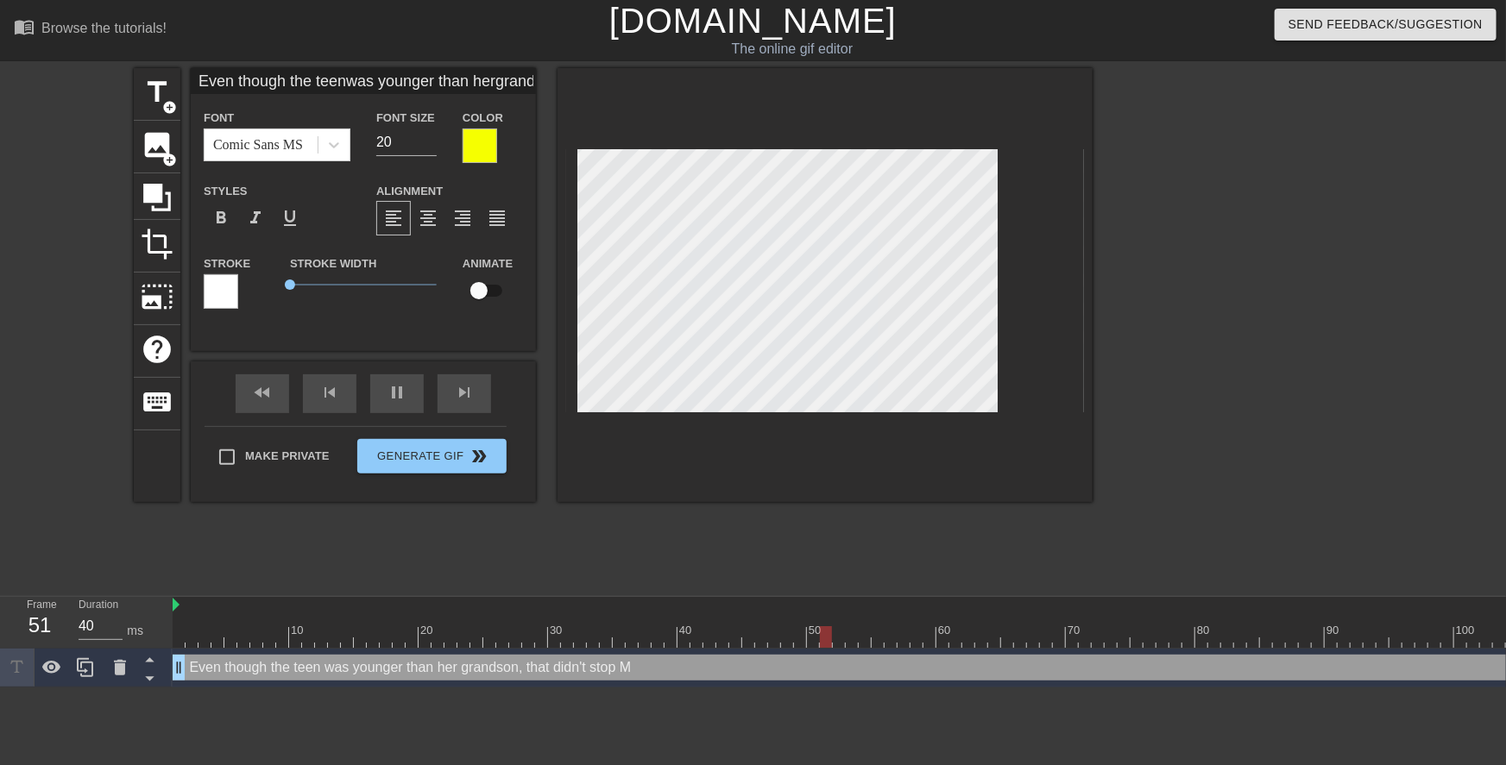
type input "Even though the teenwas younger than hergrandson, that didn'tstop Mr"
type textarea "Even though the teen was younger than her grandson, that didn't stop Mr"
type input "Even though the teenwas younger than hergrandson, that didn'tstop Mrs"
type textarea "Even though the teen was younger than her grandson, that didn't stop Mrs"
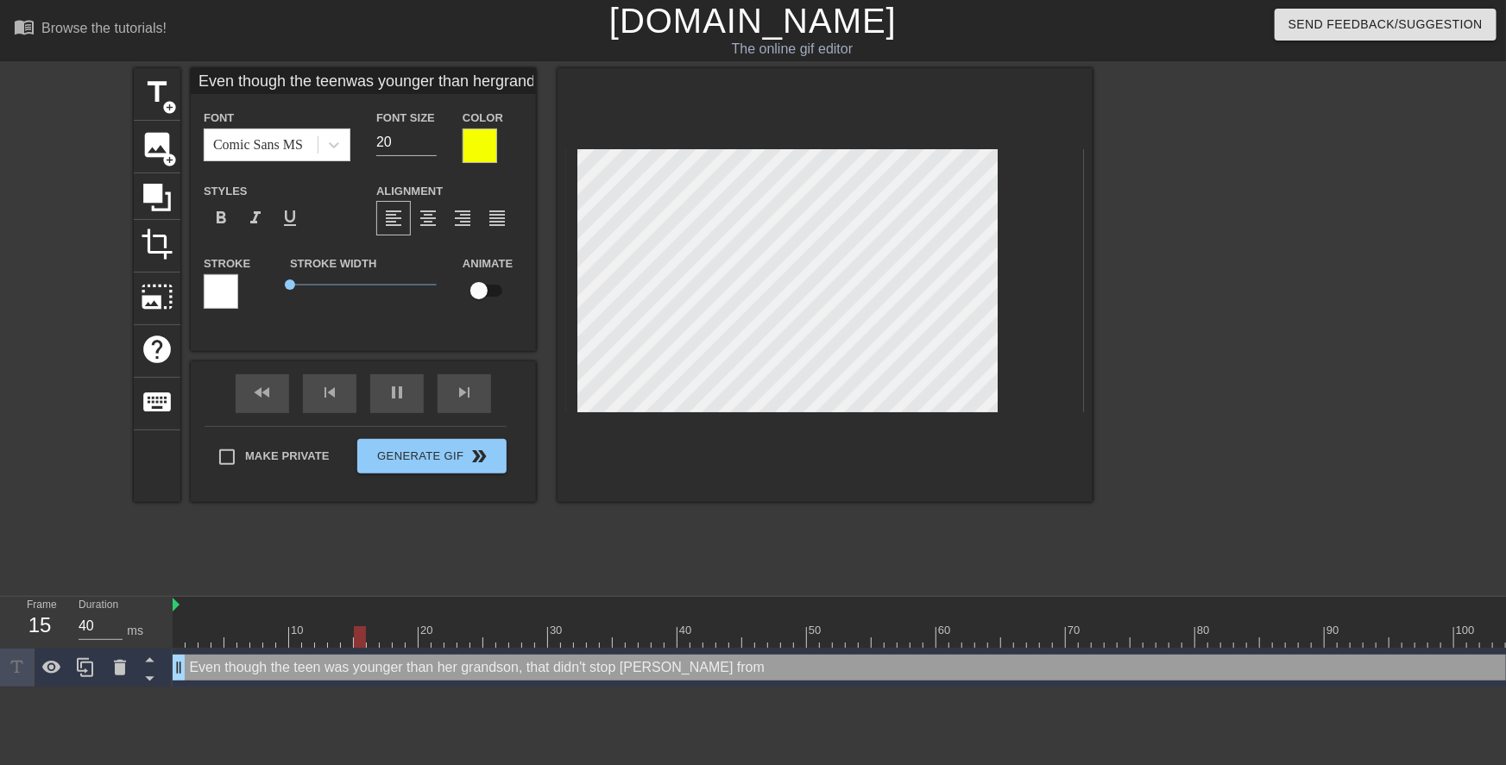
click at [1157, 267] on div at bounding box center [1242, 327] width 259 height 518
click at [1189, 229] on div at bounding box center [1242, 327] width 259 height 518
click at [485, 140] on div at bounding box center [479, 146] width 35 height 35
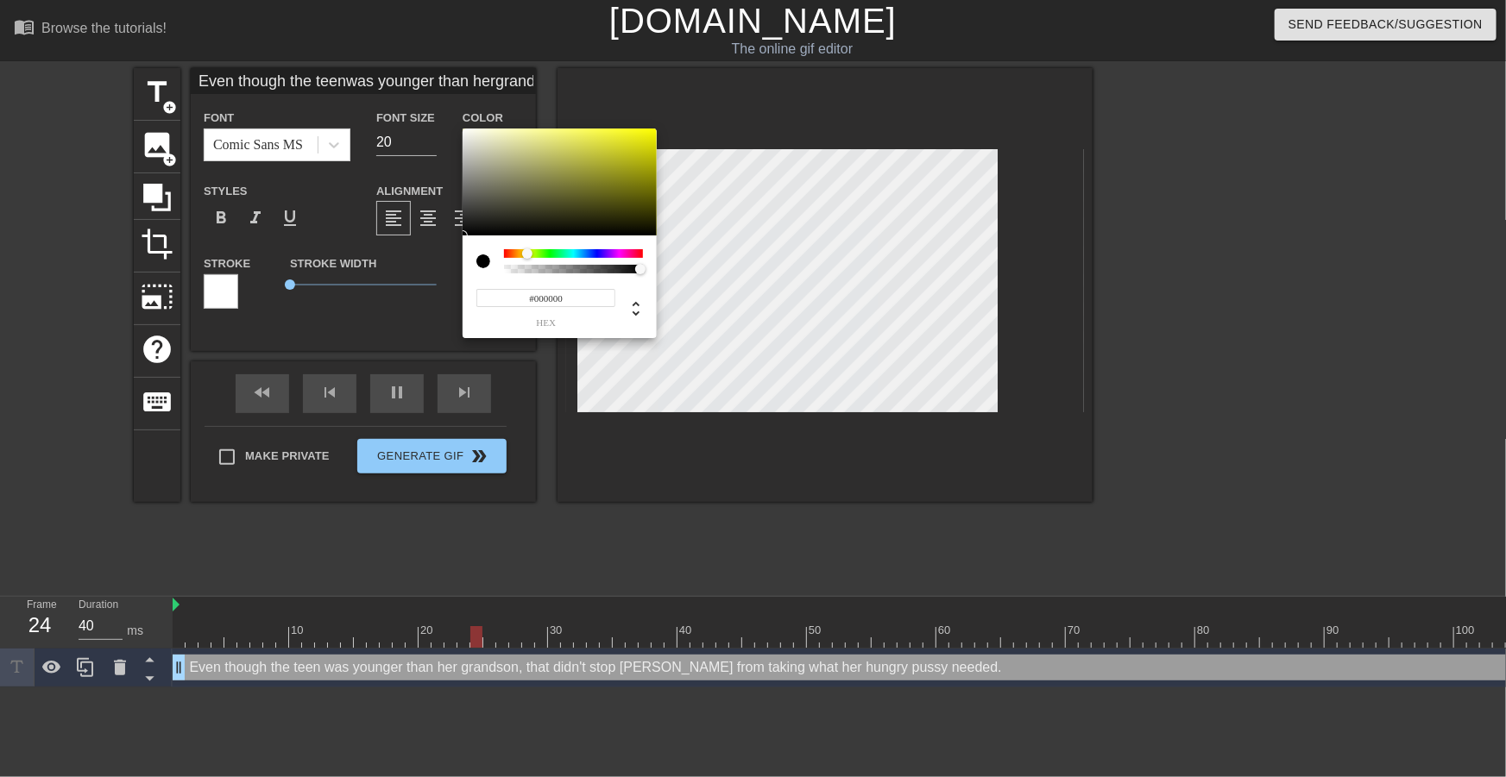
drag, startPoint x: 493, startPoint y: 215, endPoint x: 381, endPoint y: 283, distance: 130.5
click at [381, 283] on div "#000000 hex" at bounding box center [753, 388] width 1506 height 777
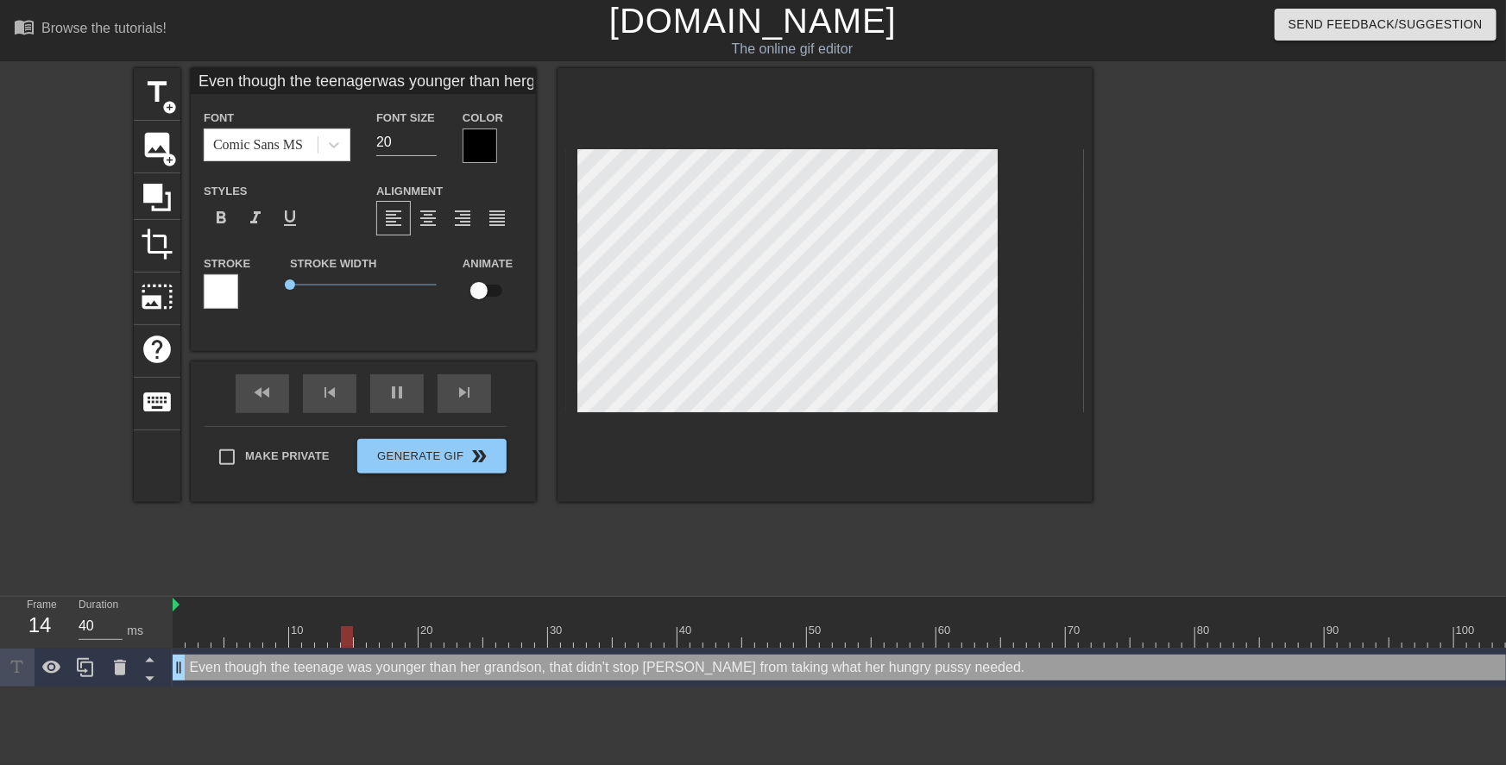
scroll to position [2, 9]
click at [1144, 224] on div at bounding box center [1242, 327] width 259 height 518
drag, startPoint x: 1163, startPoint y: 274, endPoint x: 1084, endPoint y: 269, distance: 79.6
click at [1161, 274] on div at bounding box center [1242, 327] width 259 height 518
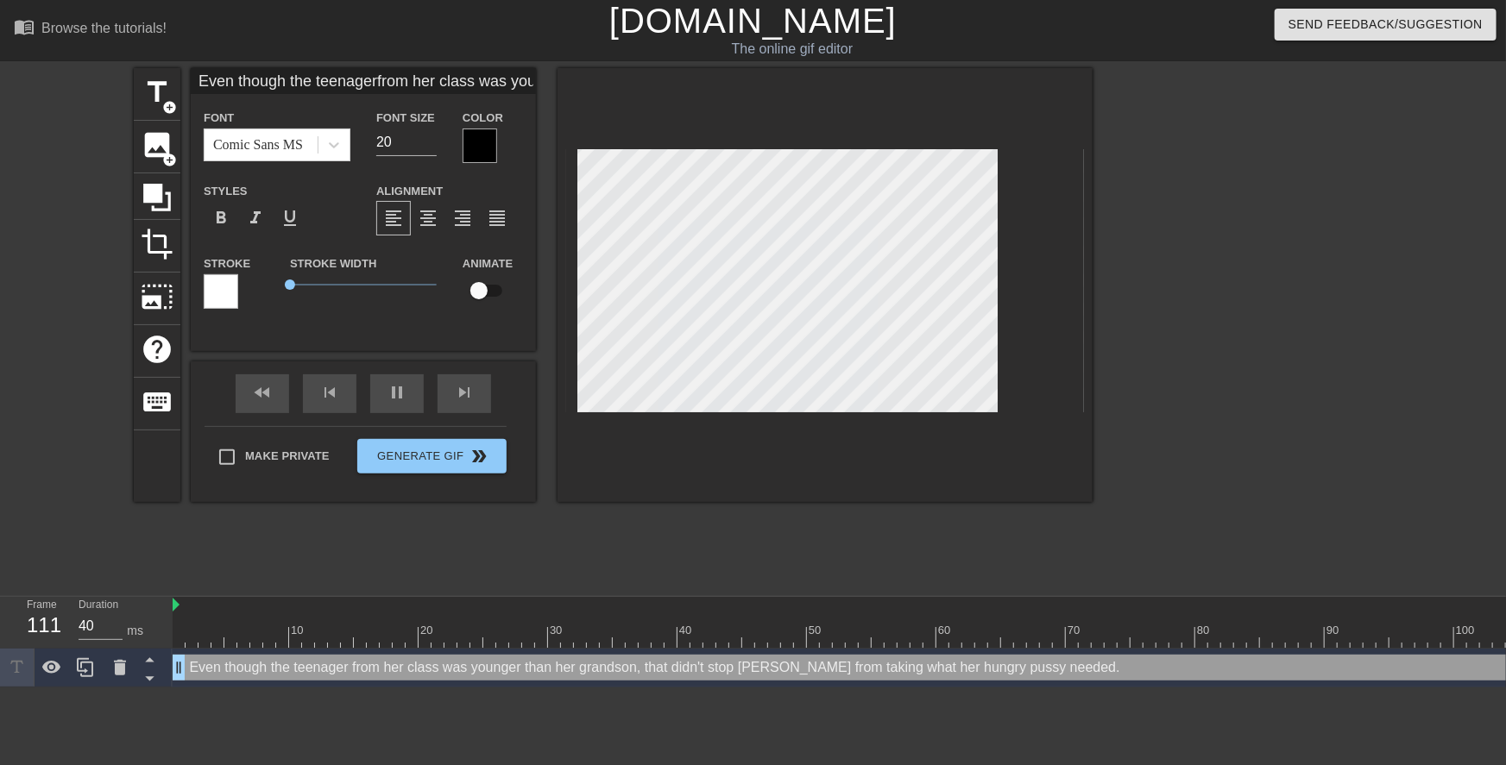
scroll to position [5, 4]
click at [1096, 253] on div "title add_circle image add_circle crop photo_size_select_large help keyboard Ev…" at bounding box center [753, 327] width 1506 height 518
click at [1117, 269] on div at bounding box center [1242, 327] width 259 height 518
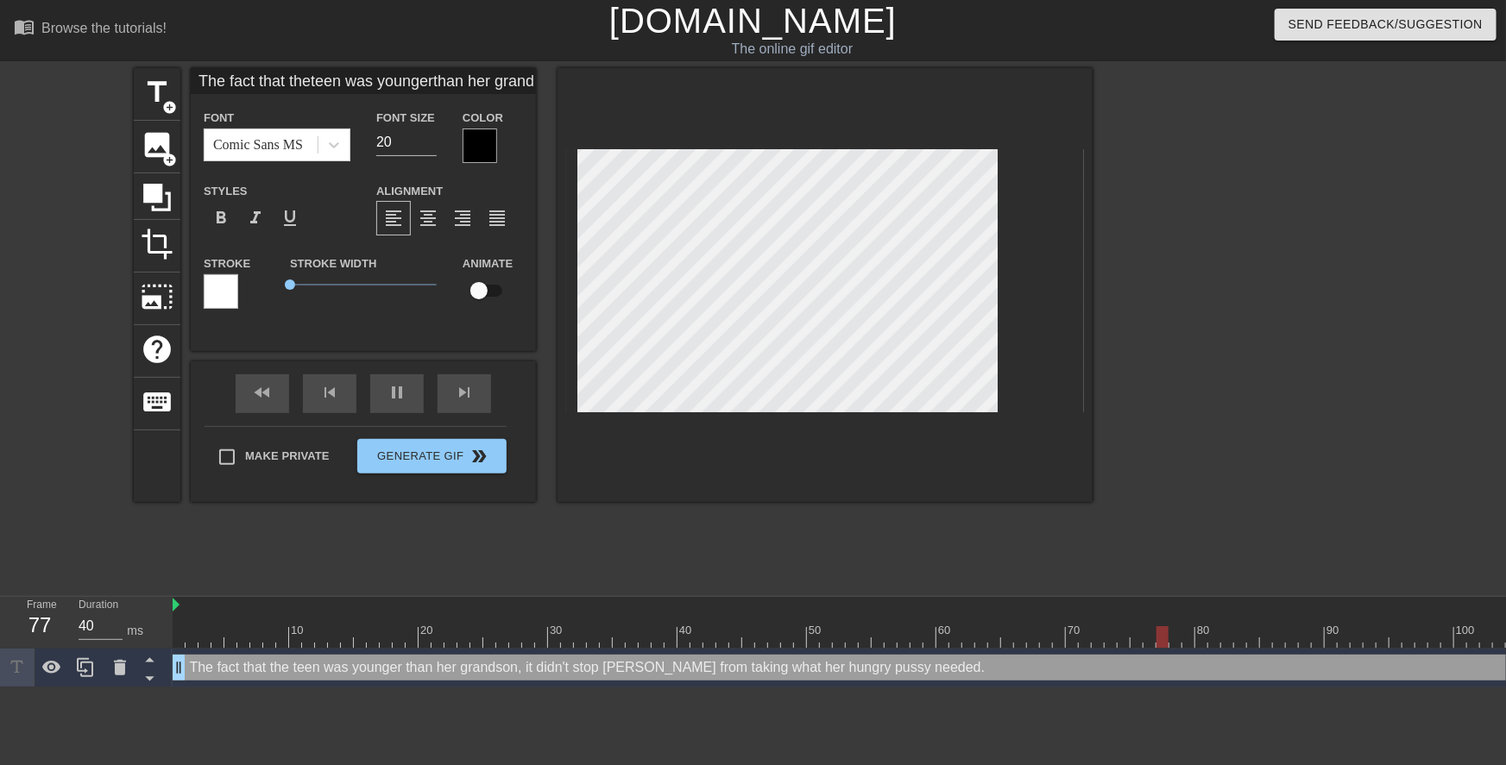
click at [1302, 269] on div at bounding box center [1242, 327] width 259 height 518
click at [526, 181] on div "title add_circle image add_circle crop photo_size_select_large help keyboard Th…" at bounding box center [613, 285] width 959 height 434
drag, startPoint x: 1302, startPoint y: 266, endPoint x: 1245, endPoint y: 267, distance: 57.0
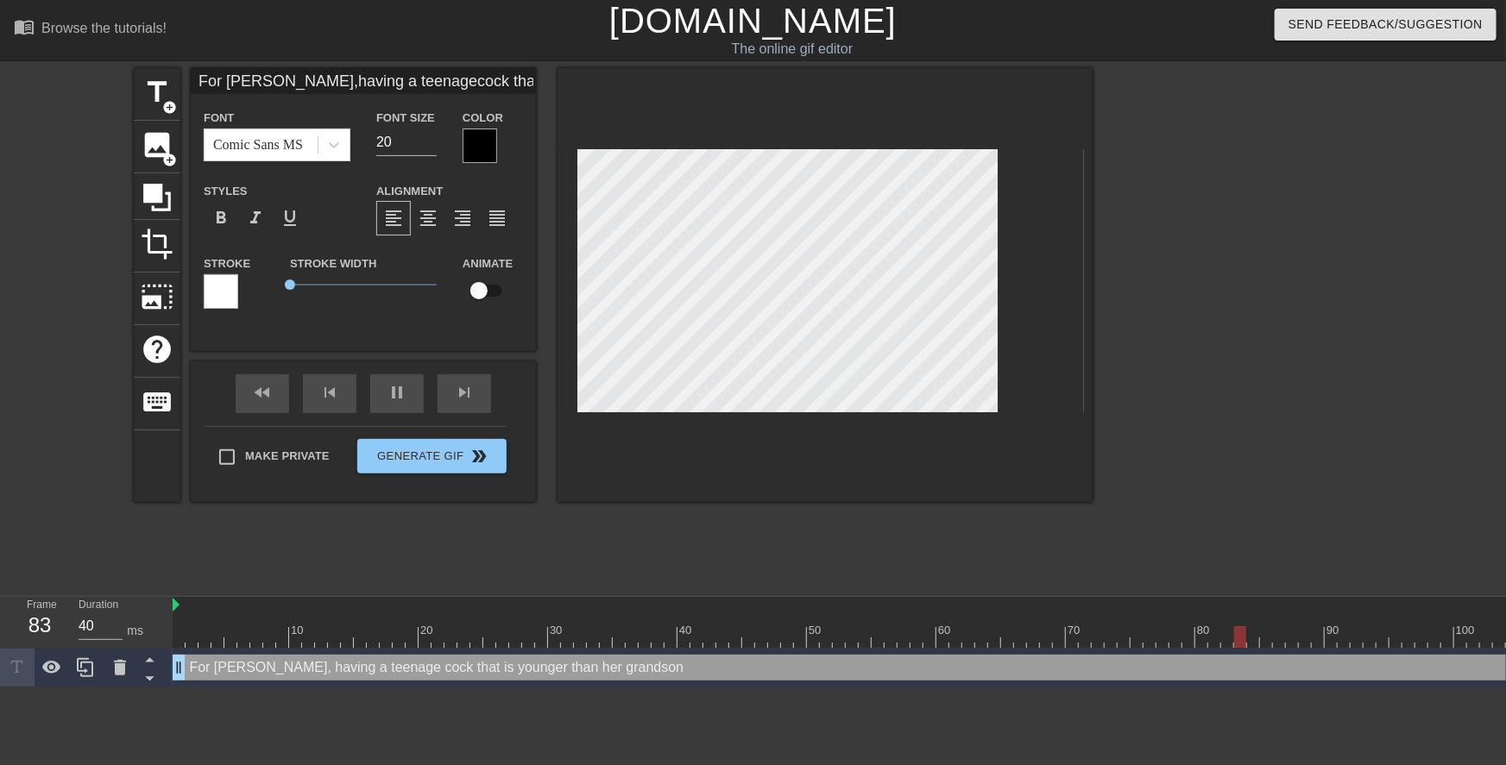
click at [1303, 265] on div at bounding box center [1242, 327] width 259 height 518
